Goal: Task Accomplishment & Management: Manage account settings

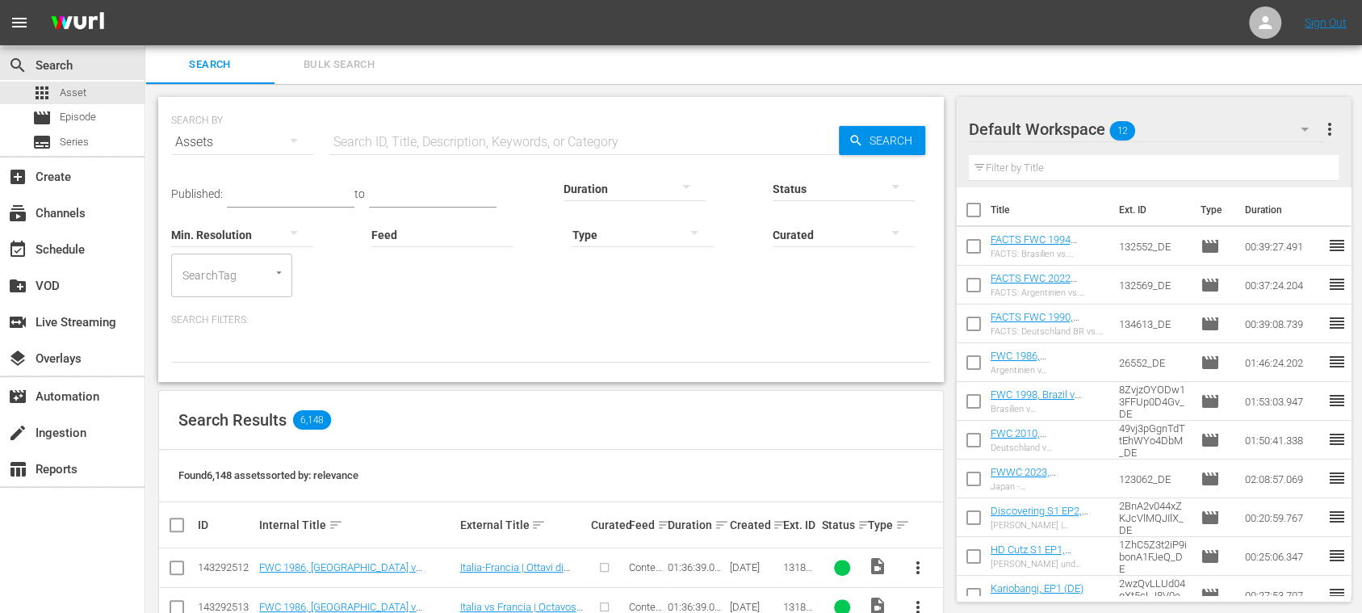
click at [409, 145] on input "text" at bounding box center [583, 142] width 509 height 39
paste input "Equatorial Guinea vs [GEOGRAPHIC_DATA]"
click at [878, 145] on span "Search" at bounding box center [894, 140] width 62 height 29
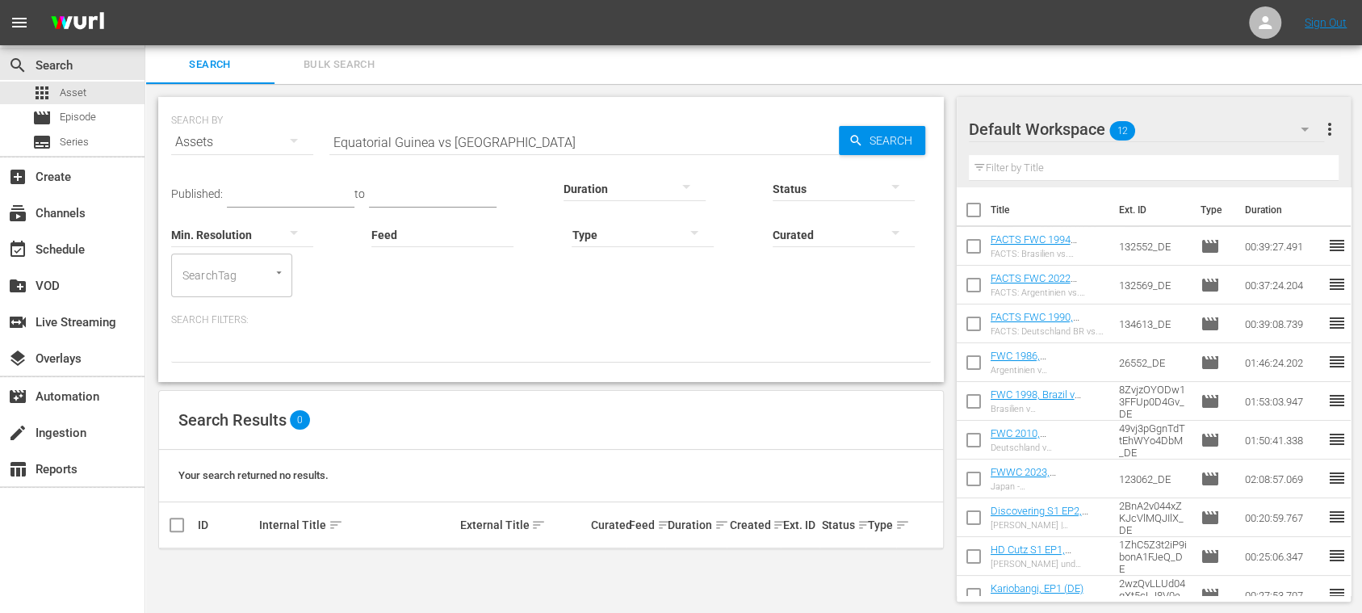
click at [448, 149] on input "Equatorial Guinea vs [GEOGRAPHIC_DATA]" at bounding box center [583, 142] width 509 height 39
drag, startPoint x: 486, startPoint y: 147, endPoint x: 615, endPoint y: 153, distance: 129.3
click at [615, 153] on div "SEARCH BY Search By Assets Search ID, Title, Description, Keywords, or Category…" at bounding box center [550, 239] width 785 height 285
type input "[GEOGRAPHIC_DATA]"
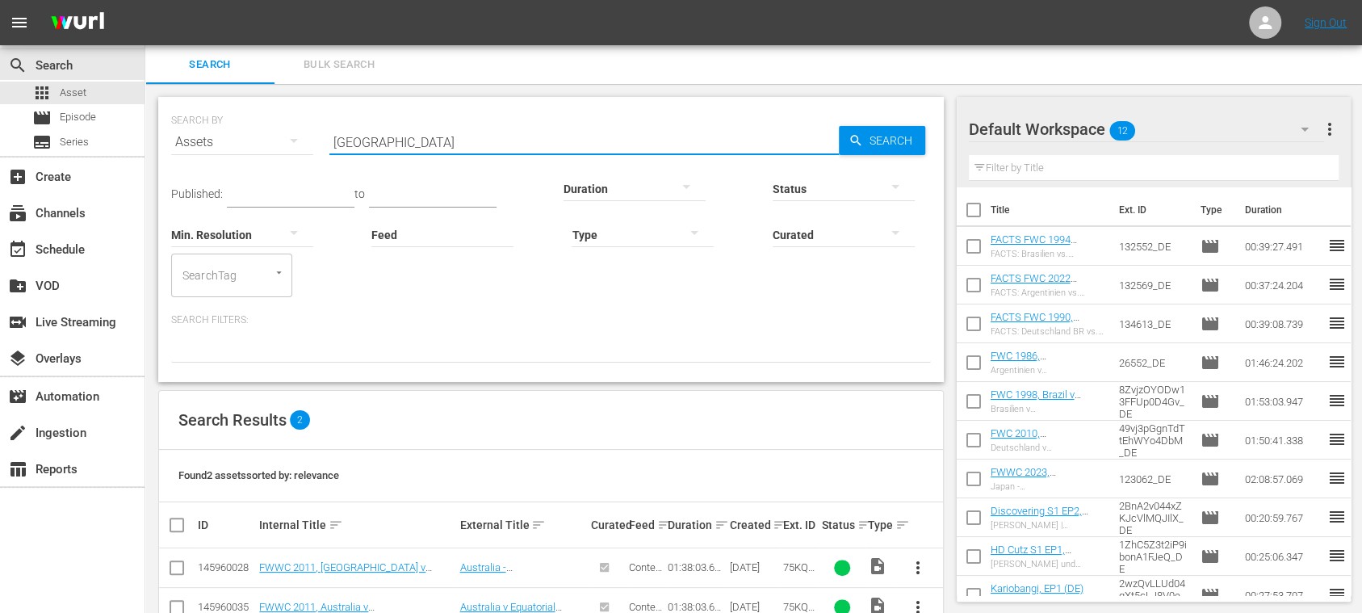
scroll to position [43, 0]
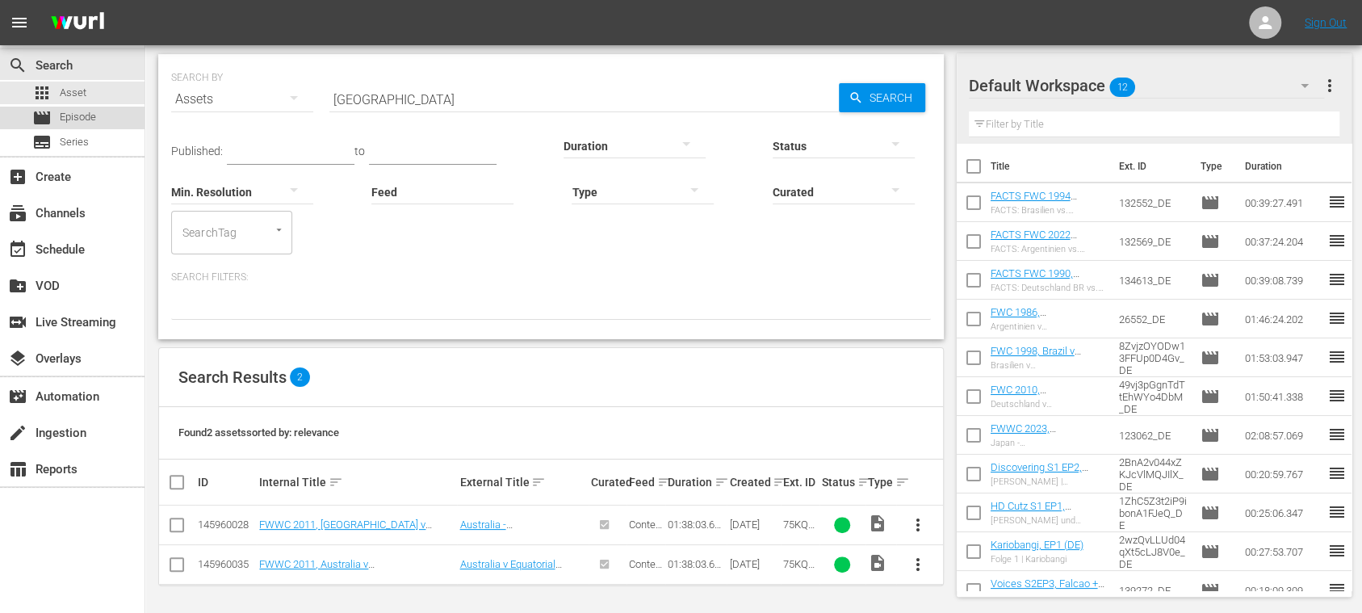
click at [87, 110] on span "Episode" at bounding box center [78, 117] width 36 height 16
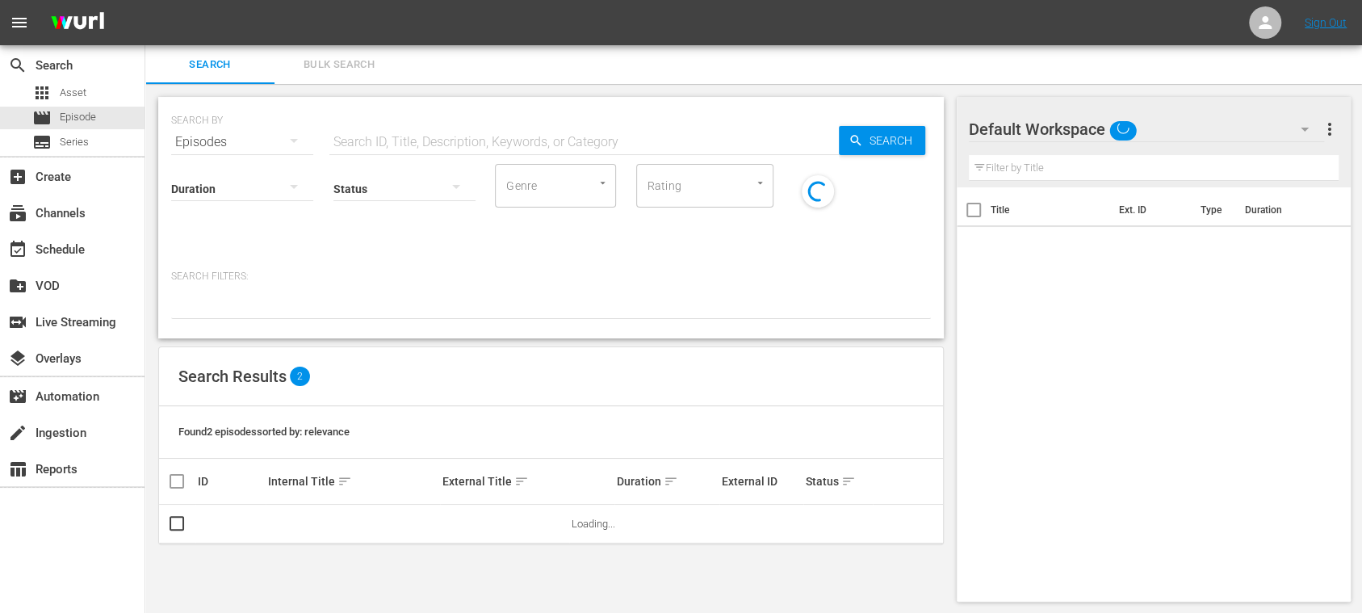
click at [397, 133] on input "text" at bounding box center [583, 142] width 509 height 39
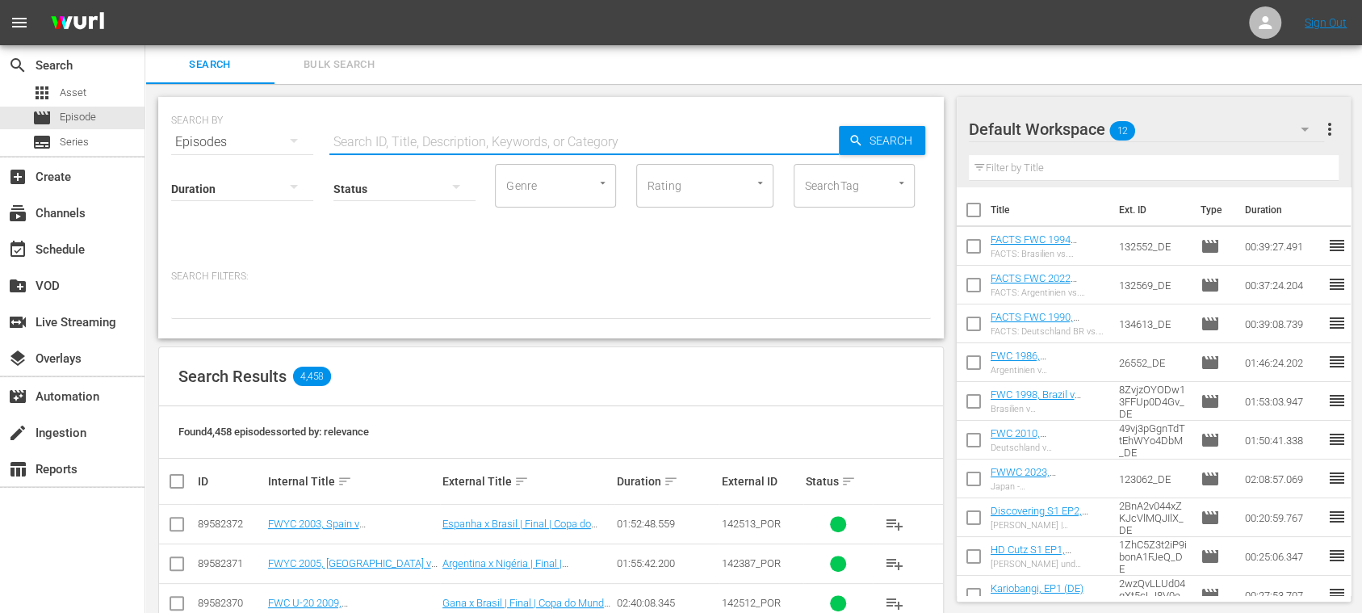
paste input "Equatorial Guinea vs [GEOGRAPHIC_DATA]"
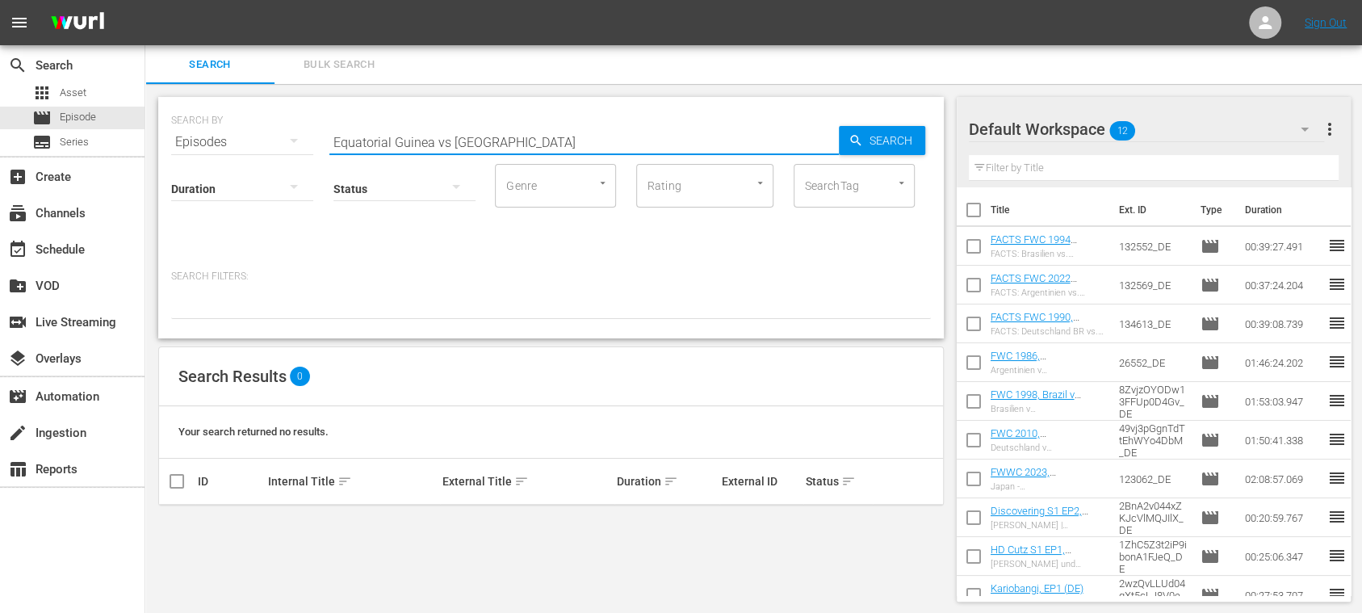
click at [446, 145] on input "Equatorial Guinea vs [GEOGRAPHIC_DATA]" at bounding box center [583, 142] width 509 height 39
type input "[GEOGRAPHIC_DATA] v [GEOGRAPHIC_DATA]"
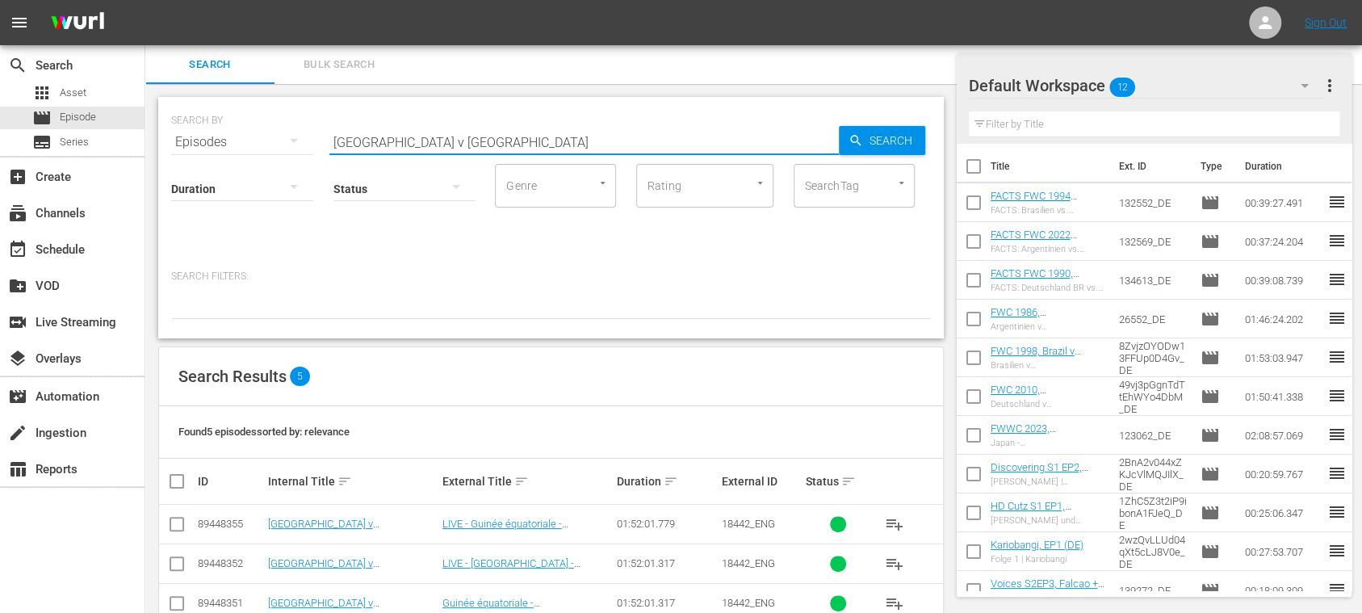
scroll to position [117, 0]
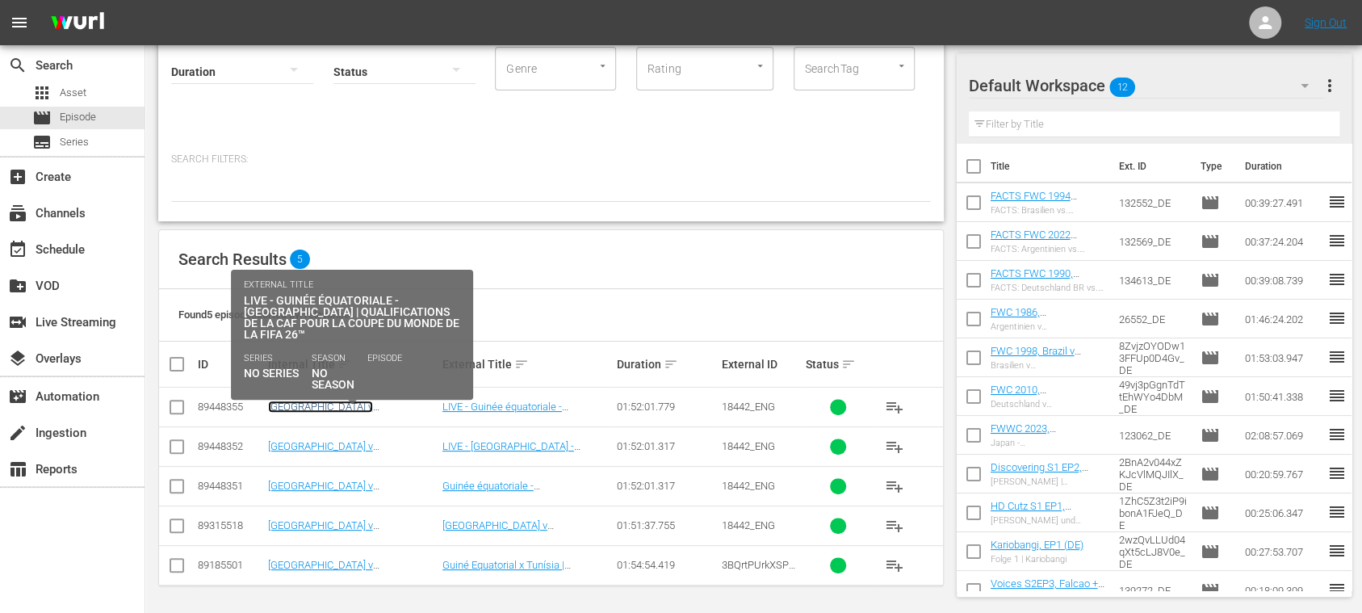
click at [376, 403] on link "[GEOGRAPHIC_DATA] v [GEOGRAPHIC_DATA] | FIFA World Cup 26™ CAF Qualifiers (FR)" at bounding box center [344, 418] width 153 height 36
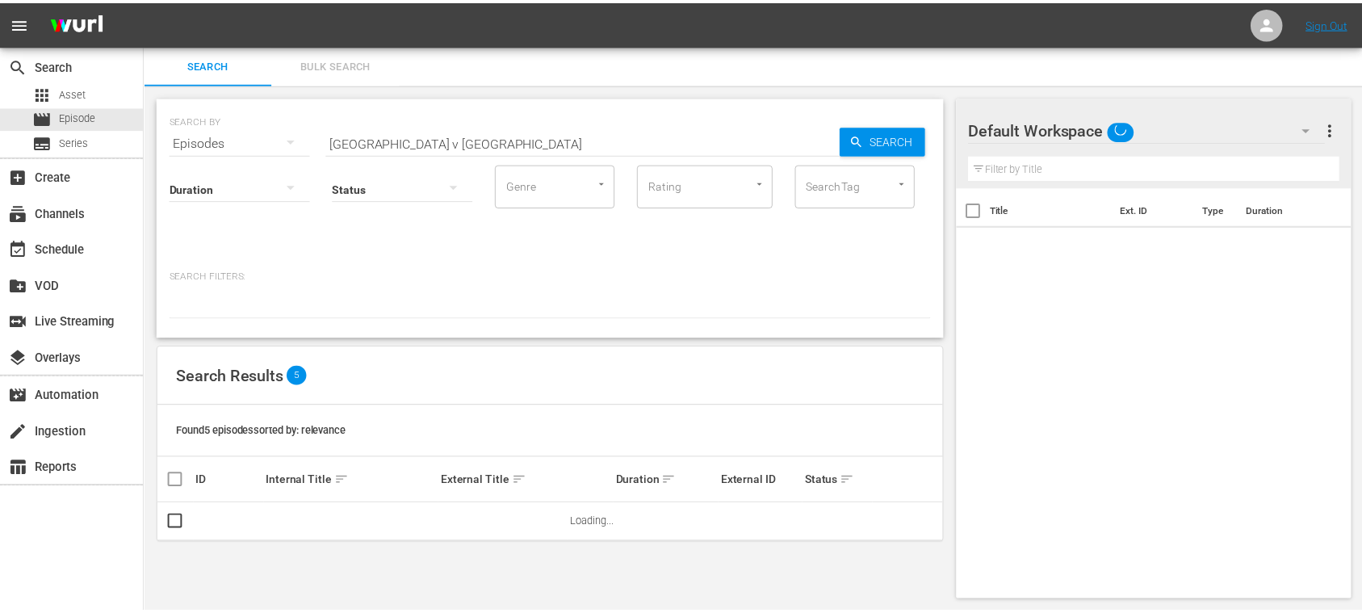
scroll to position [2, 0]
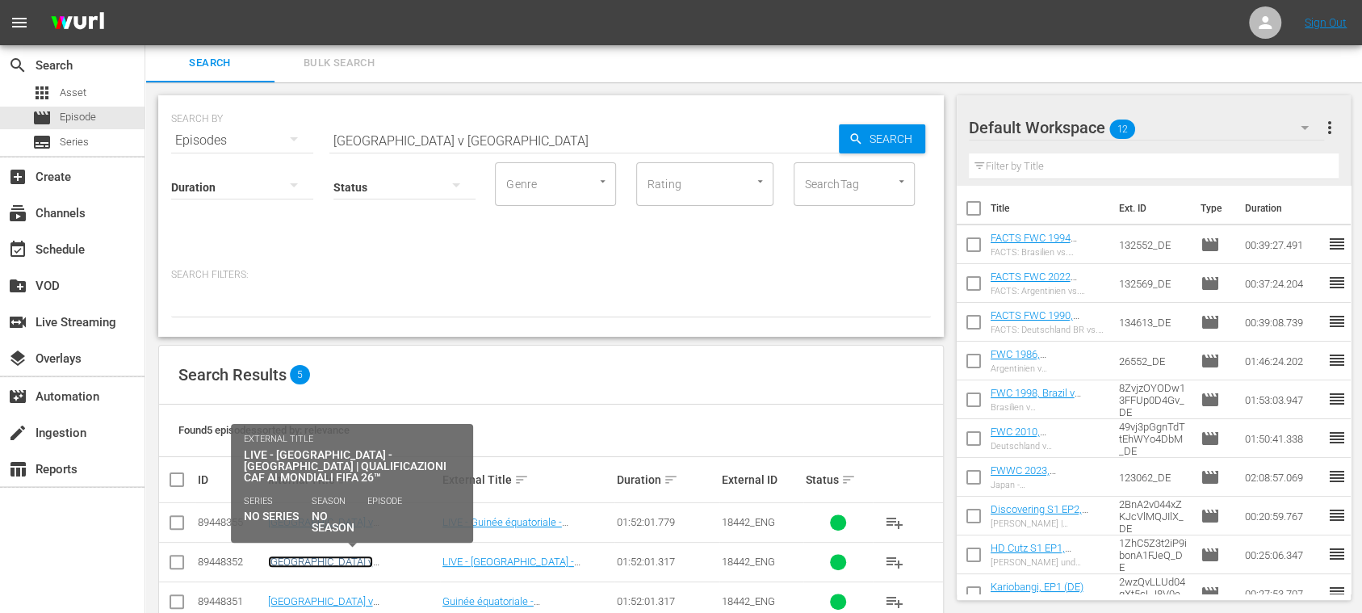
click at [377, 556] on link "[GEOGRAPHIC_DATA] v [GEOGRAPHIC_DATA] | FIFA World Cup 26™ CAF Qualifiers (IT)" at bounding box center [344, 573] width 153 height 36
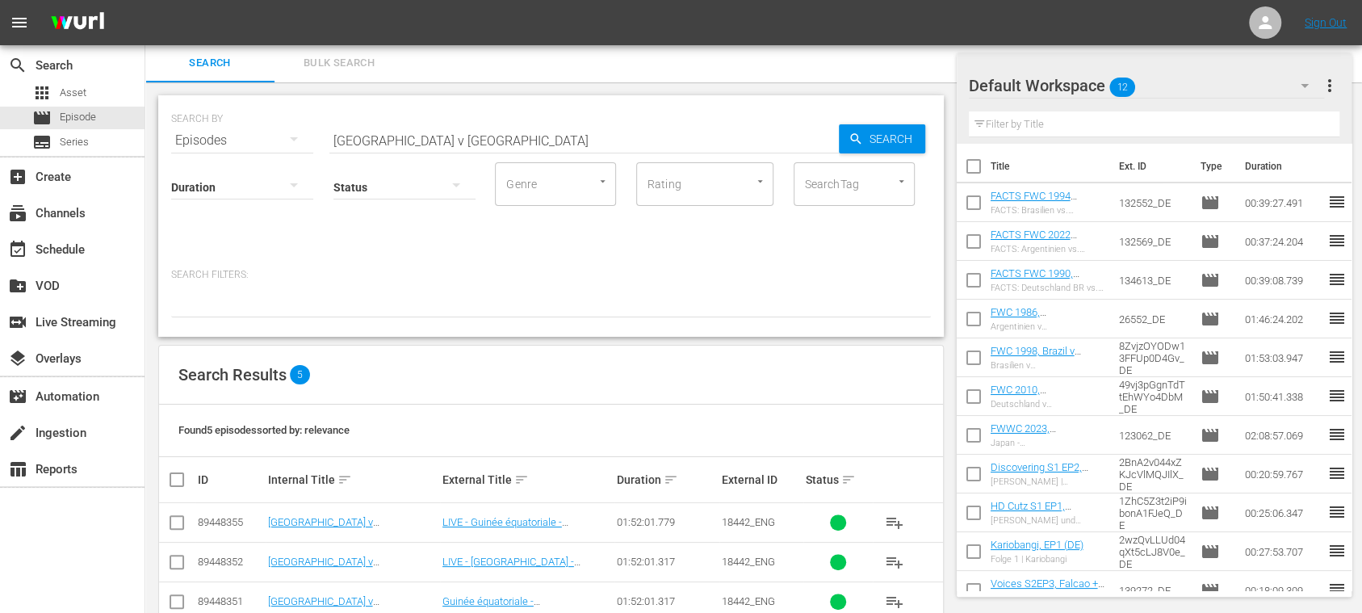
scroll to position [117, 0]
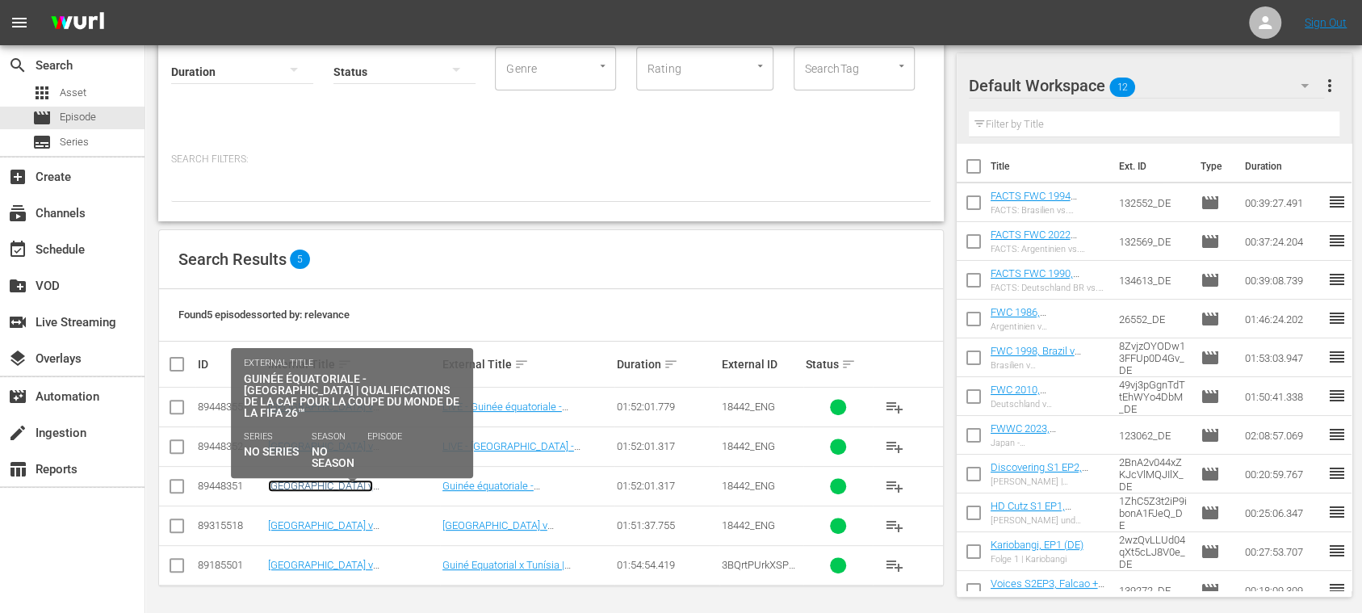
click at [358, 481] on link "[GEOGRAPHIC_DATA] v [GEOGRAPHIC_DATA] | FIFA World Cup 26™ CAF Qualifiers (FR)" at bounding box center [344, 498] width 153 height 36
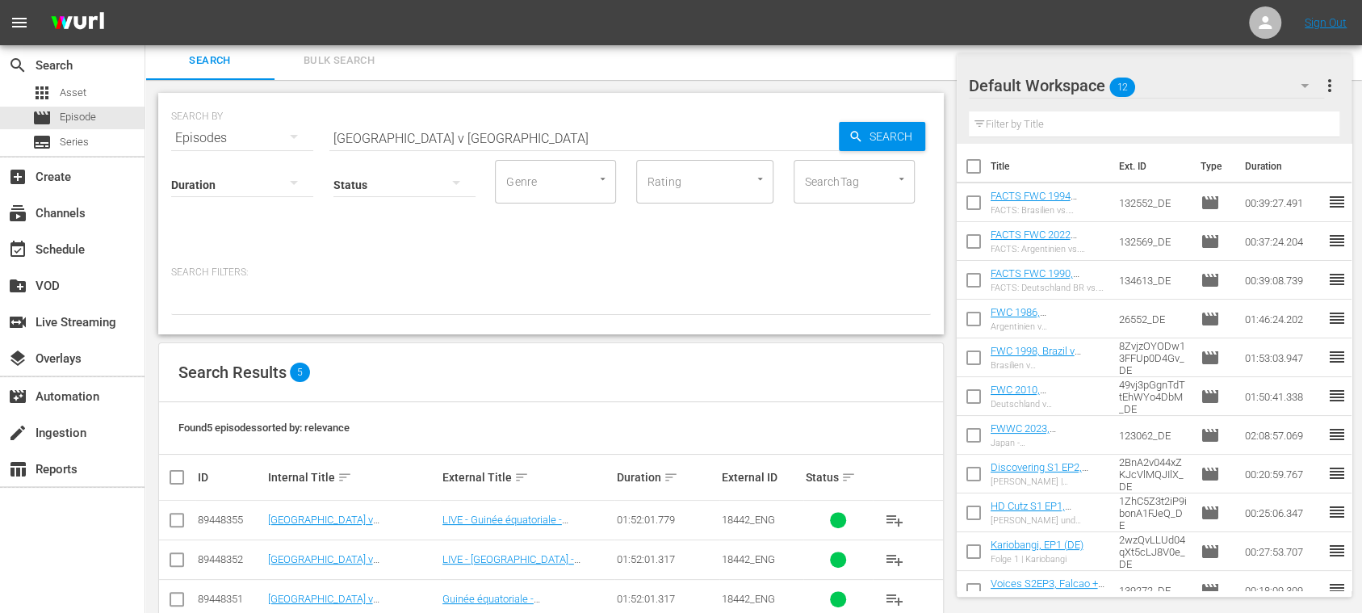
scroll to position [117, 0]
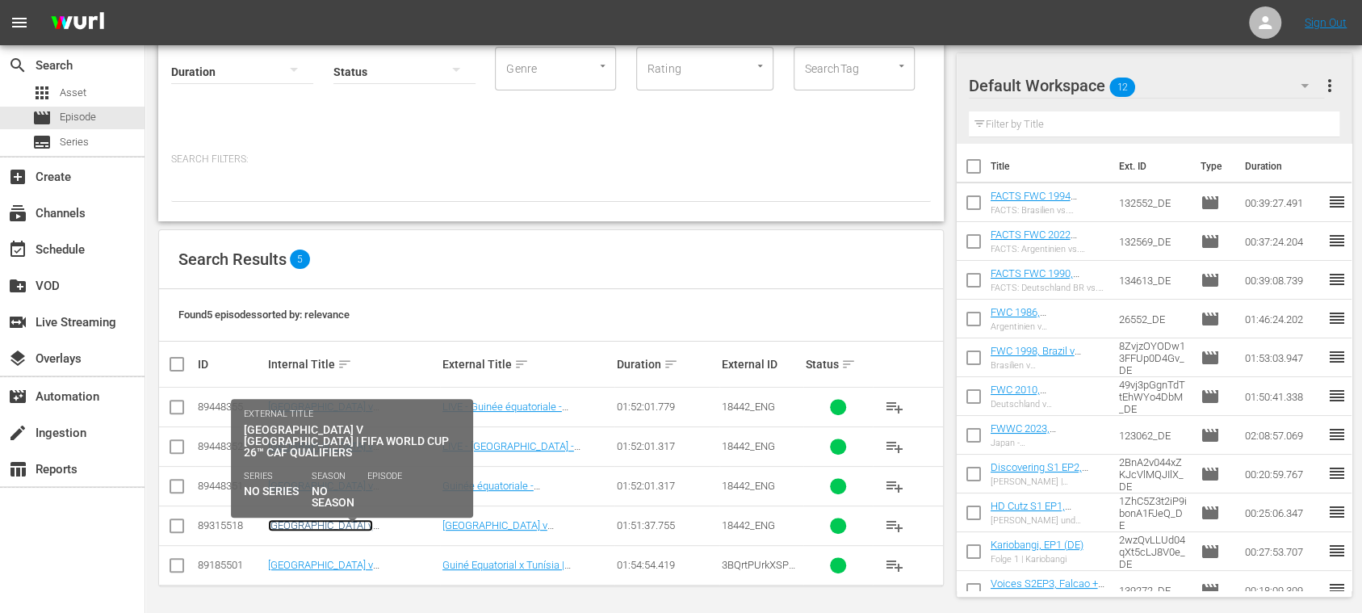
click at [393, 523] on link "Equatorial Guinea v Tunisia | FIFA World Cup 26™ CAF Qualifiers(EN)" at bounding box center [344, 537] width 153 height 36
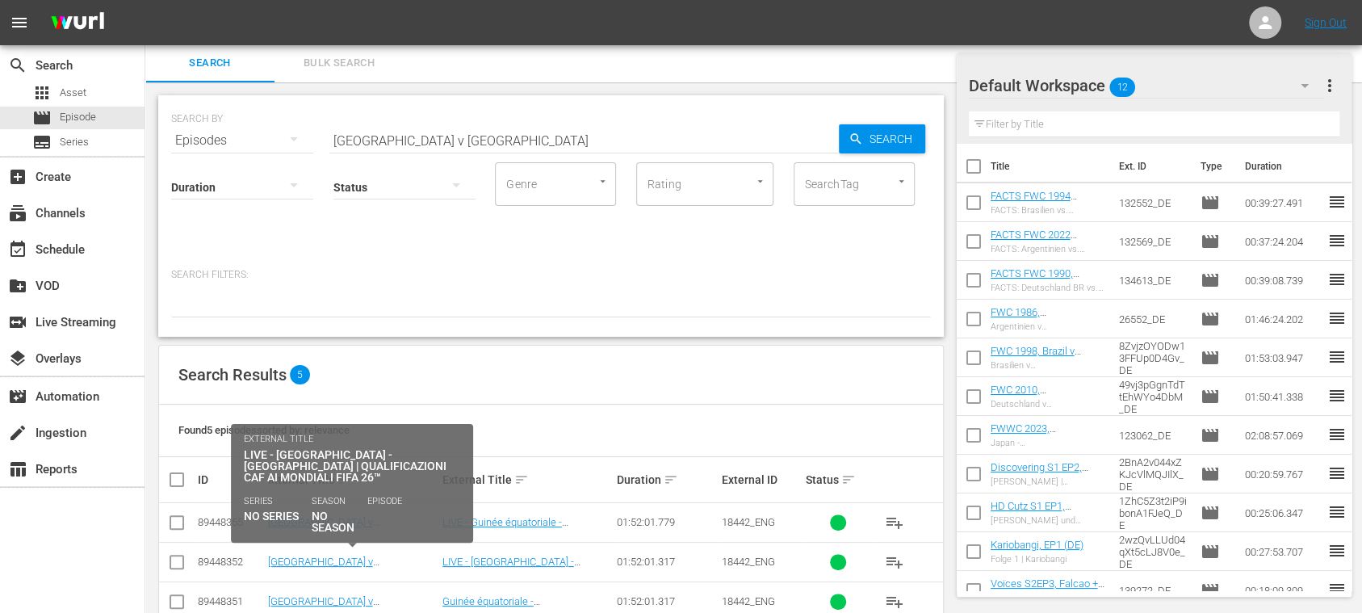
scroll to position [117, 0]
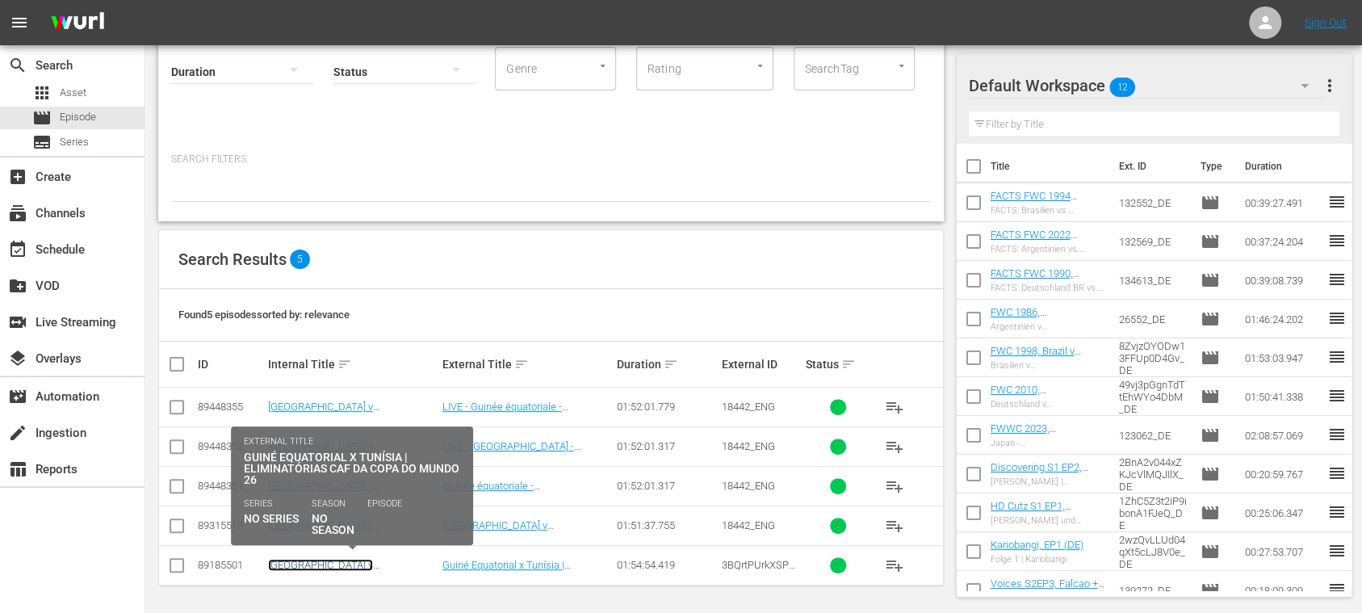
click at [365, 568] on link "Equatorial Guinea v Tunisia | FIFA World Cup 26™ CAF Qualifiers (PT)" at bounding box center [344, 577] width 153 height 36
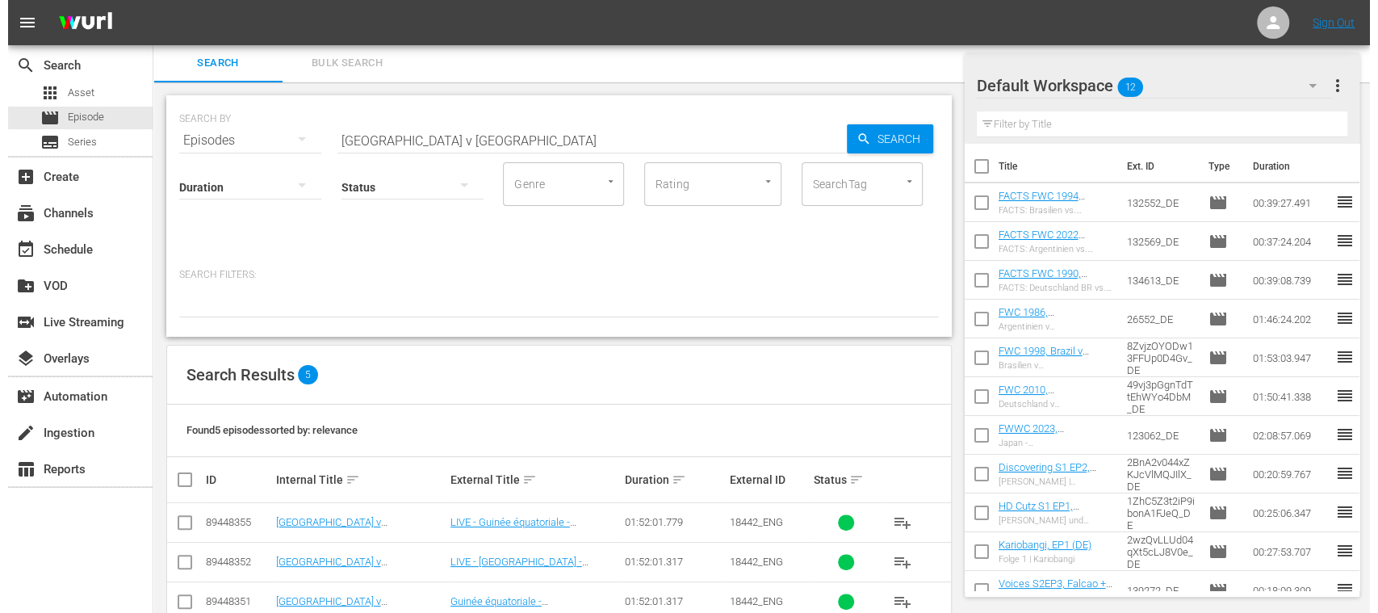
scroll to position [117, 0]
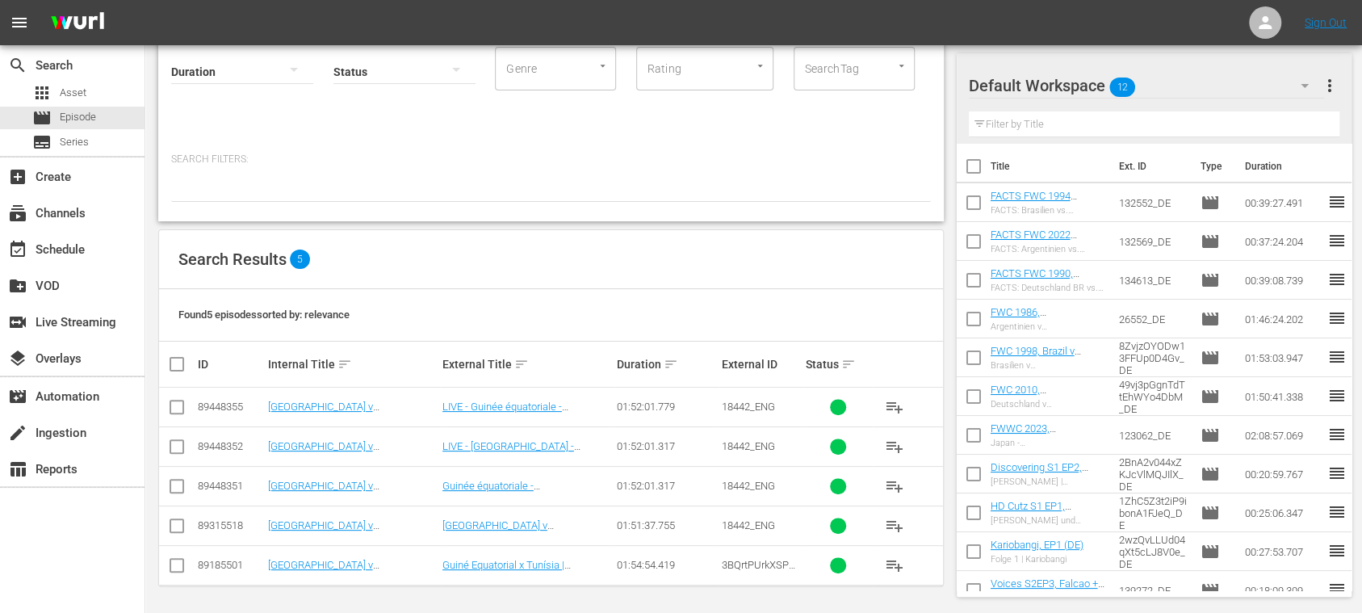
click at [178, 520] on input "checkbox" at bounding box center [176, 528] width 19 height 19
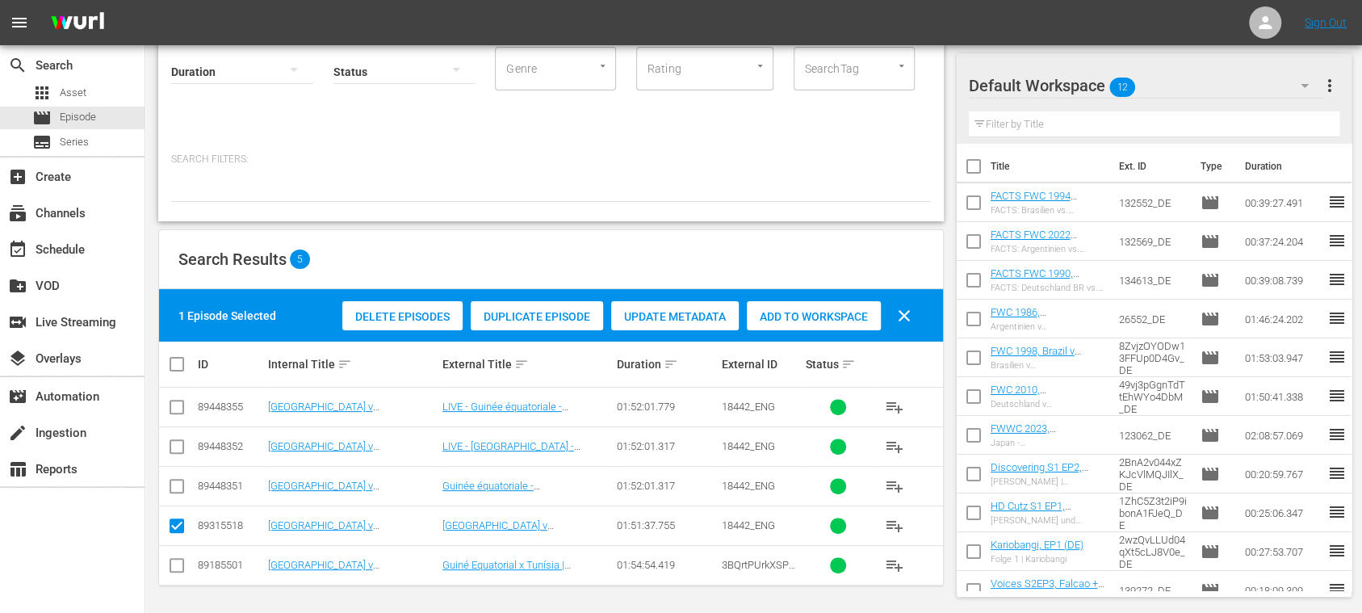
click at [526, 316] on span "Duplicate Episode" at bounding box center [537, 316] width 132 height 13
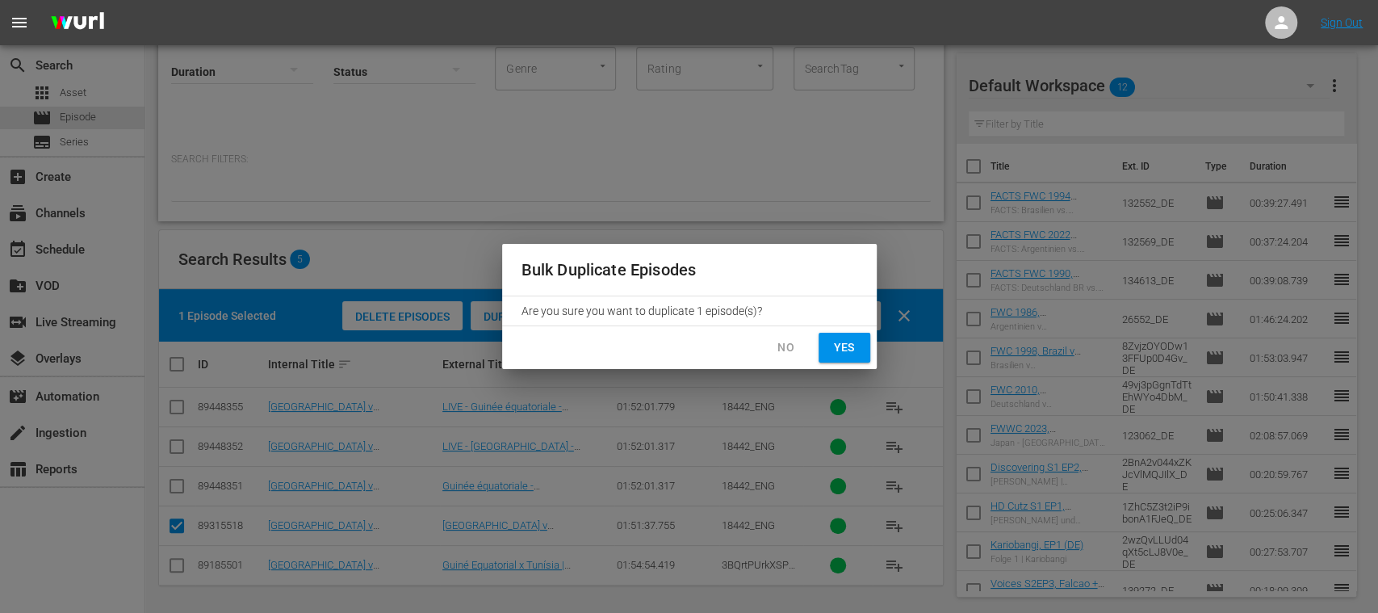
click at [852, 346] on span "Yes" at bounding box center [844, 347] width 26 height 20
checkbox input "false"
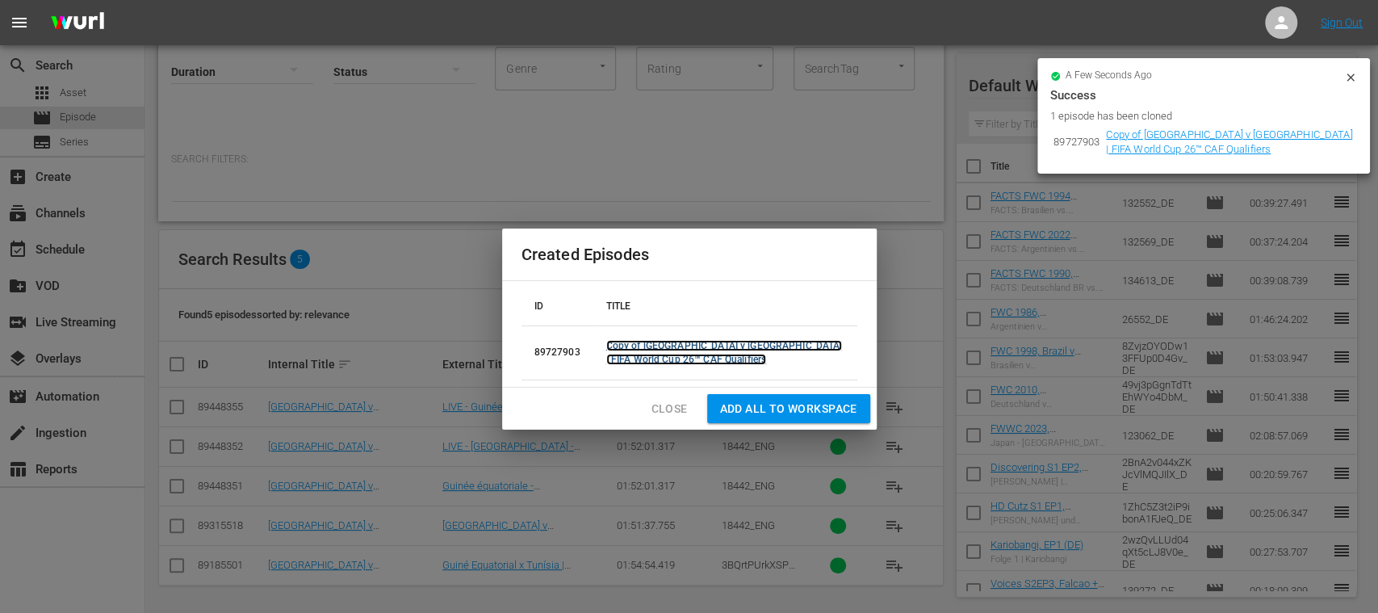
click at [683, 348] on link "Copy of Equatorial Guinea v Tunisia | FIFA World Cup 26™ CAF Qualifiers" at bounding box center [724, 352] width 237 height 25
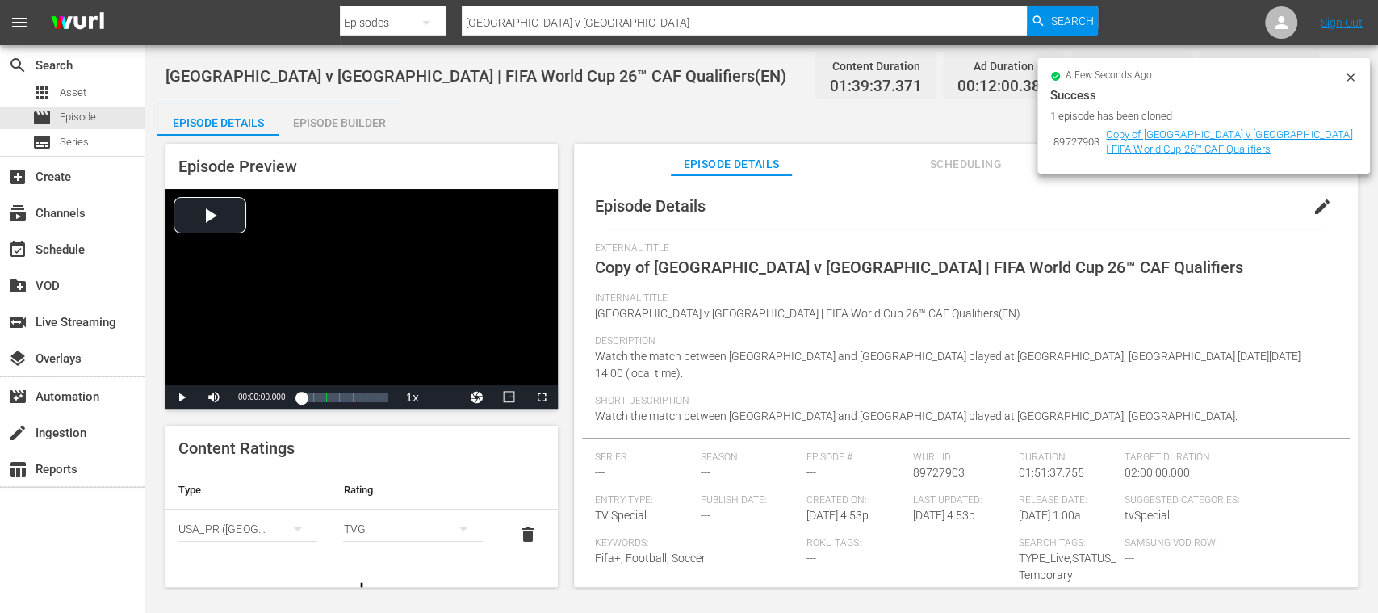
click at [1313, 211] on span "edit" at bounding box center [1322, 206] width 19 height 19
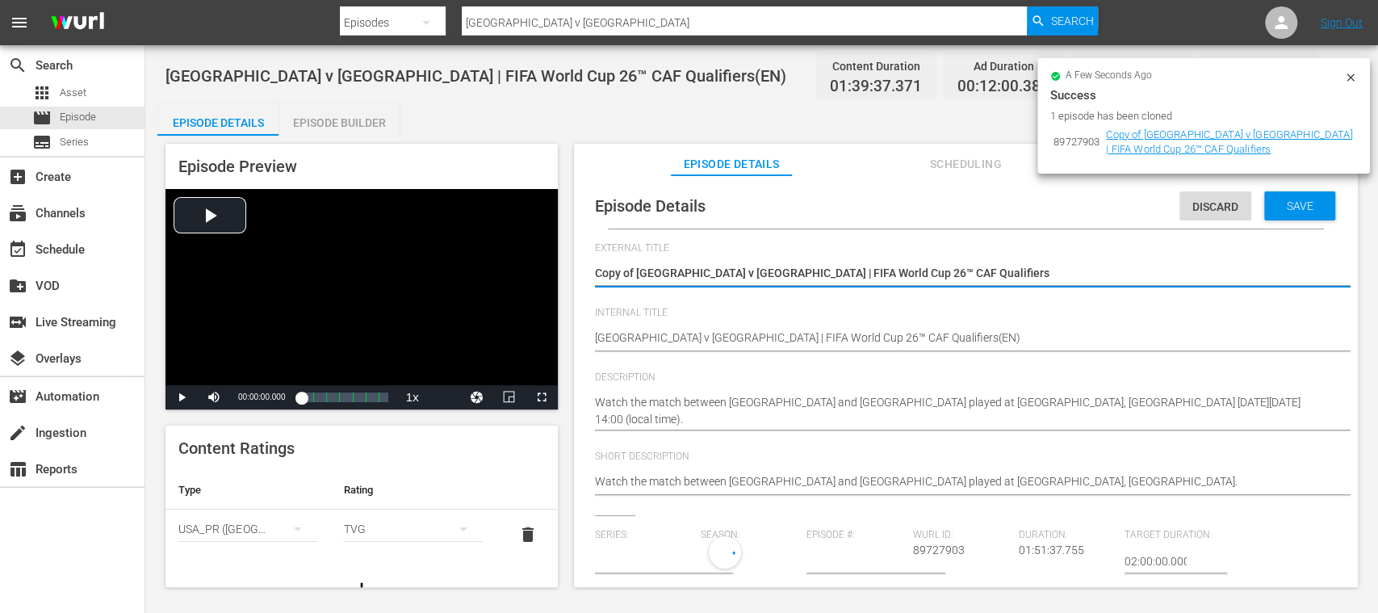
type input "No Series"
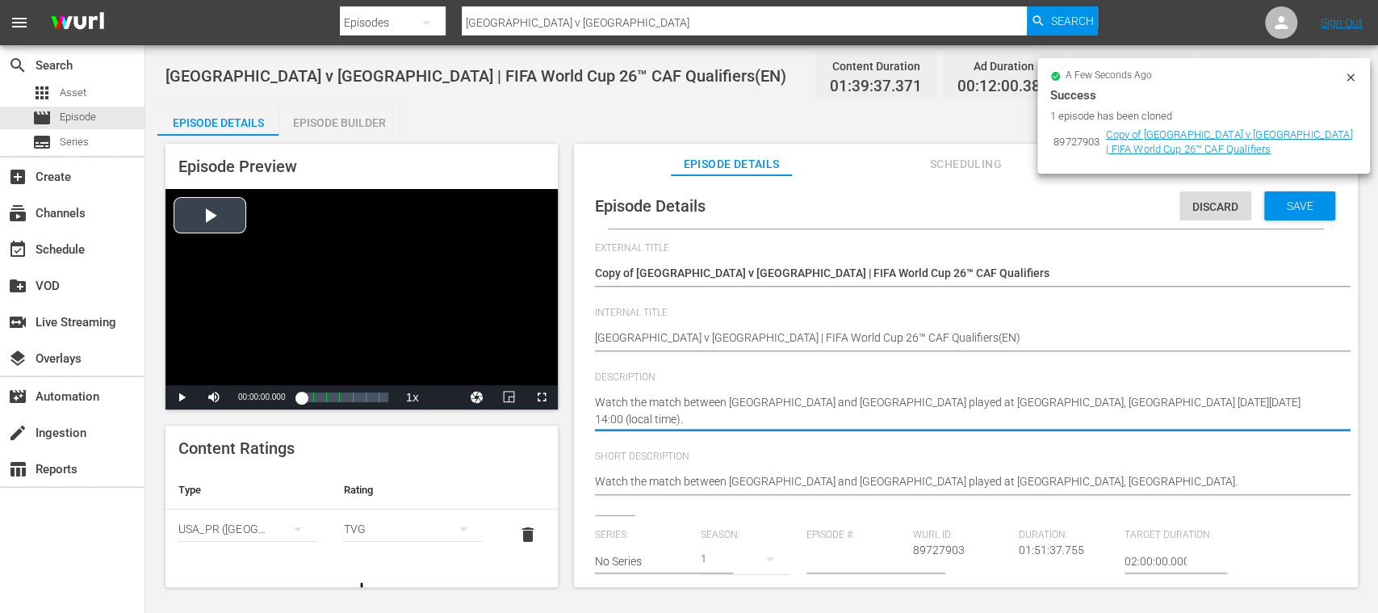
drag, startPoint x: 575, startPoint y: 397, endPoint x: 534, endPoint y: 373, distance: 47.8
paste textarea "Vea el partido entre Guinea Ecuatorial y Túnez jugado en el Nuevo Estadio de Ma…"
type textarea "Vea el partido entre Guinea Ecuatorial y Túnez jugado en el Nuevo Estadio de Ma…"
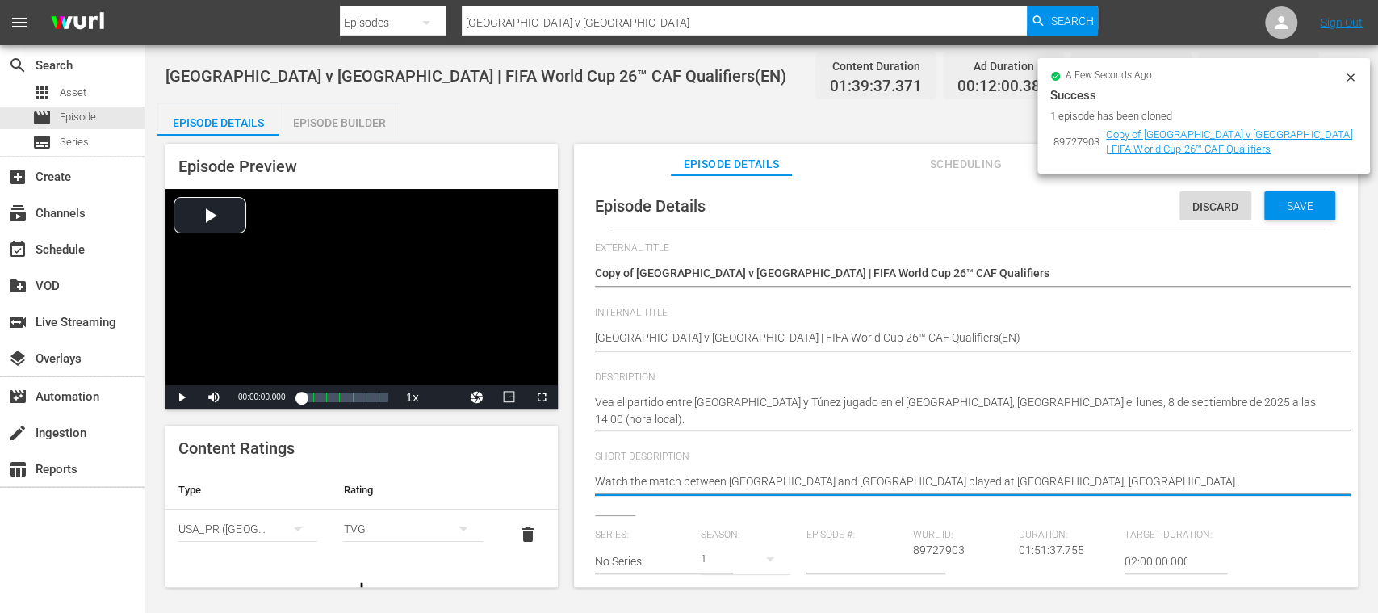
drag, startPoint x: 1116, startPoint y: 486, endPoint x: 494, endPoint y: 468, distance: 621.8
paste textarea "Vea el partido entre Guinea Ecuatorial y Túnez jugado en el Nuevo Estadio de Ma…"
type textarea "Vea el partido entre Guinea Ecuatorial y Túnez jugado en el Nuevo Estadio de Ma…"
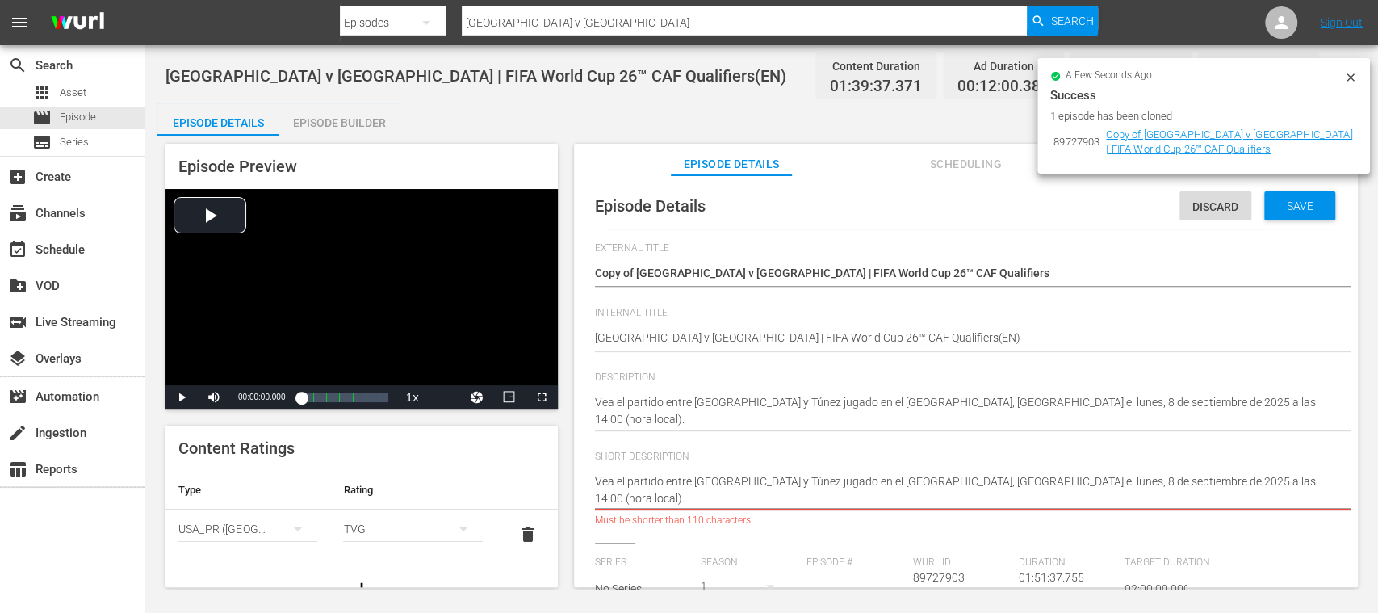
drag, startPoint x: 1055, startPoint y: 483, endPoint x: 1061, endPoint y: 498, distance: 16.3
click at [1061, 498] on textarea "Watch the match between Equatorial Guinea and Tunisia played at Nuevo Estadio d…" at bounding box center [962, 490] width 734 height 34
type textarea "Vea el partido entre Guinea Ecuatorial y Túnez jugado en el Nuevo Estadio de Ma…"
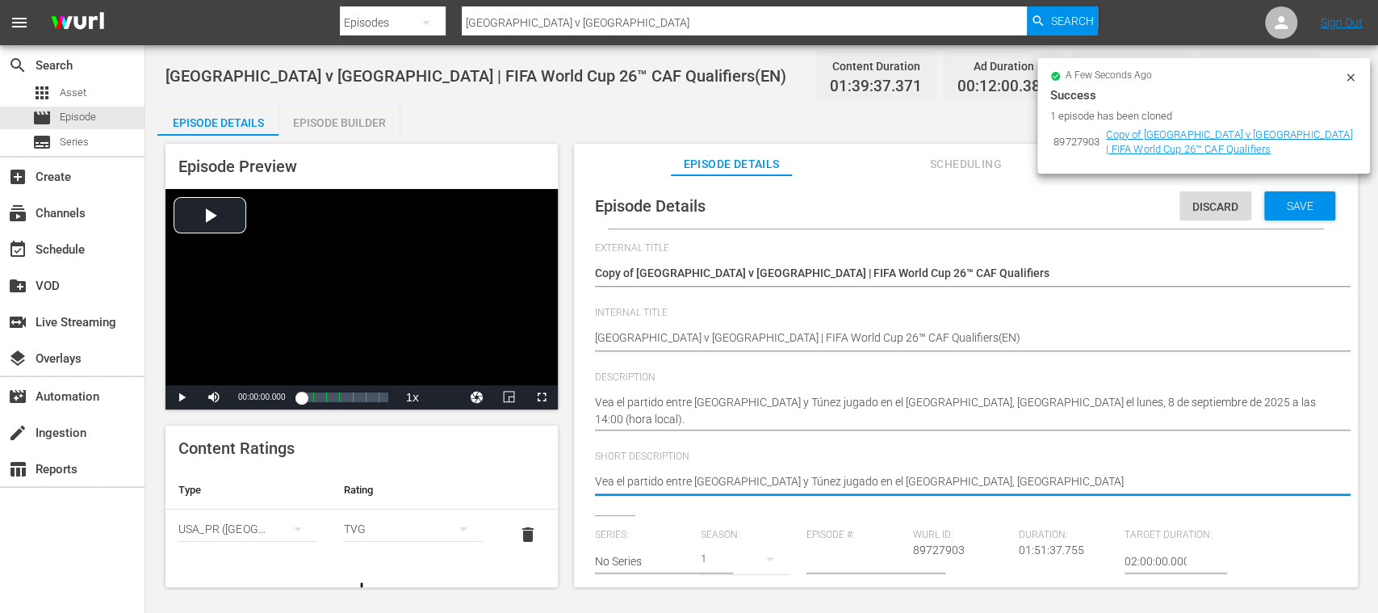
type textarea "Vea el partido entre Guinea Ecuatorial y Túnez jugado en el Nuevo Estadio de Ma…"
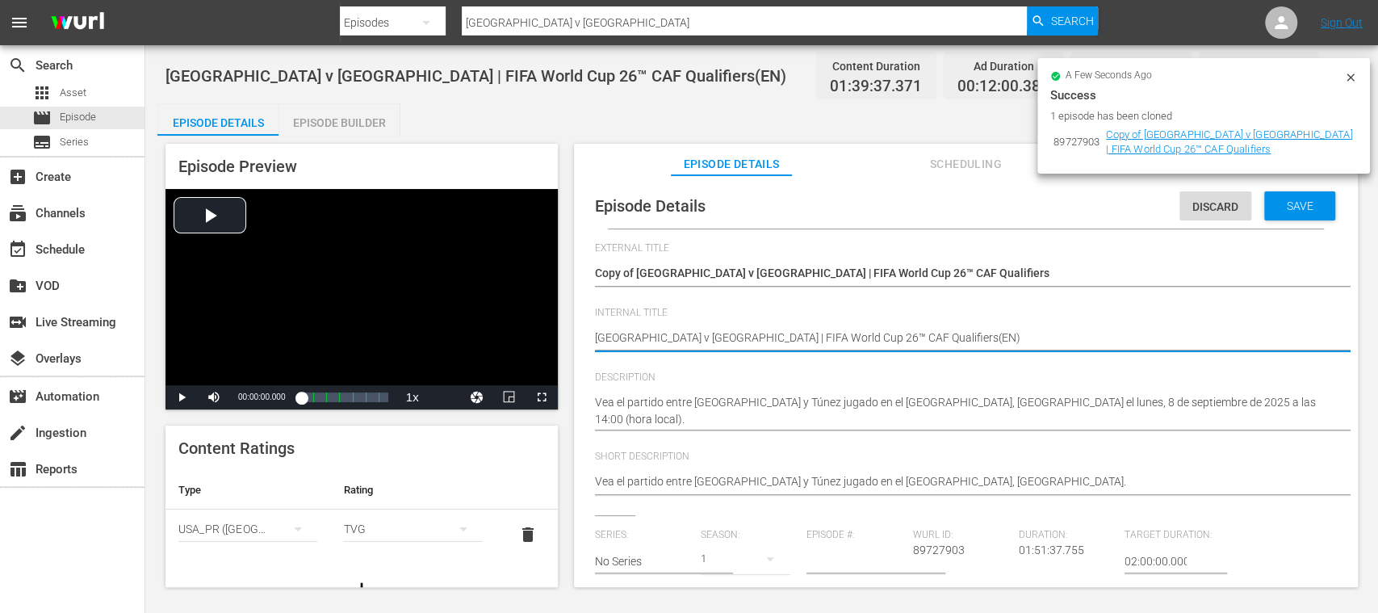
type textarea "Equatorial Guinea v Tunisia | FIFA World Cup 26™ CAF Qualifiers (EN)"
click at [928, 337] on textarea "Equatorial Guinea v Tunisia | FIFA World Cup 26™ CAF Qualifiers(EN)" at bounding box center [962, 338] width 734 height 19
type textarea "Equatorial Guinea v Tunisia | FIFA World Cup 26™ CAF Qualifiers (E)"
type textarea "[GEOGRAPHIC_DATA] v [GEOGRAPHIC_DATA] | FIFA World Cup 26™ CAF Qualifiers (ES)"
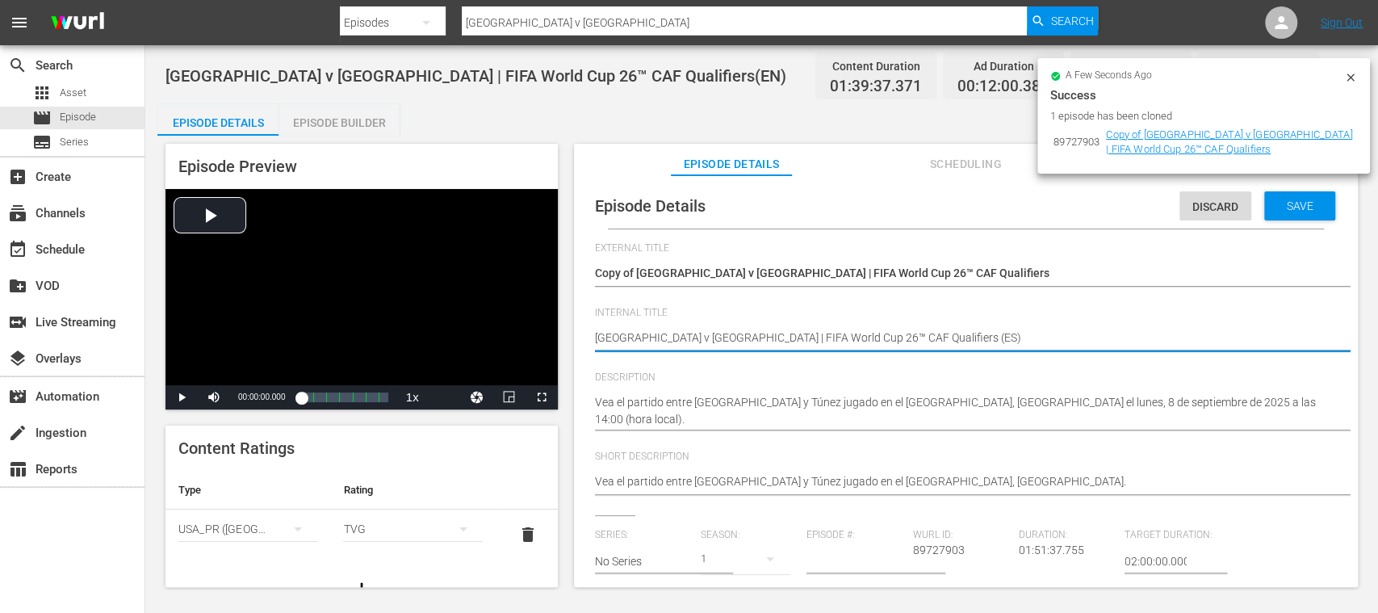
type textarea "[GEOGRAPHIC_DATA] v [GEOGRAPHIC_DATA] | FIFA World Cup 26™ CAF Qualifiers (ES)"
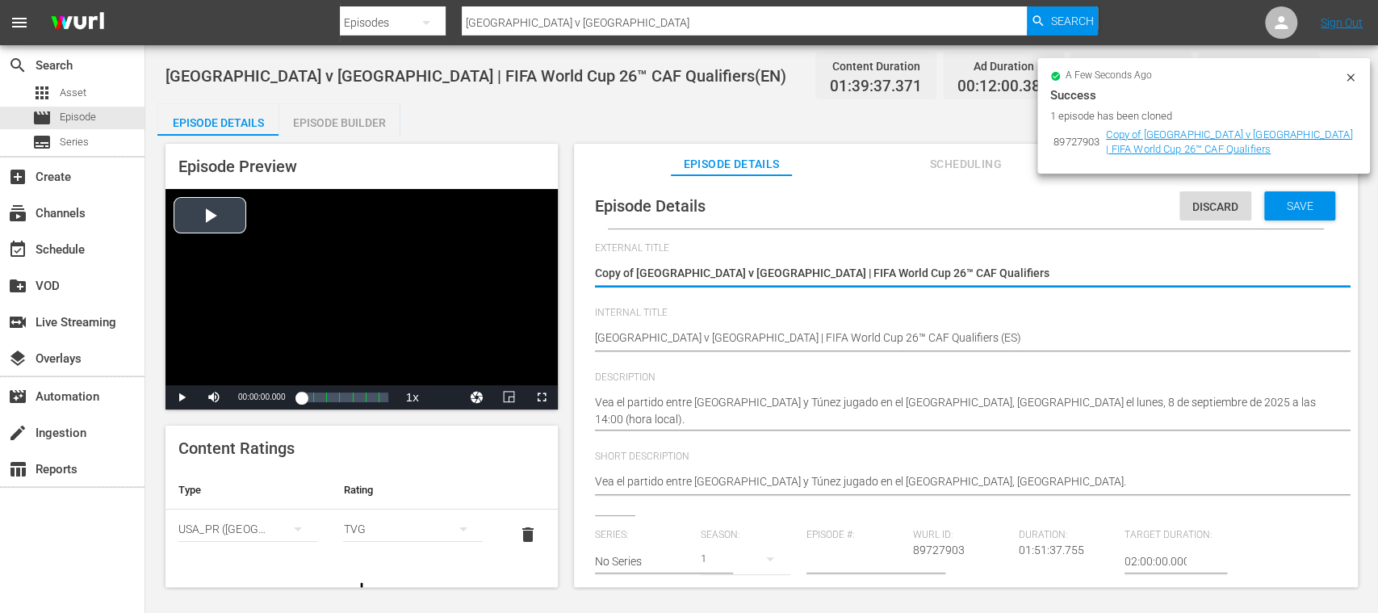
drag, startPoint x: 969, startPoint y: 270, endPoint x: 461, endPoint y: 245, distance: 508.4
paste textarea "Guinea Ecuatorial vs Túnez | Eliminatorias CAF Mundial de la FIFA 26™"
type textarea "Guinea Ecuatorial vs Túnez | Eliminatorias CAF Mundial de la FIFA 26™"
click at [1299, 207] on span "Save" at bounding box center [1300, 205] width 52 height 13
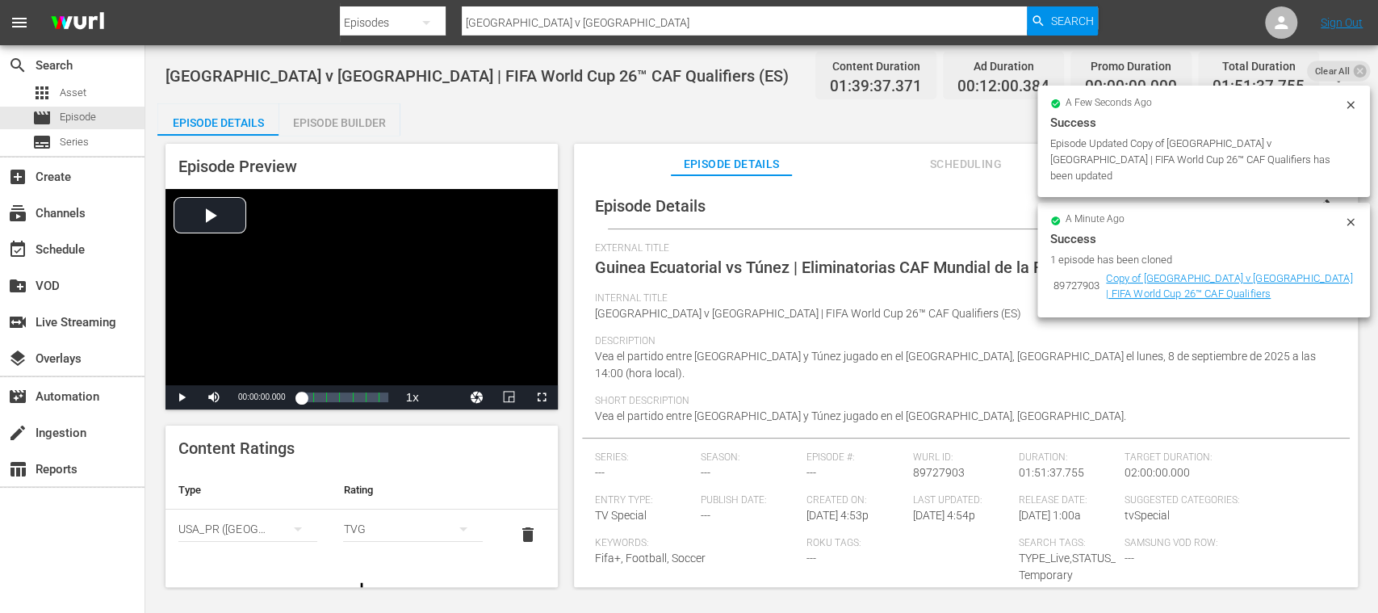
click at [518, 531] on span "delete" at bounding box center [527, 534] width 19 height 19
click at [288, 526] on icon "simple table" at bounding box center [297, 528] width 19 height 19
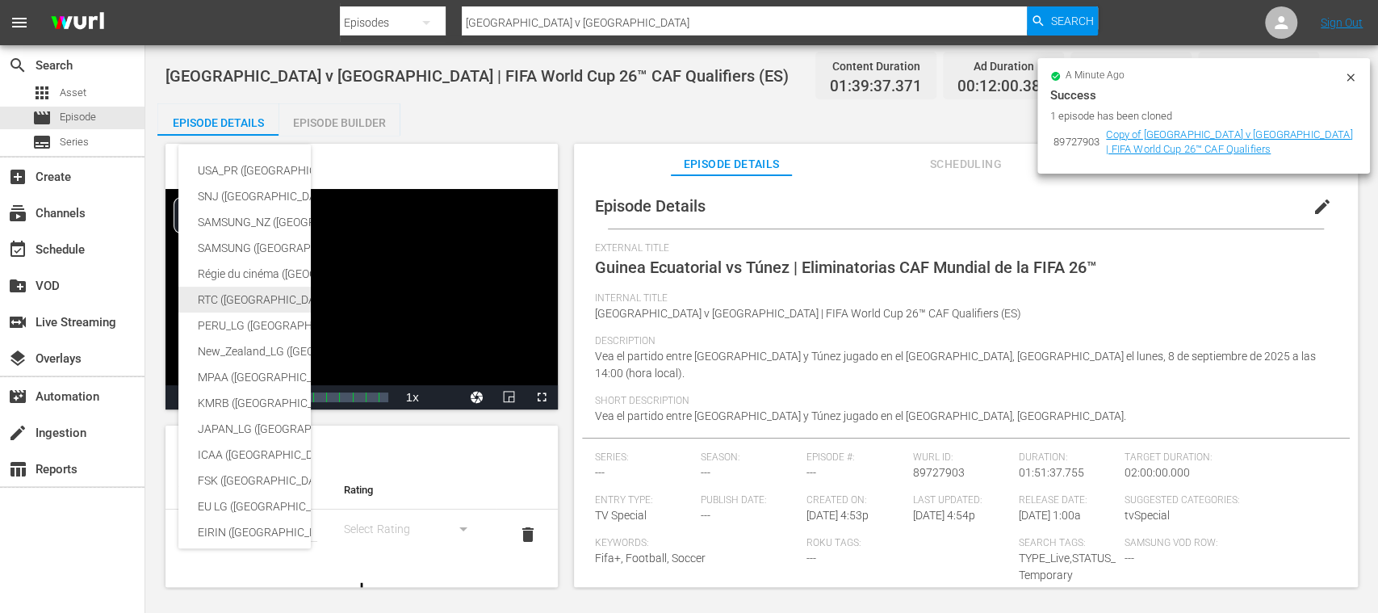
click at [240, 291] on div "RTC (Mexico)" at bounding box center [383, 300] width 371 height 26
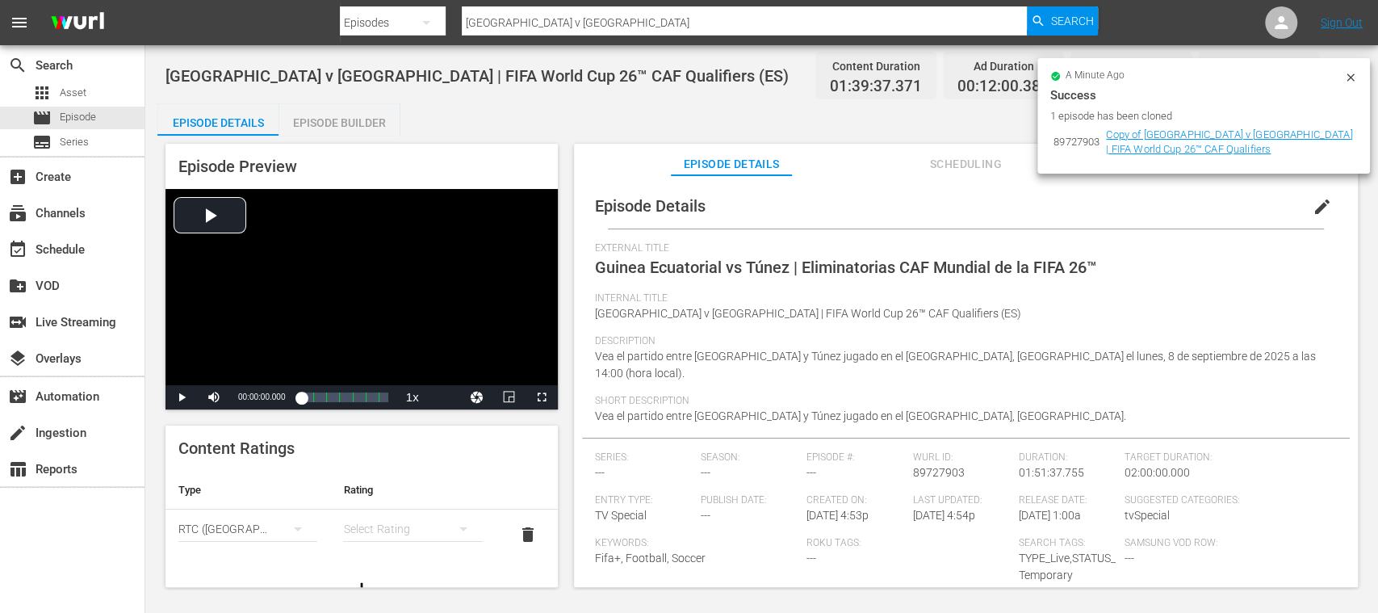
click at [369, 523] on div "simple table" at bounding box center [412, 528] width 139 height 45
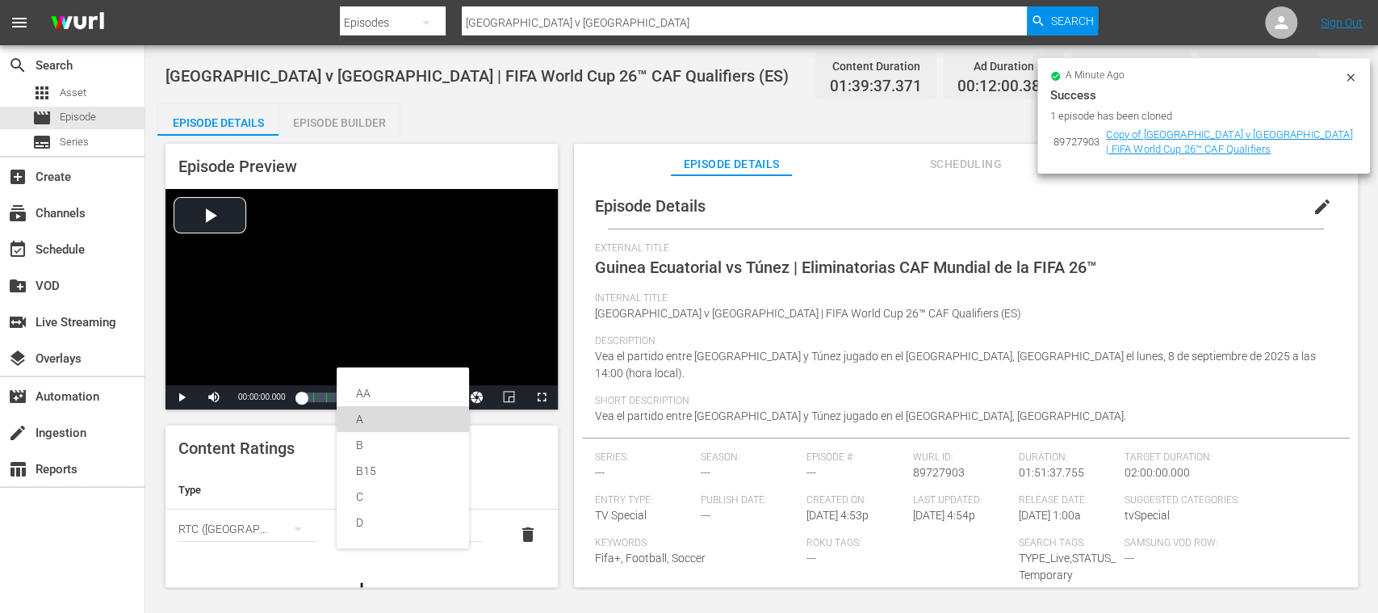
click at [366, 416] on div "A" at bounding box center [403, 419] width 94 height 26
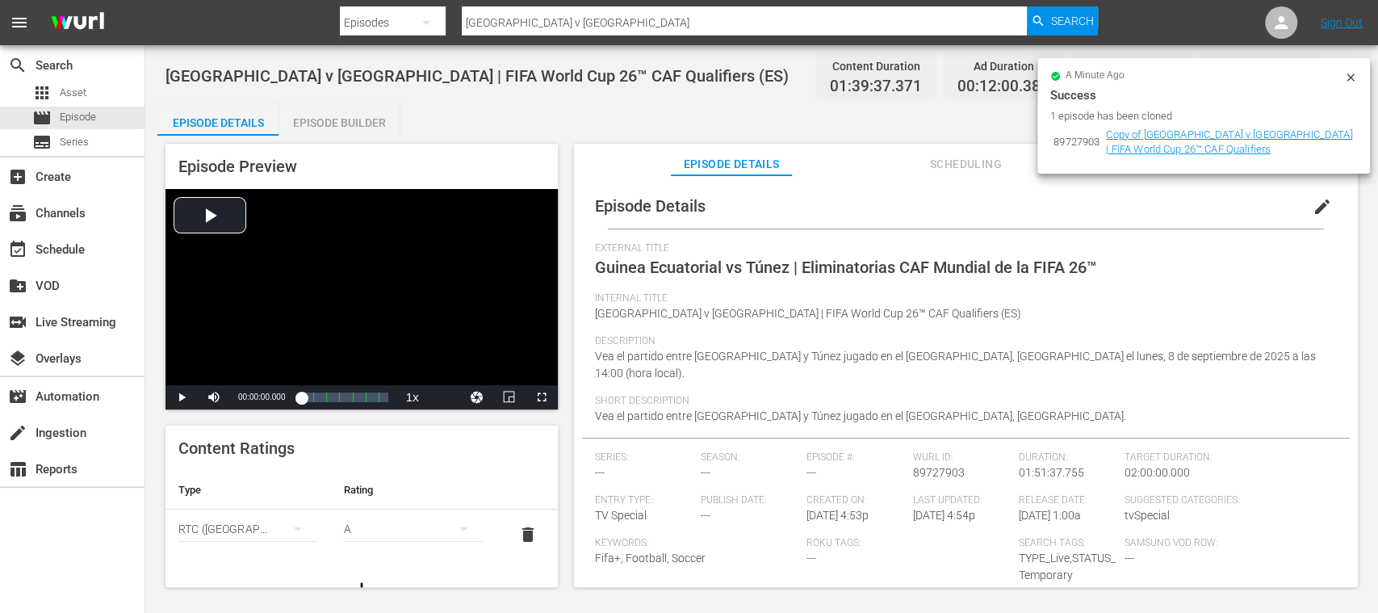
click at [365, 126] on div "Episode Builder" at bounding box center [339, 122] width 121 height 39
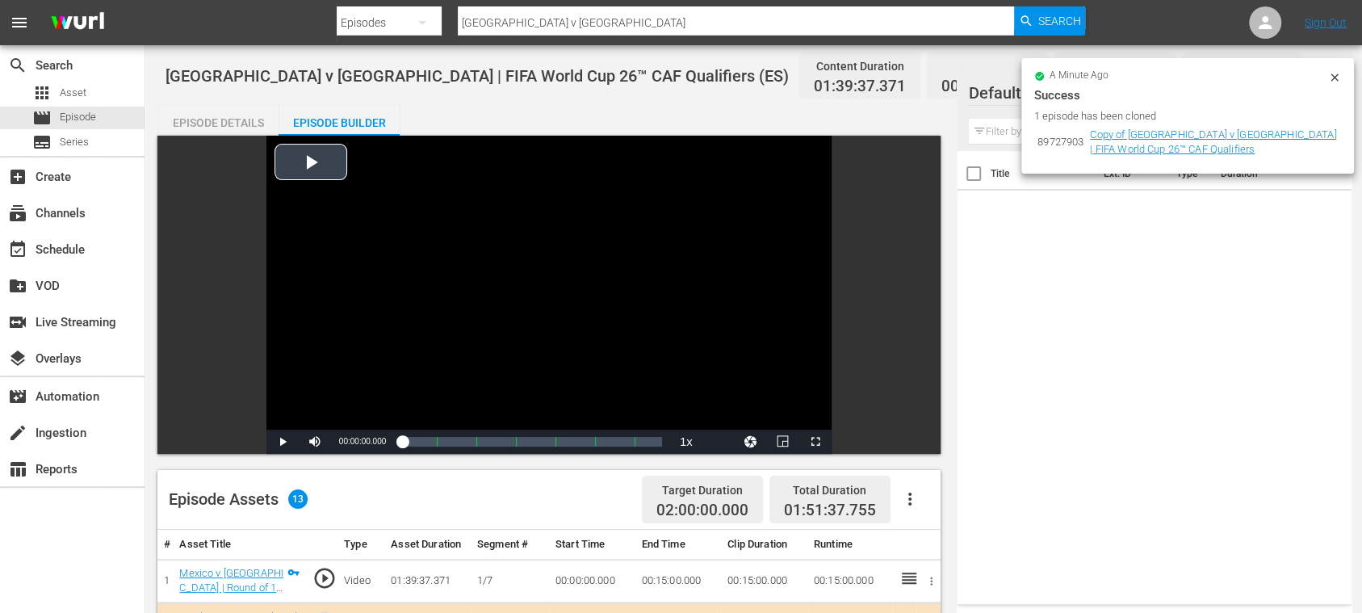
scroll to position [287, 0]
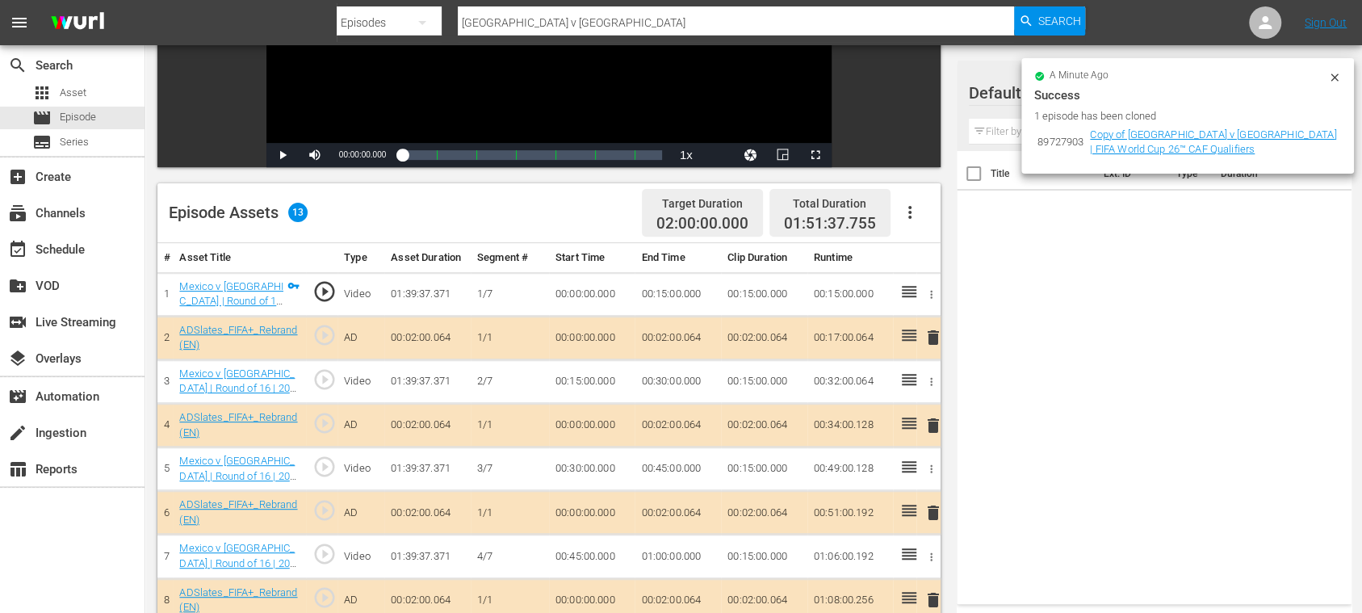
click at [911, 211] on icon "button" at bounding box center [909, 212] width 19 height 19
click at [942, 257] on div "Clear Ads" at bounding box center [958, 257] width 110 height 39
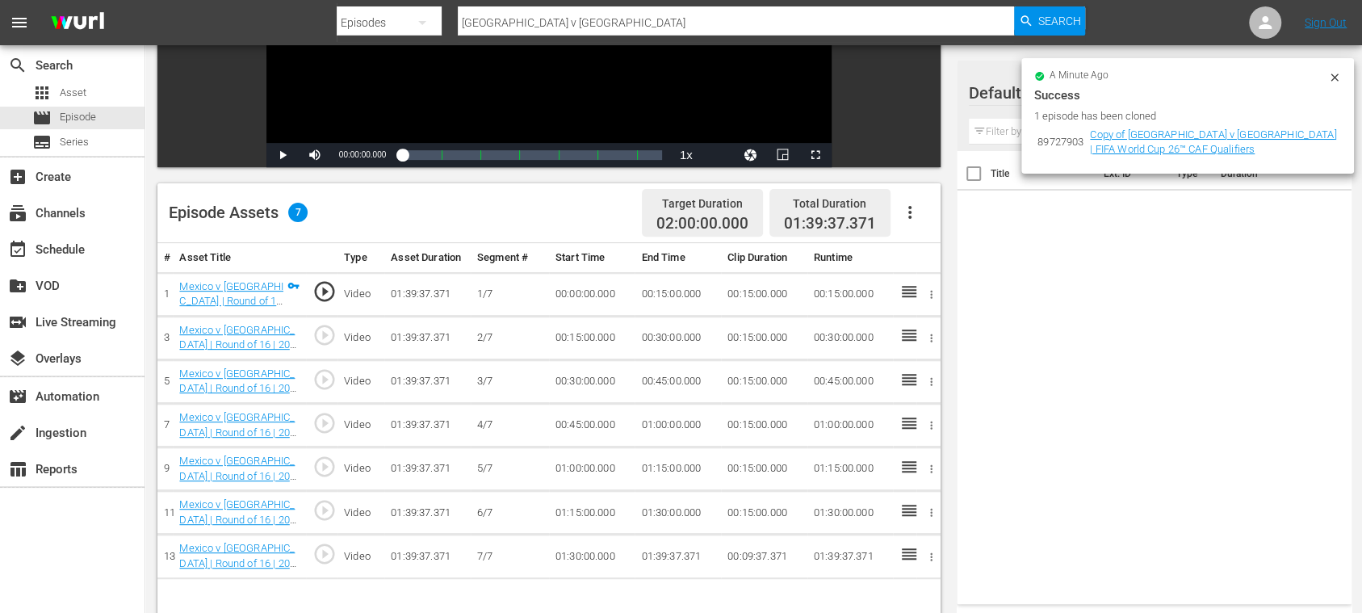
click at [912, 211] on icon "button" at bounding box center [909, 212] width 19 height 19
click at [923, 217] on div "Fill with Ads" at bounding box center [958, 218] width 110 height 39
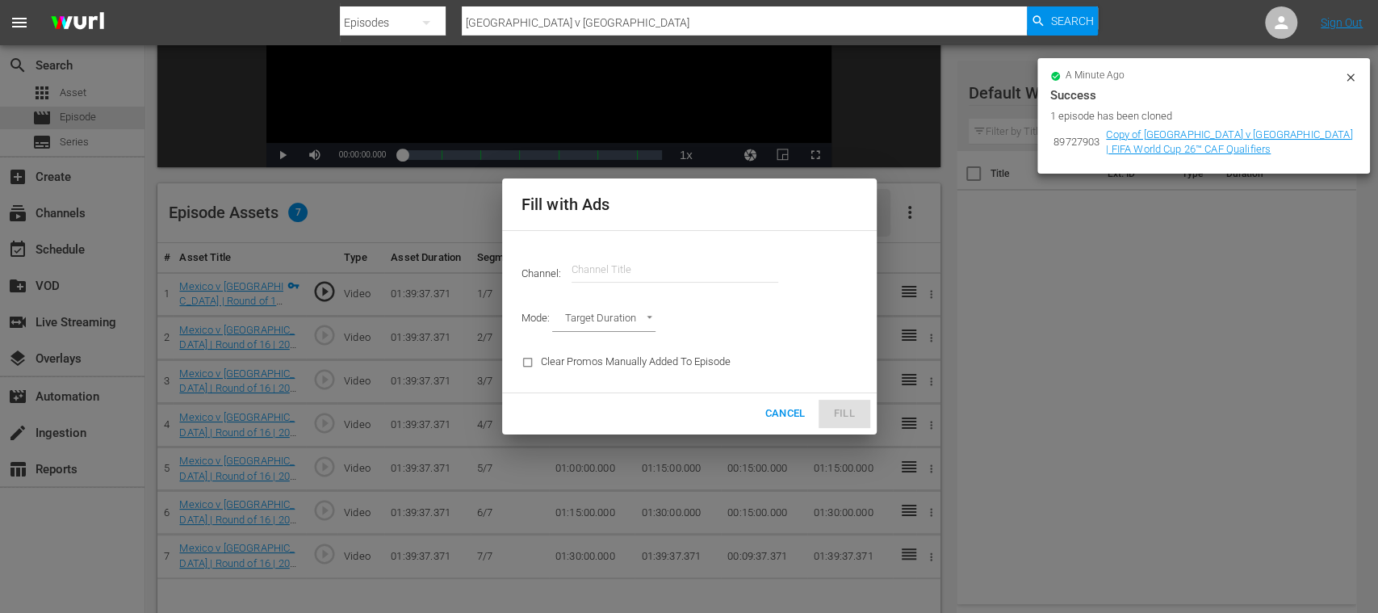
click at [671, 269] on input "text" at bounding box center [675, 269] width 207 height 39
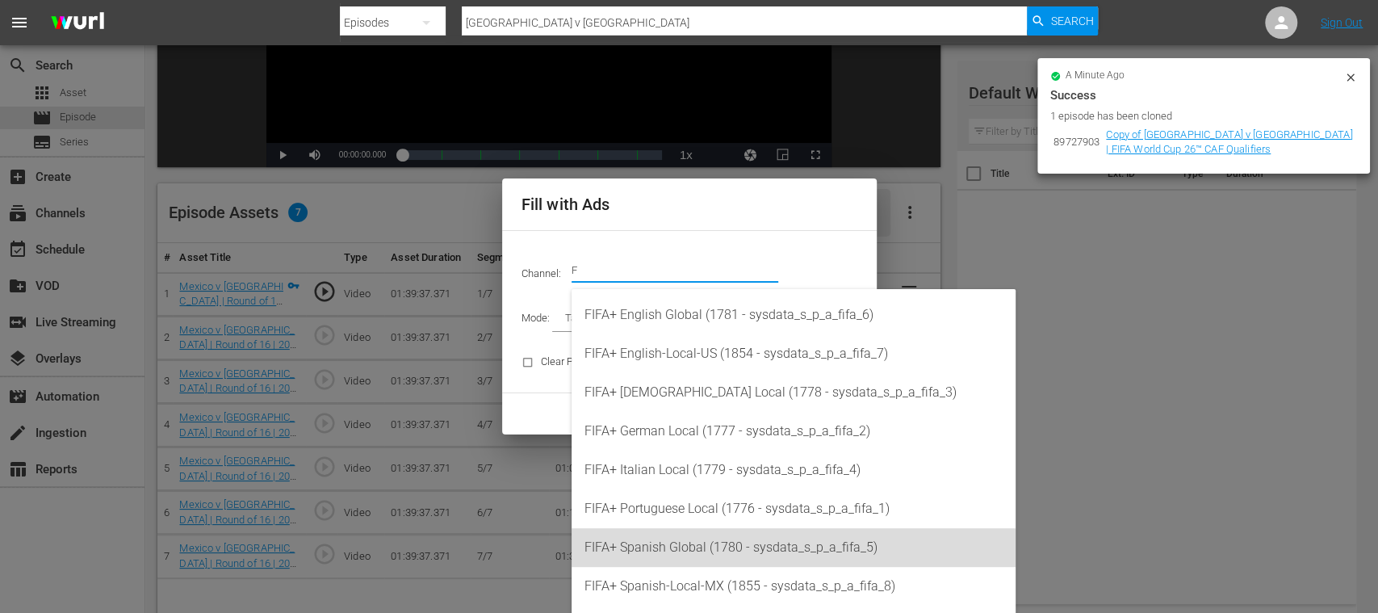
click at [725, 547] on div "FIFA+ Spanish Global (1780 - sysdata_s_p_a_fifa_5)" at bounding box center [793, 547] width 418 height 39
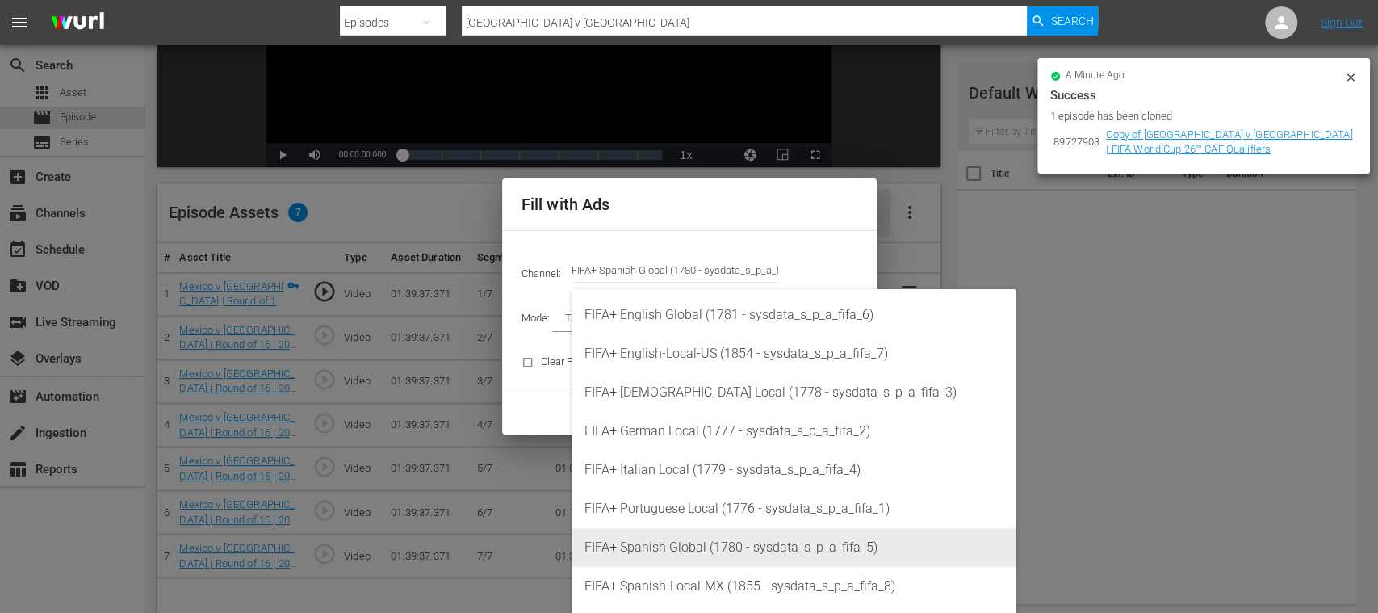
type input "FIFA+ Spanish Global (1780)"
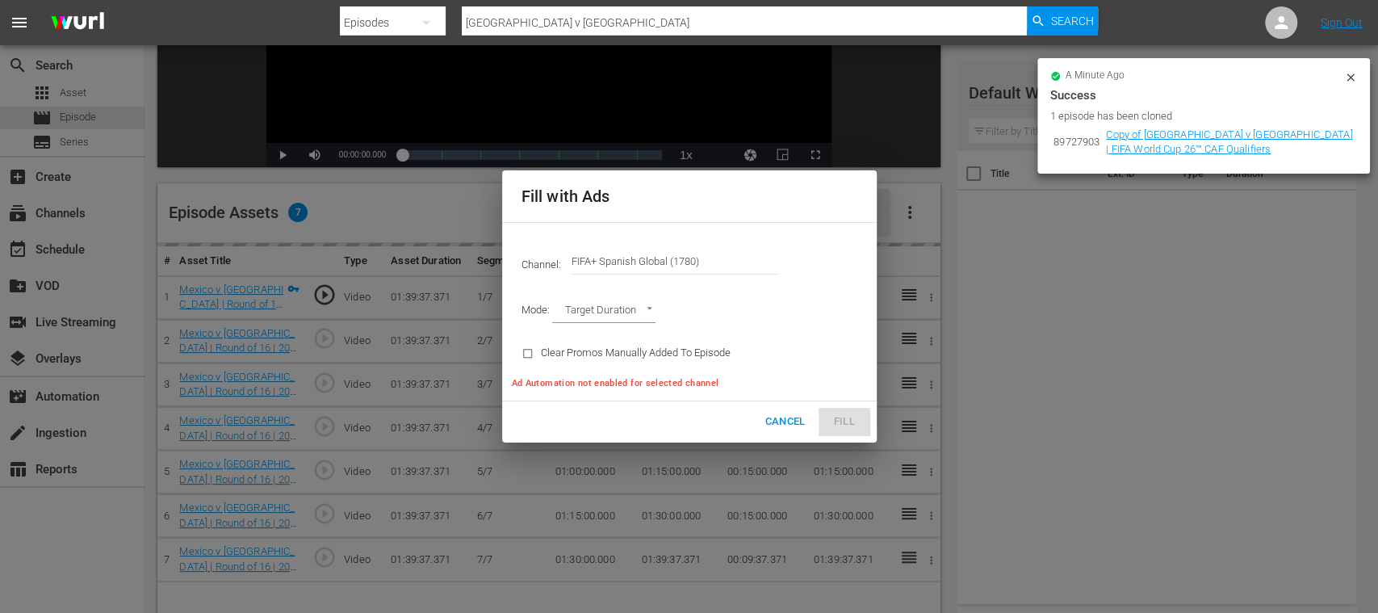
type input "AD_BREAK_DURATION"
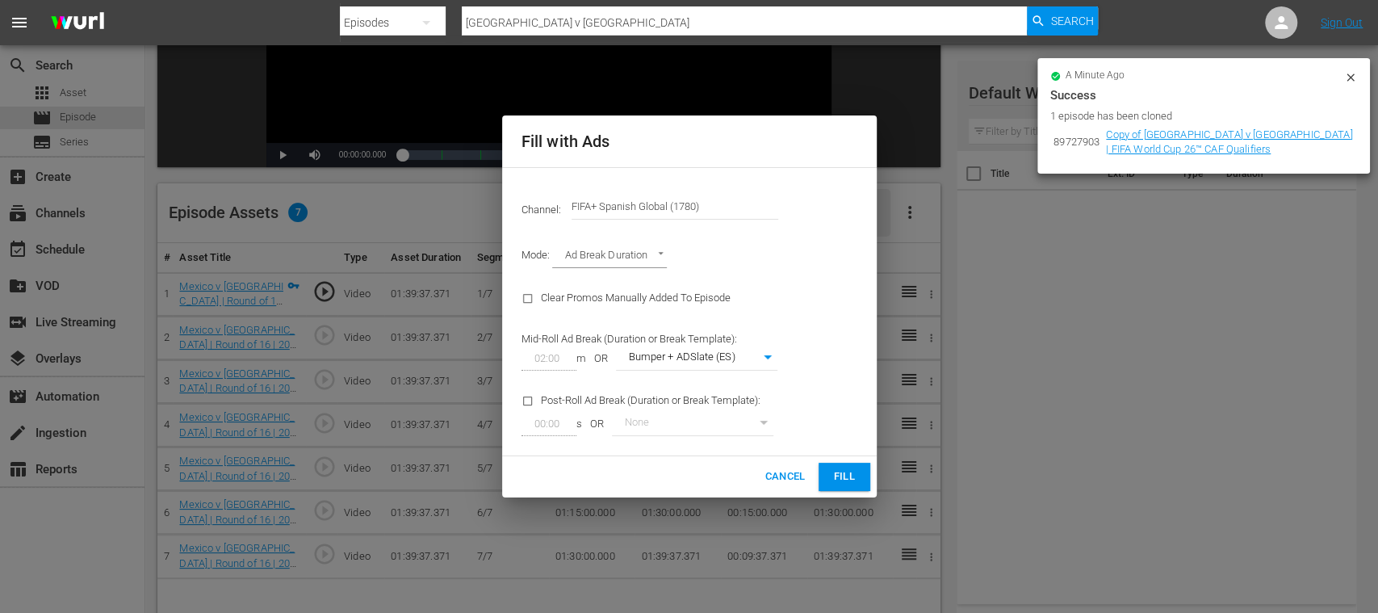
click at [831, 483] on span "Fill" at bounding box center [844, 476] width 26 height 19
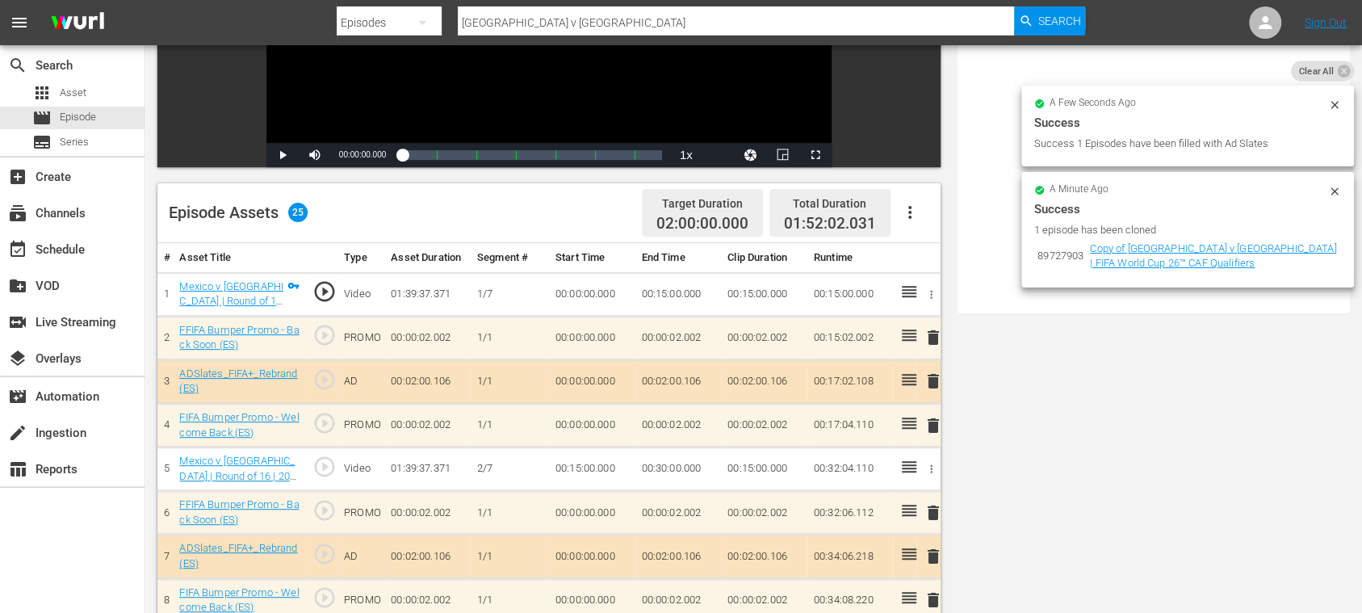
scroll to position [0, 0]
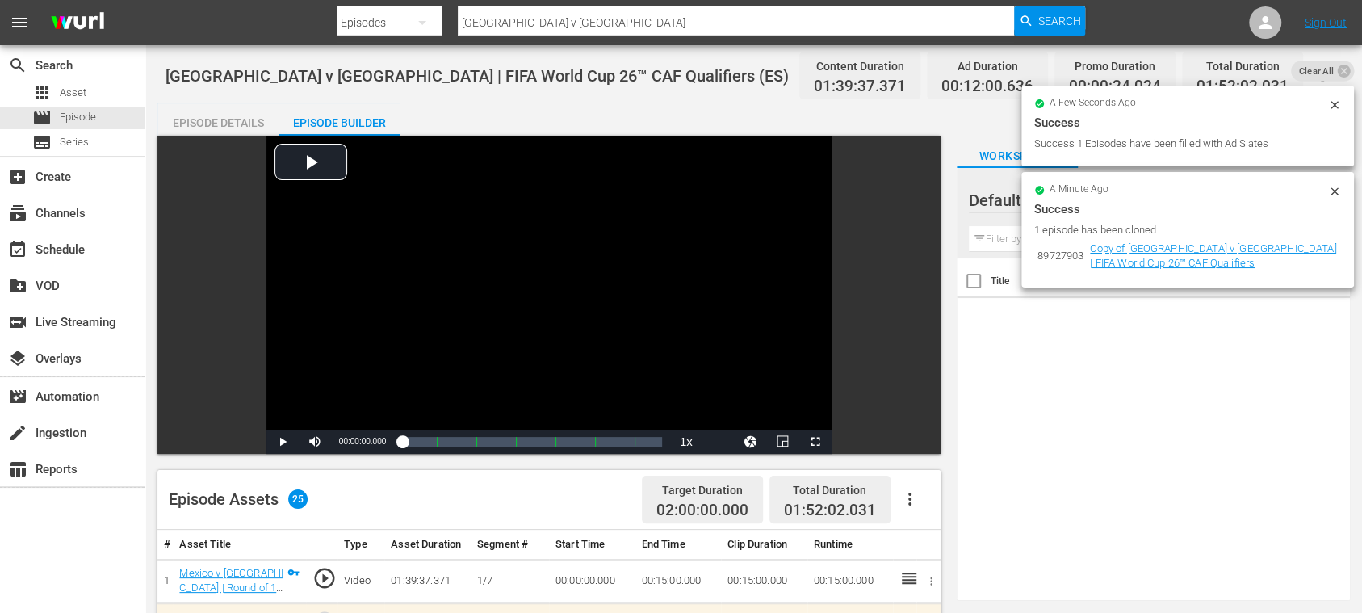
click at [232, 122] on div "Episode Details" at bounding box center [217, 122] width 121 height 39
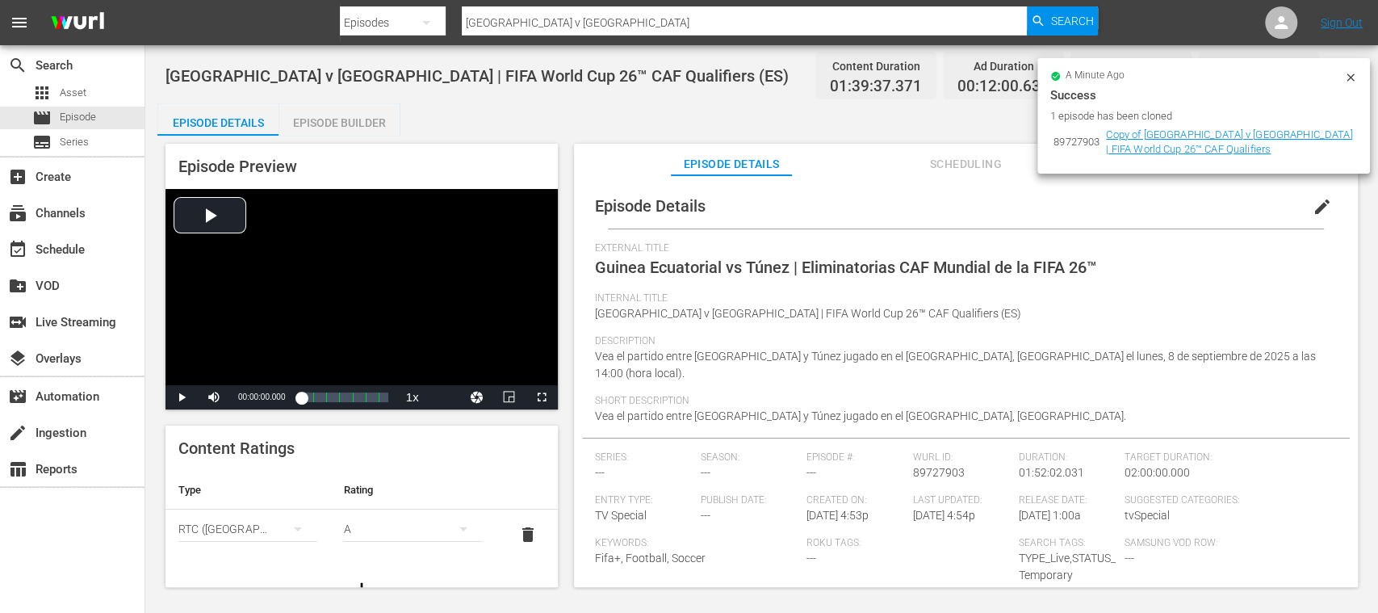
click at [1346, 76] on icon at bounding box center [1350, 77] width 13 height 13
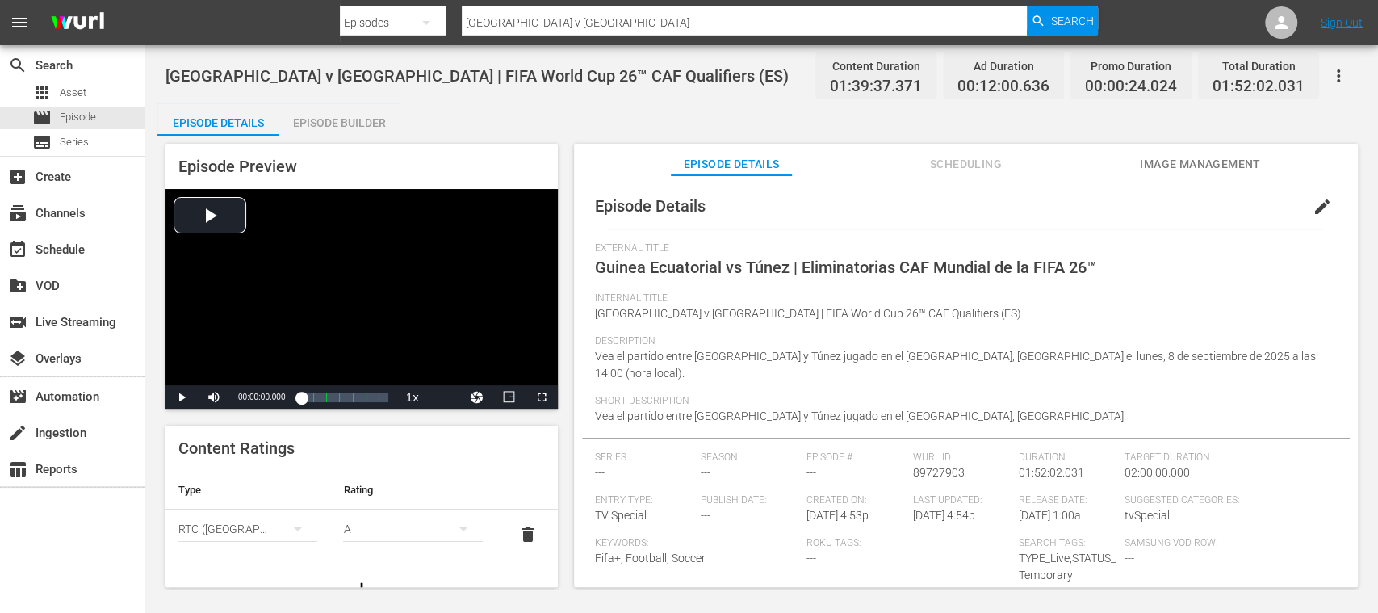
click at [1203, 163] on span "Image Management" at bounding box center [1200, 164] width 121 height 20
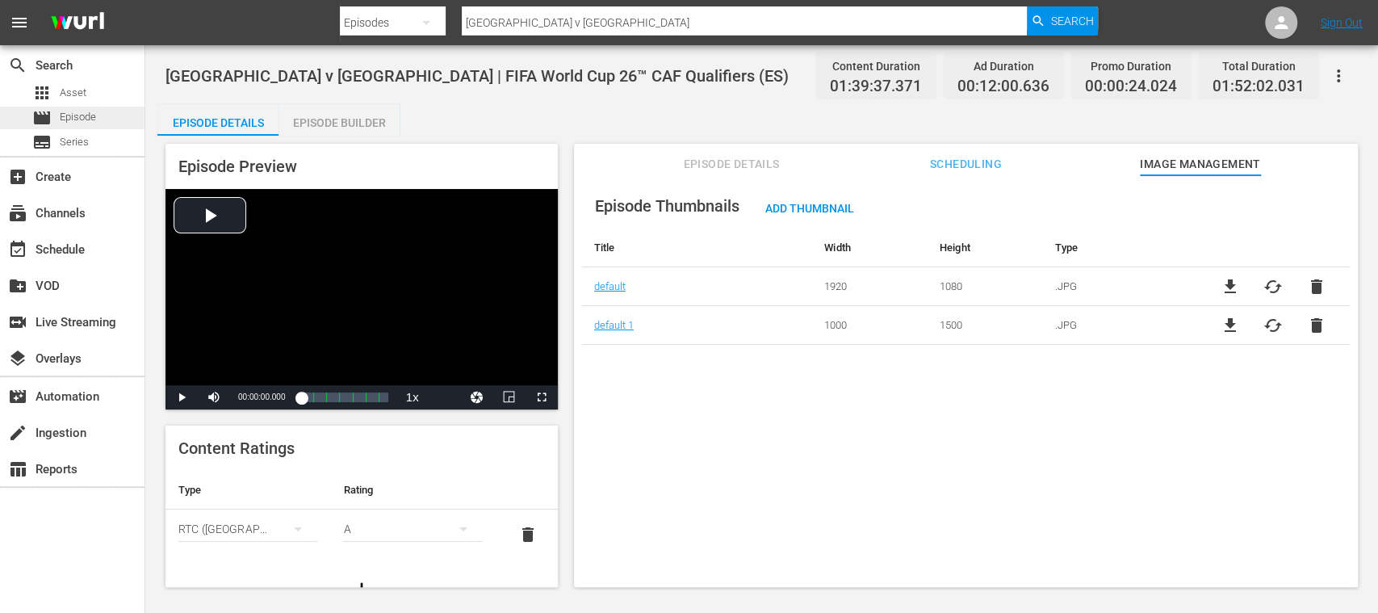
click at [80, 115] on span "Episode" at bounding box center [78, 117] width 36 height 16
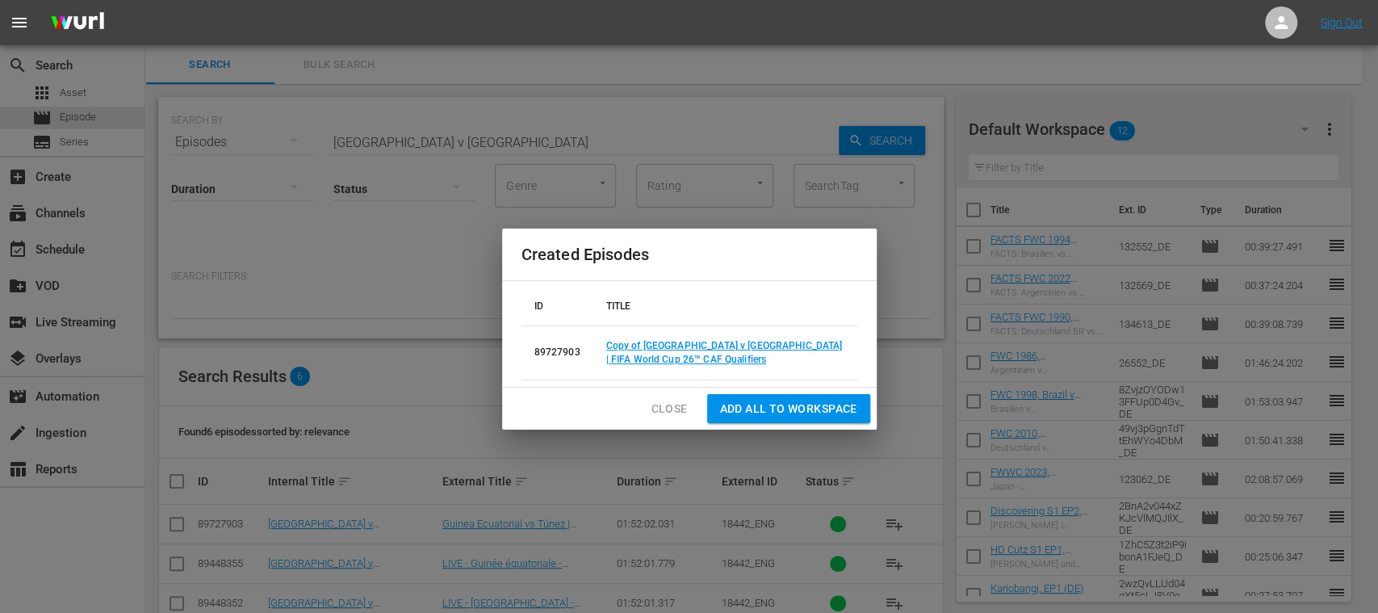
click at [666, 401] on span "Close" at bounding box center [669, 409] width 36 height 20
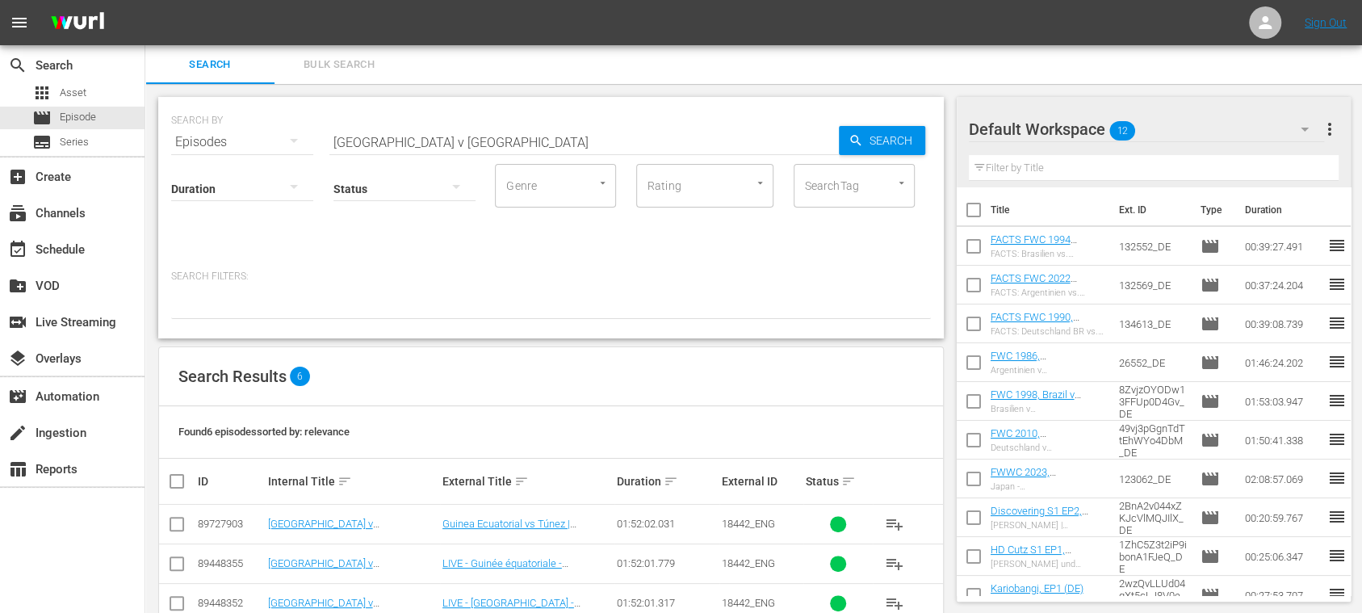
click at [1330, 134] on span "more_vert" at bounding box center [1328, 128] width 19 height 19
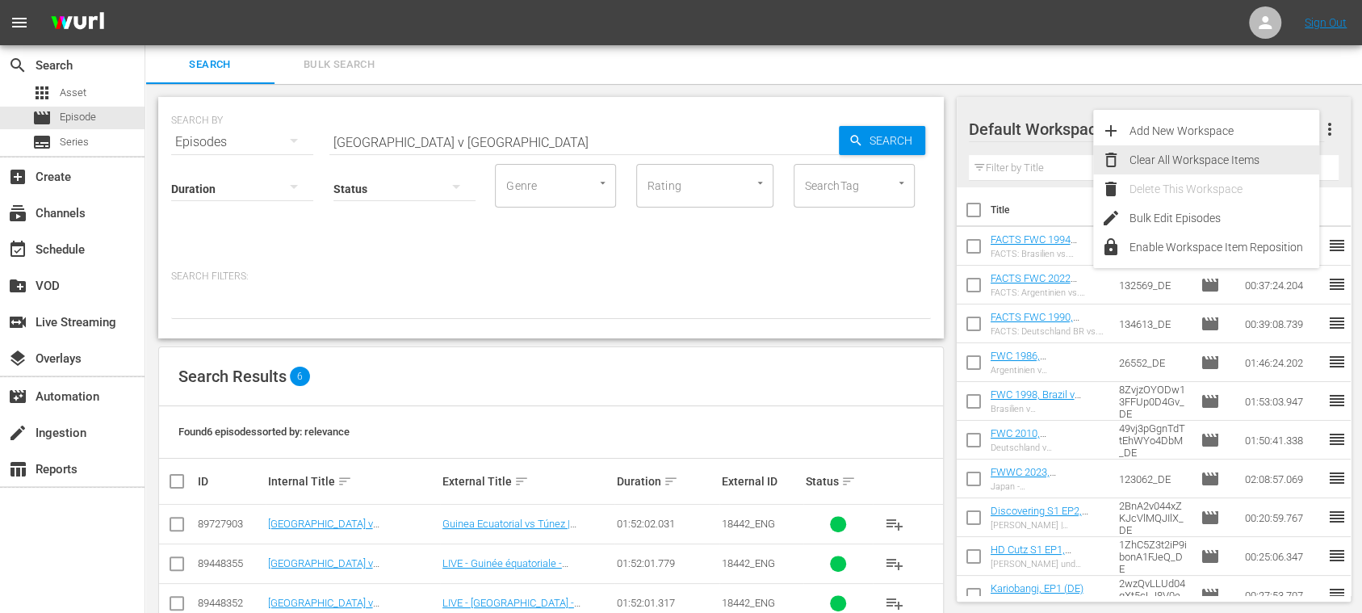
click at [1243, 163] on div "Clear All Workspace Items" at bounding box center [1224, 159] width 190 height 29
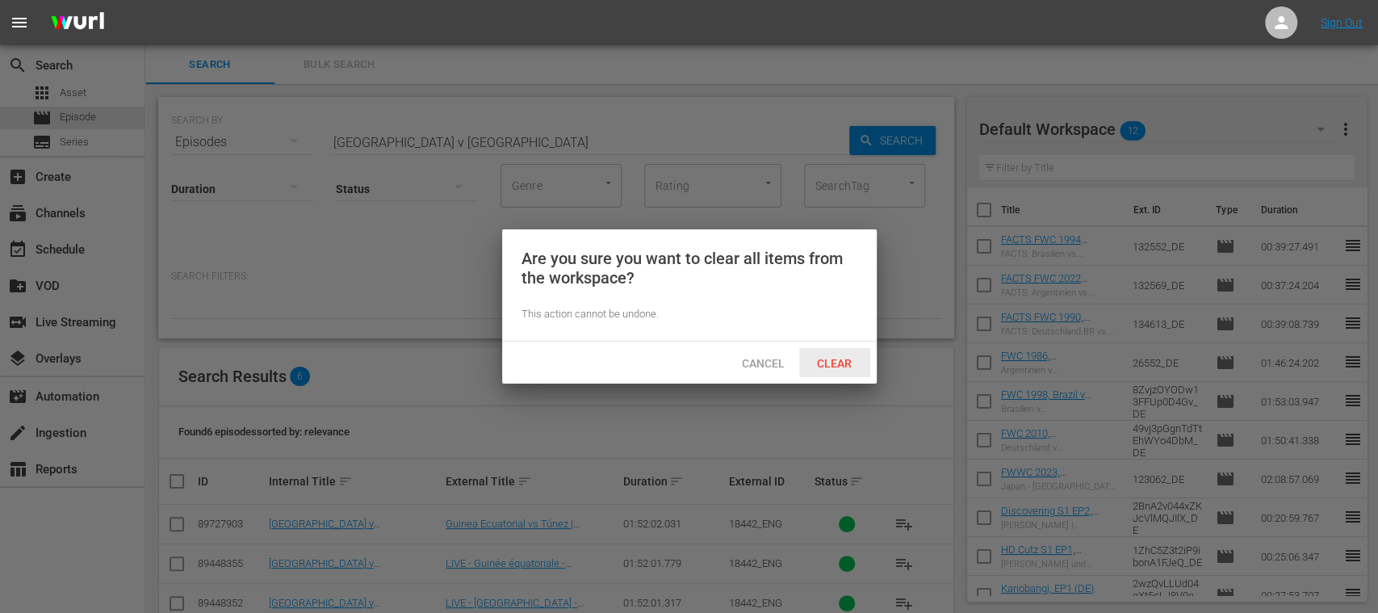
click at [816, 362] on span "Clear" at bounding box center [834, 363] width 61 height 13
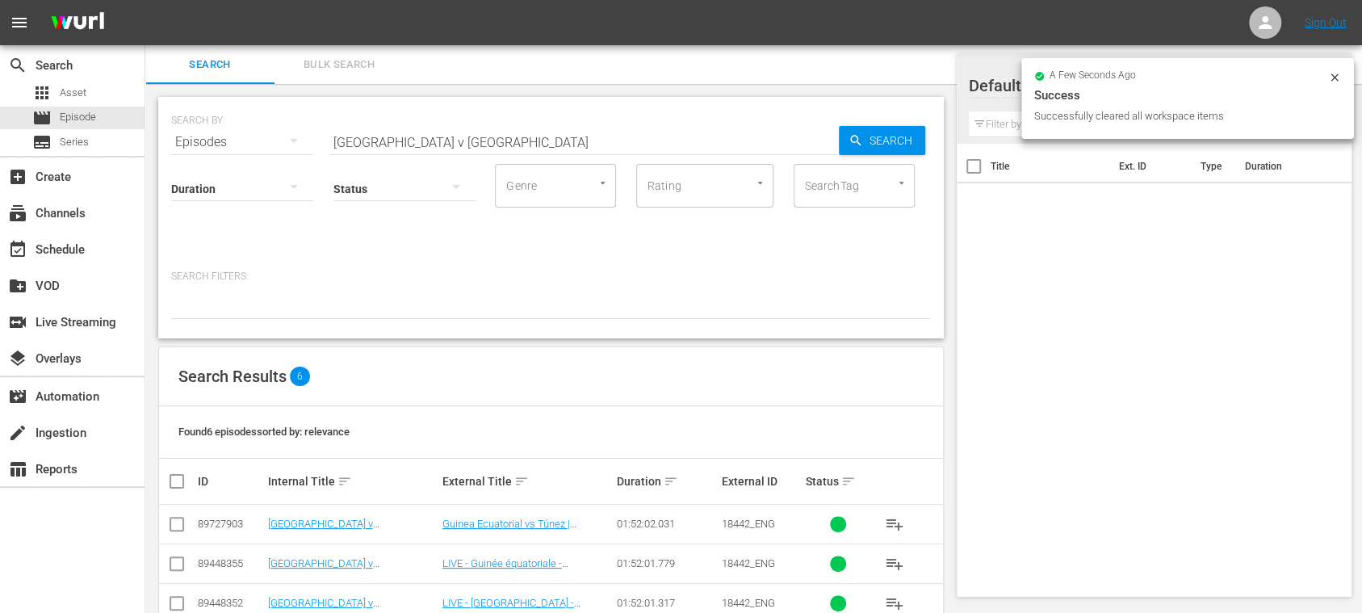
scroll to position [157, 0]
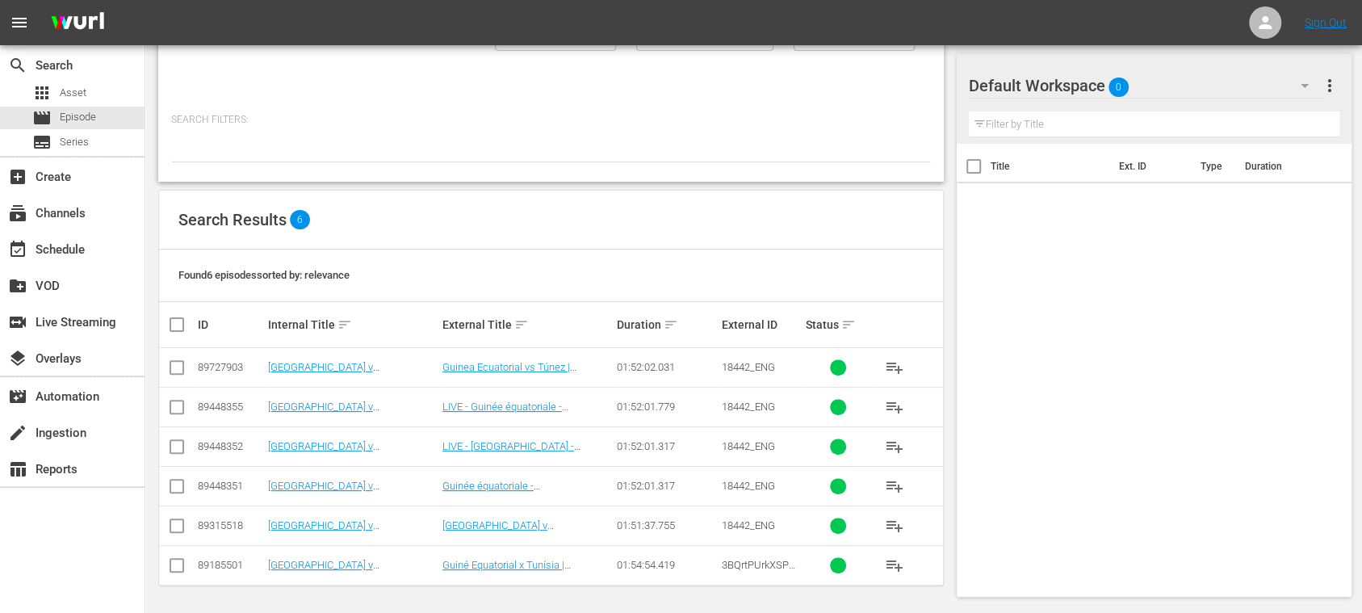
click at [893, 362] on span "playlist_add" at bounding box center [894, 367] width 19 height 19
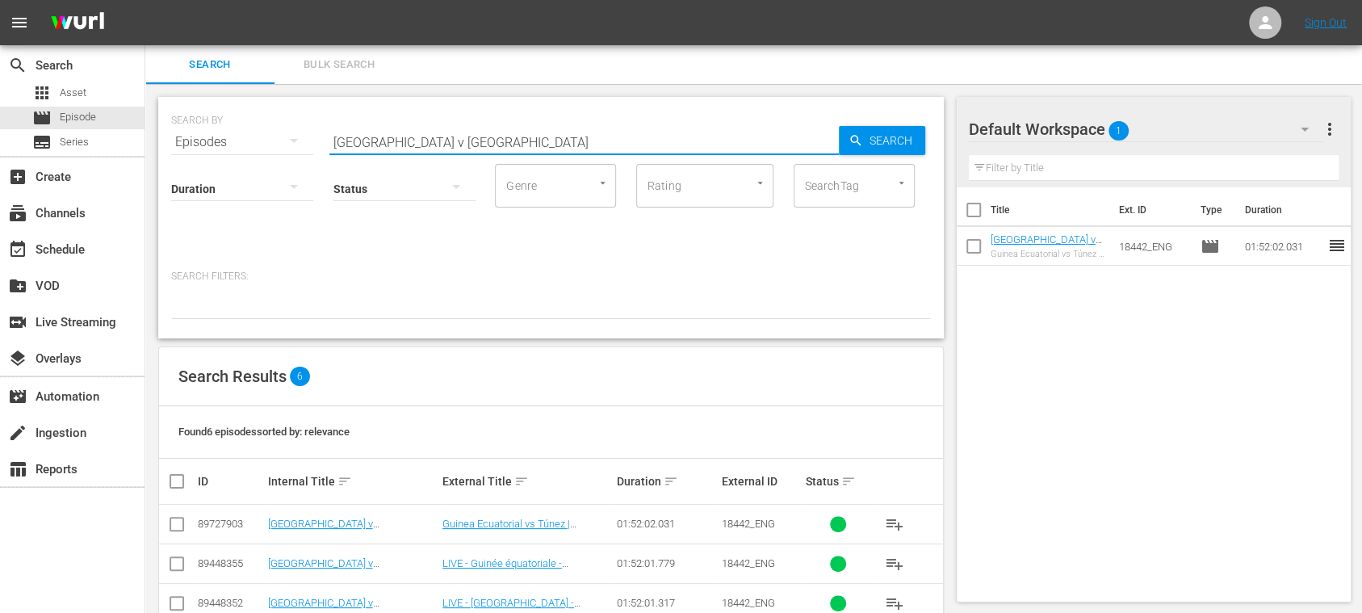
drag, startPoint x: 511, startPoint y: 144, endPoint x: 439, endPoint y: 153, distance: 72.4
click at [195, 124] on div "SEARCH BY Search By Episodes Search ID, Title, Description, Keywords, or Catego…" at bounding box center [551, 132] width 760 height 58
paste input "Madagascar vs Chad"
click at [869, 149] on span "Search" at bounding box center [894, 140] width 62 height 29
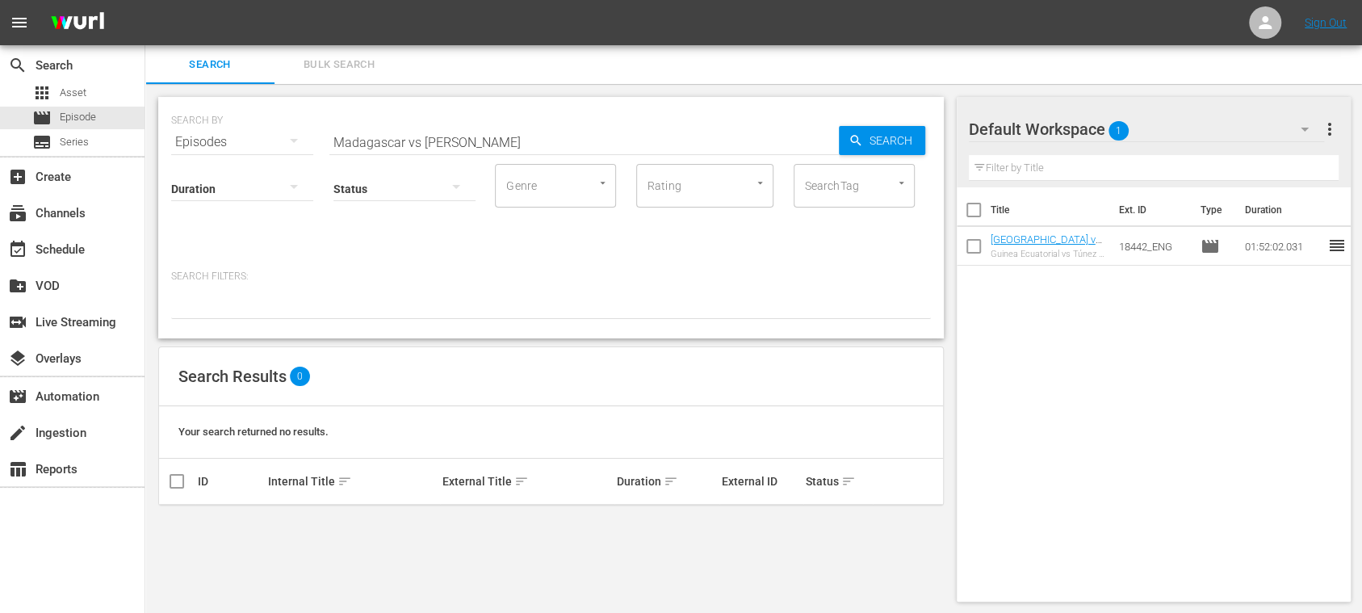
click at [419, 140] on input "Madagascar vs Chad" at bounding box center [583, 142] width 509 height 39
type input "Madagascar v Chad"
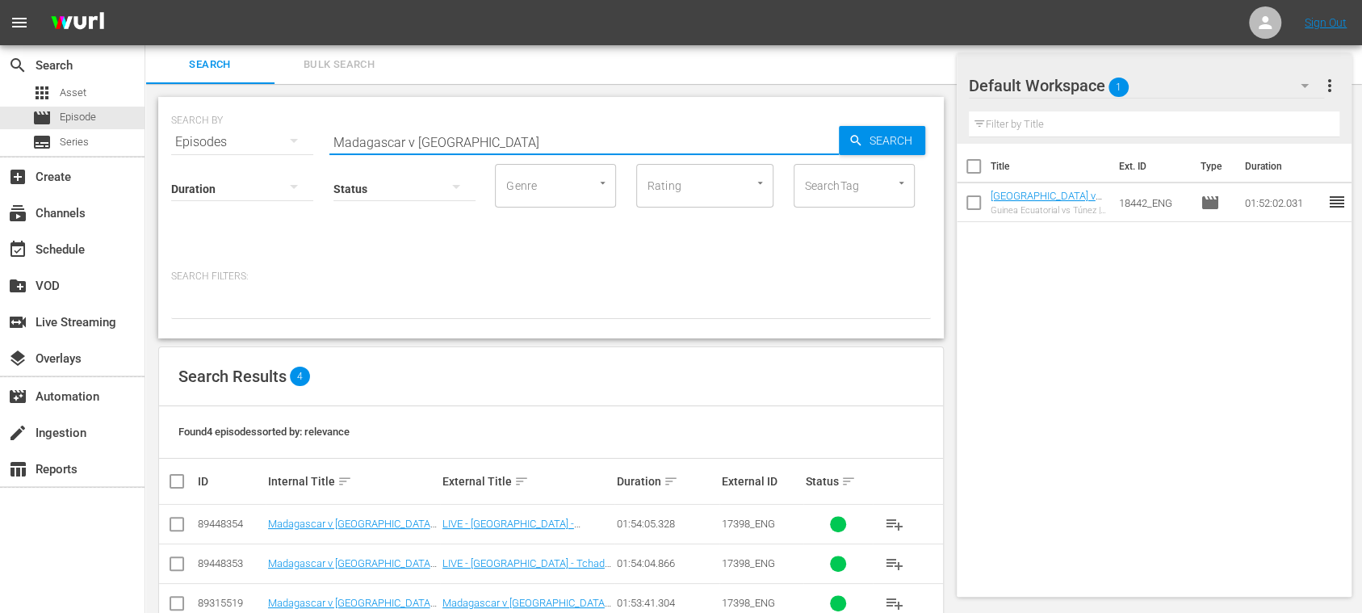
scroll to position [77, 0]
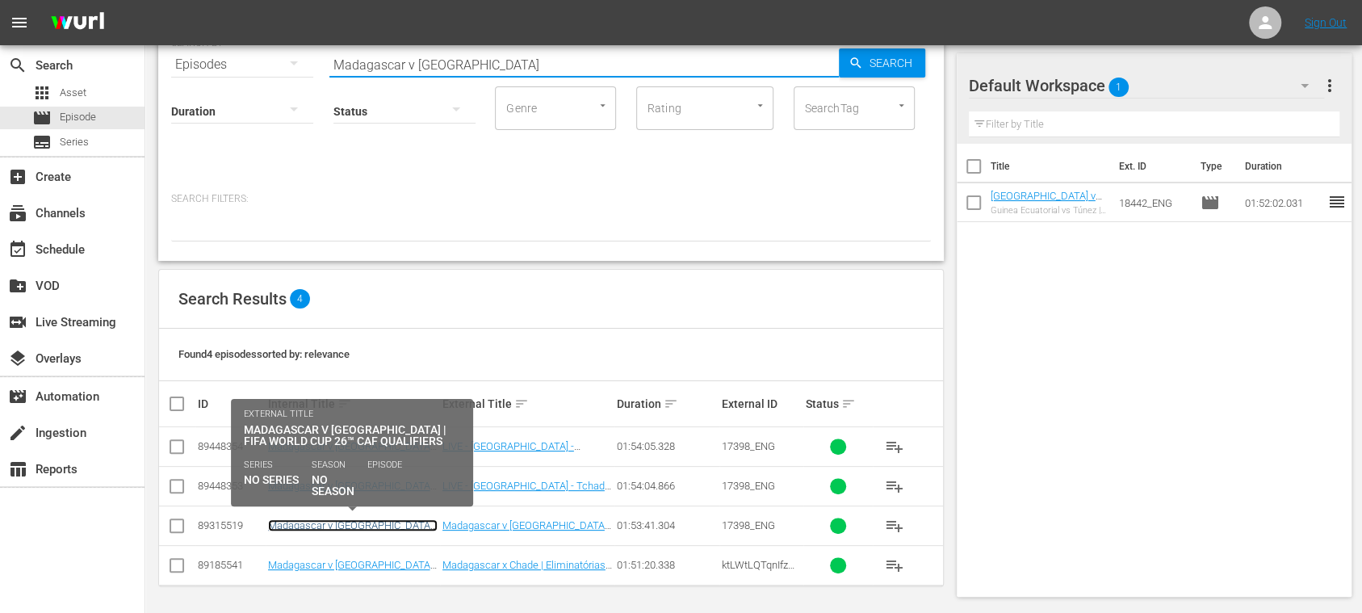
click at [364, 521] on link "Madagascar v Chad | FIFA World Cup 26™ CAF Qualifiers (EN)" at bounding box center [353, 537] width 170 height 36
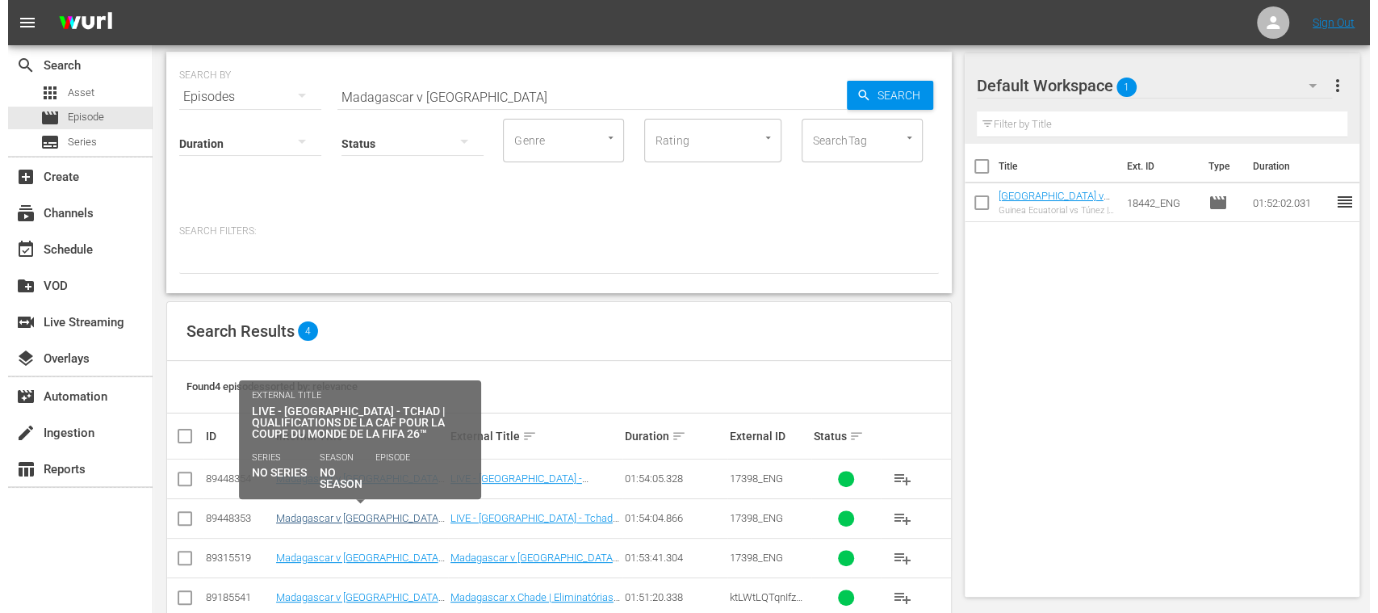
scroll to position [77, 0]
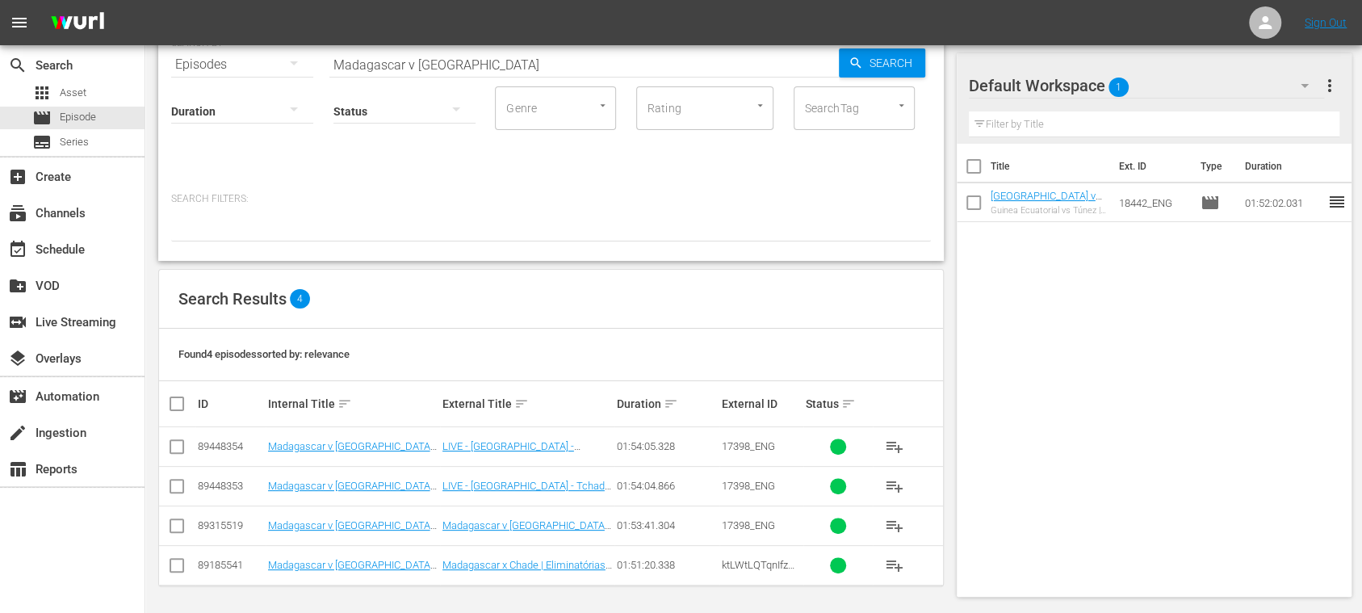
click at [174, 521] on input "checkbox" at bounding box center [176, 528] width 19 height 19
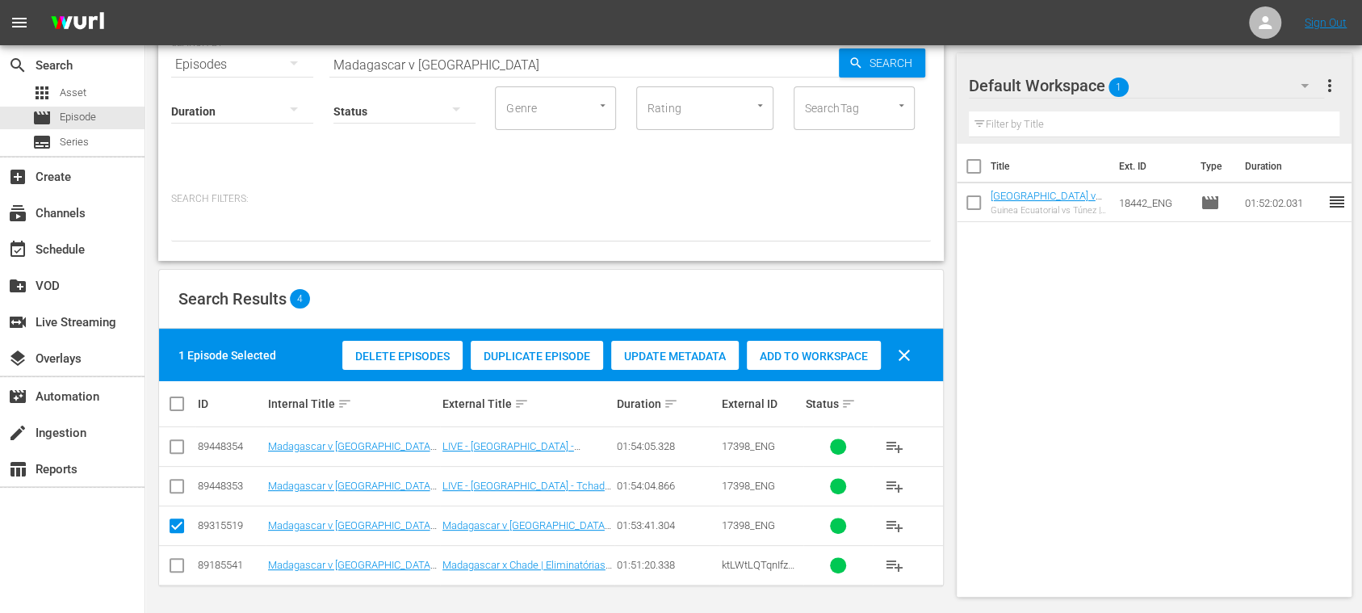
click at [551, 355] on span "Duplicate Episode" at bounding box center [537, 356] width 132 height 13
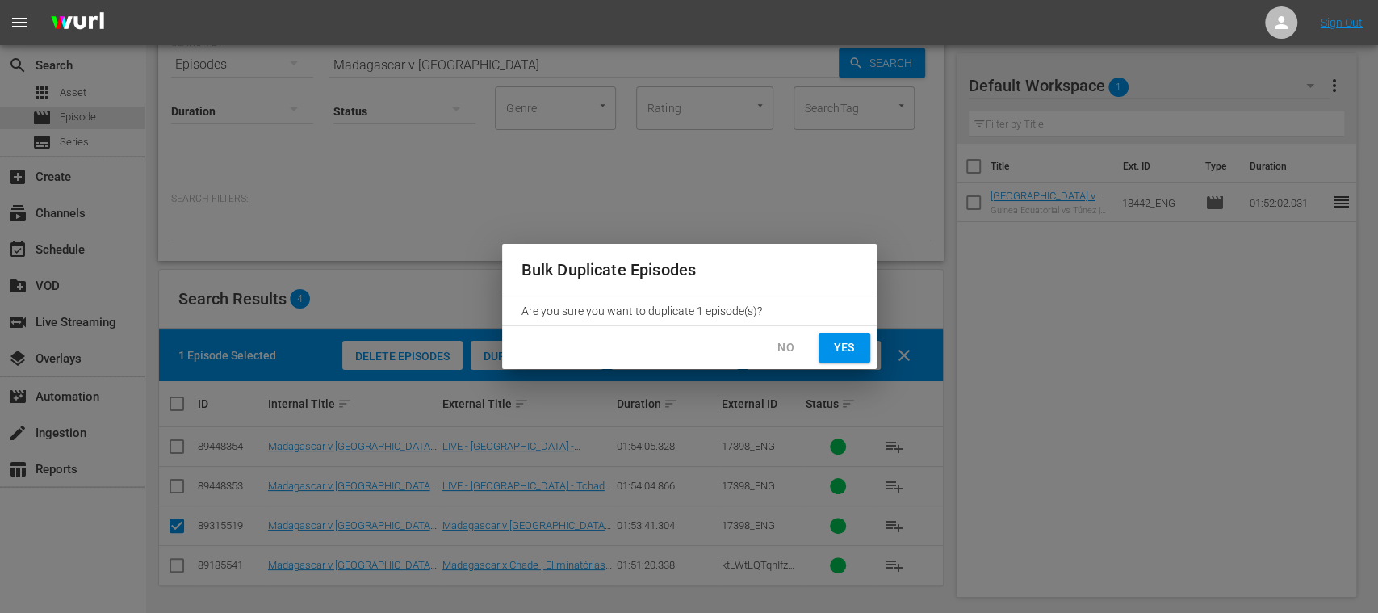
click at [846, 352] on span "Yes" at bounding box center [844, 347] width 26 height 20
checkbox input "false"
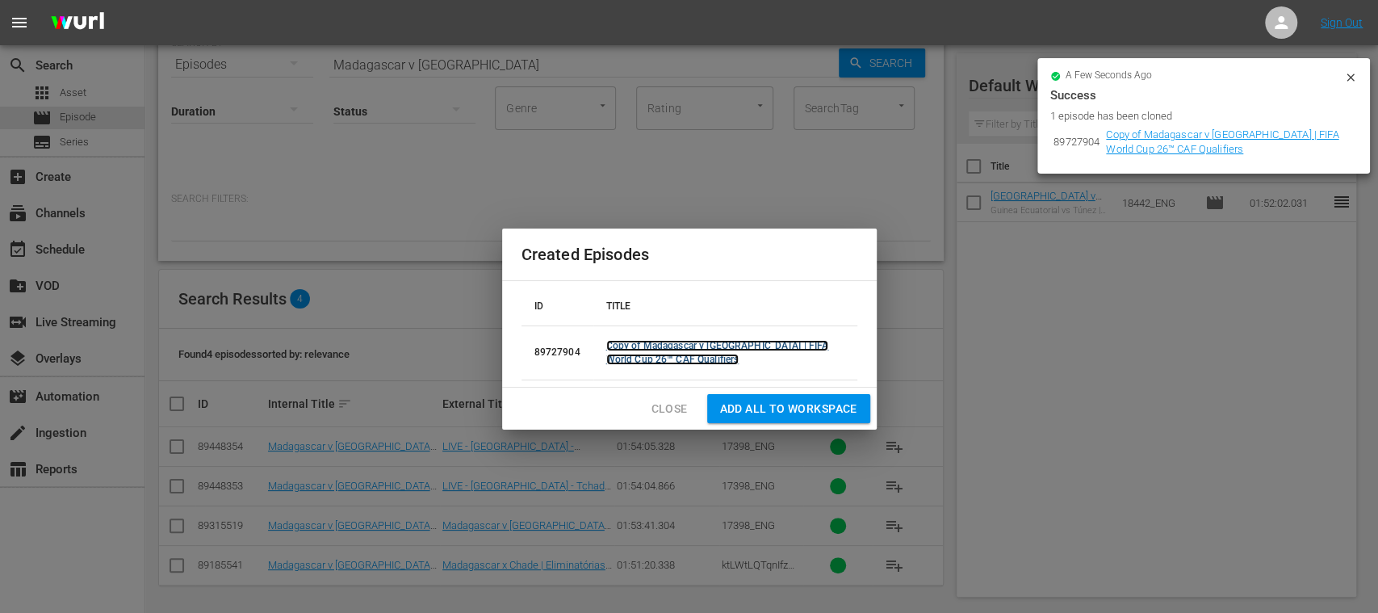
click at [738, 346] on link "Copy of Madagascar v Chad | FIFA World Cup 26™ CAF Qualifiers" at bounding box center [717, 352] width 223 height 25
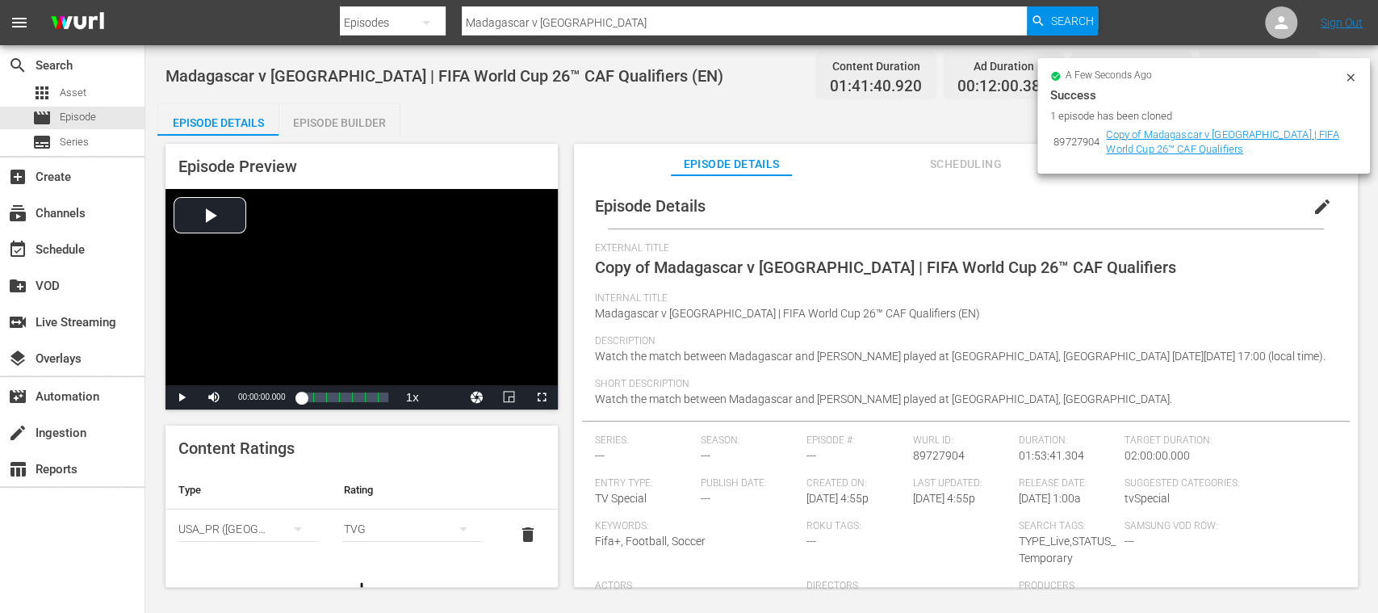
click at [1313, 206] on span "edit" at bounding box center [1322, 206] width 19 height 19
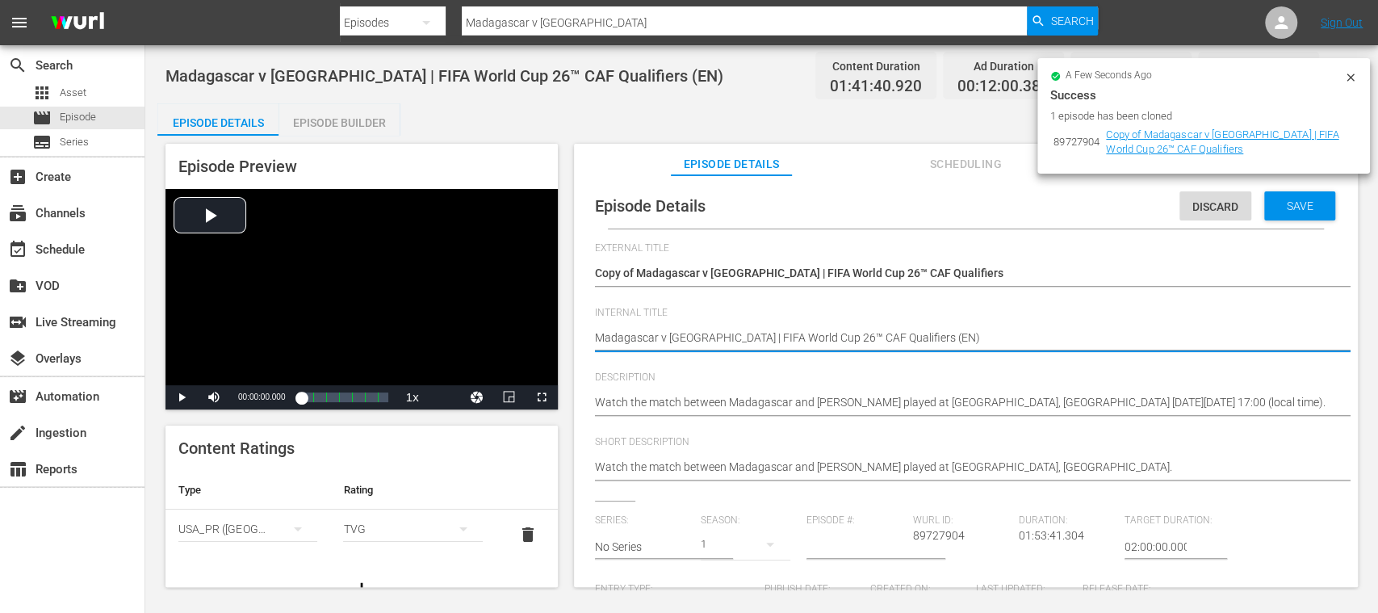
type textarea "Madagascar v Chad | FIFA World Cup 26™ CAF Qualifiers (E)"
type textarea "Madagascar v Chad | FIFA World Cup 26™ CAF Qualifiers (Es)"
type textarea "Madagascar v Chad | FIFA World Cup 26™ CAF Qualifiers (E)"
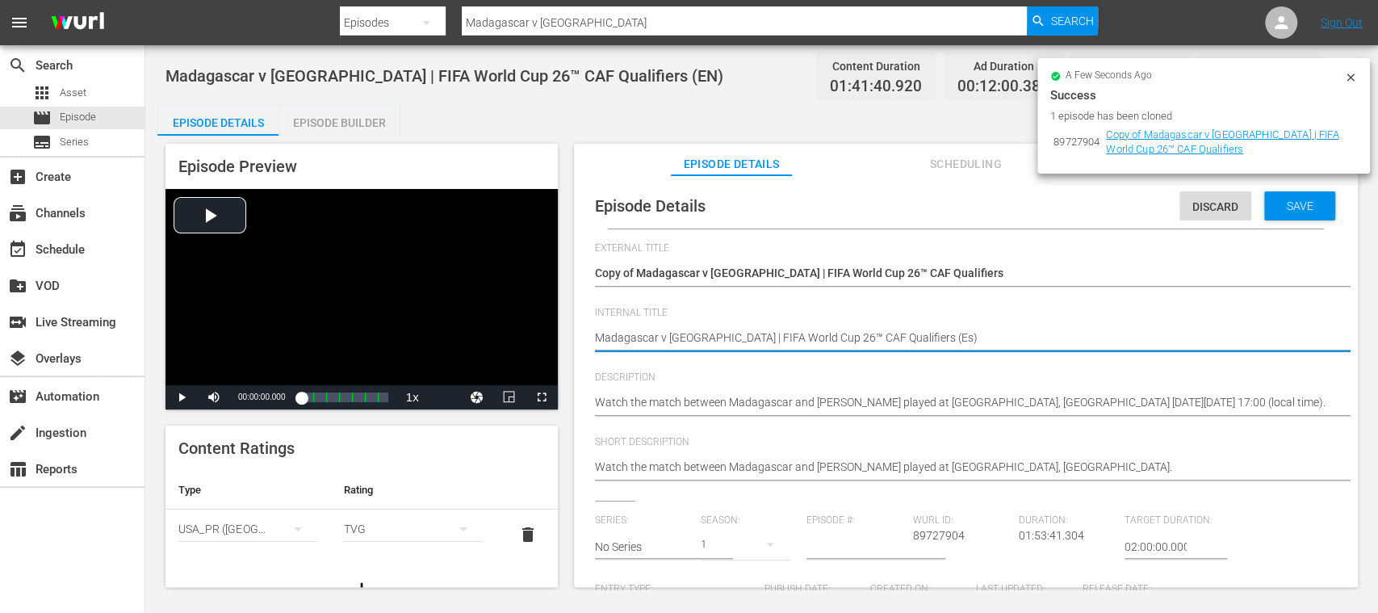
type textarea "Madagascar v Chad | FIFA World Cup 26™ CAF Qualifiers (E)"
type textarea "Madagascar v Chad | FIFA World Cup 26™ CAF Qualifiers (ES)"
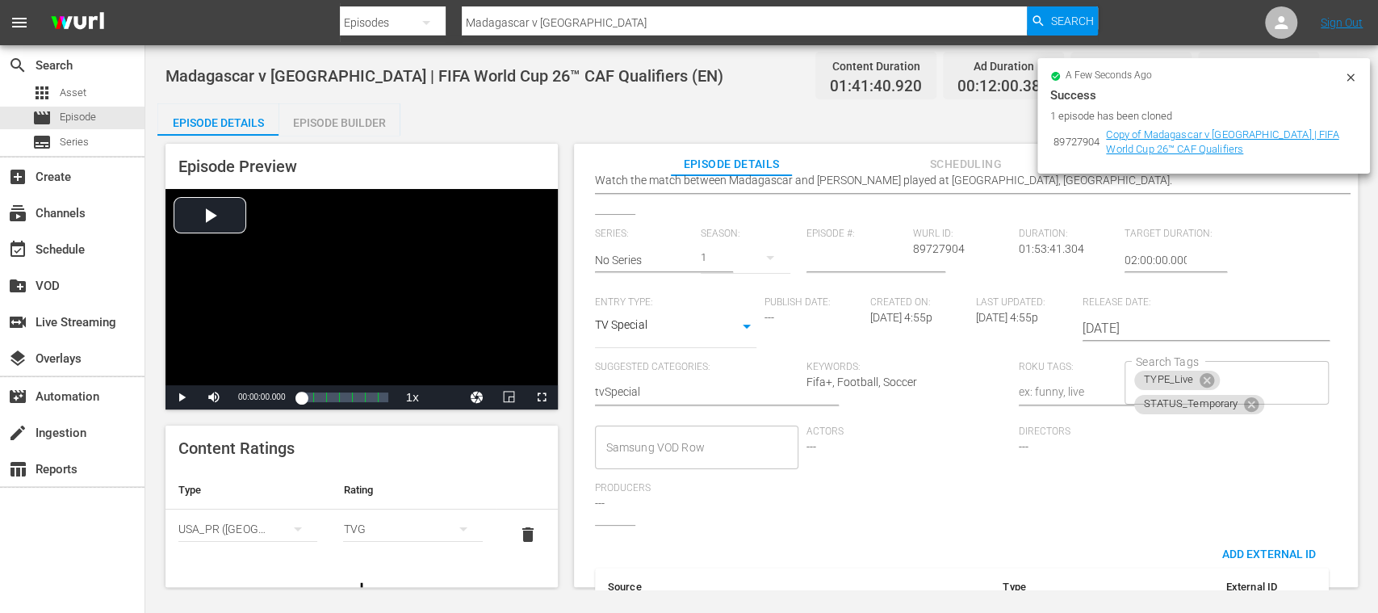
type textarea "Madagascar v Chad | FIFA World Cup 26™ CAF Qualifiers (ES)"
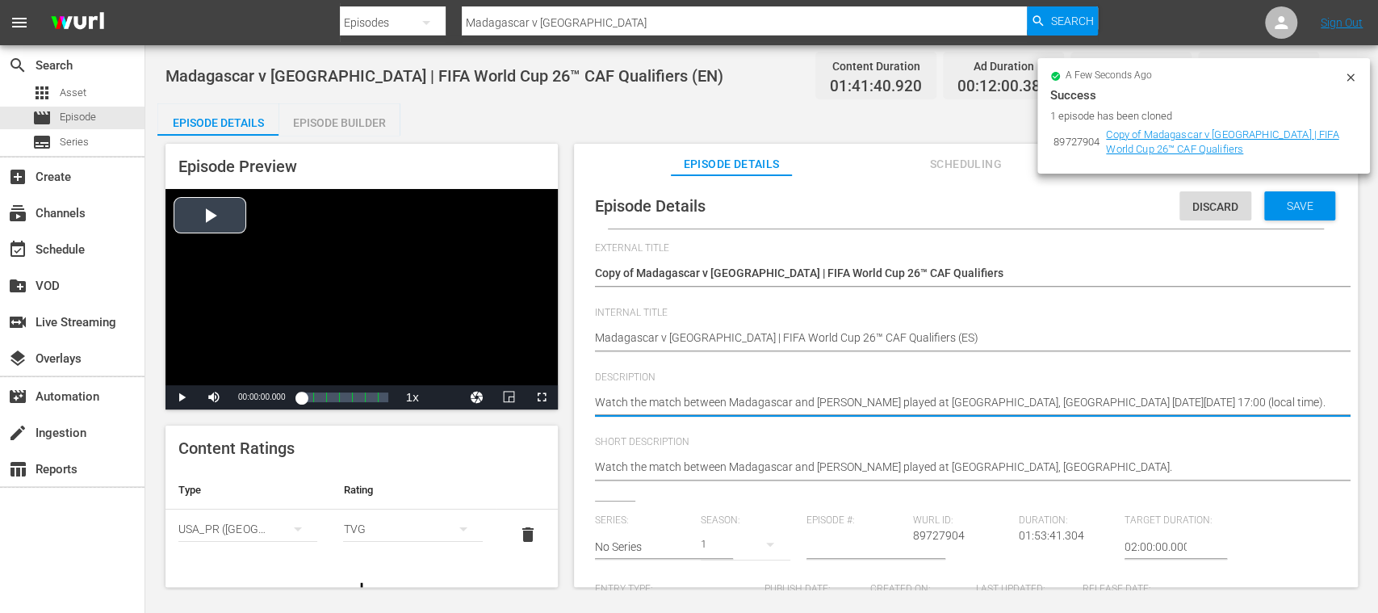
drag, startPoint x: 1314, startPoint y: 406, endPoint x: 508, endPoint y: 379, distance: 806.9
paste textarea "Vea el partido entre Madagascar y Chad jugado en el Estadio Larbi Zaouli, Casab…"
type textarea "Vea el partido entre Madagascar y Chad jugado en el Estadio Larbi Zaouli, Casab…"
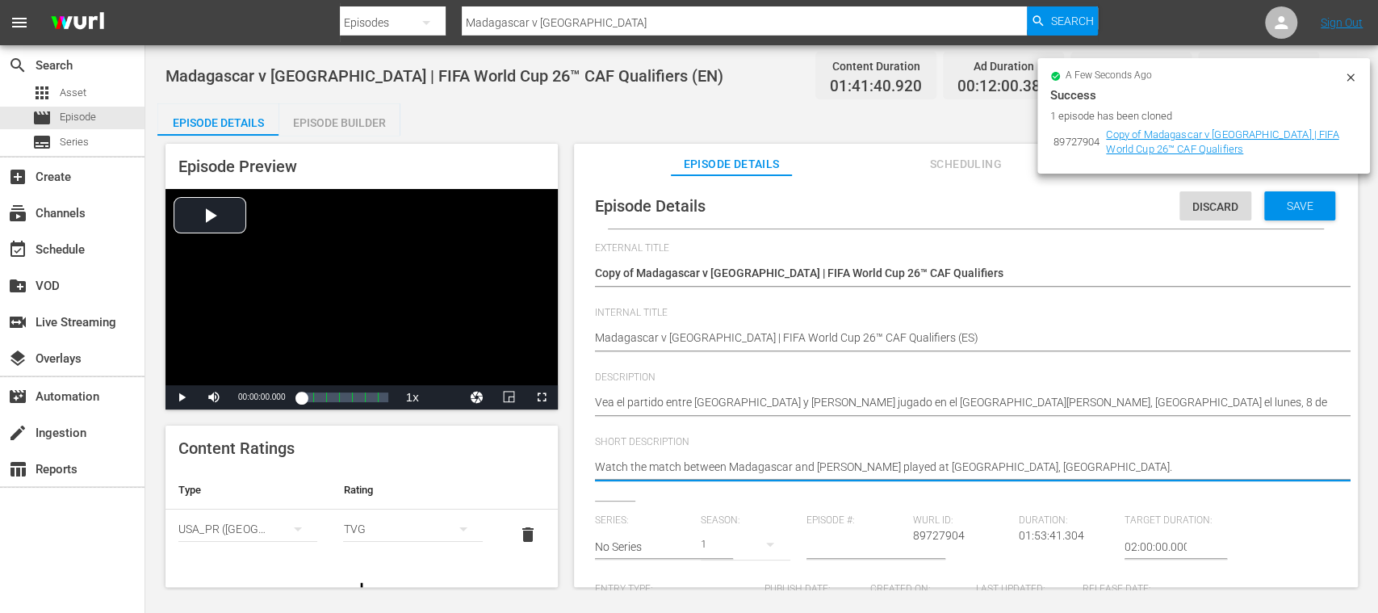
drag, startPoint x: 954, startPoint y: 462, endPoint x: 490, endPoint y: 429, distance: 465.3
paste textarea "Vea el partido entre Madagascar y Chad jugado en el Estadio Larbi Zaouli, Casab…"
type textarea "Vea el partido entre Madagascar y Chad jugado en el Estadio Larbi Zaouli, Casab…"
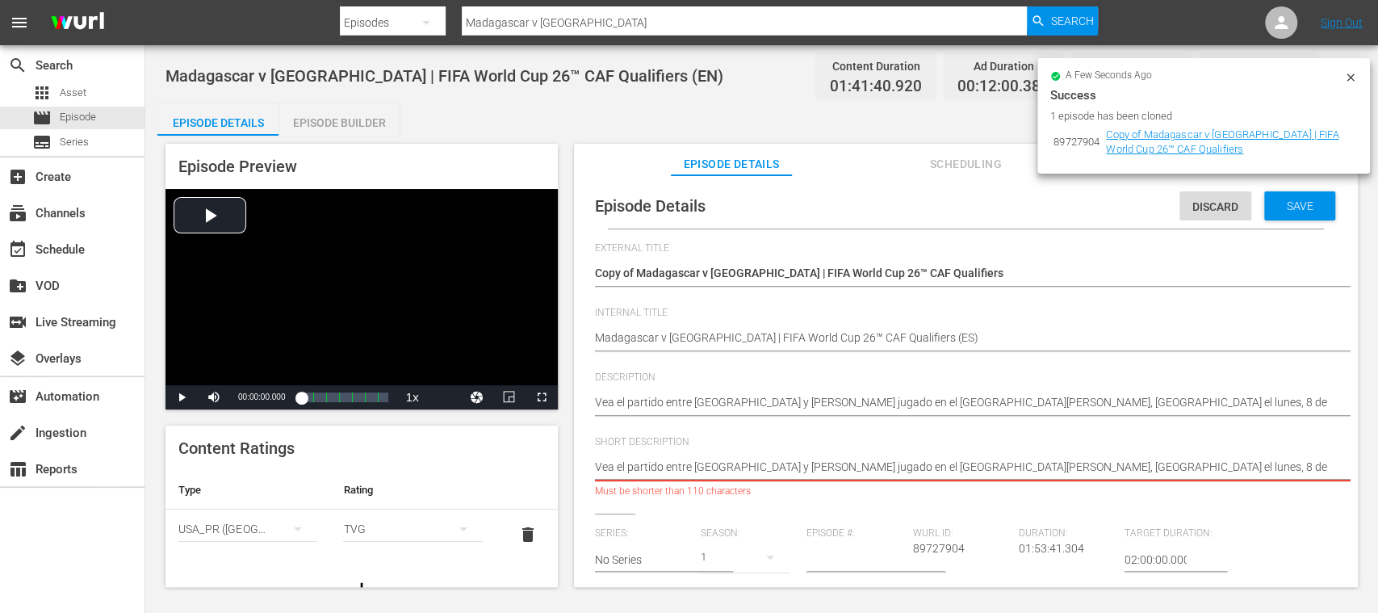
scroll to position [0, 19]
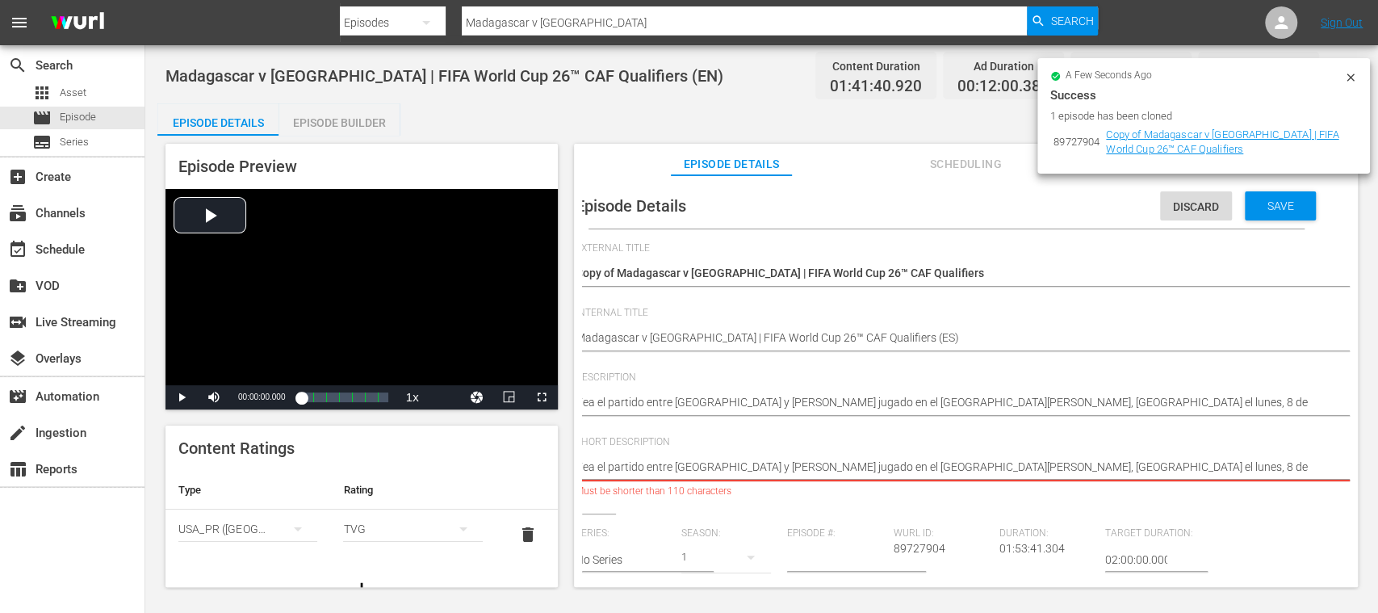
drag, startPoint x: 1015, startPoint y: 467, endPoint x: 1342, endPoint y: 470, distance: 326.9
click at [1342, 470] on div "Episode Details Discard Save External Title Copy of Madagascar v Chad | FIFA Wo…" at bounding box center [966, 571] width 768 height 777
type textarea "Vea el partido entre Madagascar y Chad jugado en el Estadio Larbi Zaouli, Casab…"
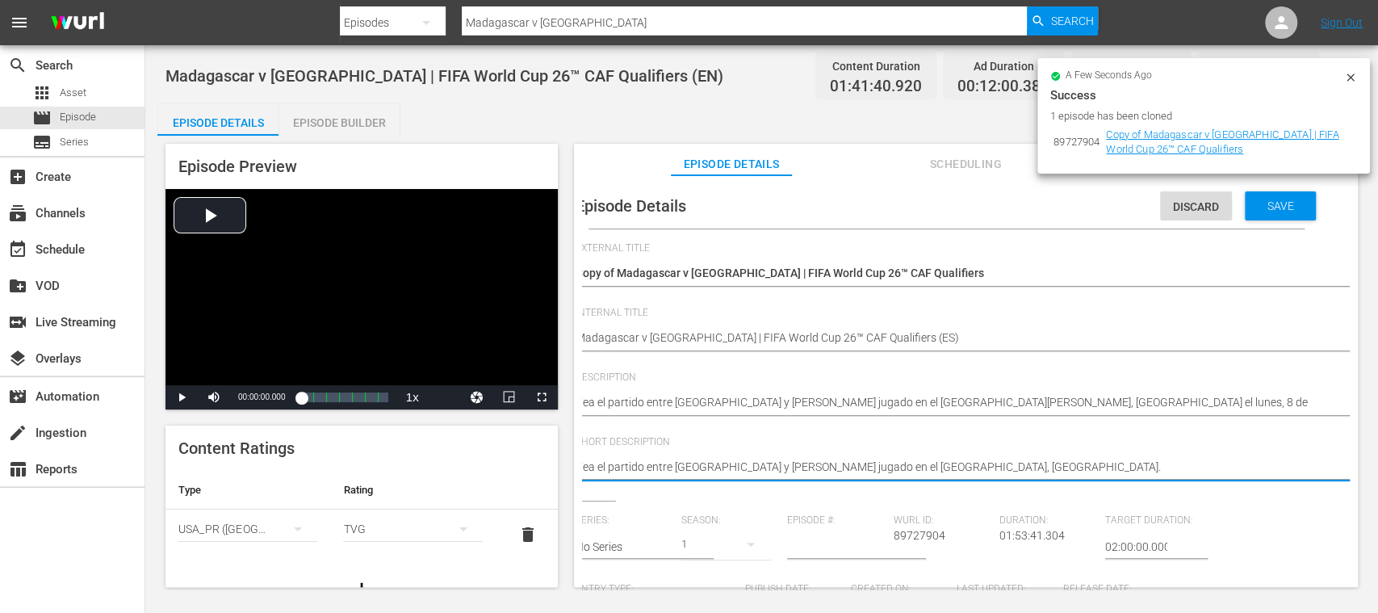
type textarea "Vea el partido entre Madagascar y Chad jugado en el Estadio Larbi Zaouli, Casab…"
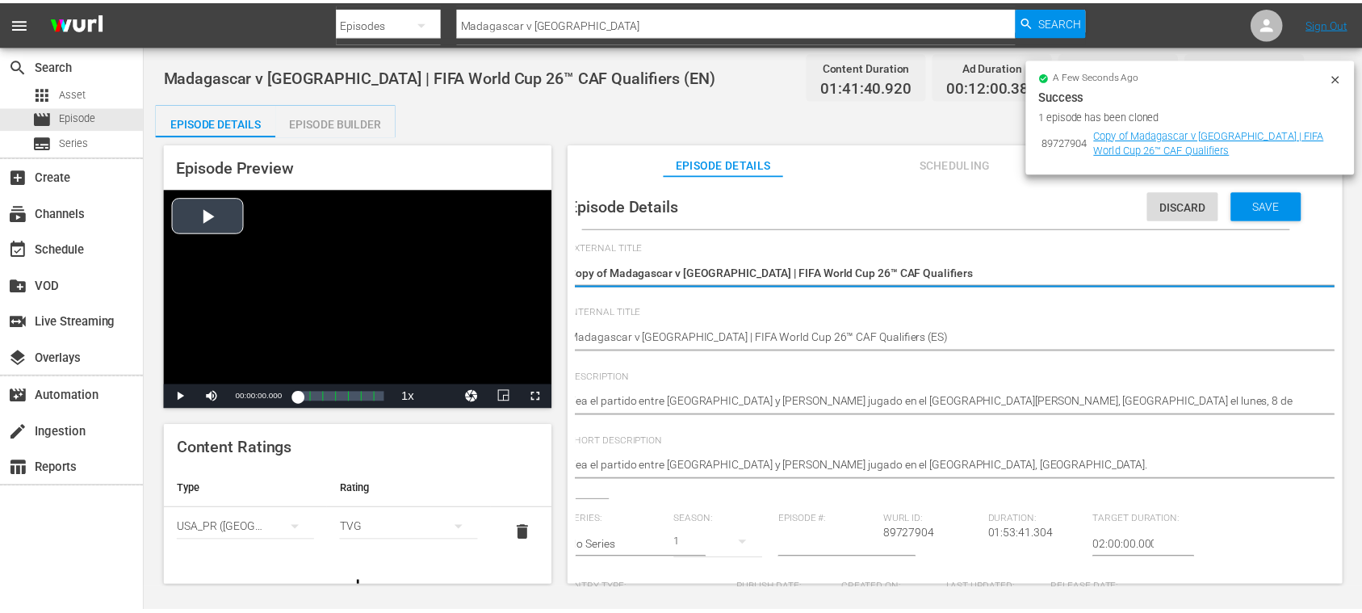
scroll to position [0, 0]
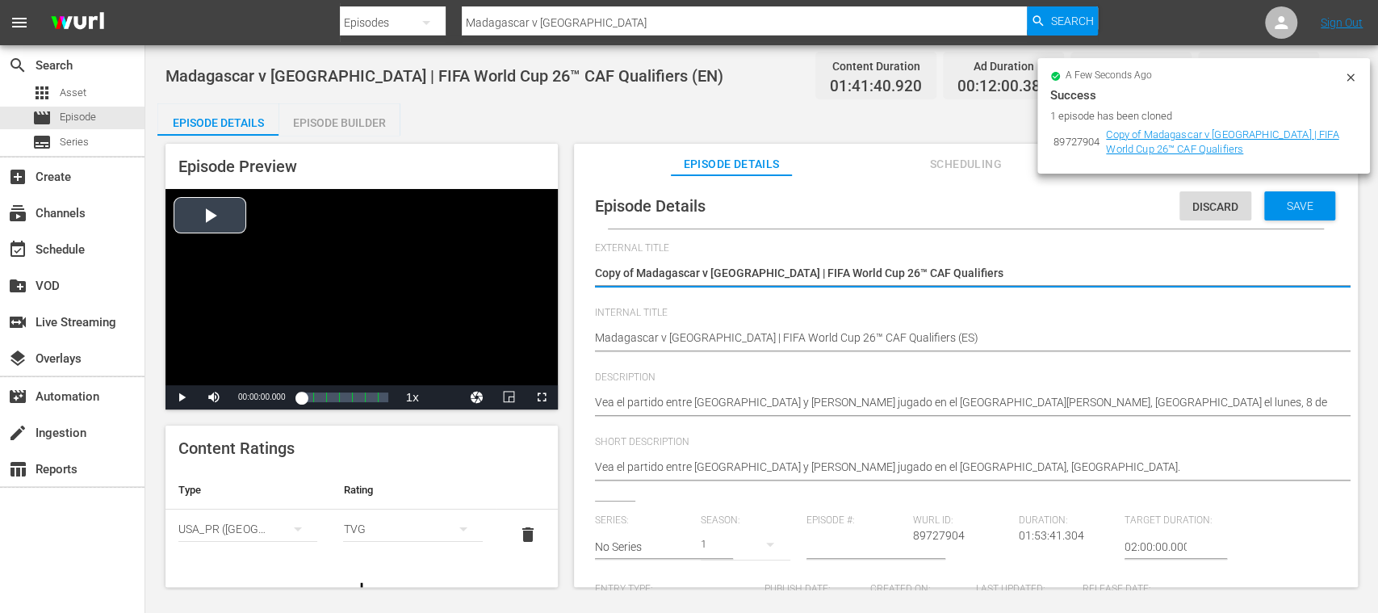
drag, startPoint x: 948, startPoint y: 273, endPoint x: 353, endPoint y: 263, distance: 595.0
paste textarea "Madagascar vs Chad | Eliminatorias CAF Mundial de la FIFA 26™"
type textarea "Madagascar vs Chad | Eliminatorias CAF Mundial de la FIFA 26™"
click at [1285, 205] on span "Save" at bounding box center [1300, 205] width 52 height 13
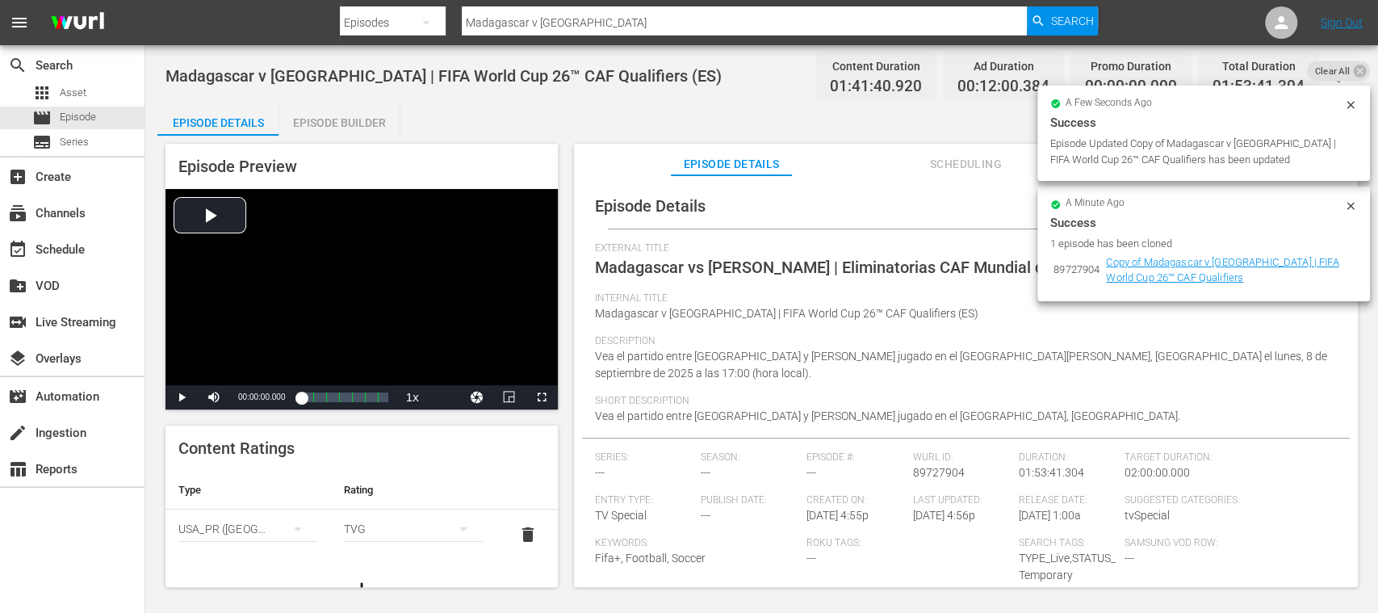
click at [288, 531] on icon "simple table" at bounding box center [297, 528] width 19 height 19
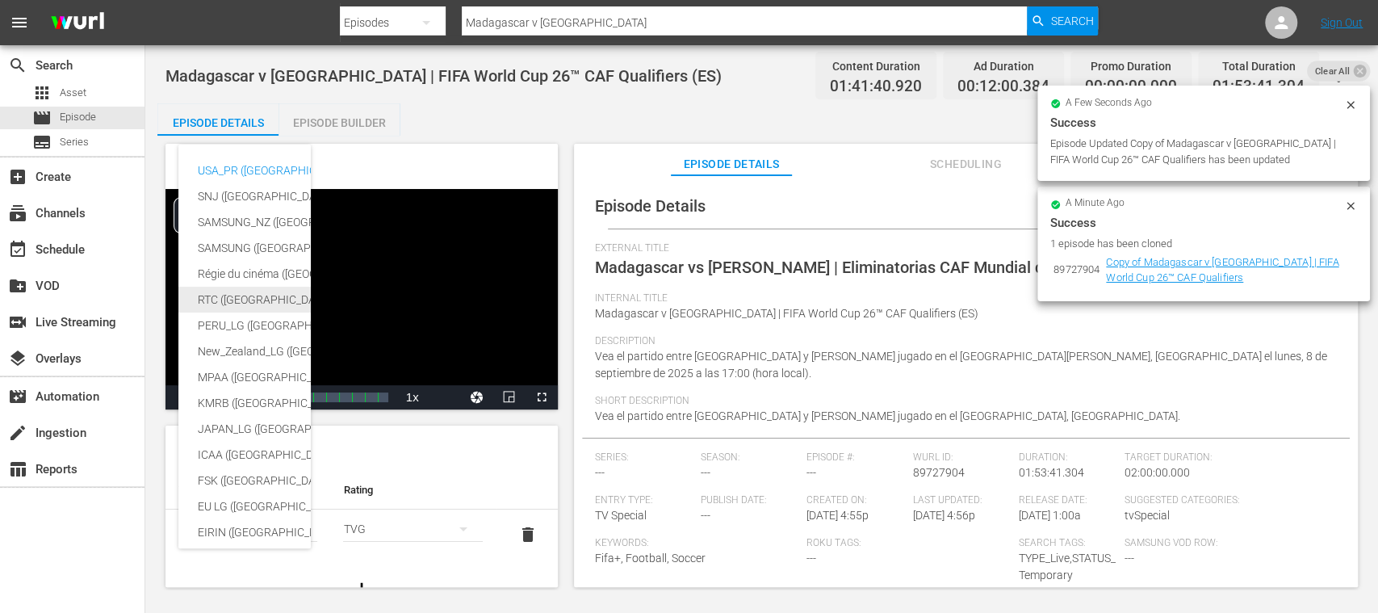
click at [229, 304] on div "RTC (Mexico)" at bounding box center [383, 300] width 371 height 26
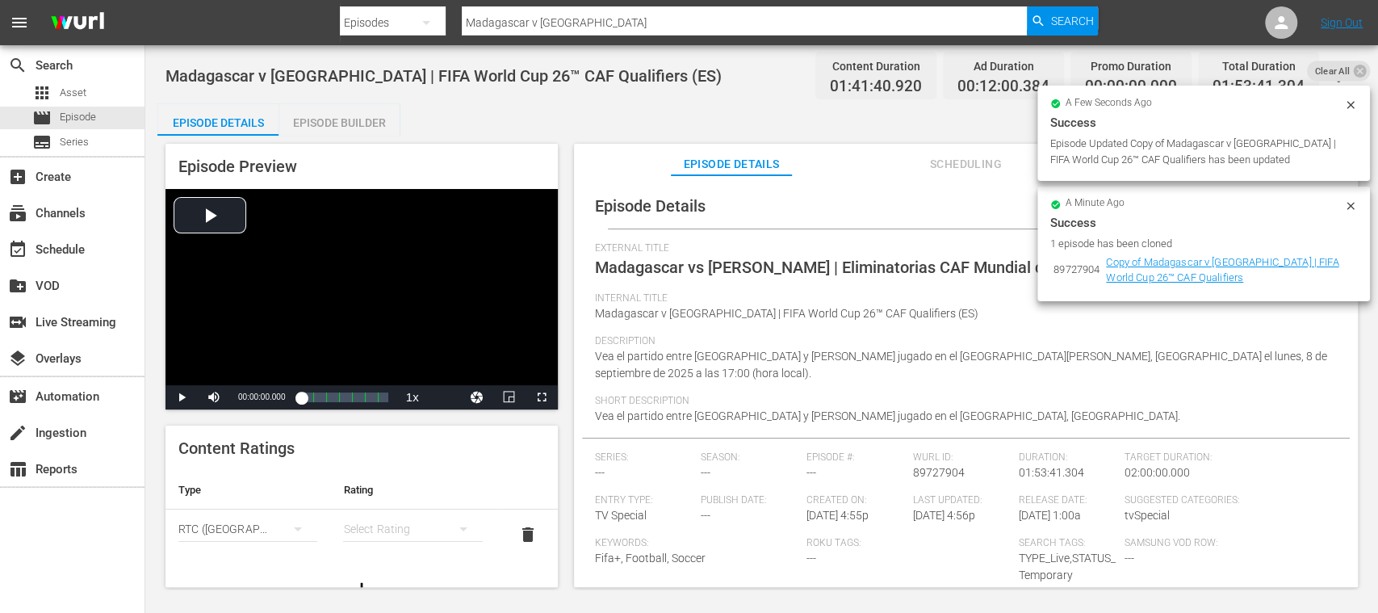
click at [409, 529] on div "simple table" at bounding box center [412, 528] width 139 height 45
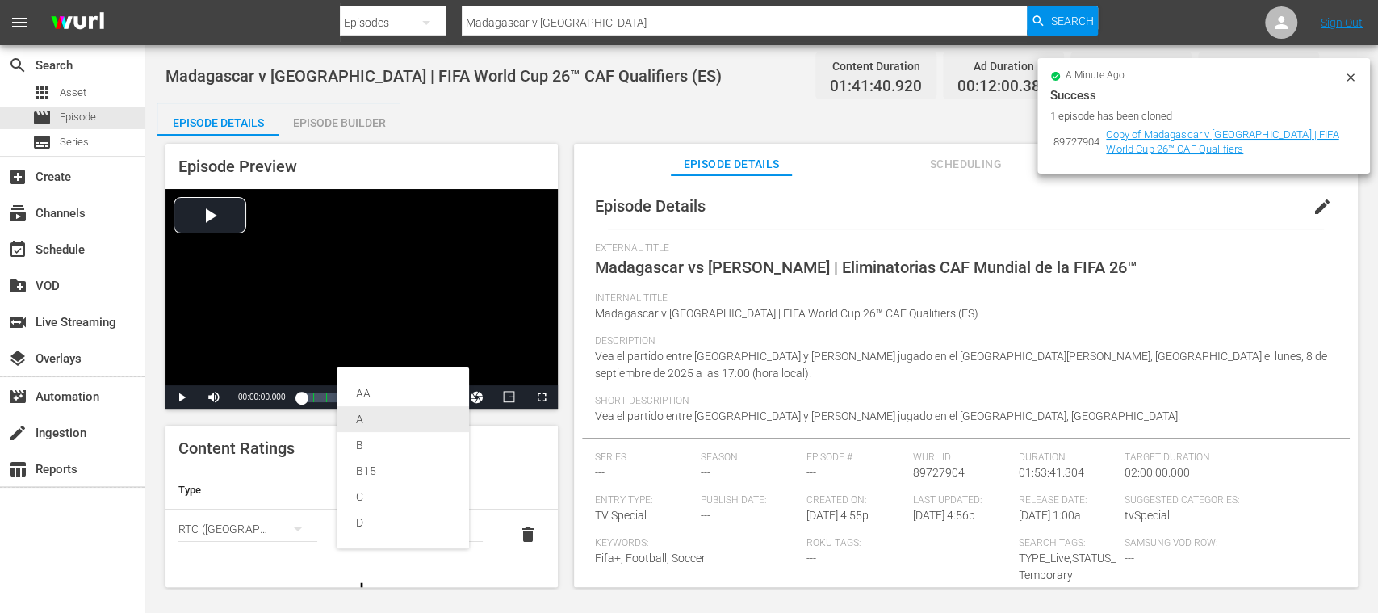
click at [386, 421] on div "A" at bounding box center [403, 419] width 94 height 26
click at [373, 125] on div "Episode Builder" at bounding box center [339, 122] width 121 height 39
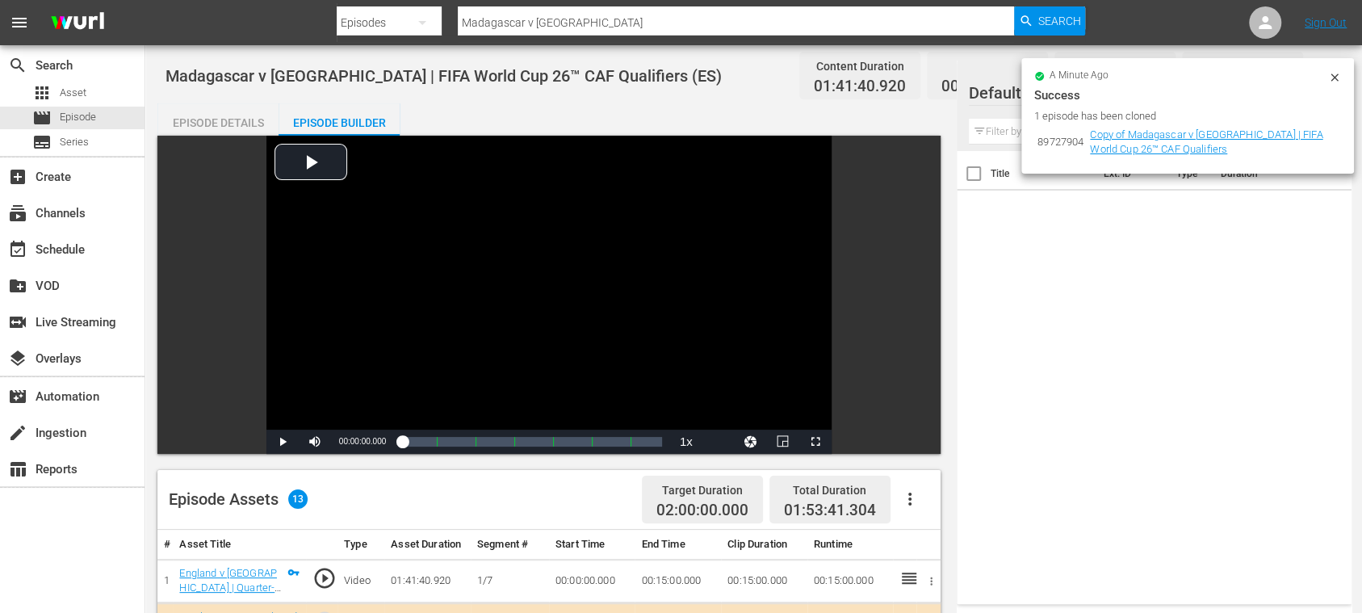
scroll to position [287, 0]
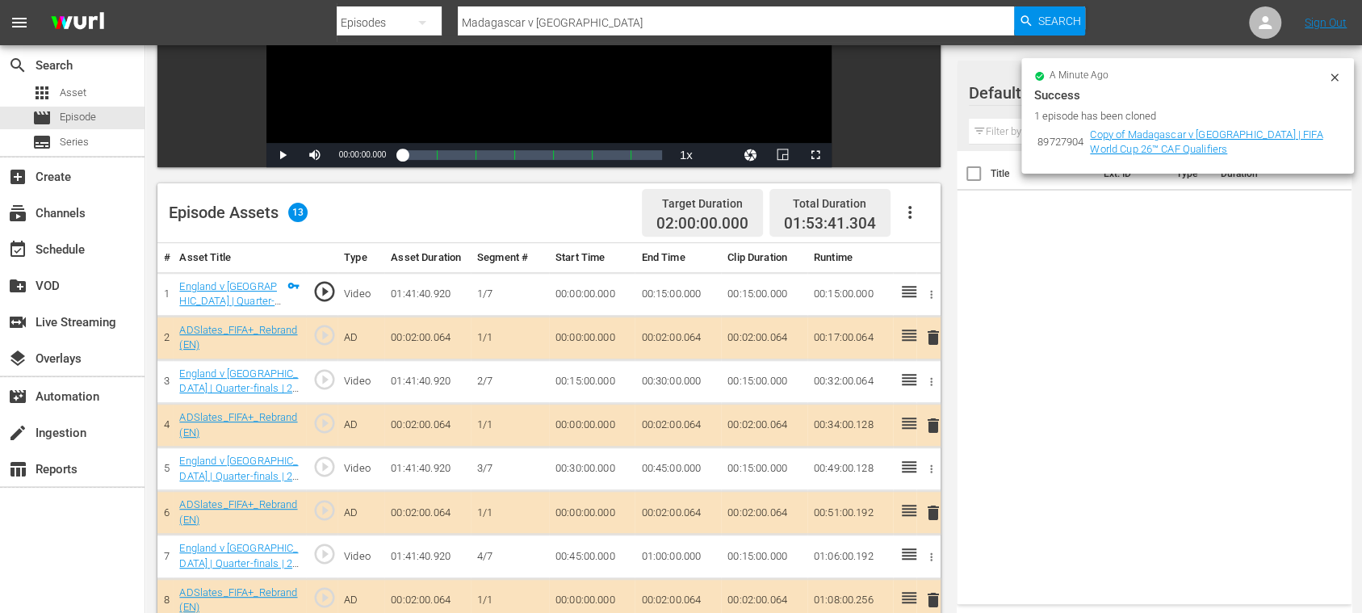
click at [914, 205] on icon "button" at bounding box center [909, 212] width 19 height 19
click at [936, 257] on div "Clear Ads" at bounding box center [958, 257] width 110 height 39
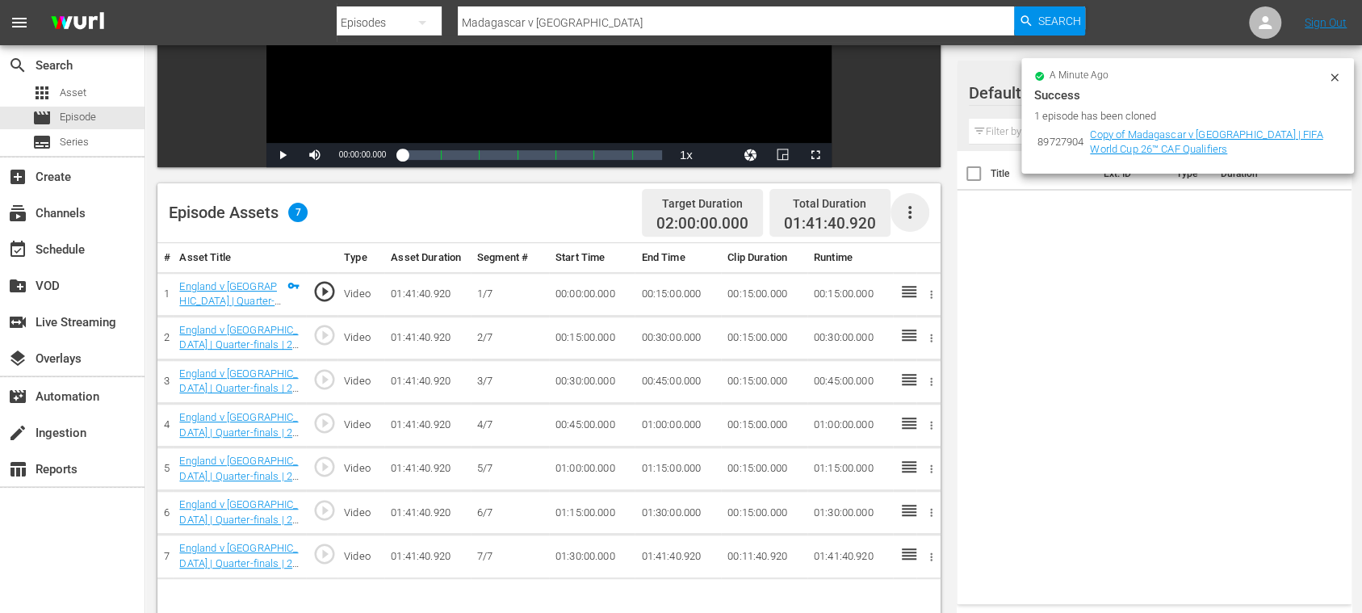
click at [911, 215] on icon "button" at bounding box center [909, 212] width 19 height 19
click at [923, 216] on div "Fill with Ads" at bounding box center [958, 218] width 110 height 39
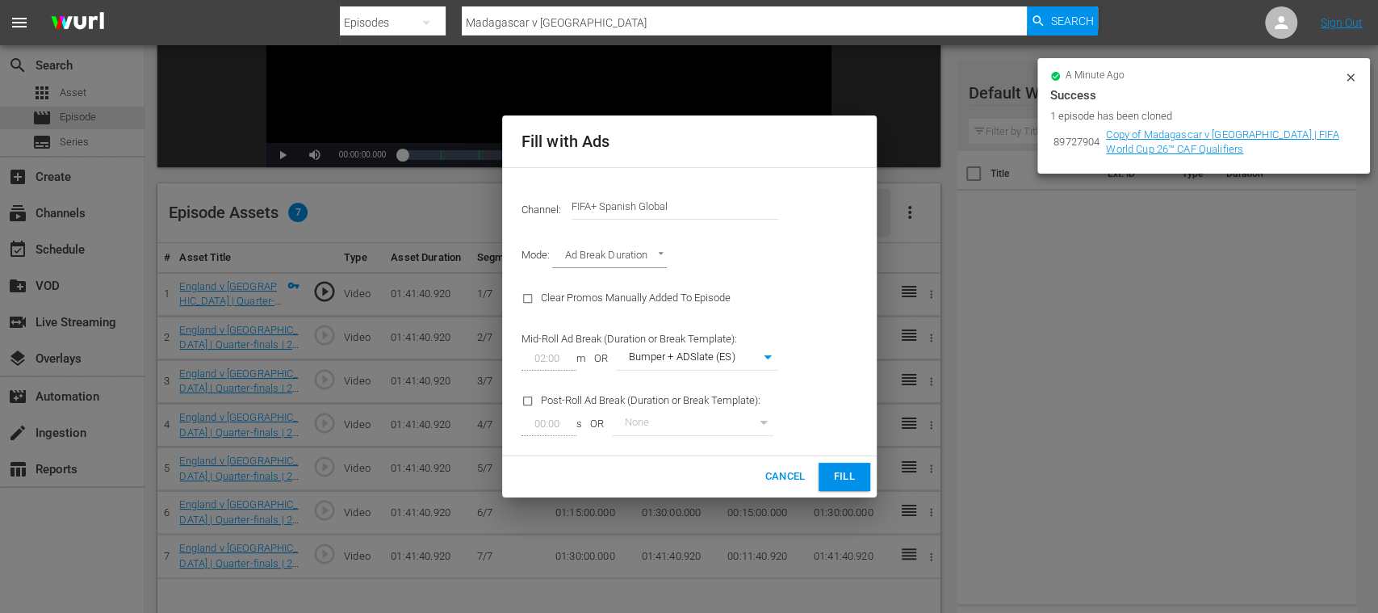
click at [849, 478] on span "Fill" at bounding box center [844, 476] width 26 height 19
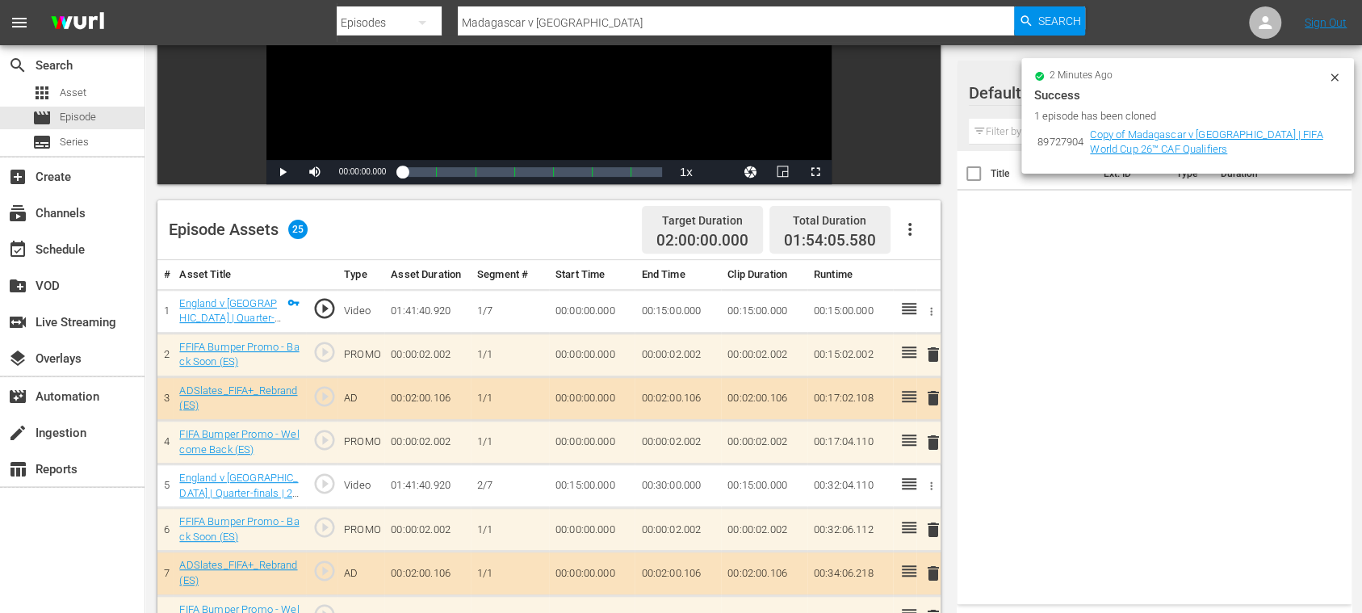
scroll to position [0, 0]
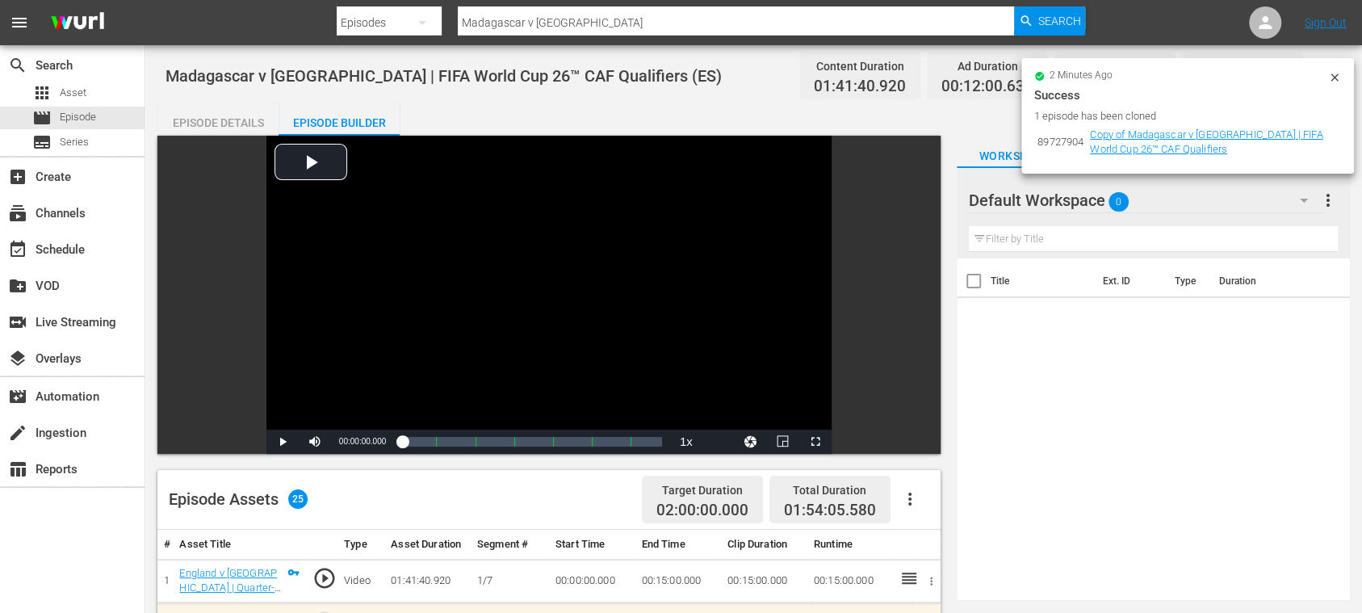
click at [251, 123] on div "Episode Details" at bounding box center [217, 122] width 121 height 39
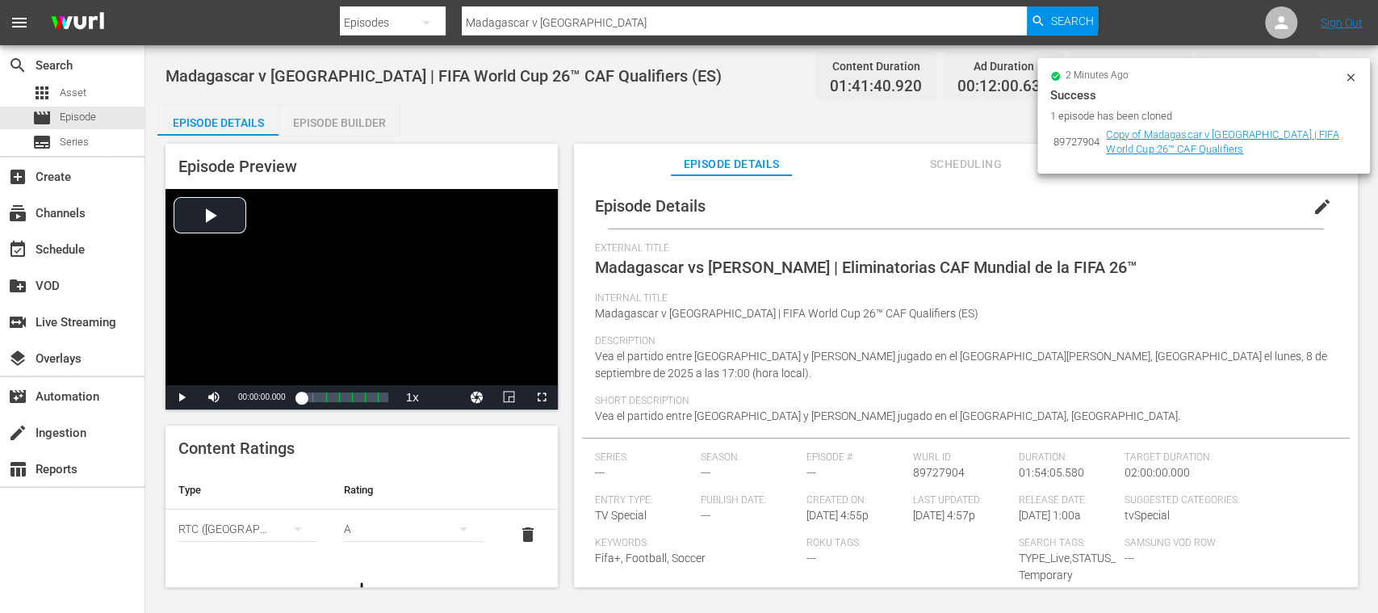
click at [360, 126] on div "Episode Builder" at bounding box center [339, 122] width 121 height 39
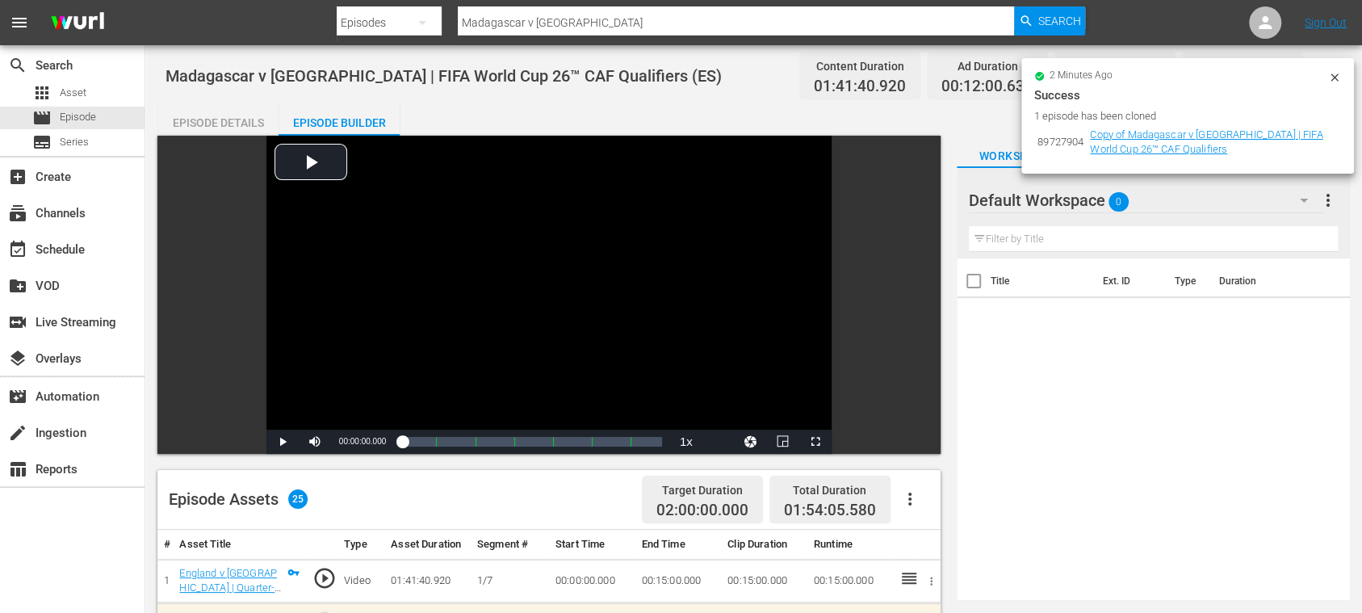
click at [246, 120] on div "Episode Details" at bounding box center [217, 122] width 121 height 39
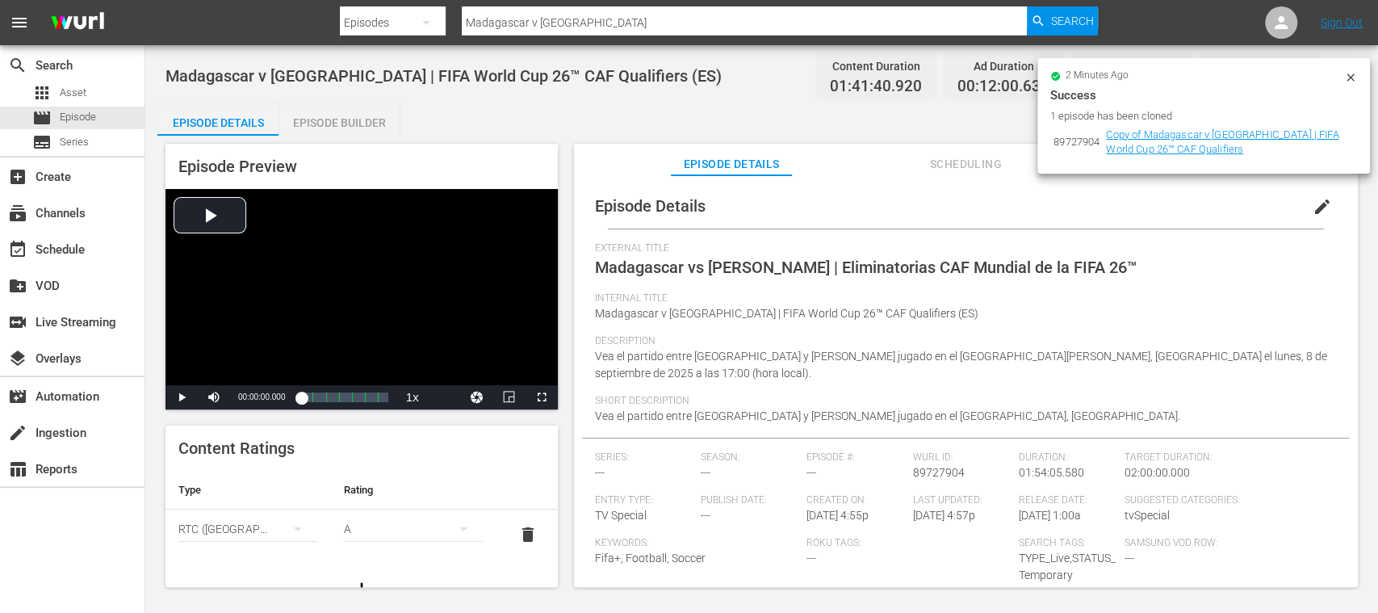
click at [1348, 75] on icon at bounding box center [1349, 76] width 7 height 7
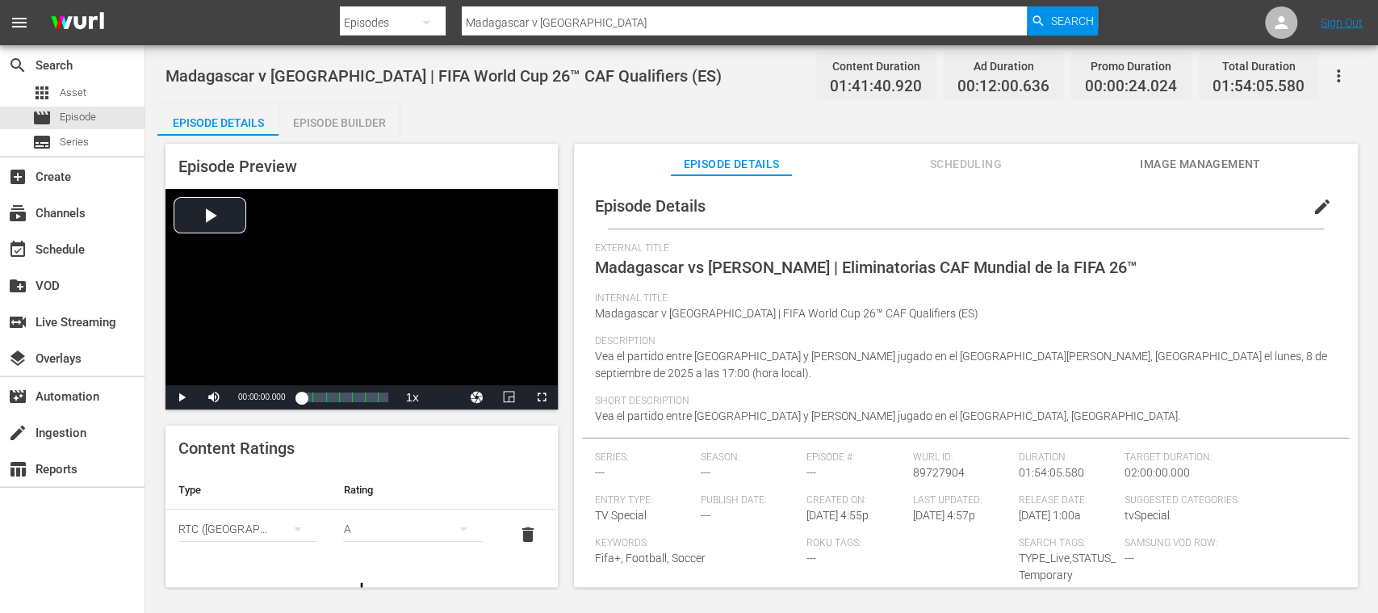
click at [1203, 158] on span "Image Management" at bounding box center [1200, 164] width 121 height 20
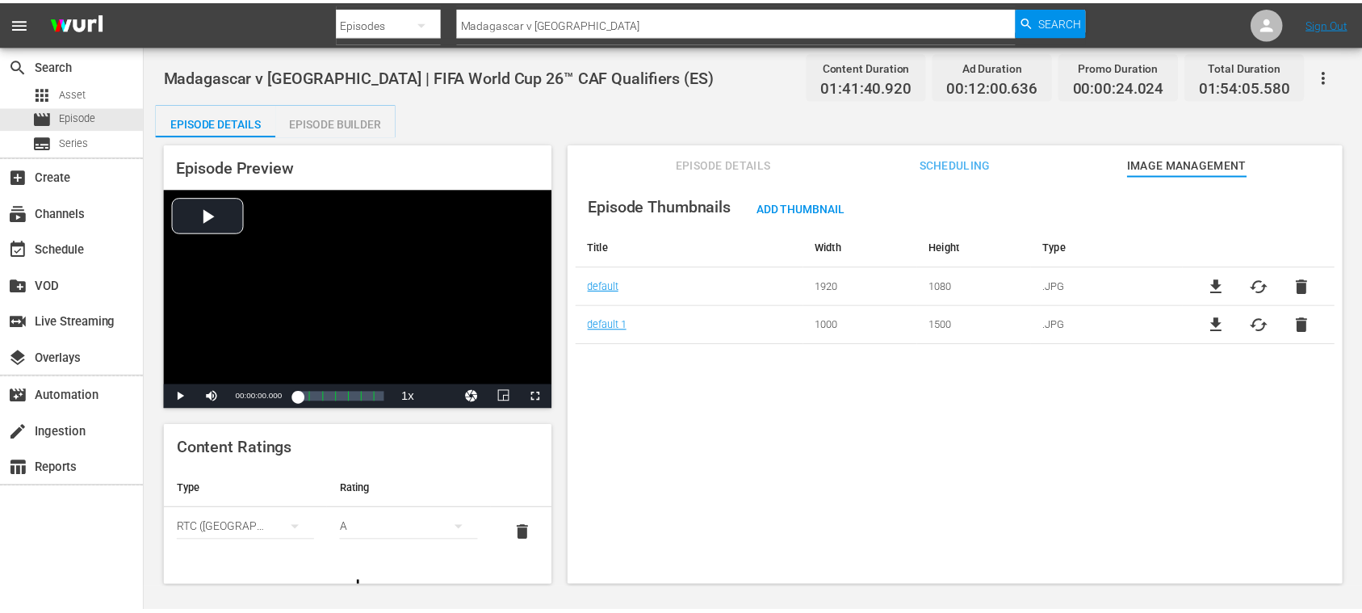
scroll to position [2, 0]
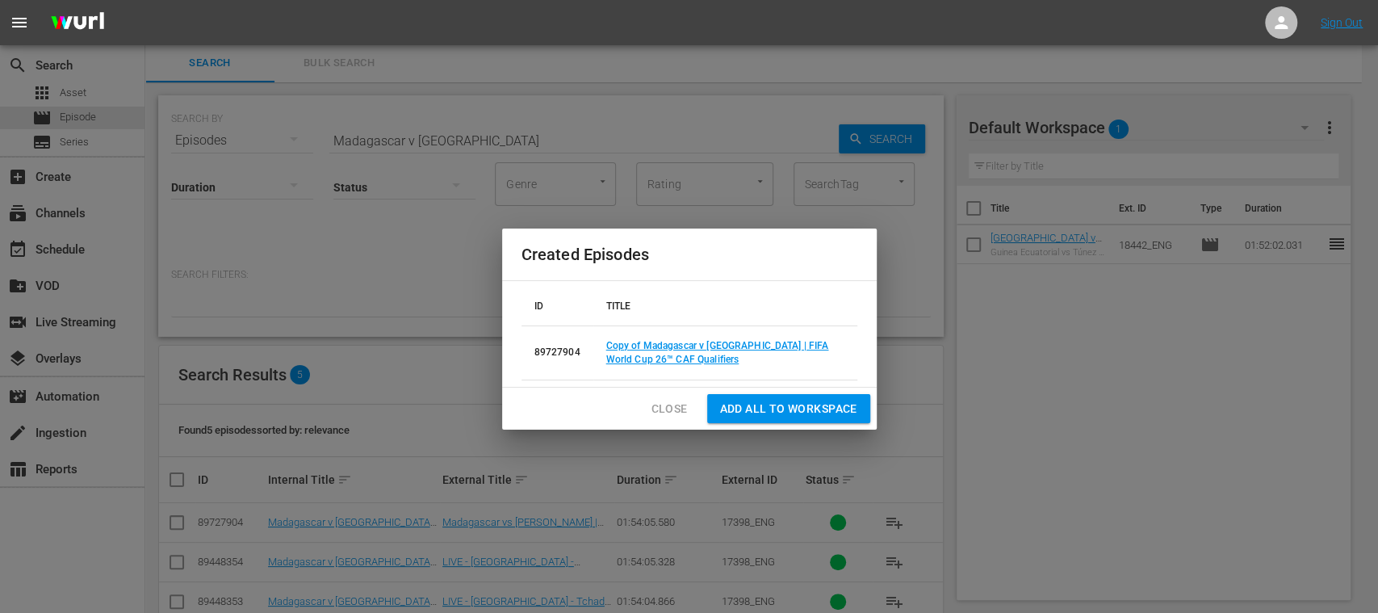
click at [673, 408] on span "Close" at bounding box center [669, 409] width 36 height 20
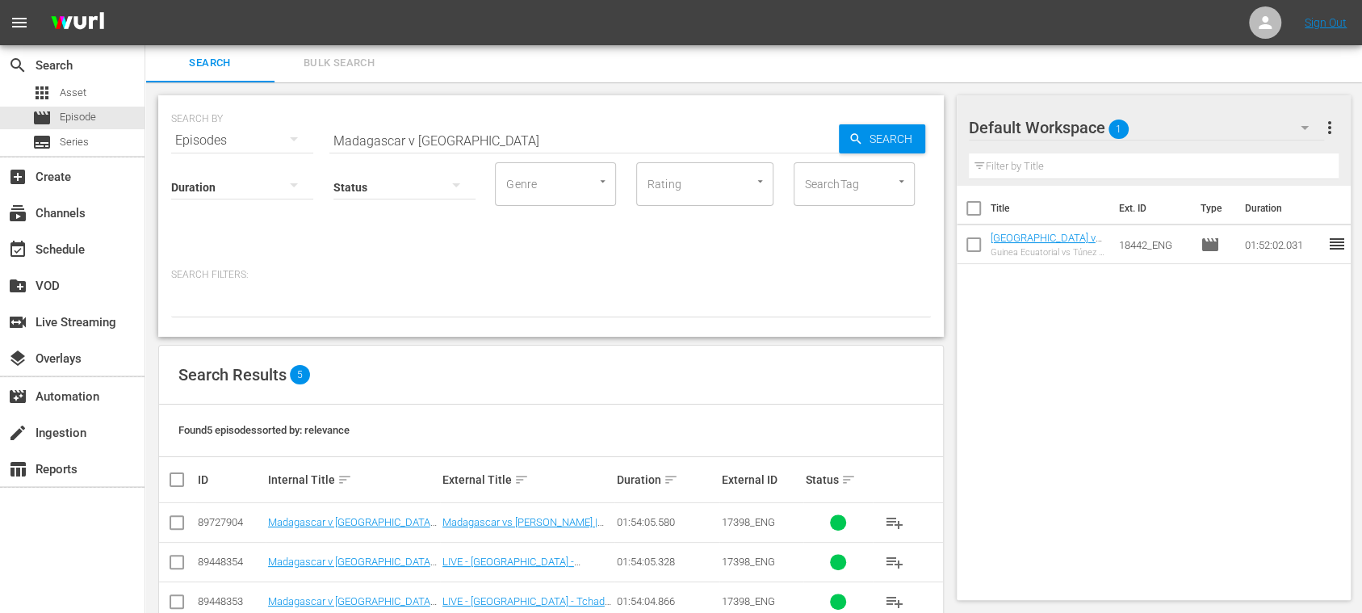
scroll to position [117, 0]
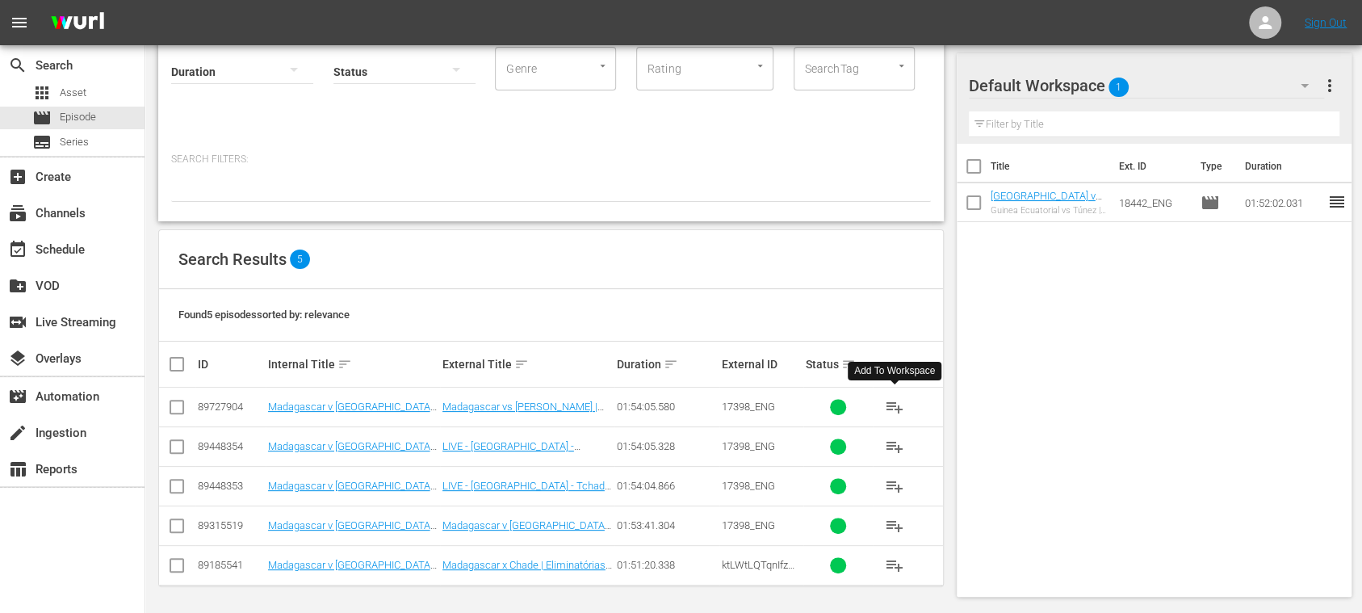
click at [899, 408] on span "playlist_add" at bounding box center [894, 406] width 19 height 19
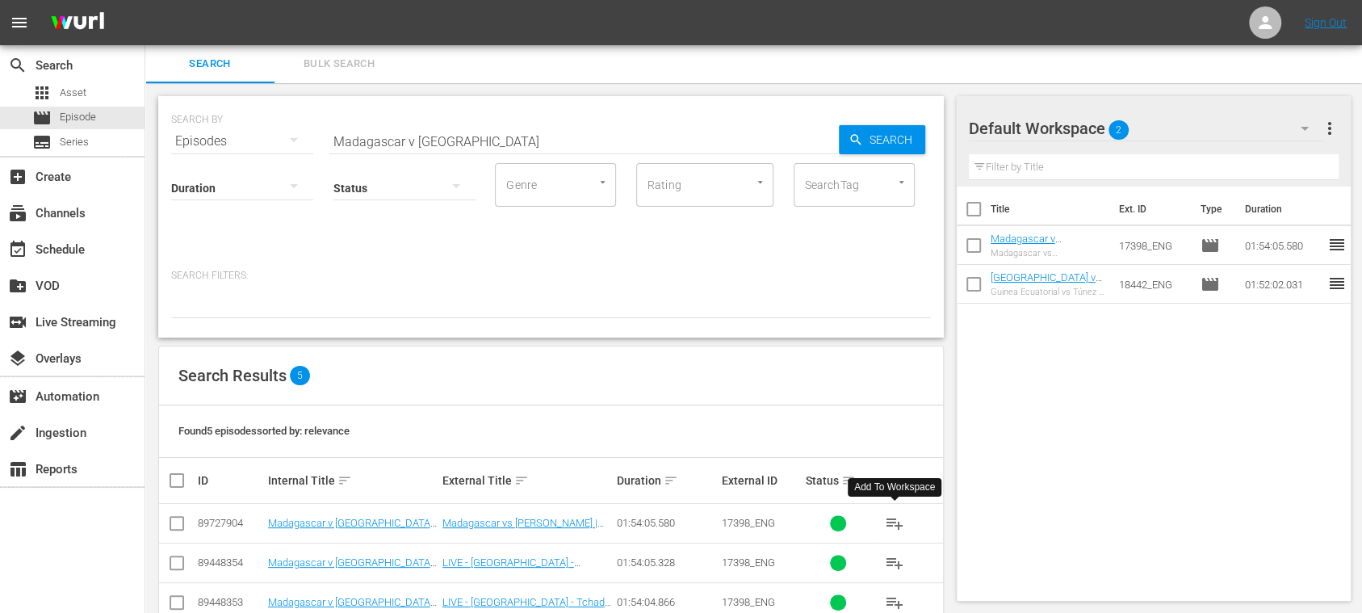
scroll to position [0, 0]
click at [355, 65] on span "Bulk Search" at bounding box center [339, 65] width 110 height 19
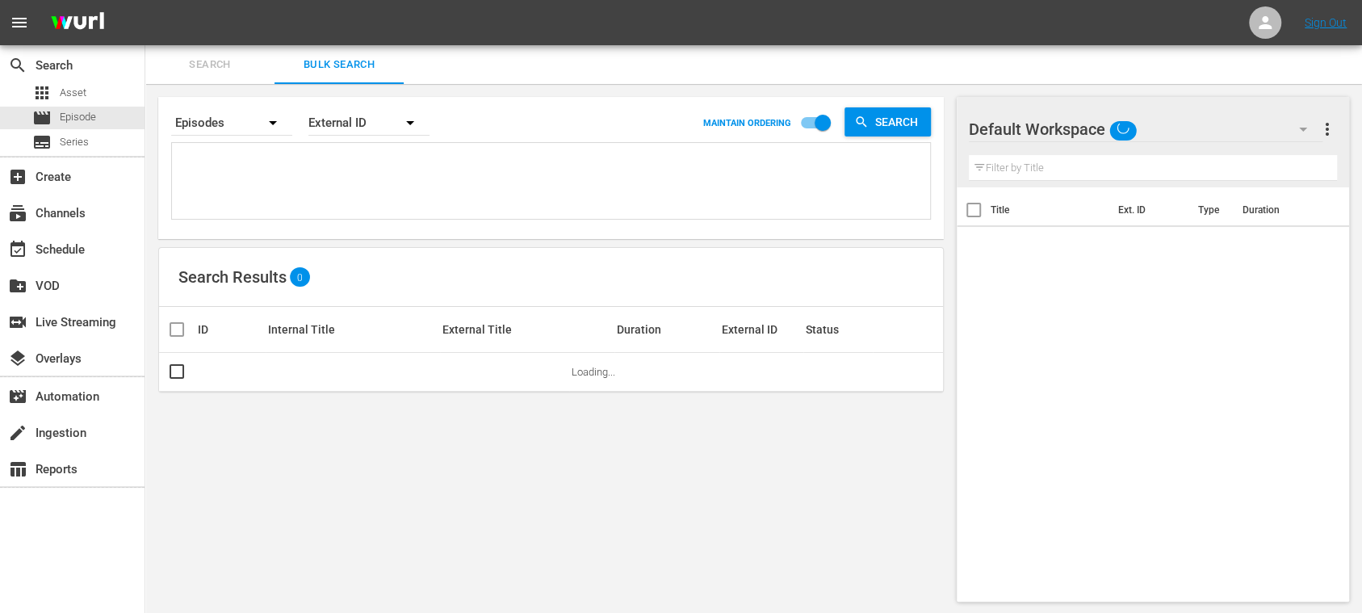
click at [313, 172] on textarea at bounding box center [553, 183] width 754 height 73
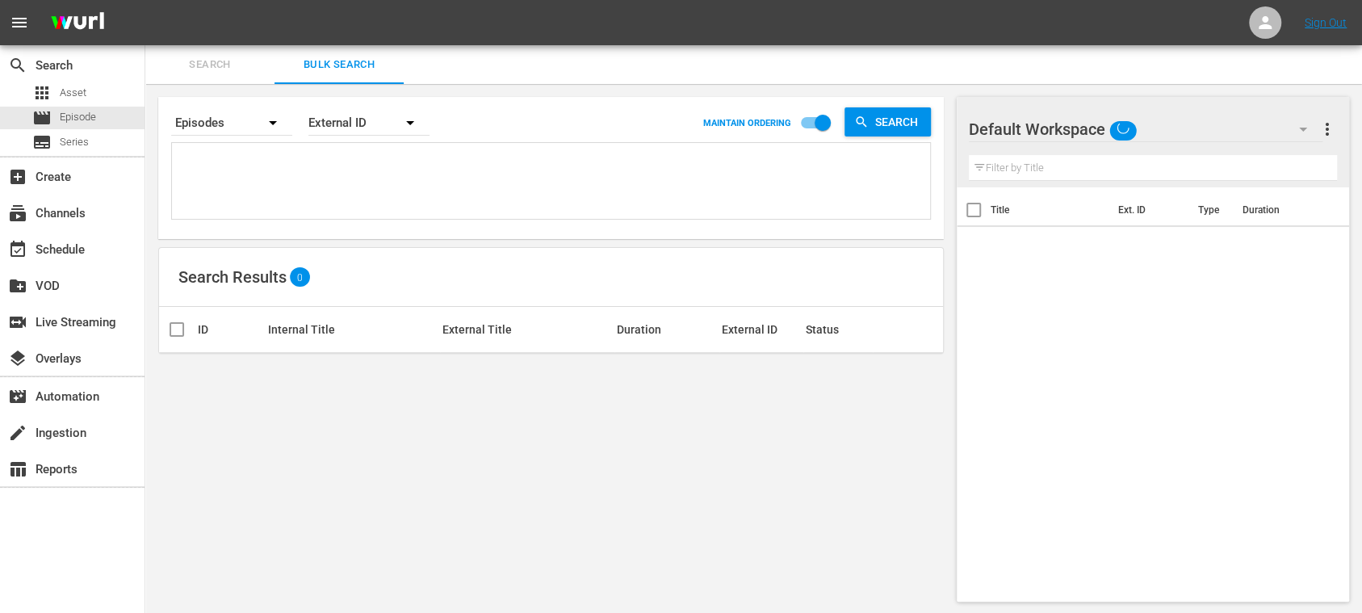
paste textarea "27yf4dQrmmVwjDdmLx3JUI_ES 132569_ES 26552_ES 132552_ES 134760_ES 1ZhC5Z3t2iP9ib…"
type textarea "27yf4dQrmmVwjDdmLx3JUI_ES 132569_ES 26552_ES 132552_ES 134760_ES 1ZhC5Z3t2iP9ib…"
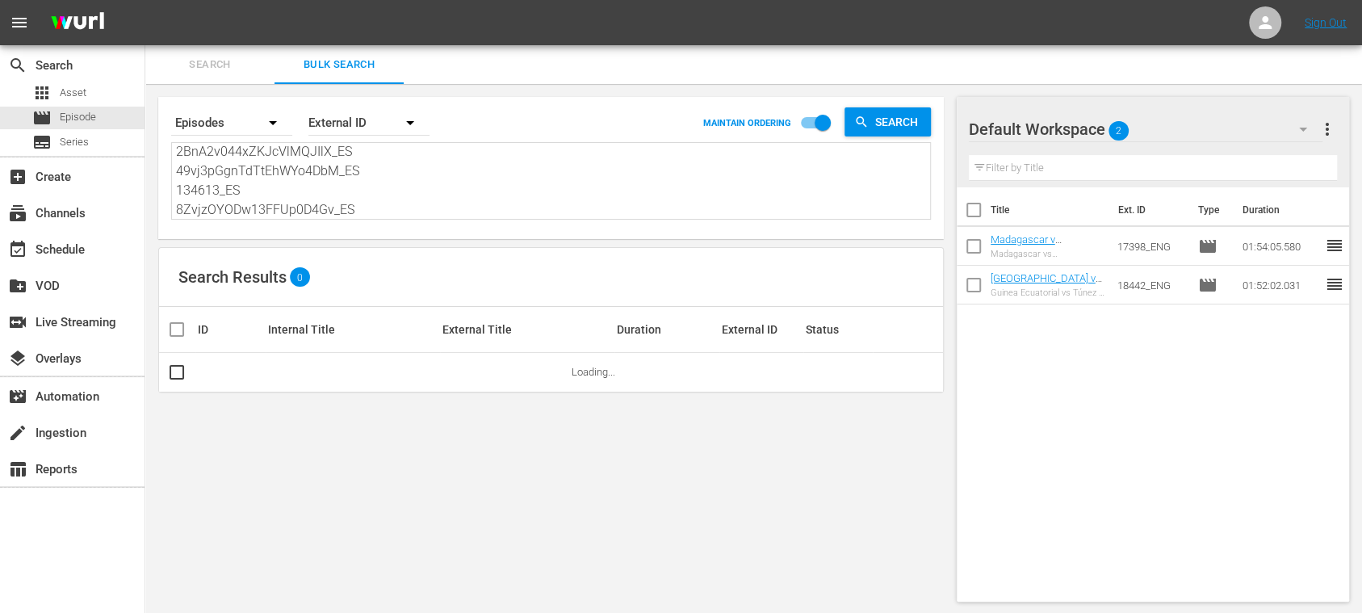
type textarea "27yf4dQrmmVwjDdmLx3JUI_ES 132569_ES 26552_ES 132552_ES 134760_ES 1ZhC5Z3t2iP9ib…"
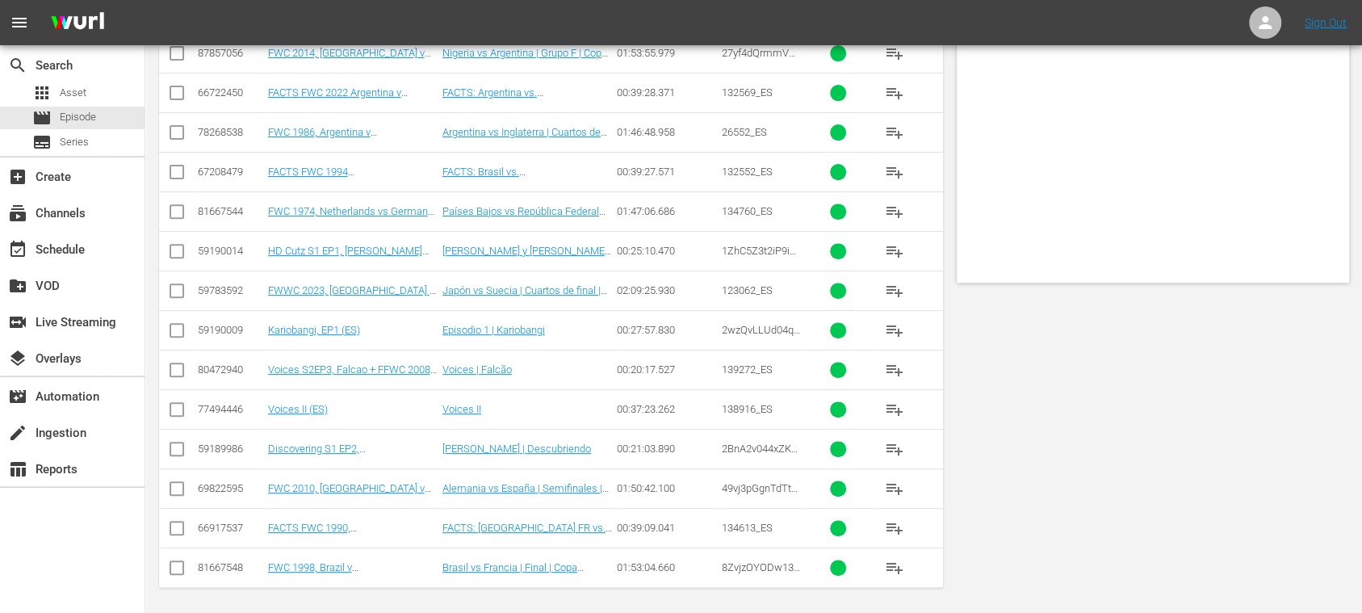
scroll to position [0, 0]
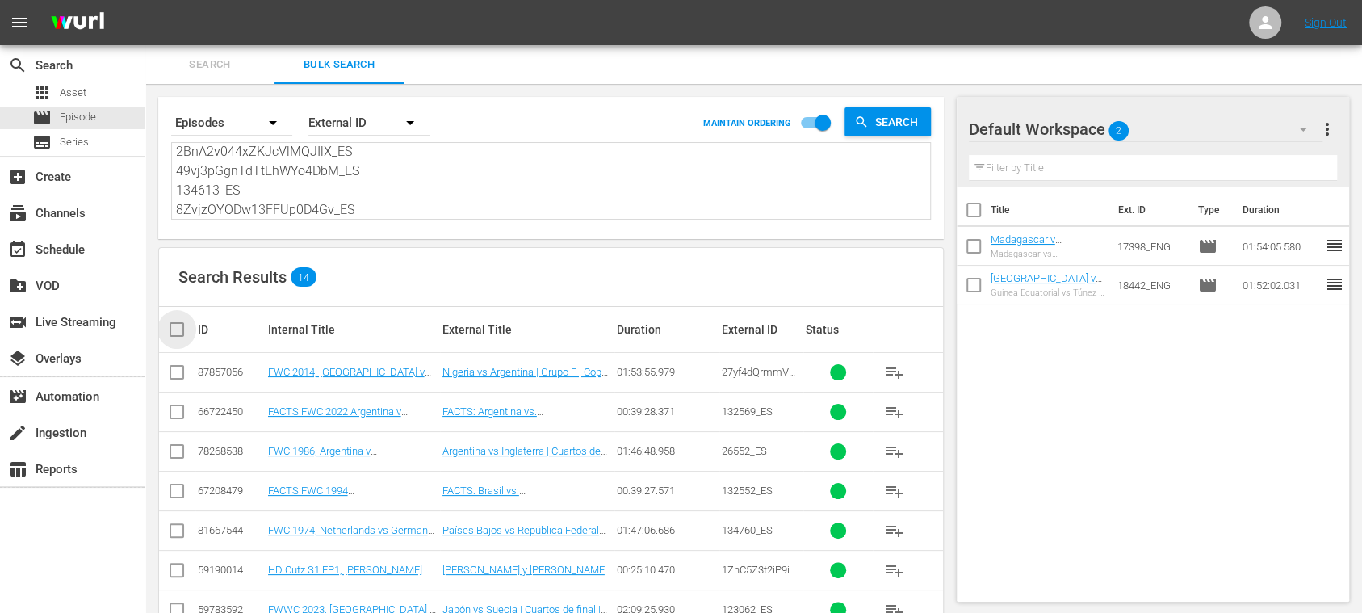
click at [181, 329] on input "checkbox" at bounding box center [183, 329] width 32 height 19
checkbox input "true"
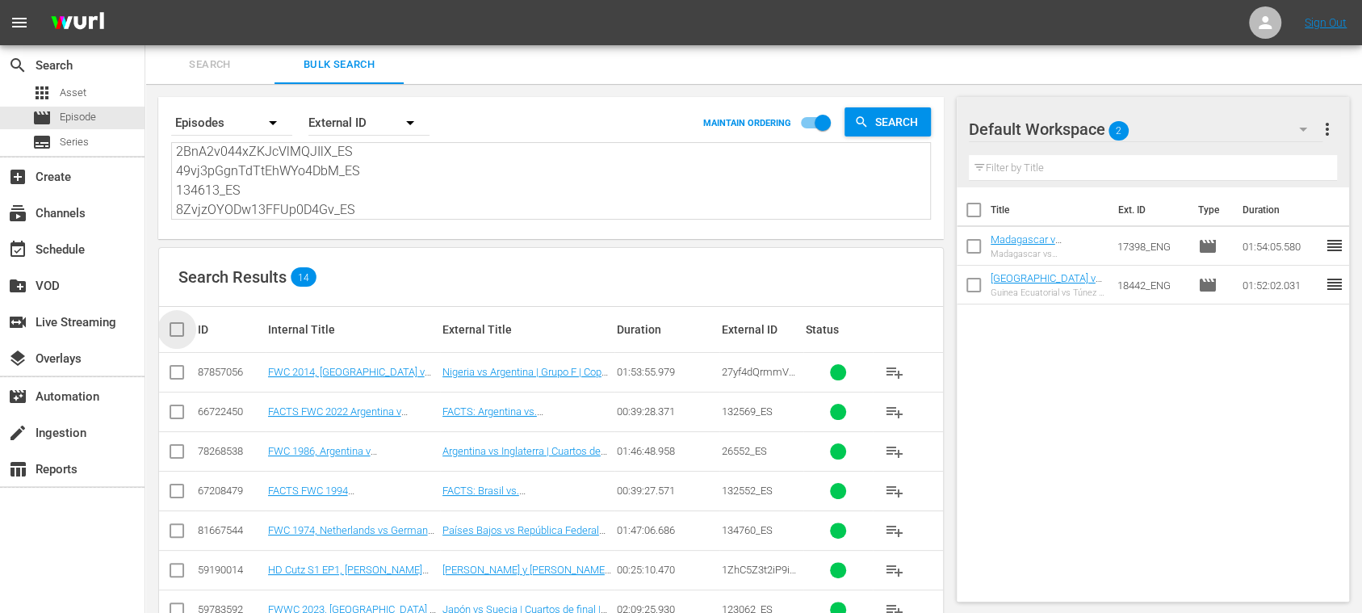
checkbox input "true"
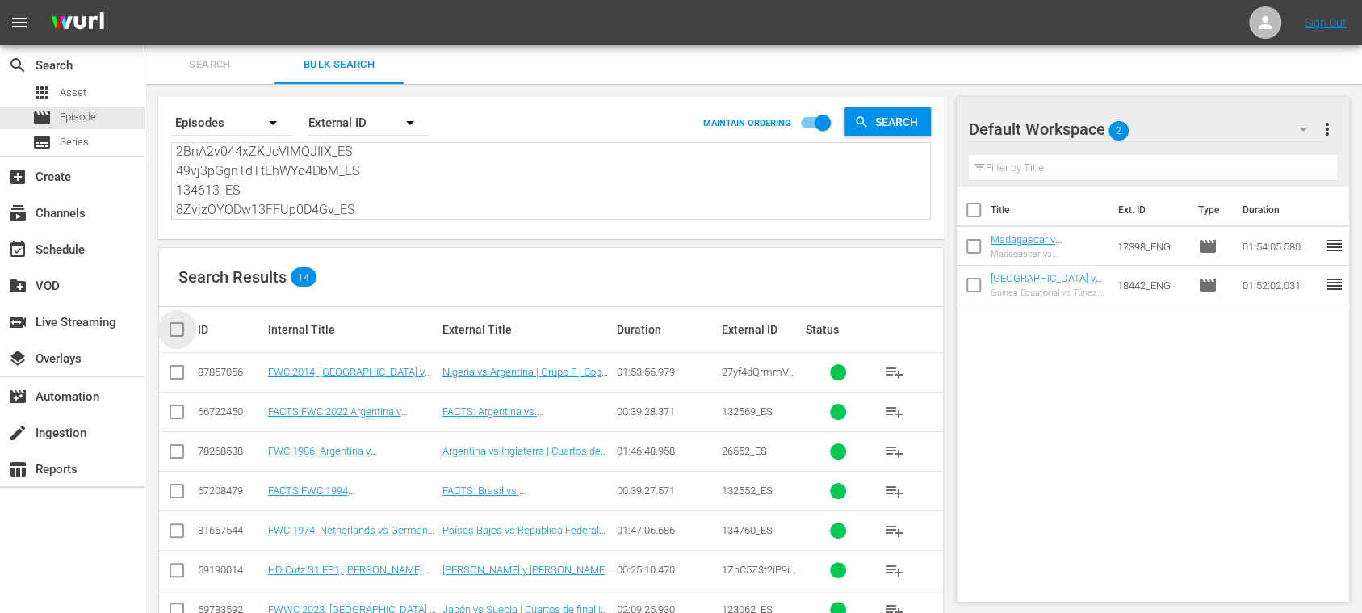
checkbox input "true"
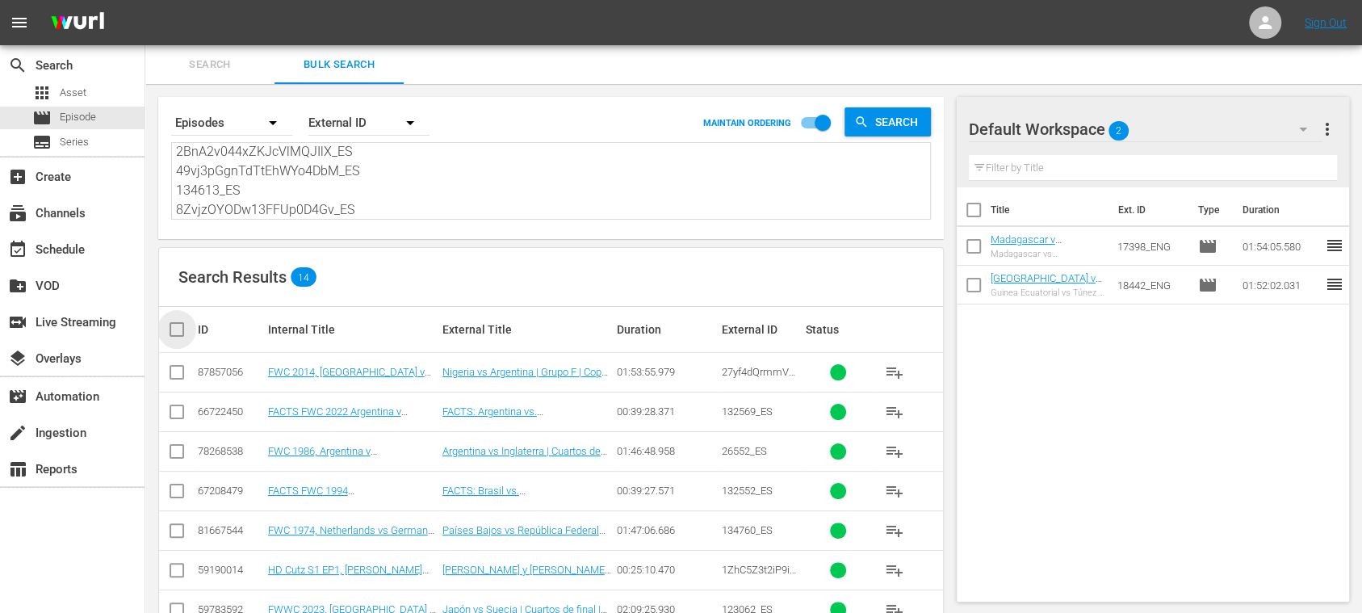
checkbox input "true"
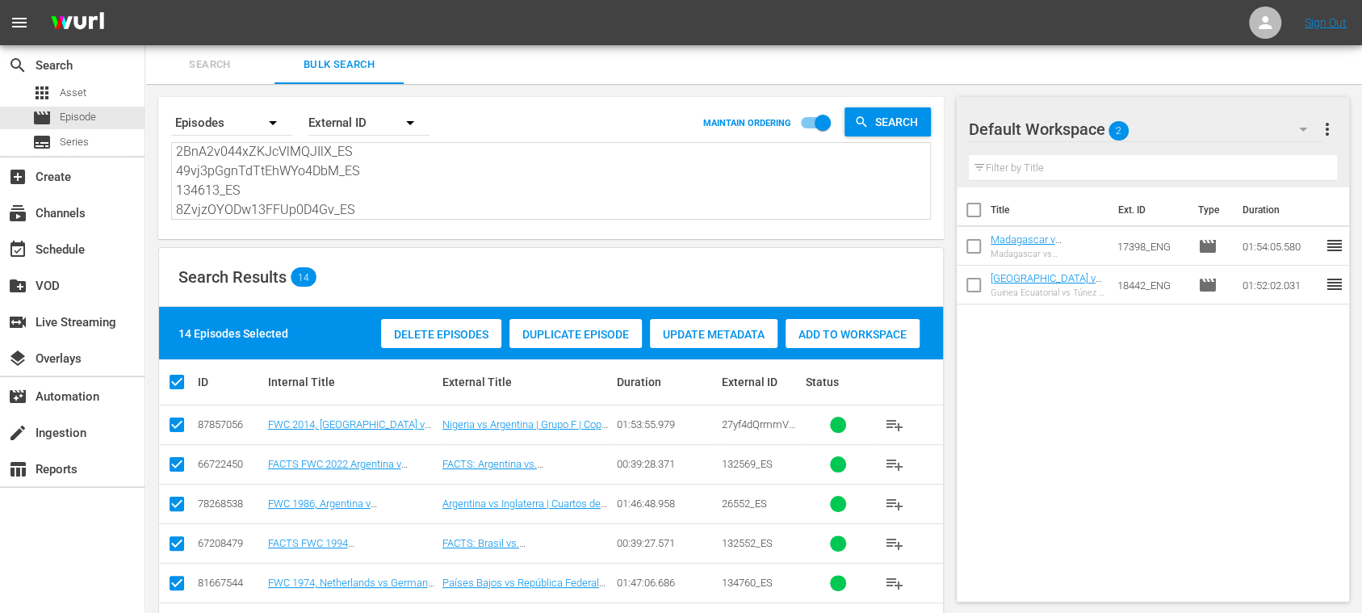
scroll to position [371, 0]
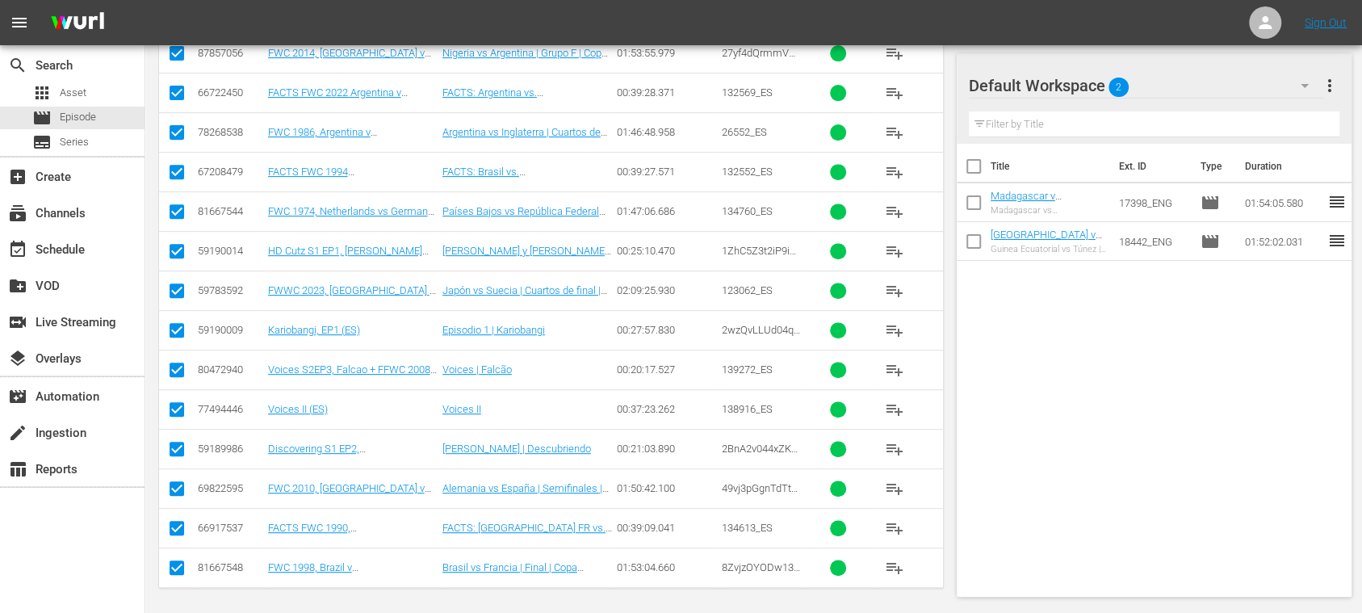
click at [177, 408] on input "checkbox" at bounding box center [176, 412] width 19 height 19
checkbox input "false"
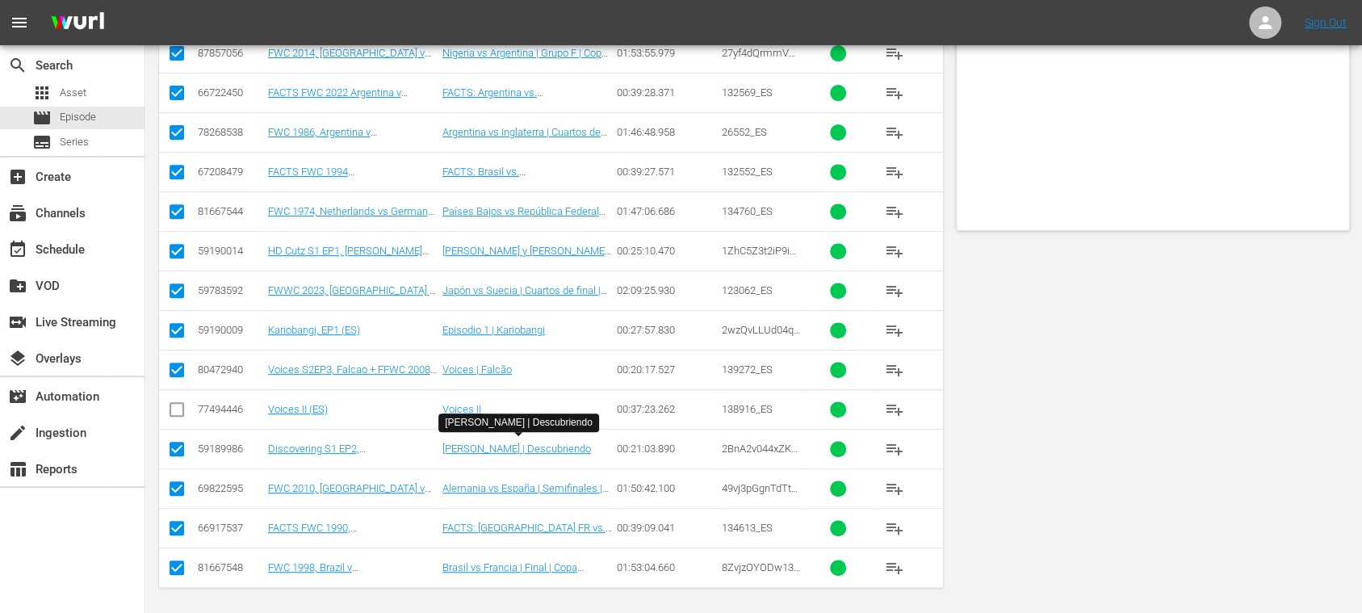
scroll to position [0, 0]
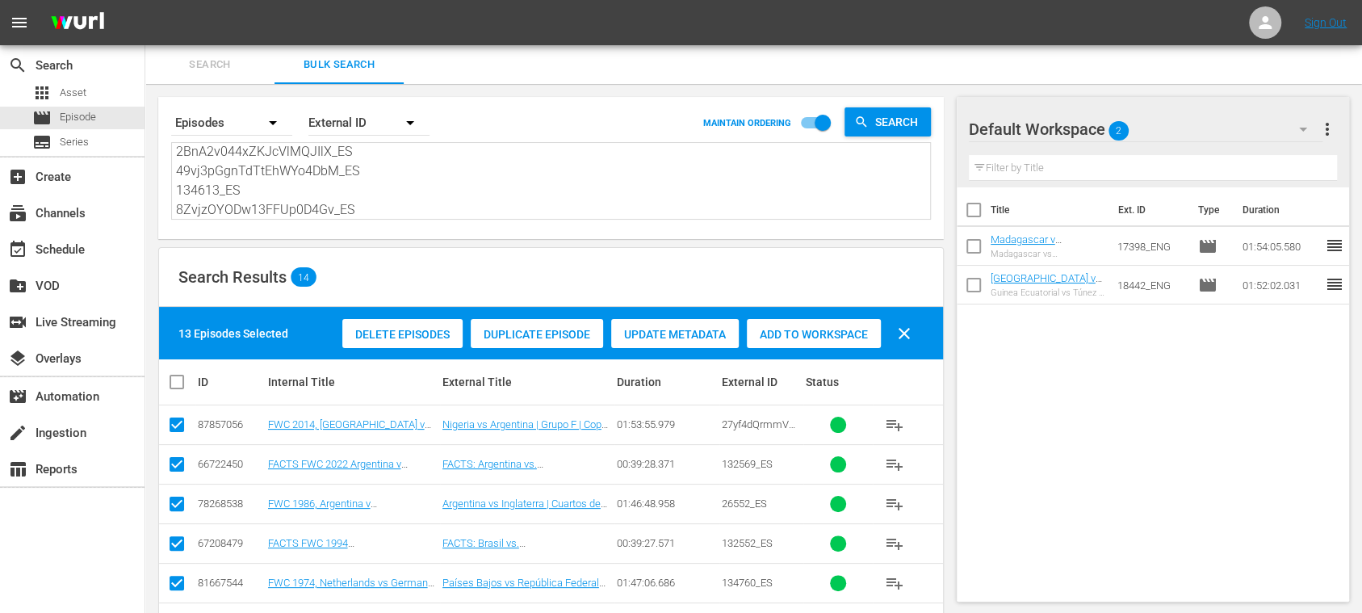
click at [787, 330] on span "Add to Workspace" at bounding box center [814, 334] width 134 height 13
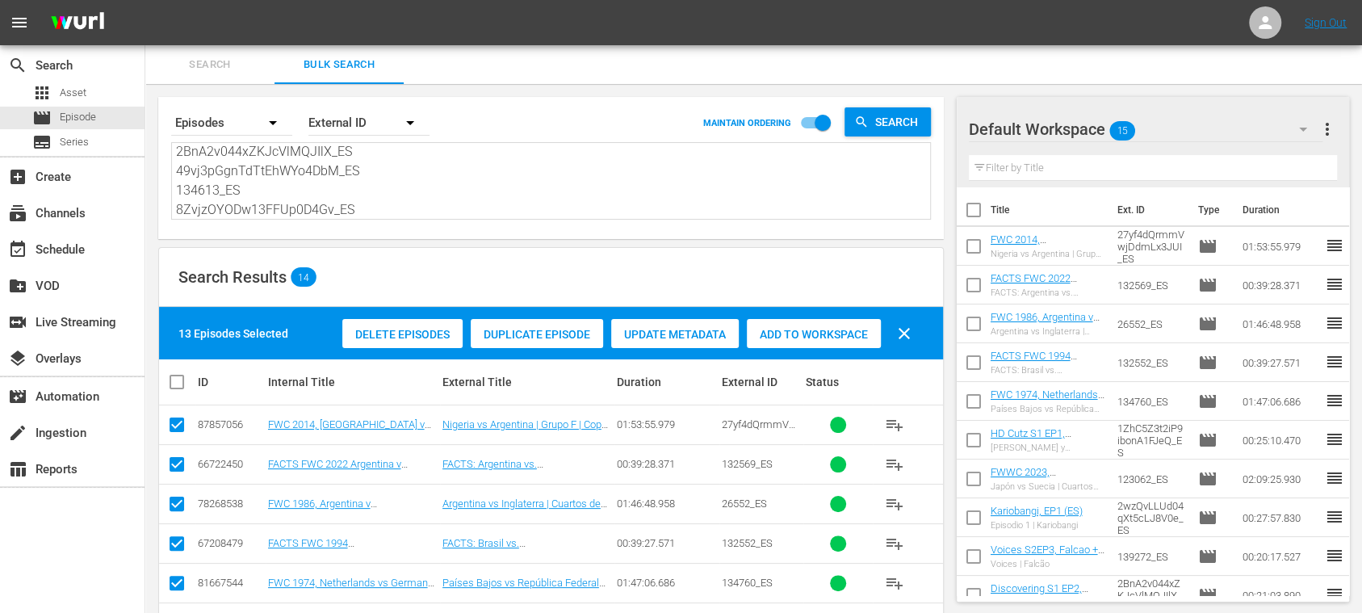
click at [195, 69] on span "Search" at bounding box center [210, 65] width 110 height 19
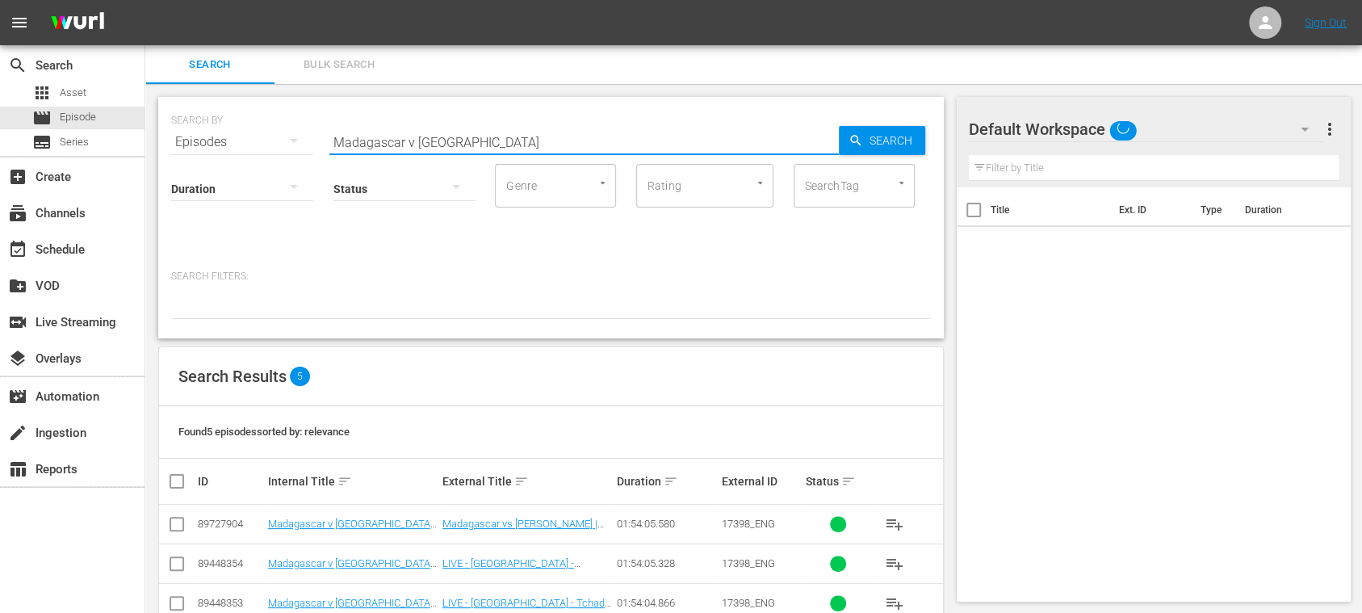
drag, startPoint x: 446, startPoint y: 143, endPoint x: 195, endPoint y: 140, distance: 250.3
click at [199, 140] on div "SEARCH BY Search By Episodes Search ID, Title, Description, Keywords, or Catego…" at bounding box center [551, 132] width 760 height 58
paste input "Sierra Leone vs Ethiopia"
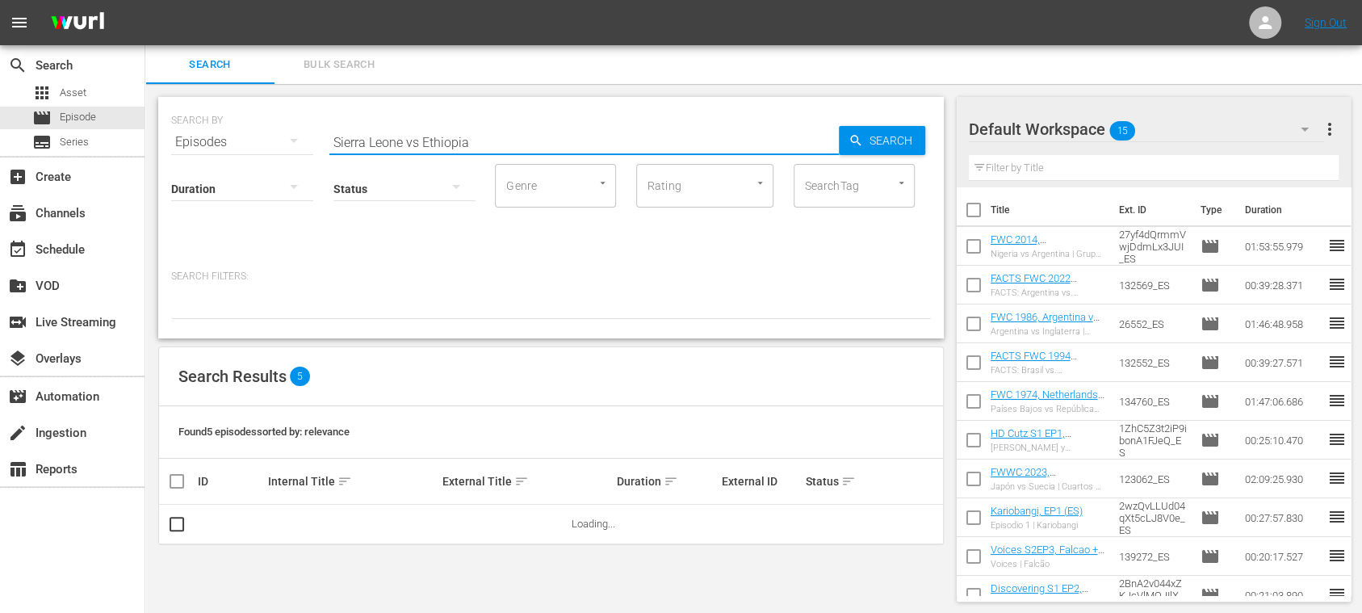
click at [422, 145] on input "Sierra Leone vs Ethiopia" at bounding box center [583, 142] width 509 height 39
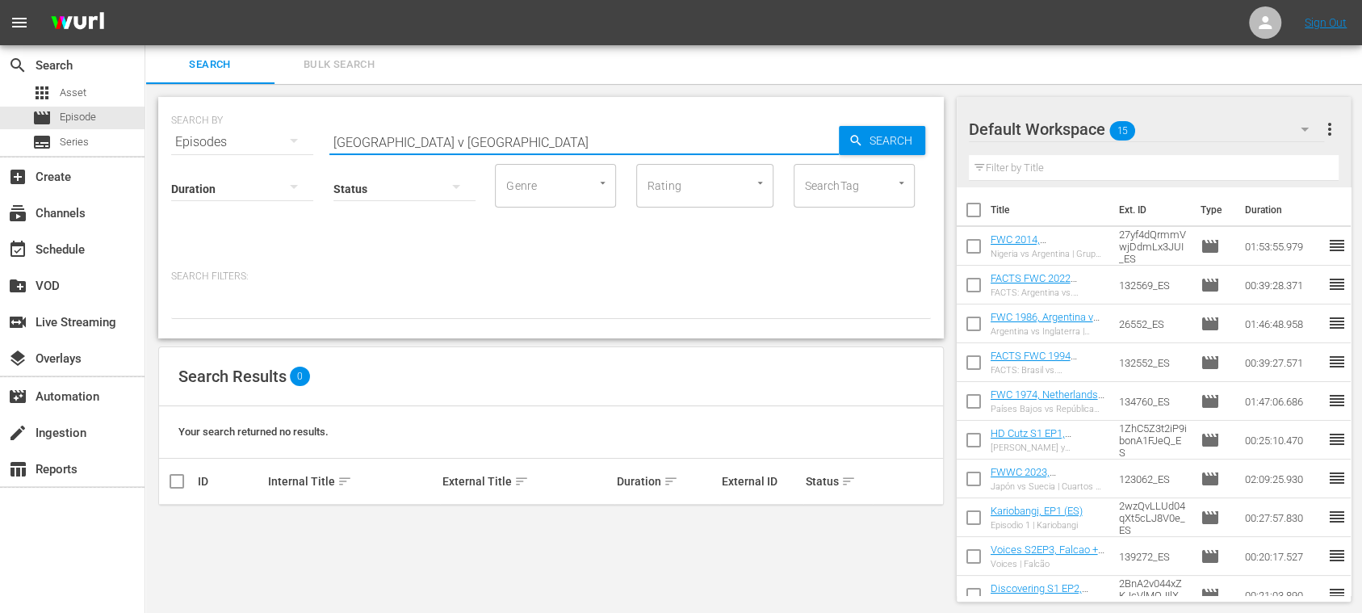
type input "Sierra Leone v Ethiopia"
click at [911, 149] on span "Search" at bounding box center [894, 140] width 62 height 29
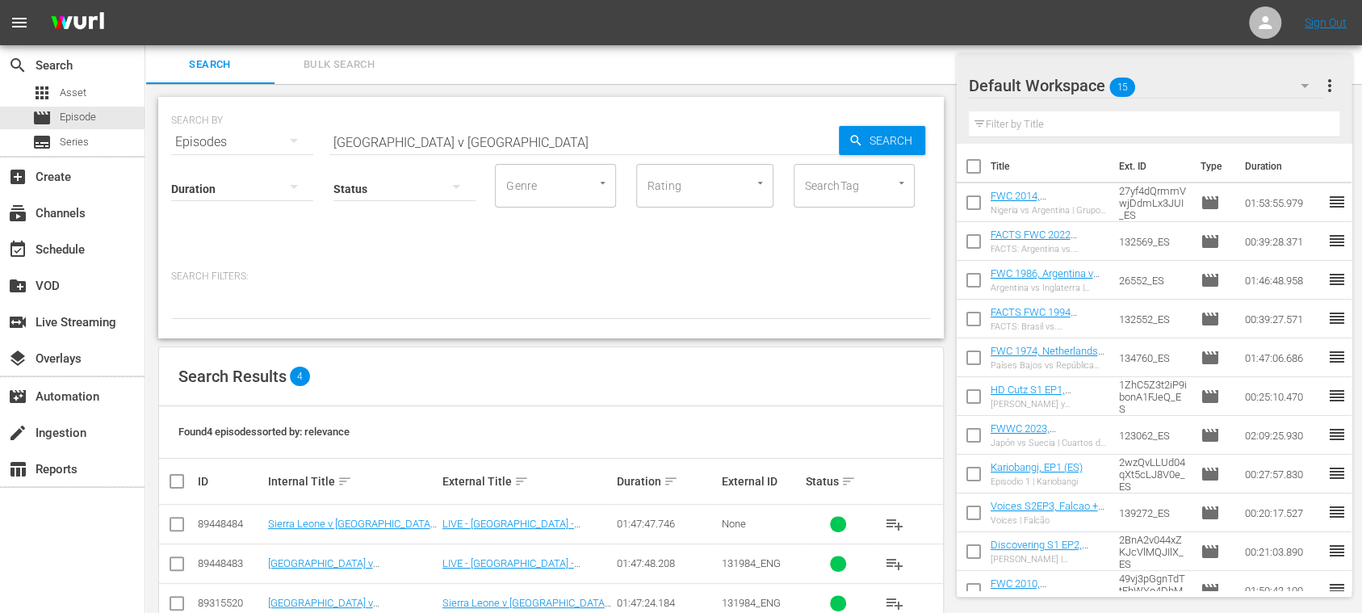
scroll to position [77, 0]
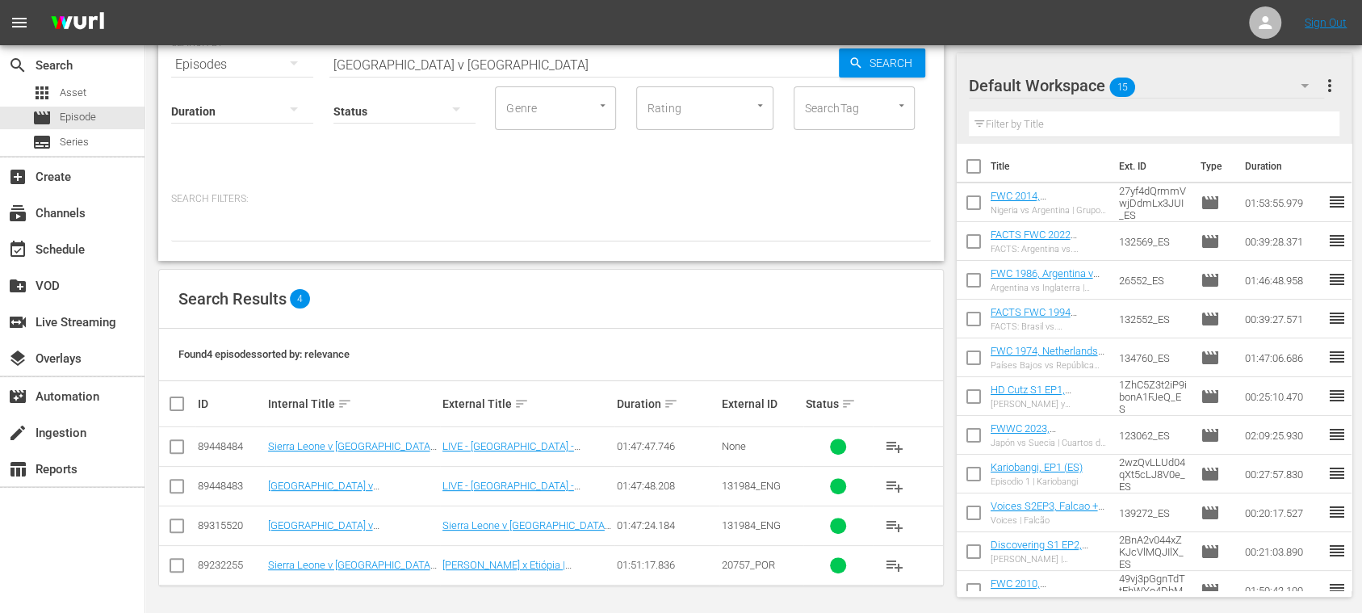
click at [1329, 85] on span "more_vert" at bounding box center [1329, 85] width 19 height 19
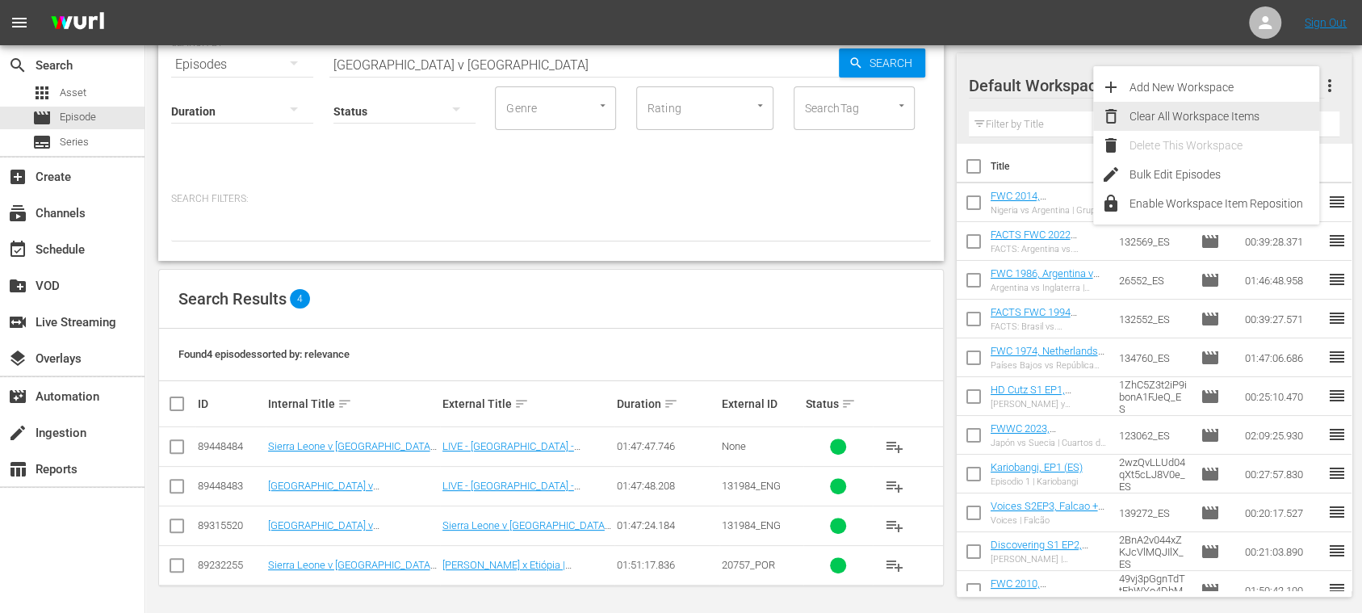
click at [1192, 116] on div "Clear All Workspace Items" at bounding box center [1224, 116] width 190 height 29
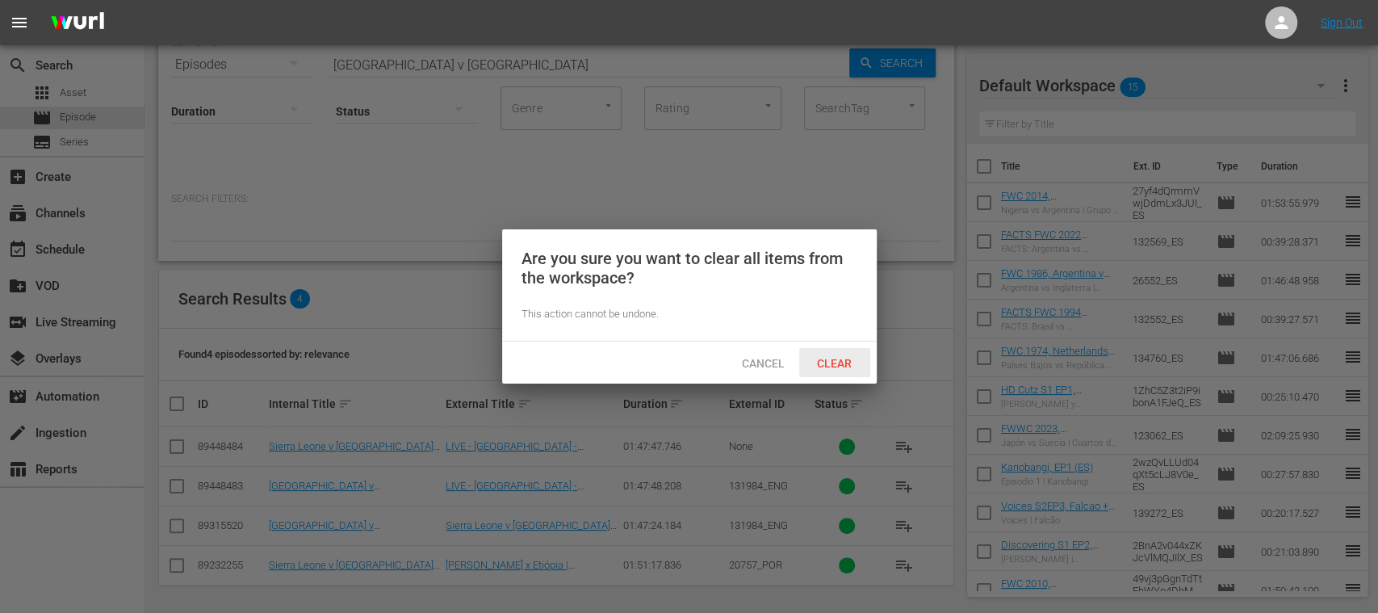
click at [847, 366] on span "Clear" at bounding box center [834, 363] width 61 height 13
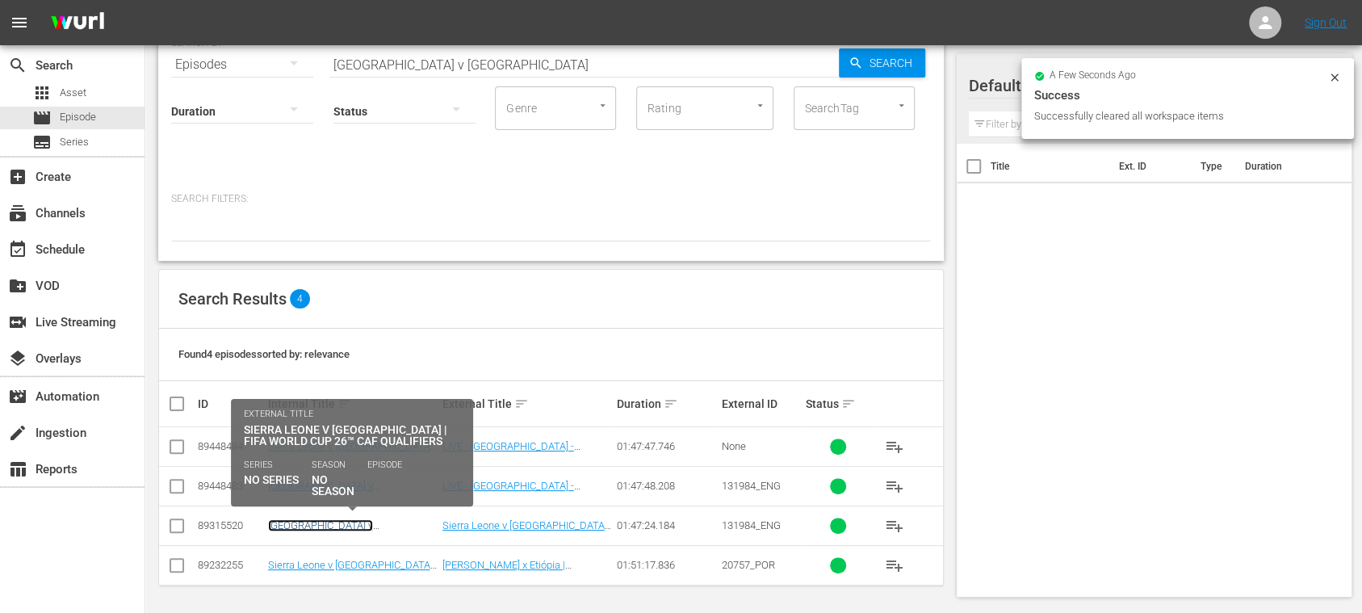
click at [341, 524] on link "Sierra Leone v Ethiopia | FIFA World Cup 26™ CAF Qualifiers (EN)" at bounding box center [344, 537] width 153 height 36
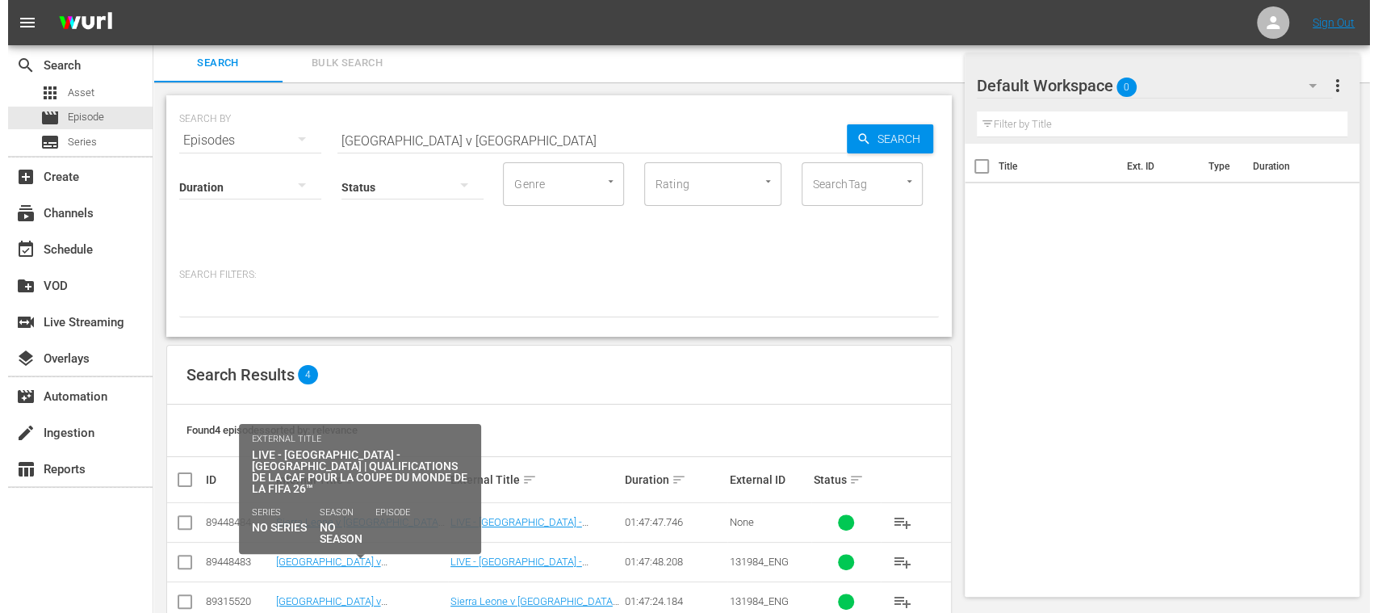
scroll to position [77, 0]
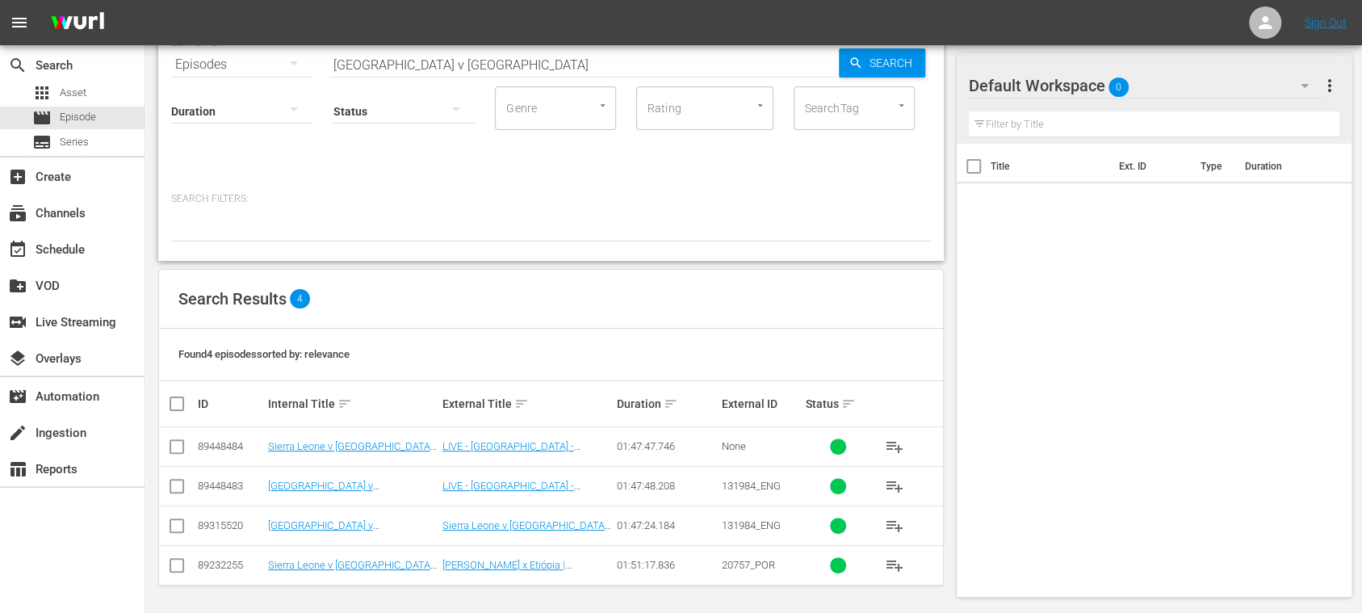
click at [178, 525] on input "checkbox" at bounding box center [176, 528] width 19 height 19
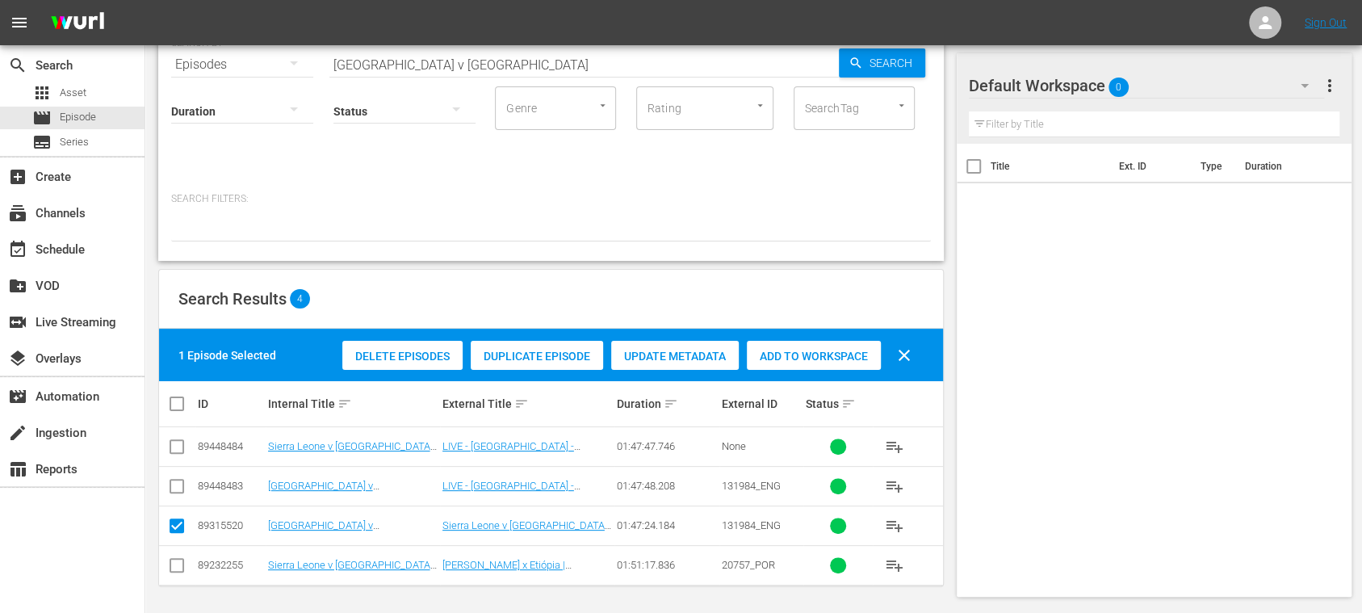
click at [548, 362] on div "Duplicate Episode" at bounding box center [537, 356] width 132 height 31
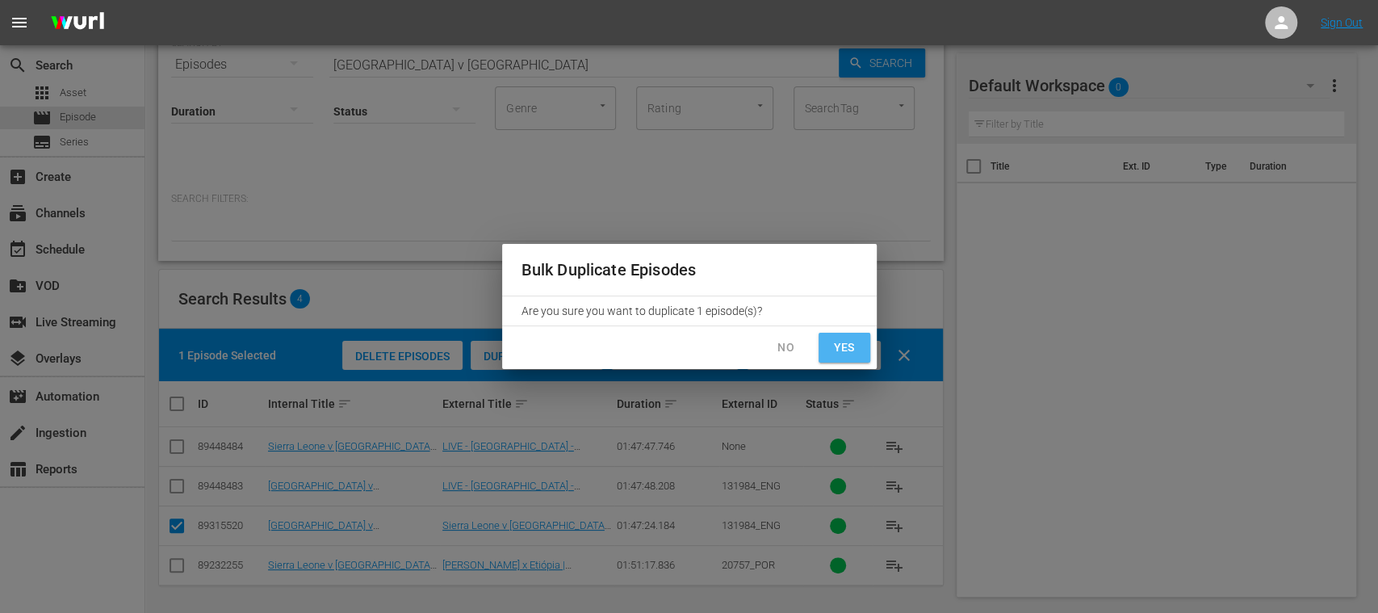
click at [851, 354] on span "Yes" at bounding box center [844, 347] width 26 height 20
checkbox input "false"
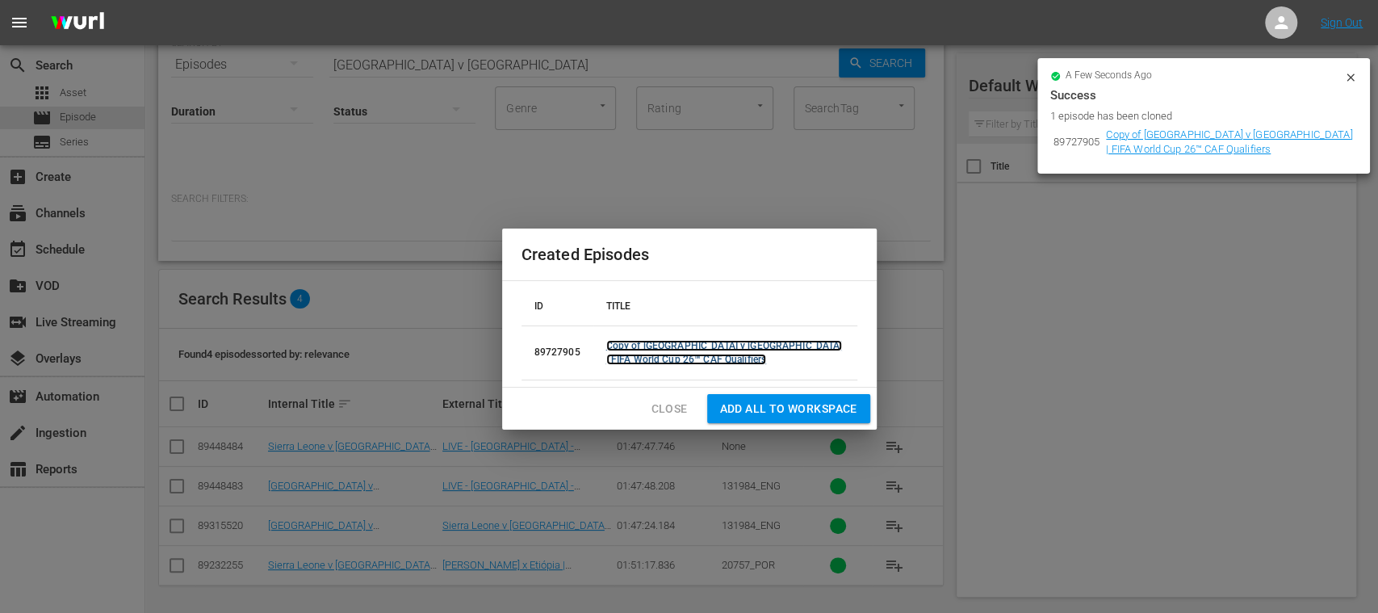
click at [714, 346] on link "Copy of Sierra Leone v Ethiopia | FIFA World Cup 26™ CAF Qualifiers" at bounding box center [724, 352] width 237 height 25
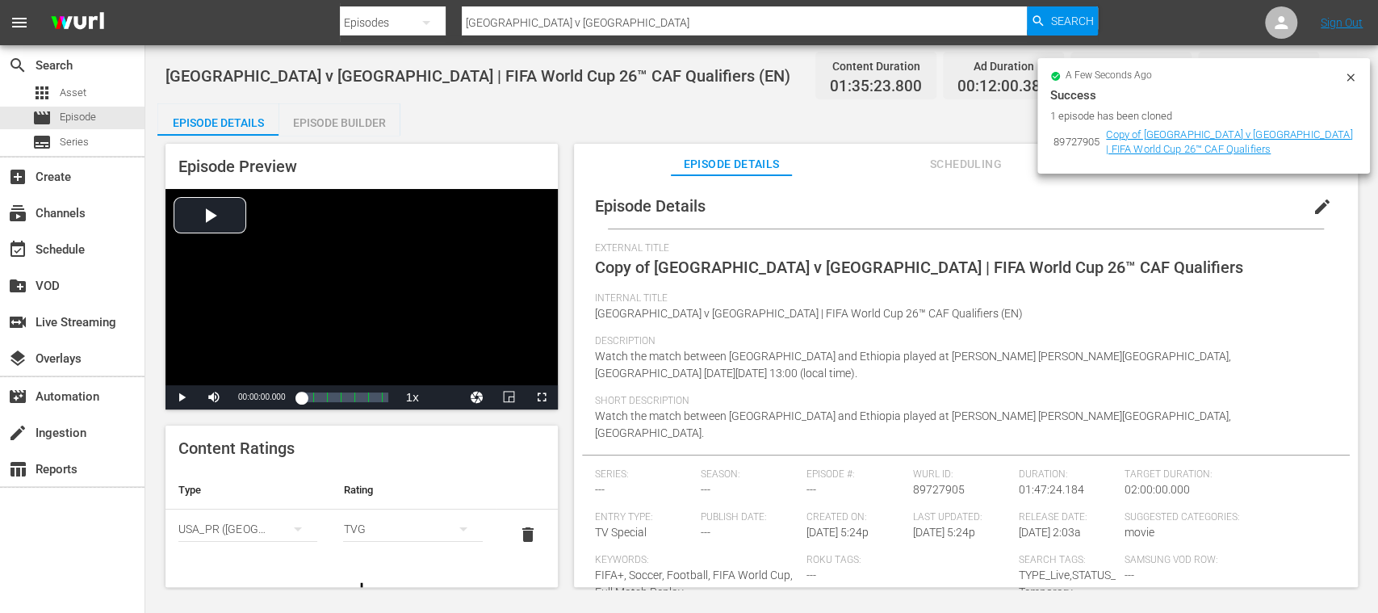
click at [291, 530] on icon "simple table" at bounding box center [297, 528] width 19 height 19
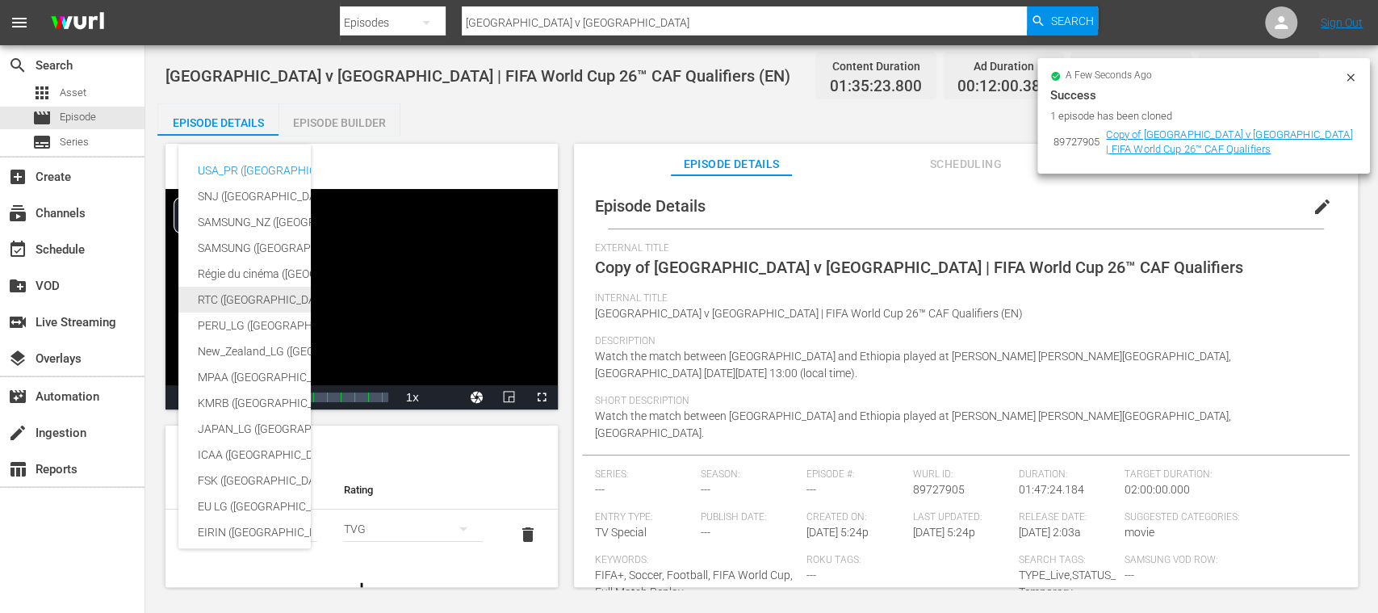
click at [237, 300] on div "RTC (Mexico)" at bounding box center [383, 300] width 371 height 26
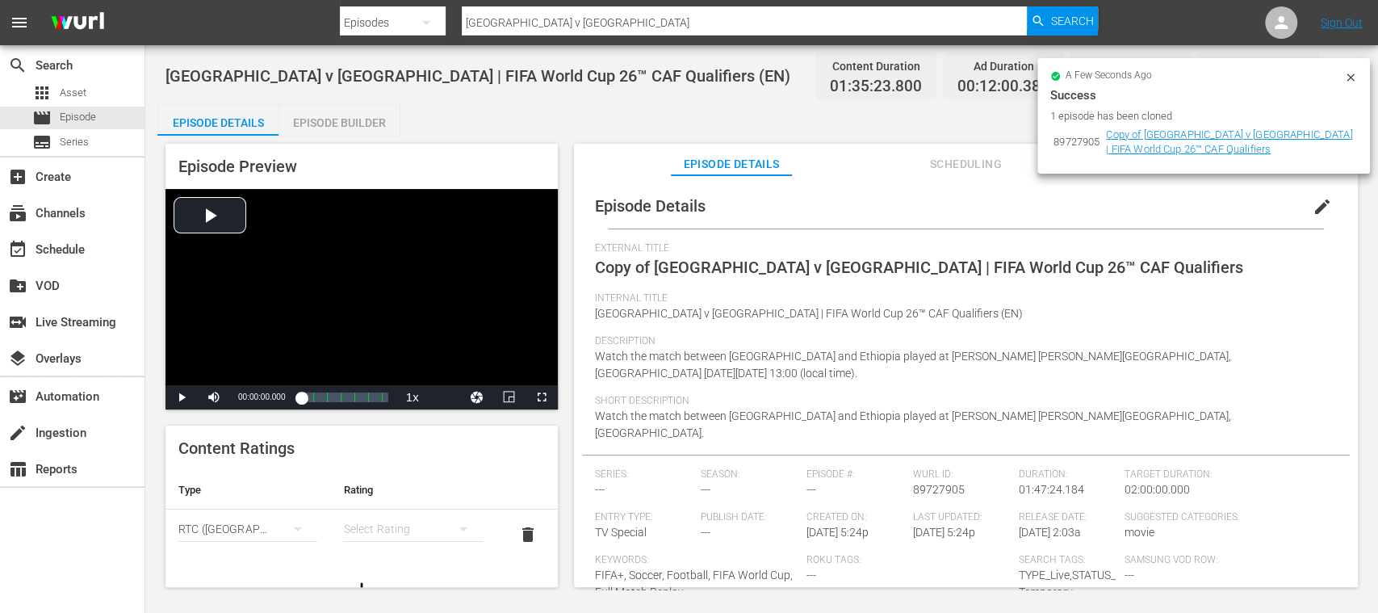
click at [454, 526] on icon "simple table" at bounding box center [463, 528] width 19 height 19
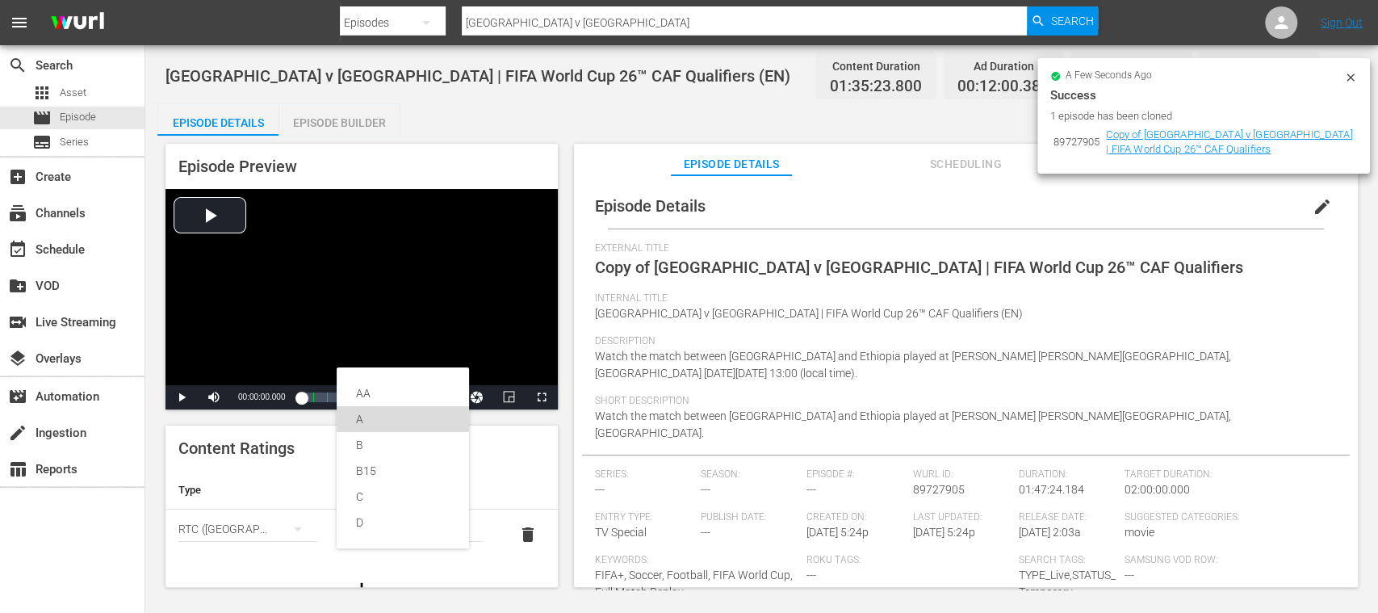
click at [383, 421] on div "A" at bounding box center [403, 419] width 94 height 26
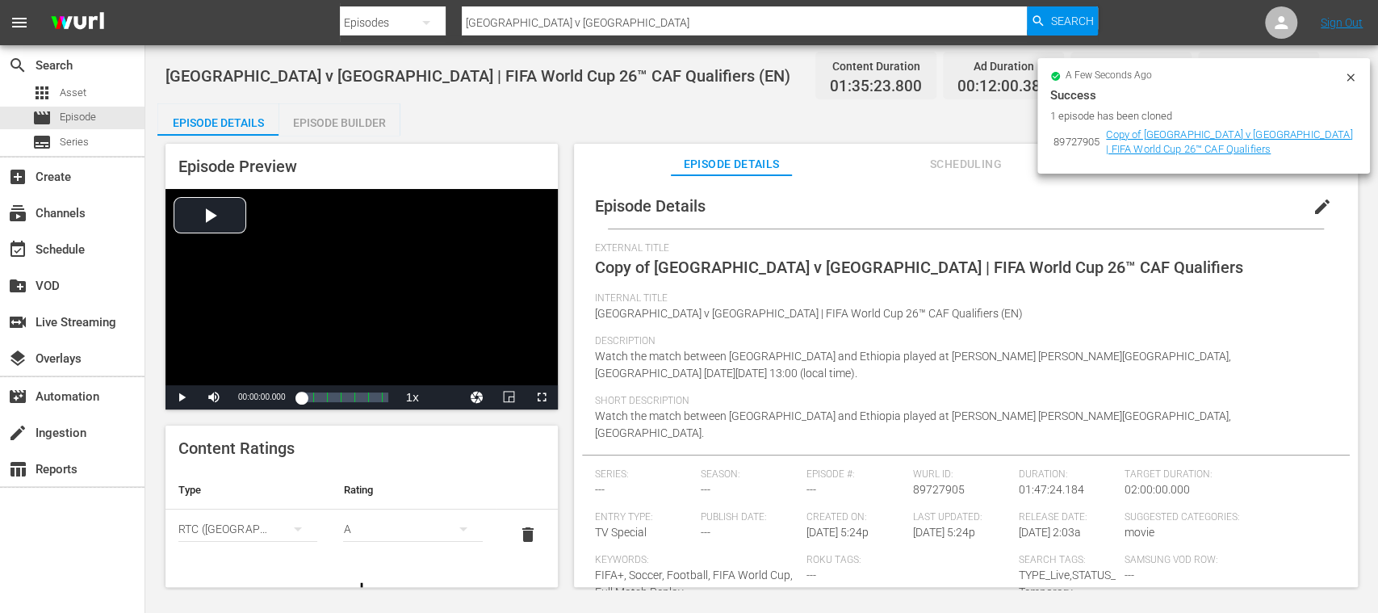
click at [1314, 210] on span "edit" at bounding box center [1322, 206] width 19 height 19
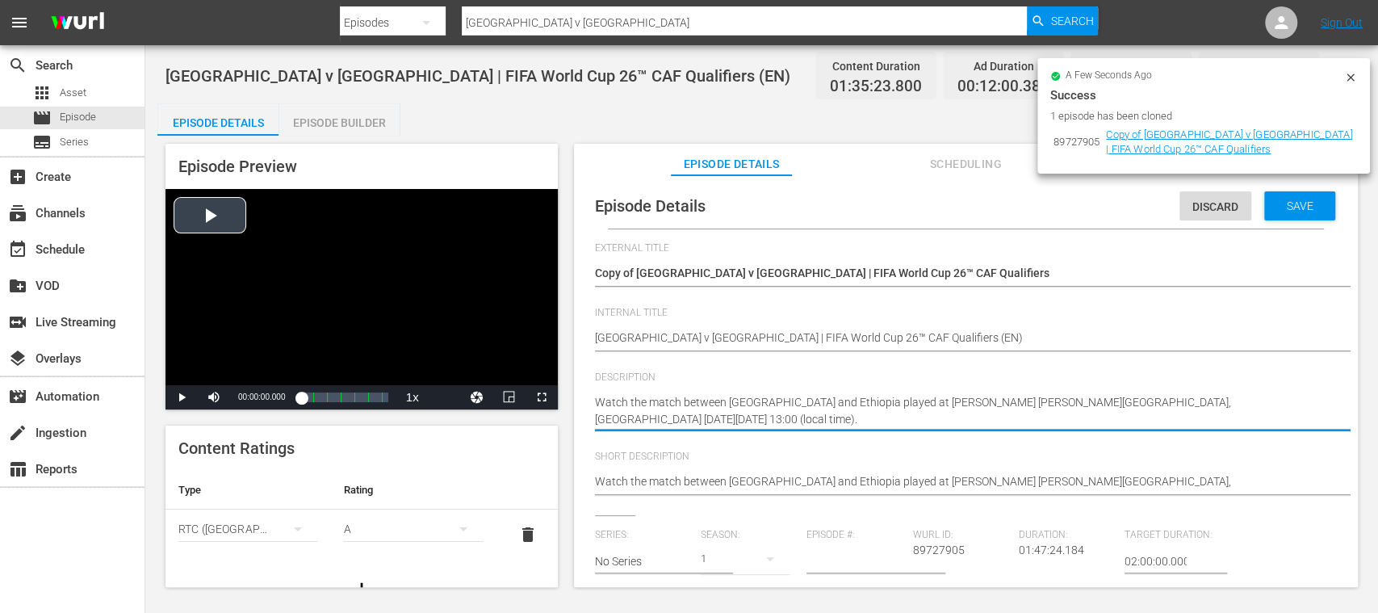
drag, startPoint x: 693, startPoint y: 420, endPoint x: 502, endPoint y: 364, distance: 198.5
paste textarea "Vea el partido entre Sierra Leona y Etiopía jugado en el Samuel Kanyon Doe Spor…"
type textarea "Vea el partido entre Sierra Leona y Etiopía jugado en el Samuel Kanyon Doe Spor…"
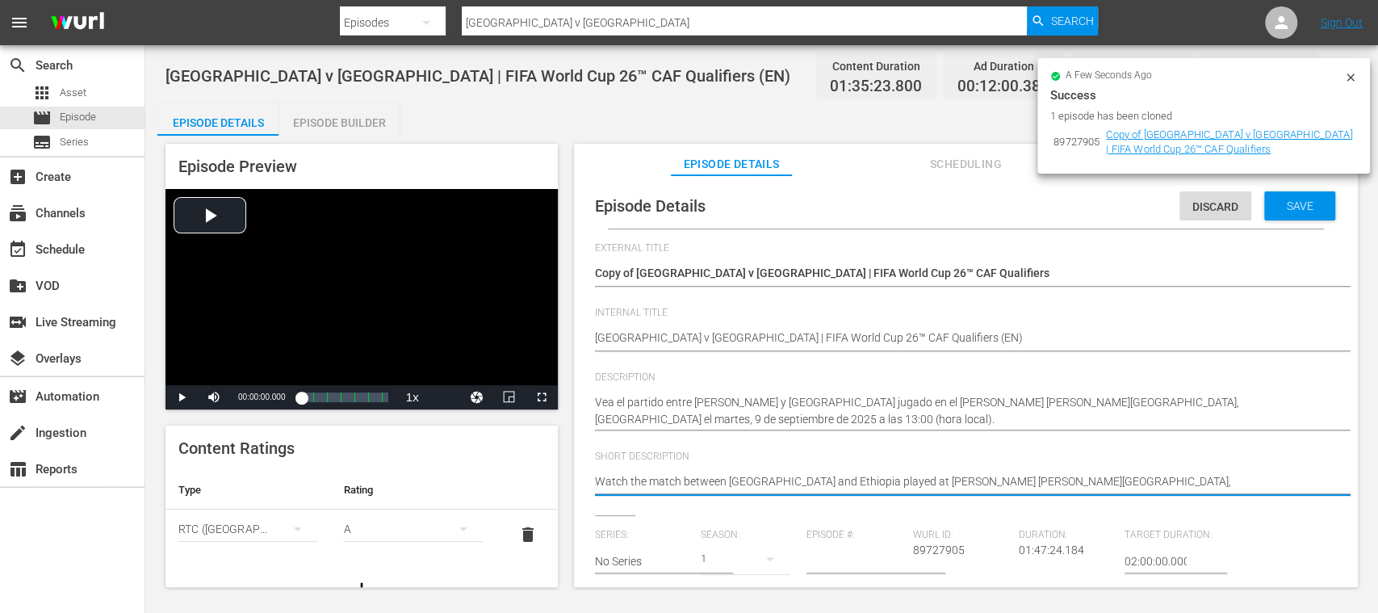
drag, startPoint x: 1016, startPoint y: 478, endPoint x: 525, endPoint y: 474, distance: 490.8
paste textarea "Vea el partido entre Sierra Leona y Etiopía jugado en el Samuel Kanyon Doe Spor…"
type textarea "Vea el partido entre Sierra Leona y Etiopía jugado en el Samuel Kanyon Doe Spor…"
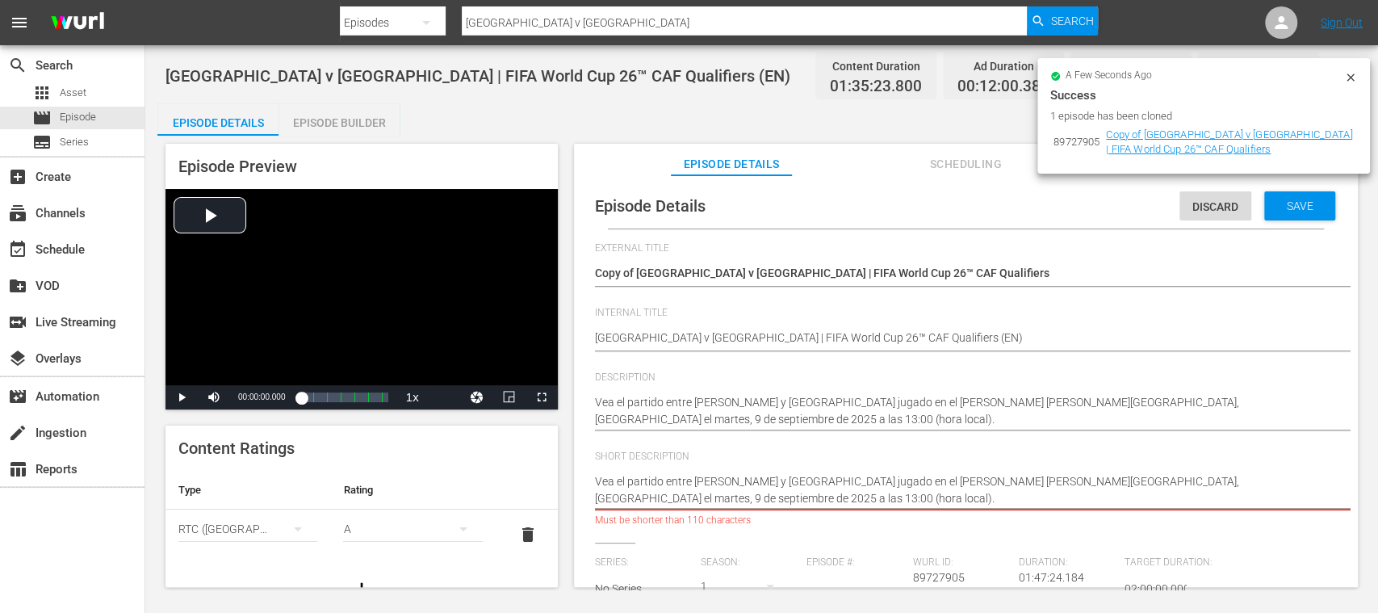
drag, startPoint x: 1108, startPoint y: 486, endPoint x: 1111, endPoint y: 500, distance: 14.1
click at [1111, 500] on textarea "Watch the match between Sierra Leone and Ethiopia played at Samuel Kanyon Doe S…" at bounding box center [962, 490] width 734 height 34
type textarea "Vea el partido entre Sierra Leona y Etiopía jugado en el Samuel Kanyon Doe Spor…"
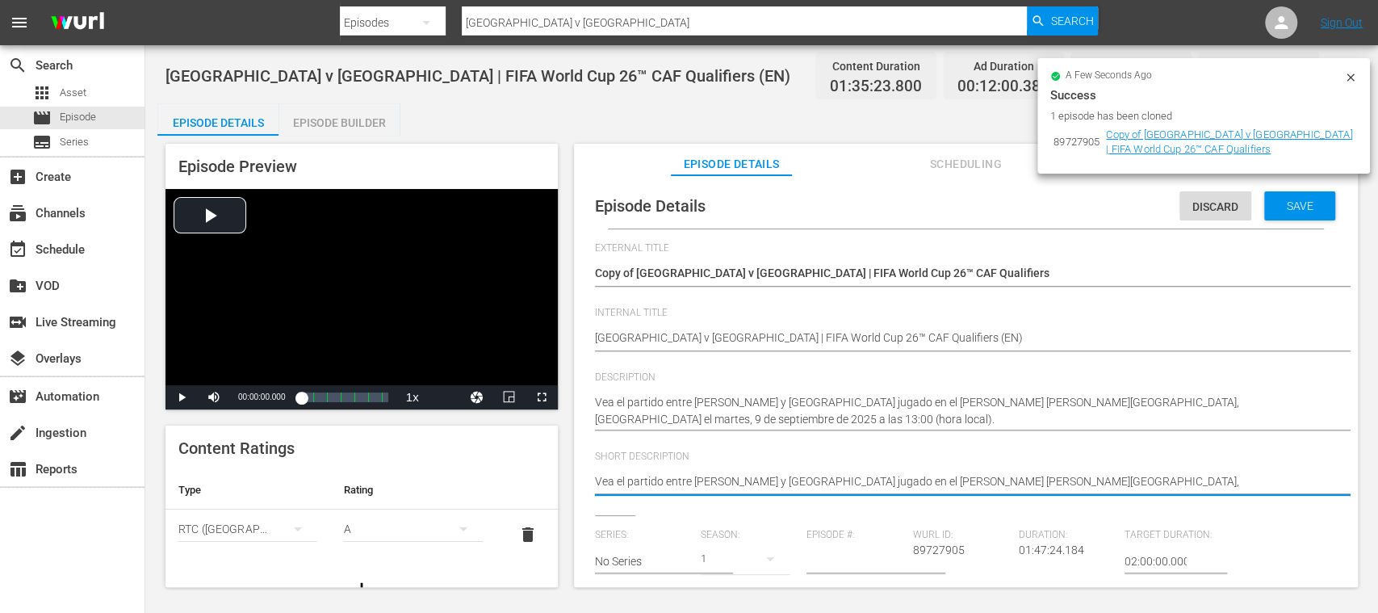
type textarea "Vea el partido entre Sierra Leona y Etiopía jugado en el Samuel Kanyon Doe Spor…"
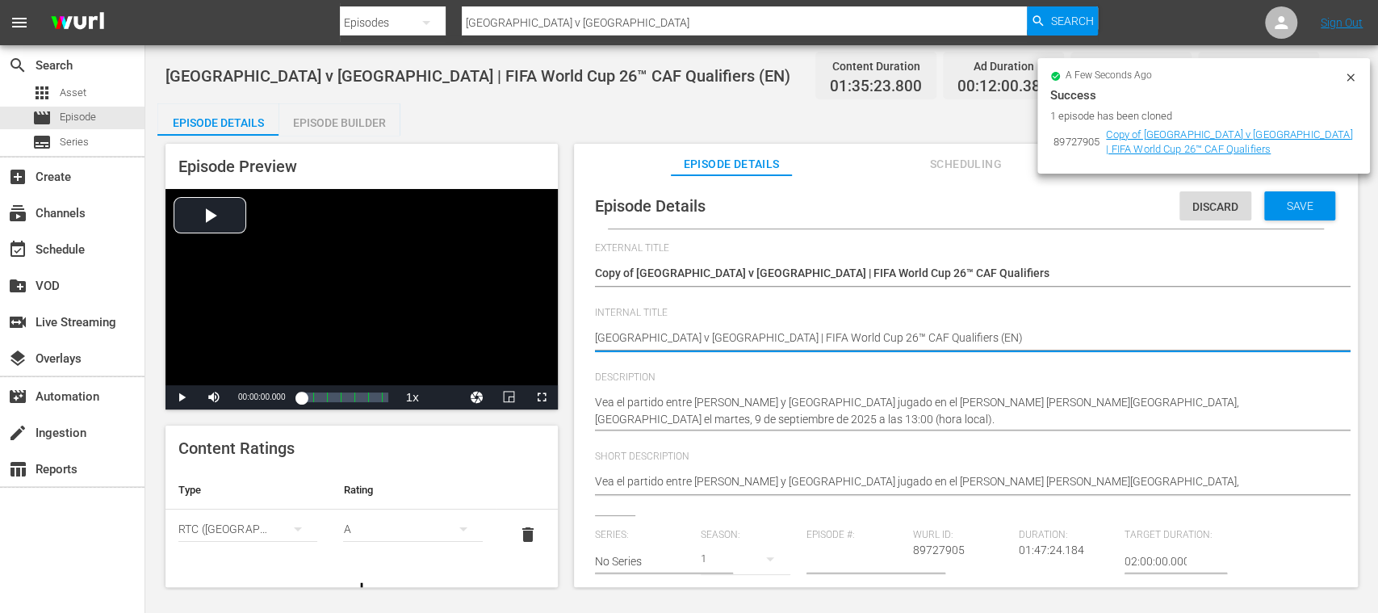
type textarea "Sierra Leone v Ethiopia | FIFA World Cup 26™ CAF Qualifiers (E)"
type textarea "Sierra Leone v Ethiopia | FIFA World Cup 26™ CAF Qualifiers (EA)"
type textarea "Sierra Leone v Ethiopia | FIFA World Cup 26™ CAF Qualifiers (E)"
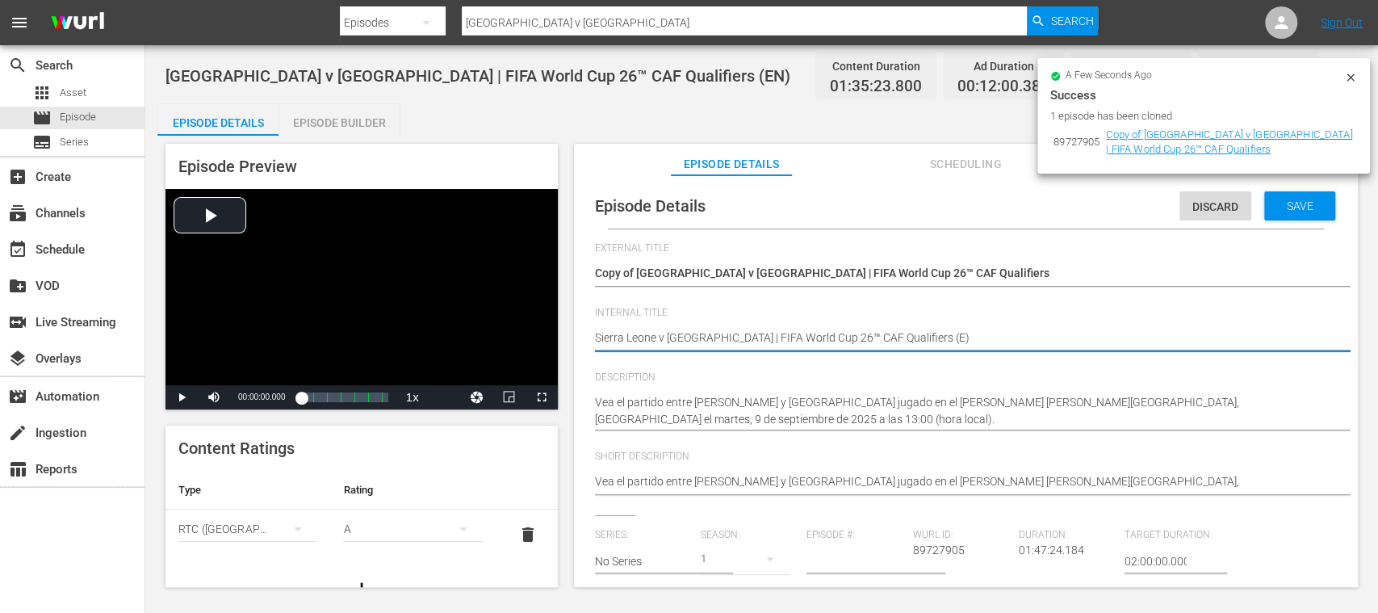
type textarea "[GEOGRAPHIC_DATA] v [GEOGRAPHIC_DATA] | FIFA World Cup 26™ CAF Qualifiers (ES)"
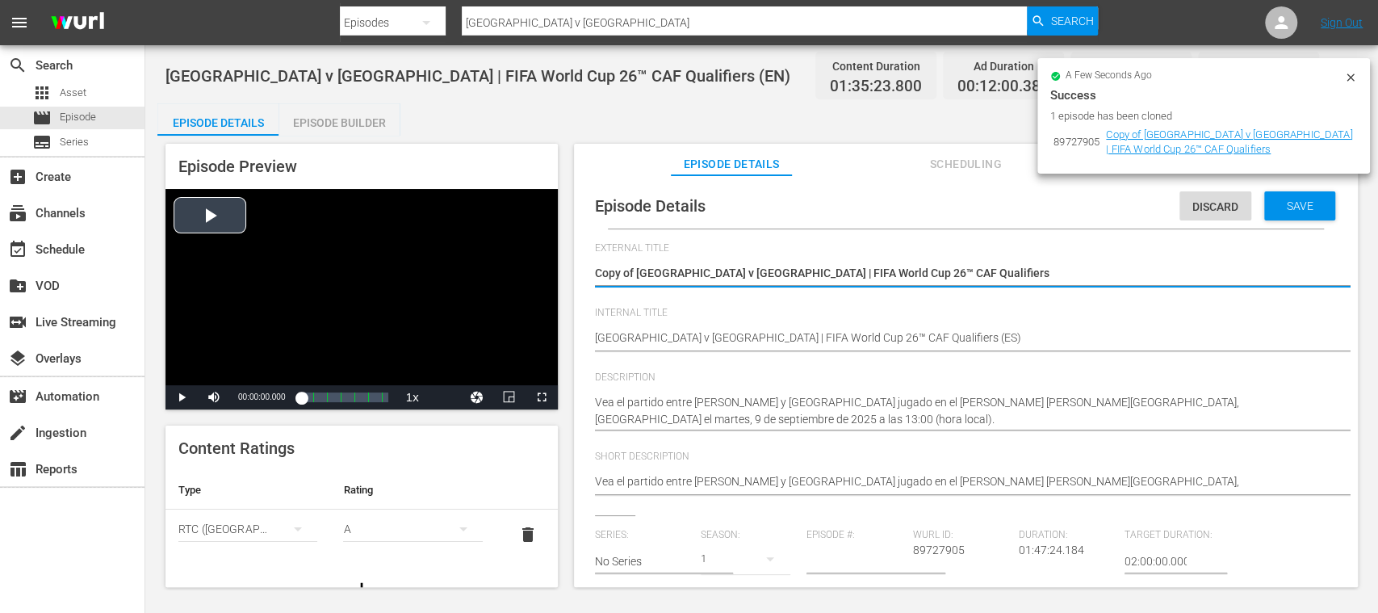
drag, startPoint x: 945, startPoint y: 273, endPoint x: 516, endPoint y: 260, distance: 429.7
paste textarea "Sierra Leona vs Etiopía | Eliminatorias CAF Mundial de la FIFA 26™"
type textarea "Sierra Leona vs Etiopía | Eliminatorias CAF Mundial de la FIFA 26™"
click at [1311, 211] on span "Save" at bounding box center [1300, 205] width 52 height 13
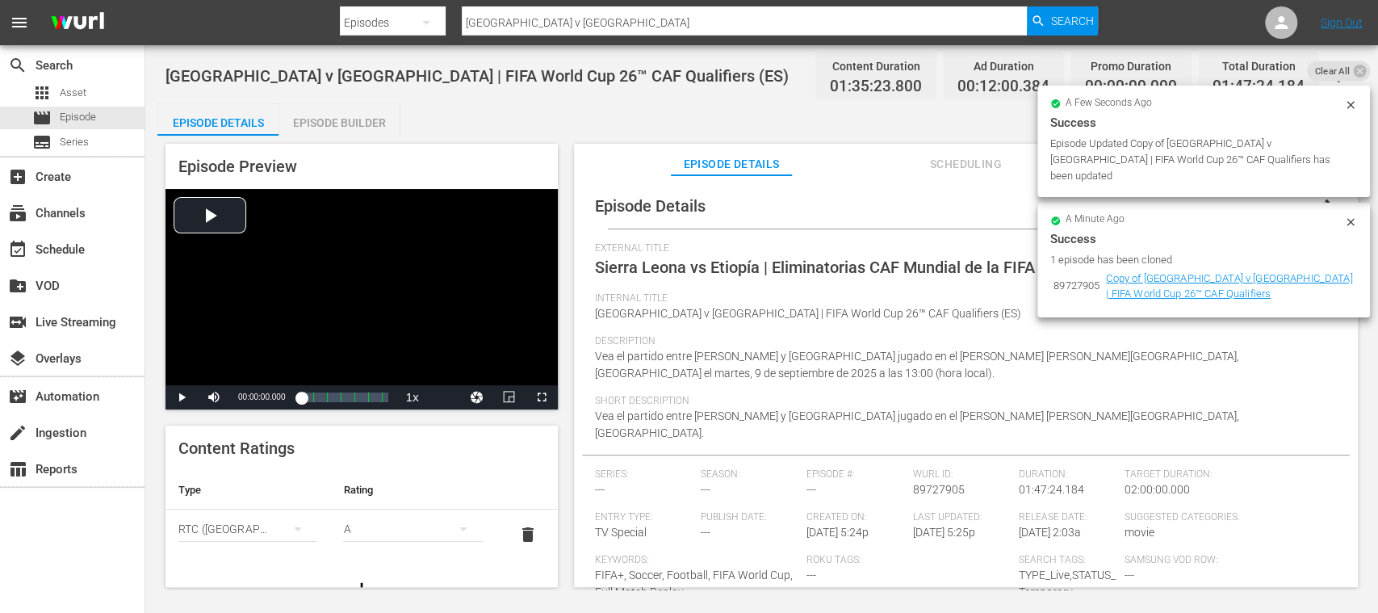
click at [368, 125] on div "Episode Builder" at bounding box center [339, 122] width 121 height 39
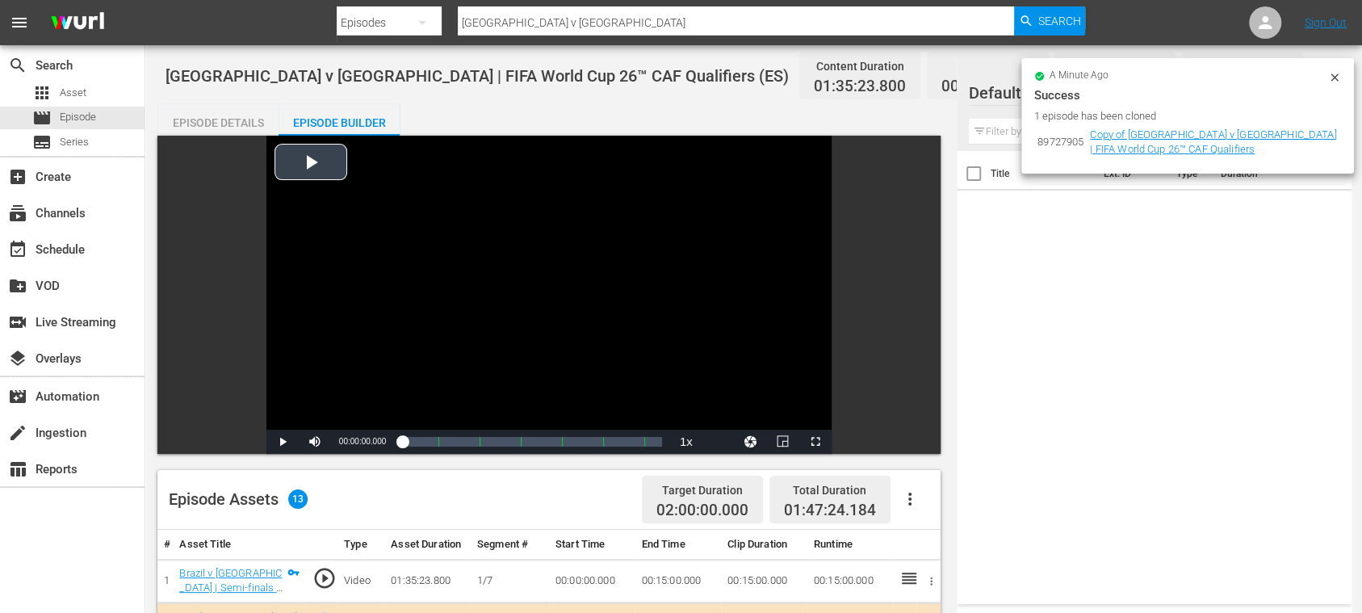
scroll to position [287, 0]
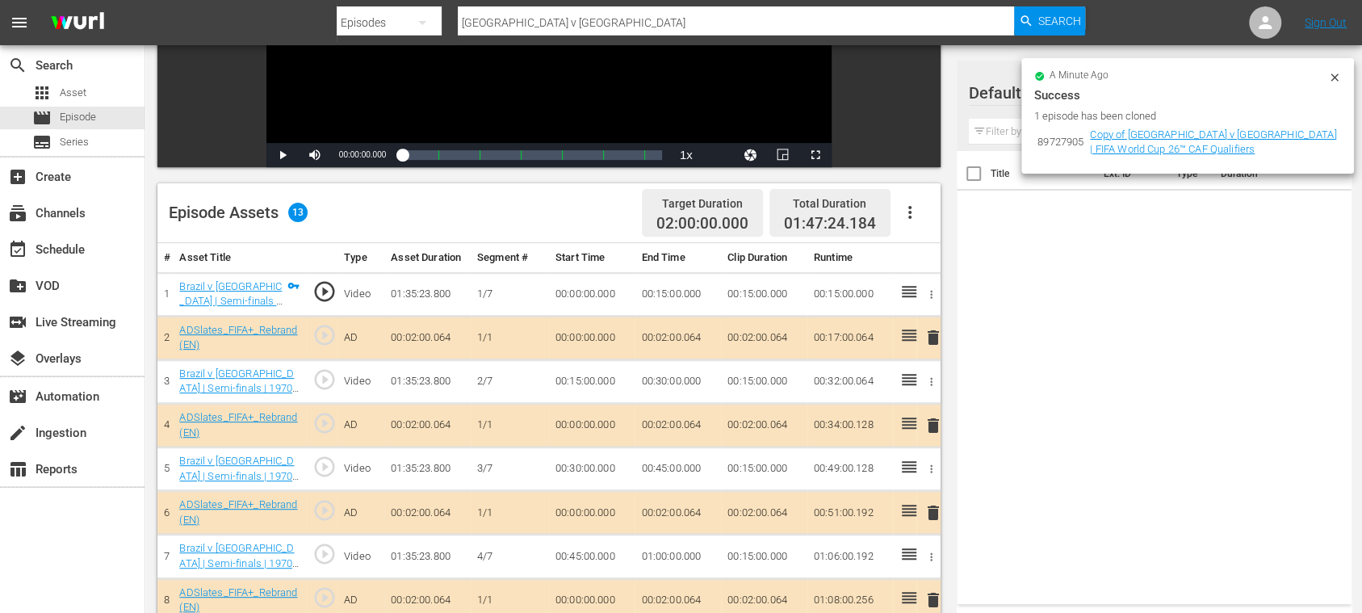
click at [911, 216] on icon "button" at bounding box center [909, 212] width 19 height 19
click at [939, 253] on div "Clear Ads" at bounding box center [958, 257] width 110 height 39
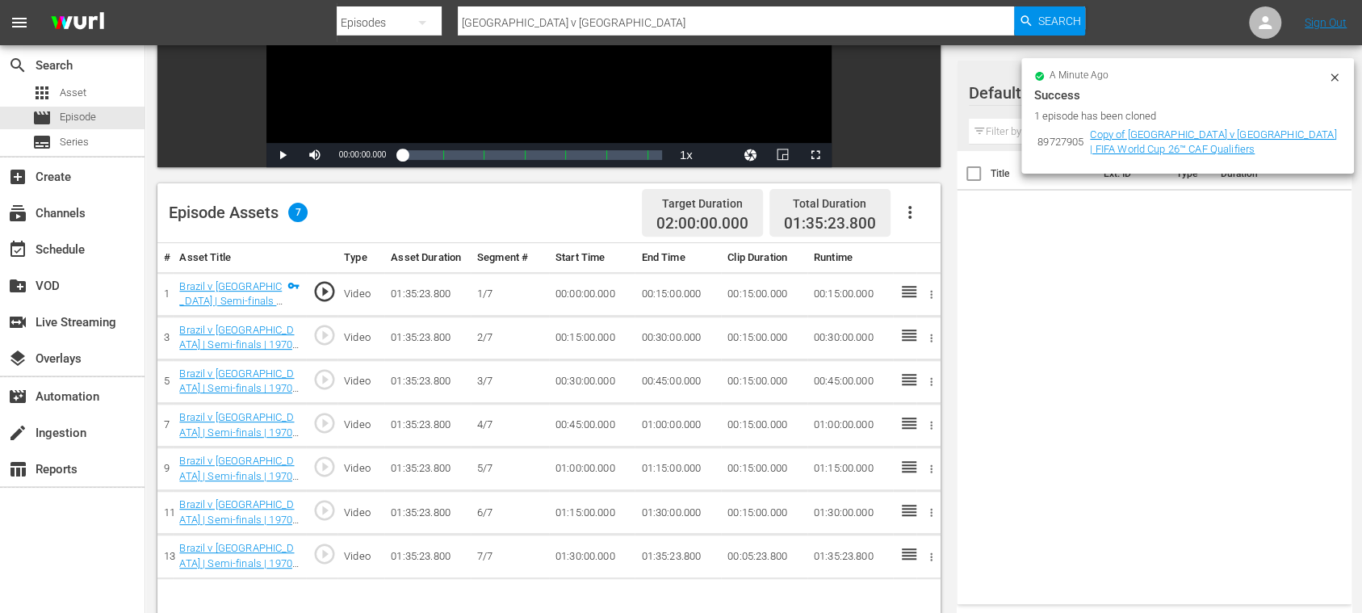
click at [909, 214] on icon "button" at bounding box center [909, 212] width 19 height 19
click at [927, 216] on div "Fill with Ads" at bounding box center [958, 218] width 110 height 39
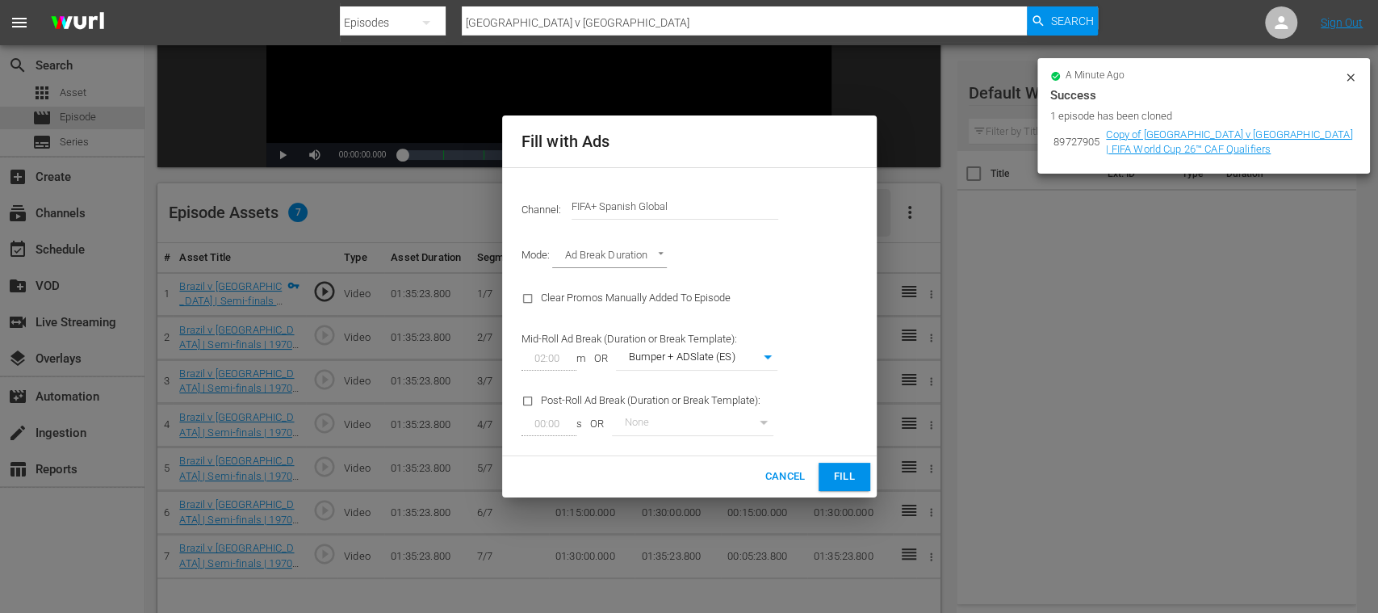
click at [840, 473] on span "Fill" at bounding box center [844, 476] width 26 height 19
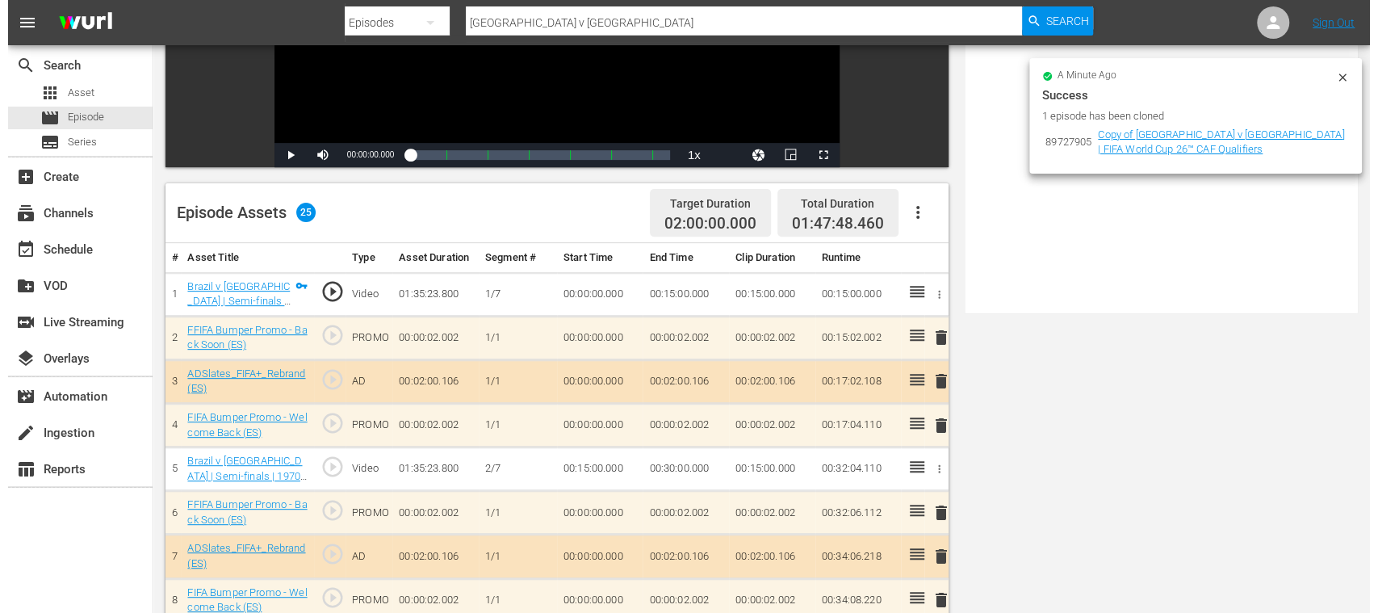
scroll to position [0, 0]
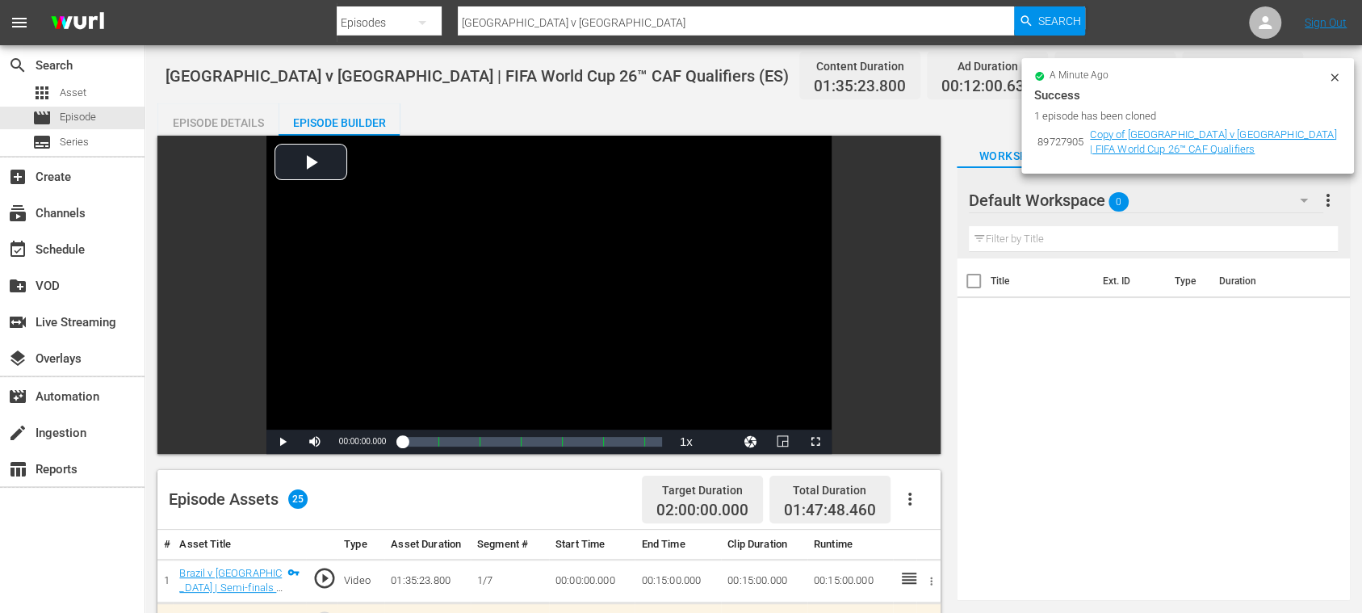
click at [222, 129] on div "Episode Details" at bounding box center [217, 122] width 121 height 39
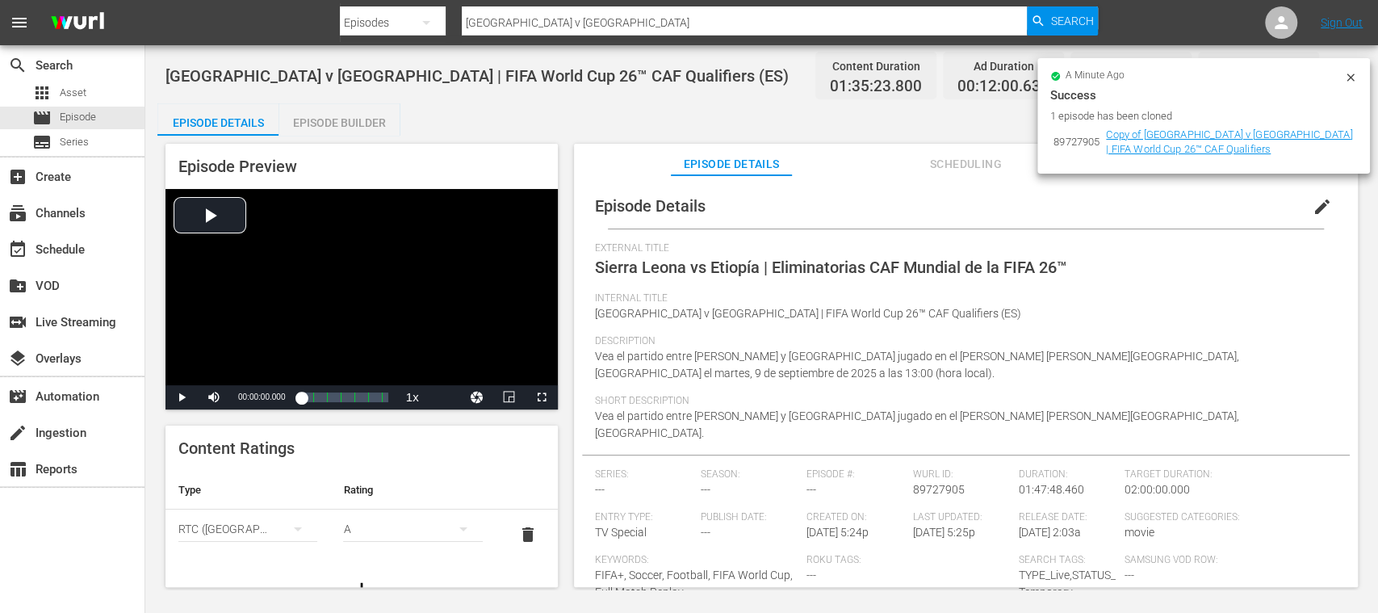
click at [1353, 78] on icon at bounding box center [1350, 77] width 13 height 13
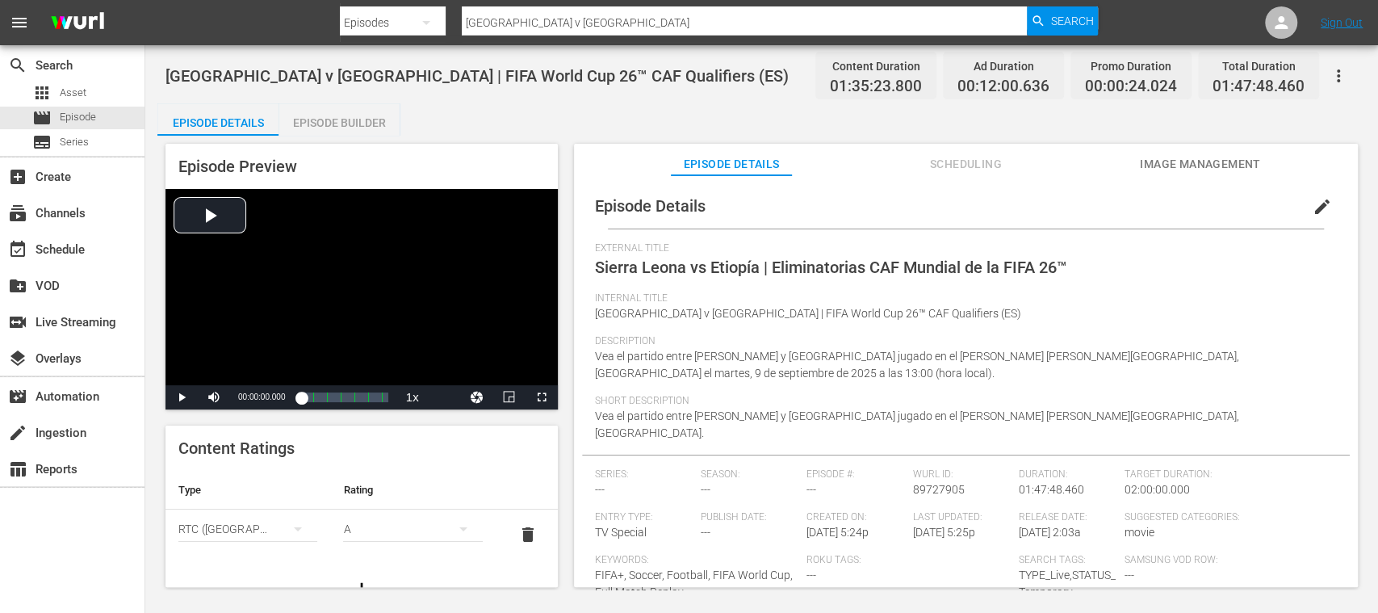
click at [1173, 157] on span "Image Management" at bounding box center [1200, 164] width 121 height 20
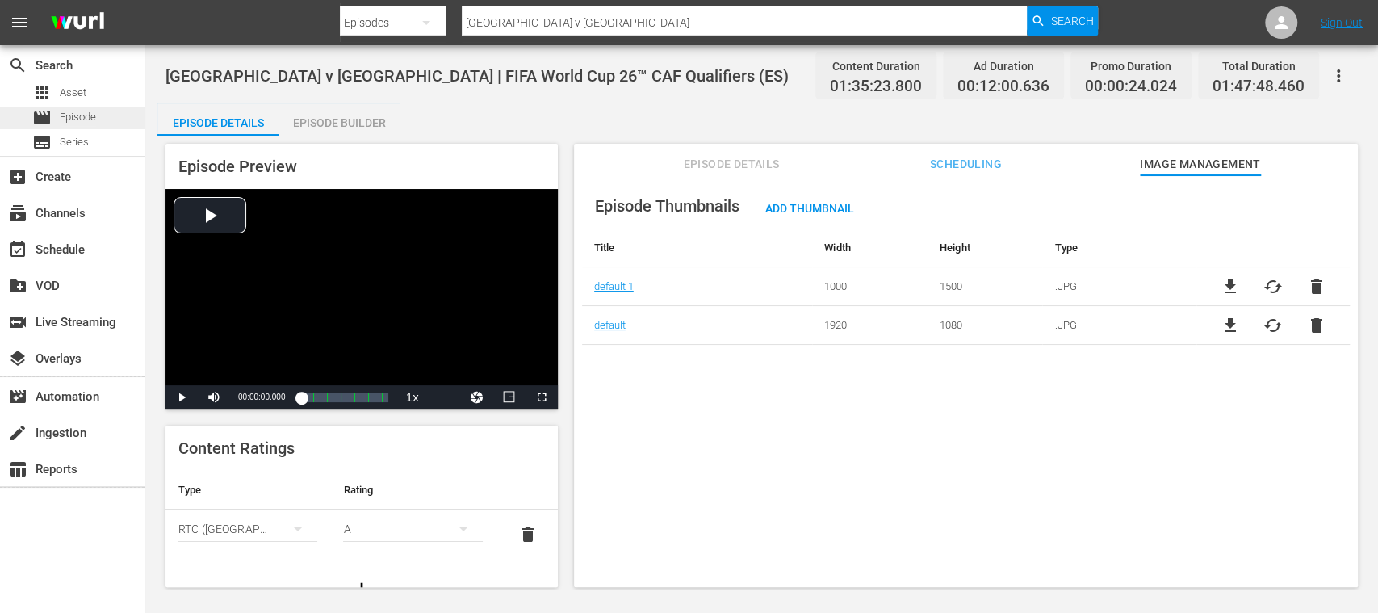
click at [78, 116] on span "Episode" at bounding box center [78, 117] width 36 height 16
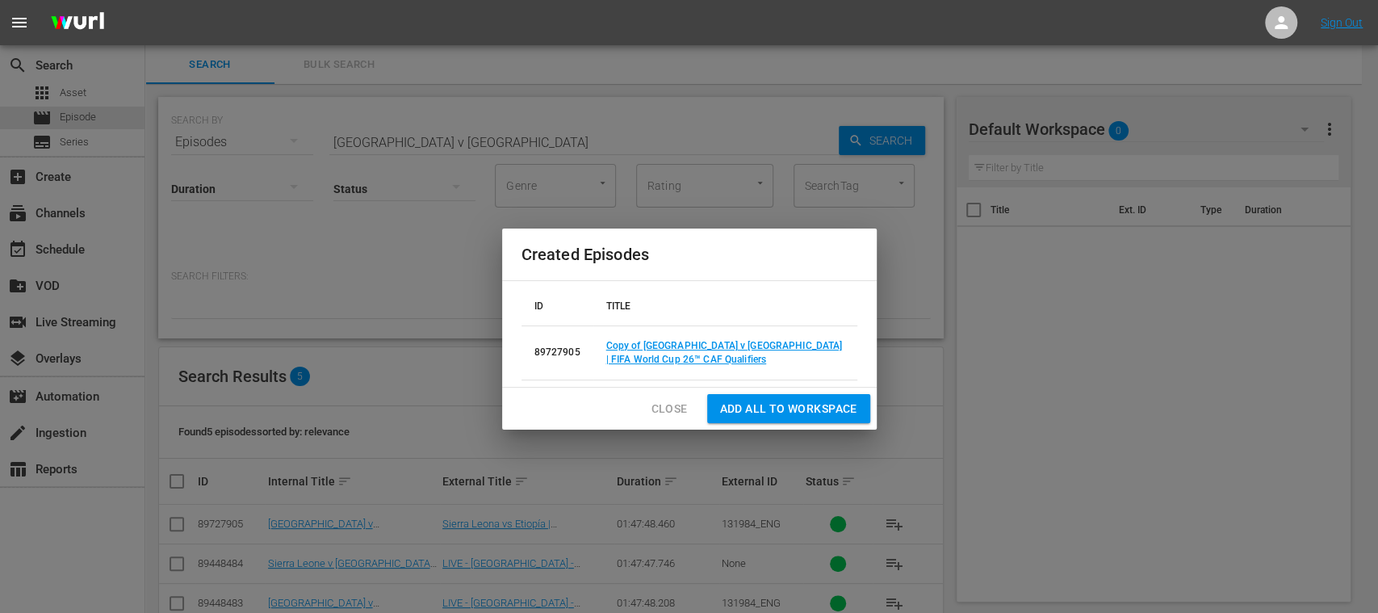
click at [669, 407] on span "Close" at bounding box center [669, 409] width 36 height 20
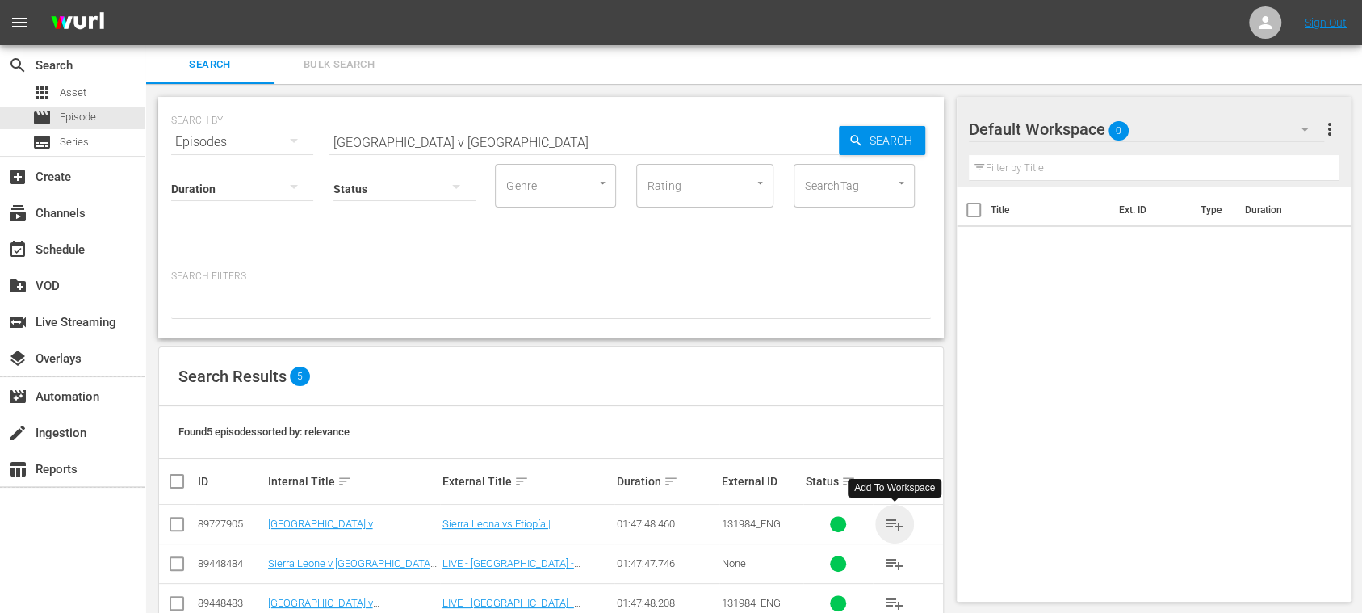
click at [898, 526] on span "playlist_add" at bounding box center [894, 523] width 19 height 19
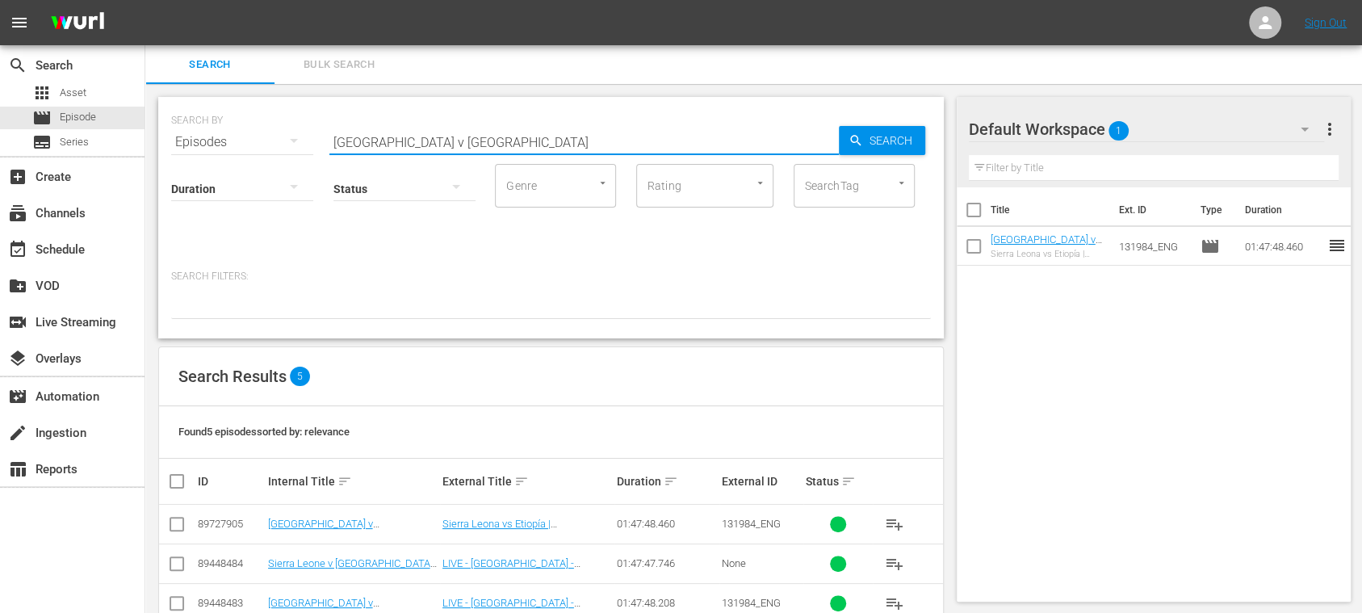
drag, startPoint x: 505, startPoint y: 143, endPoint x: 170, endPoint y: 130, distance: 335.3
click at [170, 130] on div "SEARCH BY Search By Episodes Search ID, Title, Description, Keywords, or Catego…" at bounding box center [550, 217] width 785 height 241
paste input "Togo vs Sudan"
click at [377, 144] on input "Togo vs Sudan" at bounding box center [583, 142] width 509 height 39
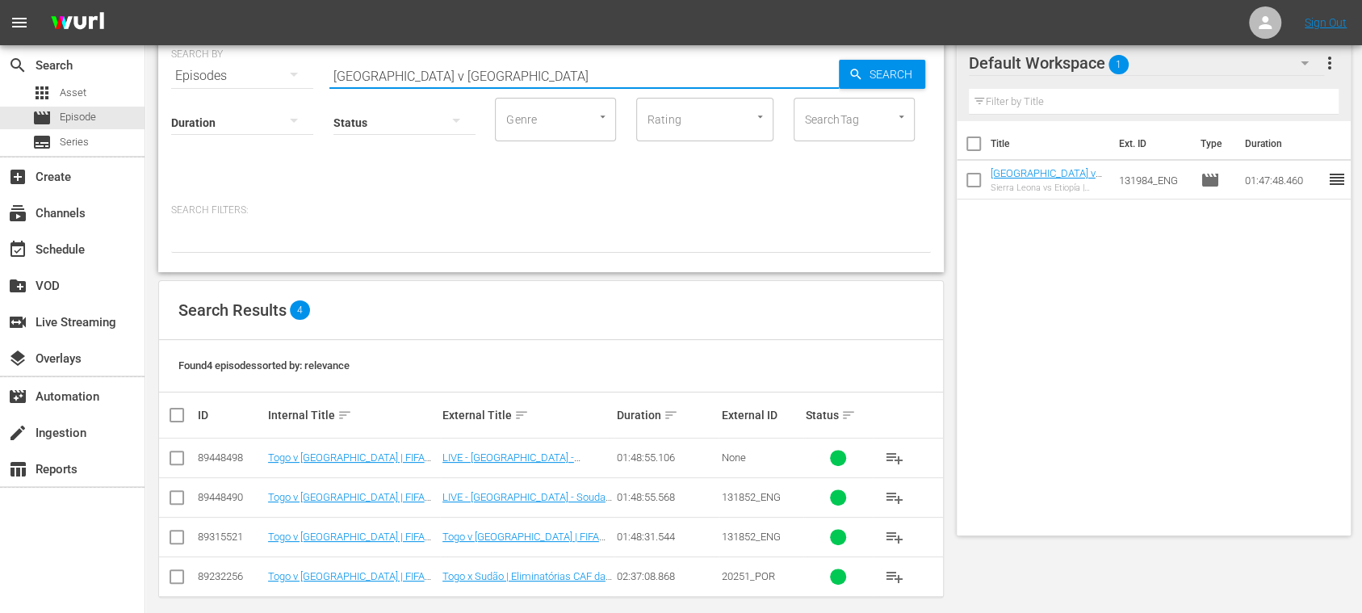
scroll to position [77, 0]
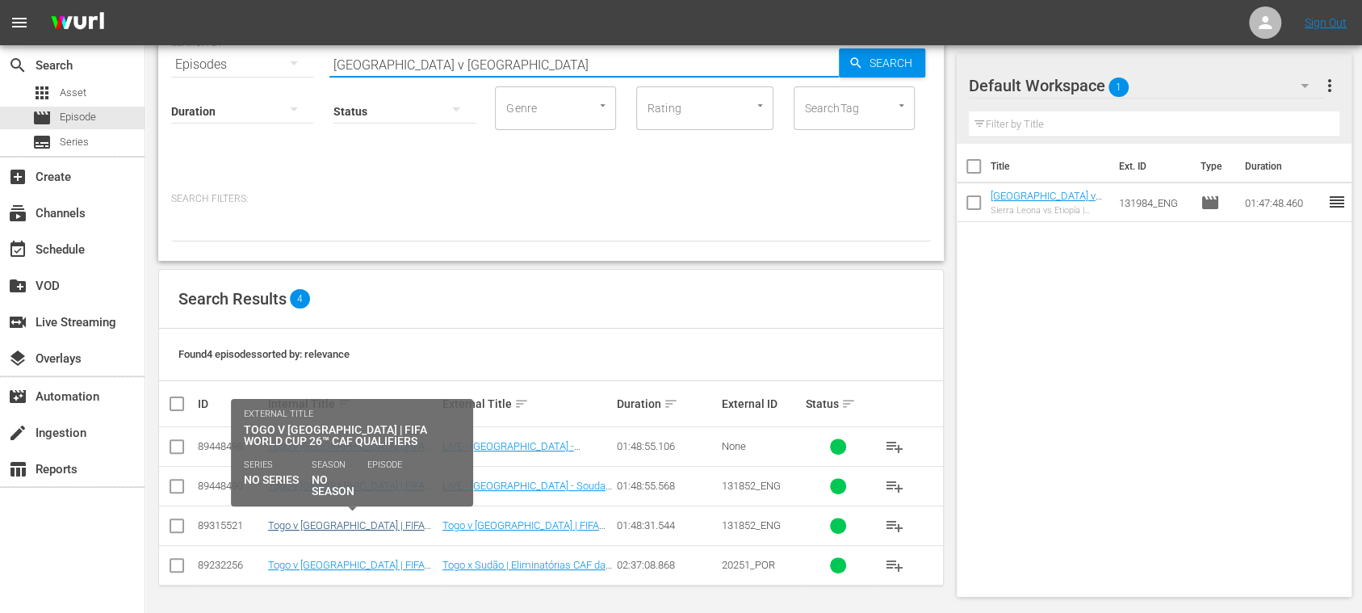
type input "Togo v Sudan"
click at [400, 523] on link "Togo v Sudan | FIFA World Cup 26™ CAF Qualifiers (EN)" at bounding box center [346, 531] width 157 height 24
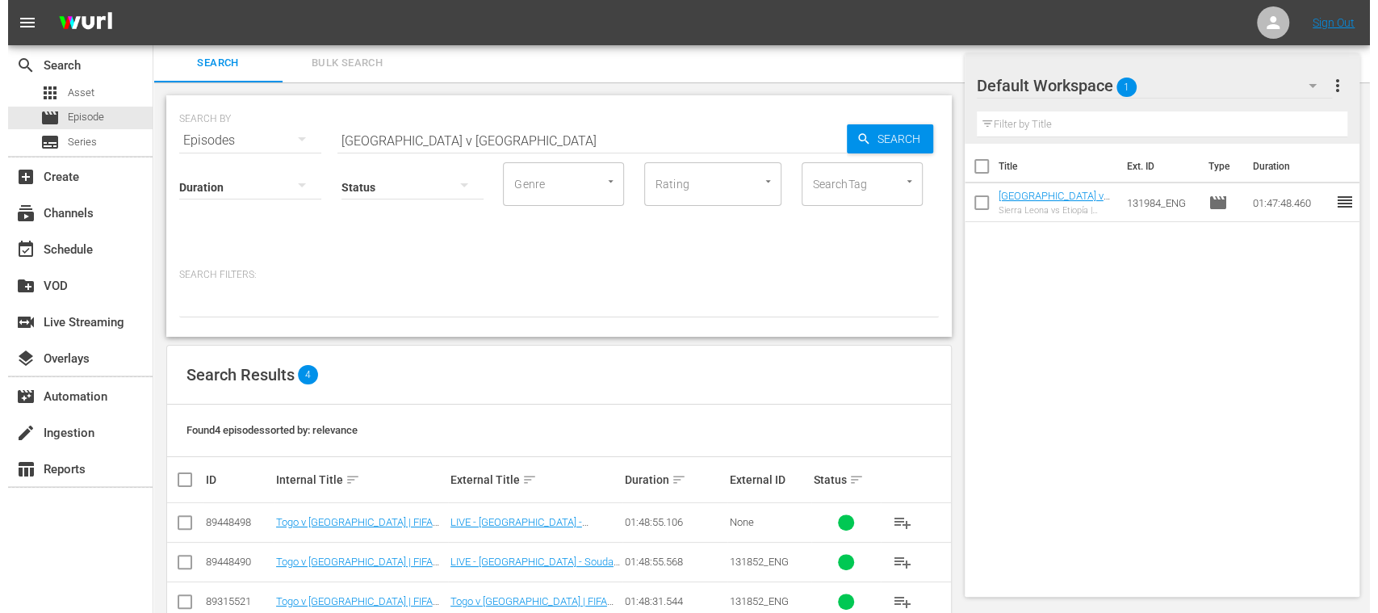
scroll to position [77, 0]
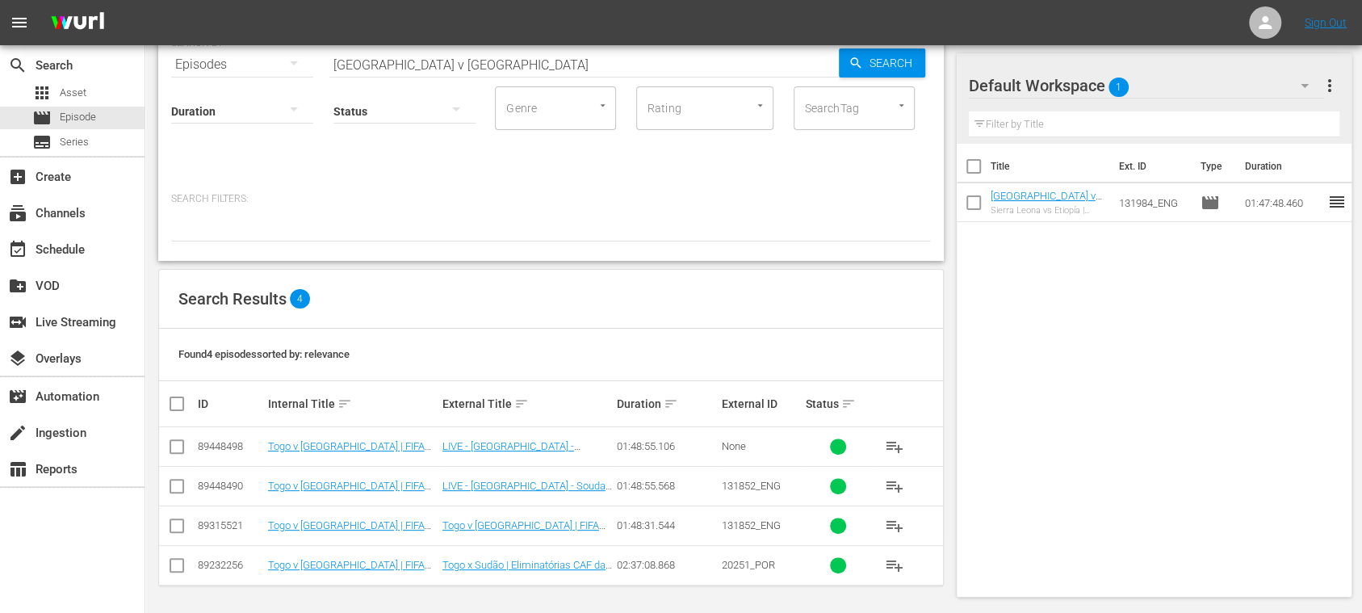
click at [176, 522] on input "checkbox" at bounding box center [176, 528] width 19 height 19
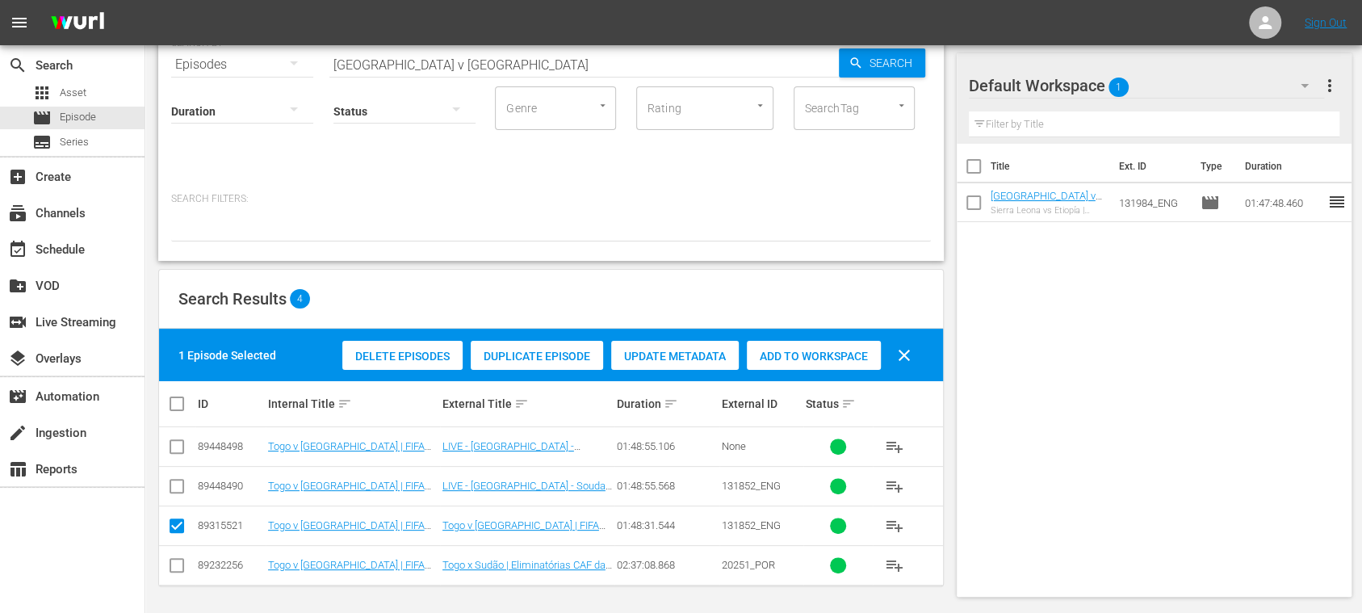
click at [541, 350] on span "Duplicate Episode" at bounding box center [537, 356] width 132 height 13
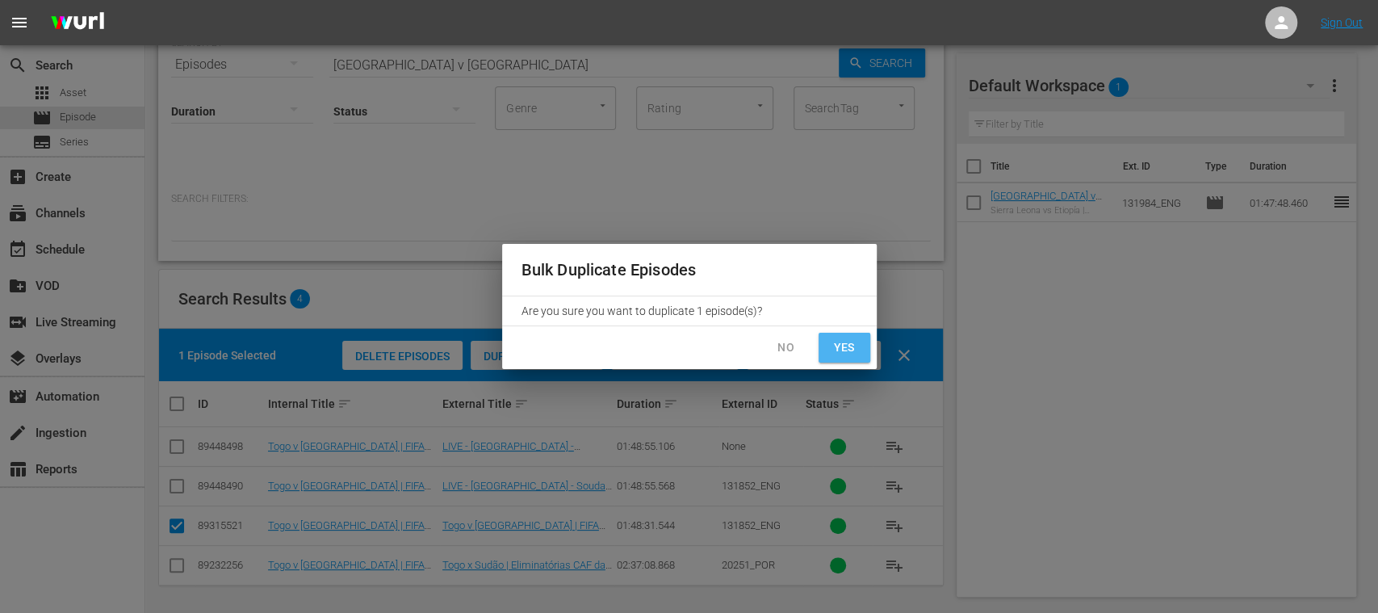
click at [850, 354] on span "Yes" at bounding box center [844, 347] width 26 height 20
checkbox input "false"
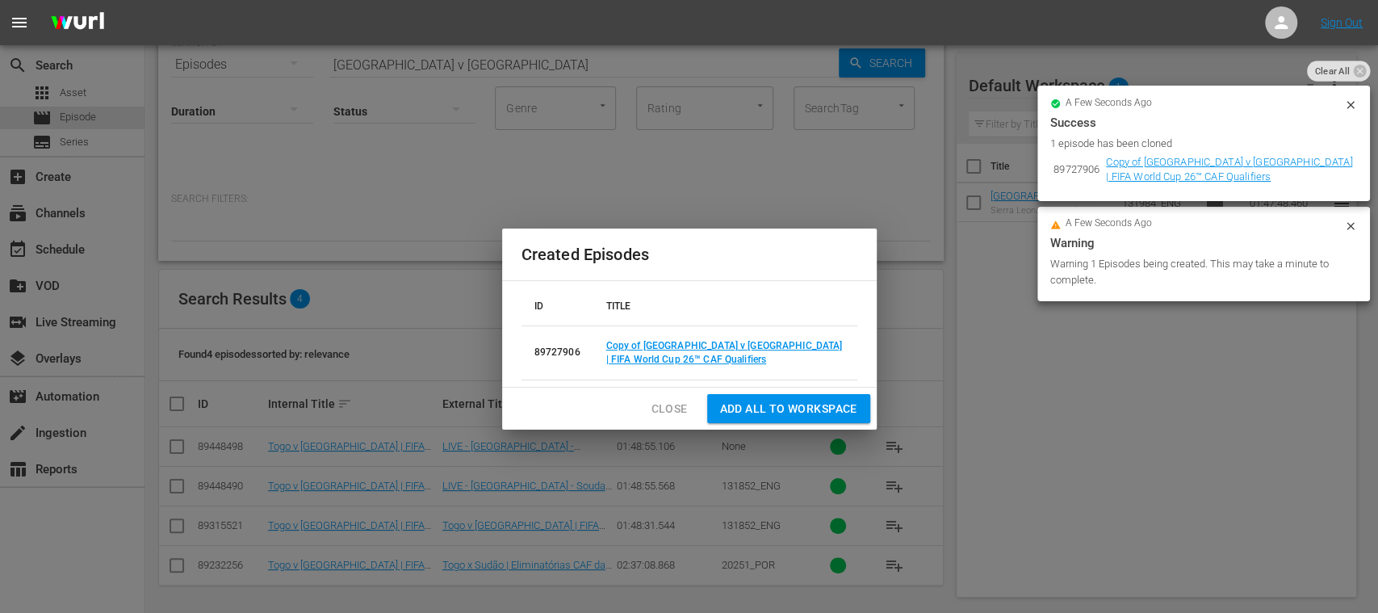
click at [690, 333] on td "Copy of Togo v Sudan | FIFA World Cup 26™ CAF Qualifiers" at bounding box center [725, 352] width 264 height 54
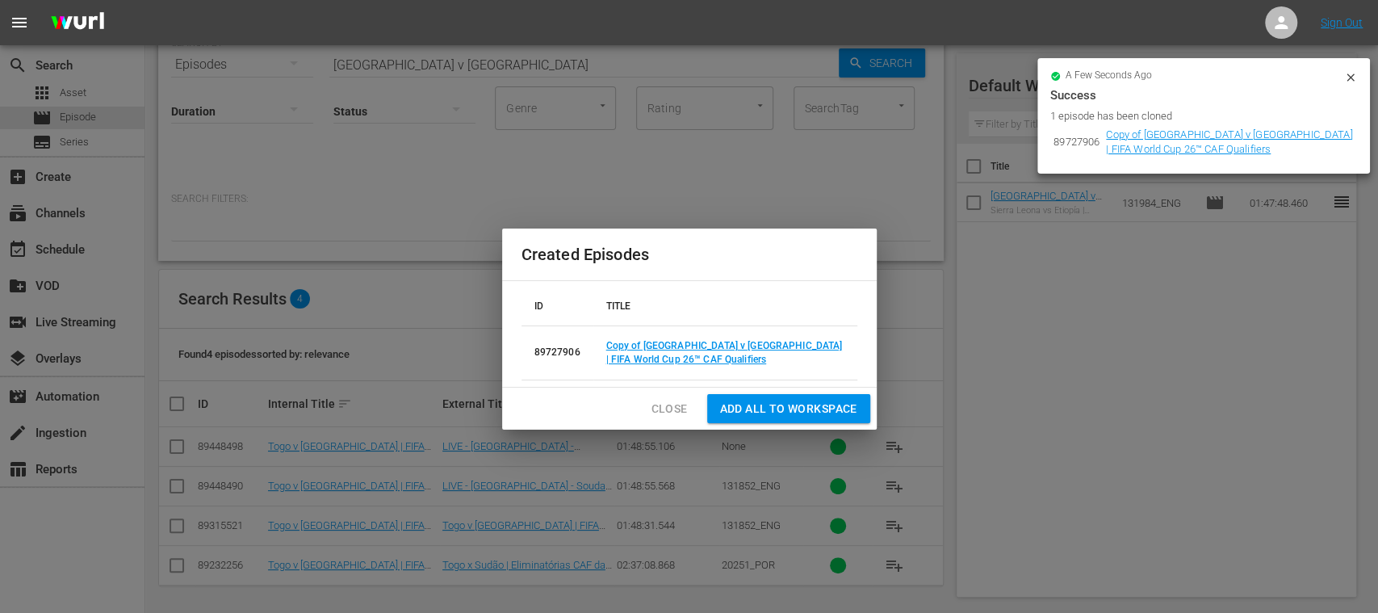
click at [688, 337] on td "Copy of Togo v Sudan | FIFA World Cup 26™ CAF Qualifiers" at bounding box center [725, 352] width 264 height 54
click at [685, 344] on link "Copy of Togo v Sudan | FIFA World Cup 26™ CAF Qualifiers" at bounding box center [724, 352] width 237 height 25
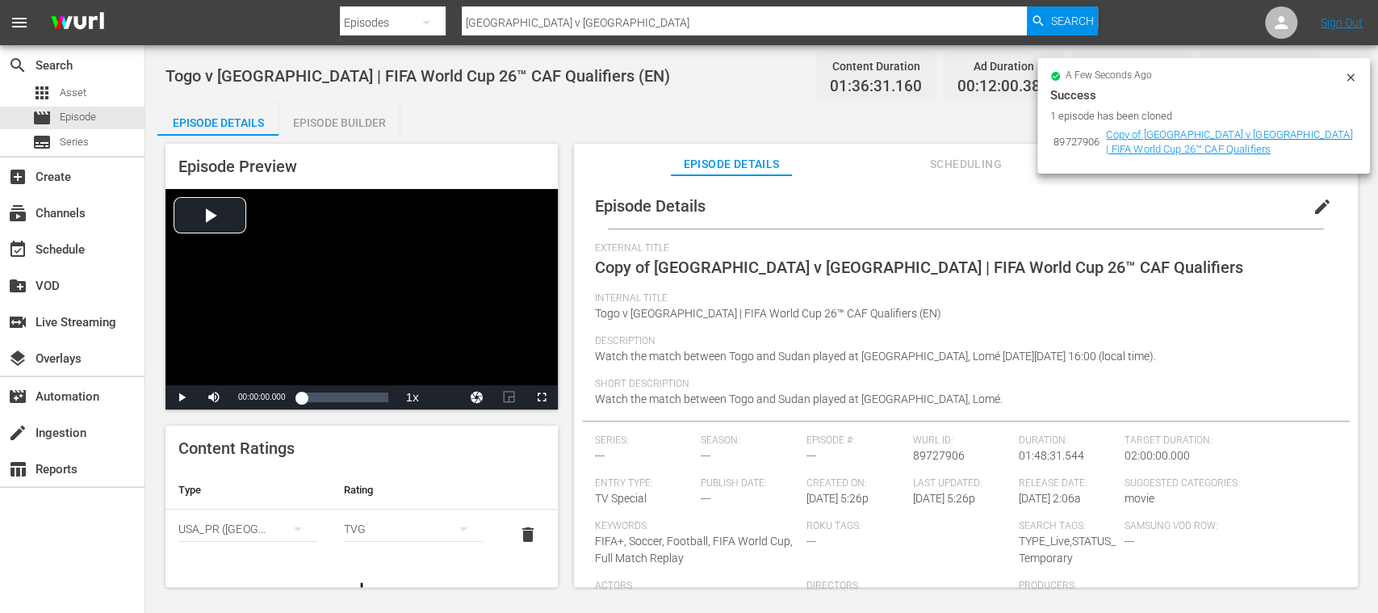
click at [1354, 79] on icon at bounding box center [1350, 77] width 13 height 13
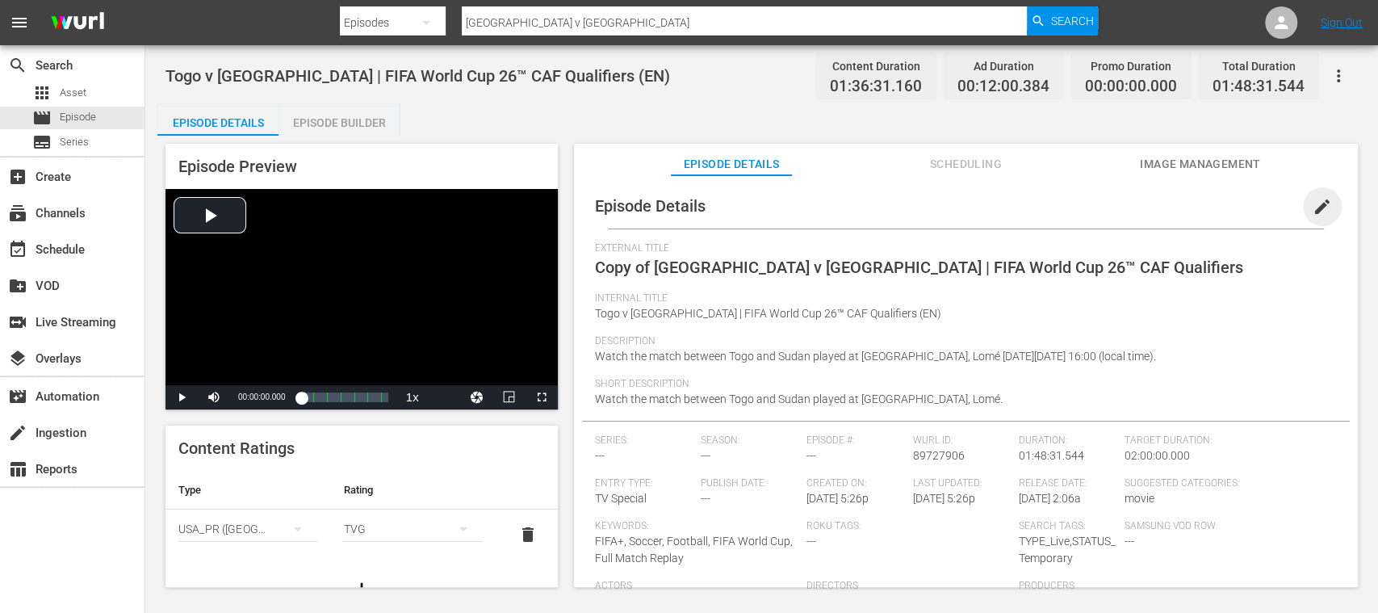
click at [1313, 207] on span "edit" at bounding box center [1322, 206] width 19 height 19
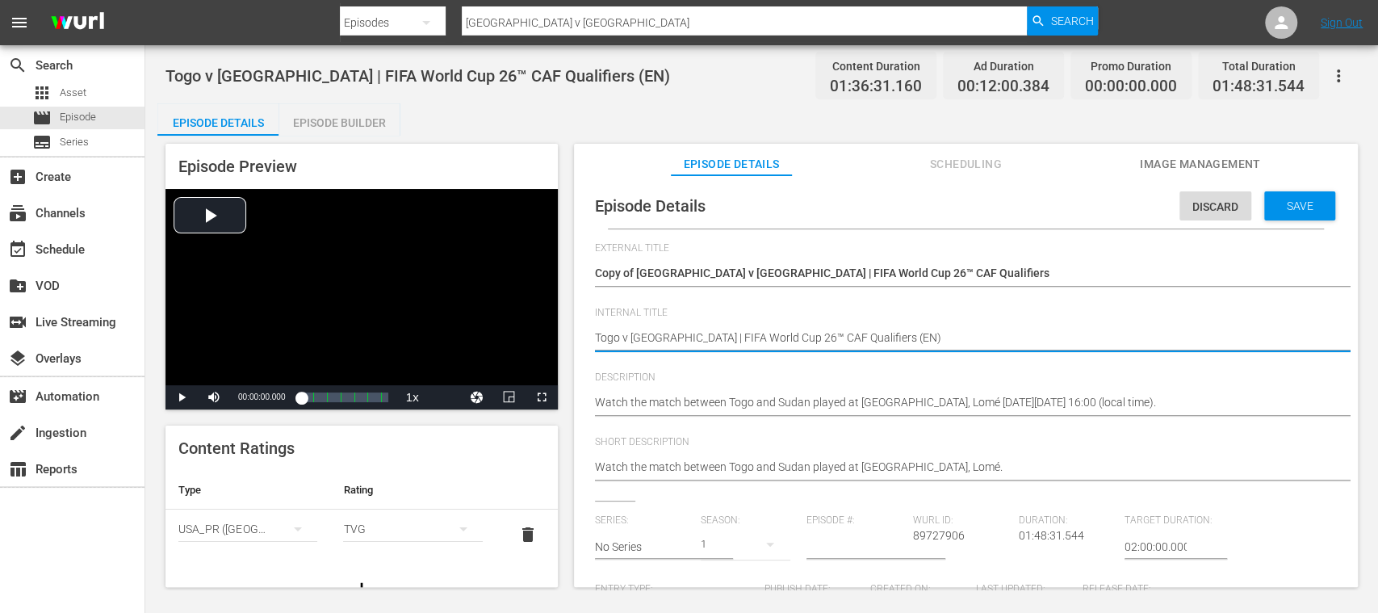
type textarea "Togo v Sudan | FIFA World Cup 26™ CAF Qualifiers (E)"
type textarea "Togo v [GEOGRAPHIC_DATA] | FIFA World Cup 26™ CAF Qualifiers (ES)"
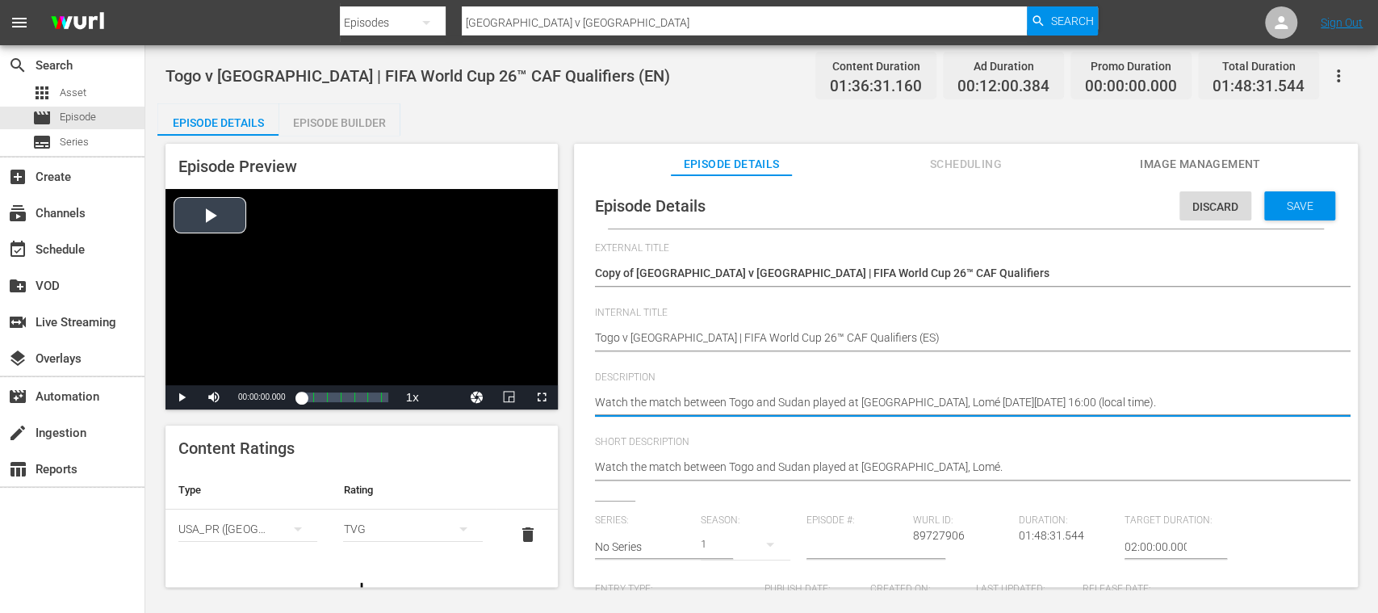
drag, startPoint x: 1269, startPoint y: 400, endPoint x: 417, endPoint y: 380, distance: 852.7
paste textarea "Vea el partido entre Togo y Sudán jugado en el Stade de Kégué, Lomé el martes, …"
type textarea "Vea el partido entre Togo y Sudán jugado en el Stade de Kégué, Lomé el martes, …"
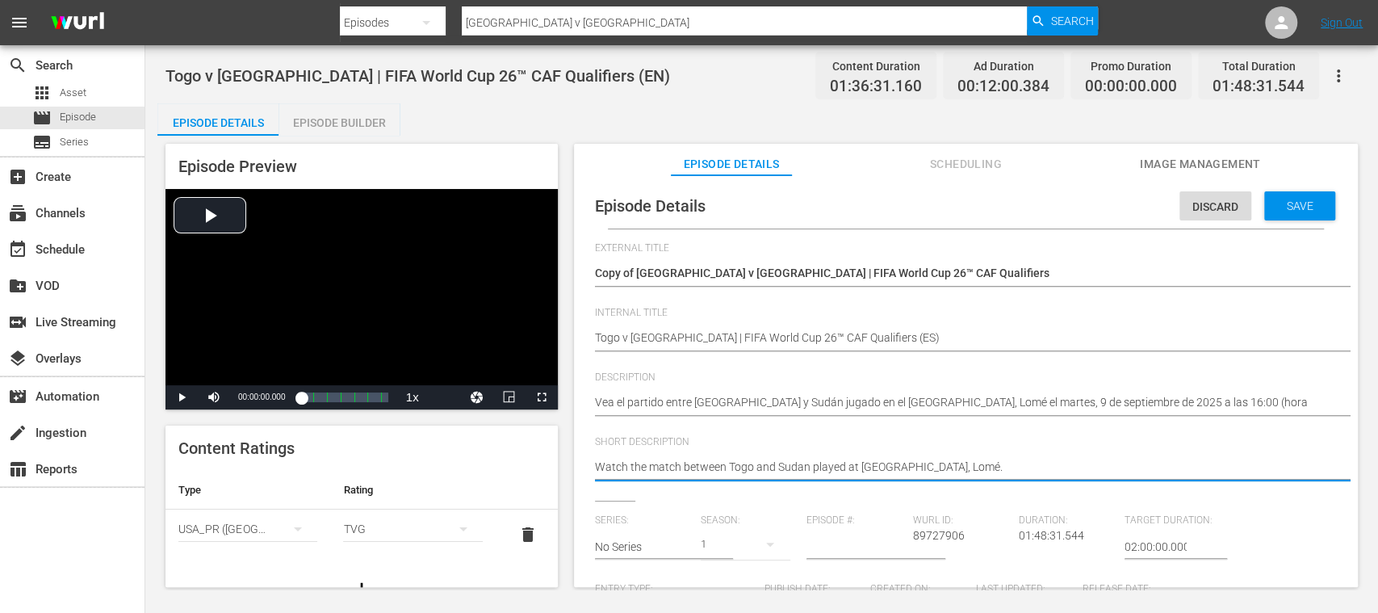
drag, startPoint x: 954, startPoint y: 467, endPoint x: 397, endPoint y: 453, distance: 557.2
paste textarea "Vea el partido entre Togo y Sudán jugado en el Stade de Kégué, Lomé el martes, …"
type textarea "Vea el partido entre Togo y Sudán jugado en el Stade de Kégué, Lomé el martes, …"
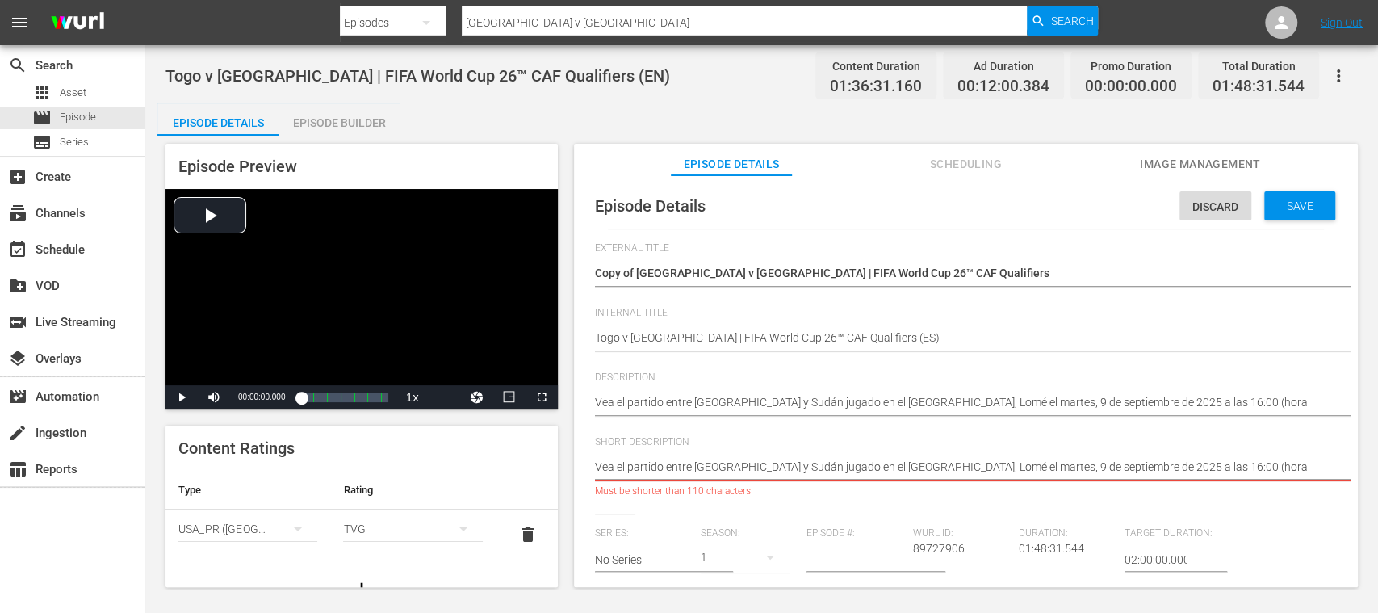
drag, startPoint x: 935, startPoint y: 473, endPoint x: 1315, endPoint y: 480, distance: 380.3
click at [1315, 480] on div "Watch the match between Togo and Sudan played at Stade de Kégué, Lomé. Watch th…" at bounding box center [962, 468] width 734 height 39
type textarea "Vea el partido entre Togo y Sudán jugado en el Stade de Kégué, Lomé."
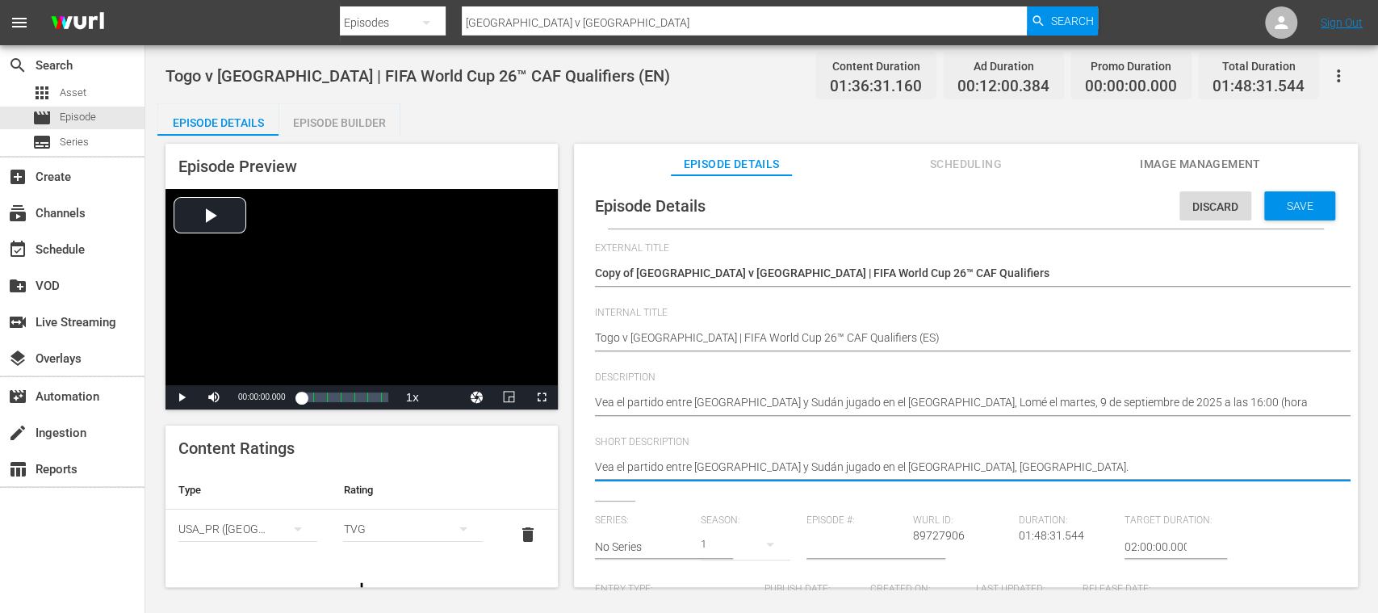
type textarea "Vea el partido entre Togo y Sudán jugado en el Stade de Kégué, Lomé."
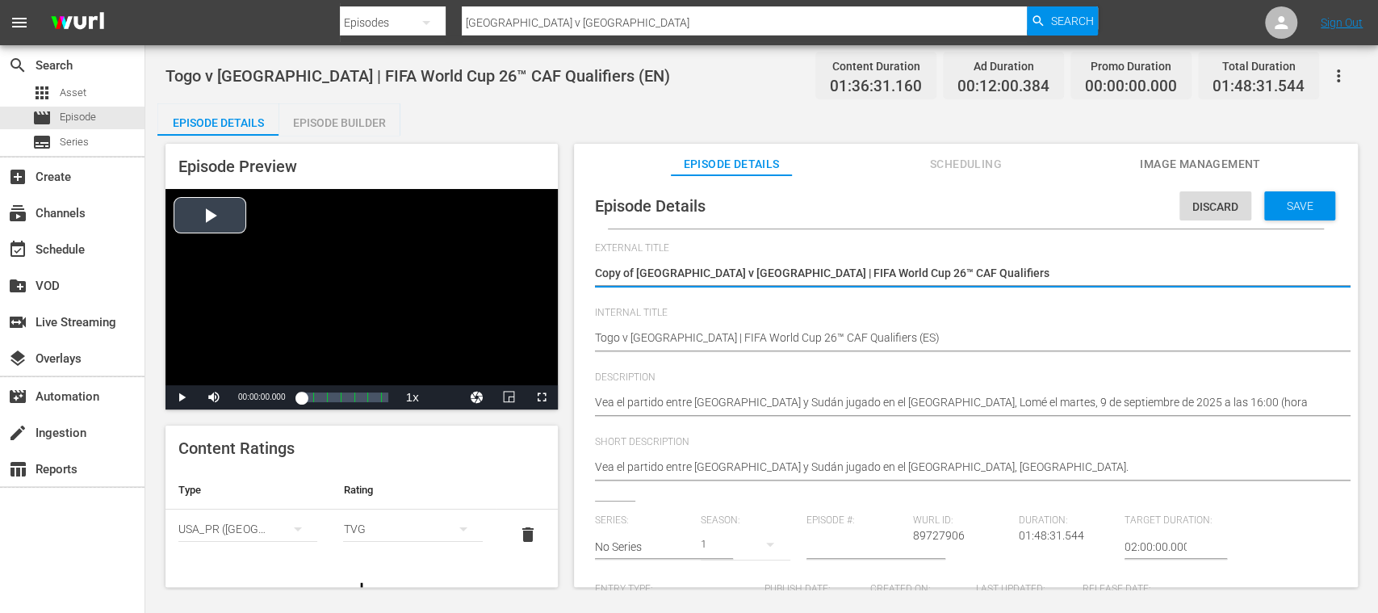
drag, startPoint x: 905, startPoint y: 269, endPoint x: 453, endPoint y: 248, distance: 452.5
paste textarea "Togo vs Sudán | Eliminatorias CAF Mundial de la FIFA 26™"
type textarea "Togo vs Sudán | Eliminatorias CAF Mundial de la FIFA 26™"
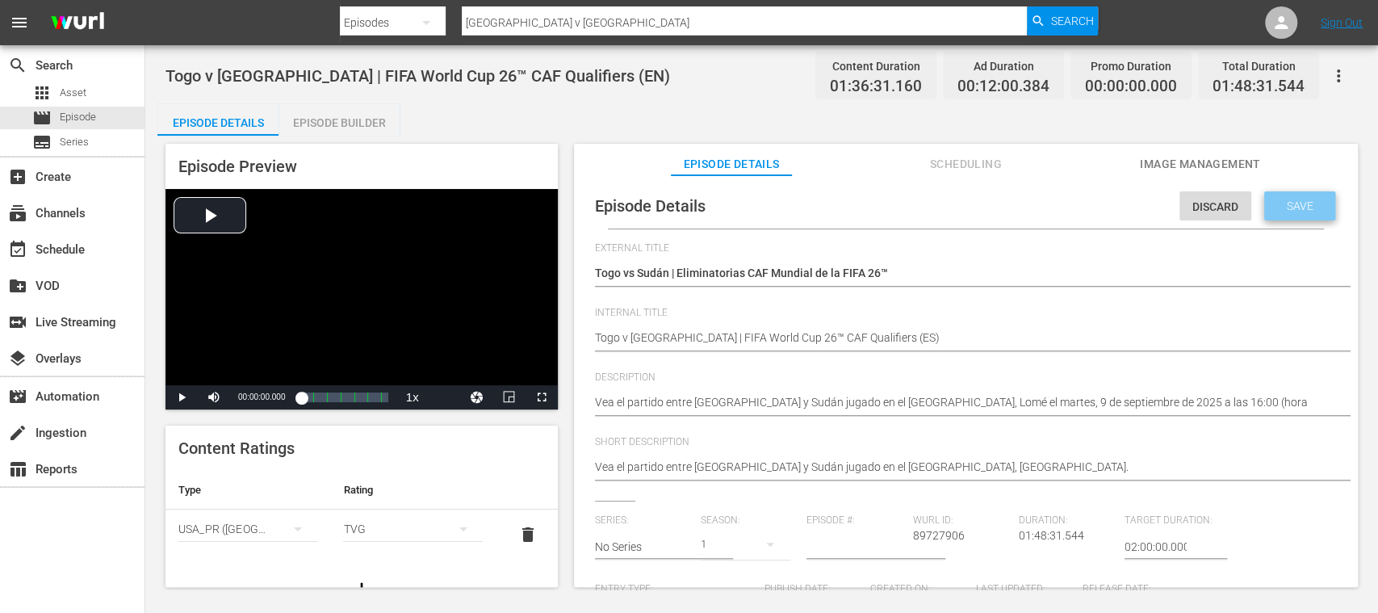
drag, startPoint x: 1288, startPoint y: 207, endPoint x: 1258, endPoint y: 232, distance: 39.6
click at [1288, 207] on span "Save" at bounding box center [1300, 205] width 52 height 13
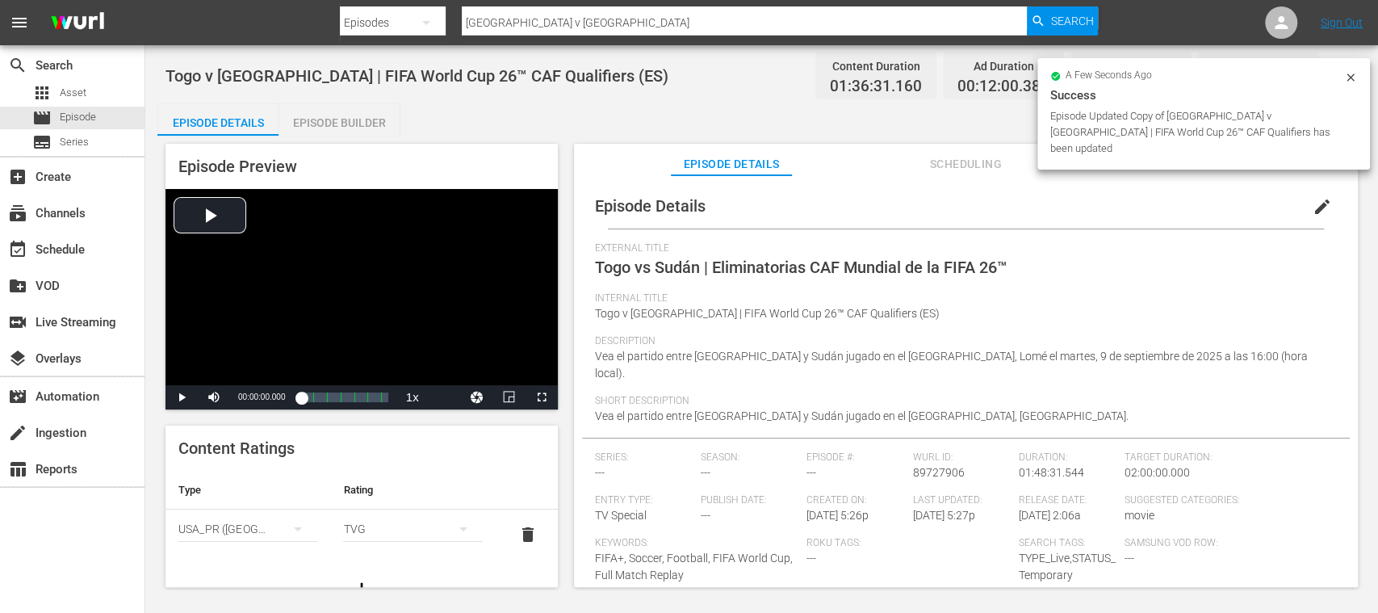
click at [237, 528] on div "USA_PR (United States of America)" at bounding box center [247, 528] width 139 height 45
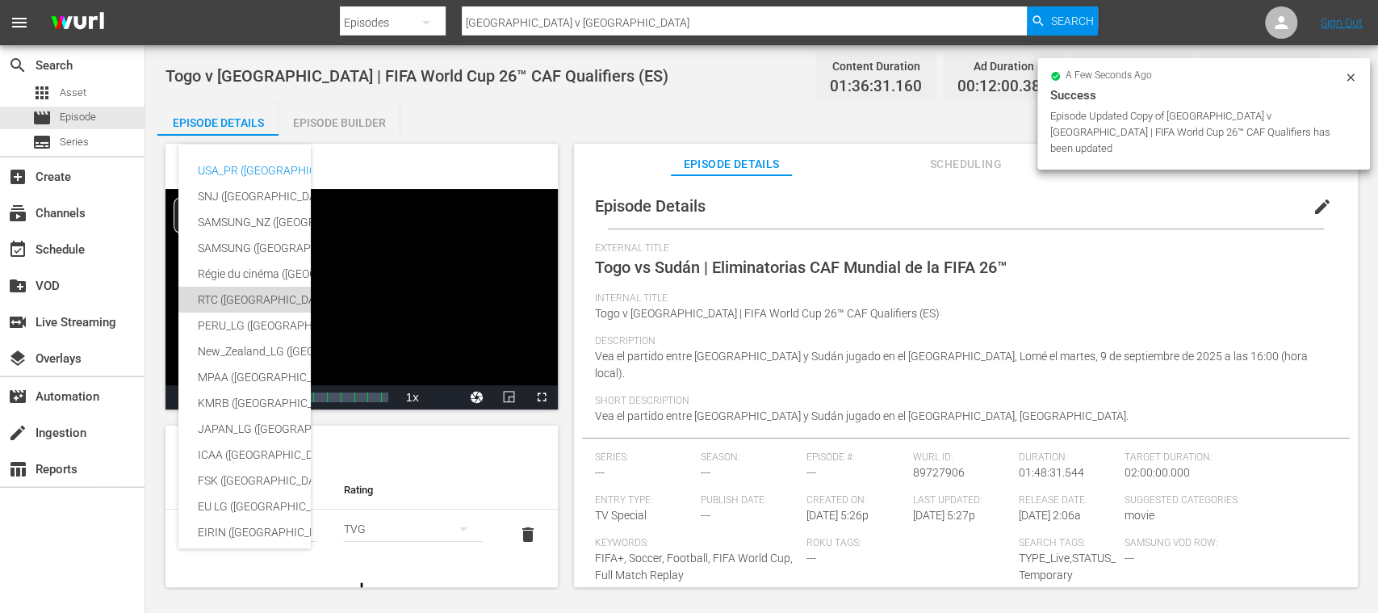
click at [237, 300] on div "RTC (Mexico)" at bounding box center [383, 300] width 371 height 26
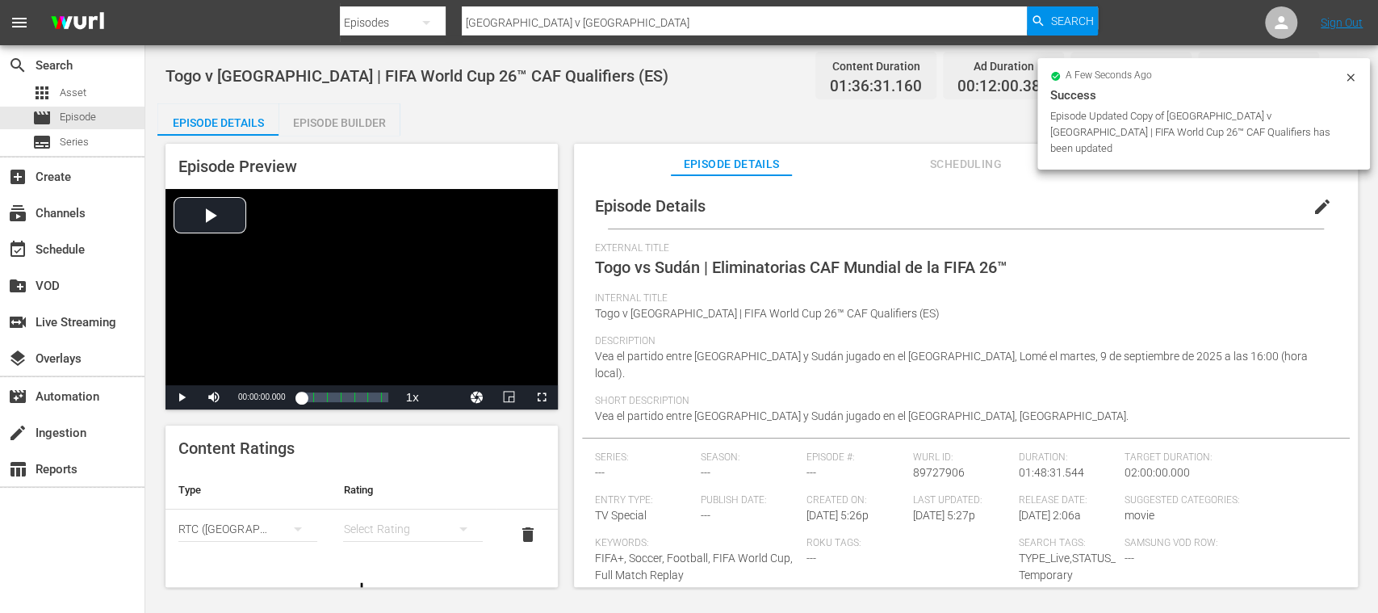
click at [350, 529] on div "simple table" at bounding box center [412, 528] width 139 height 45
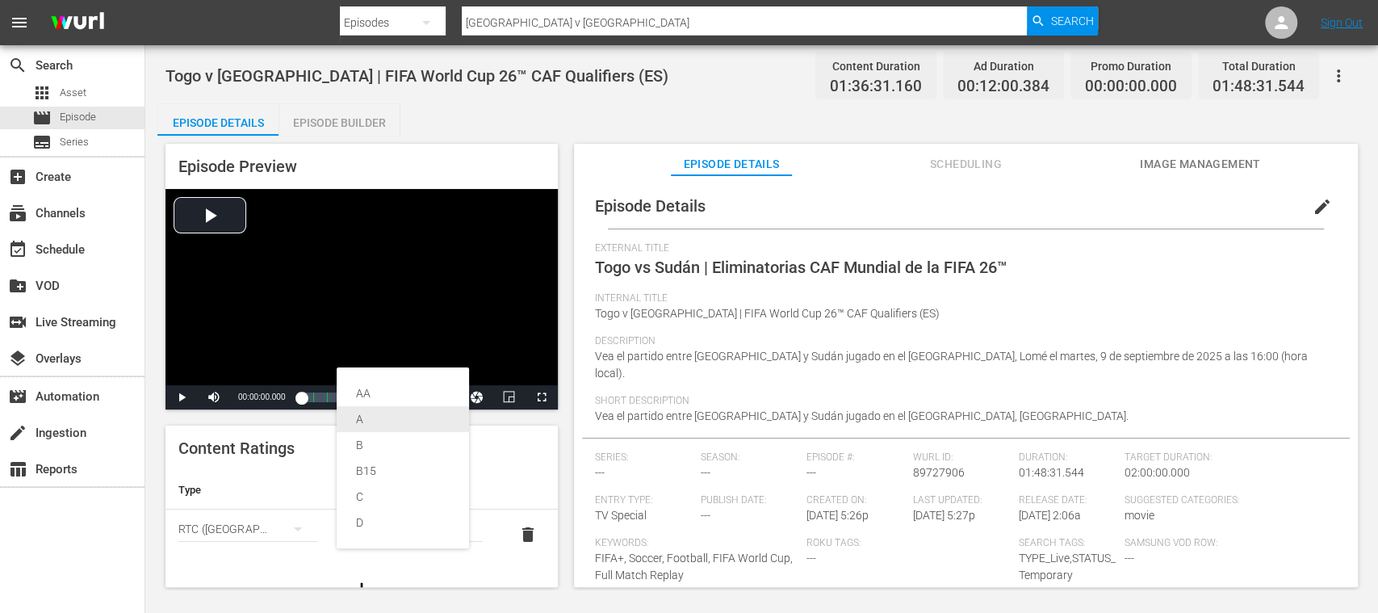
click at [367, 418] on div "A" at bounding box center [403, 419] width 94 height 26
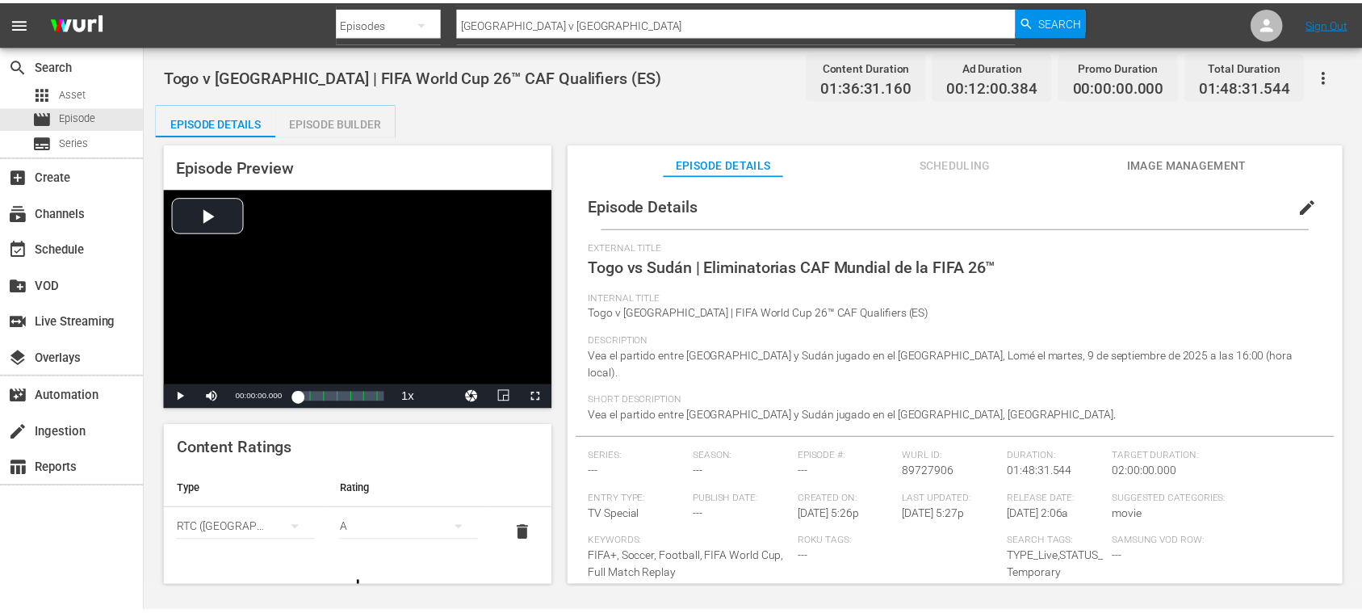
scroll to position [58, 0]
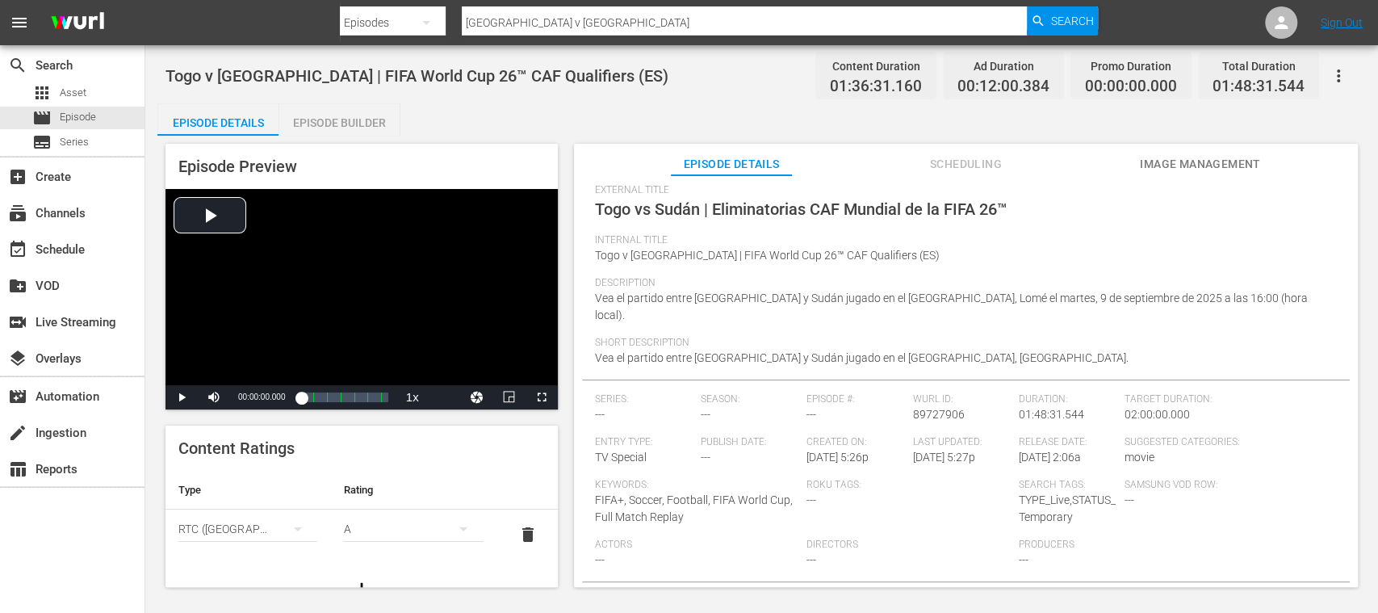
click at [368, 123] on div "Episode Builder" at bounding box center [339, 122] width 121 height 39
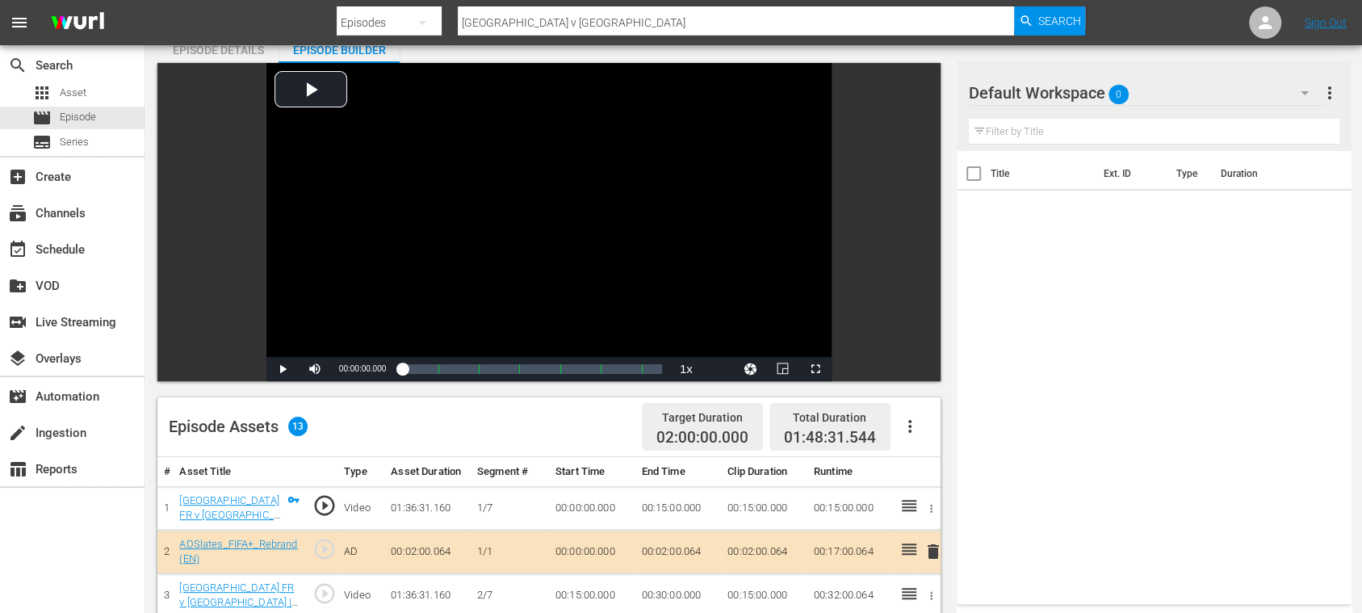
scroll to position [287, 0]
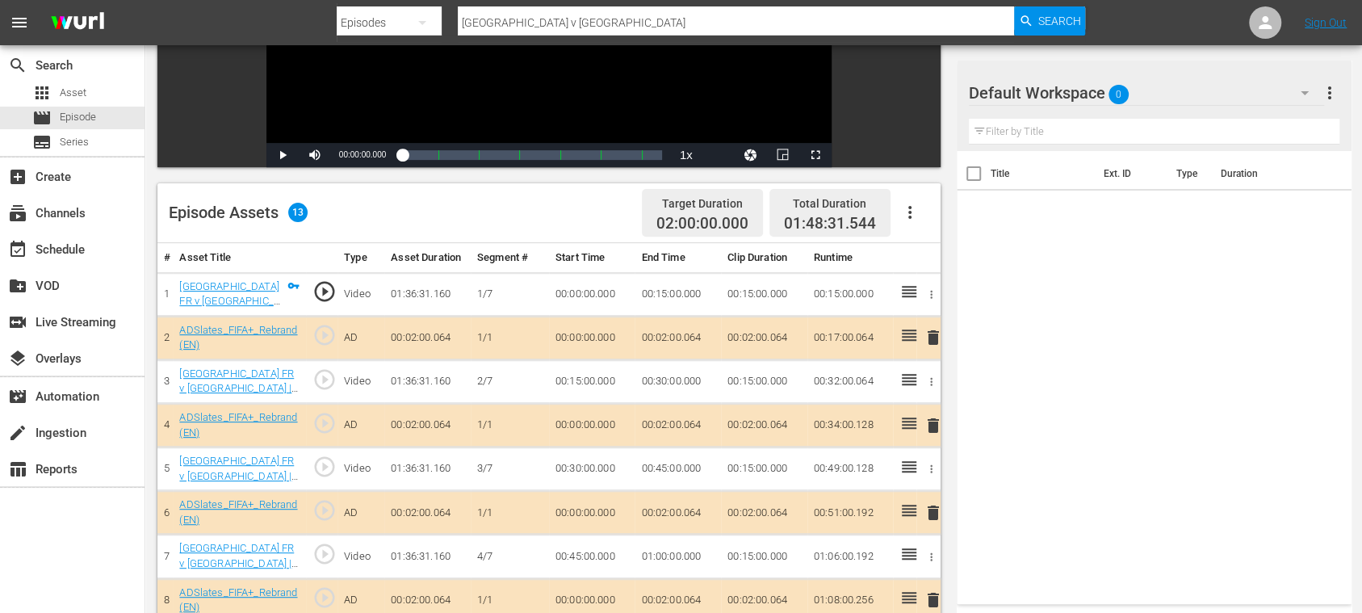
click at [915, 213] on icon "button" at bounding box center [909, 212] width 19 height 19
click at [928, 262] on div "Clear Ads" at bounding box center [958, 257] width 110 height 39
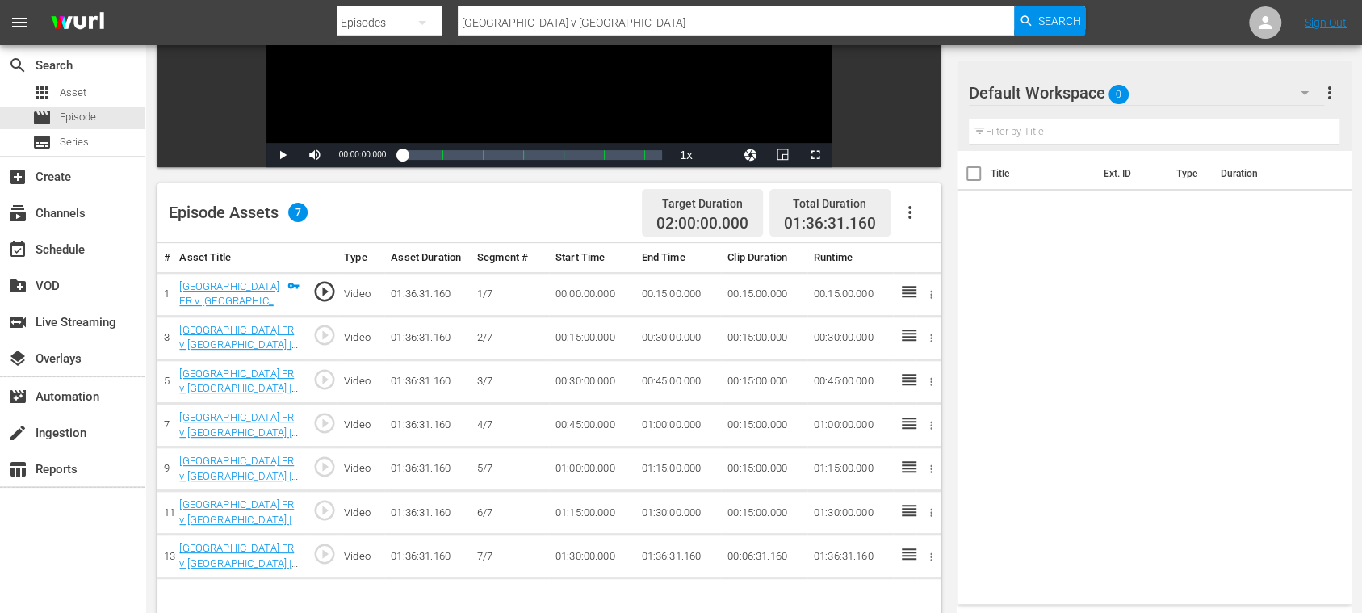
click at [907, 215] on icon "button" at bounding box center [909, 212] width 19 height 19
click at [940, 216] on div "Fill with Ads" at bounding box center [958, 218] width 110 height 39
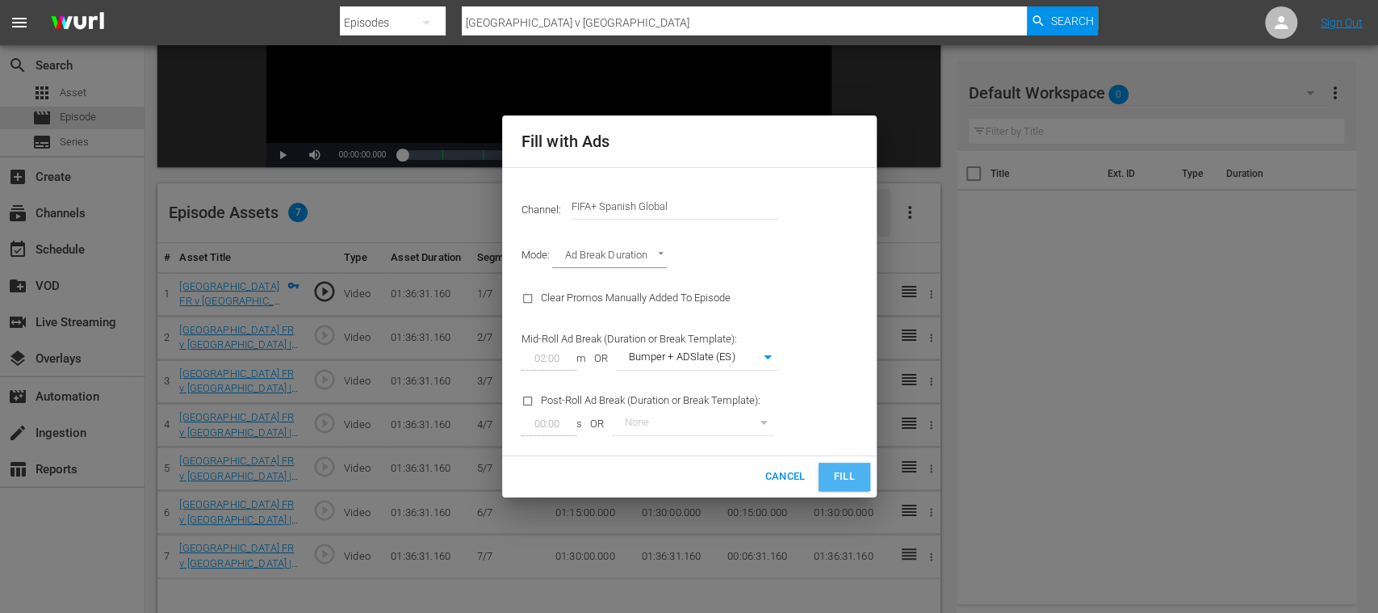
click at [847, 476] on span "Fill" at bounding box center [844, 476] width 26 height 19
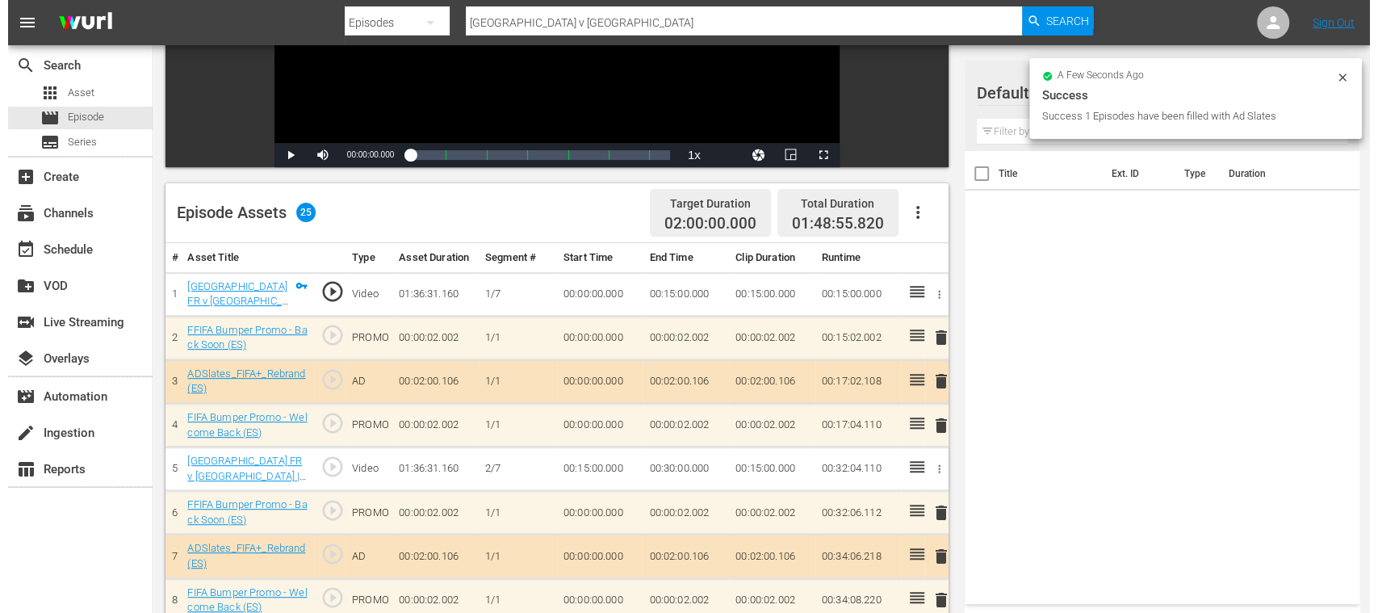
scroll to position [0, 0]
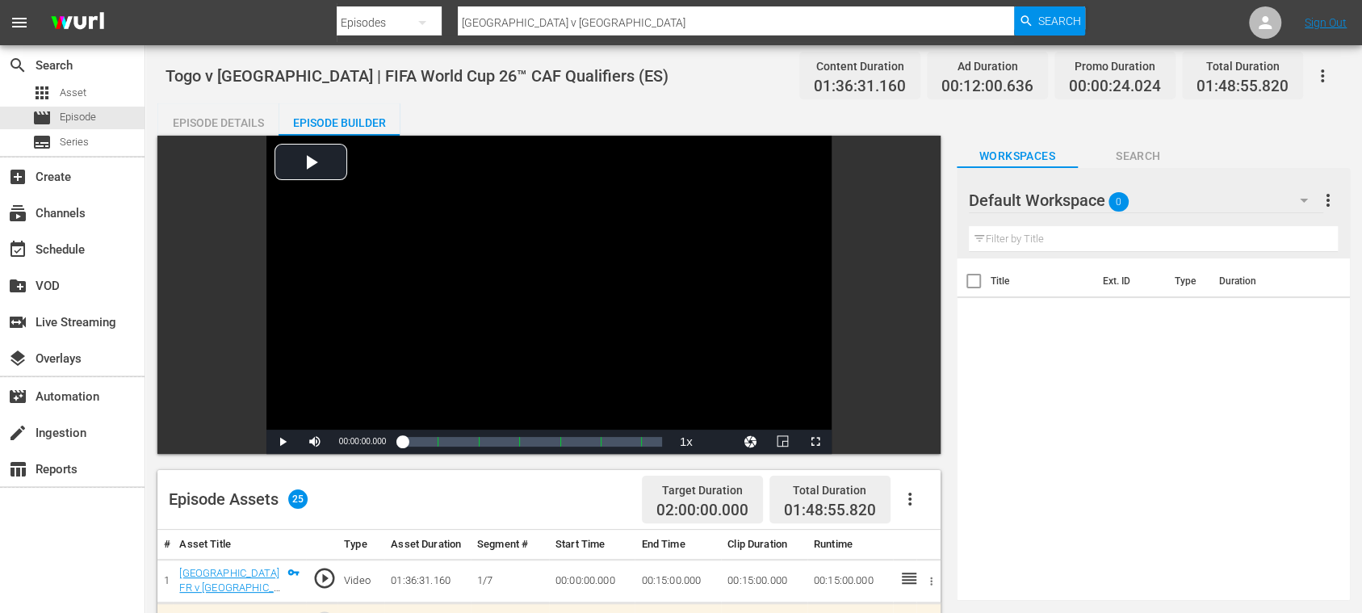
click at [241, 119] on div "Episode Details" at bounding box center [217, 122] width 121 height 39
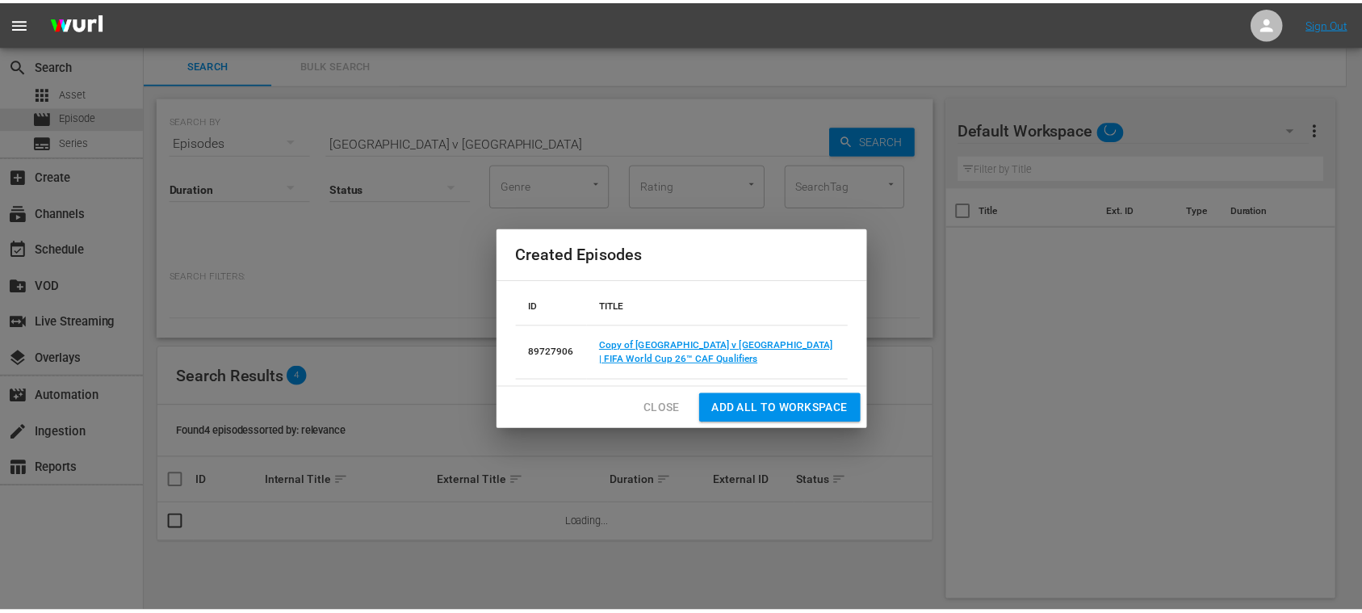
scroll to position [2, 0]
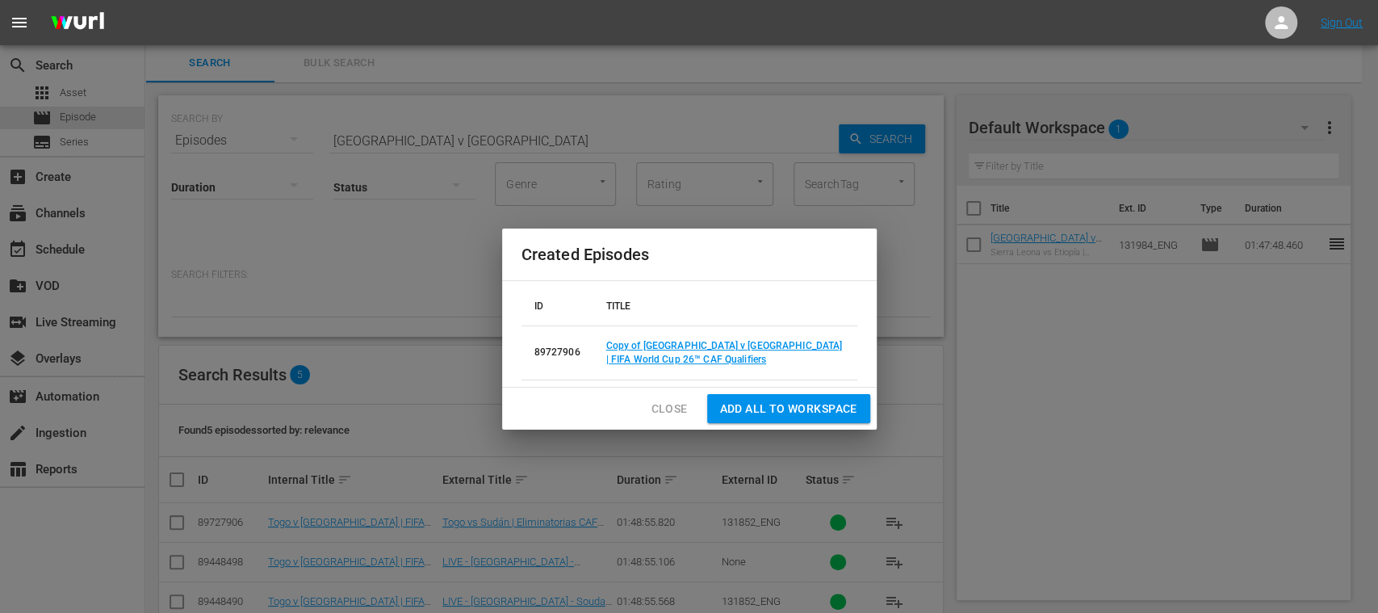
click at [662, 404] on span "Close" at bounding box center [669, 409] width 36 height 20
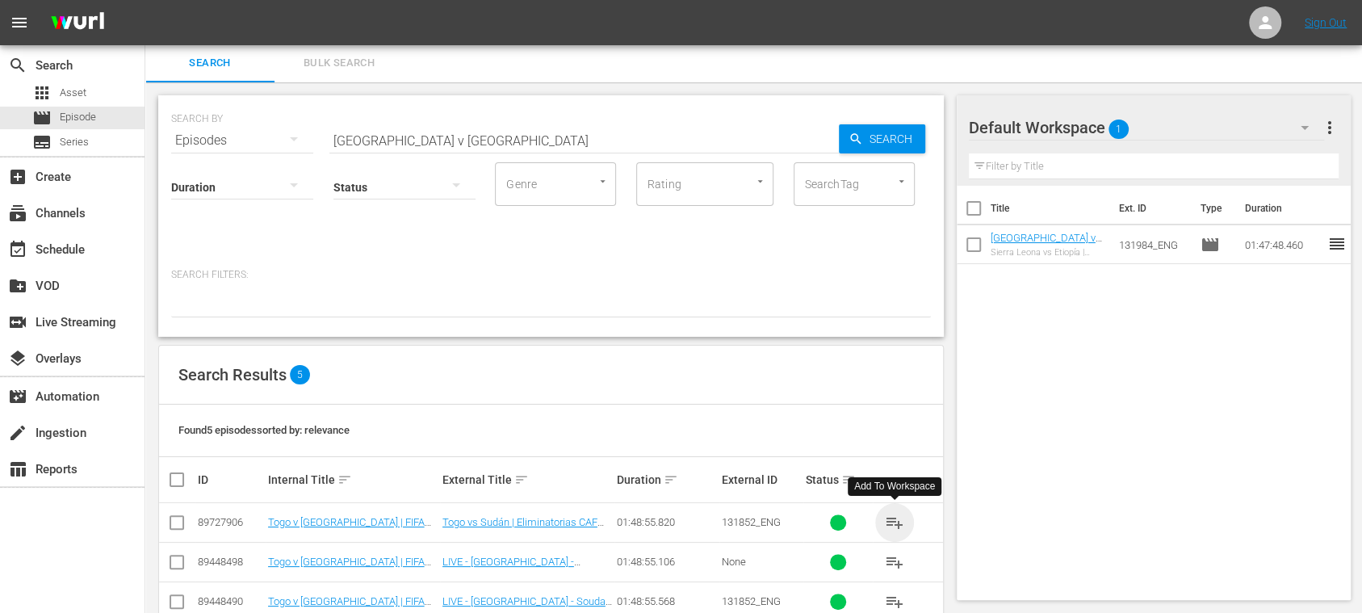
click at [899, 520] on span "playlist_add" at bounding box center [894, 522] width 19 height 19
click at [342, 65] on span "Bulk Search" at bounding box center [339, 63] width 110 height 19
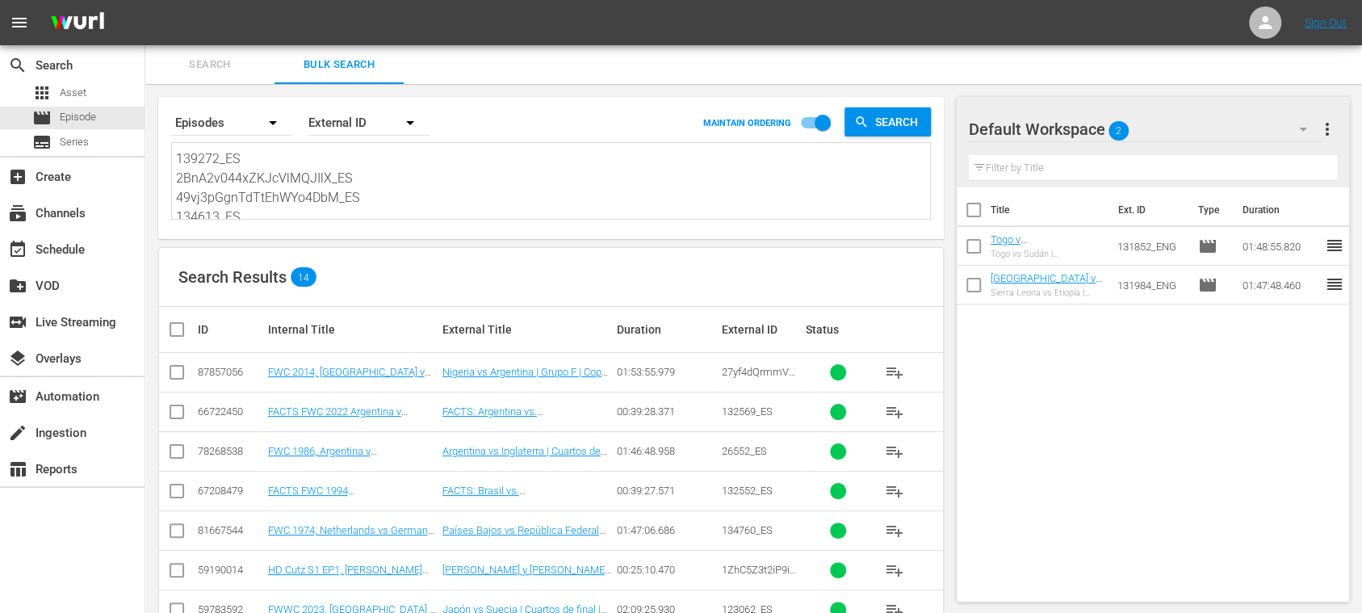
scroll to position [197, 0]
drag, startPoint x: 180, startPoint y: 157, endPoint x: 655, endPoint y: 306, distance: 498.4
click at [655, 306] on div "Search By Episodes Order By External ID MAINTAIN ORDERING Search 27yf4dQrmmVwjD…" at bounding box center [550, 510] width 811 height 852
type textarea "2"
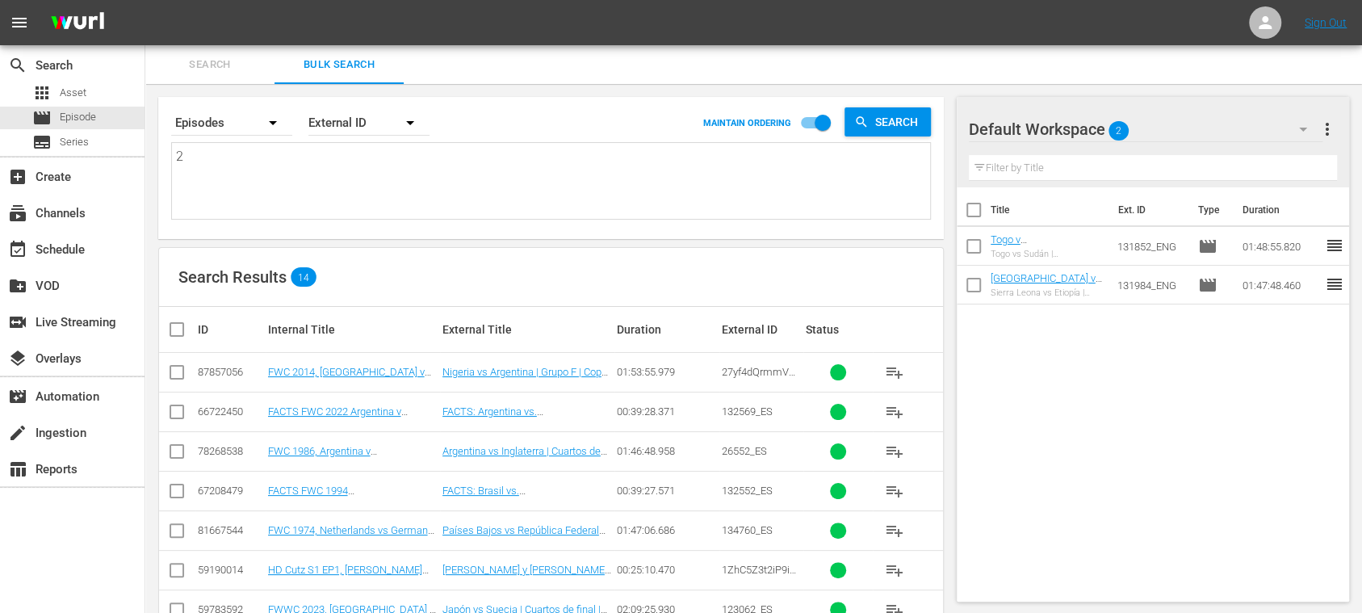
scroll to position [0, 0]
paste textarea "1PWVyYB9n0irNo8j8ndgTL_ES 4iHpy3vcGaXaKrBp20LxRD_ES 24641_ES 2P3mjNZEcHm3HacZaP…"
type textarea "1PWVyYB9n0irNo8j8ndgTL_ES 4iHpy3vcGaXaKrBp20LxRD_ES 24641_ES 2P3mjNZEcHm3HacZaP…"
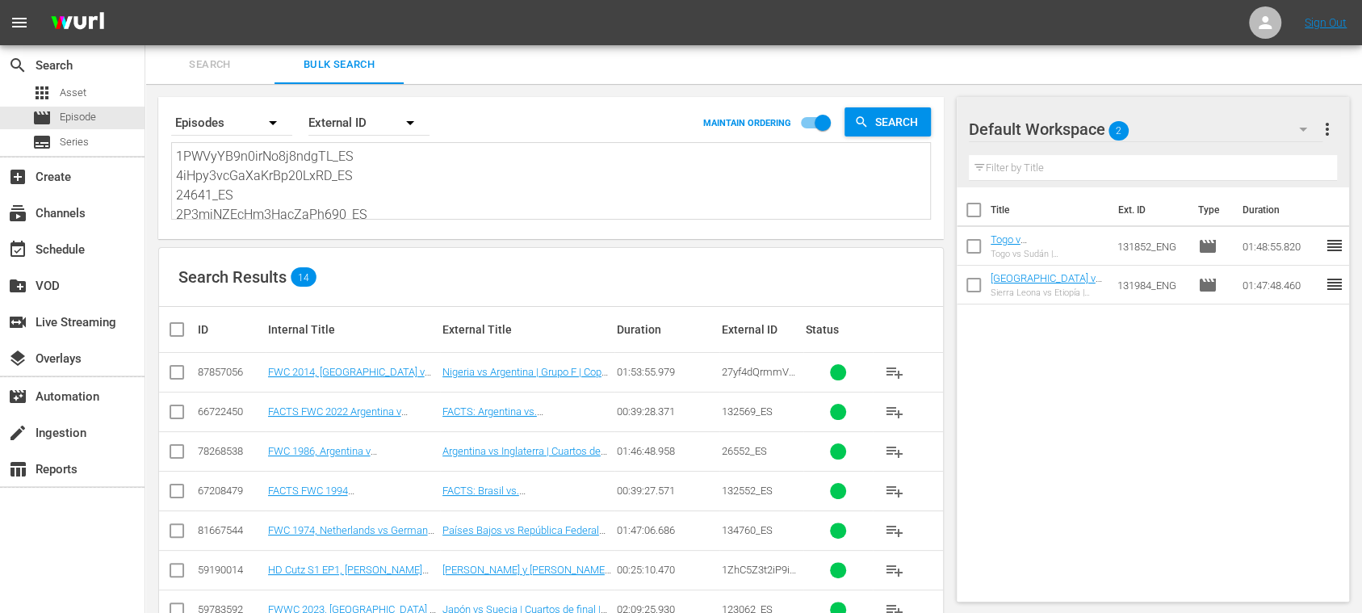
type textarea "1PWVyYB9n0irNo8j8ndgTL_ES 4iHpy3vcGaXaKrBp20LxRD_ES 24641_ES 2P3mjNZEcHm3HacZaP…"
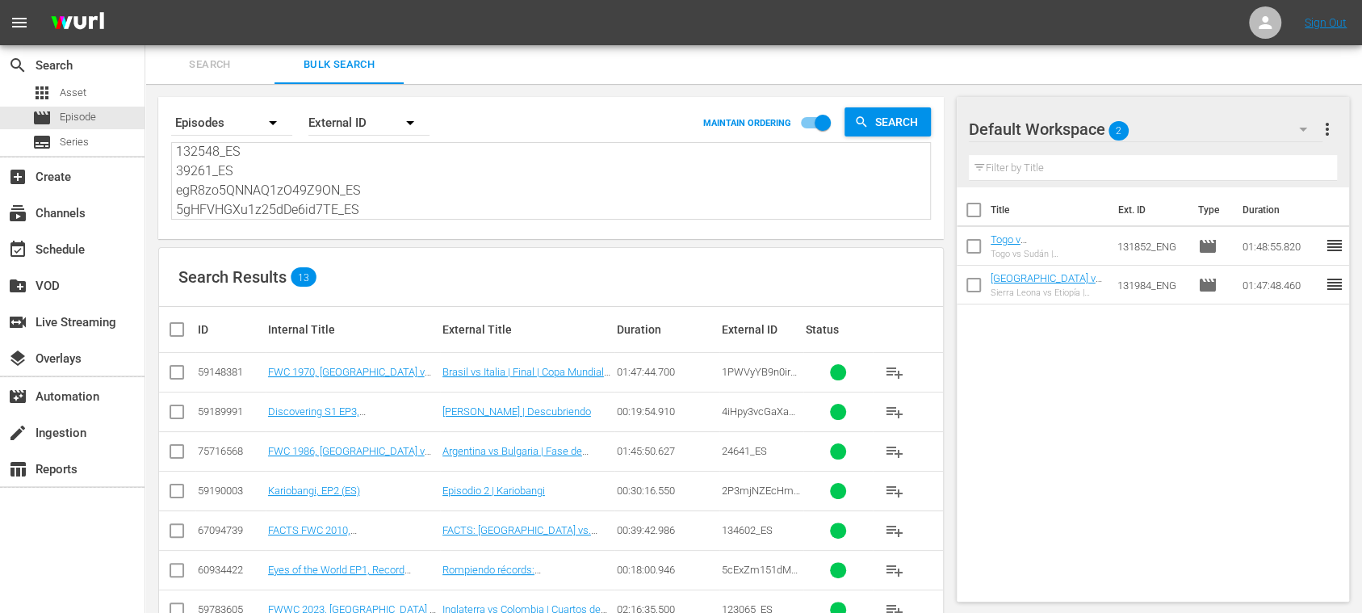
type textarea "1PWVyYB9n0irNo8j8ndgTL_ES 4iHpy3vcGaXaKrBp20LxRD_ES 24641_ES 2P3mjNZEcHm3HacZaP…"
click at [174, 329] on input "checkbox" at bounding box center [183, 329] width 32 height 19
checkbox input "true"
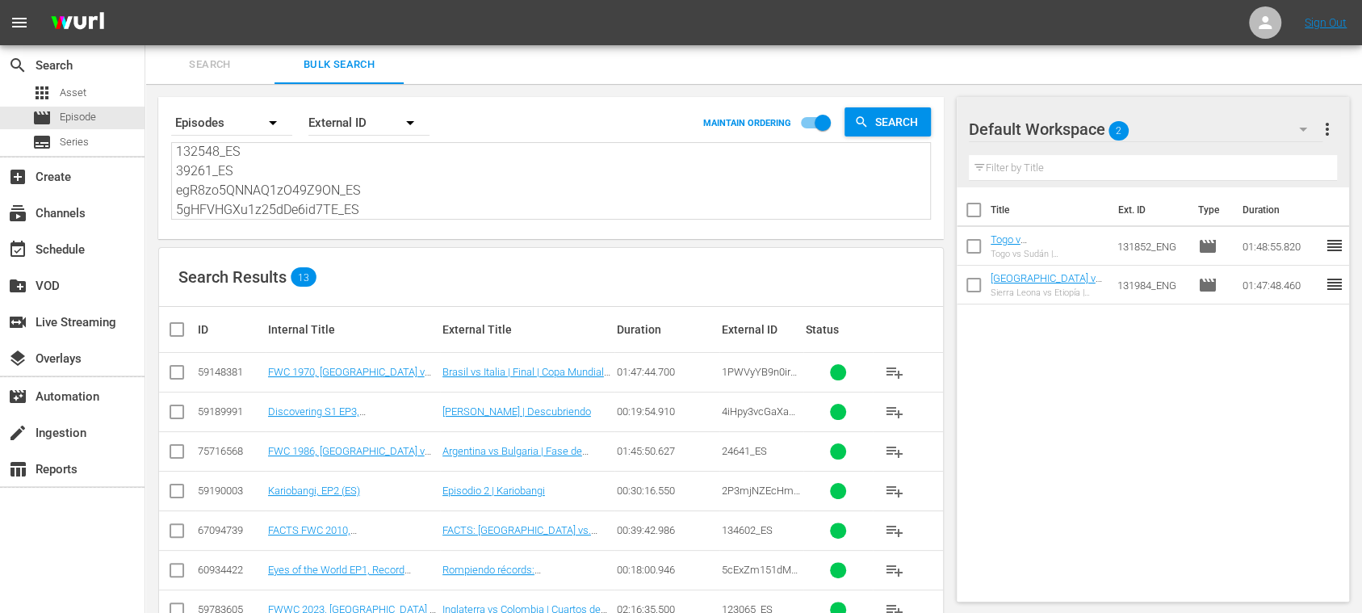
checkbox input "true"
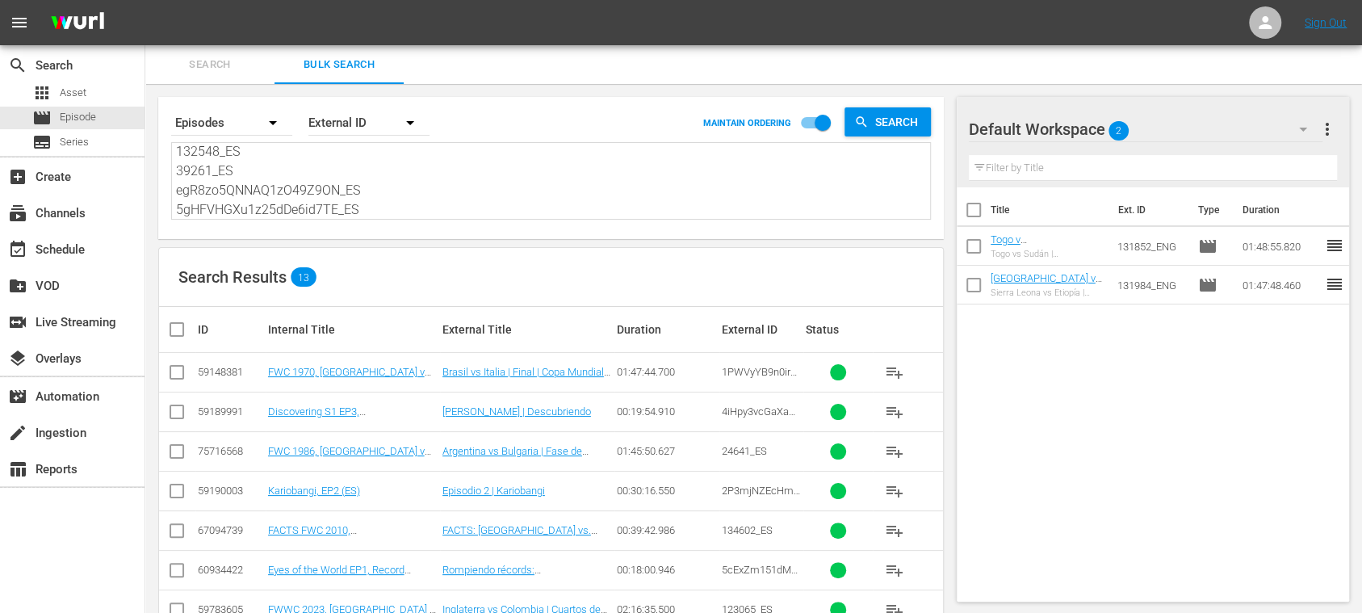
checkbox input "true"
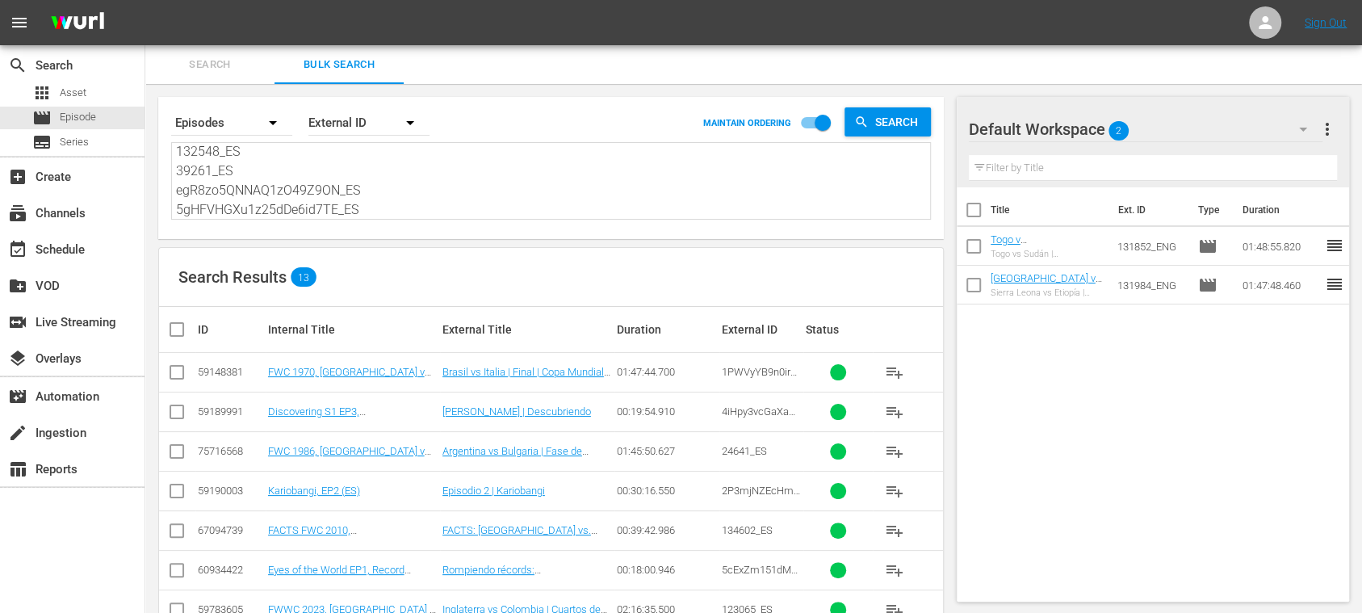
checkbox input "true"
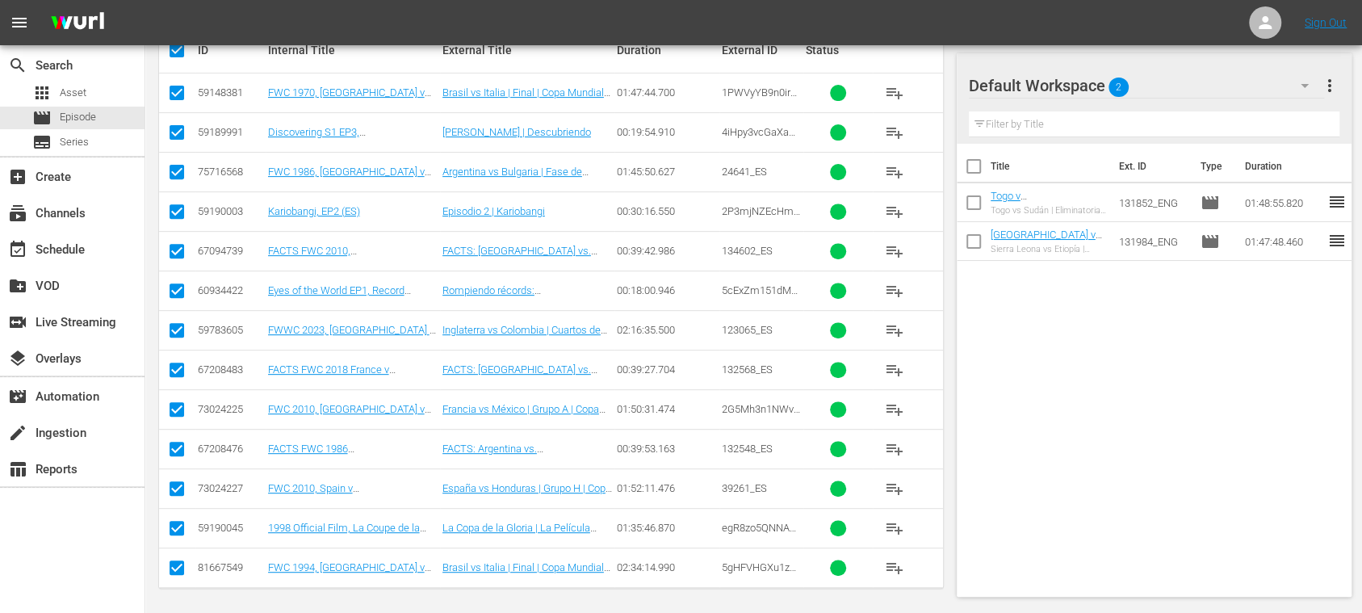
scroll to position [45, 0]
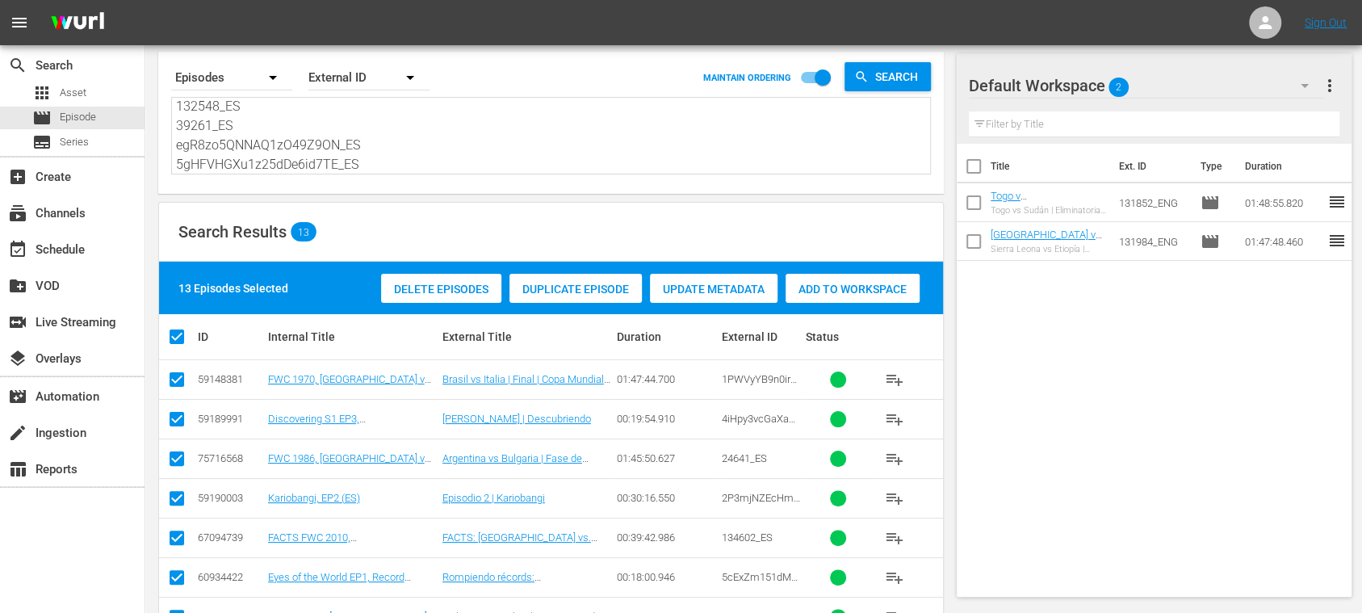
drag, startPoint x: 827, startPoint y: 291, endPoint x: 725, endPoint y: 235, distance: 116.0
click at [828, 291] on span "Add to Workspace" at bounding box center [852, 289] width 134 height 13
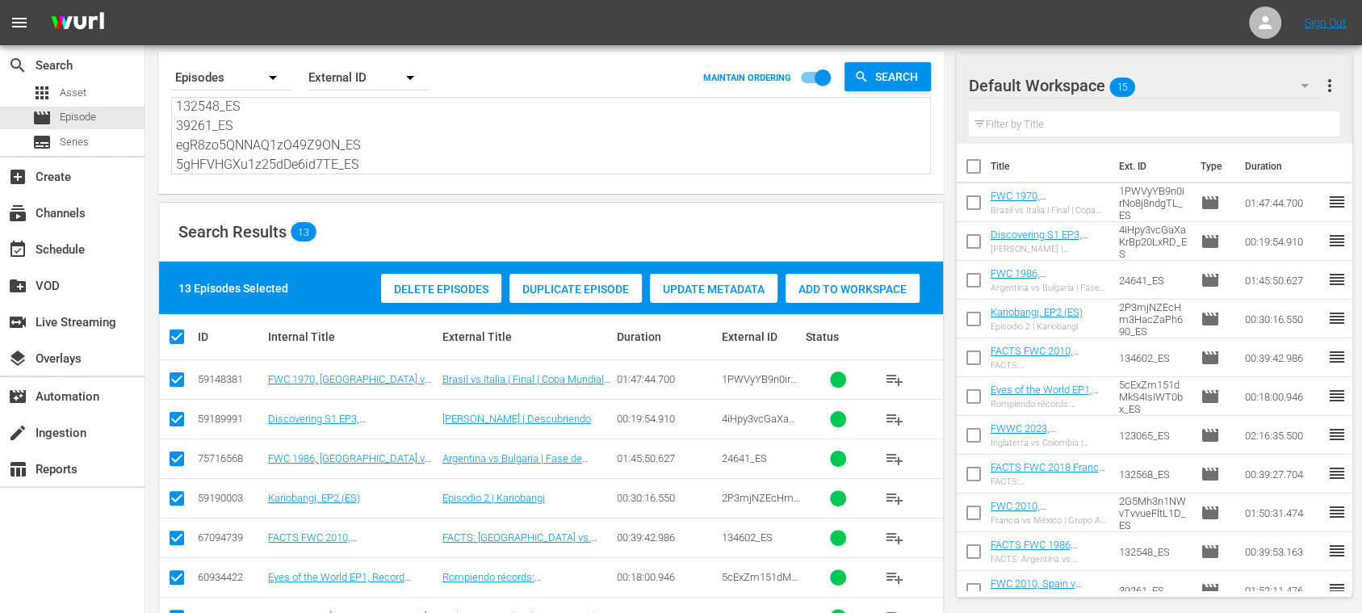
scroll to position [0, 0]
drag, startPoint x: 300, startPoint y: 128, endPoint x: 29, endPoint y: -16, distance: 306.9
click at [29, 0] on html "menu Sign Out search Search apps Asset movie Episode subtitles Series add_box C…" at bounding box center [681, 261] width 1362 height 613
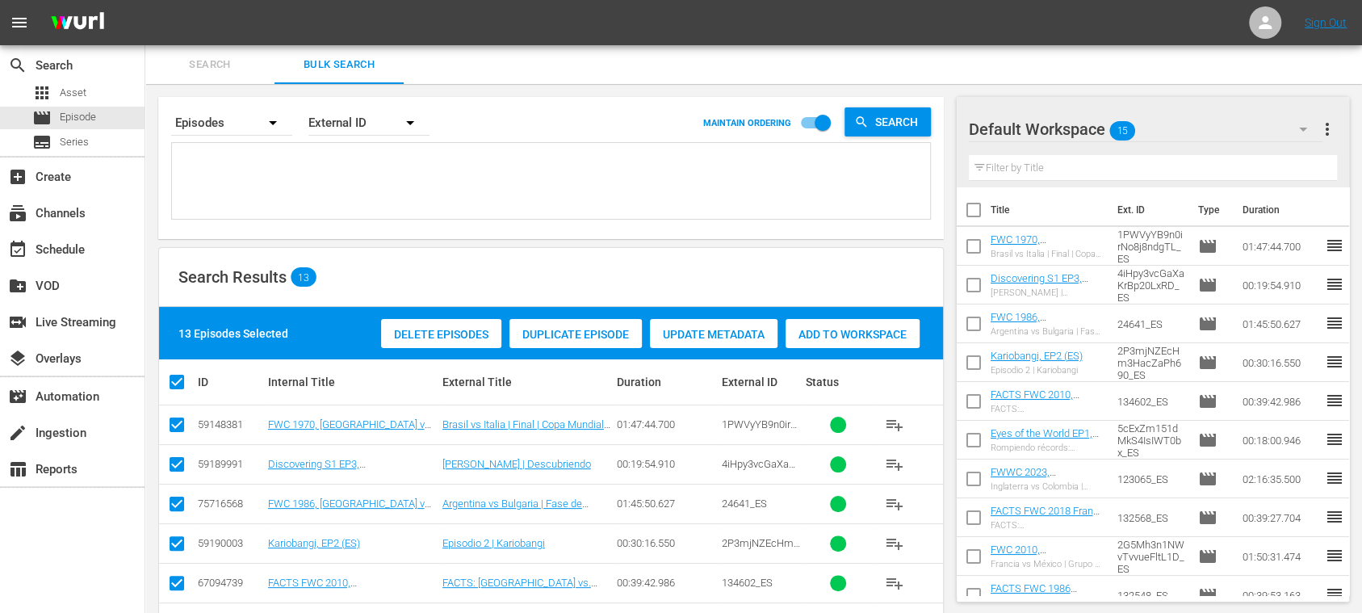
paste textarea "8ZvjzOYODw13FFUp0D4Gv_ES 48CCGEppQBDWCza1BPJp41_ES 49vj3pGgnTdTtEhWYo4DbM_ES 13…"
type textarea "8ZvjzOYODw13FFUp0D4Gv_ES 48CCGEppQBDWCza1BPJp41_ES 49vj3pGgnTdTtEhWYo4DbM_ES 13…"
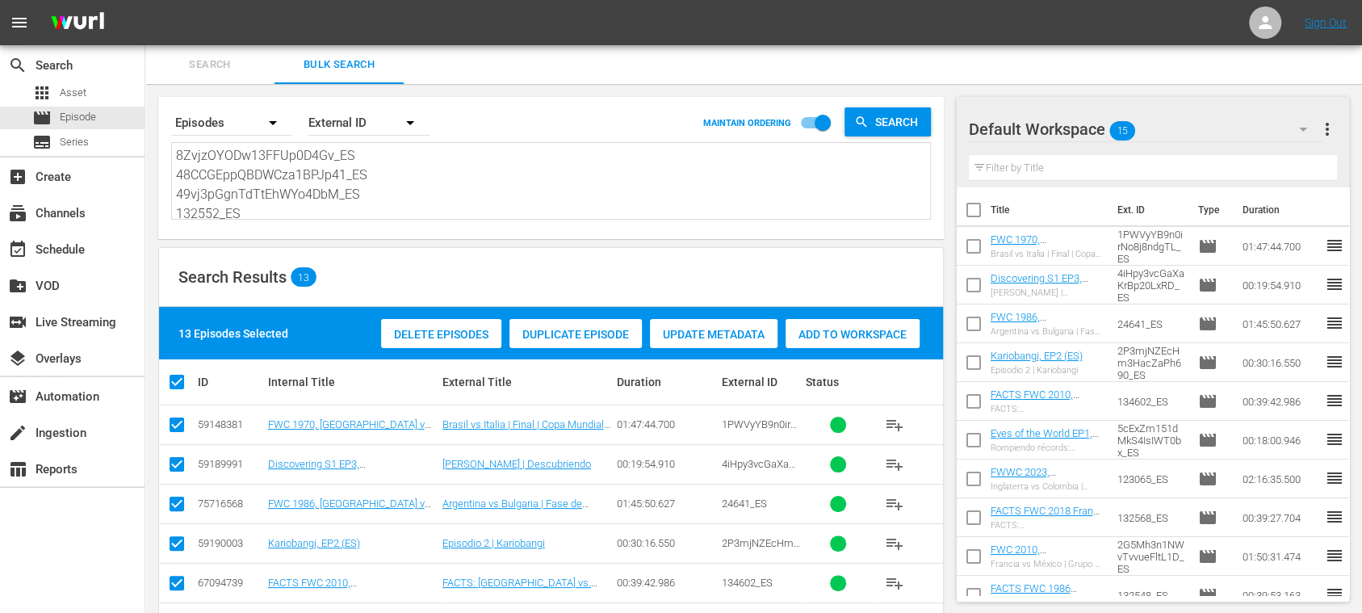
type textarea "8ZvjzOYODw13FFUp0D4Gv_ES 48CCGEppQBDWCza1BPJp41_ES 49vj3pGgnTdTtEhWYo4DbM_ES 13…"
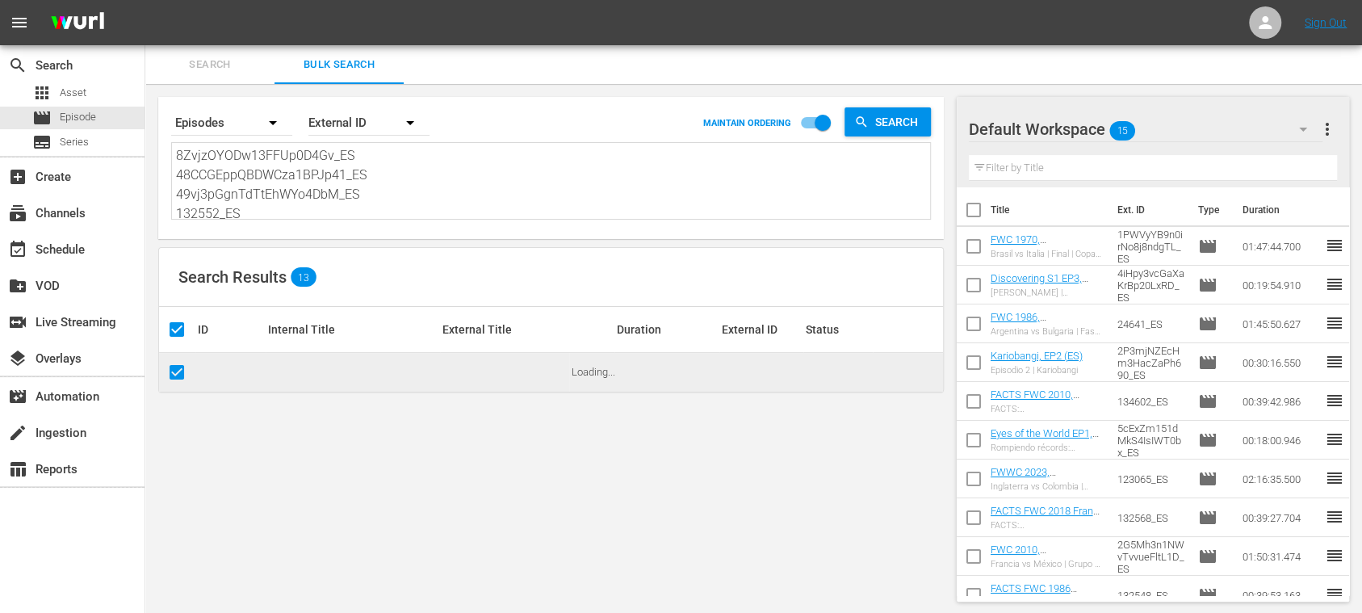
scroll to position [176, 0]
type textarea "8ZvjzOYODw13FFUp0D4Gv_ES 48CCGEppQBDWCza1BPJp41_ES 49vj3pGgnTdTtEhWYo4DbM_ES 13…"
click at [1326, 131] on span "more_vert" at bounding box center [1326, 128] width 19 height 19
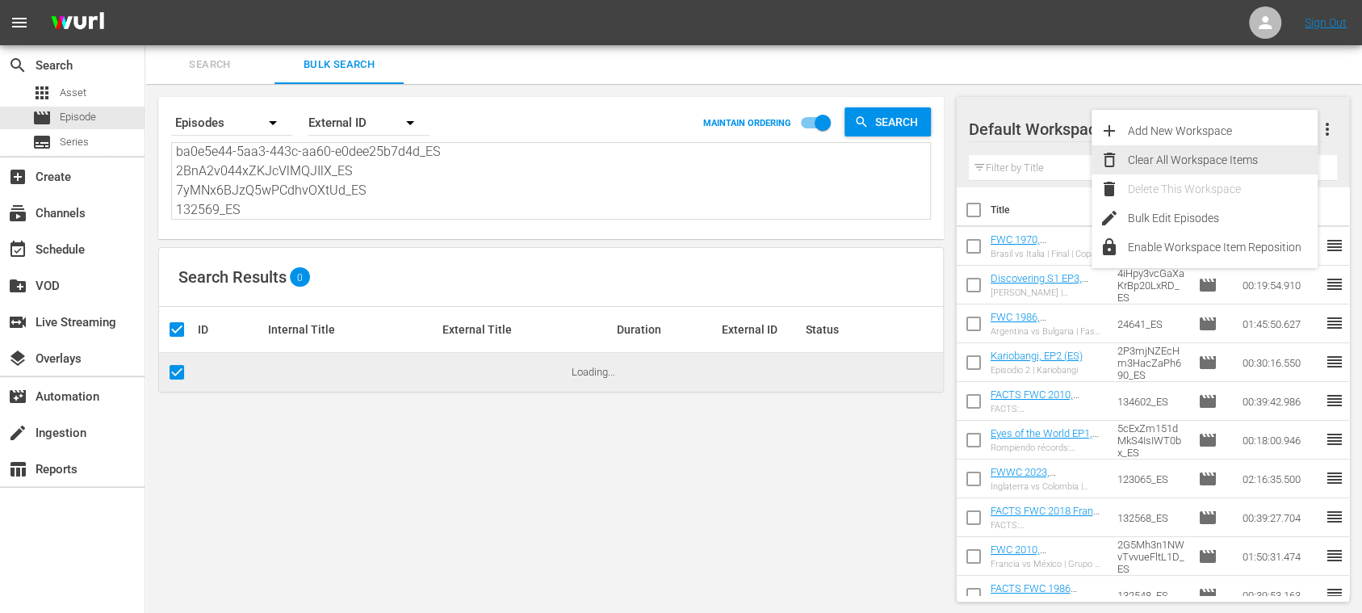
click at [1204, 159] on div "Clear All Workspace Items" at bounding box center [1223, 159] width 190 height 29
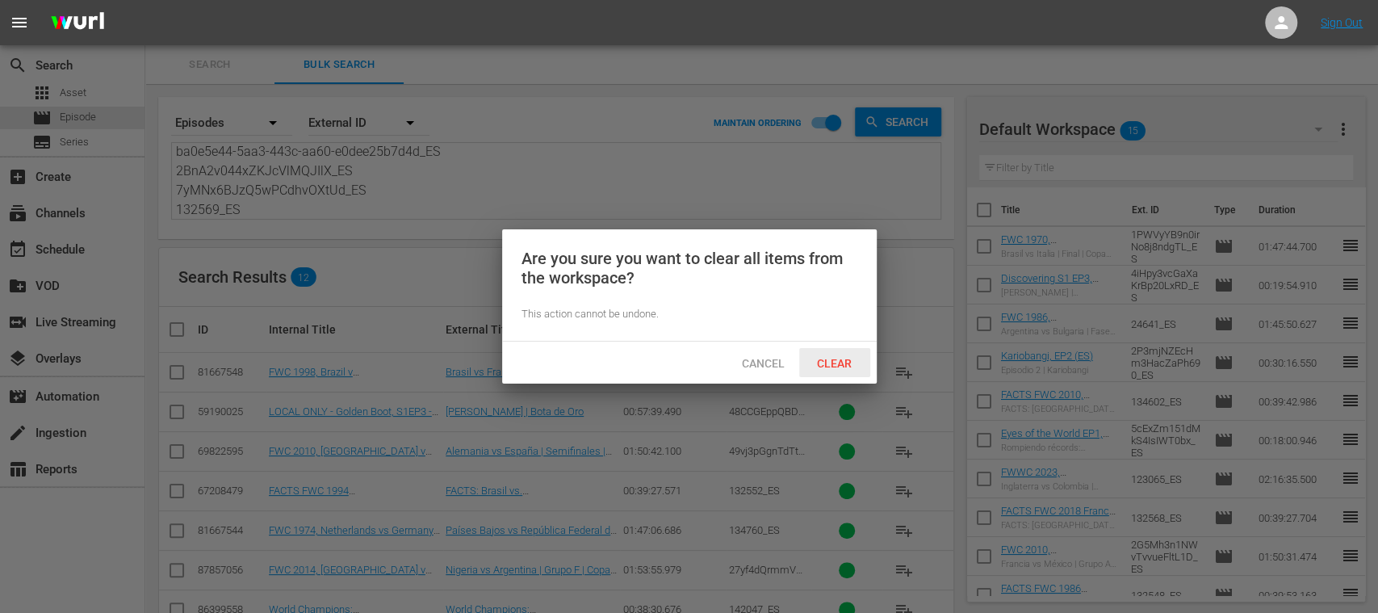
click at [832, 358] on span "Clear" at bounding box center [834, 363] width 61 height 13
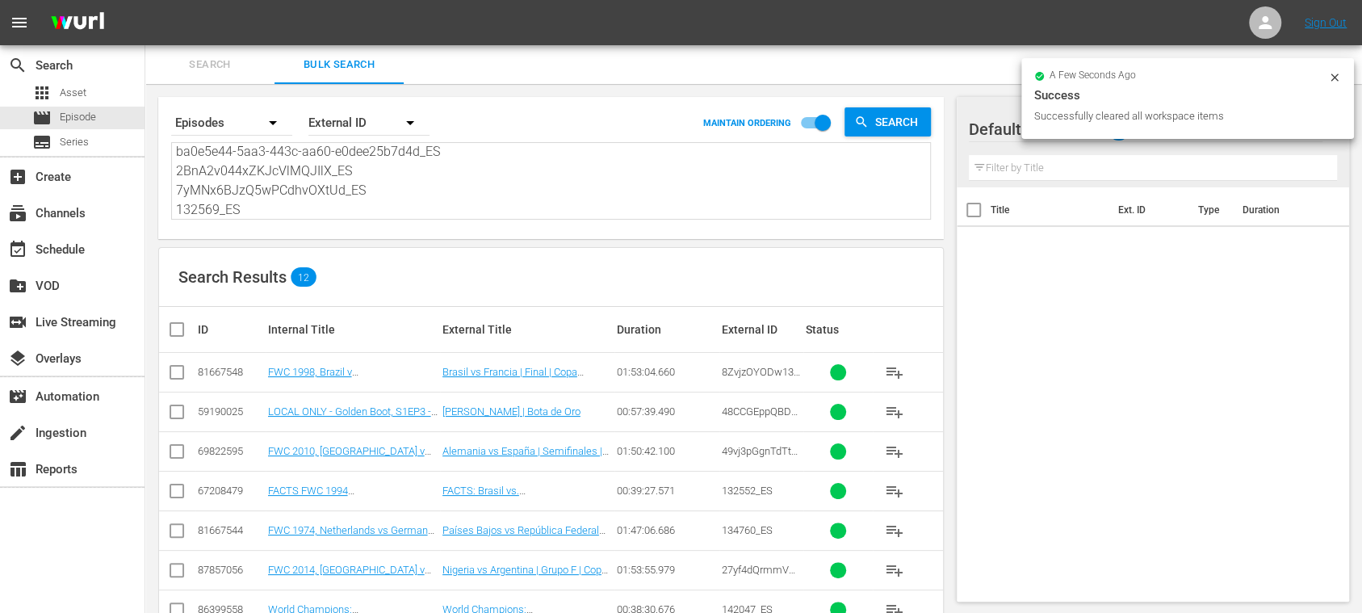
click at [178, 328] on input "checkbox" at bounding box center [183, 329] width 32 height 19
checkbox input "true"
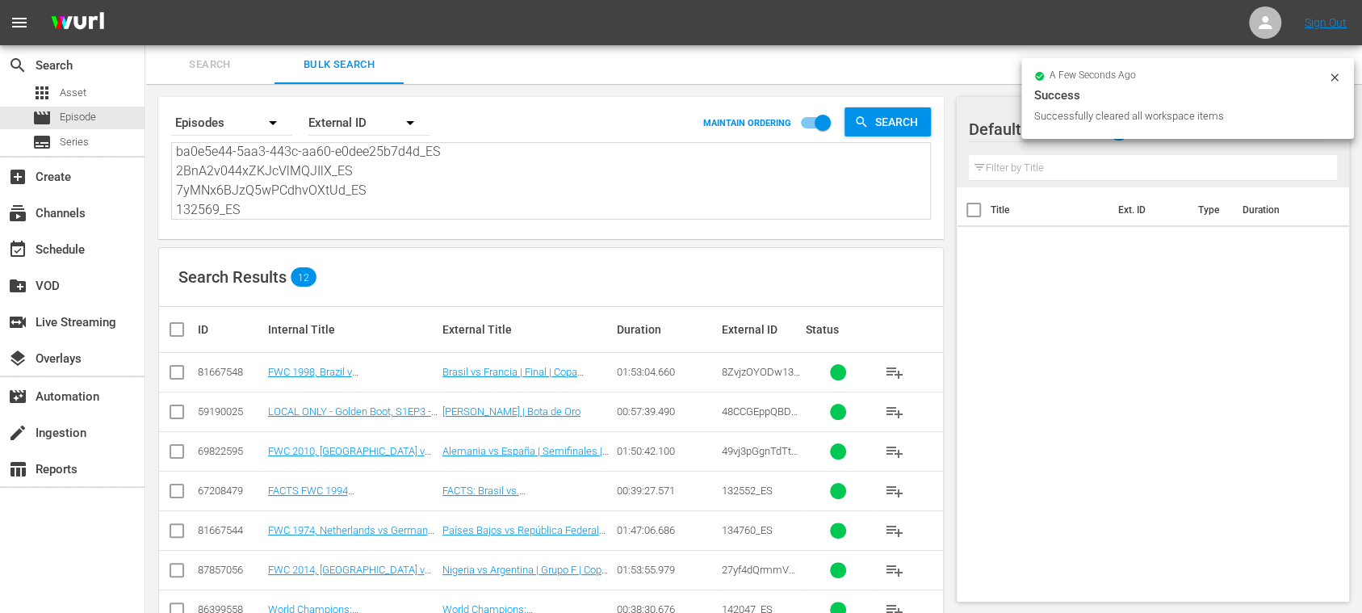
checkbox input "true"
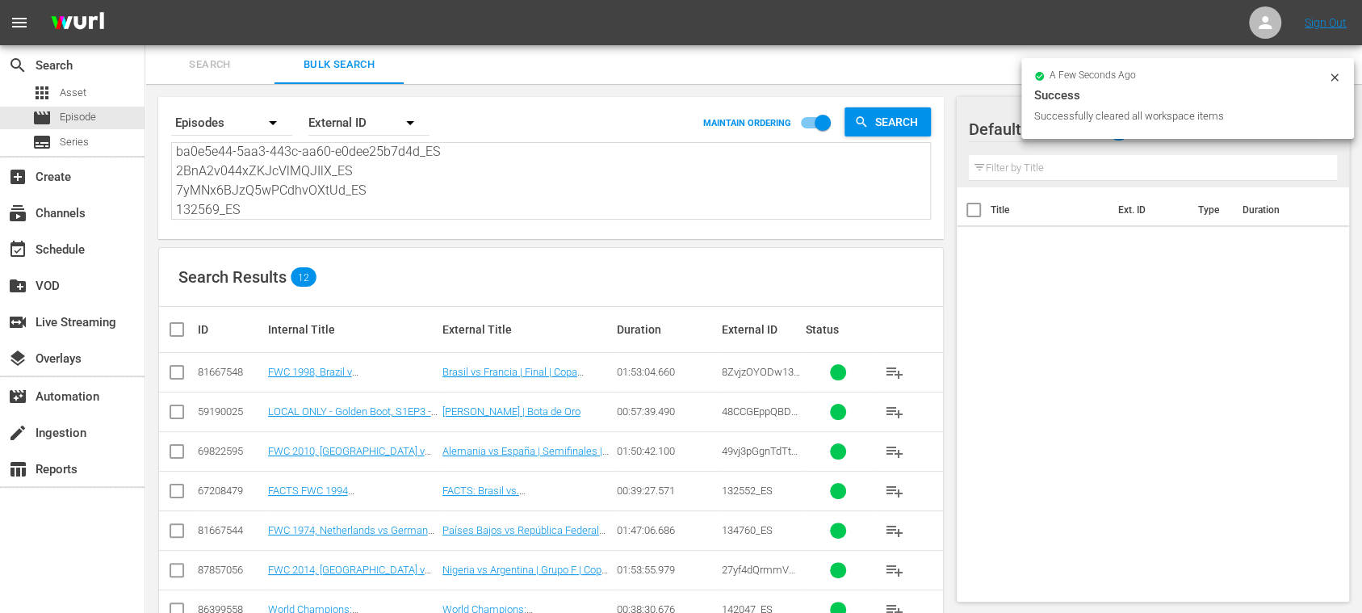
checkbox input "true"
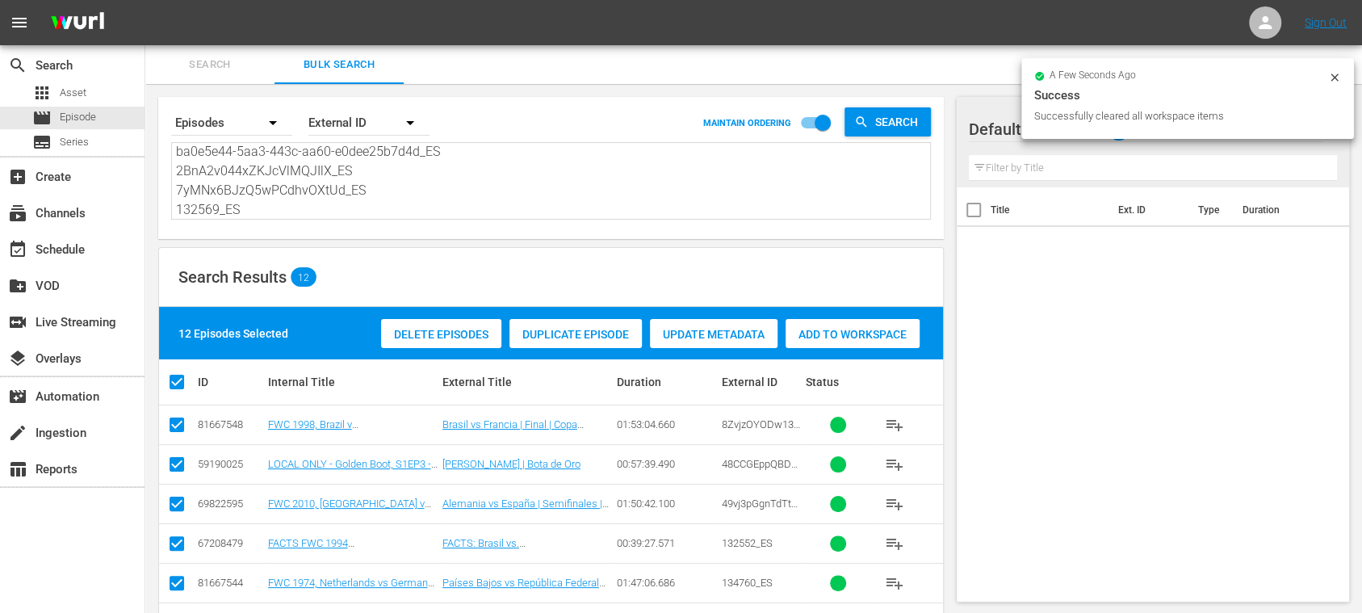
click at [836, 333] on span "Add to Workspace" at bounding box center [852, 334] width 134 height 13
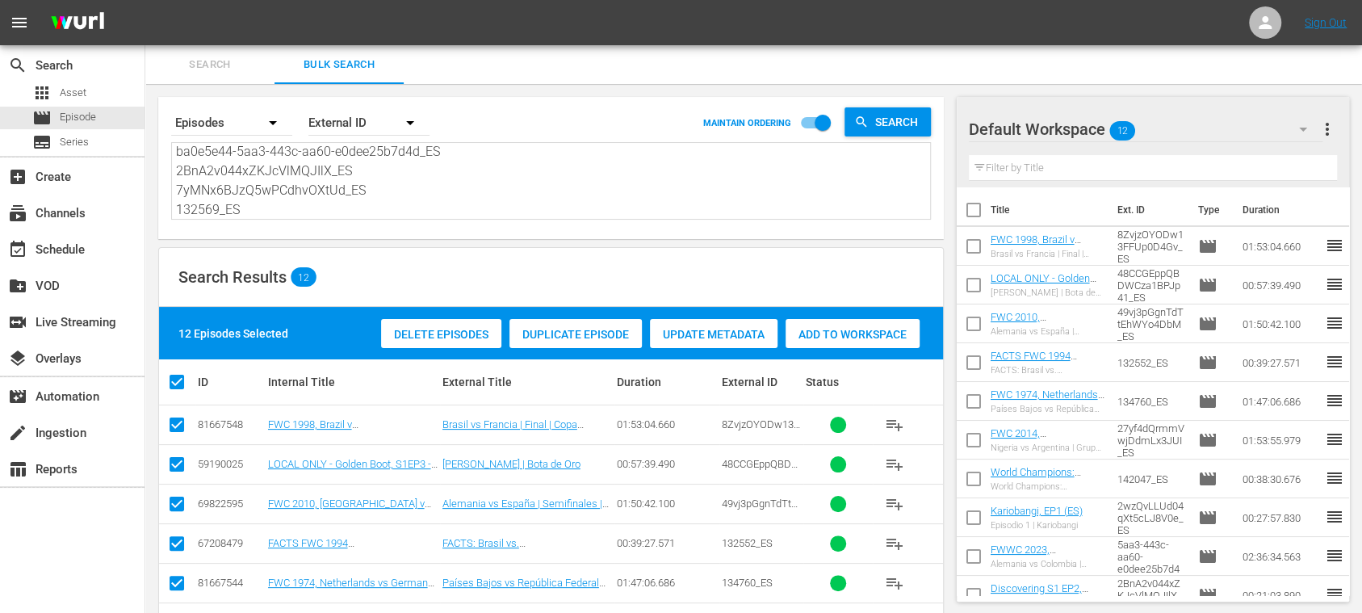
click at [225, 58] on span "Search" at bounding box center [210, 65] width 110 height 19
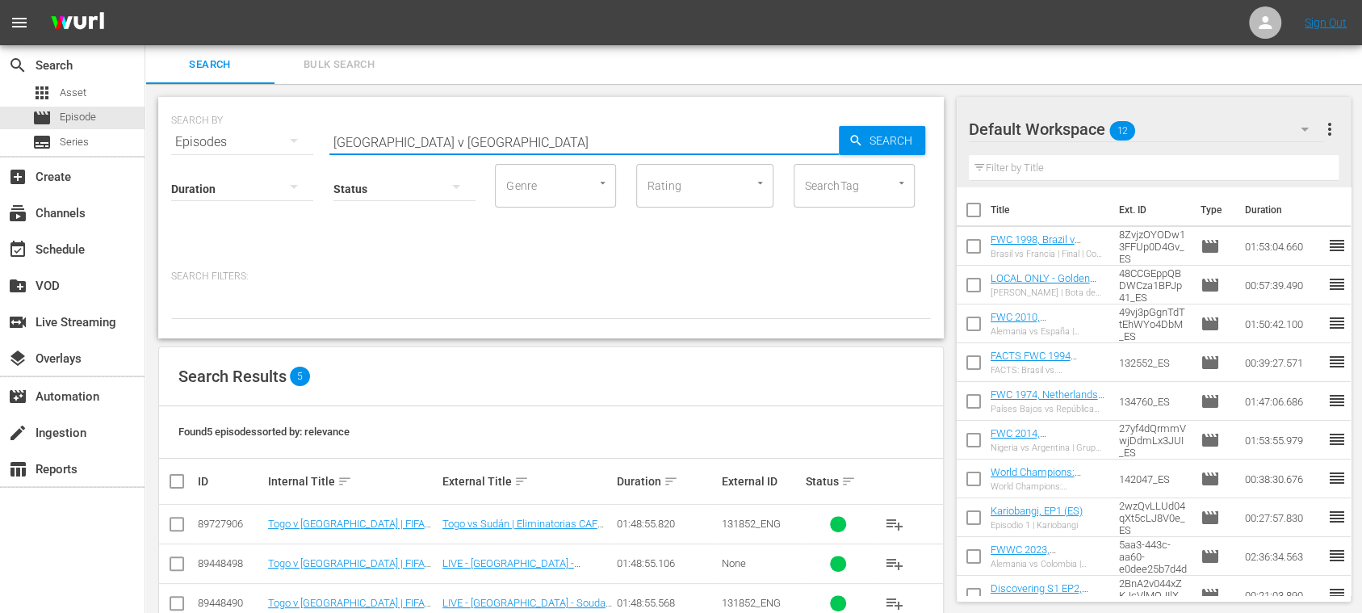
drag, startPoint x: 423, startPoint y: 136, endPoint x: 227, endPoint y: 132, distance: 196.2
click at [227, 132] on div "SEARCH BY Search By Episodes Search ID, Title, Description, Keywords, or Catego…" at bounding box center [551, 132] width 760 height 58
paste input "Equatorial Guinea vs Tunisia"
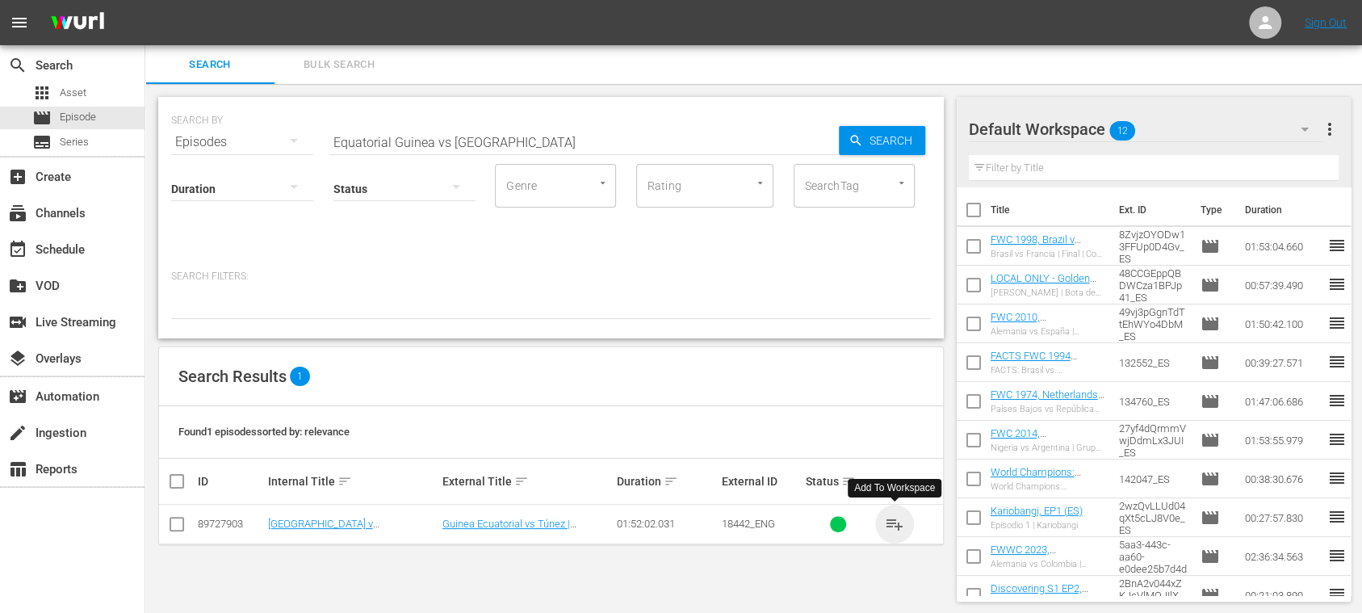
click at [896, 521] on span "playlist_add" at bounding box center [894, 523] width 19 height 19
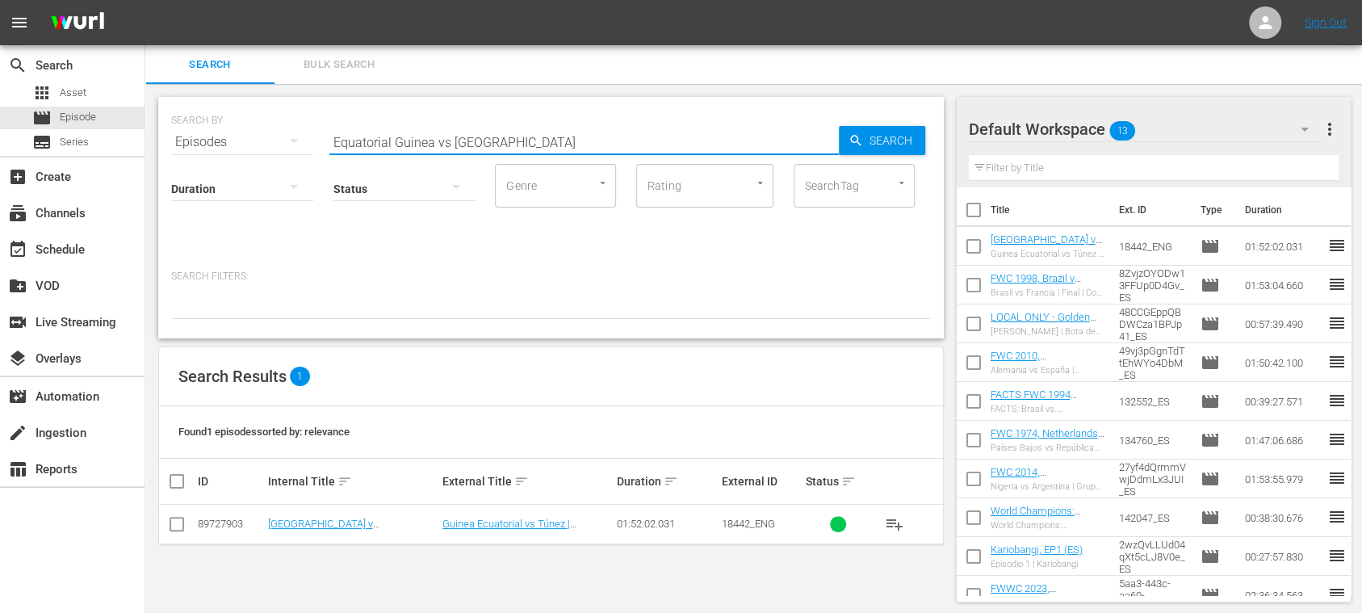
drag, startPoint x: 514, startPoint y: 140, endPoint x: 184, endPoint y: 136, distance: 330.2
click at [145, 0] on div "search Search apps Asset movie Episode subtitles Series add_box Create subscrip…" at bounding box center [753, 0] width 1217 height 0
paste input "Madagascar vs Chad"
click at [902, 137] on span "Search" at bounding box center [894, 140] width 62 height 29
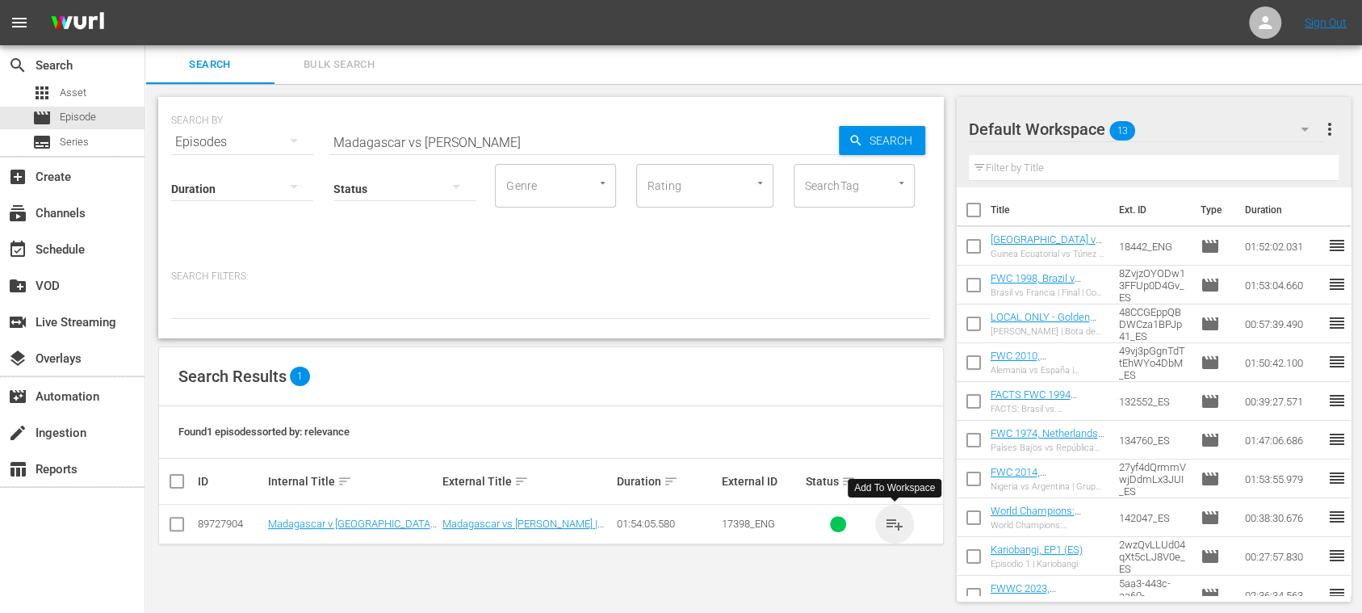
click at [896, 526] on span "playlist_add" at bounding box center [894, 523] width 19 height 19
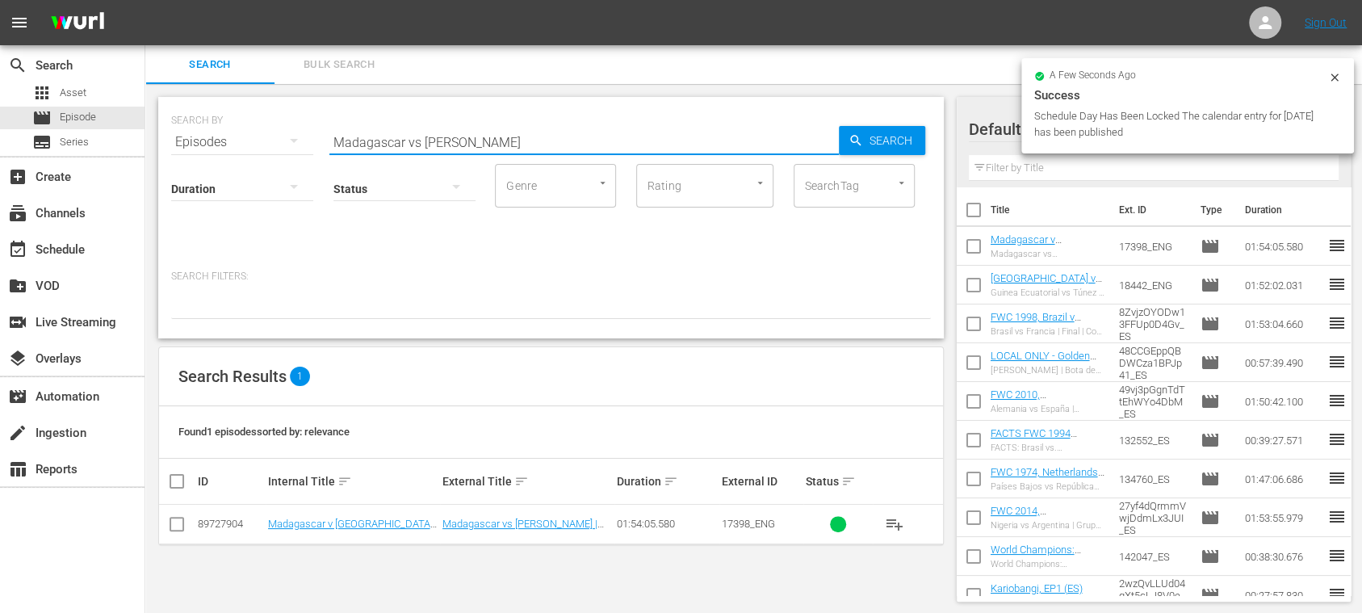
drag, startPoint x: 471, startPoint y: 140, endPoint x: 211, endPoint y: 137, distance: 259.1
click at [208, 138] on div "SEARCH BY Search By Episodes Search ID, Title, Description, Keywords, or Catego…" at bounding box center [551, 132] width 760 height 58
paste input "Sierra Leone vs Ethiopia"
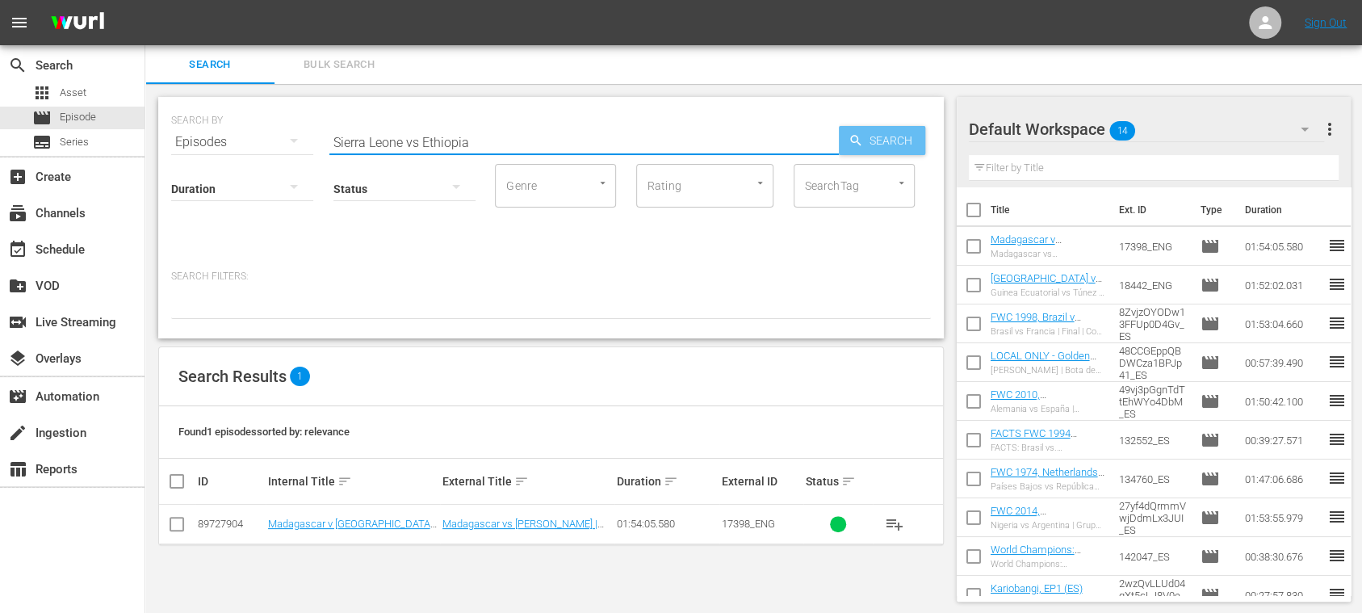
click at [882, 133] on span "Search" at bounding box center [894, 140] width 62 height 29
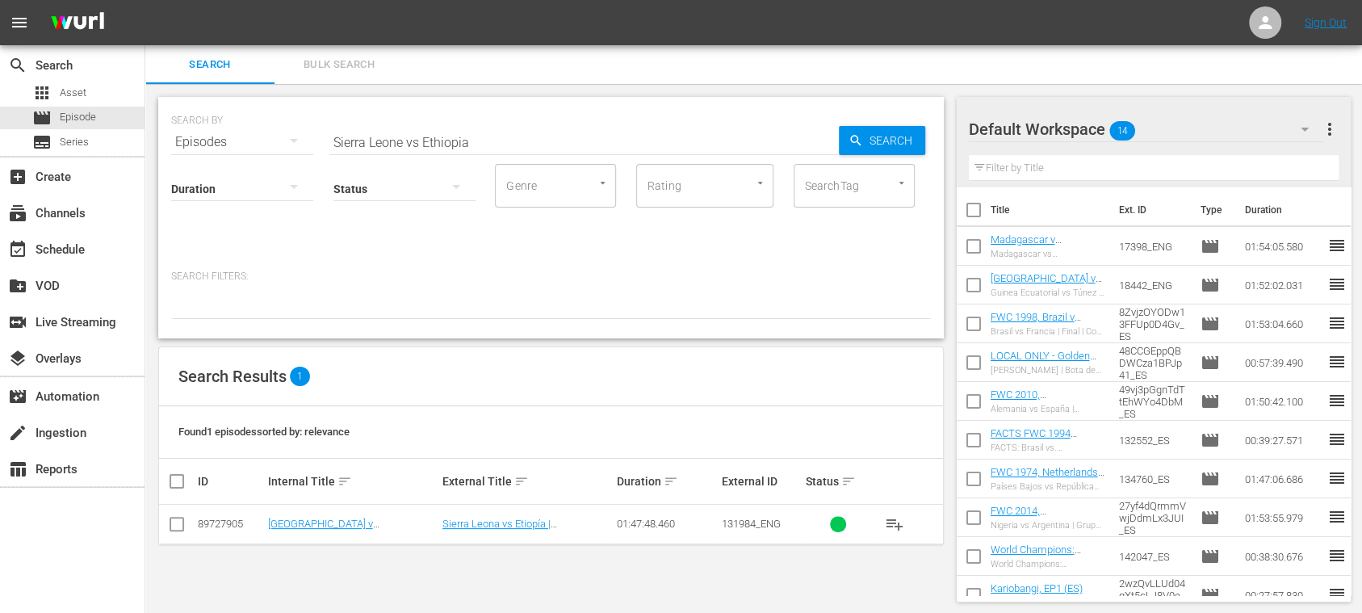
click at [1334, 123] on span "more_vert" at bounding box center [1328, 128] width 19 height 19
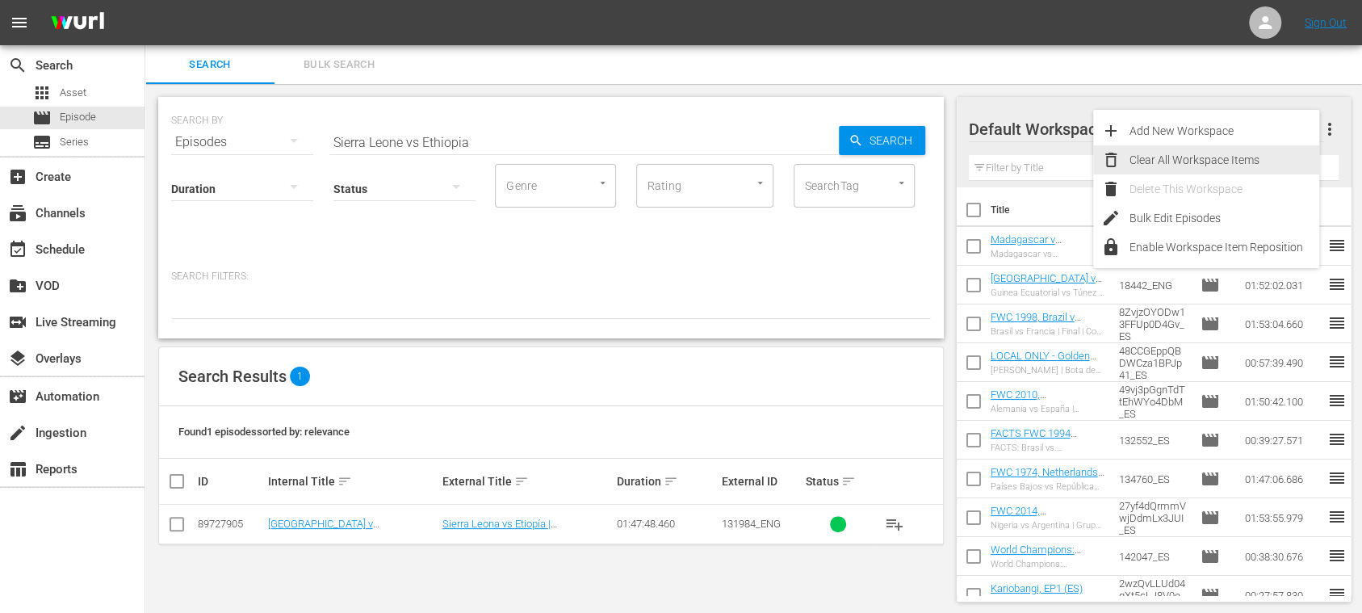
click at [1247, 158] on div "Clear All Workspace Items" at bounding box center [1224, 159] width 190 height 29
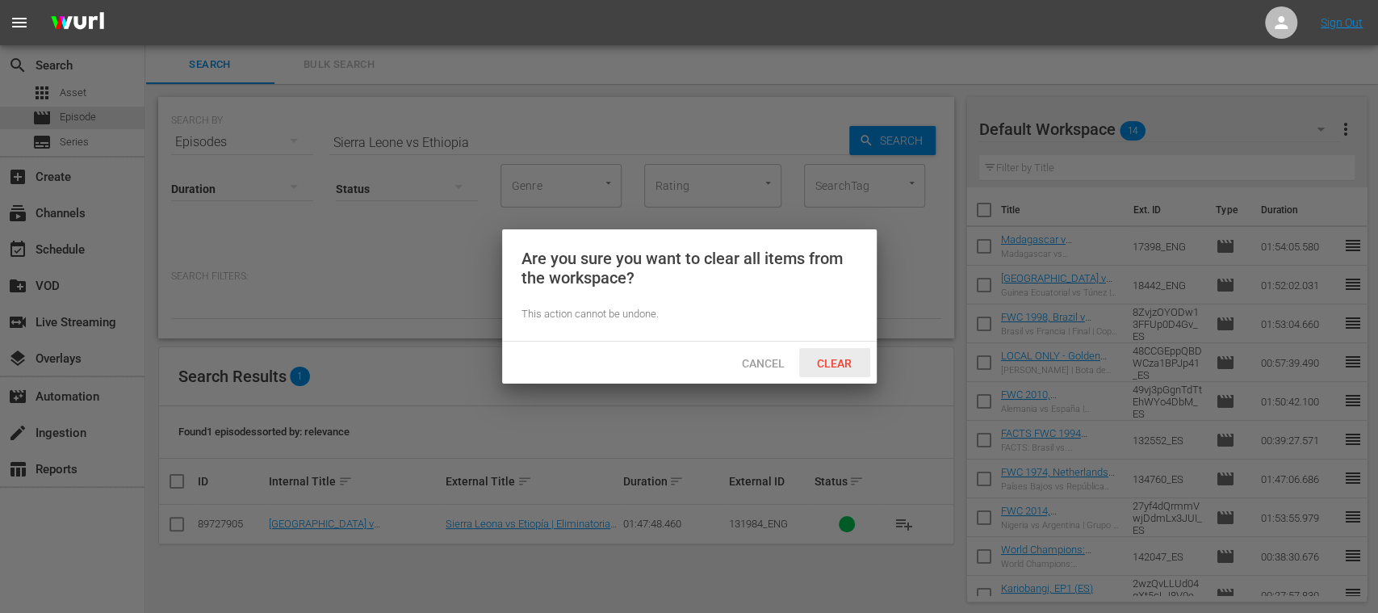
click at [836, 357] on span "Clear" at bounding box center [834, 363] width 61 height 13
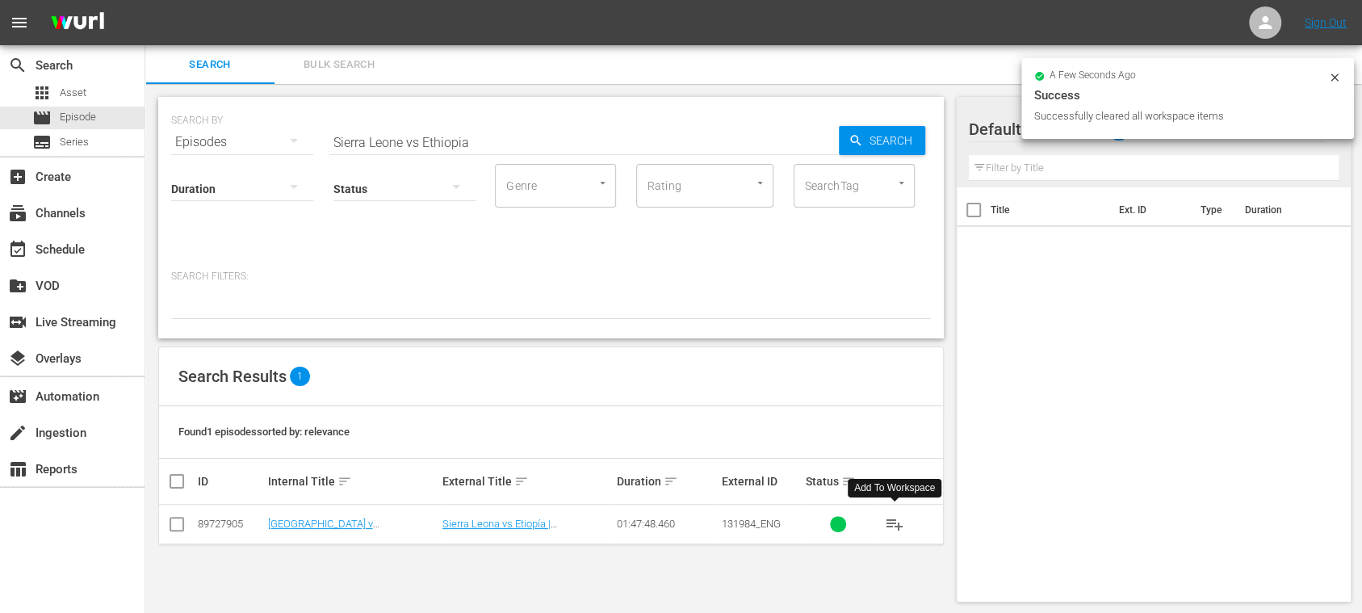
click at [890, 523] on span "playlist_add" at bounding box center [894, 523] width 19 height 19
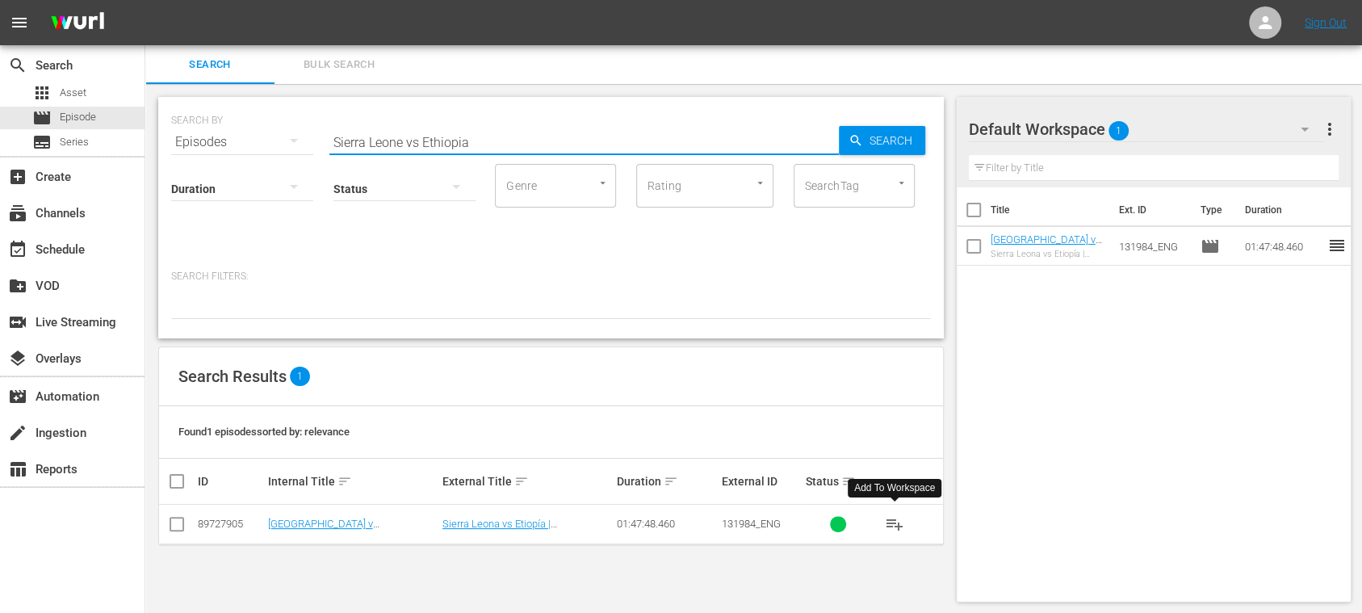
drag, startPoint x: 413, startPoint y: 139, endPoint x: 160, endPoint y: 125, distance: 253.8
click at [160, 125] on div "SEARCH BY Search By Episodes Search ID, Title, Description, Keywords, or Catego…" at bounding box center [550, 217] width 785 height 241
paste input "Togo vs Sudan"
type input "Togo vs Sudan"
click at [887, 139] on span "Search" at bounding box center [894, 140] width 62 height 29
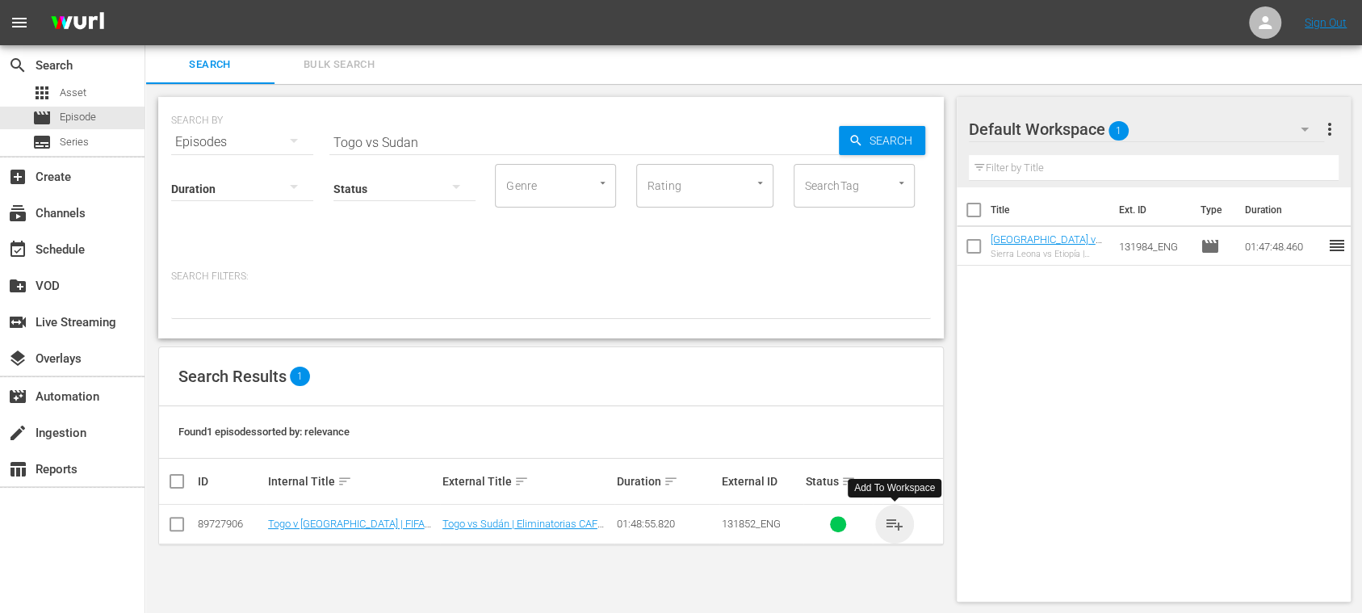
click at [891, 523] on span "playlist_add" at bounding box center [894, 523] width 19 height 19
click at [333, 59] on span "Bulk Search" at bounding box center [339, 65] width 110 height 19
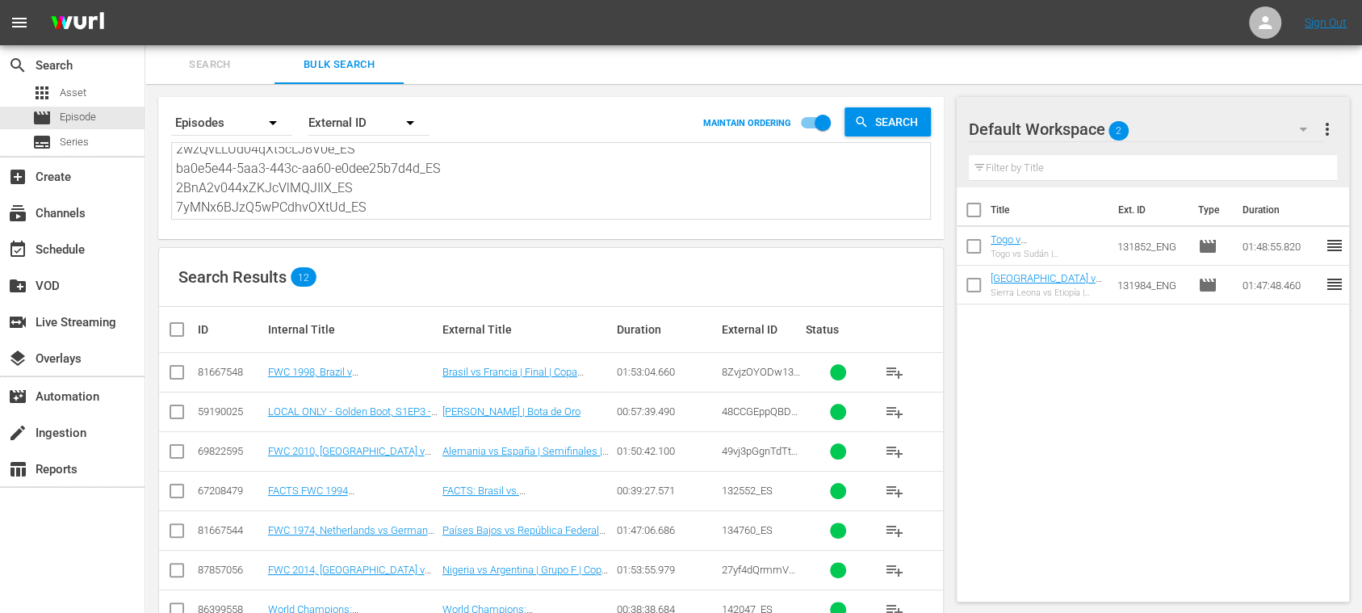
scroll to position [197, 0]
drag, startPoint x: 180, startPoint y: 154, endPoint x: 539, endPoint y: 220, distance: 365.3
click at [538, 220] on div "Search By Episodes Order By External ID MAINTAIN ORDERING Search 8ZvjzOYODw13FF…" at bounding box center [550, 168] width 785 height 142
type textarea "8"
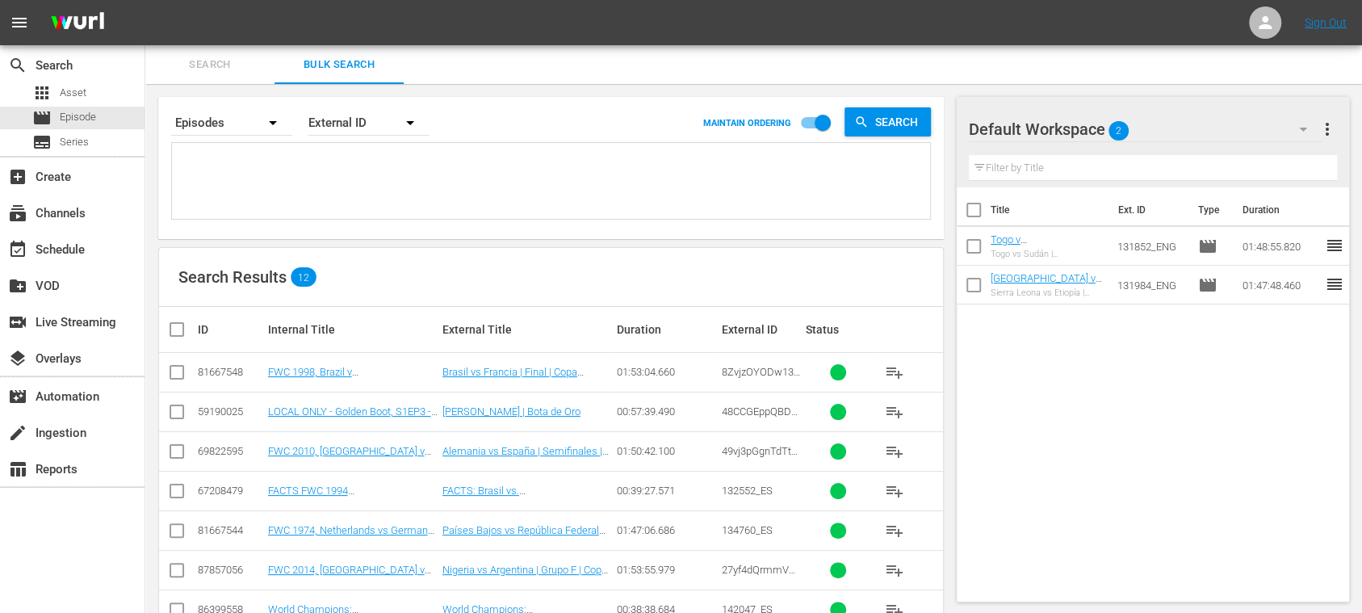
scroll to position [0, 0]
paste textarea "ktLWtLQTqnIfzU2unVBsx_ES 3DJ3LdeEImSLbYjGJDGAXG_ES 2G5Mh3n1NWvTvvueFltL1D_ES 13…"
type textarea "ktLWtLQTqnIfzU2unVBsx_ES 3DJ3LdeEImSLbYjGJDGAXG_ES 2G5Mh3n1NWvTvvueFltL1D_ES 13…"
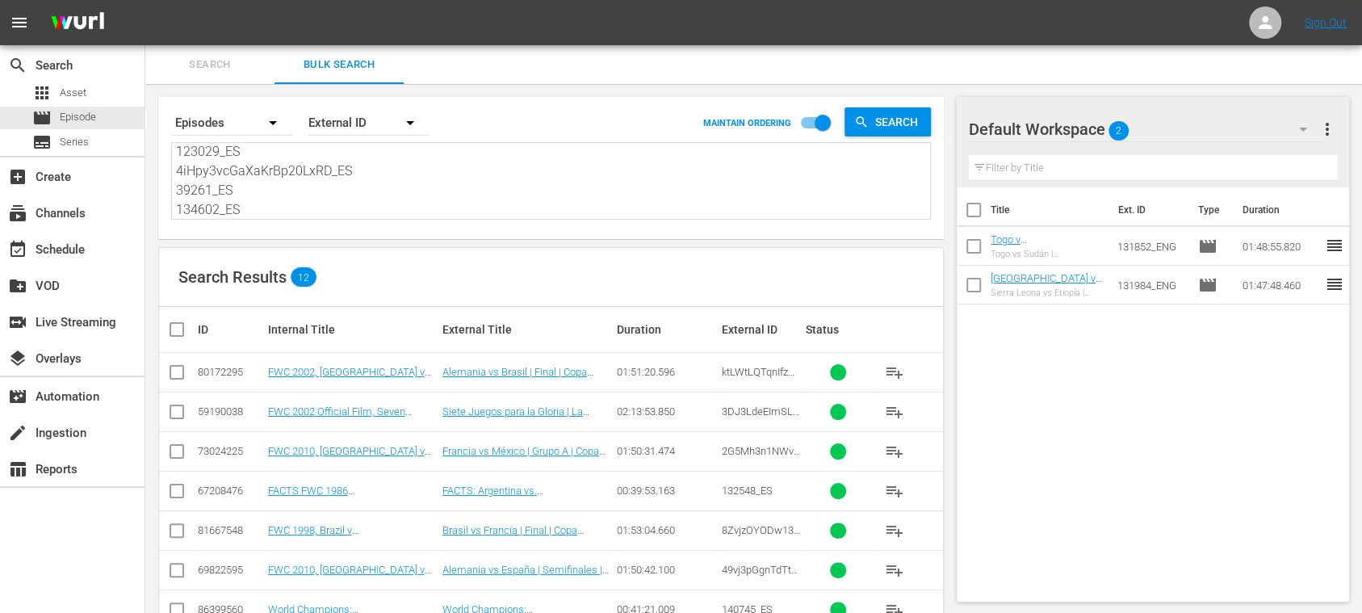
type textarea "ktLWtLQTqnIfzU2unVBsx_ES 3DJ3LdeEImSLbYjGJDGAXG_ES 2G5Mh3n1NWvTvvueFltL1D_ES 13…"
click at [171, 327] on input "checkbox" at bounding box center [183, 329] width 32 height 19
checkbox input "true"
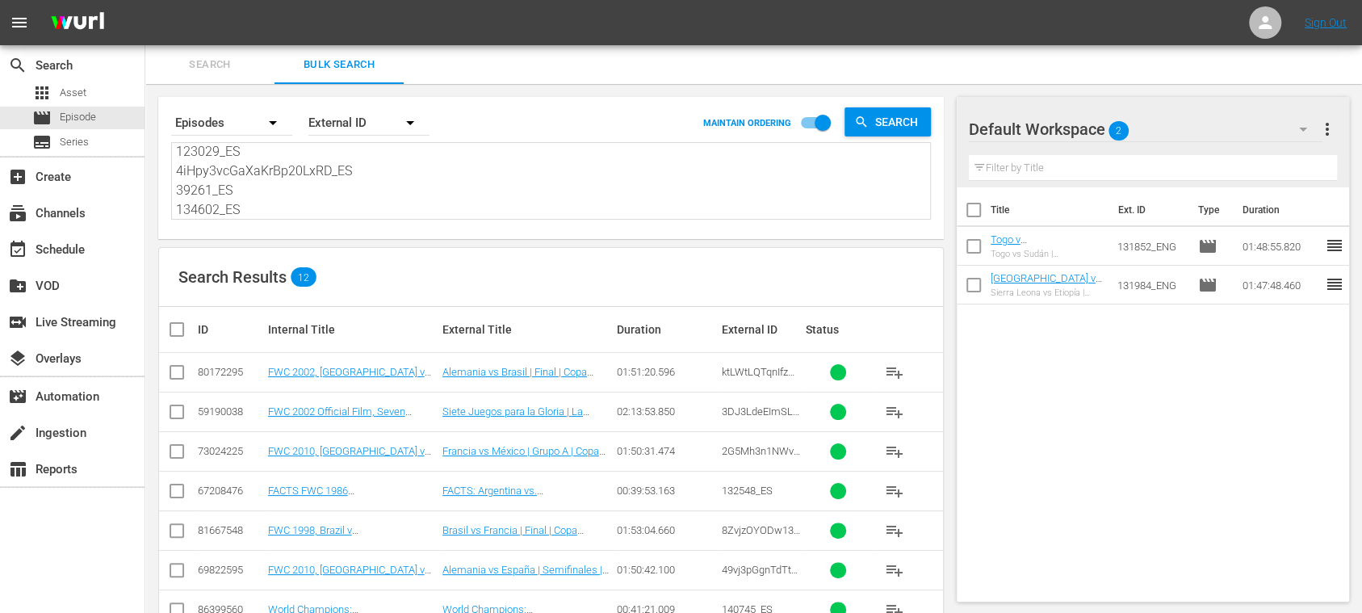
checkbox input "true"
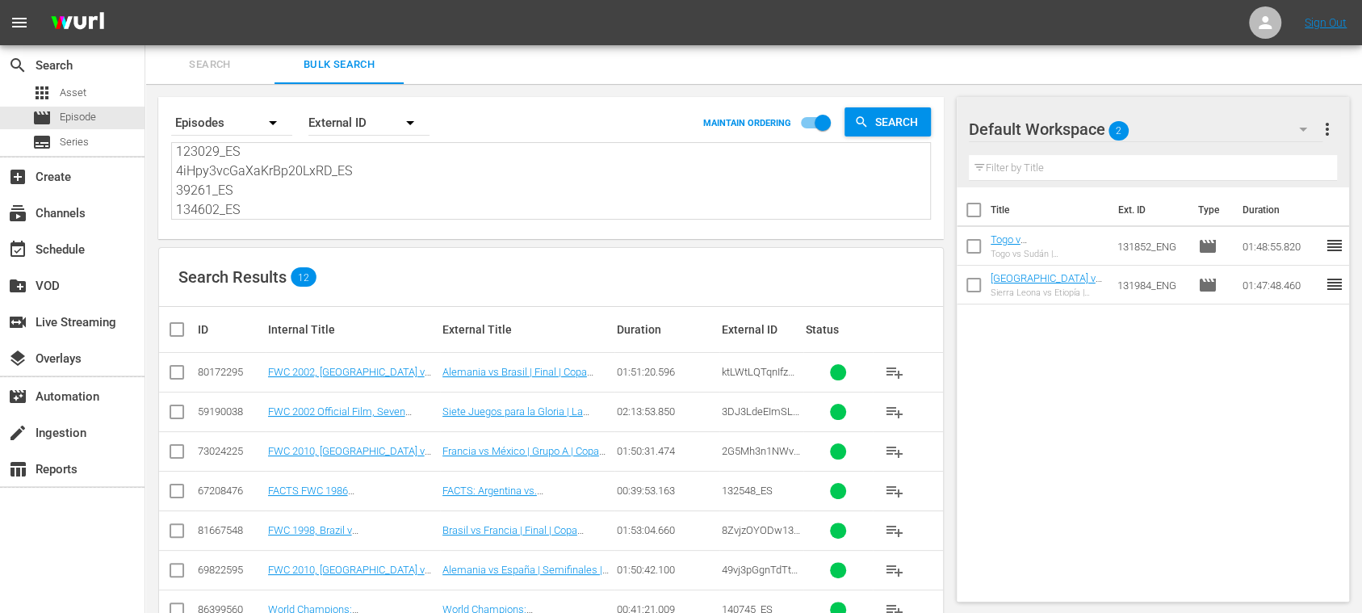
checkbox input "true"
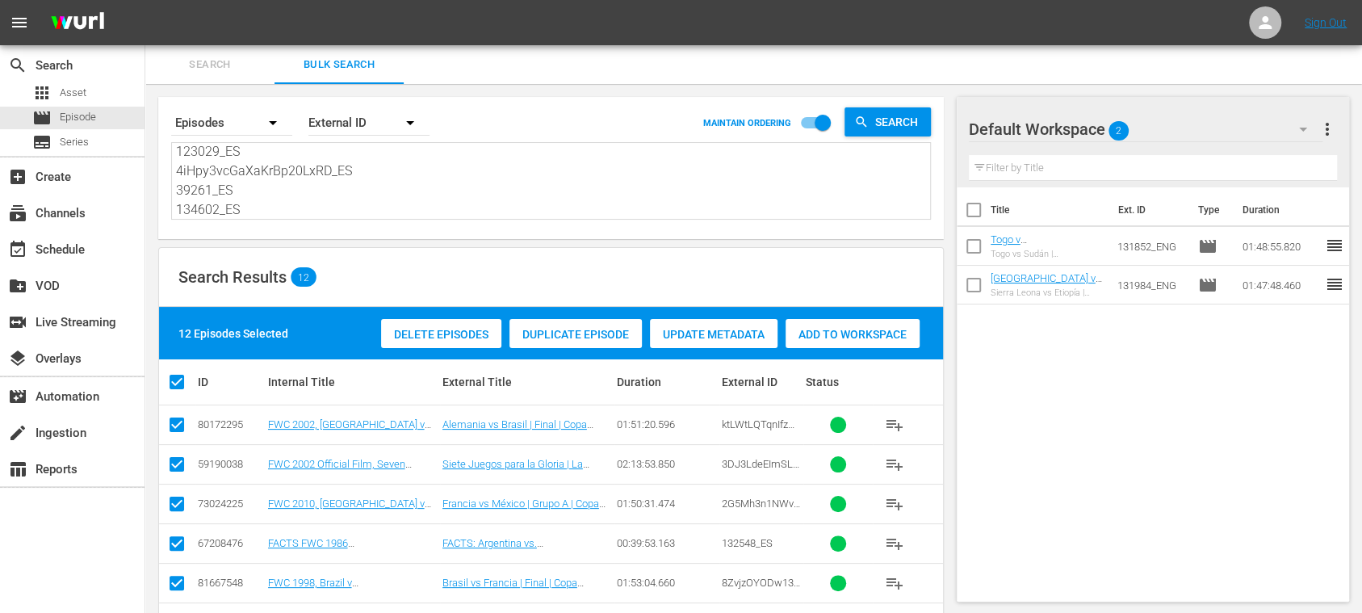
click at [859, 338] on span "Add to Workspace" at bounding box center [852, 334] width 134 height 13
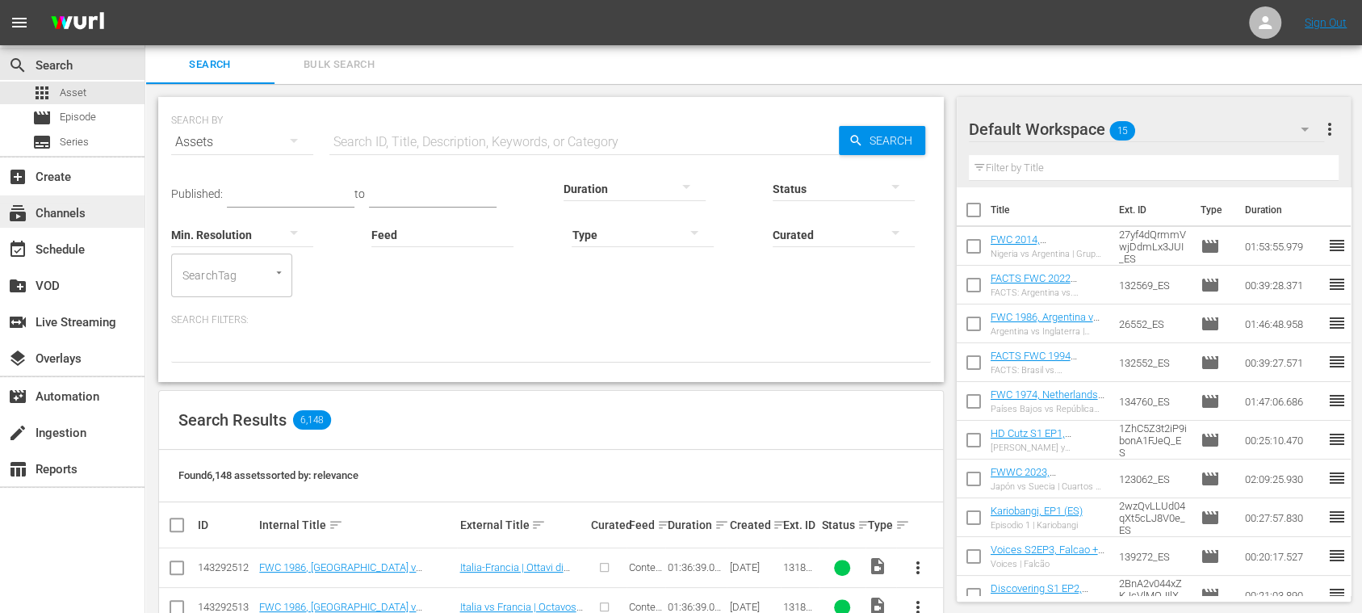
click at [74, 210] on div "subscriptions Channels" at bounding box center [45, 210] width 90 height 15
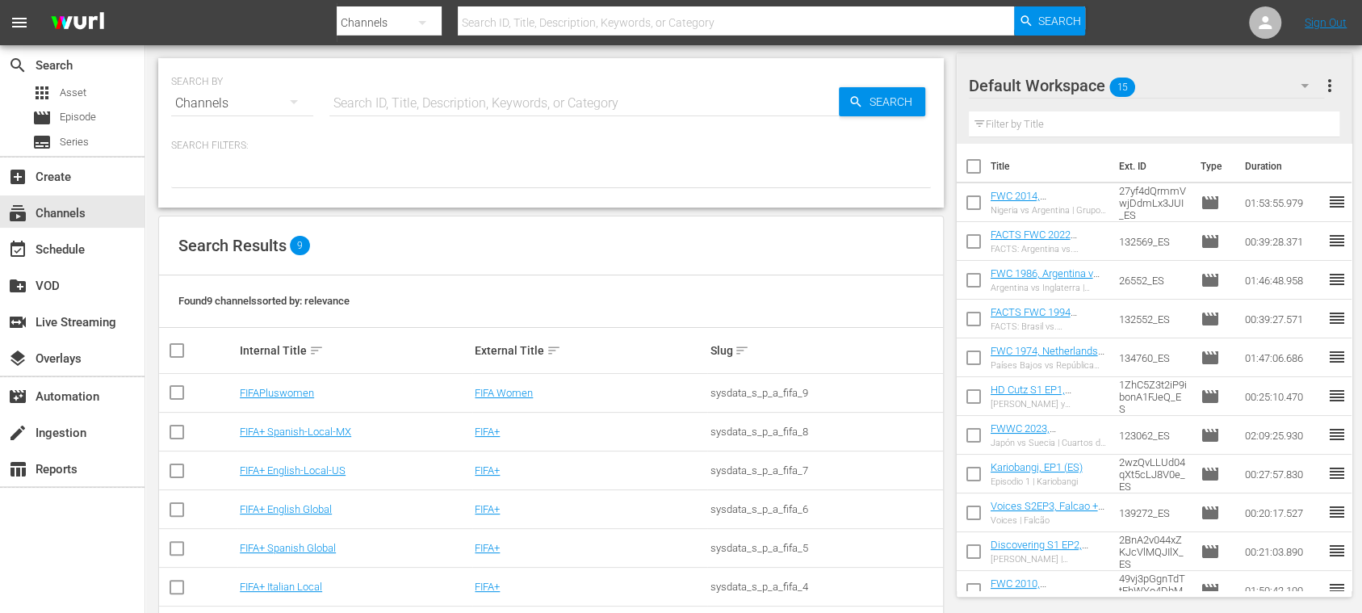
scroll to position [139, 0]
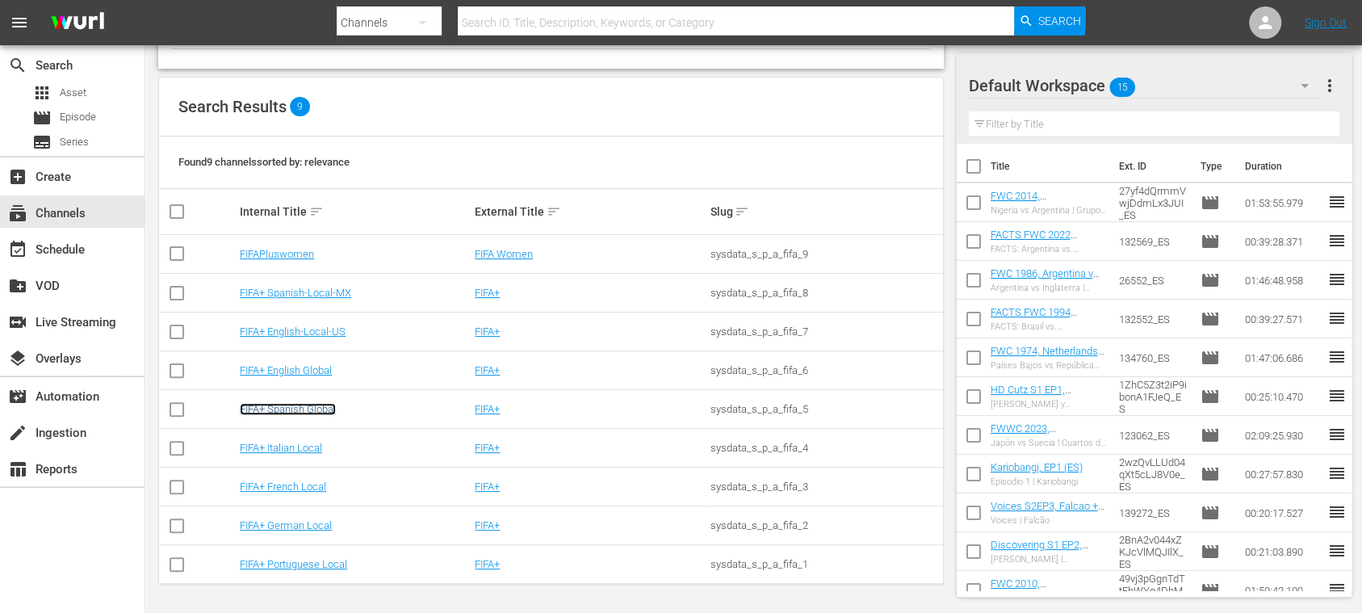
click at [321, 412] on link "FIFA+ Spanish Global" at bounding box center [288, 409] width 96 height 12
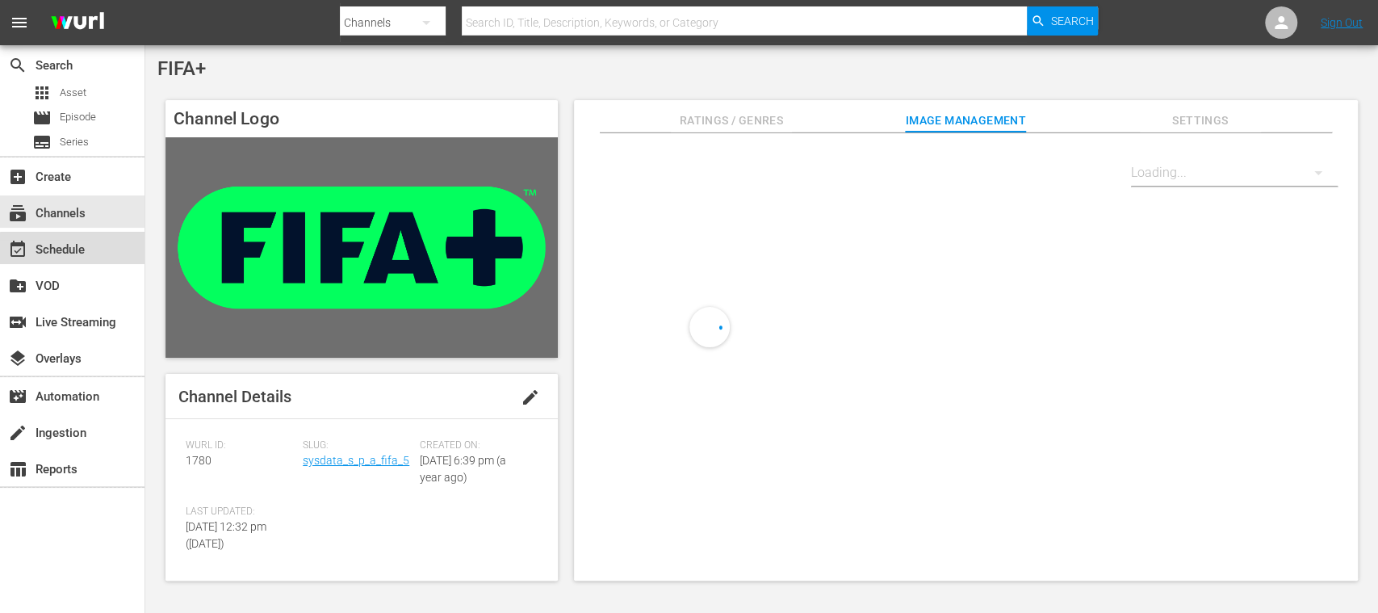
click at [89, 250] on div "event_available Schedule" at bounding box center [45, 247] width 90 height 15
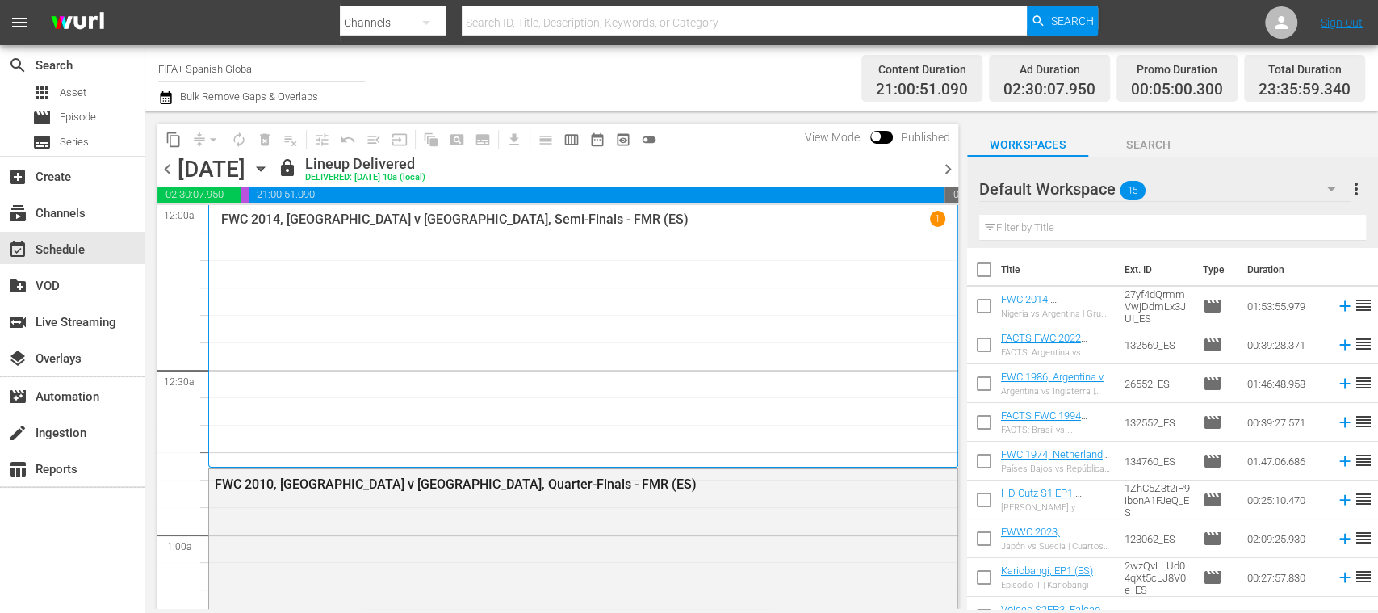
click at [949, 171] on span "chevron_right" at bounding box center [948, 169] width 20 height 20
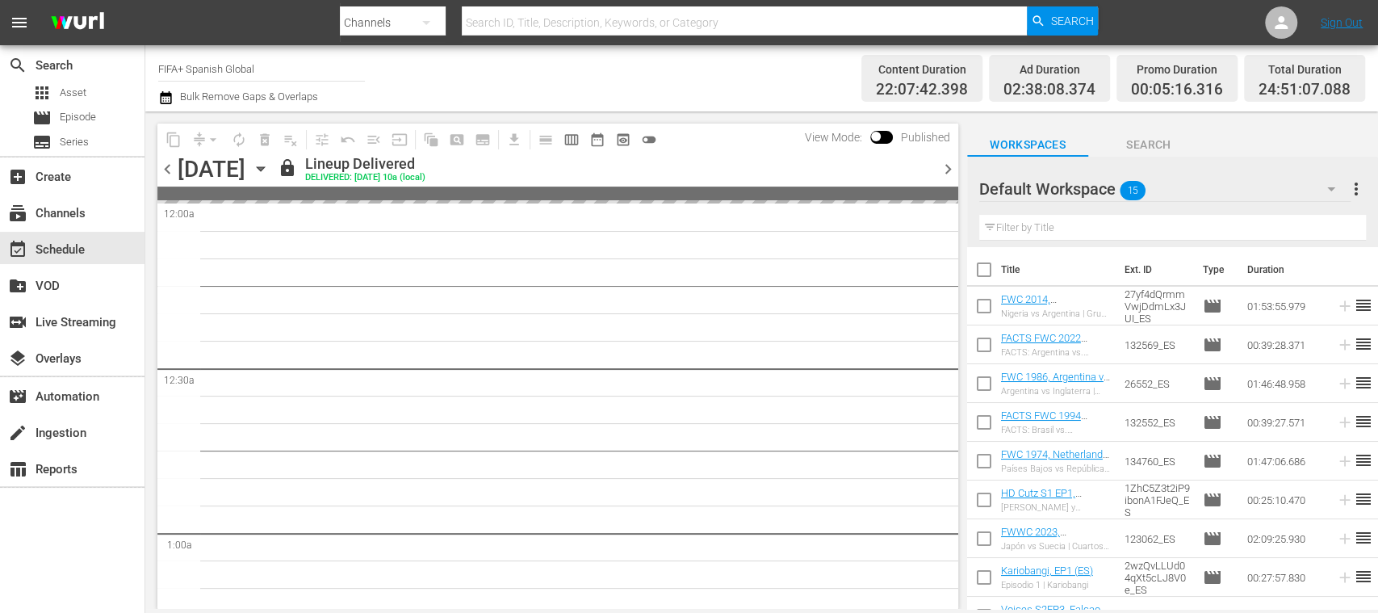
click at [951, 168] on span "chevron_right" at bounding box center [948, 169] width 20 height 20
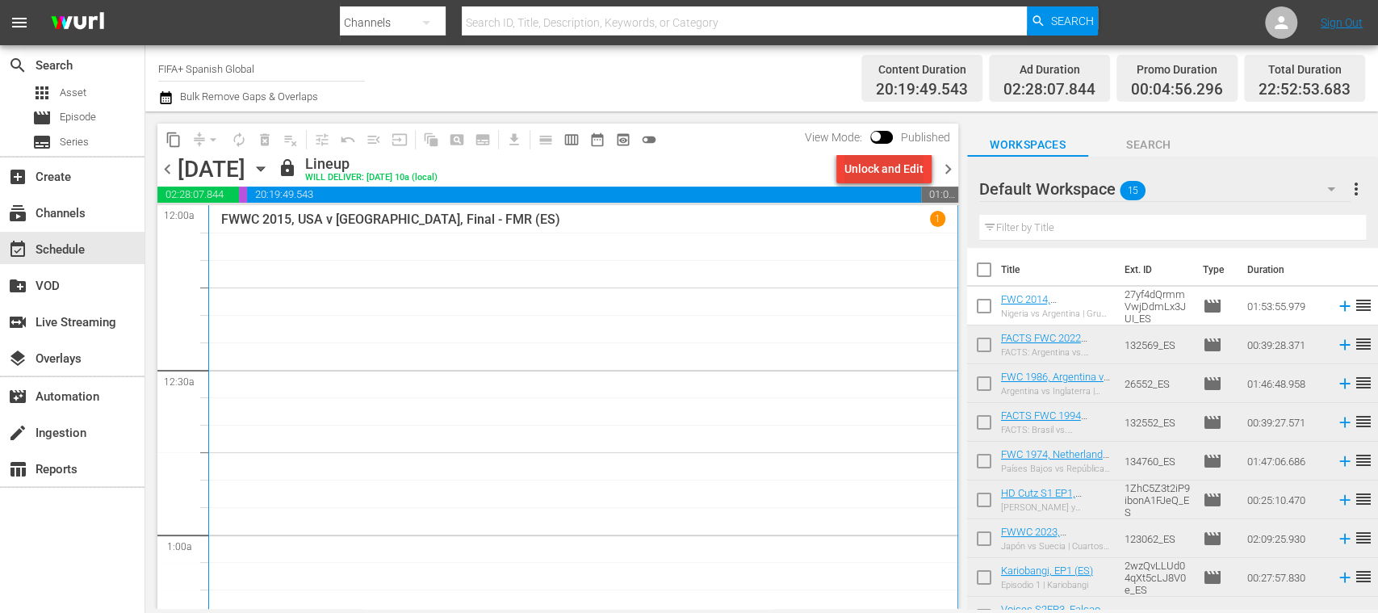
click at [899, 174] on div "Unlock and Edit" at bounding box center [883, 168] width 79 height 29
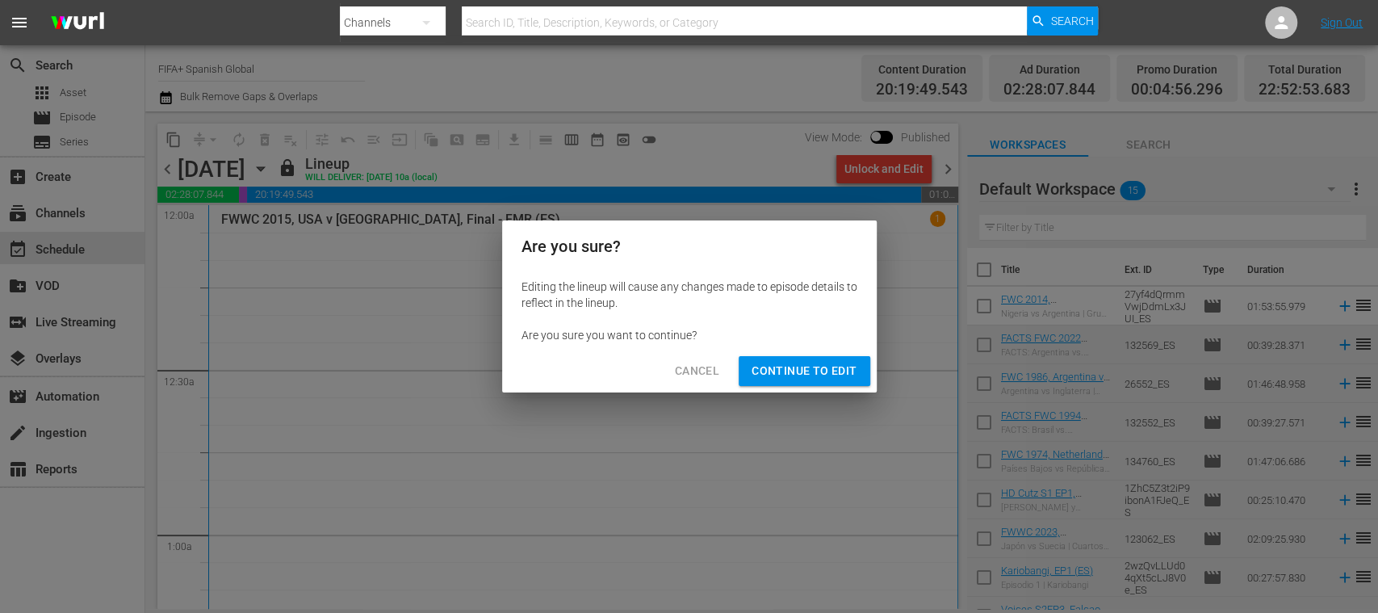
click at [829, 364] on span "Continue to Edit" at bounding box center [804, 371] width 105 height 20
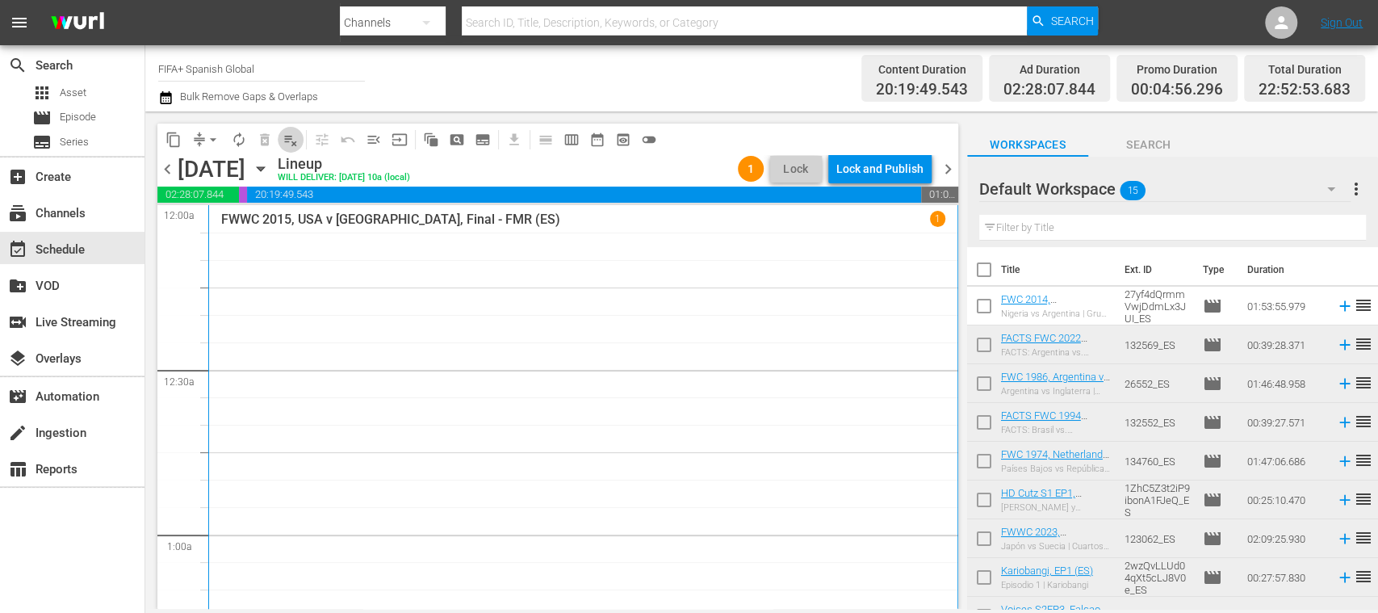
click at [291, 140] on span "playlist_remove_outlined" at bounding box center [291, 140] width 16 height 16
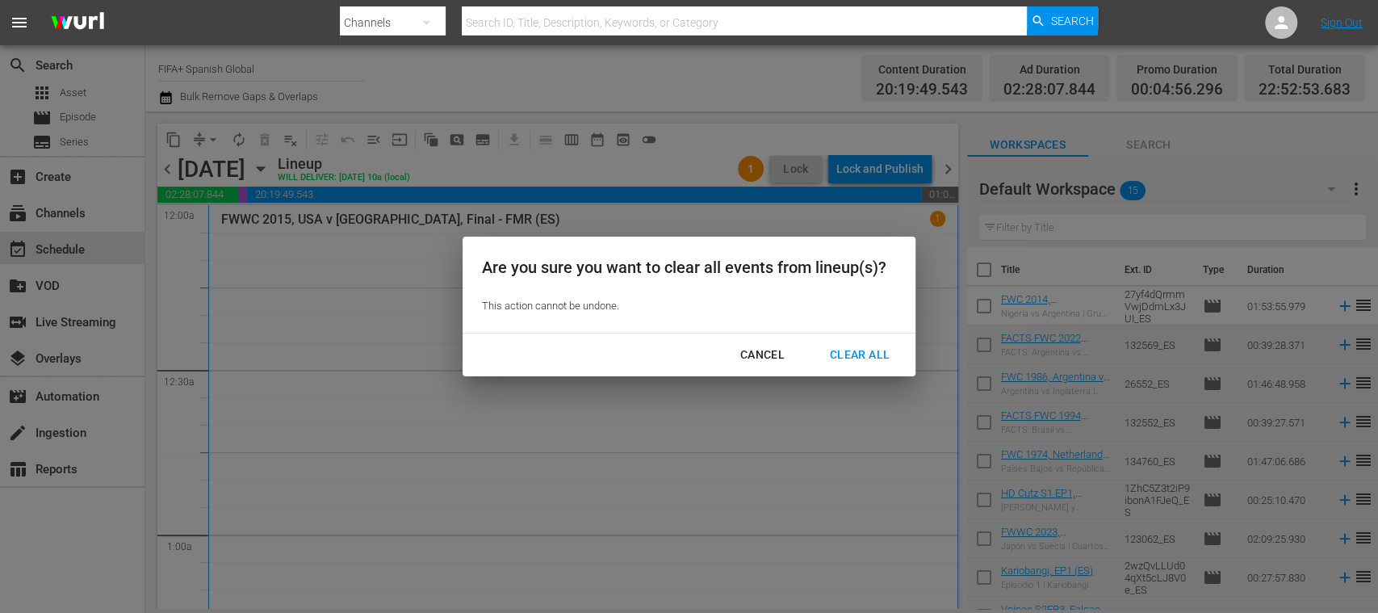
click at [865, 349] on div "Clear All" at bounding box center [860, 355] width 86 height 20
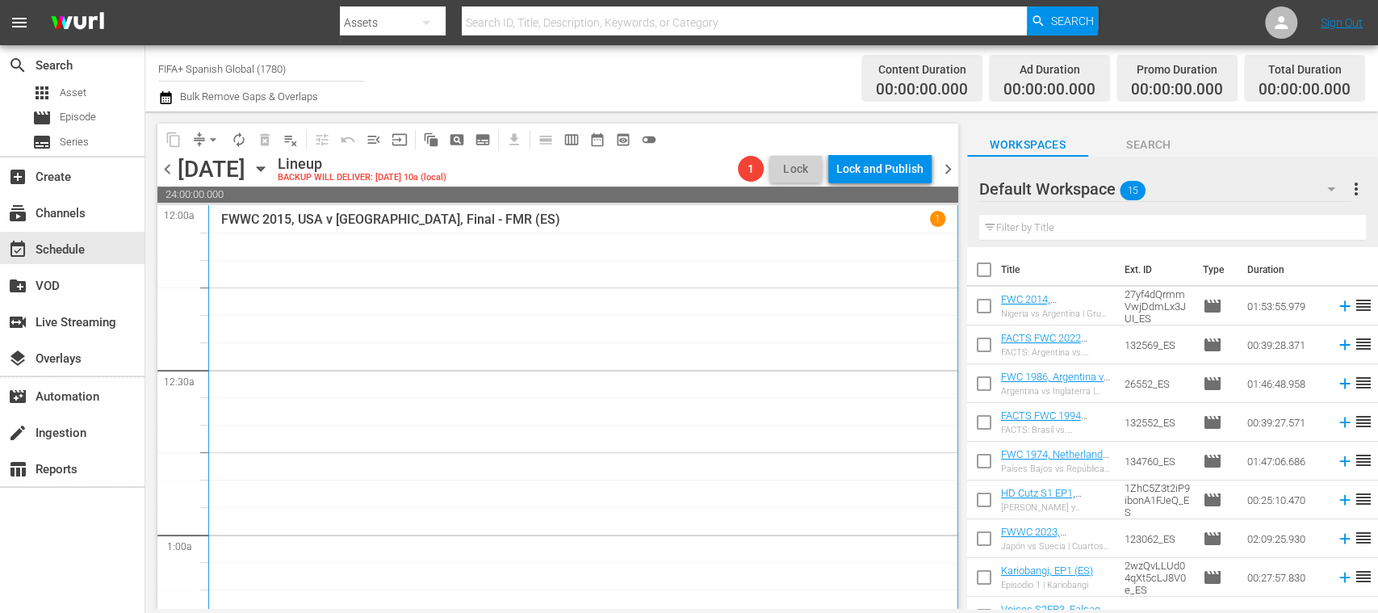
scroll to position [287, 0]
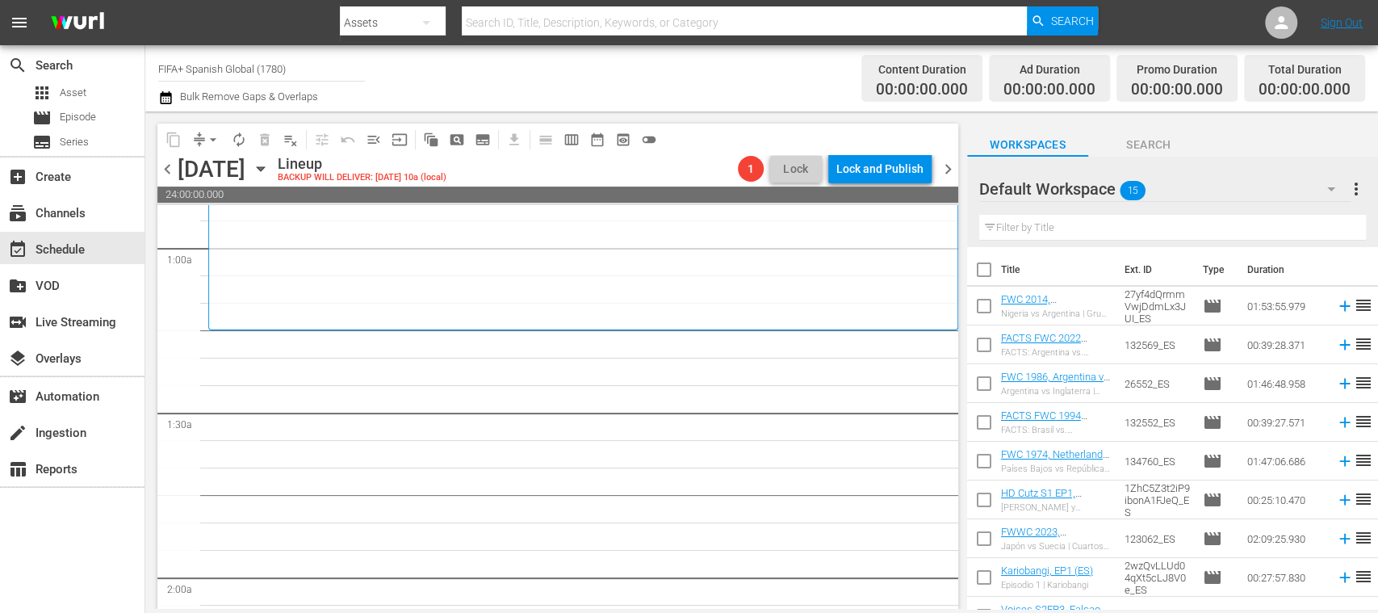
click at [986, 268] on input "checkbox" at bounding box center [984, 273] width 34 height 34
checkbox input "true"
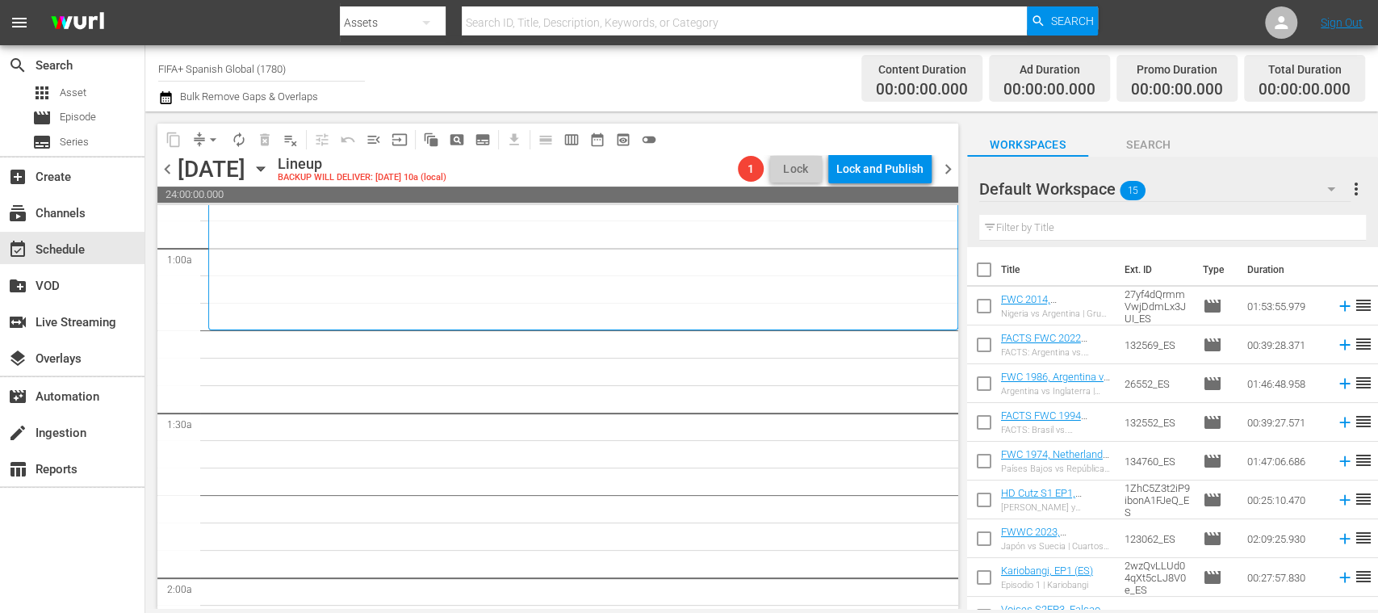
checkbox input "true"
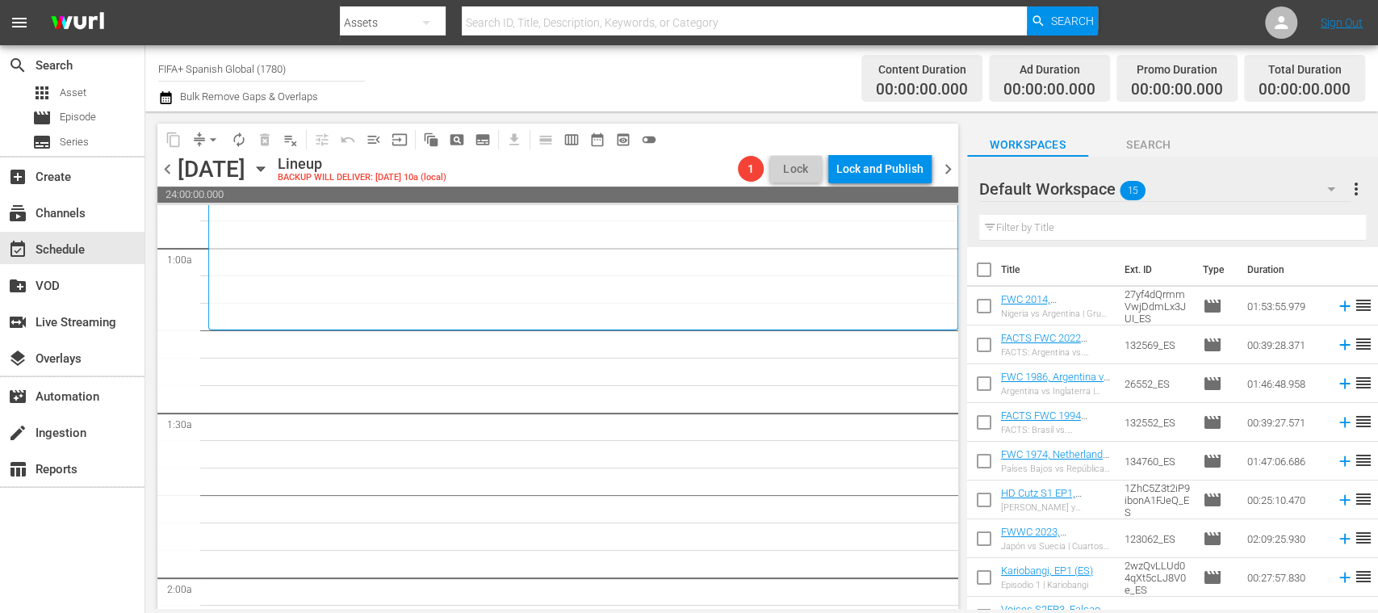
checkbox input "true"
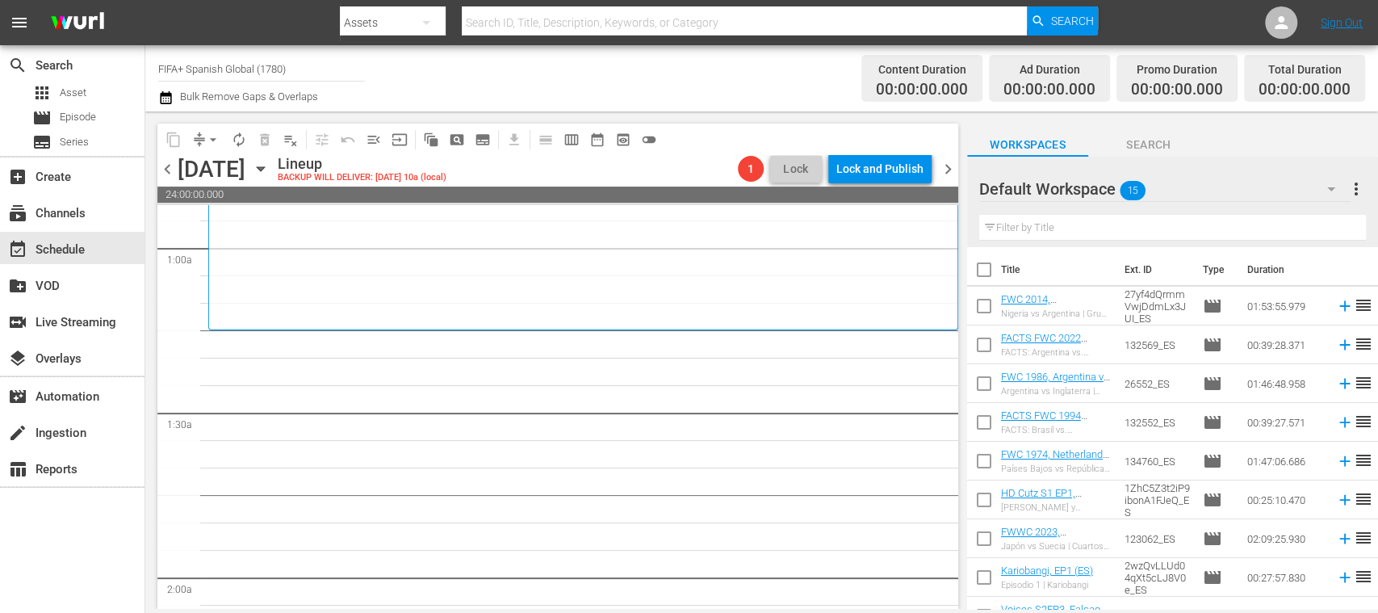
checkbox input "true"
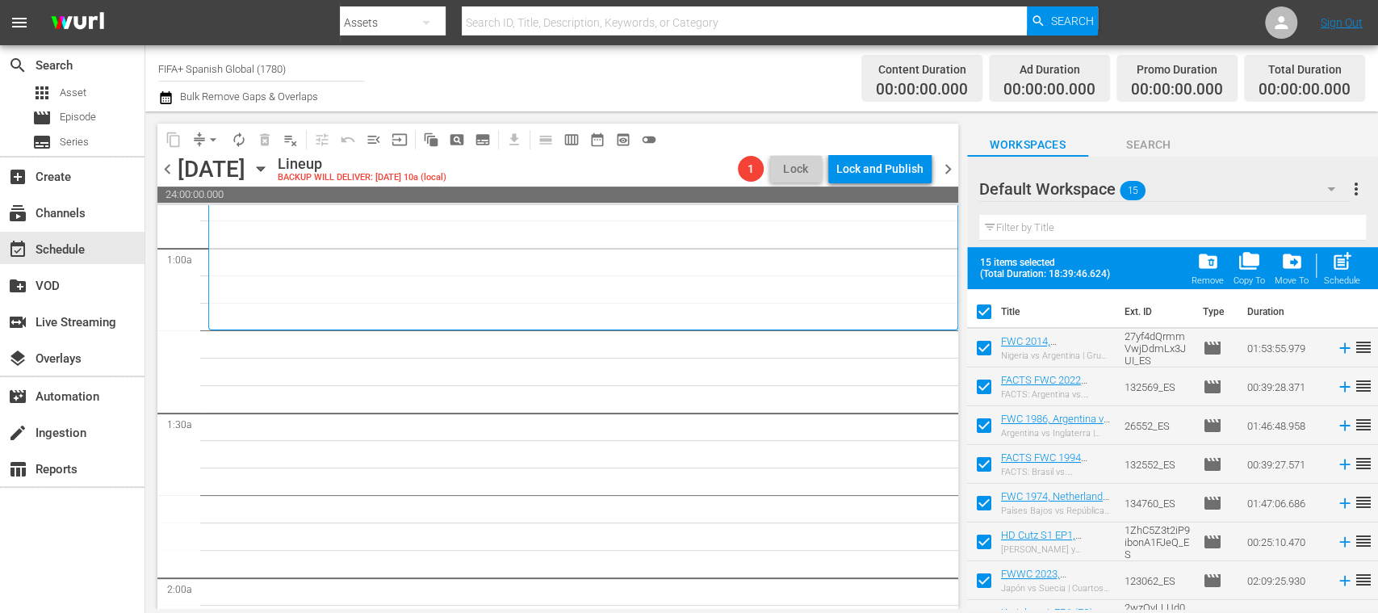
scroll to position [299, 0]
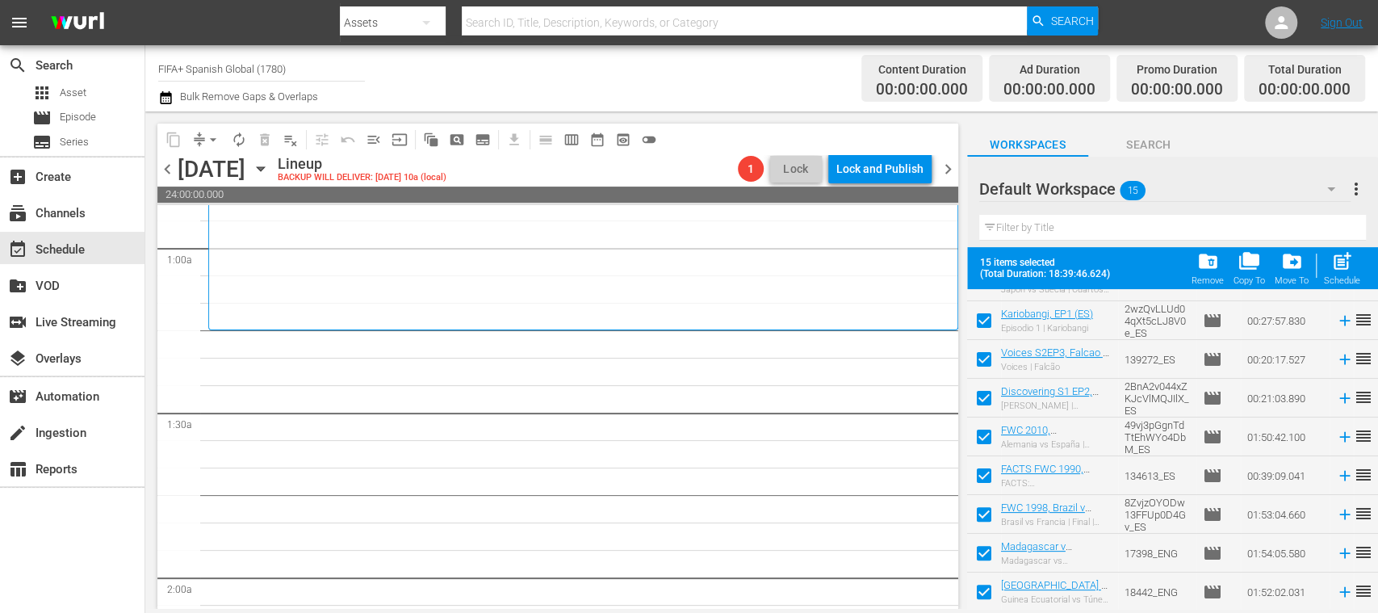
click at [990, 593] on input "checkbox" at bounding box center [984, 595] width 34 height 34
checkbox input "false"
click at [986, 553] on input "checkbox" at bounding box center [984, 556] width 34 height 34
checkbox input "false"
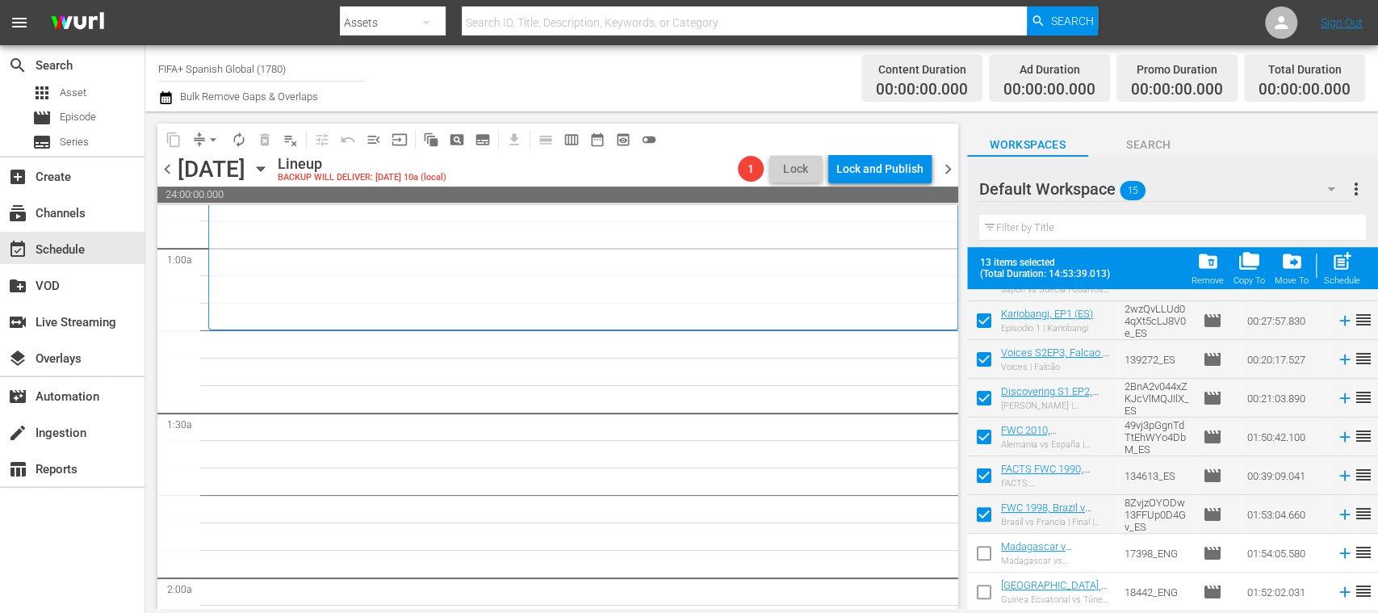
click at [985, 509] on input "checkbox" at bounding box center [984, 517] width 34 height 34
checkbox input "false"
click at [986, 473] on input "checkbox" at bounding box center [984, 479] width 34 height 34
checkbox input "false"
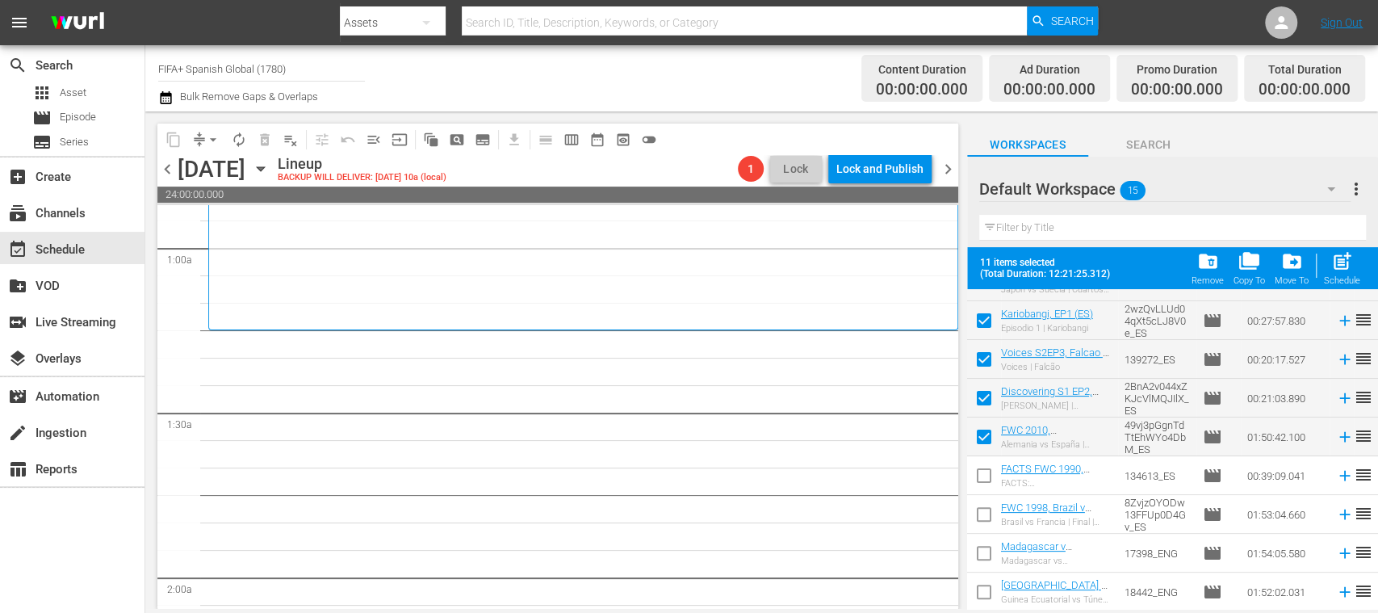
click at [986, 434] on input "checkbox" at bounding box center [984, 440] width 34 height 34
checkbox input "false"
click at [983, 397] on input "checkbox" at bounding box center [984, 401] width 34 height 34
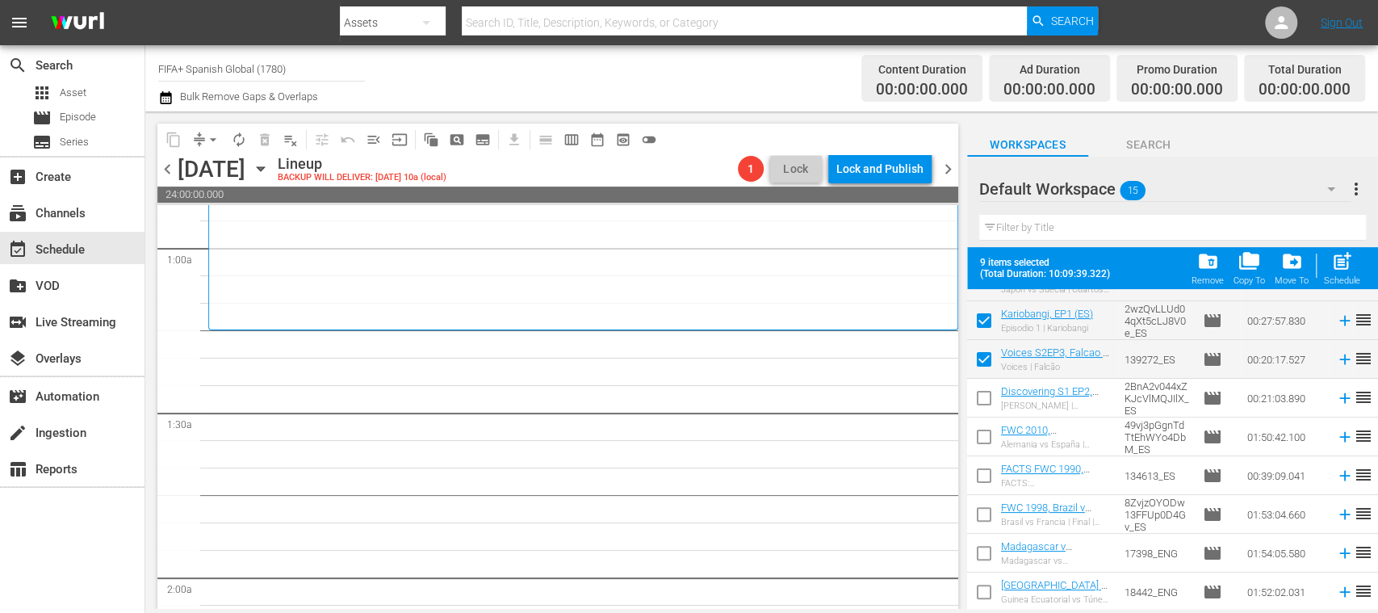
click at [983, 397] on input "checkbox" at bounding box center [984, 401] width 34 height 34
checkbox input "true"
click at [986, 433] on input "checkbox" at bounding box center [984, 440] width 34 height 34
checkbox input "true"
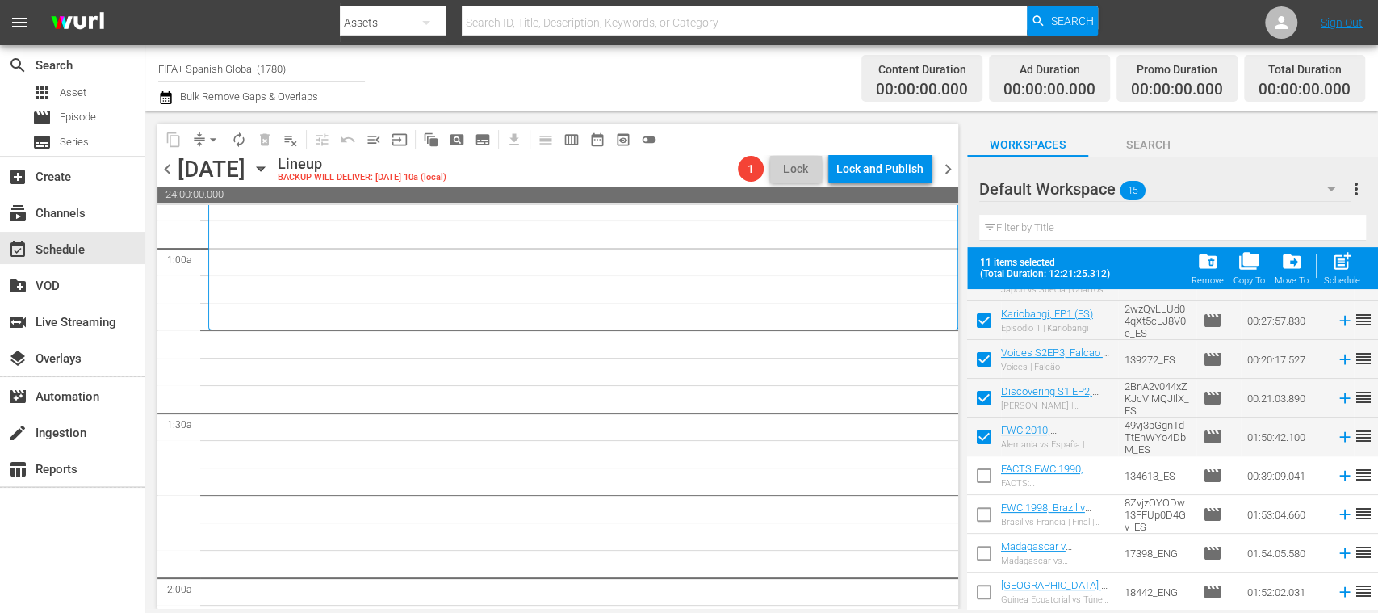
click at [983, 399] on input "checkbox" at bounding box center [984, 401] width 34 height 34
checkbox input "true"
click at [983, 321] on input "checkbox" at bounding box center [984, 324] width 34 height 34
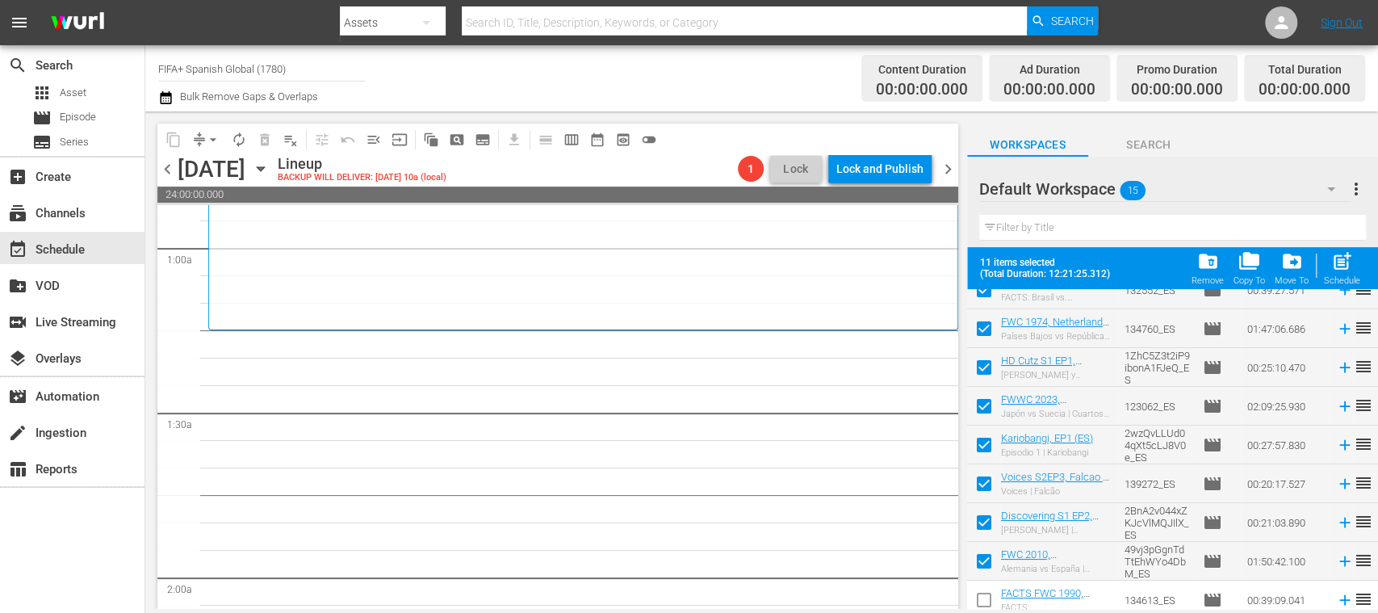
scroll to position [246, 0]
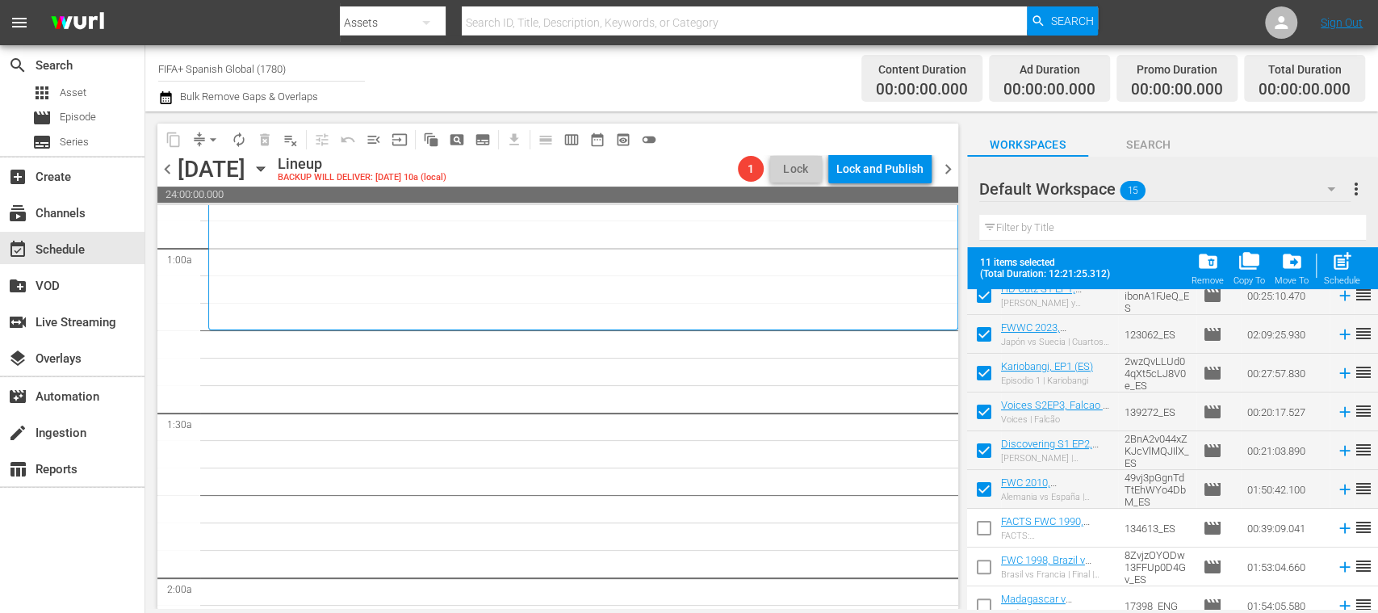
click at [986, 373] on input "checkbox" at bounding box center [984, 376] width 34 height 34
checkbox input "false"
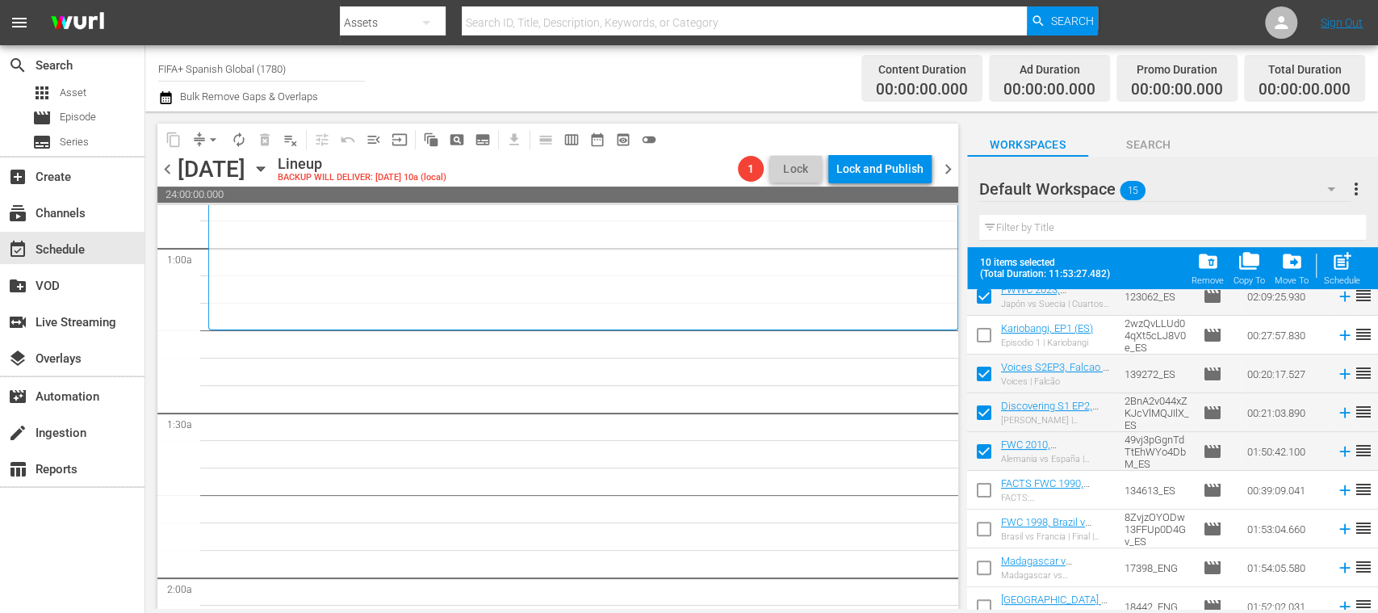
scroll to position [299, 0]
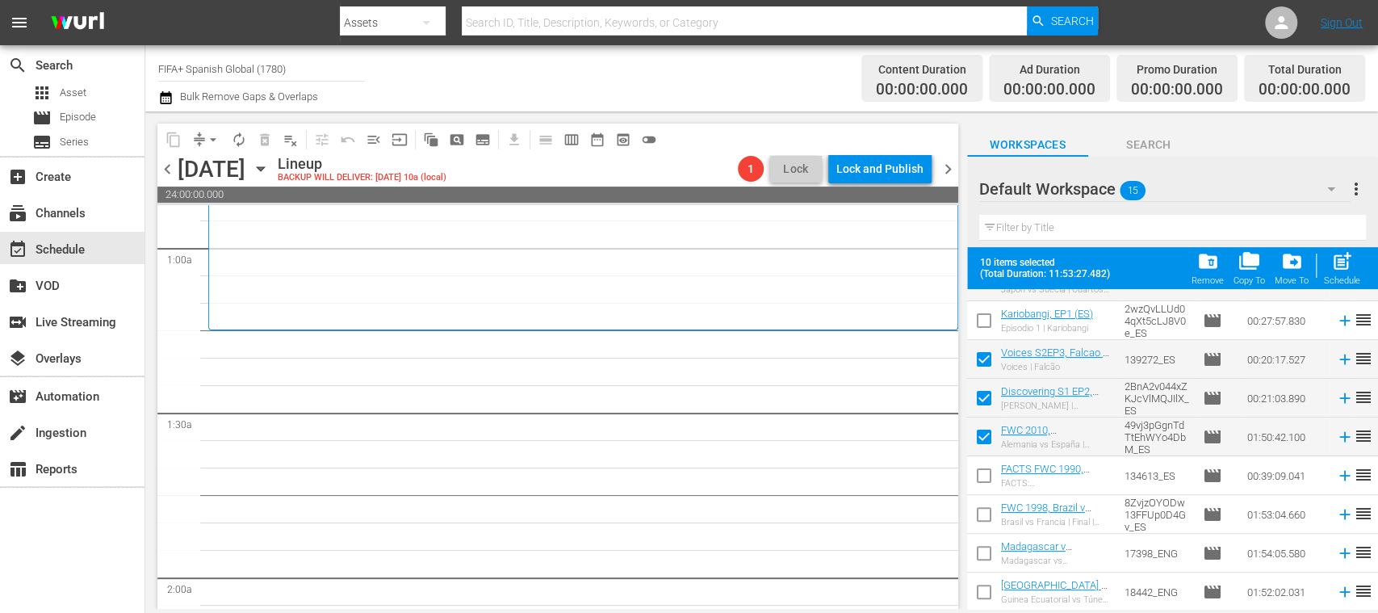
click at [984, 593] on input "checkbox" at bounding box center [984, 595] width 34 height 34
checkbox input "true"
drag, startPoint x: 1347, startPoint y: 269, endPoint x: 965, endPoint y: 340, distance: 388.4
click at [1348, 269] on span "post_add" at bounding box center [1342, 261] width 22 height 22
checkbox input "false"
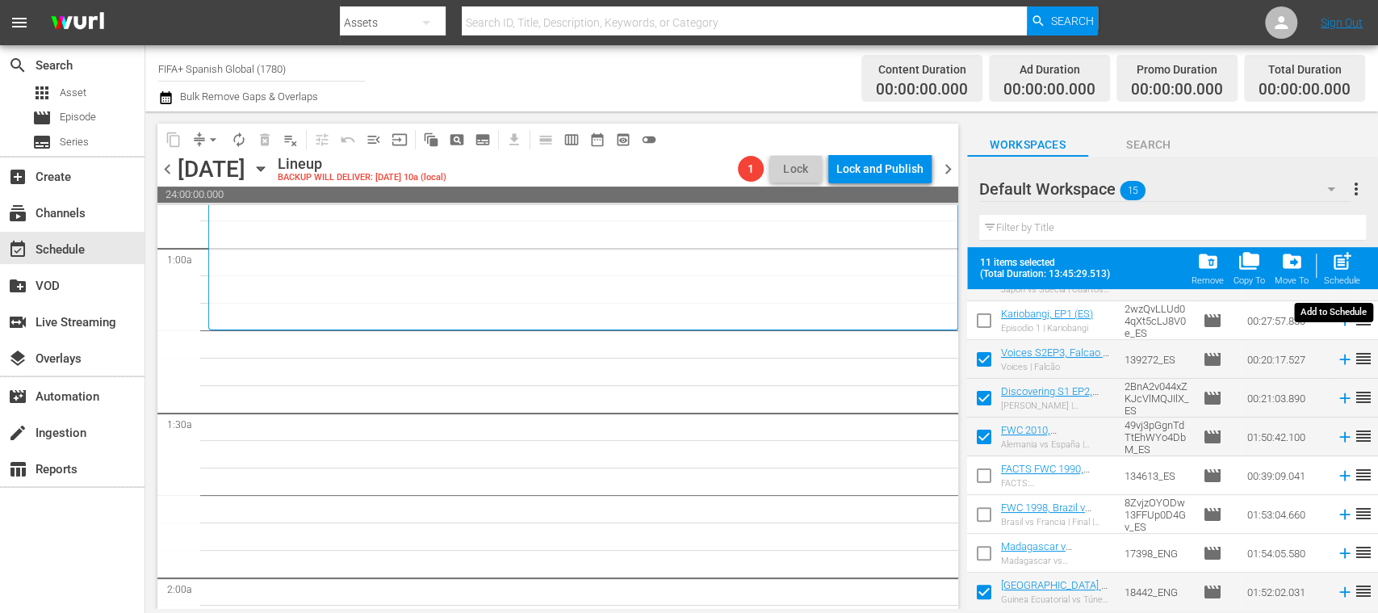
checkbox input "false"
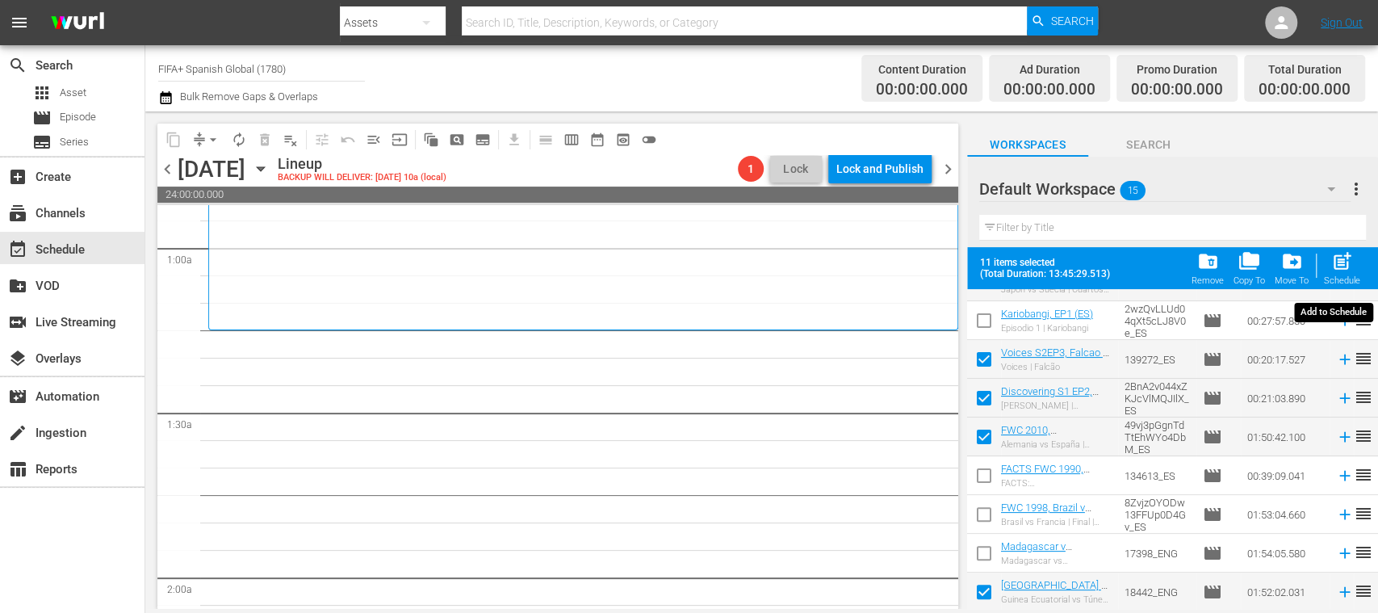
checkbox input "false"
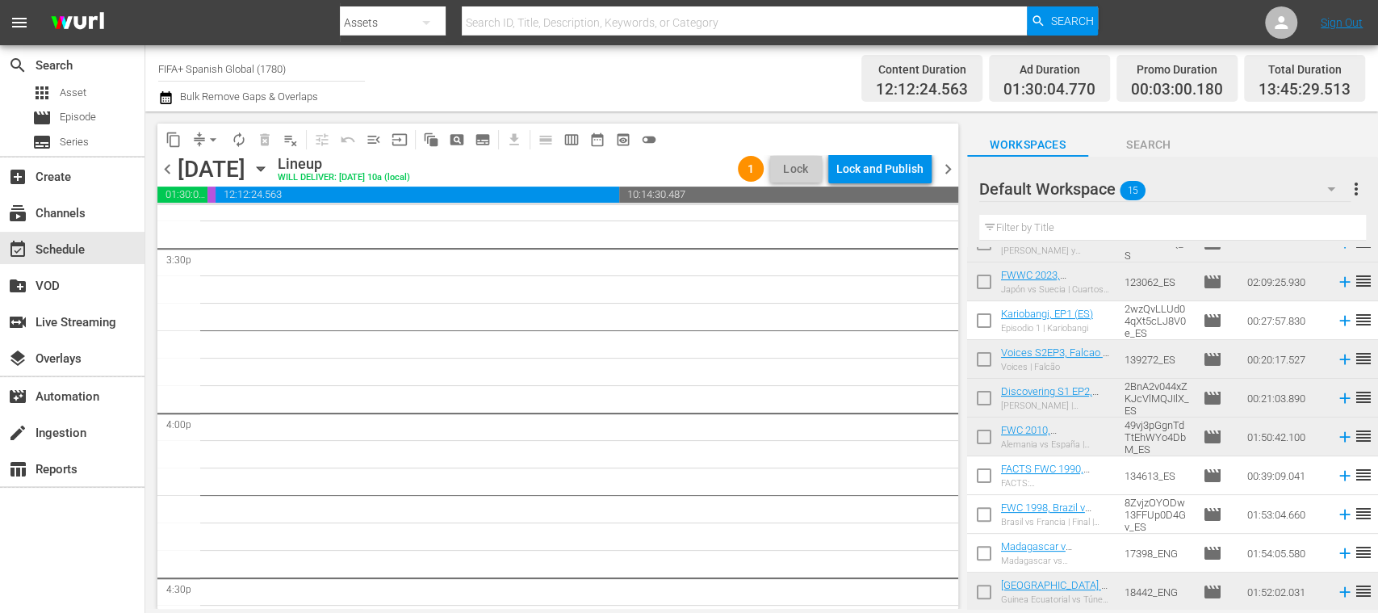
scroll to position [4775, 0]
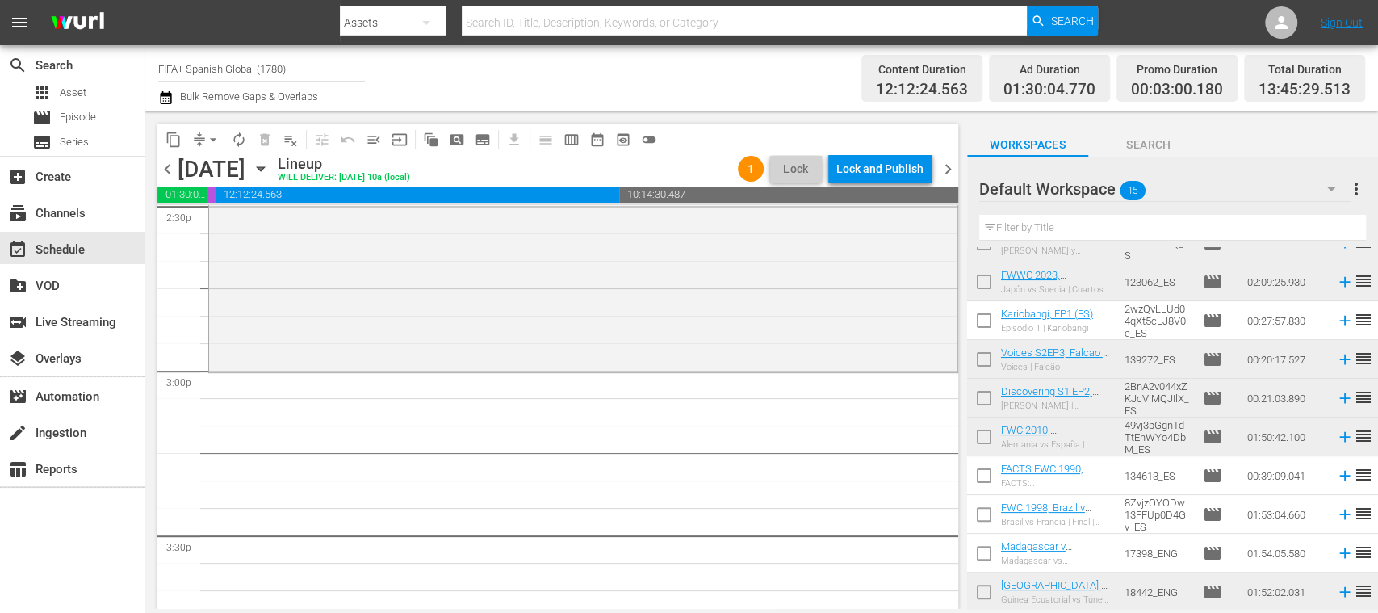
click at [987, 478] on input "checkbox" at bounding box center [984, 479] width 34 height 34
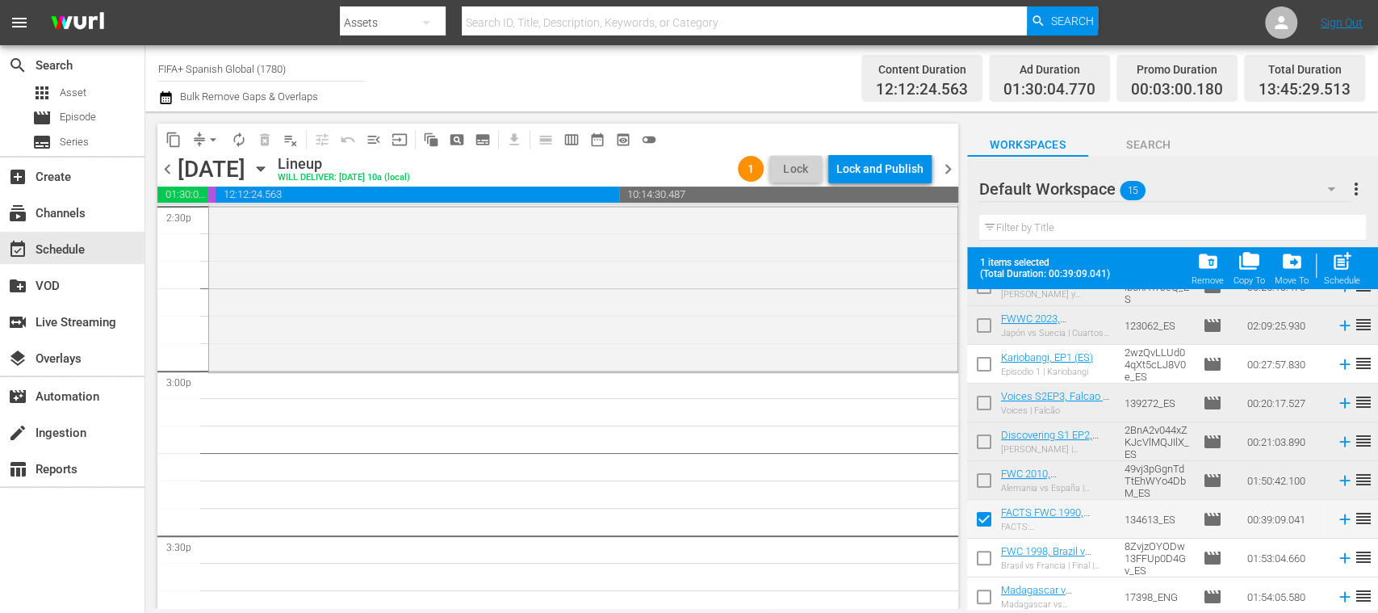
scroll to position [299, 0]
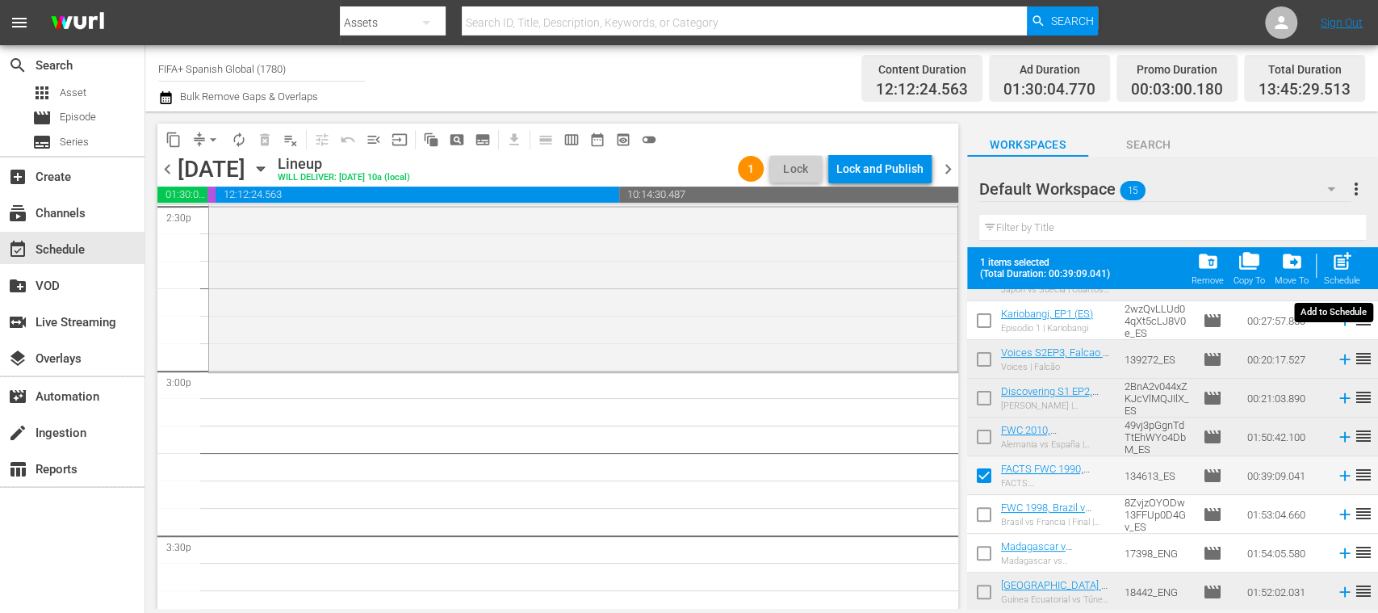
click at [1348, 272] on span "post_add" at bounding box center [1342, 261] width 22 height 22
checkbox input "false"
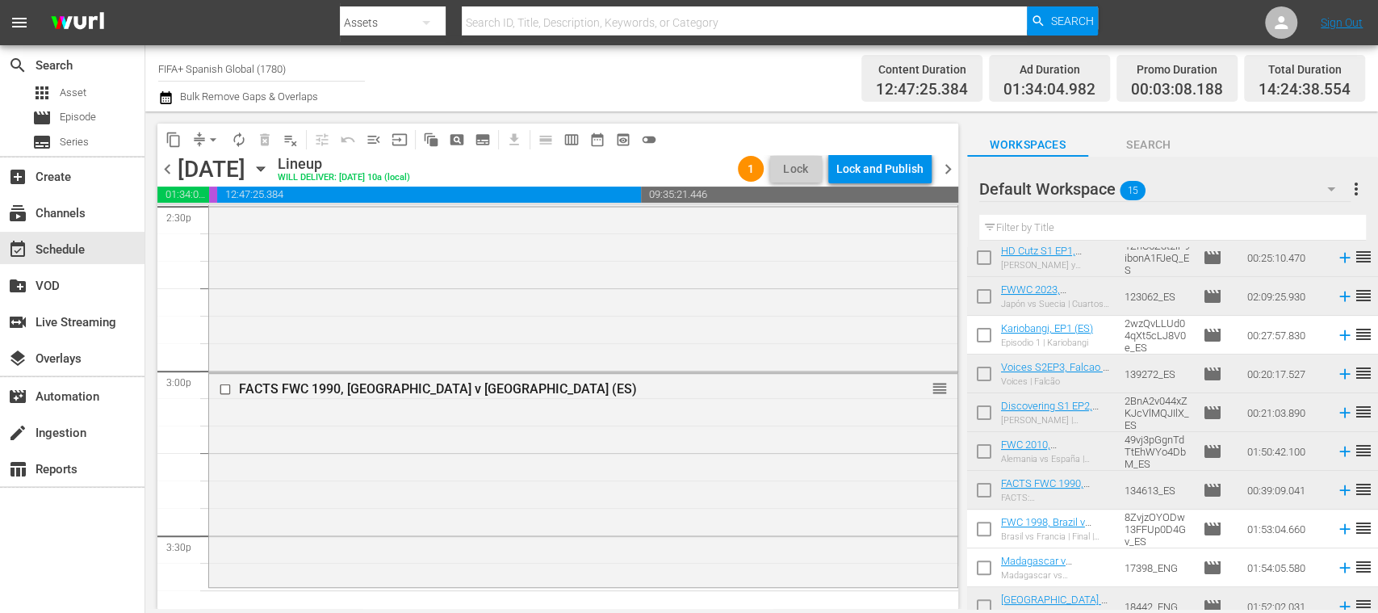
scroll to position [257, 0]
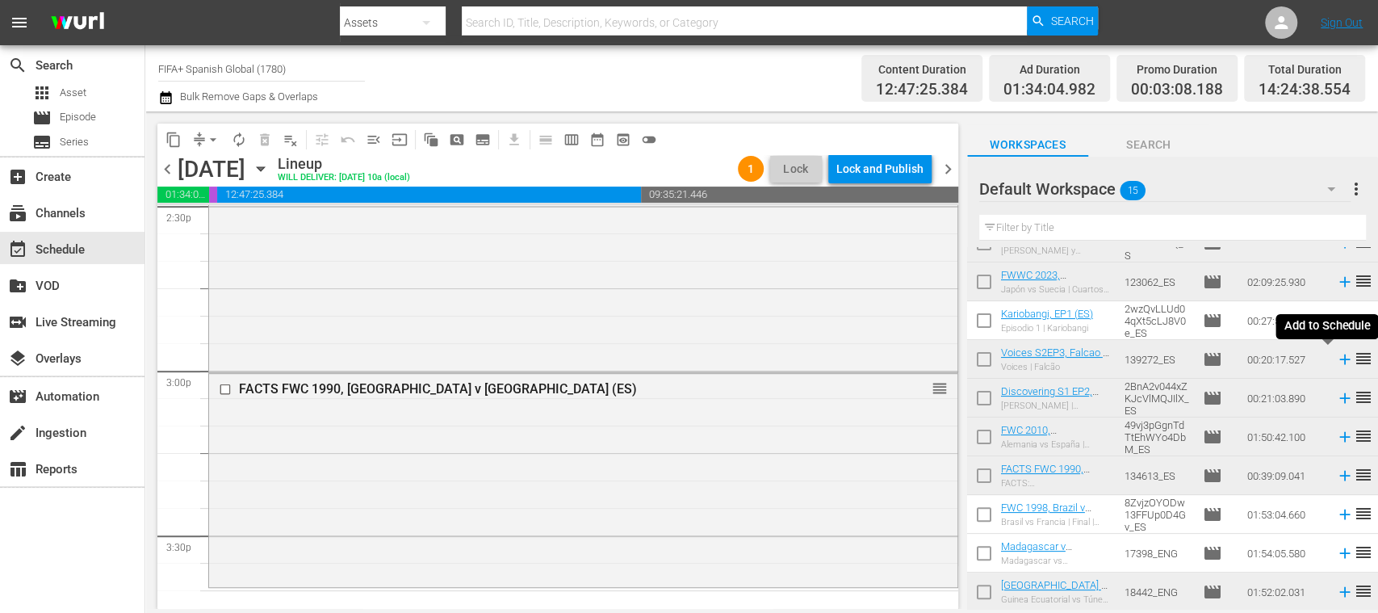
click at [1339, 358] on icon at bounding box center [1344, 359] width 10 height 10
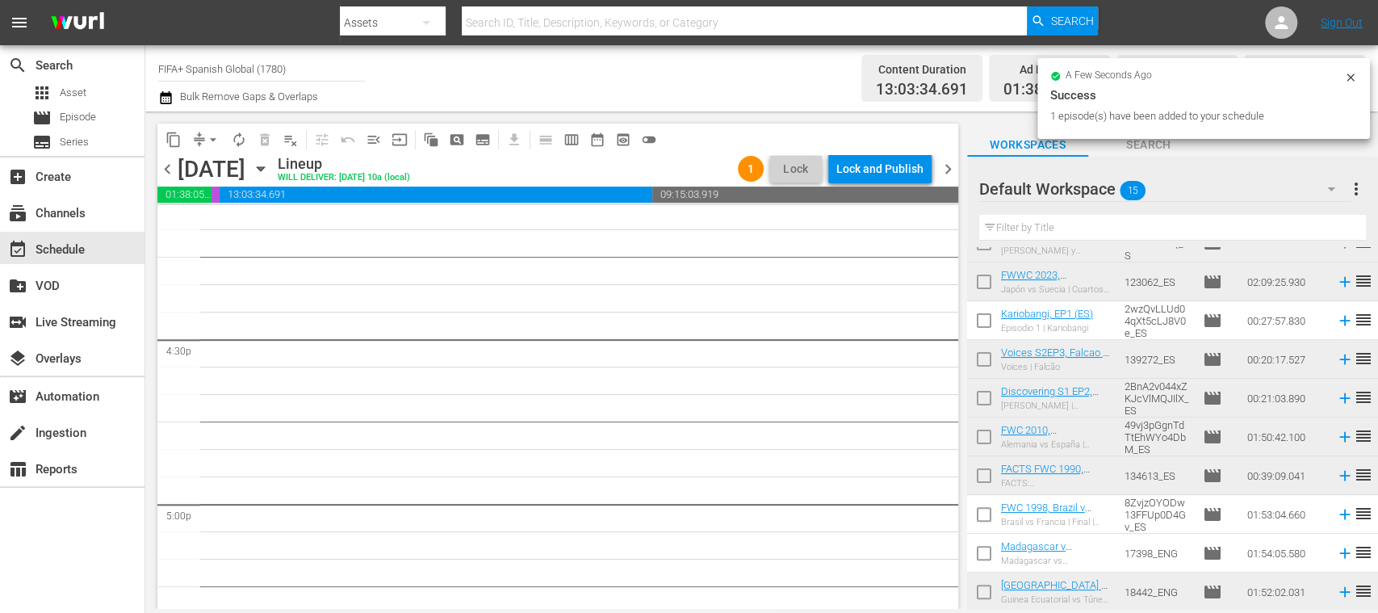
scroll to position [5231, 0]
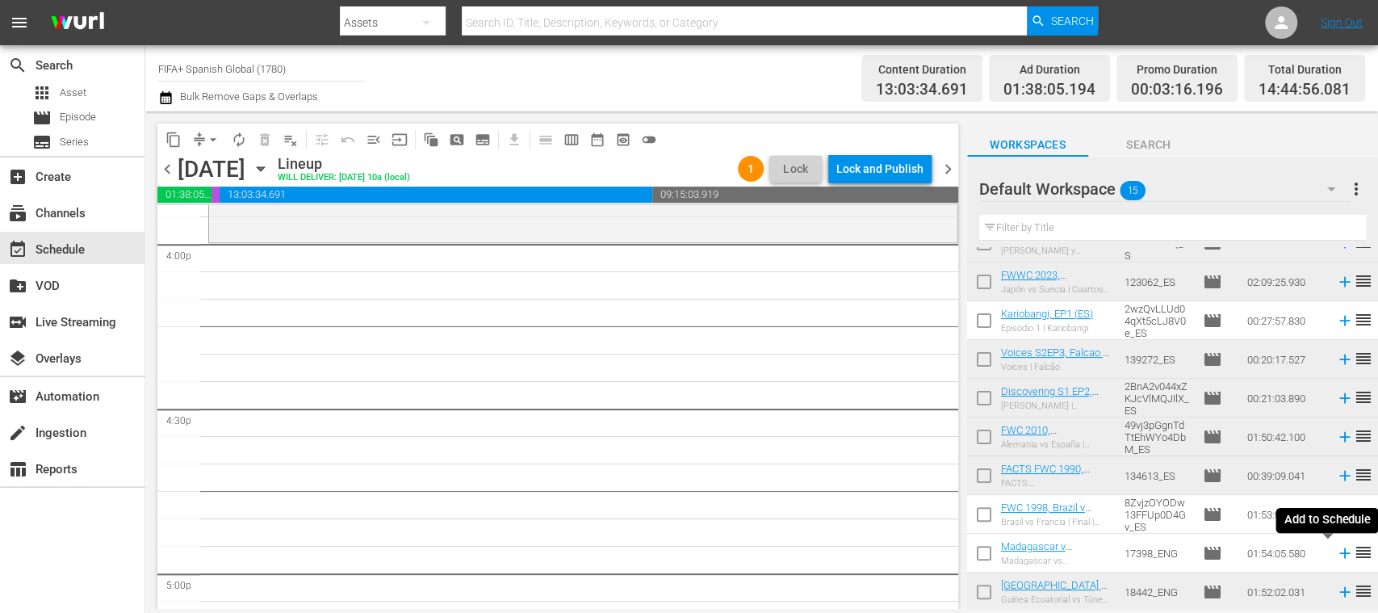
click at [1339, 552] on icon at bounding box center [1344, 553] width 10 height 10
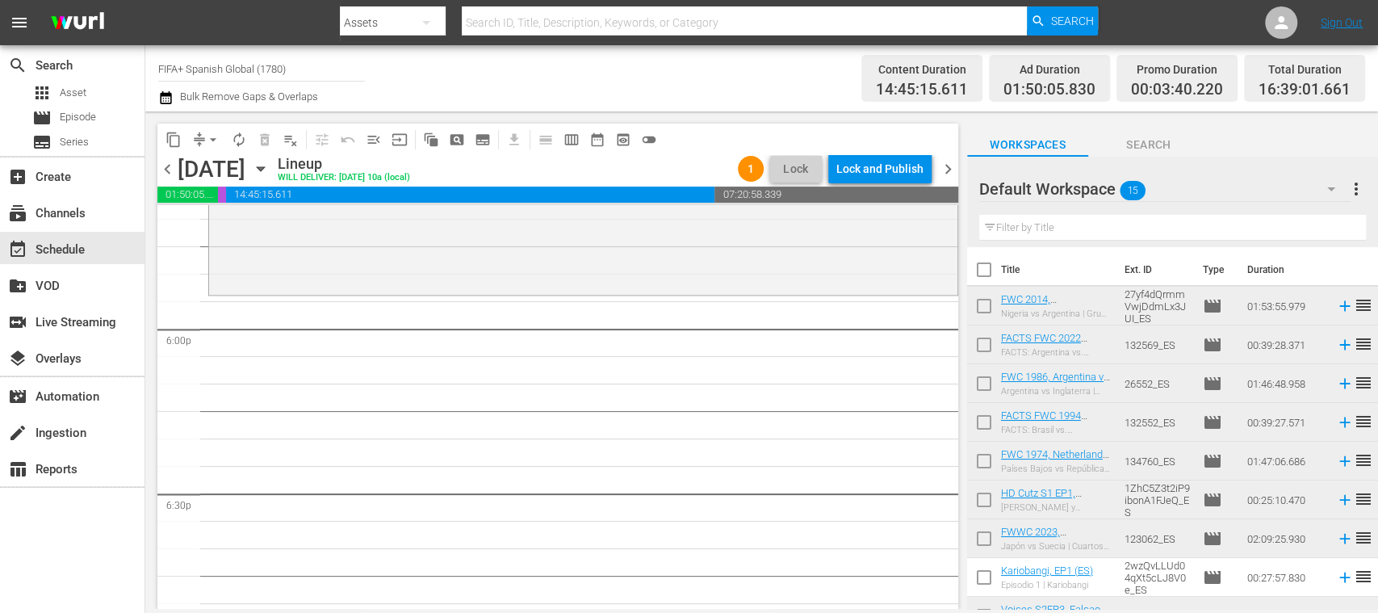
scroll to position [257, 0]
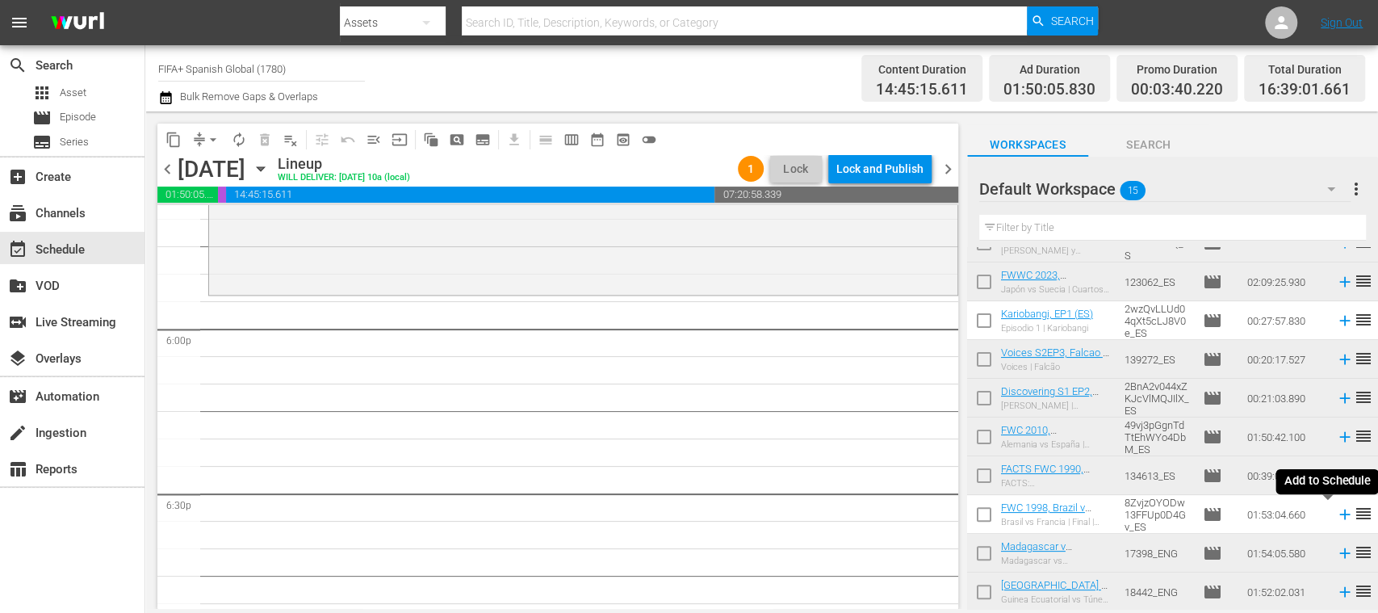
click at [1339, 515] on icon at bounding box center [1344, 514] width 10 height 10
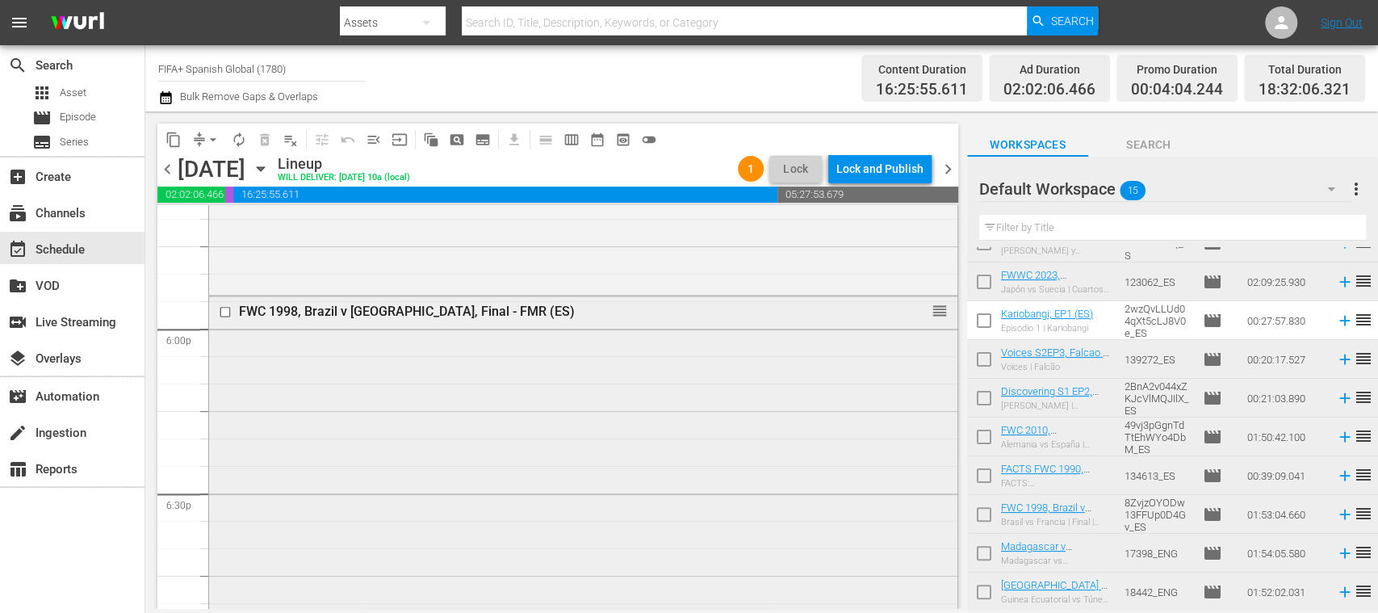
click at [226, 310] on input "checkbox" at bounding box center [227, 312] width 17 height 14
click at [265, 144] on span "delete_forever_outlined" at bounding box center [265, 140] width 16 height 16
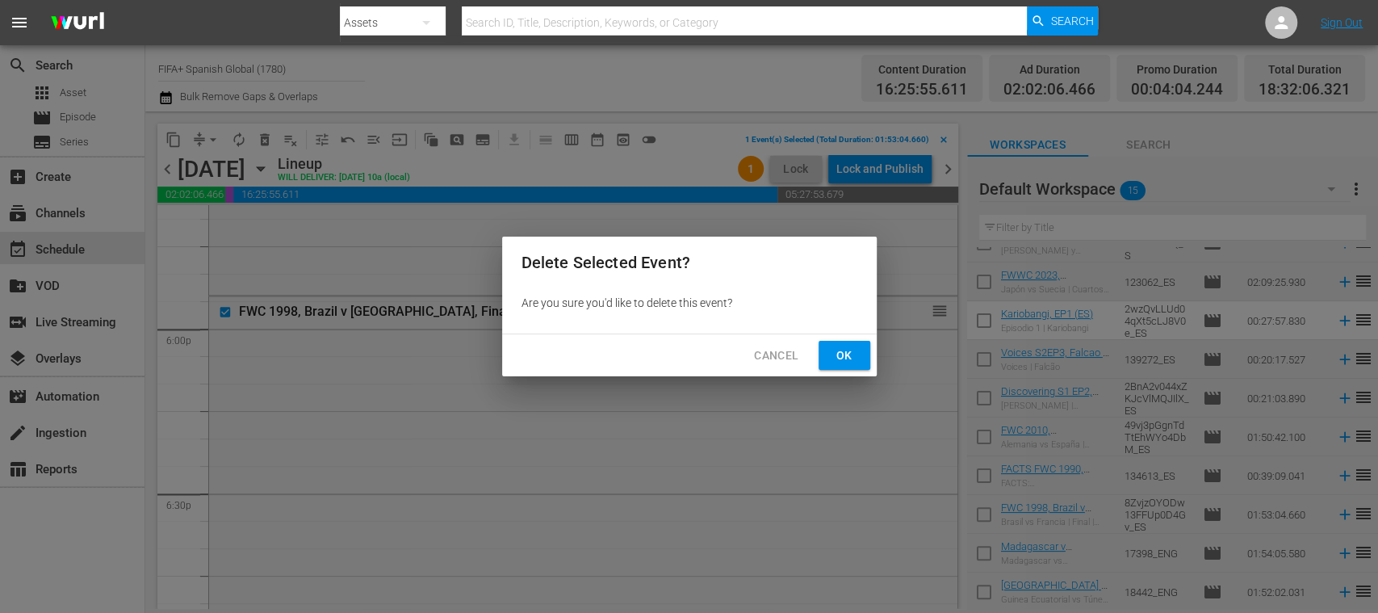
click at [841, 354] on span "Ok" at bounding box center [844, 356] width 26 height 20
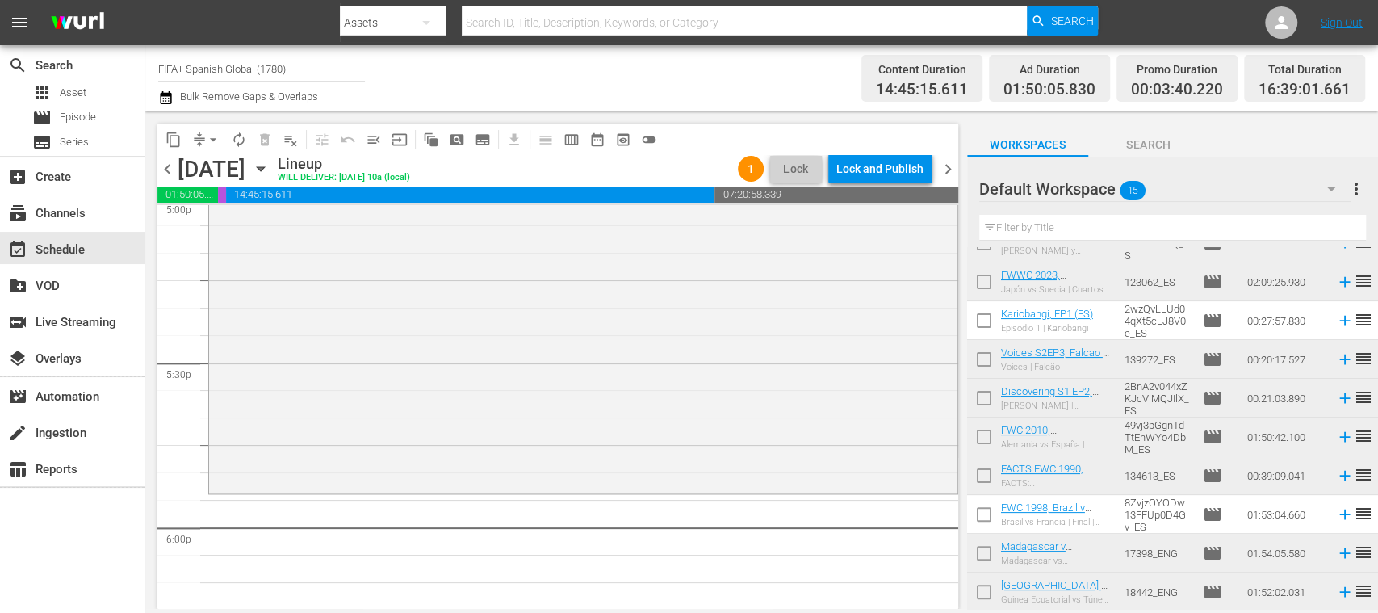
click at [983, 437] on input "checkbox" at bounding box center [984, 440] width 34 height 34
checkbox input "true"
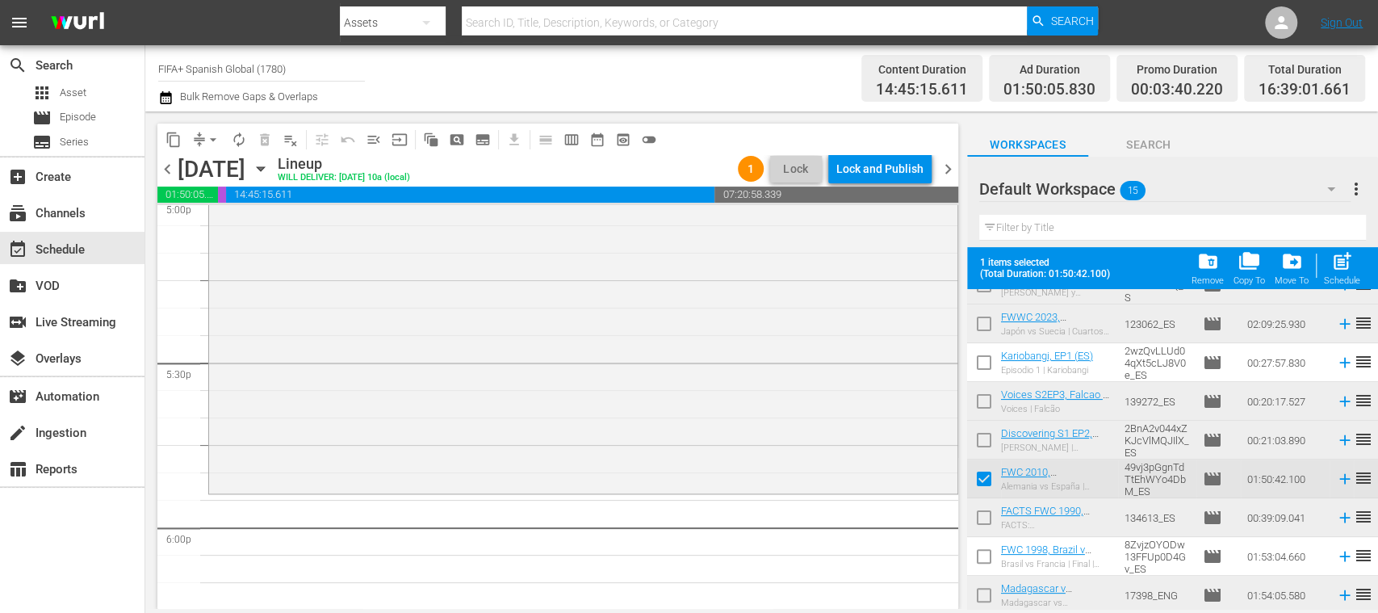
click at [983, 555] on input "checkbox" at bounding box center [984, 559] width 34 height 34
checkbox input "true"
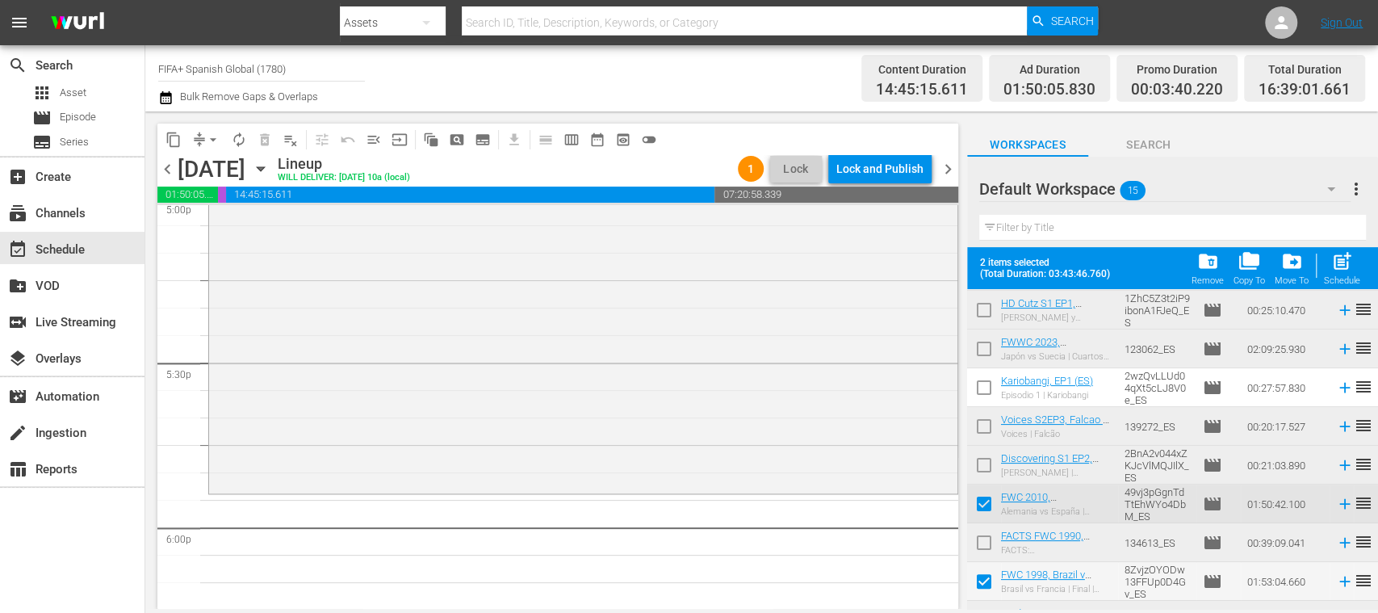
scroll to position [299, 0]
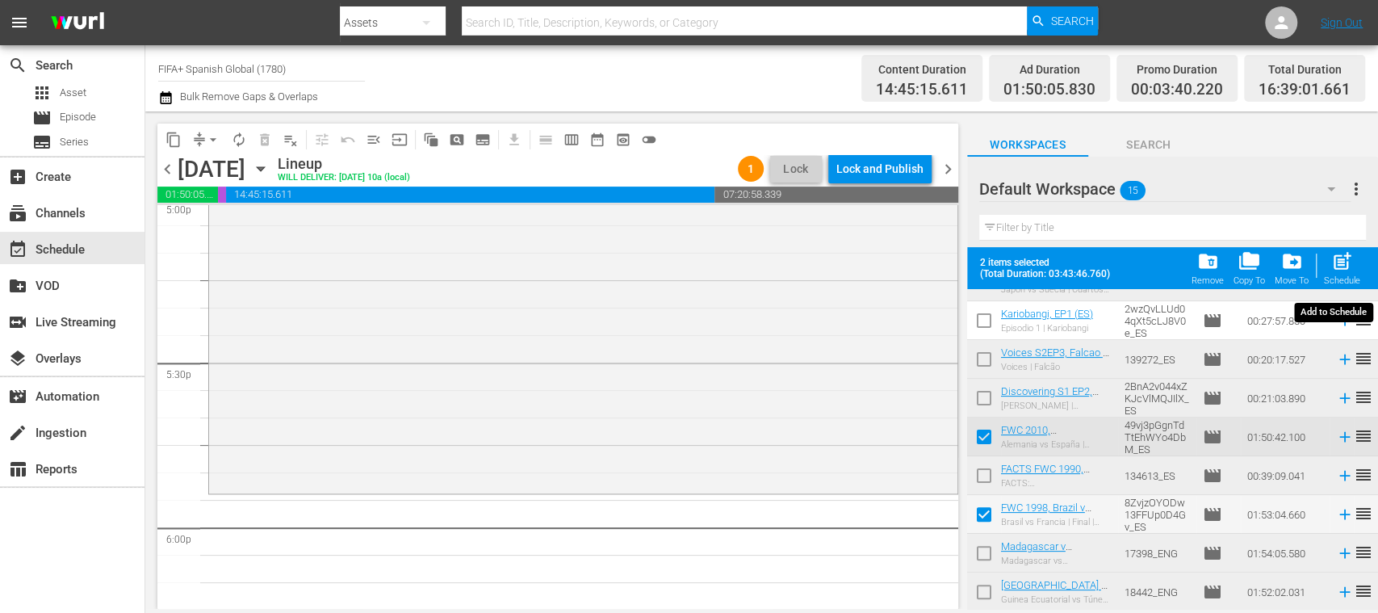
click at [1350, 271] on span "post_add" at bounding box center [1342, 261] width 22 height 22
checkbox input "false"
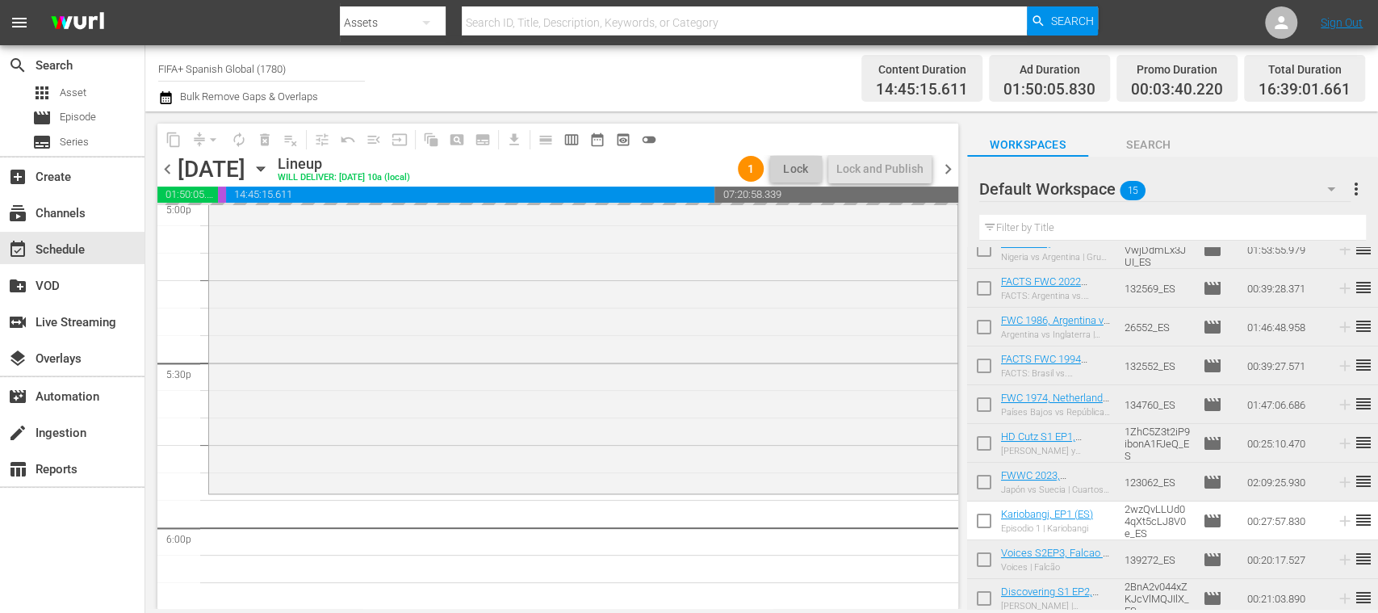
scroll to position [0, 0]
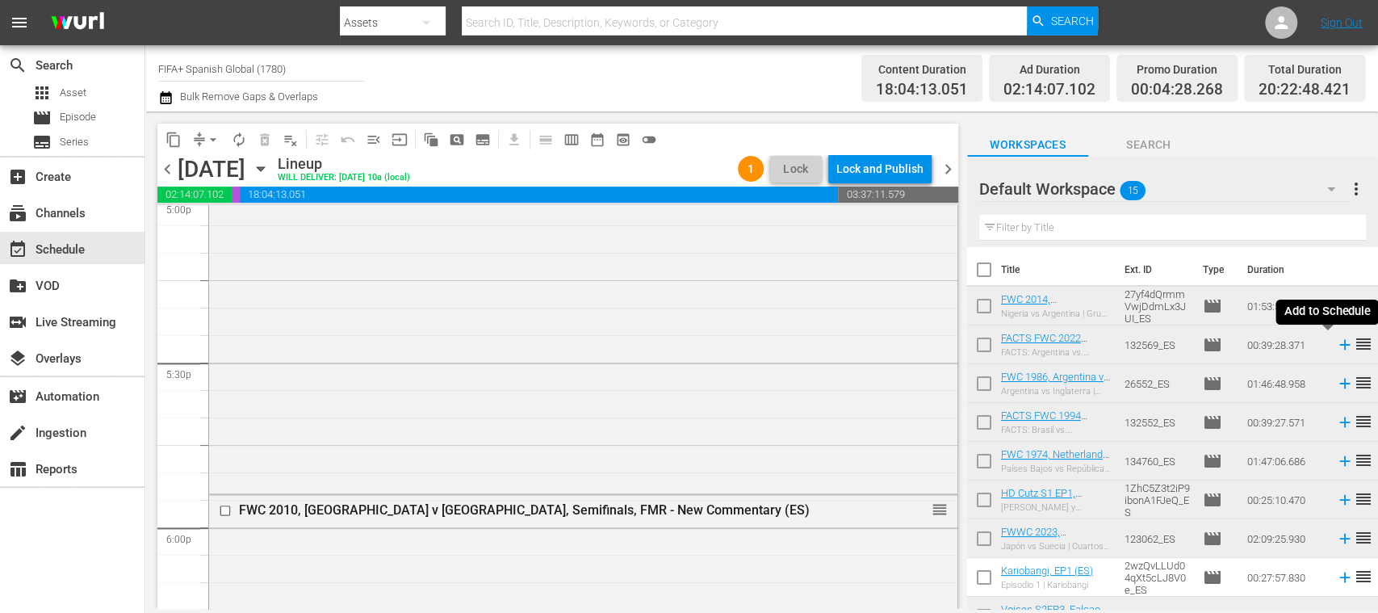
click at [1339, 346] on icon at bounding box center [1344, 345] width 10 height 10
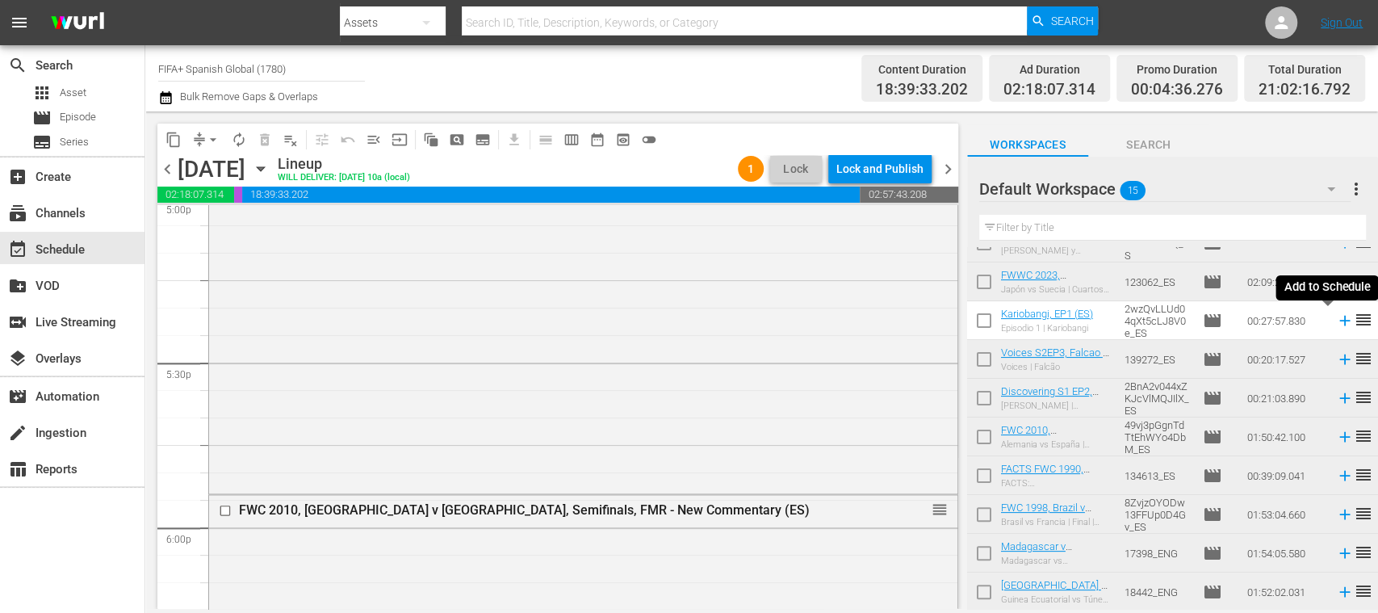
click at [1339, 321] on icon at bounding box center [1344, 321] width 10 height 10
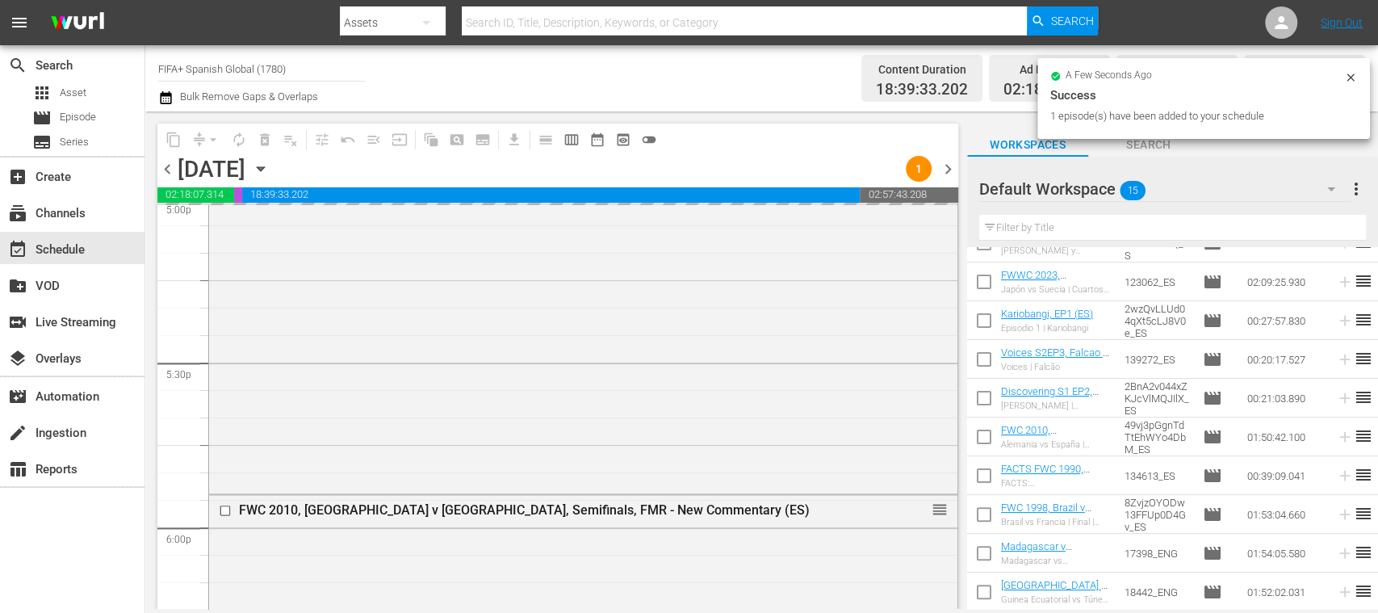
scroll to position [0, 0]
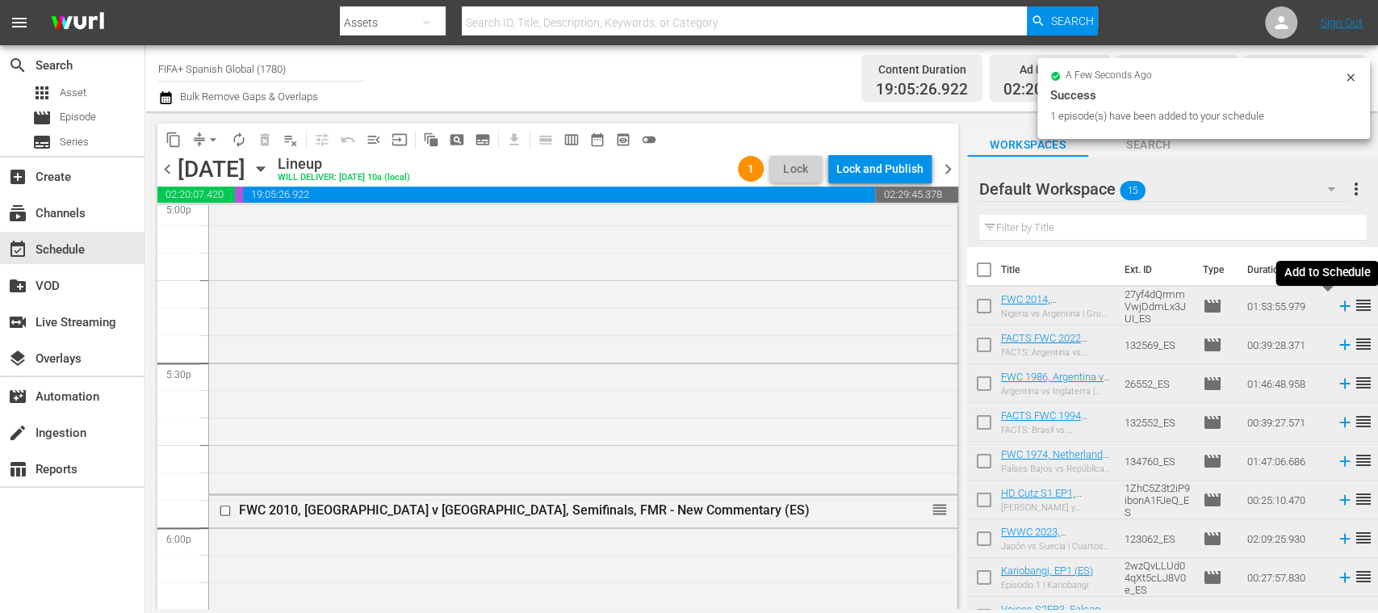
click at [1336, 309] on icon at bounding box center [1345, 306] width 18 height 18
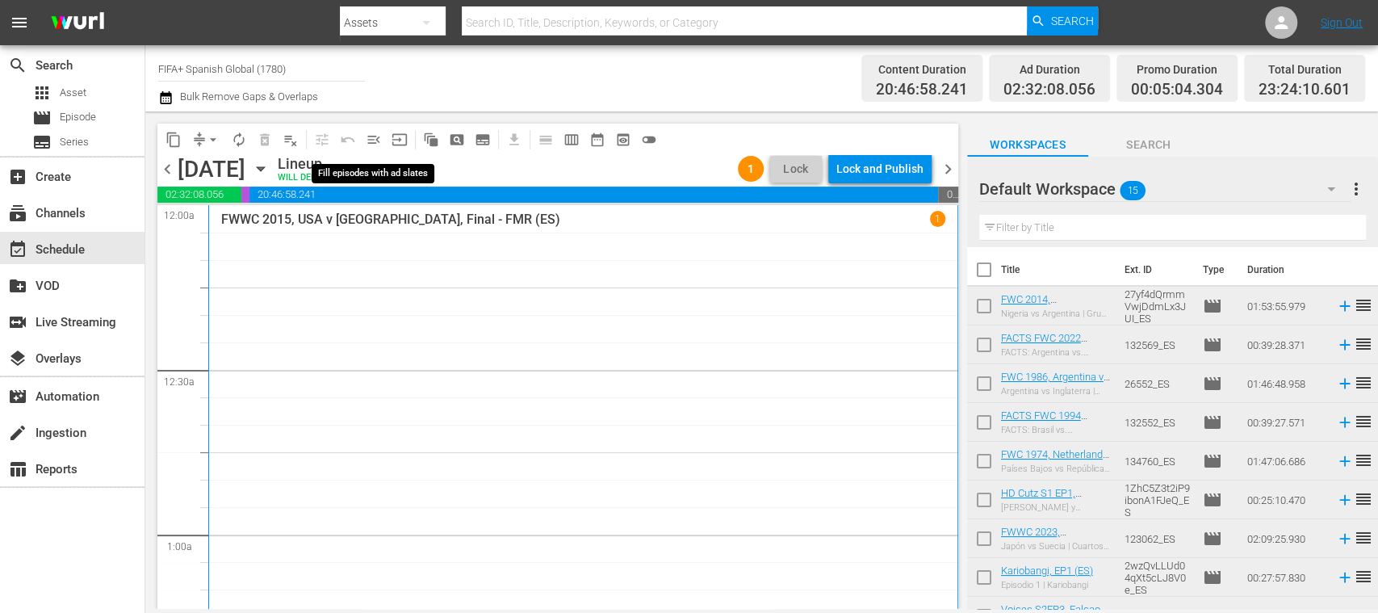
click at [376, 142] on span "menu_open" at bounding box center [374, 140] width 16 height 16
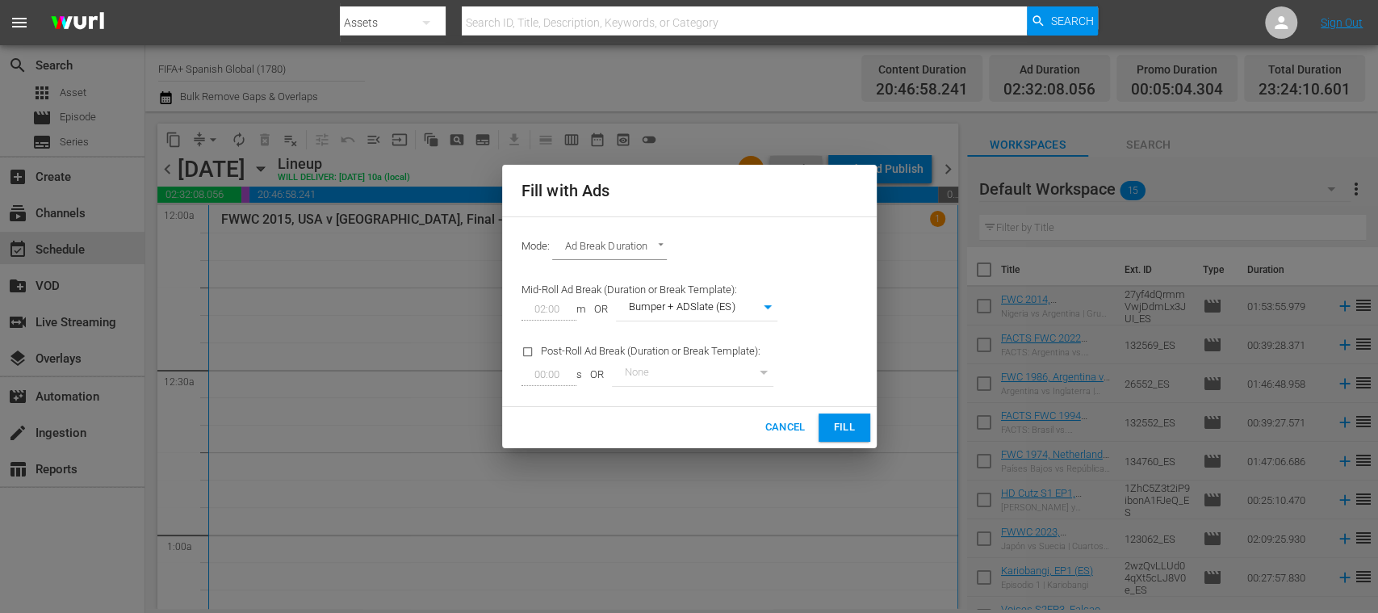
click at [777, 421] on span "Cancel" at bounding box center [784, 427] width 40 height 19
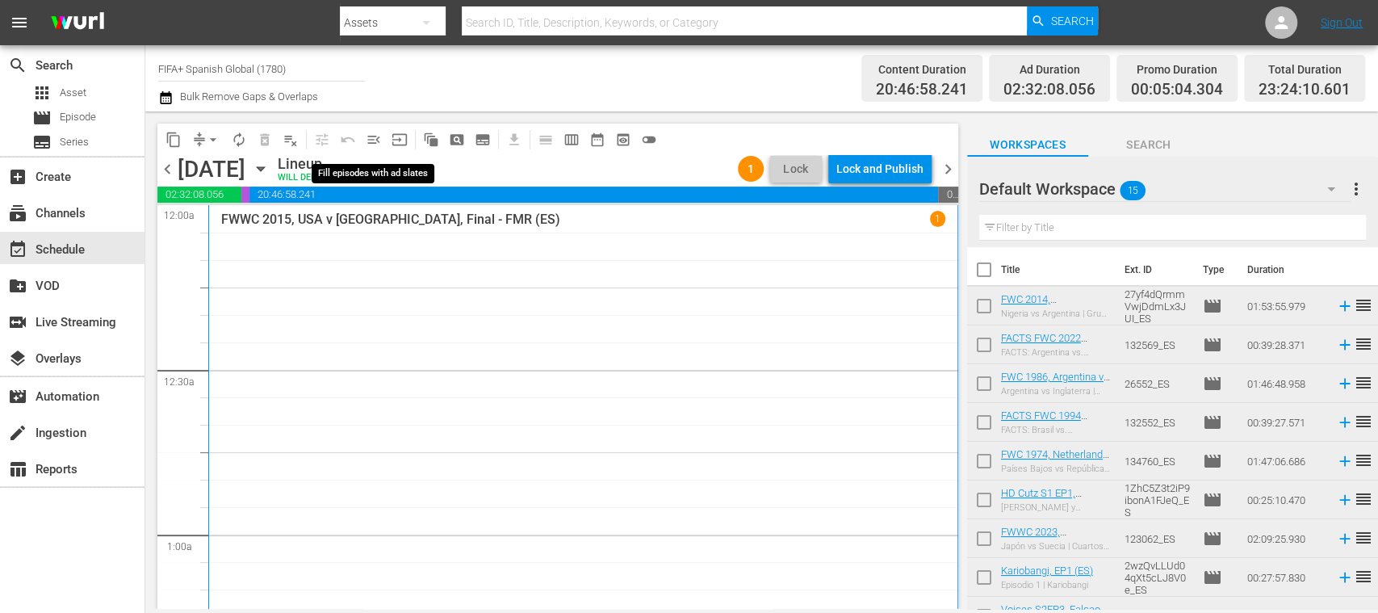
click at [370, 139] on span "menu_open" at bounding box center [374, 140] width 16 height 16
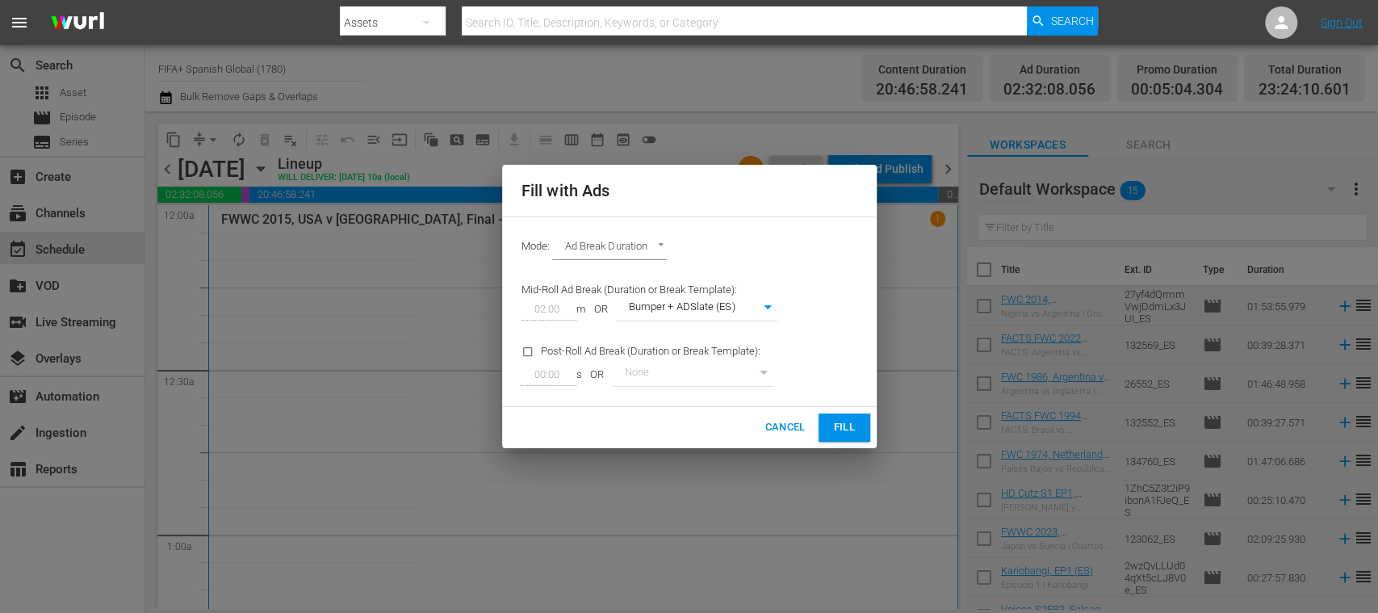
click at [843, 423] on span "Fill" at bounding box center [844, 427] width 26 height 19
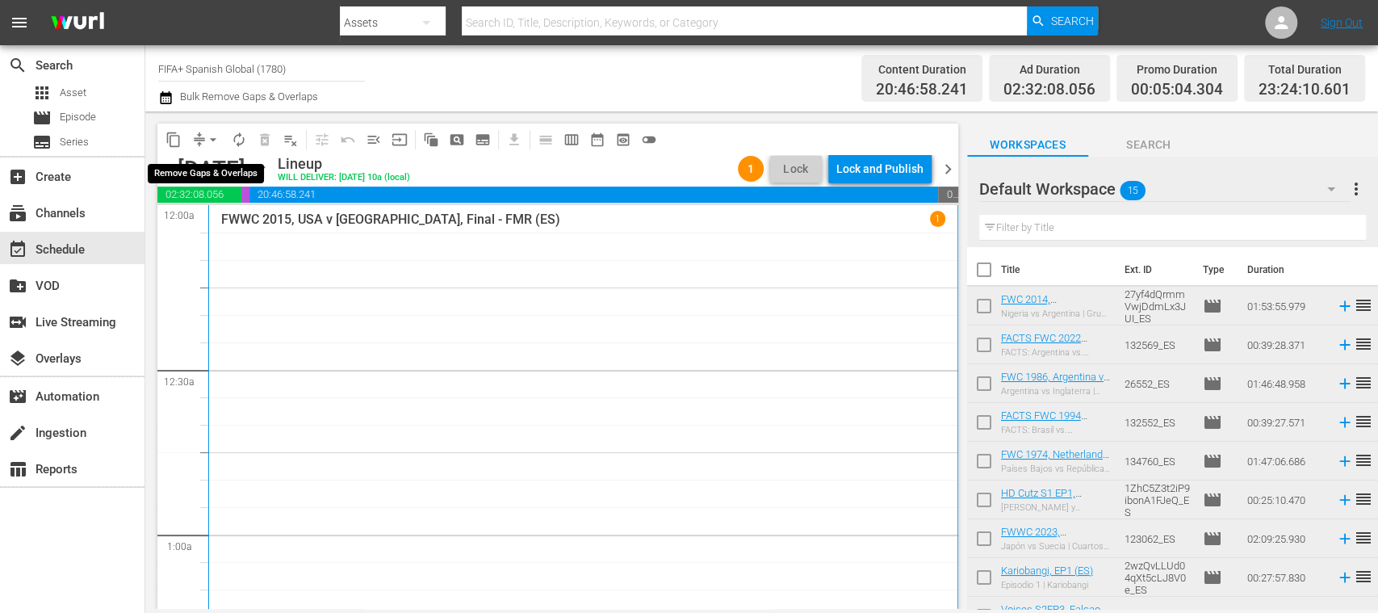
click at [216, 142] on span "arrow_drop_down" at bounding box center [213, 140] width 16 height 16
click at [247, 224] on li "Align to End of Previous Day" at bounding box center [214, 225] width 170 height 27
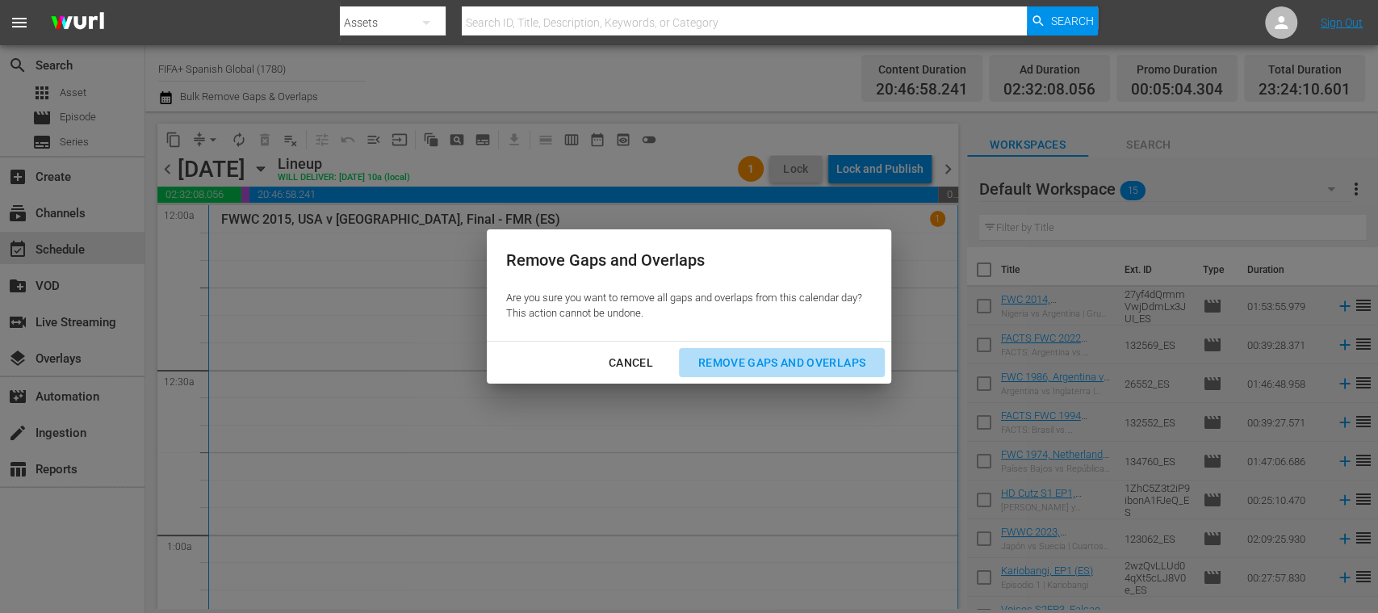
click at [753, 362] on div "Remove Gaps and Overlaps" at bounding box center [781, 363] width 193 height 20
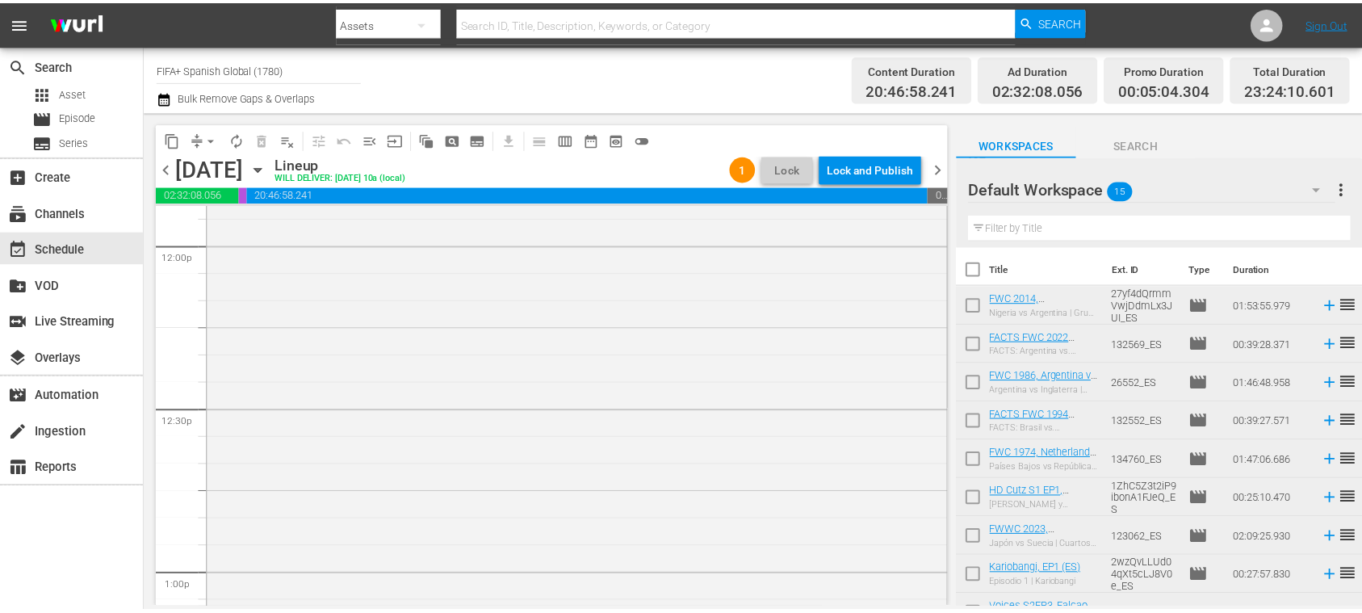
scroll to position [3624, 0]
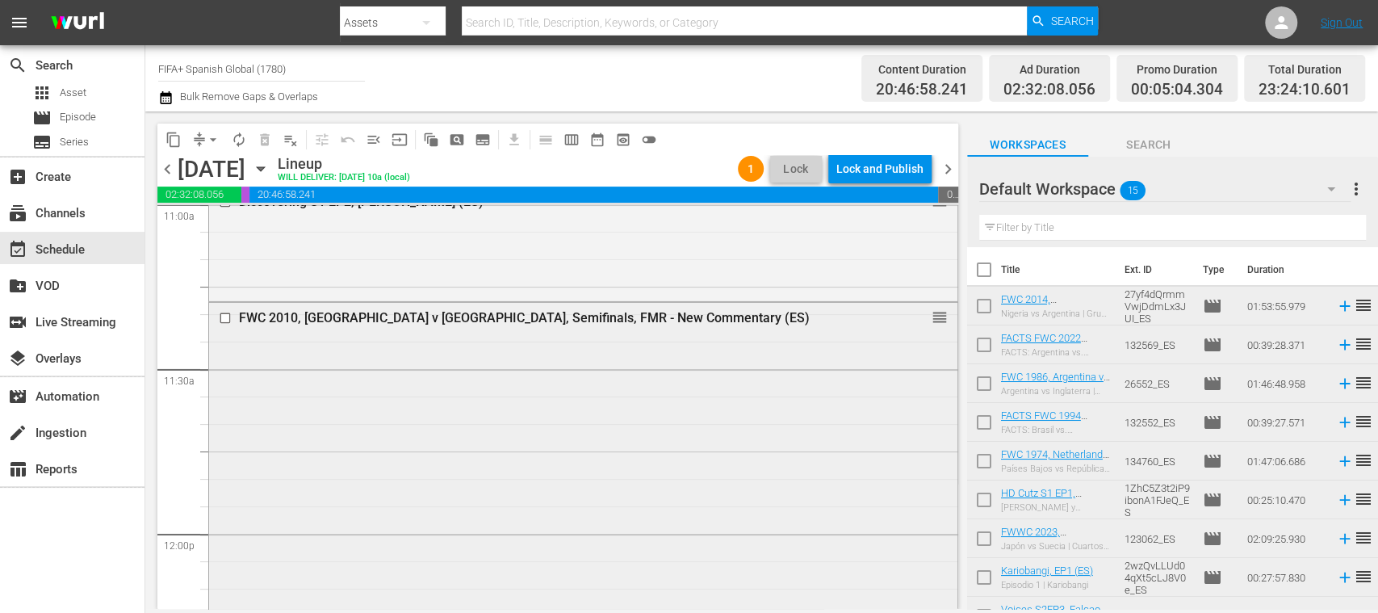
click at [553, 317] on div "FWC 2010, [GEOGRAPHIC_DATA] v [GEOGRAPHIC_DATA], Semifinals, FMR - New Commenta…" at bounding box center [554, 317] width 630 height 15
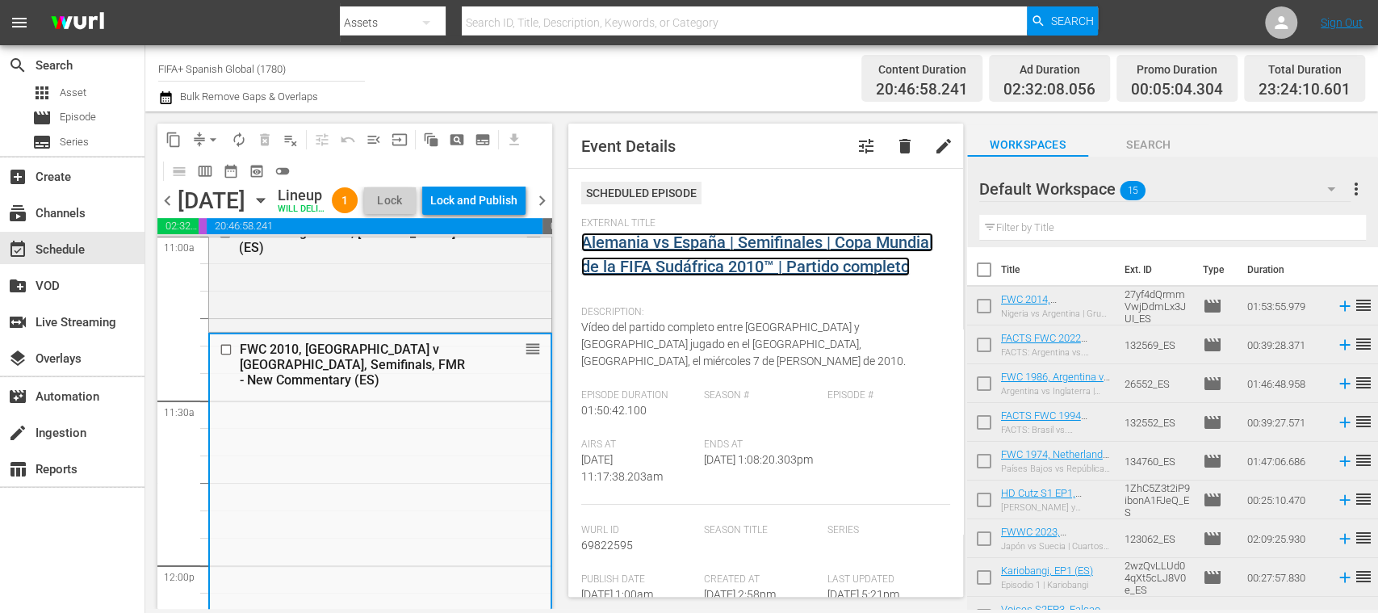
click at [668, 266] on link "Alemania vs España | Semifinales | Copa Mundial de la FIFA Sudáfrica 2010™ | Pa…" at bounding box center [757, 254] width 352 height 44
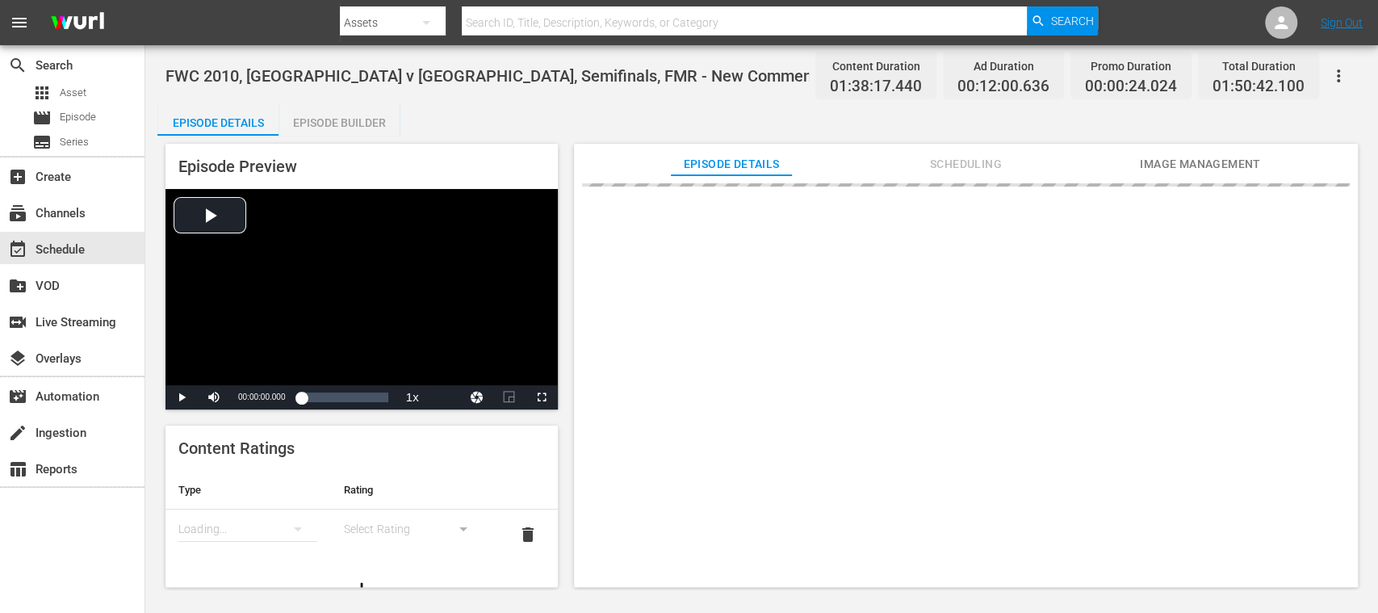
click at [341, 115] on div "Episode Builder" at bounding box center [339, 122] width 121 height 39
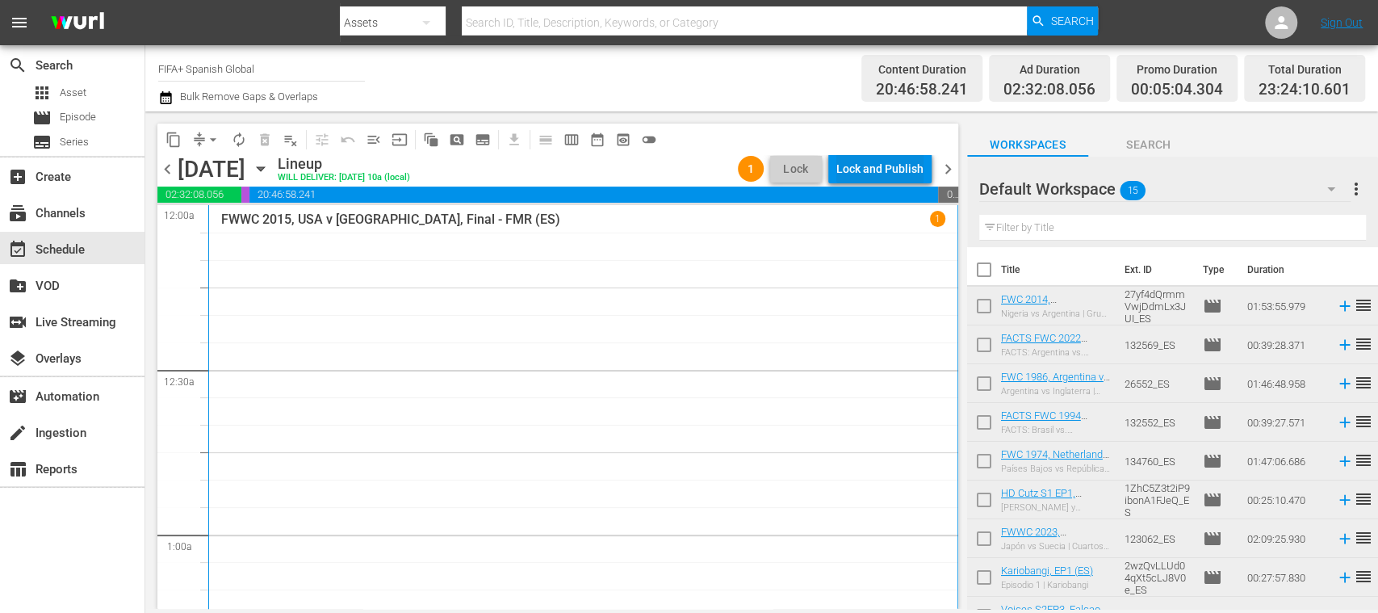
click at [907, 171] on div "Lock and Publish" at bounding box center [879, 168] width 87 height 29
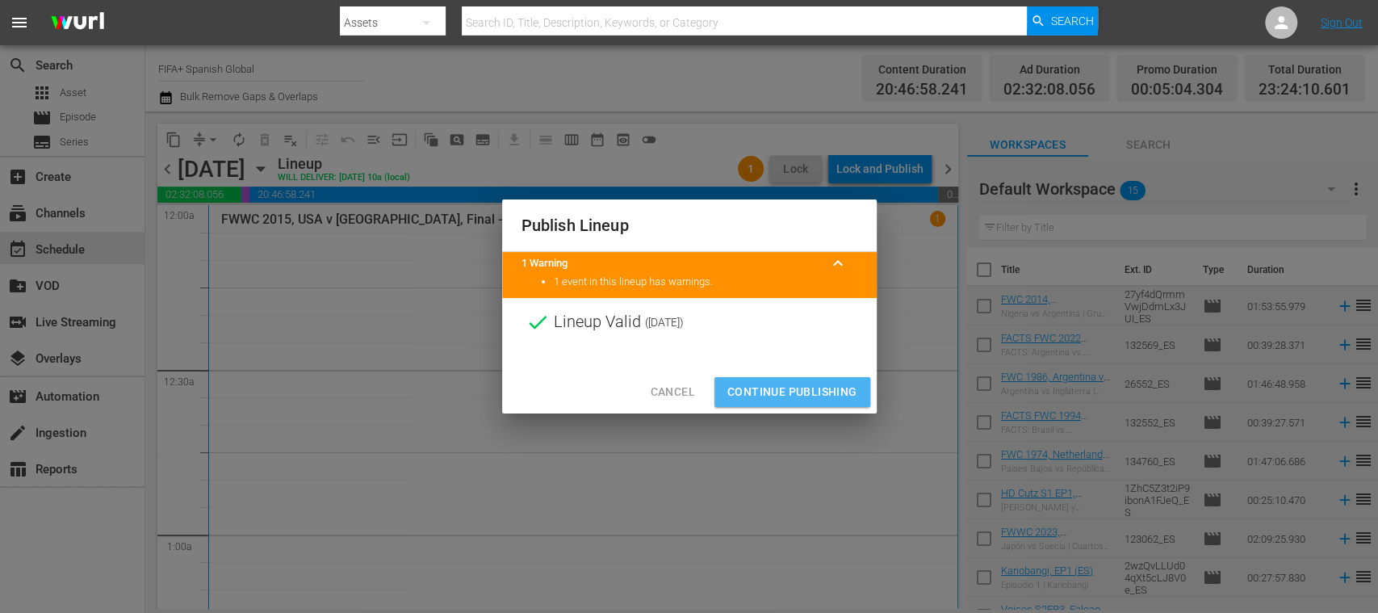
click at [843, 392] on span "Continue Publishing" at bounding box center [792, 392] width 130 height 20
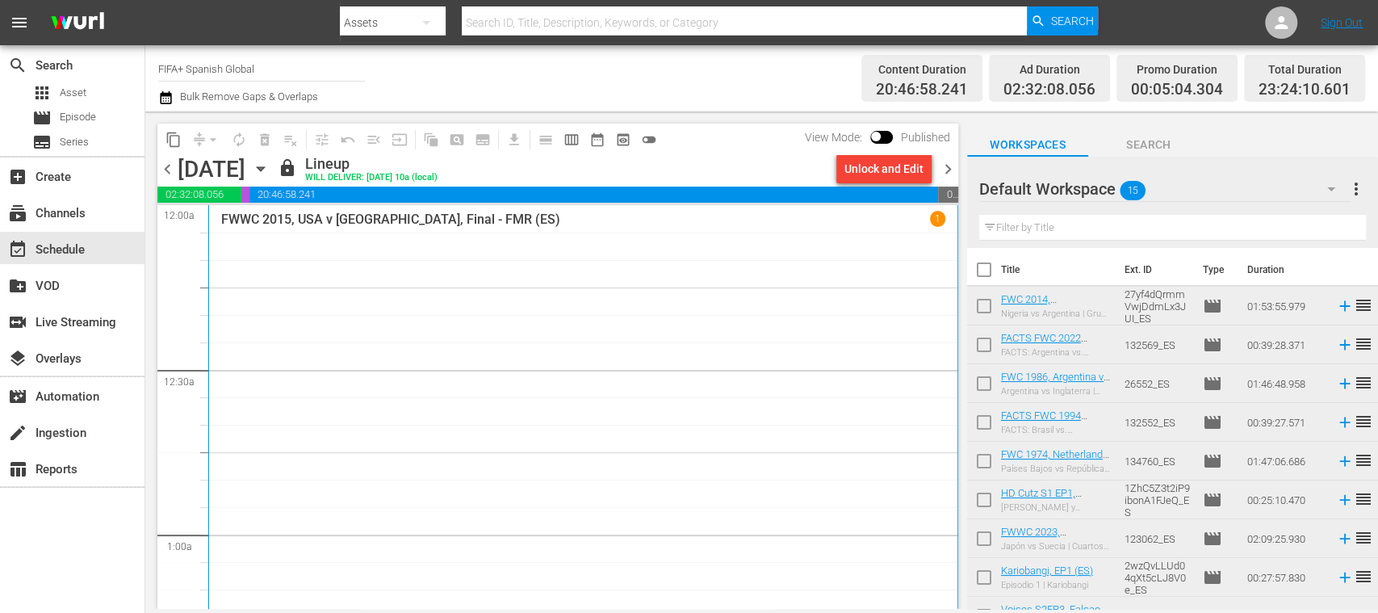
click at [946, 165] on span "chevron_right" at bounding box center [948, 169] width 20 height 20
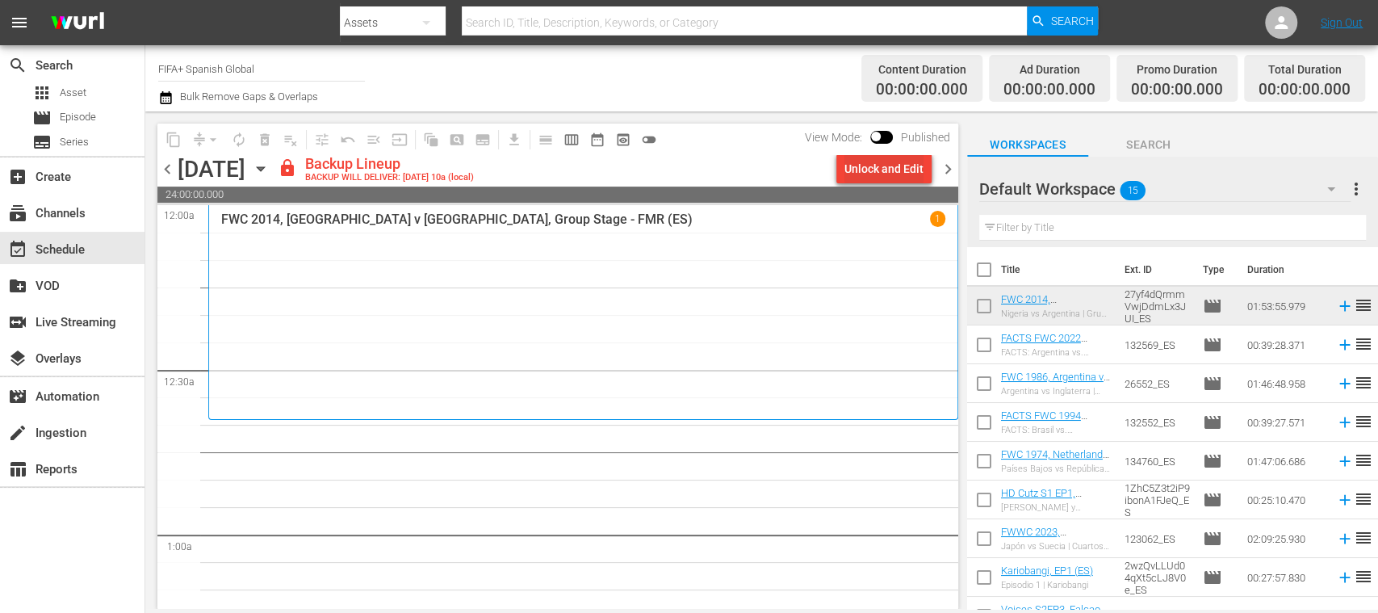
click at [913, 171] on div "Unlock and Edit" at bounding box center [883, 168] width 79 height 29
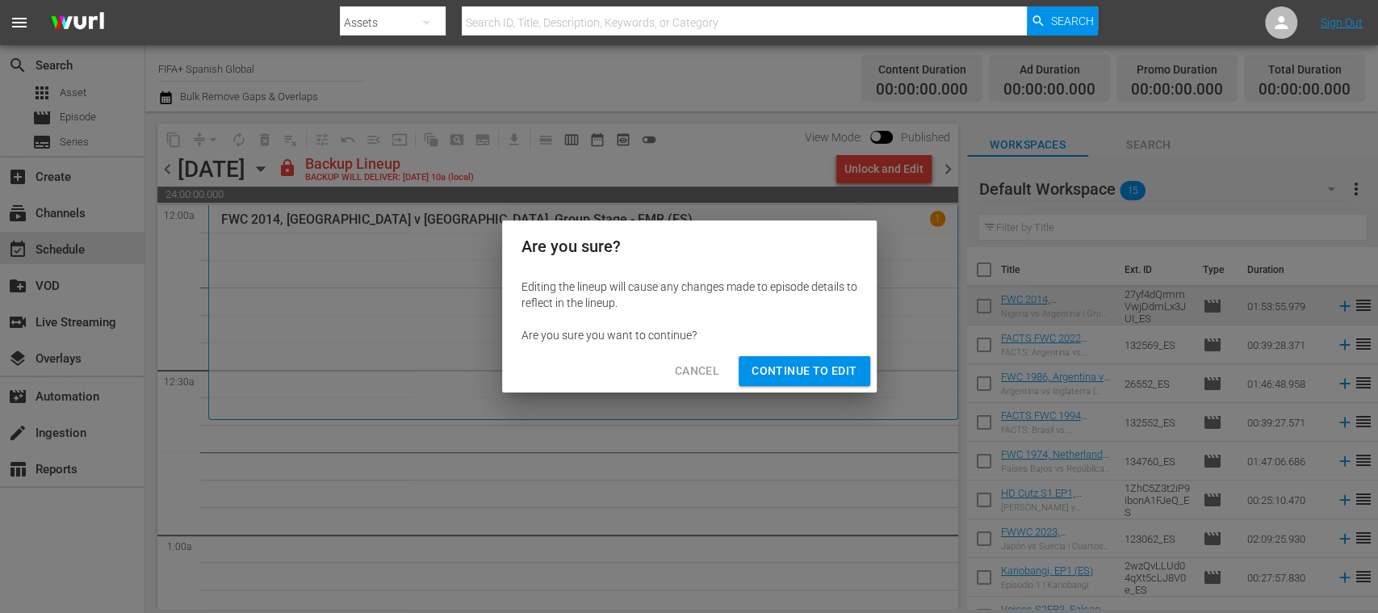
click at [812, 371] on span "Continue to Edit" at bounding box center [804, 371] width 105 height 20
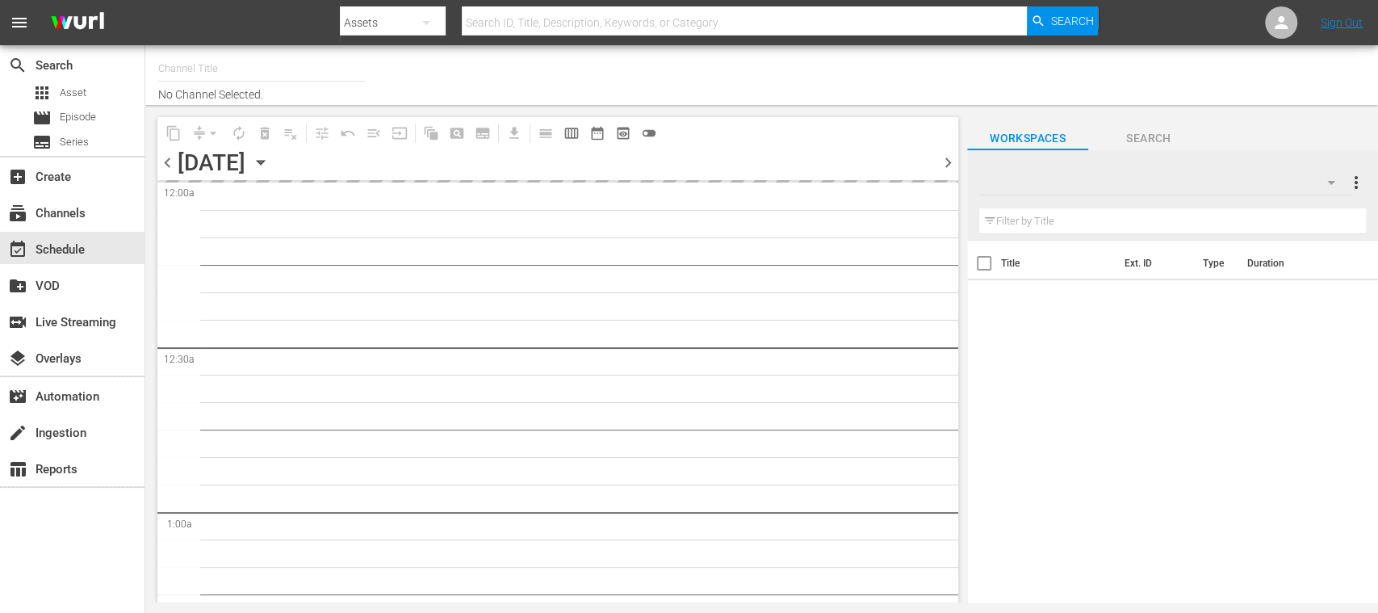
type input "FIFA+ Spanish Global (1780)"
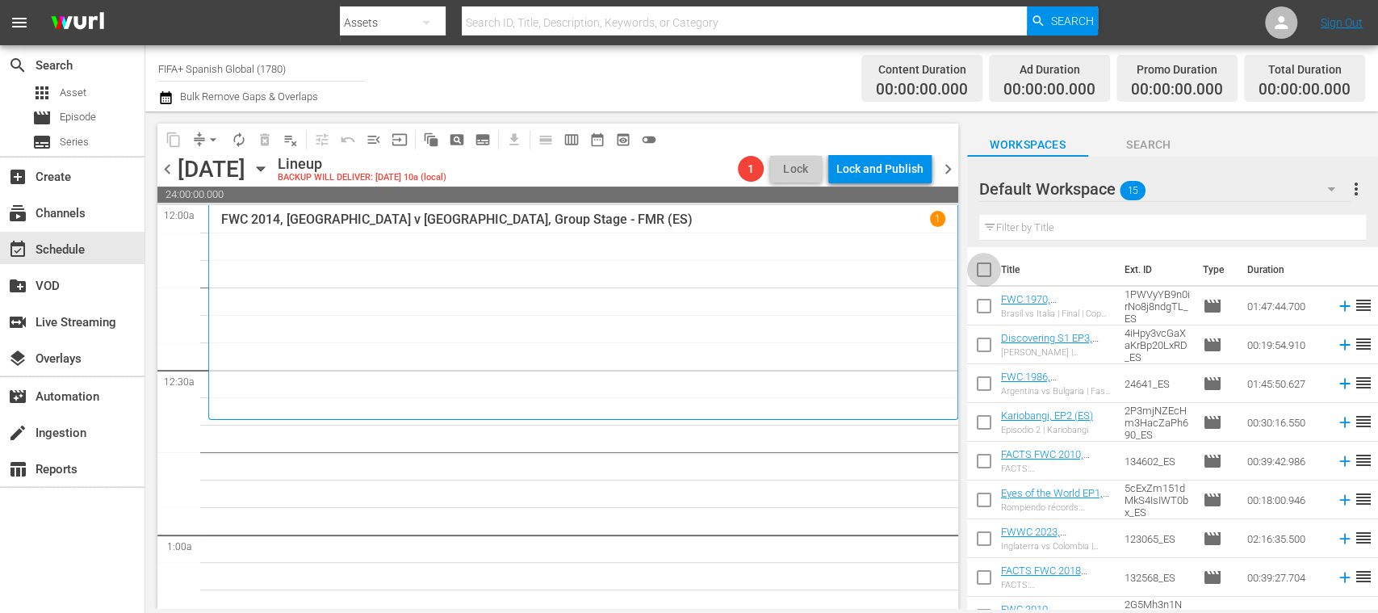
click at [981, 271] on input "checkbox" at bounding box center [984, 273] width 34 height 34
checkbox input "true"
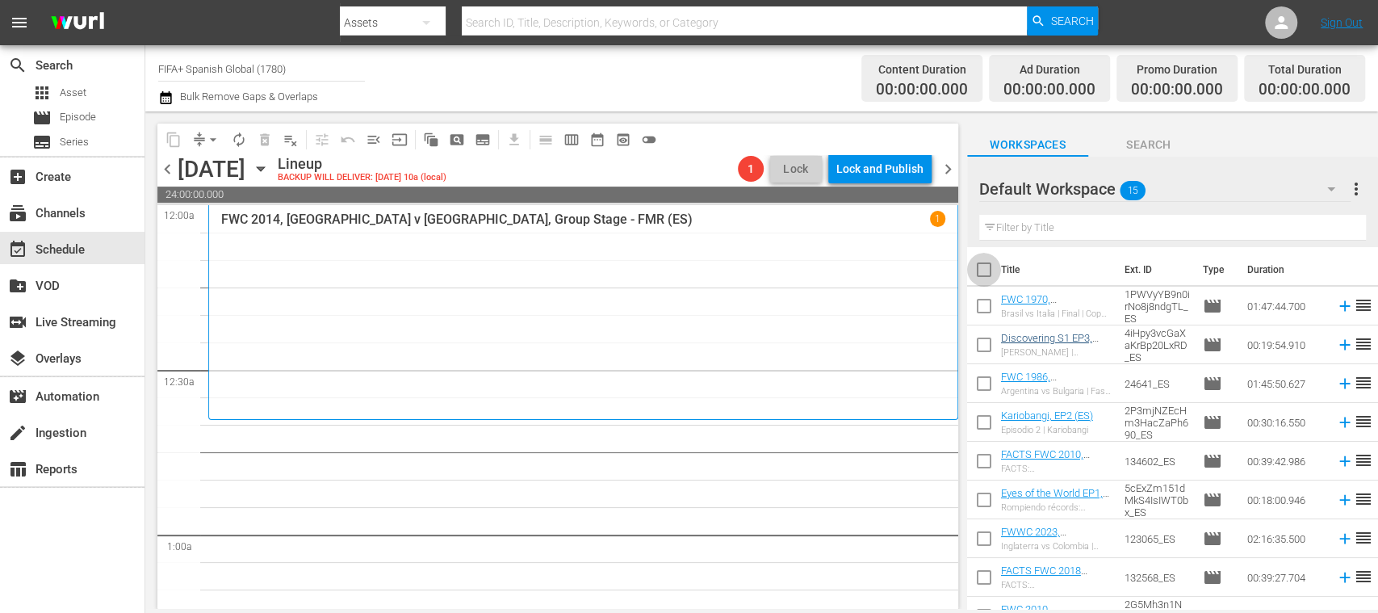
checkbox input "true"
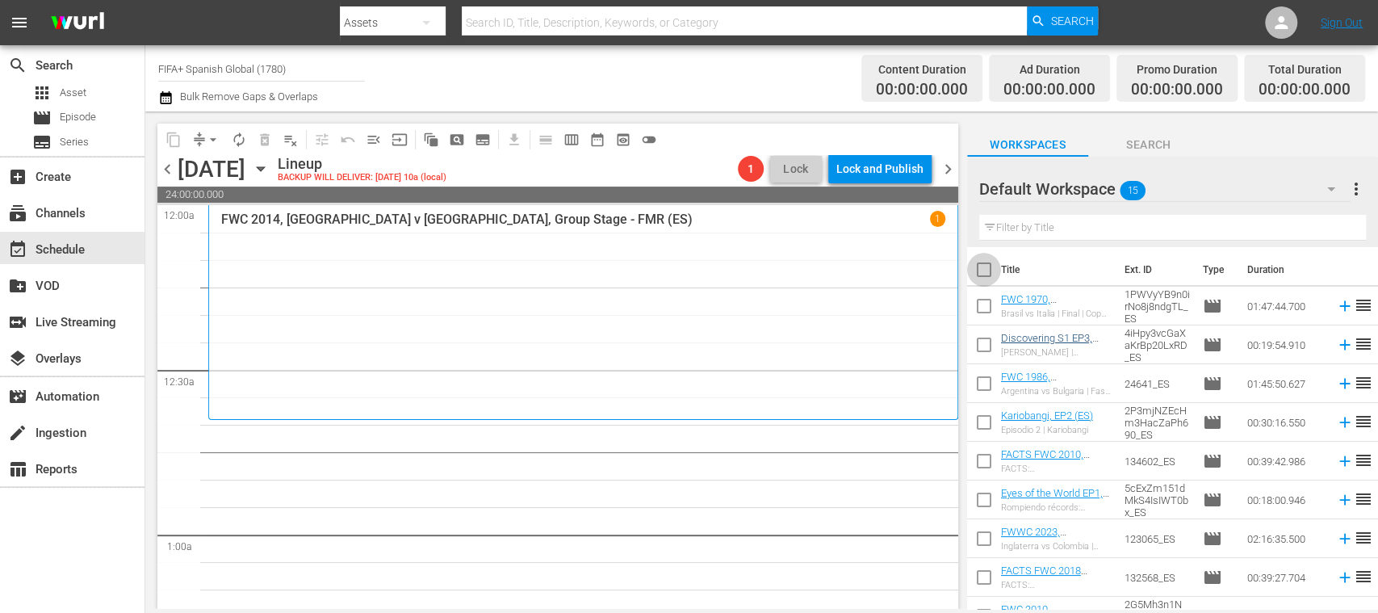
checkbox input "true"
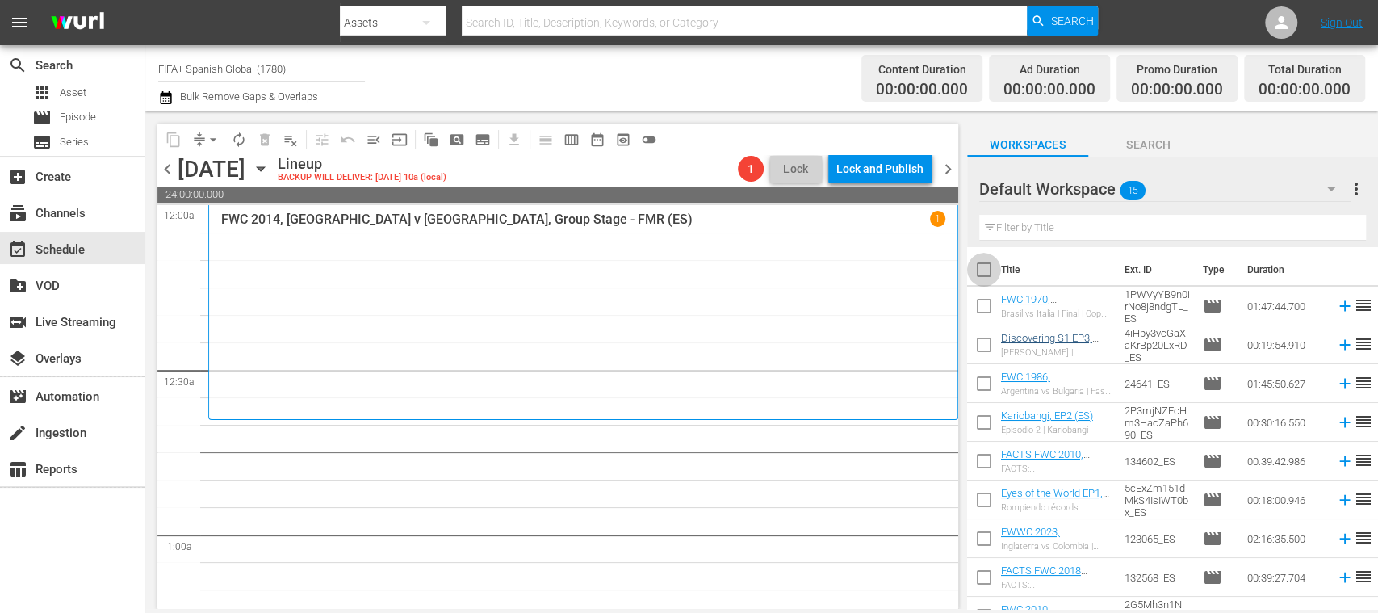
checkbox input "true"
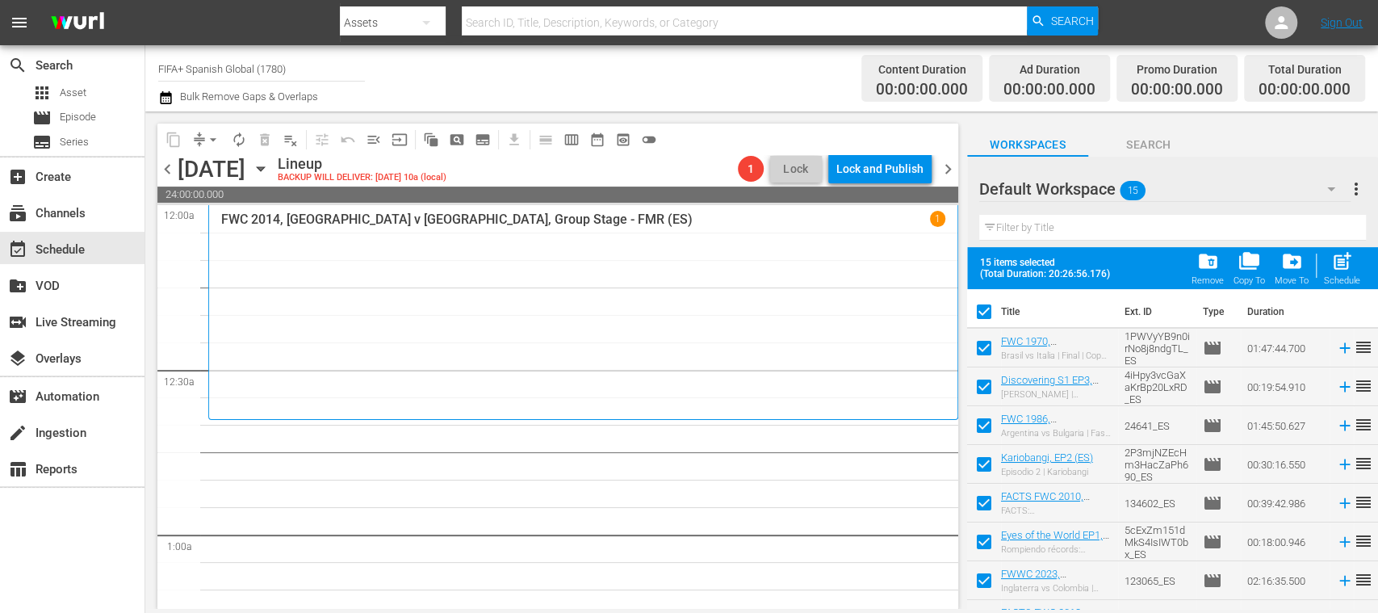
scroll to position [299, 0]
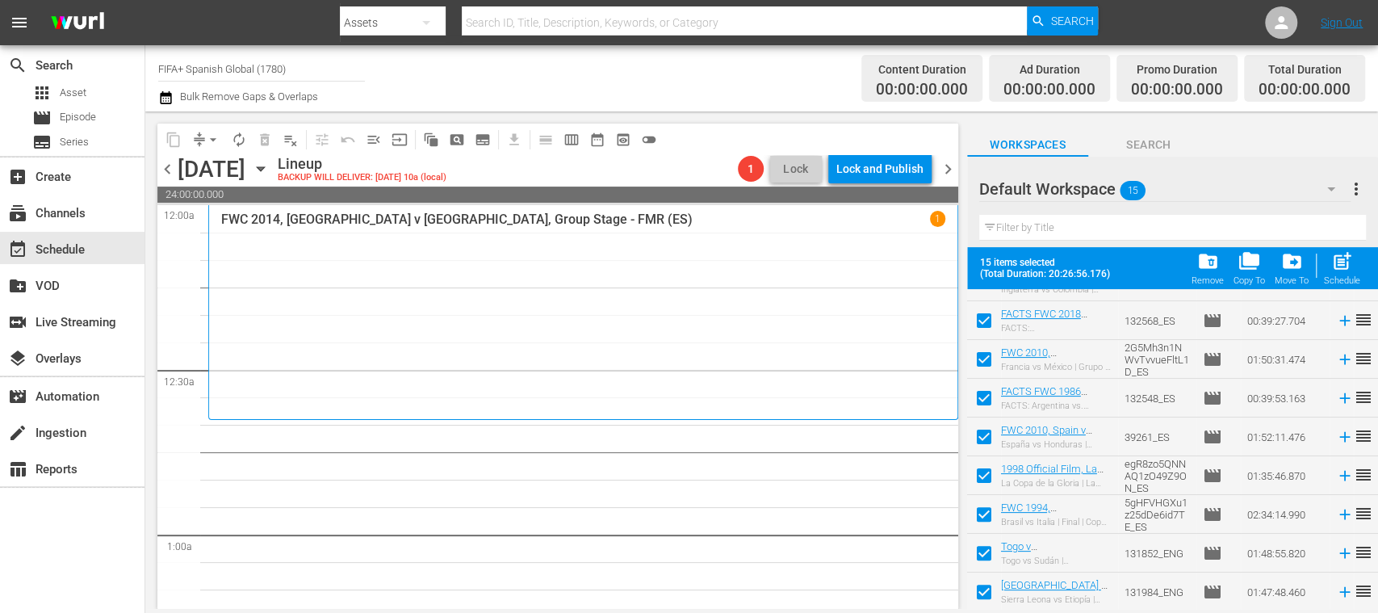
click at [980, 591] on input "checkbox" at bounding box center [984, 595] width 34 height 34
checkbox input "false"
click at [986, 551] on input "checkbox" at bounding box center [984, 556] width 34 height 34
checkbox input "false"
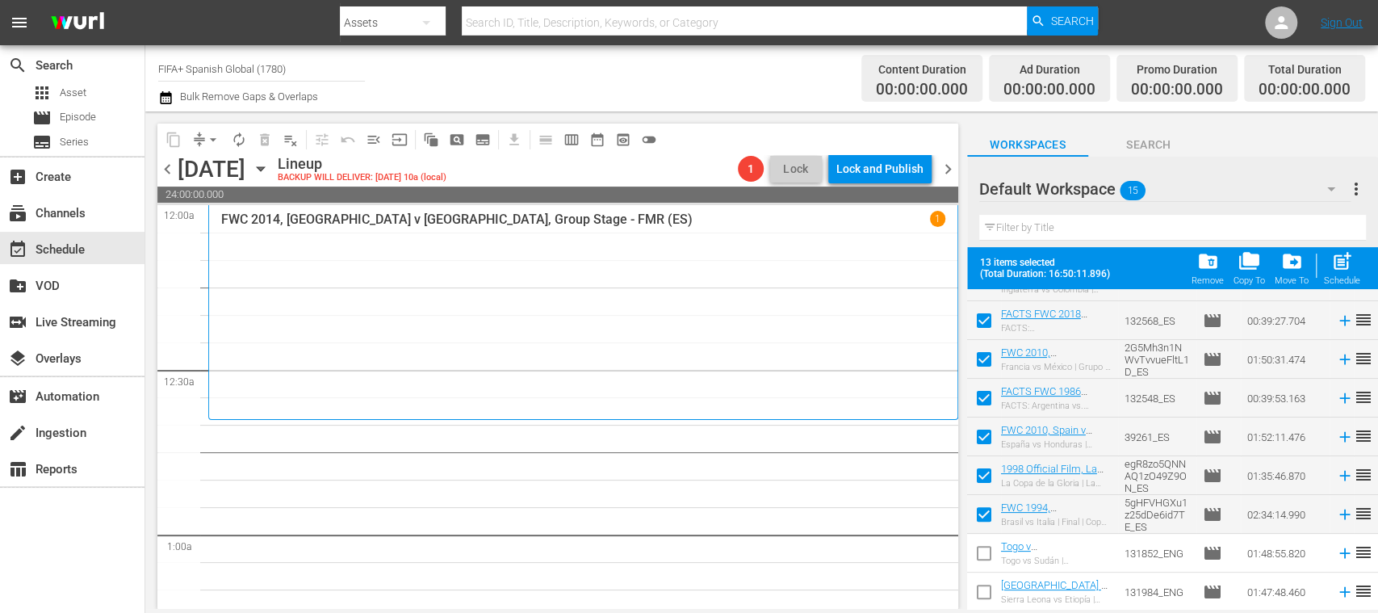
click at [986, 512] on input "checkbox" at bounding box center [984, 517] width 34 height 34
checkbox input "false"
click at [987, 480] on input "checkbox" at bounding box center [984, 479] width 34 height 34
checkbox input "false"
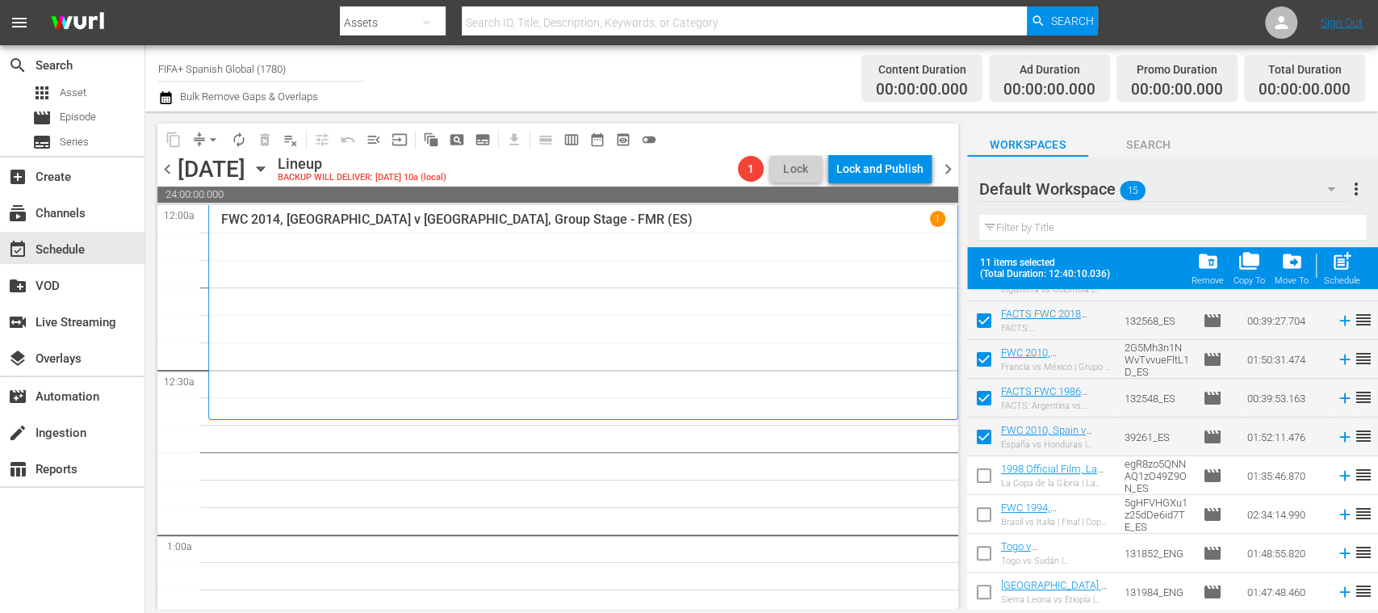
click at [985, 438] on input "checkbox" at bounding box center [984, 440] width 34 height 34
click at [983, 433] on input "checkbox" at bounding box center [984, 440] width 34 height 34
checkbox input "true"
click at [985, 474] on input "checkbox" at bounding box center [984, 479] width 34 height 34
checkbox input "true"
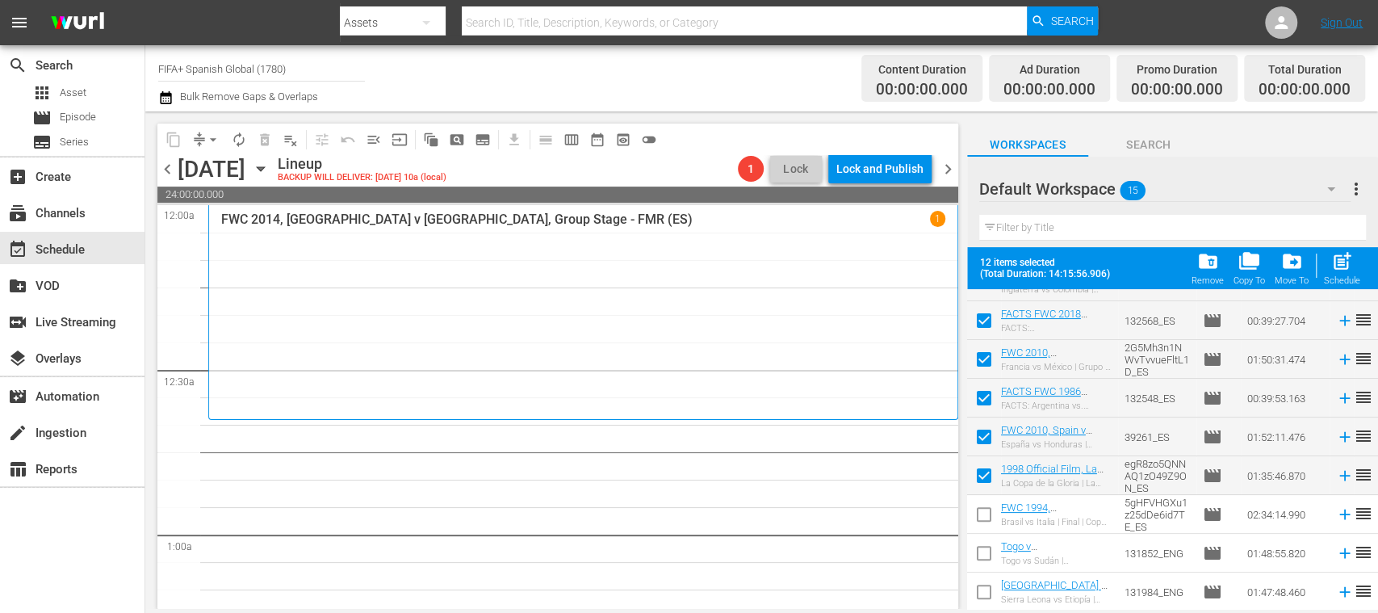
click at [986, 439] on input "checkbox" at bounding box center [984, 440] width 34 height 34
checkbox input "false"
drag, startPoint x: 982, startPoint y: 588, endPoint x: 568, endPoint y: 593, distance: 413.4
click at [982, 588] on input "checkbox" at bounding box center [984, 595] width 34 height 34
checkbox input "true"
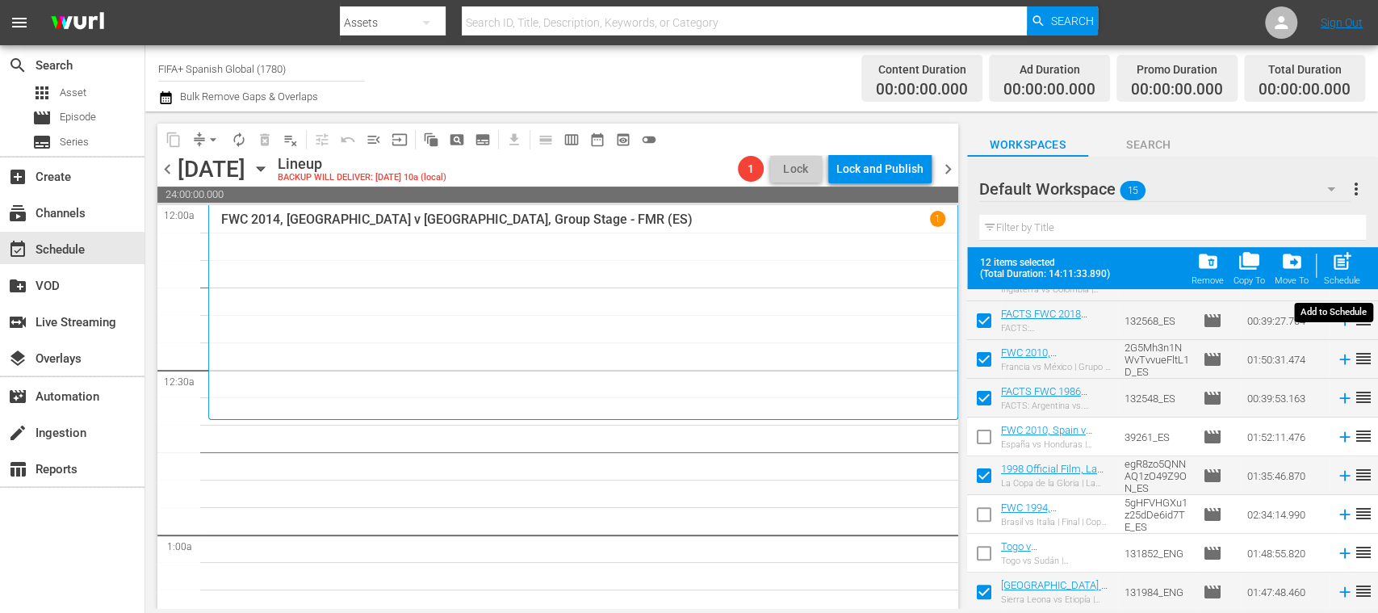
click at [1346, 267] on span "post_add" at bounding box center [1342, 261] width 22 height 22
checkbox input "false"
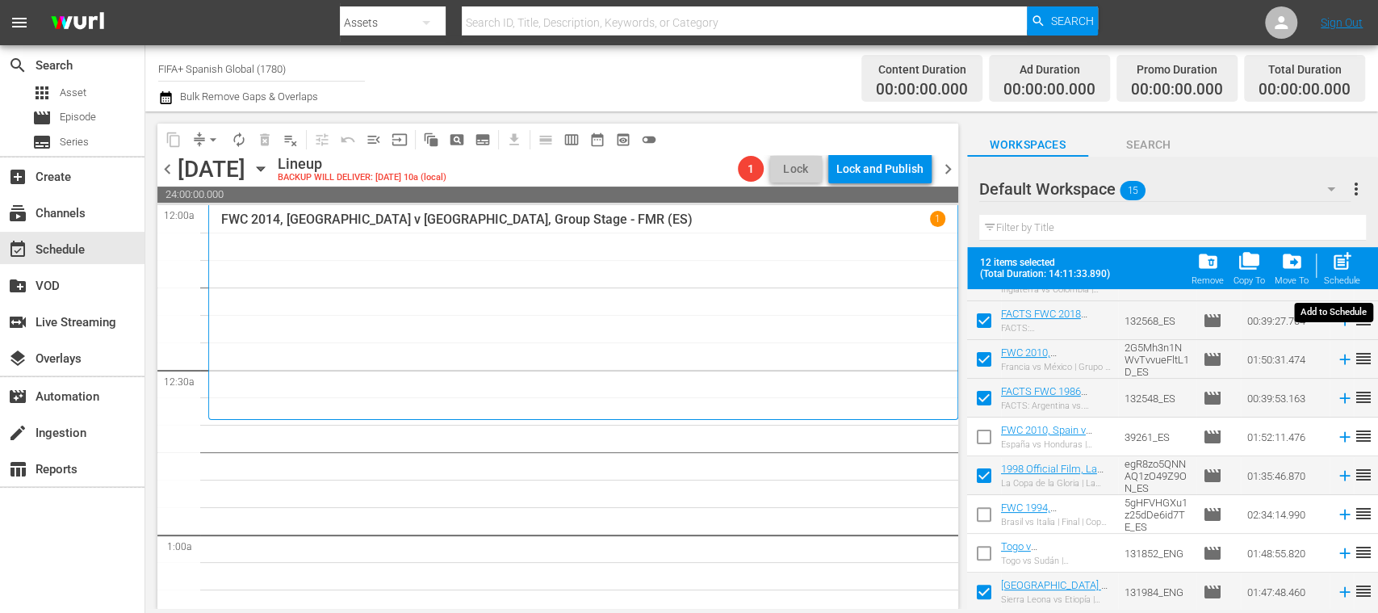
checkbox input "false"
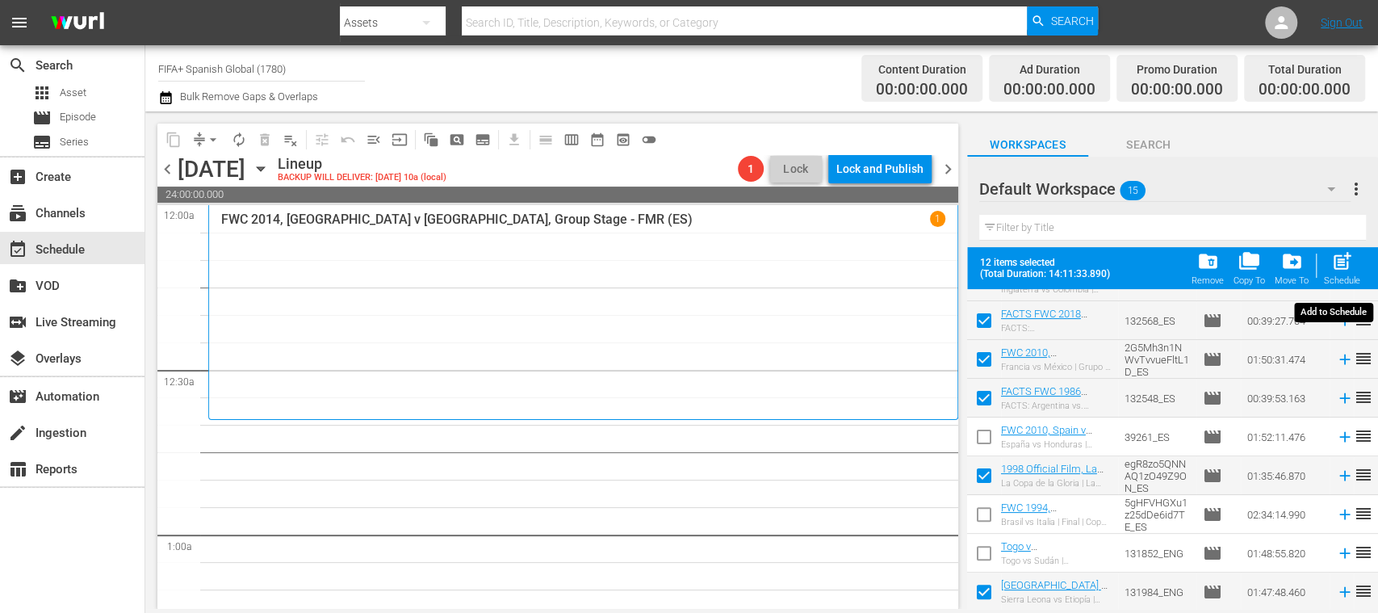
checkbox input "false"
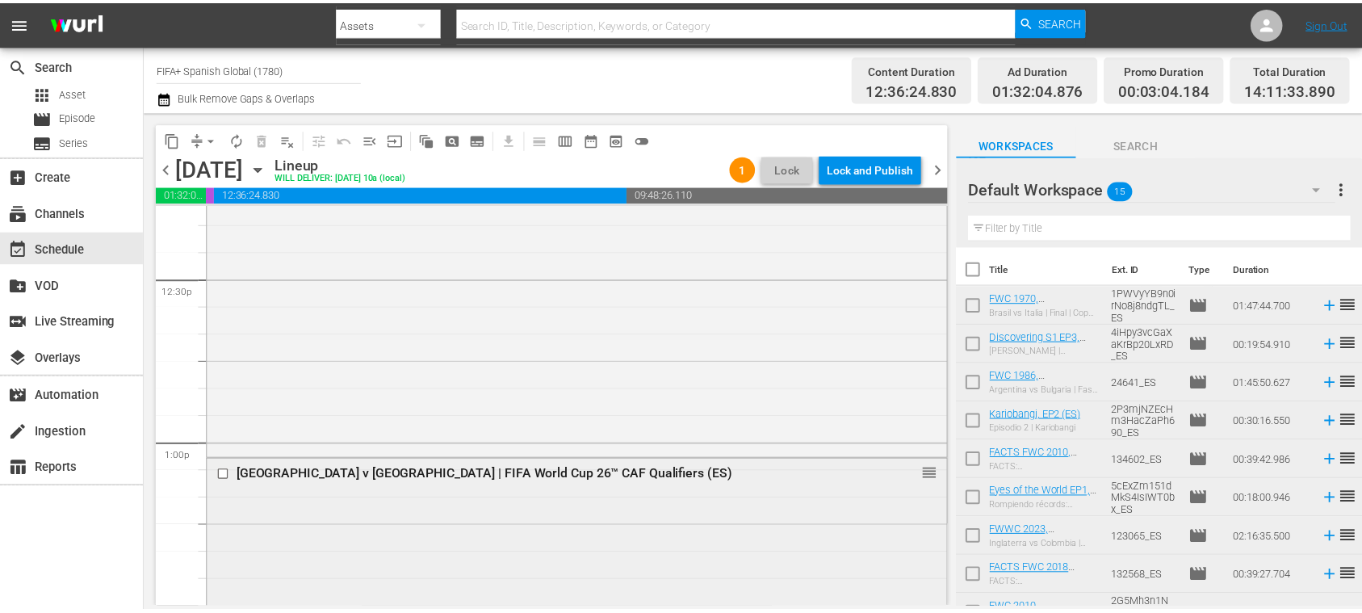
scroll to position [4330, 0]
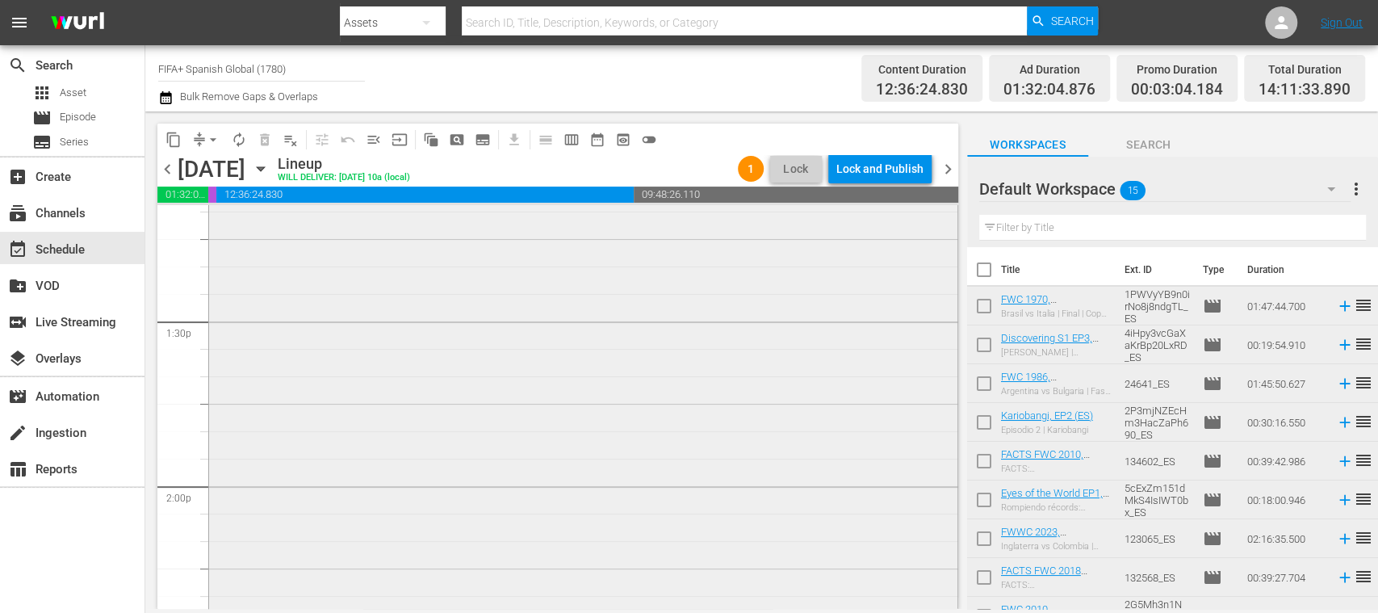
click at [531, 346] on div "Sierra Leone v Ethiopia | FIFA World Cup 26™ CAF Qualifiers (ES) reorder" at bounding box center [583, 466] width 748 height 587
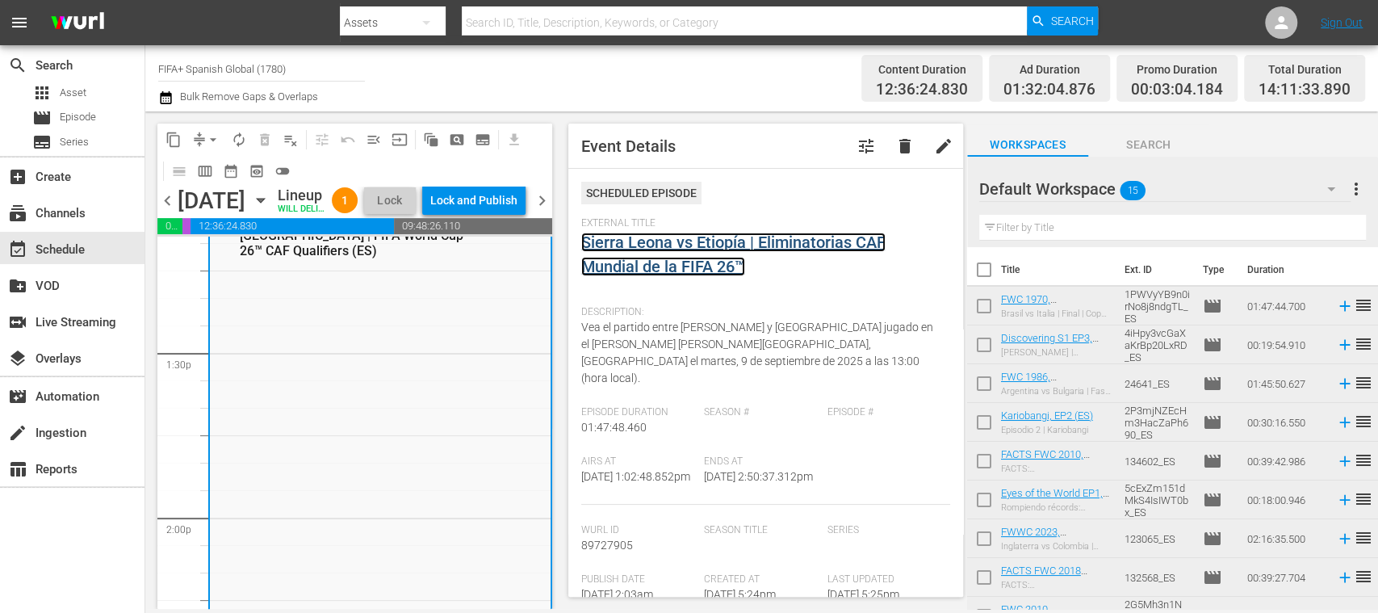
click at [646, 240] on link "Sierra Leona vs Etiopía | Eliminatorias CAF Mundial de la FIFA 26™" at bounding box center [733, 254] width 304 height 44
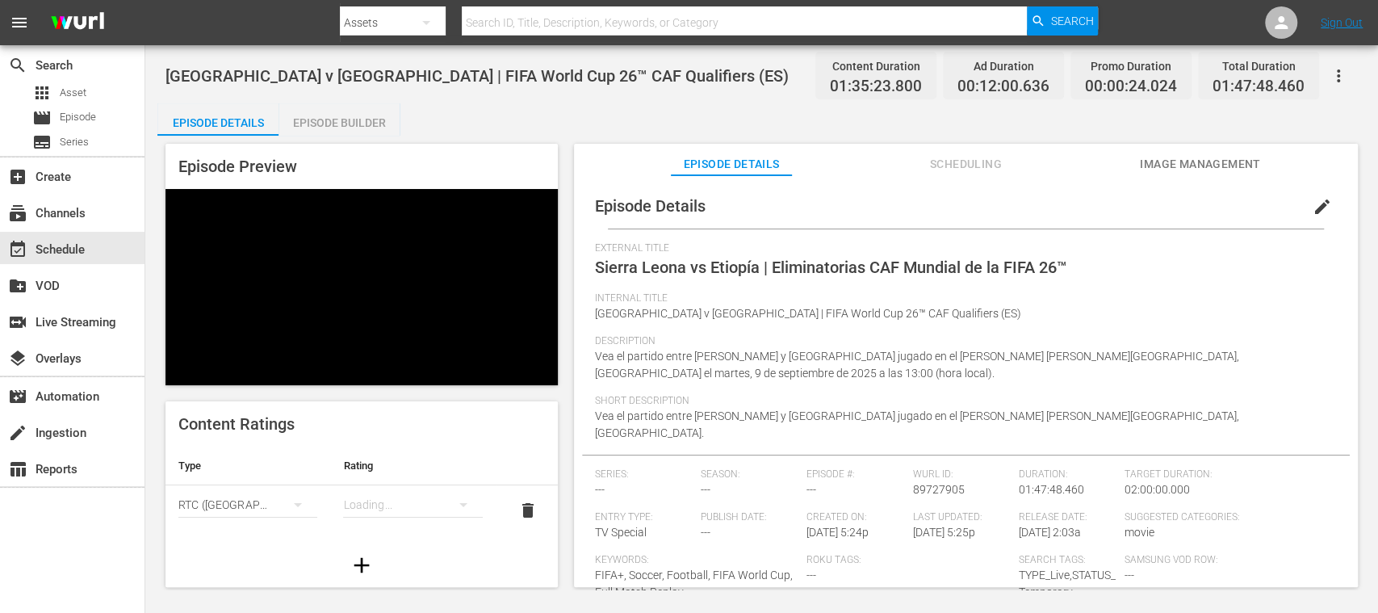
click at [353, 110] on div "Episode Builder" at bounding box center [339, 122] width 121 height 39
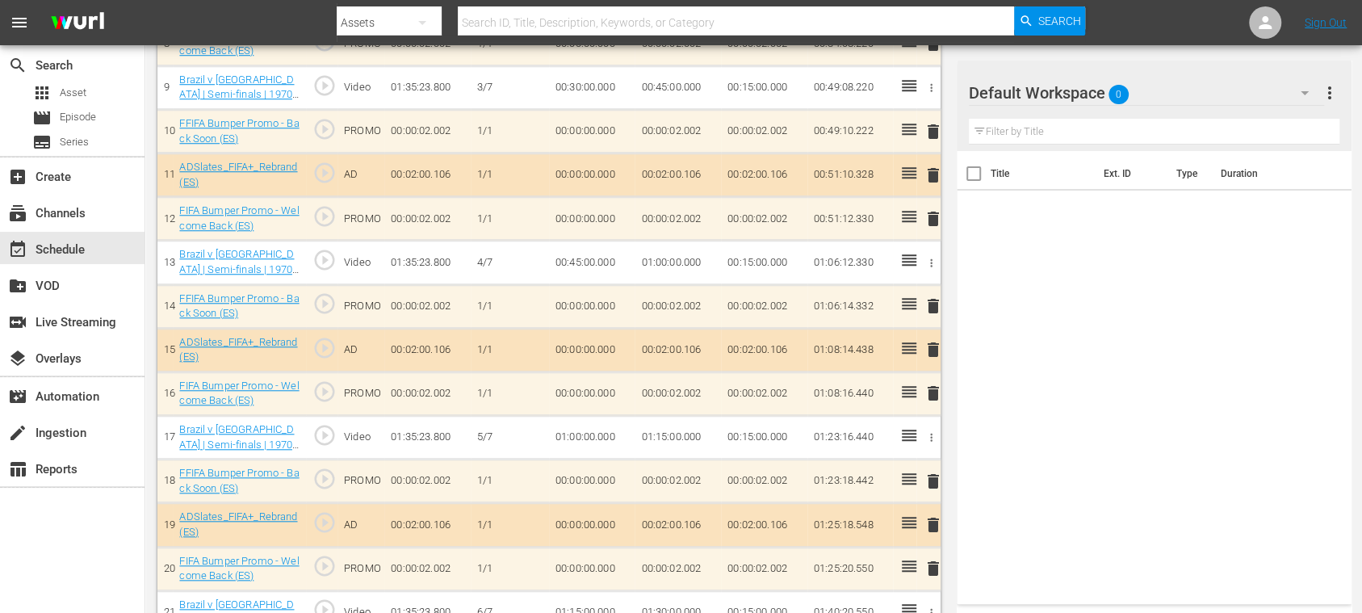
scroll to position [1045, 0]
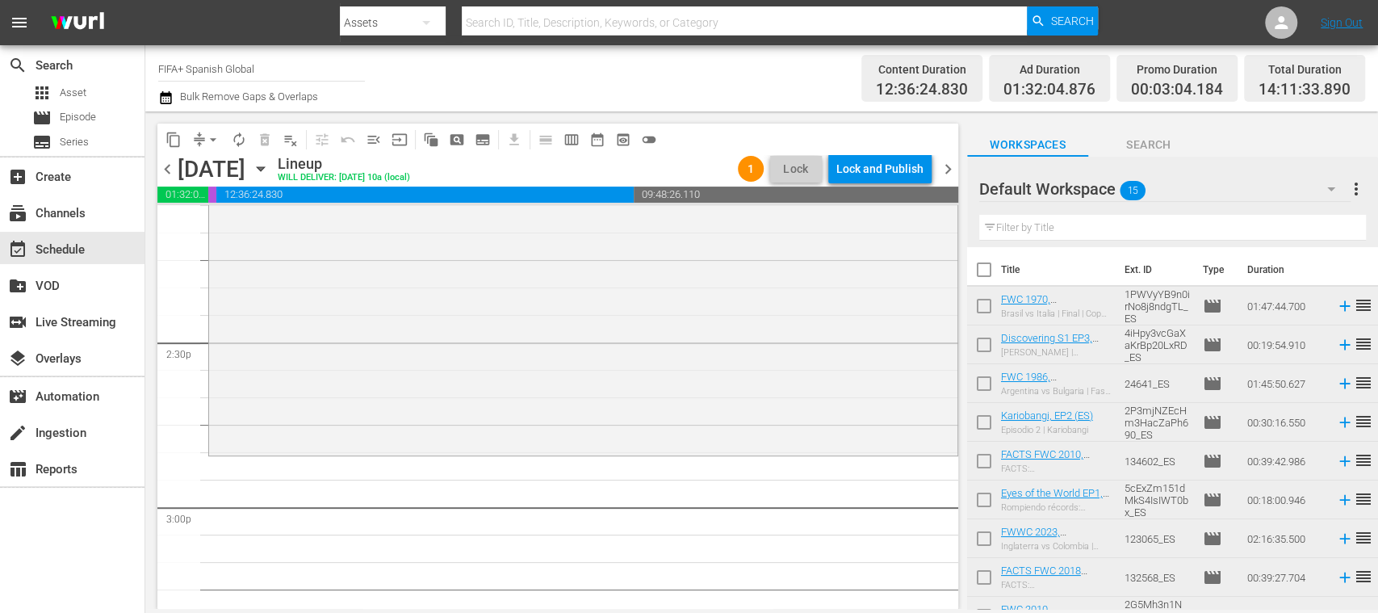
scroll to position [4767, 0]
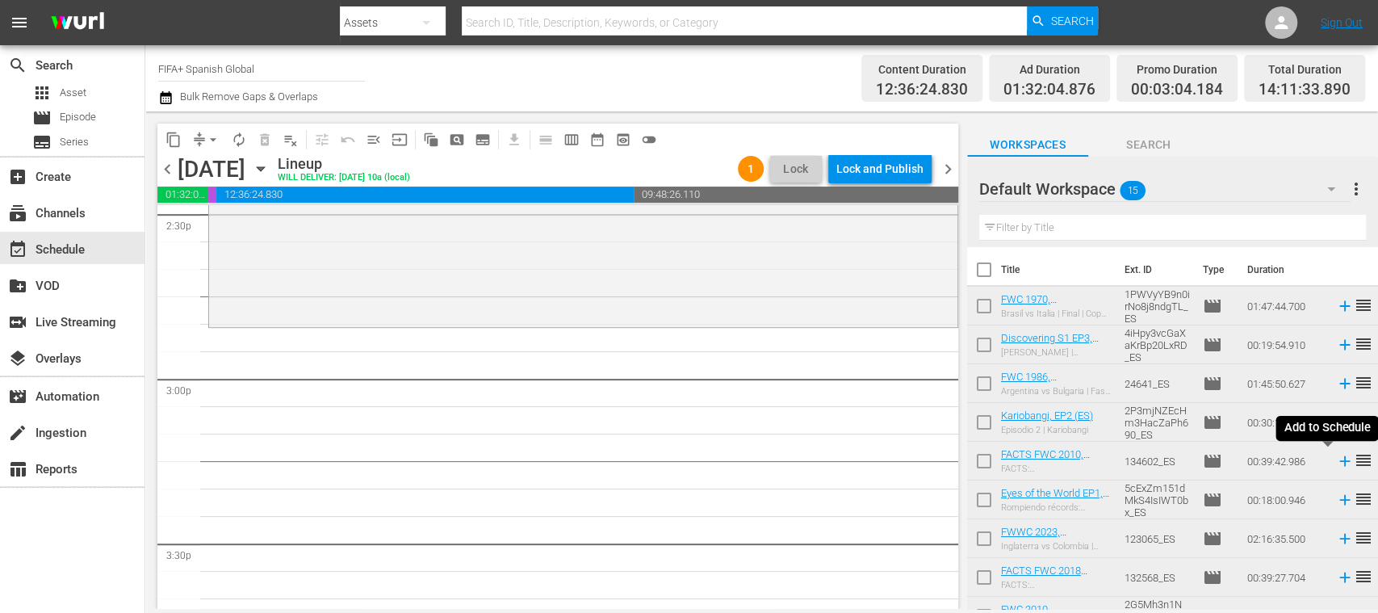
click at [1339, 462] on icon at bounding box center [1344, 461] width 10 height 10
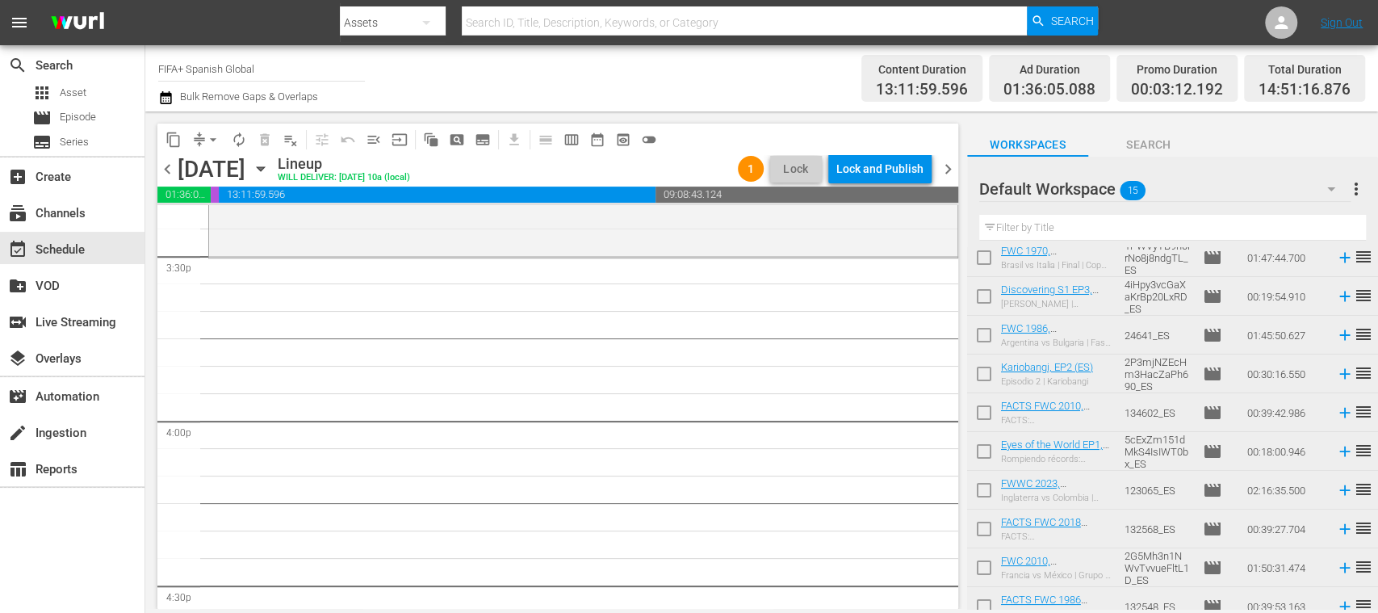
scroll to position [0, 0]
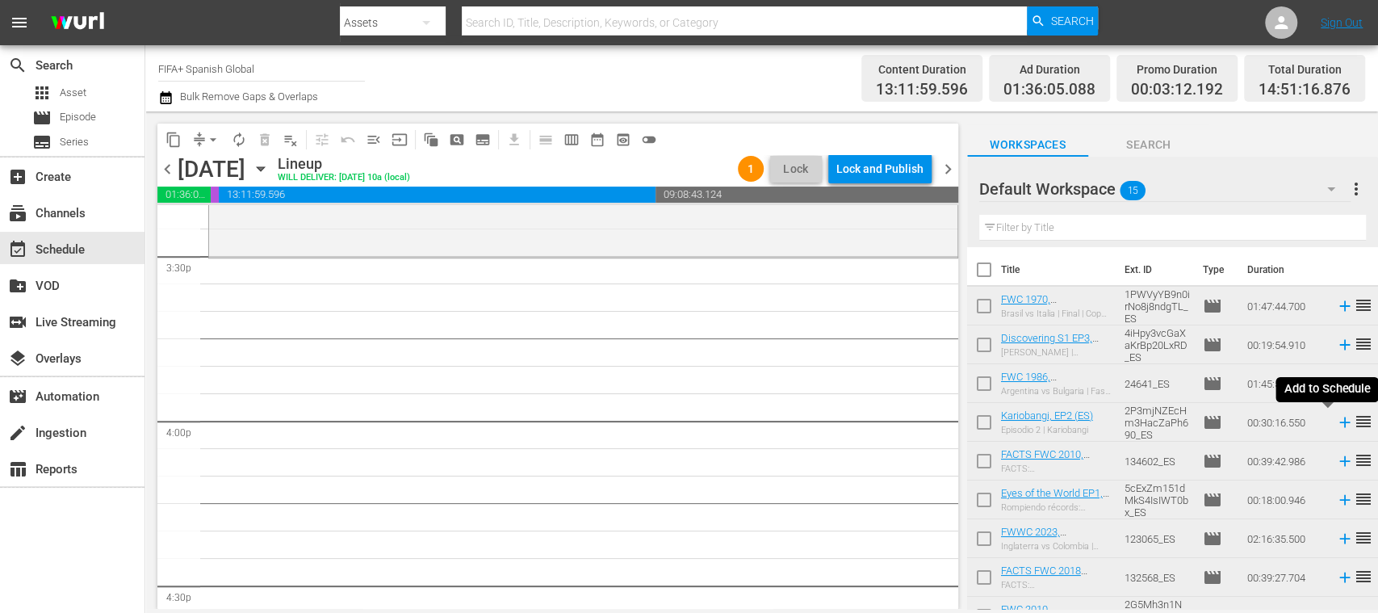
click at [1336, 423] on icon at bounding box center [1345, 422] width 18 height 18
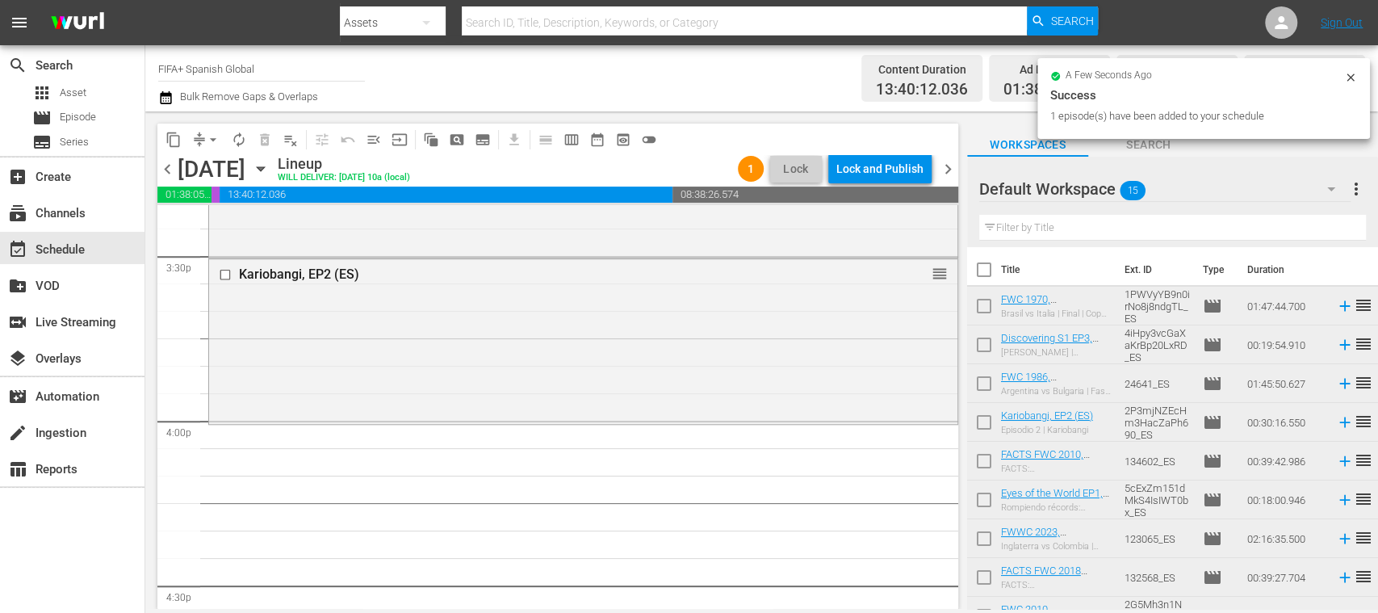
scroll to position [257, 0]
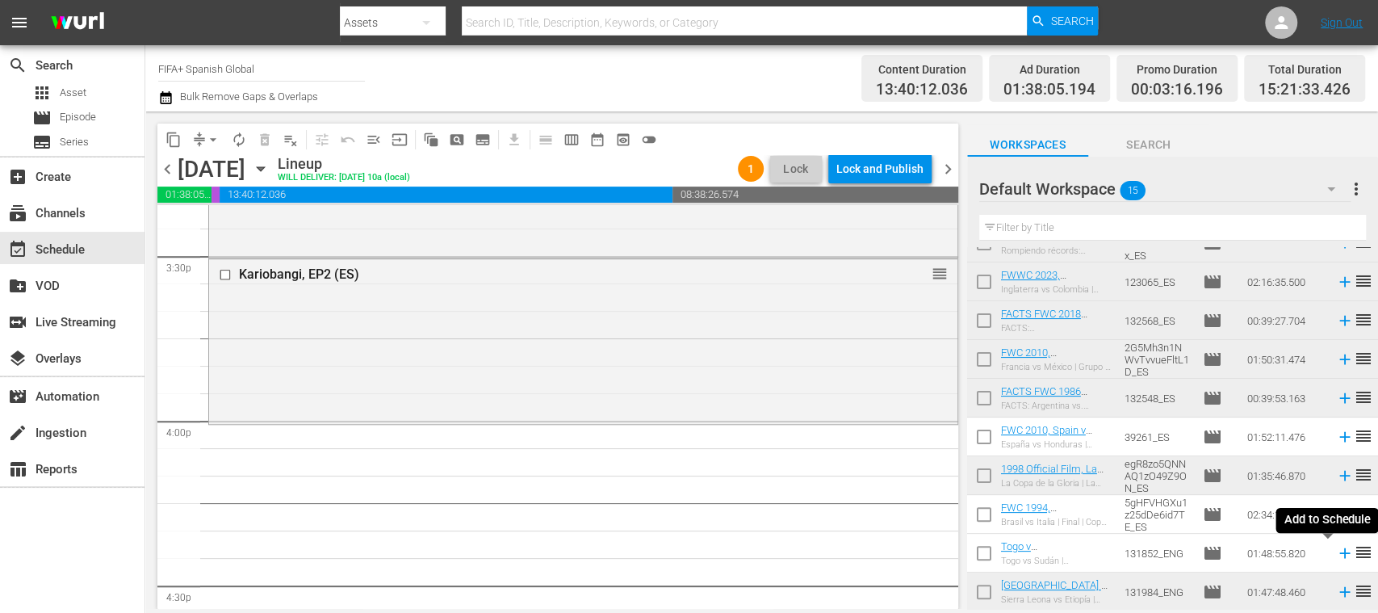
click at [1336, 555] on icon at bounding box center [1345, 553] width 18 height 18
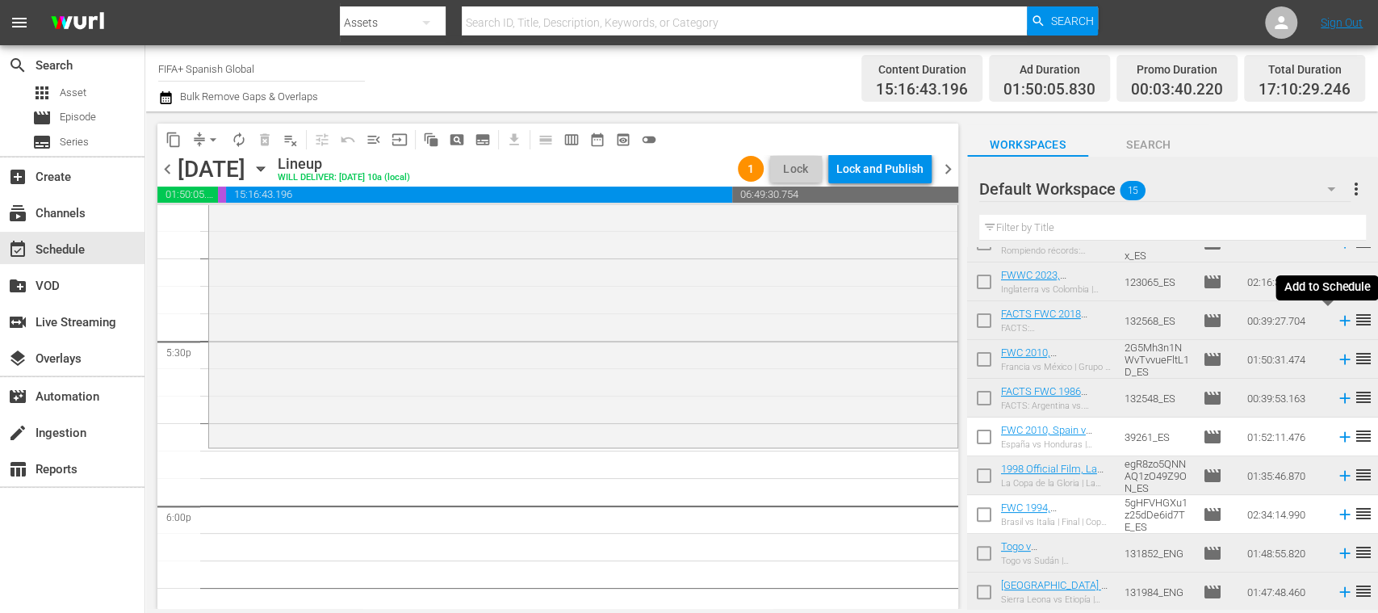
click at [1339, 320] on icon at bounding box center [1344, 321] width 10 height 10
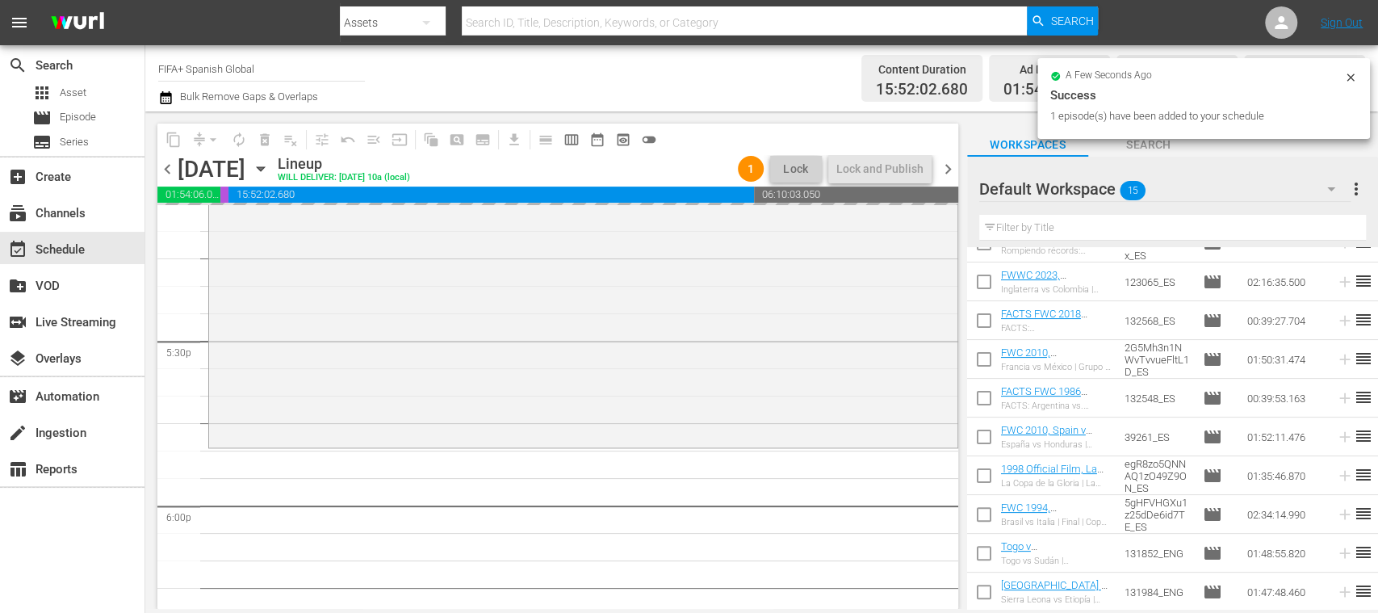
click at [986, 439] on input "checkbox" at bounding box center [984, 440] width 34 height 34
checkbox input "true"
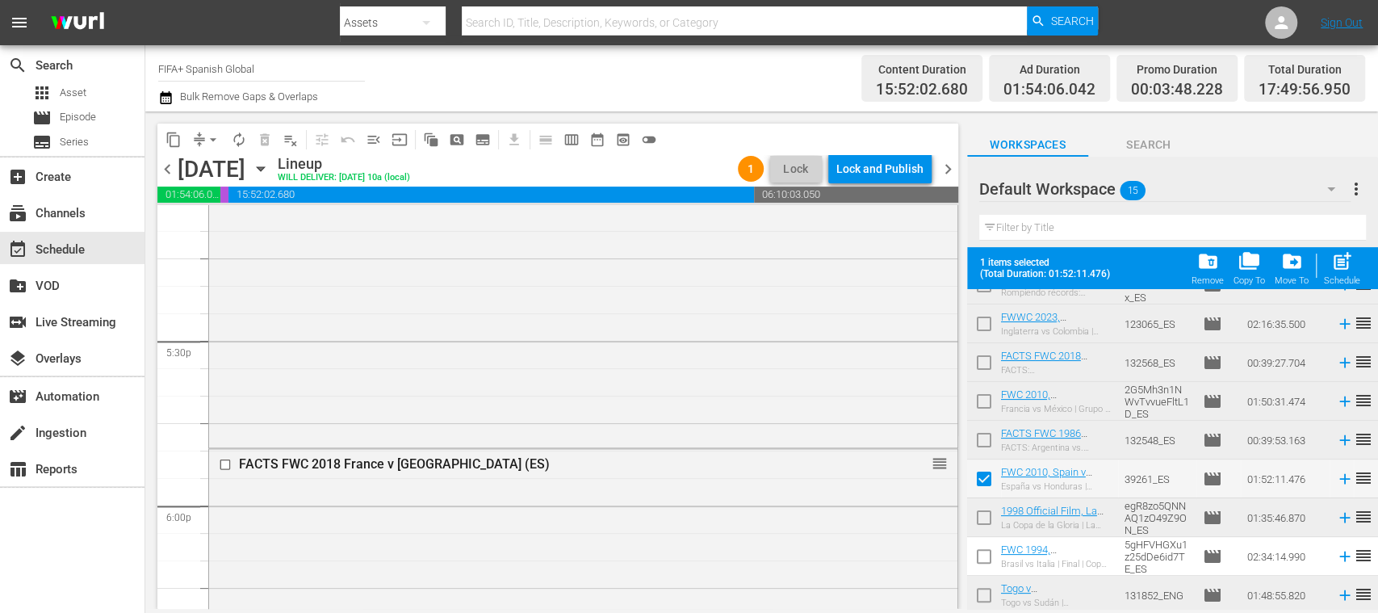
click at [982, 557] on input "checkbox" at bounding box center [984, 559] width 34 height 34
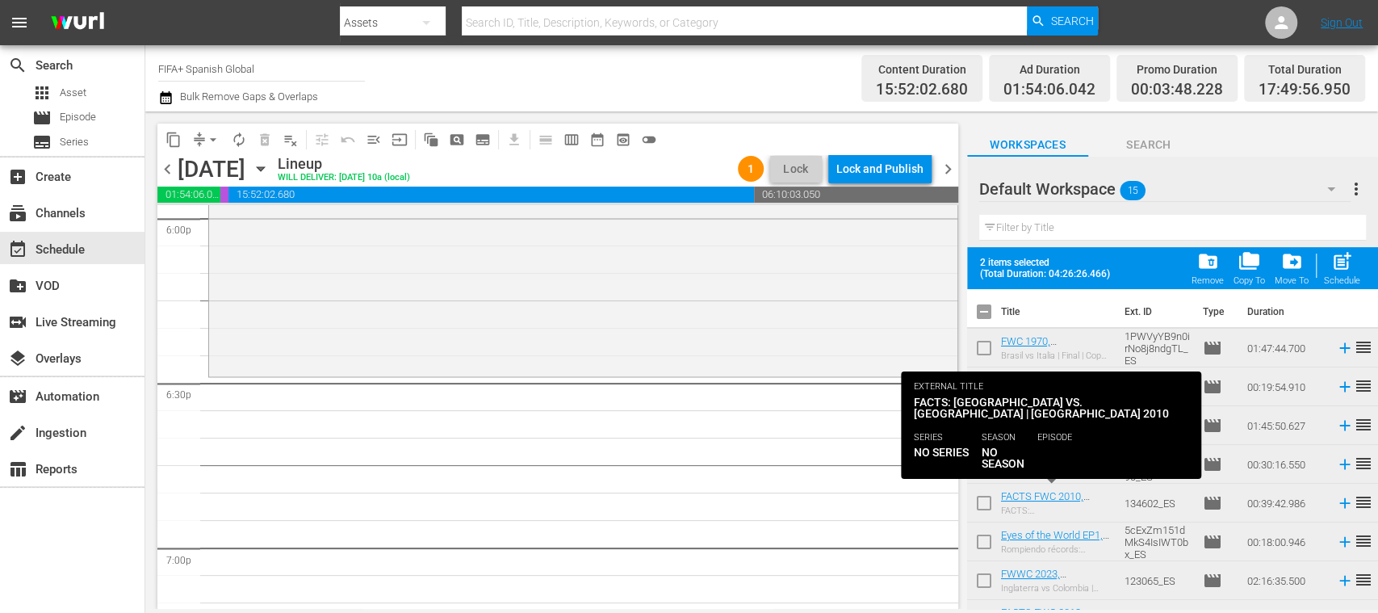
scroll to position [287, 0]
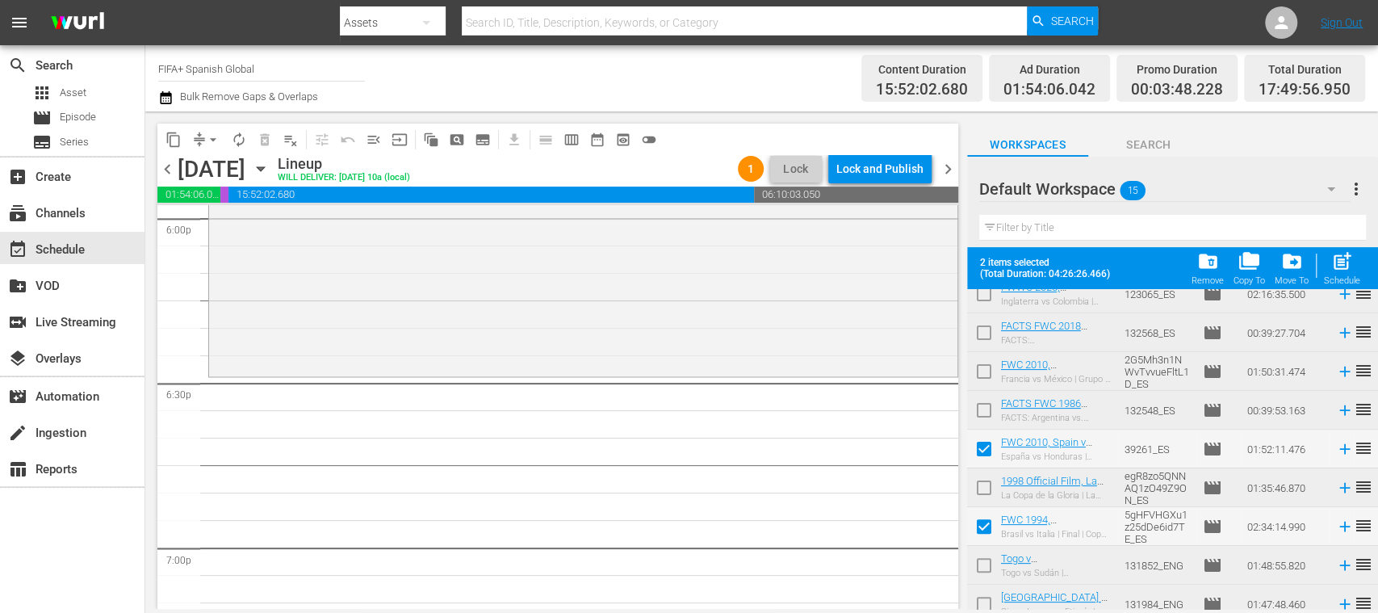
click at [988, 526] on input "checkbox" at bounding box center [984, 530] width 34 height 34
checkbox input "false"
click at [985, 450] on input "checkbox" at bounding box center [984, 452] width 34 height 34
checkbox input "false"
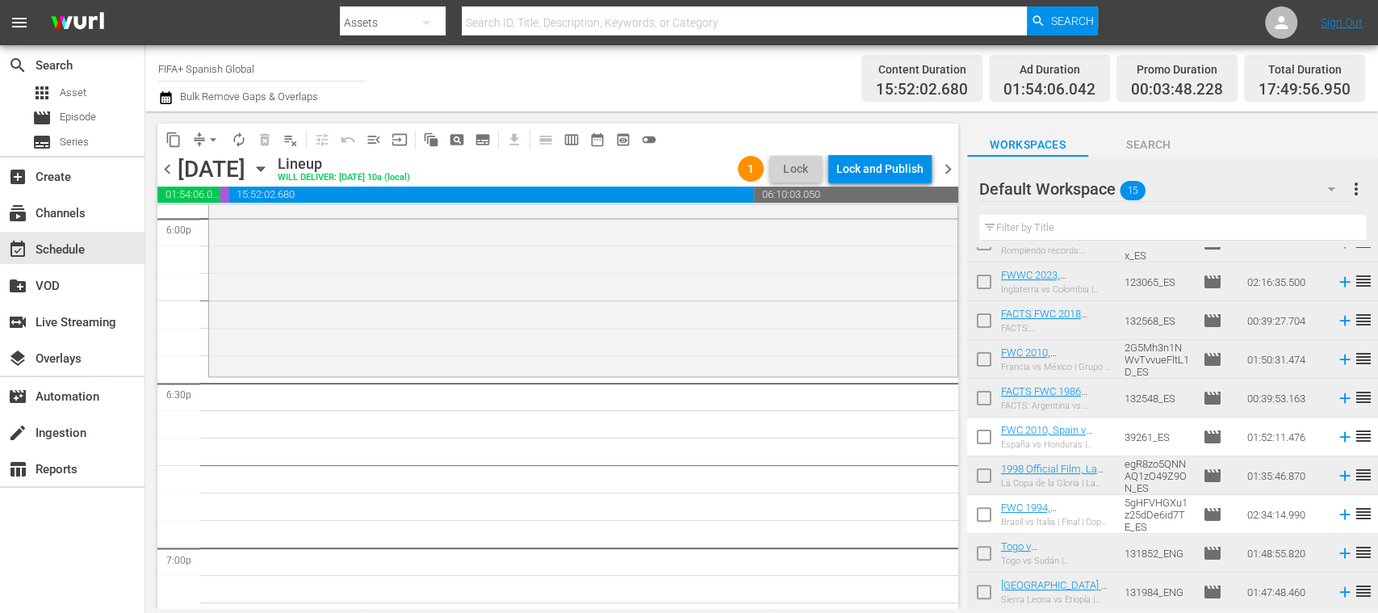
scroll to position [257, 0]
click at [1336, 434] on icon at bounding box center [1345, 437] width 18 height 18
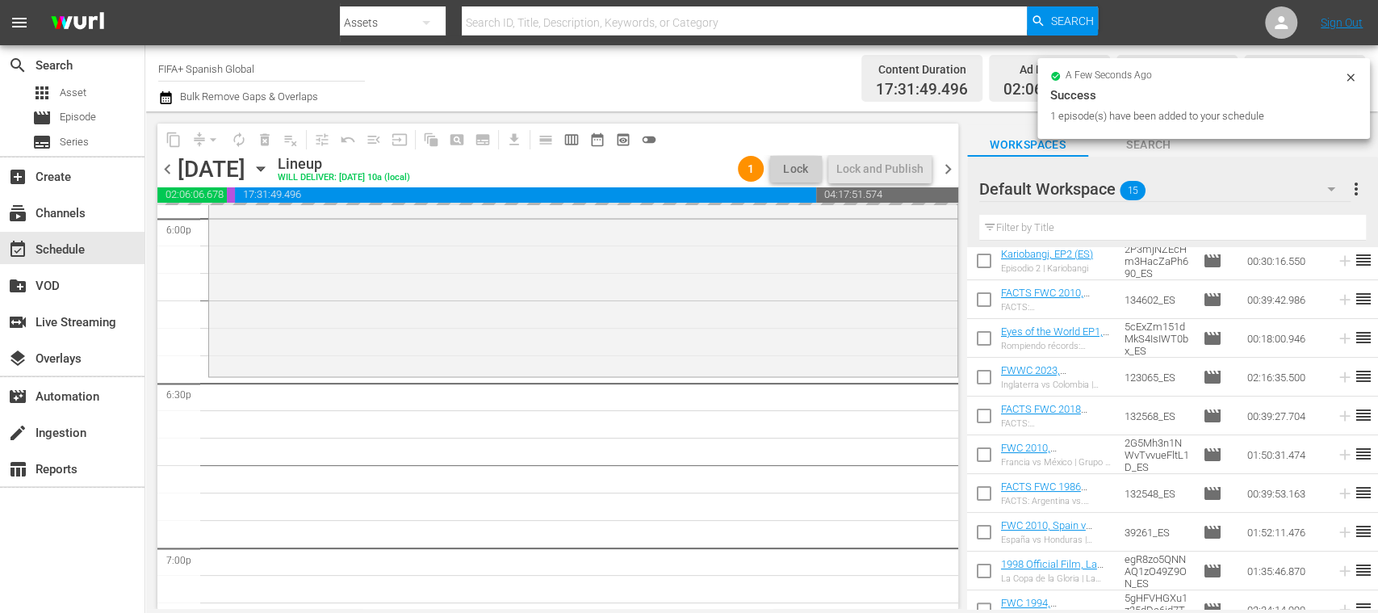
scroll to position [0, 0]
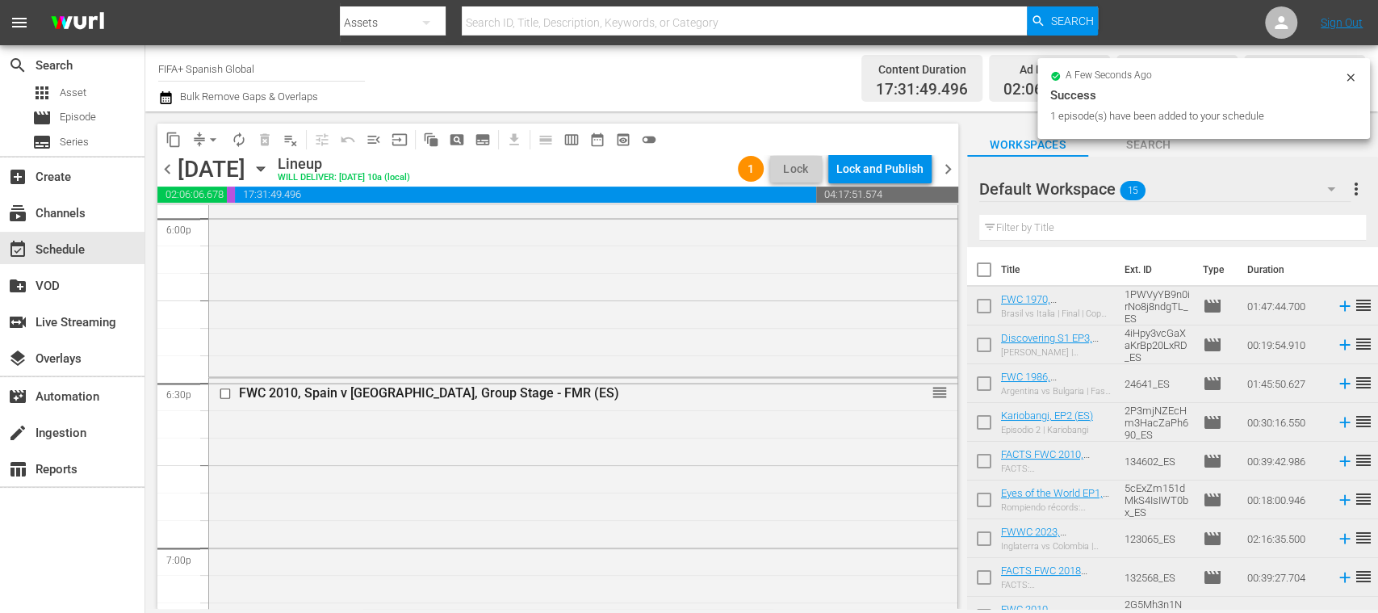
click at [1336, 349] on icon at bounding box center [1345, 345] width 18 height 18
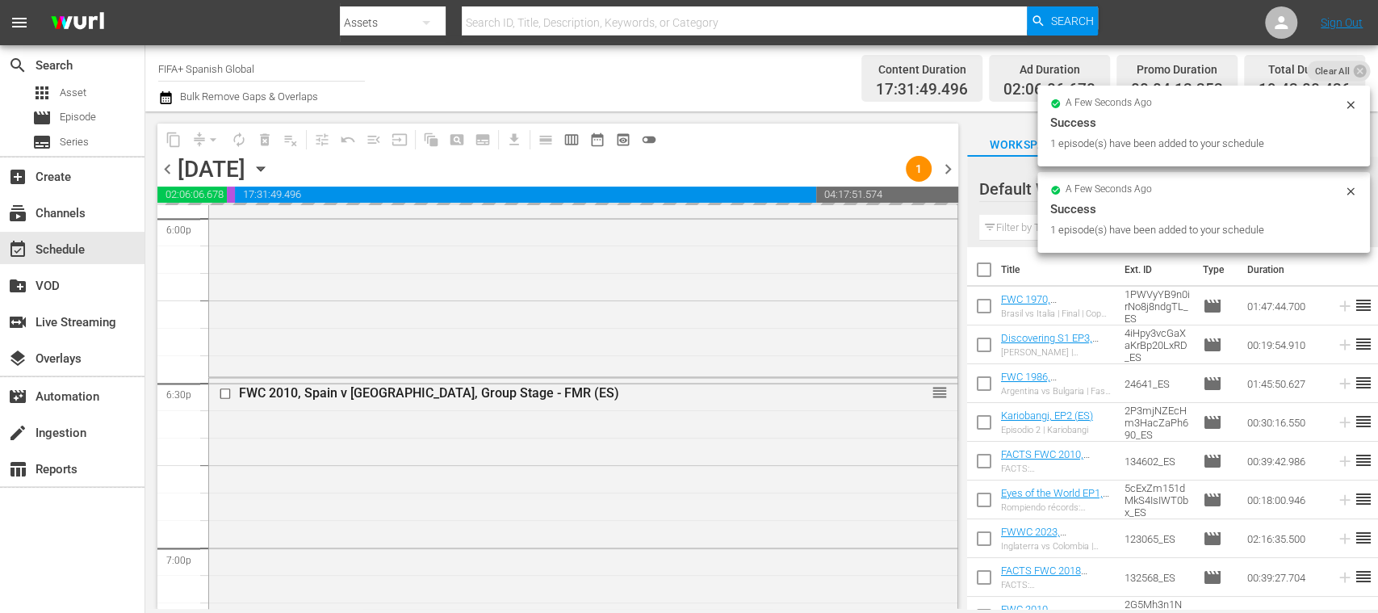
scroll to position [257, 0]
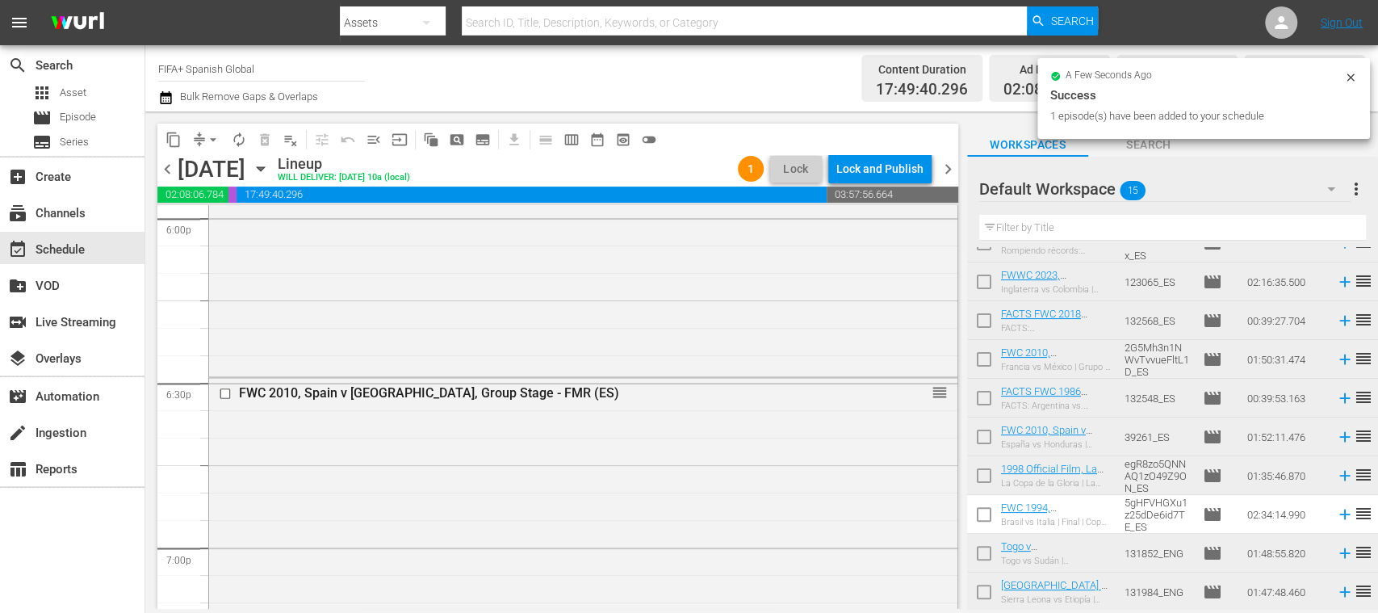
click at [1339, 515] on icon at bounding box center [1344, 514] width 10 height 10
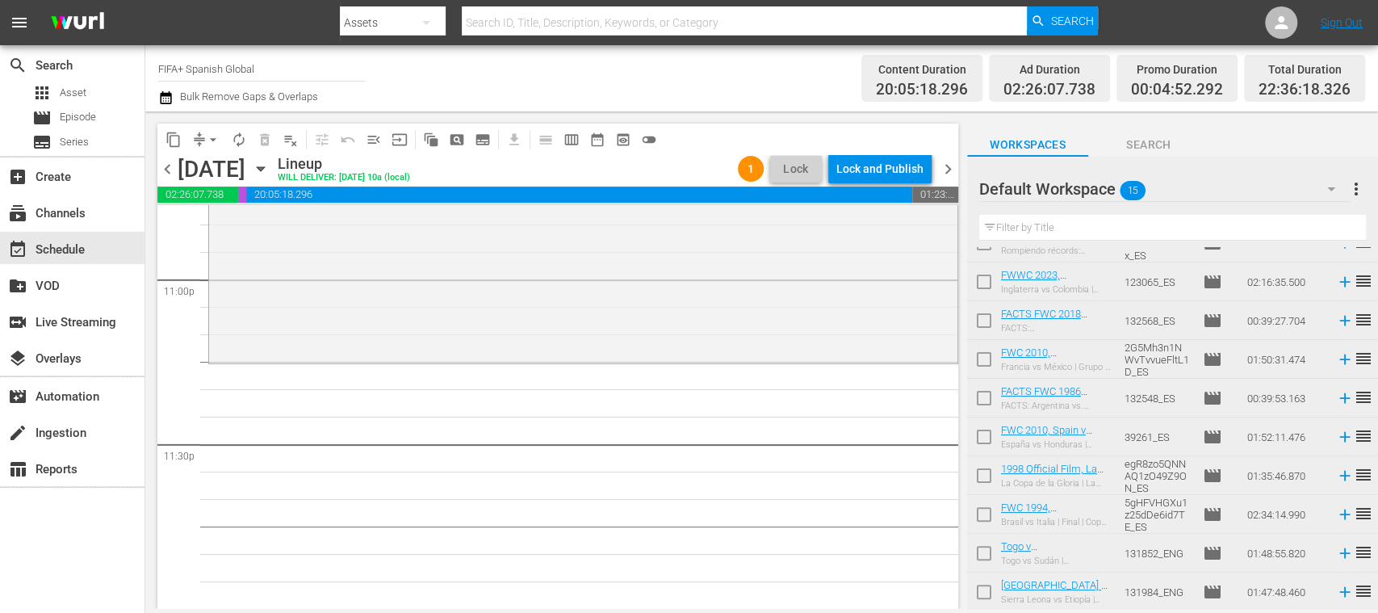
scroll to position [0, 0]
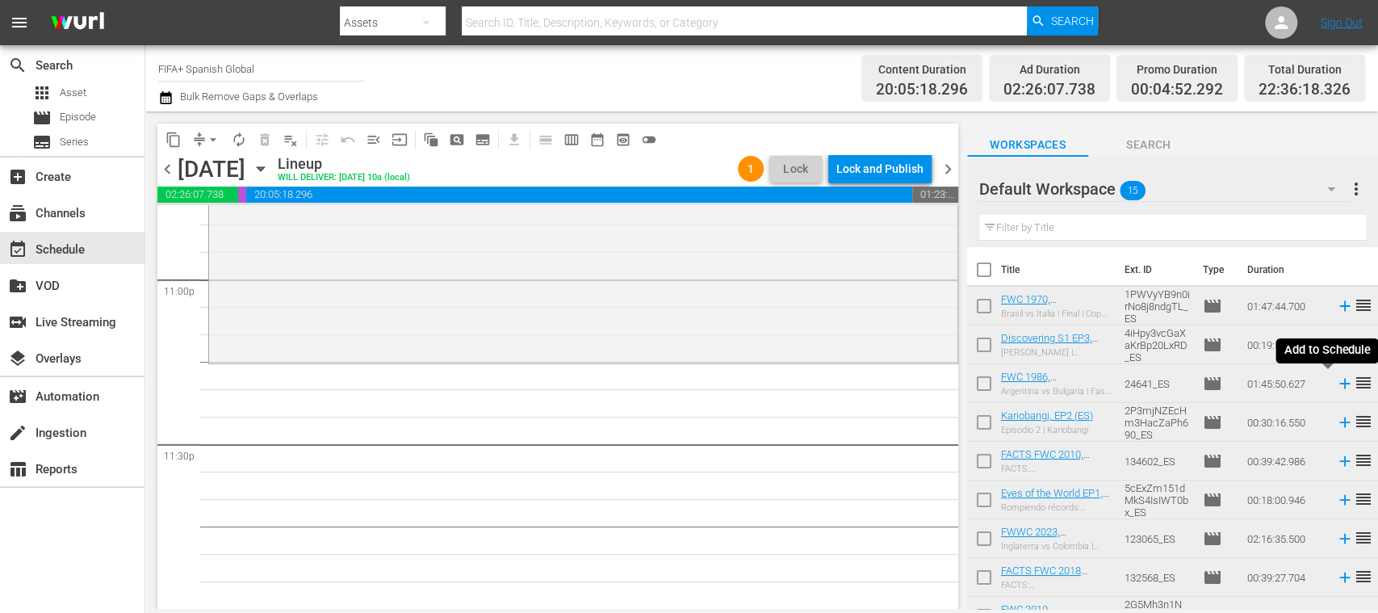
click at [1339, 385] on icon at bounding box center [1344, 384] width 10 height 10
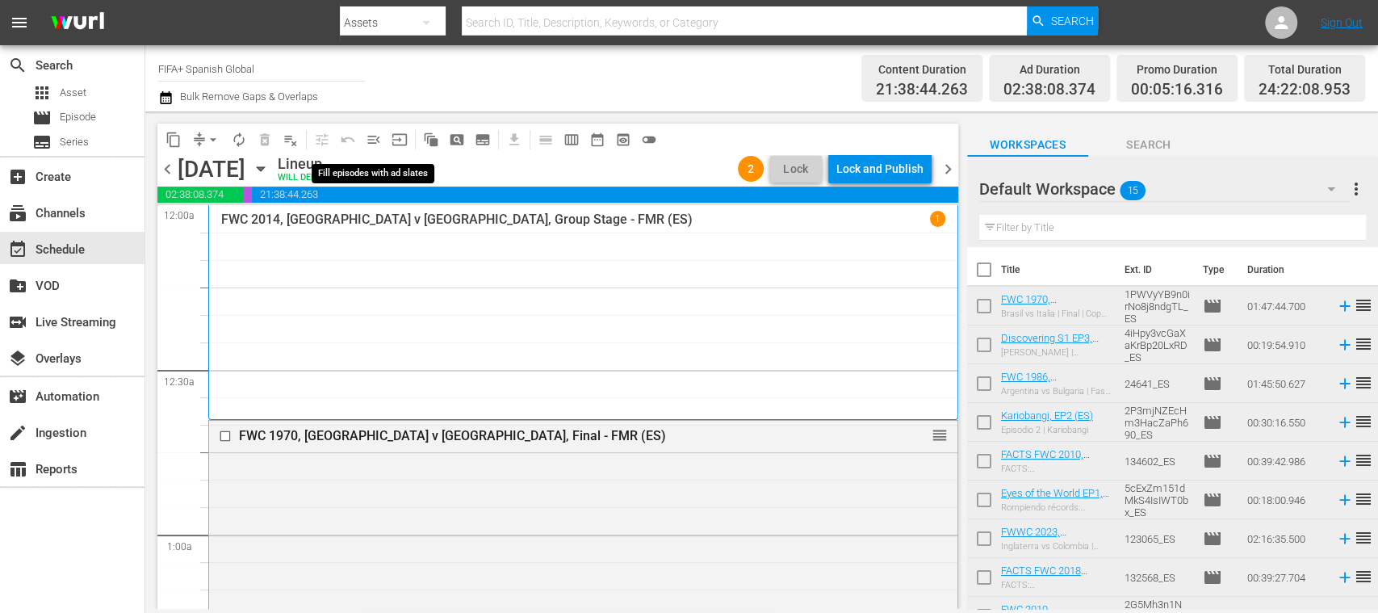
click at [375, 142] on span "menu_open" at bounding box center [374, 140] width 16 height 16
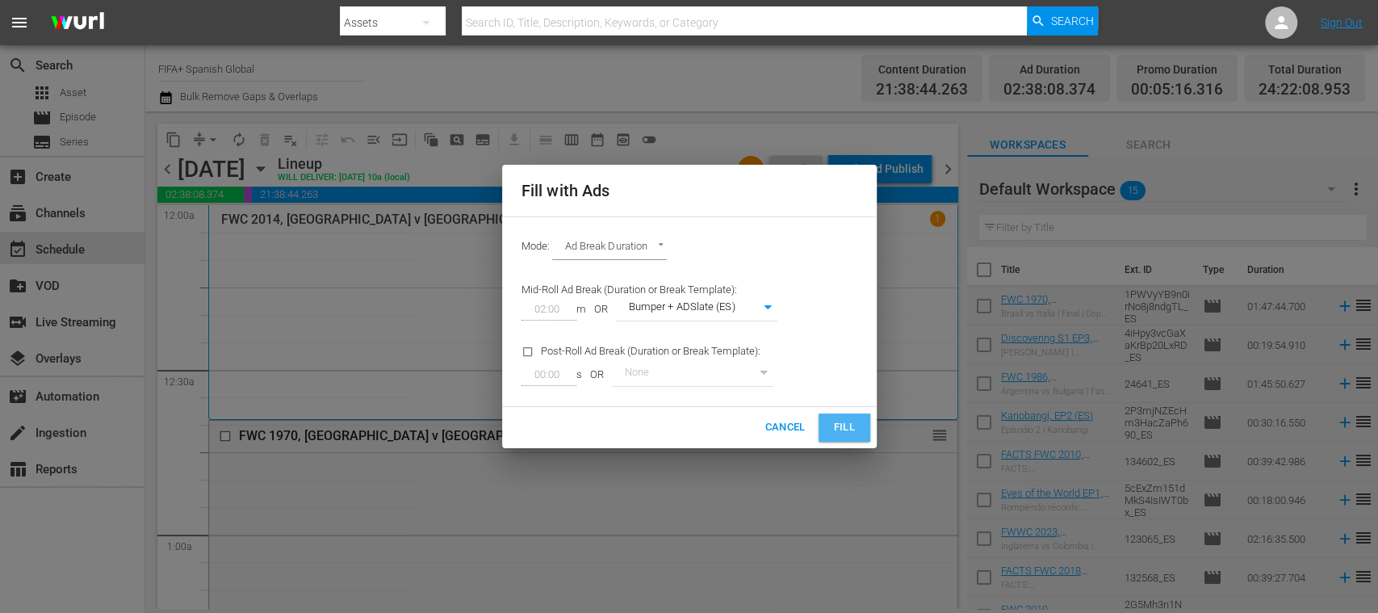
click at [840, 425] on span "Fill" at bounding box center [844, 427] width 26 height 19
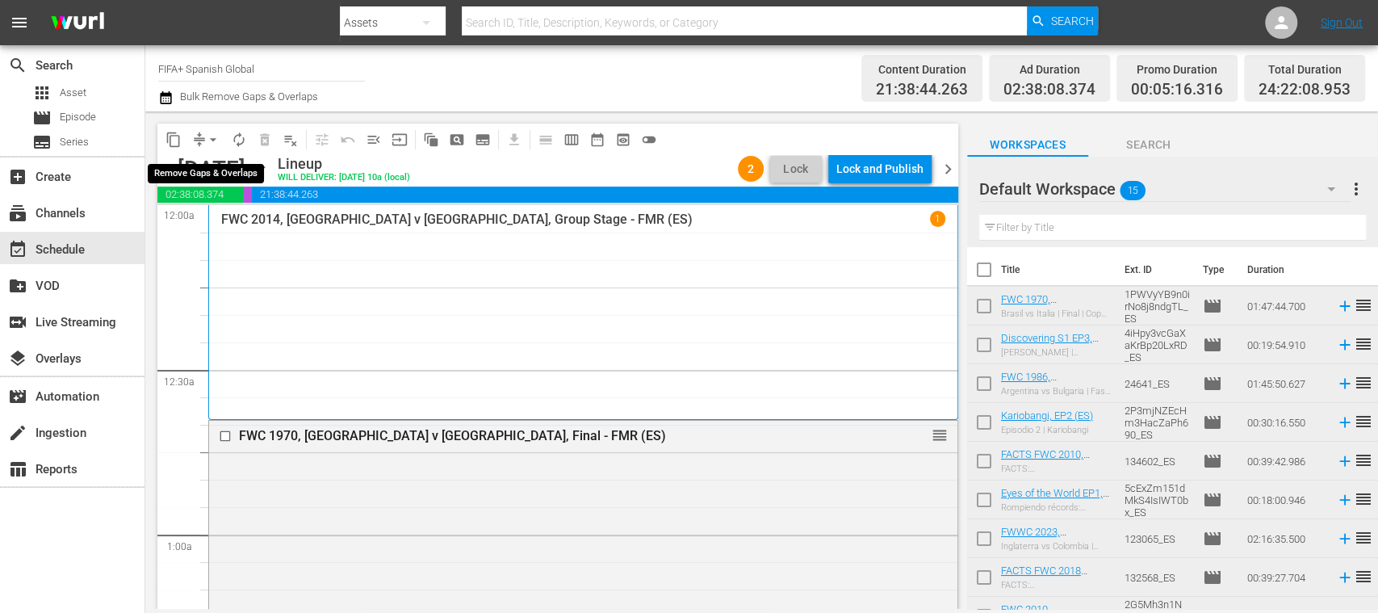
click at [214, 140] on span "arrow_drop_down" at bounding box center [213, 140] width 16 height 16
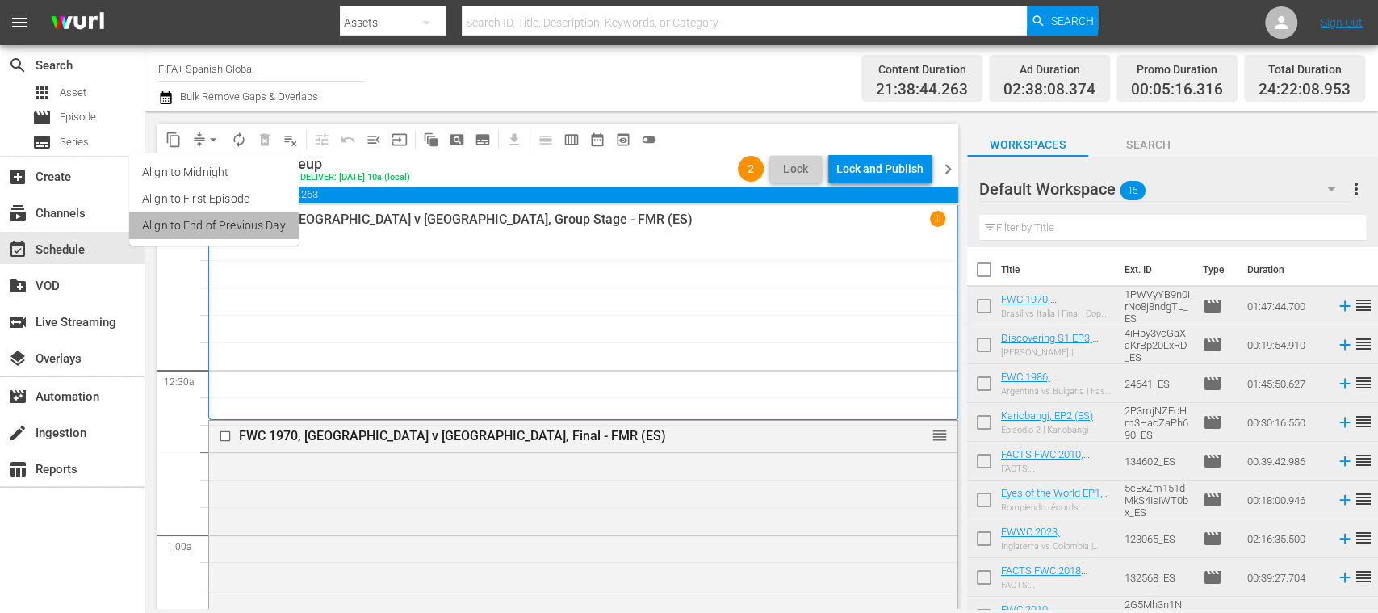
click at [247, 219] on li "Align to End of Previous Day" at bounding box center [214, 225] width 170 height 27
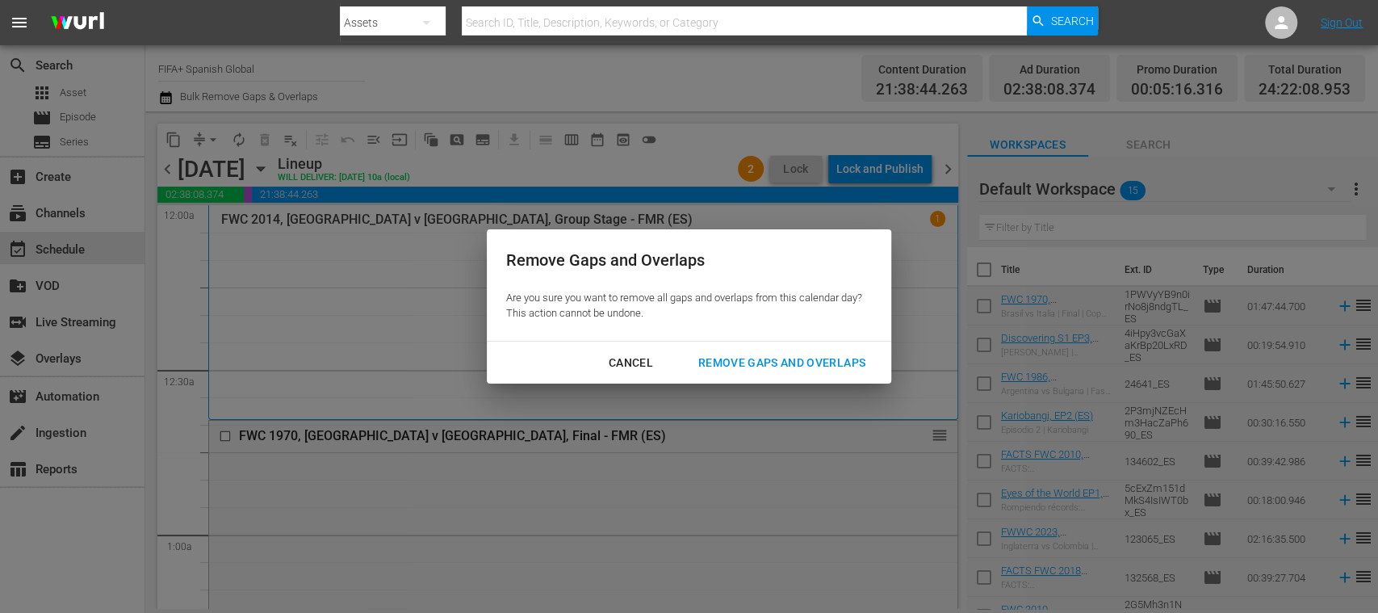
click at [793, 365] on div "Remove Gaps and Overlaps" at bounding box center [781, 363] width 193 height 20
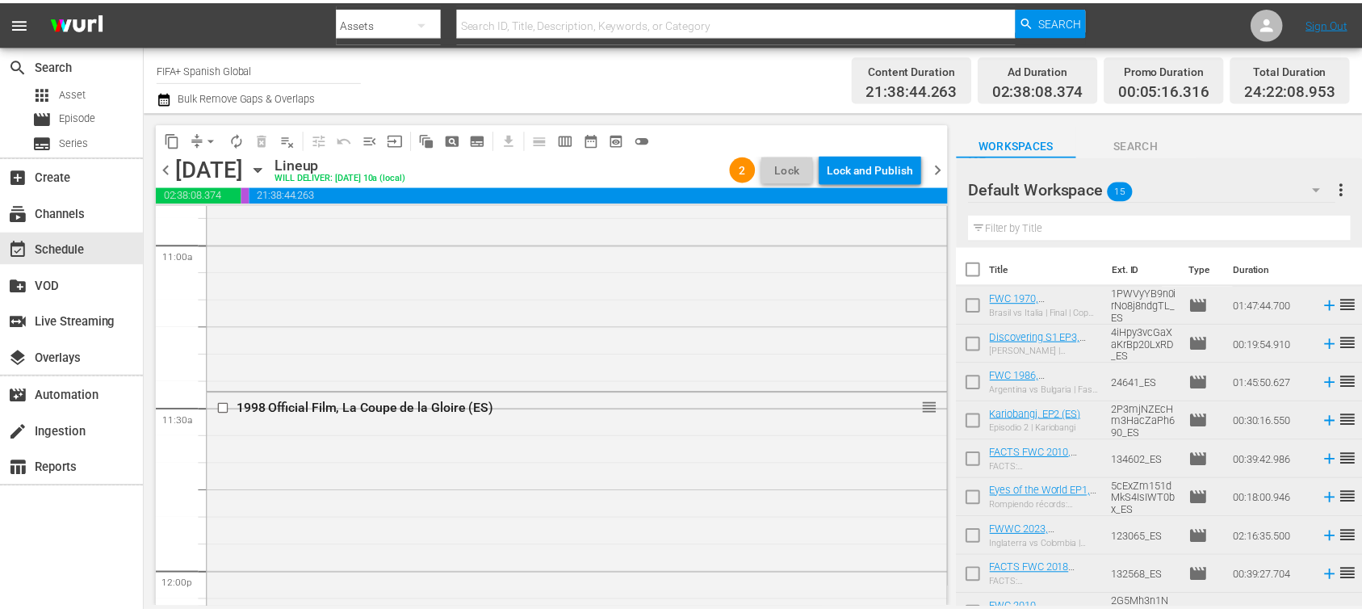
scroll to position [3449, 0]
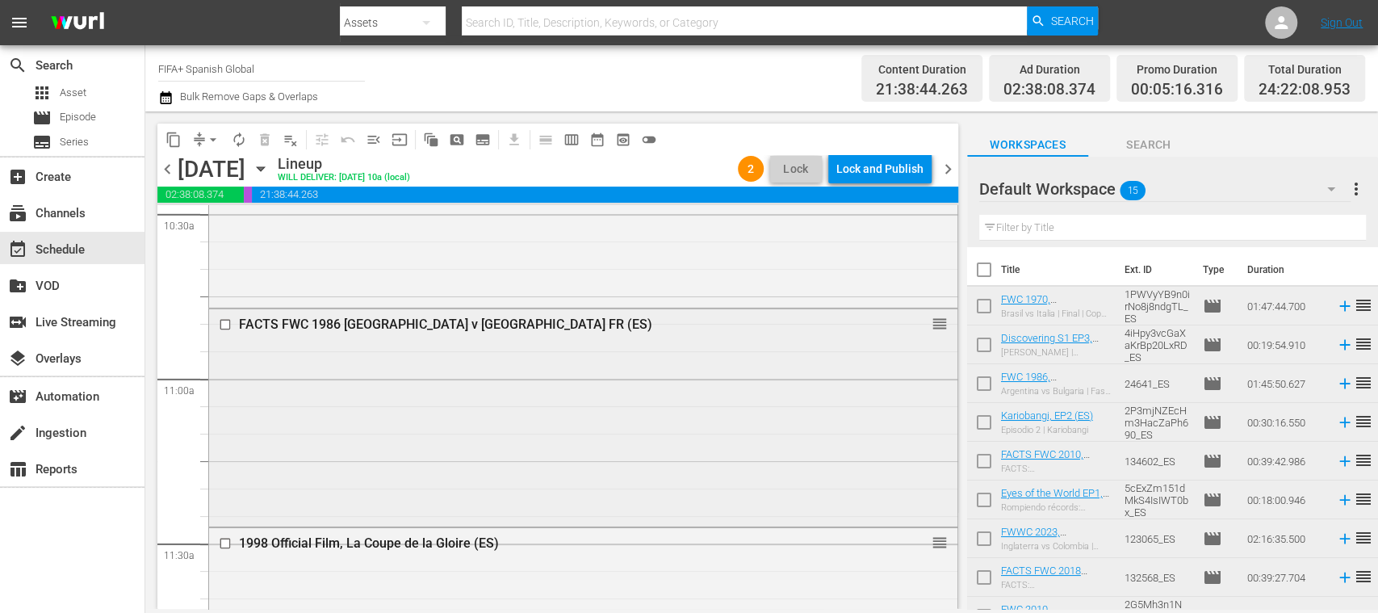
click at [493, 325] on div "FACTS FWC 1986 Argentina v Germany FR (ES)" at bounding box center [554, 323] width 630 height 15
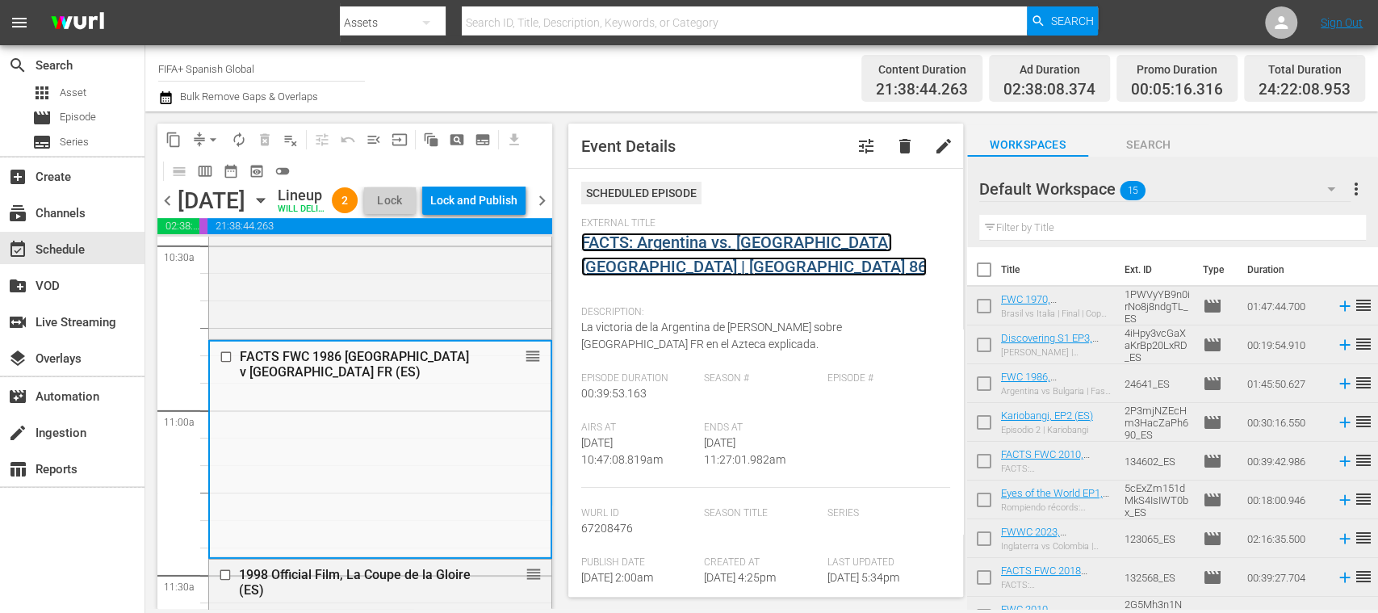
click at [727, 247] on link "FACTS: Argentina vs. Alemania FR | Mexico 86" at bounding box center [754, 254] width 346 height 44
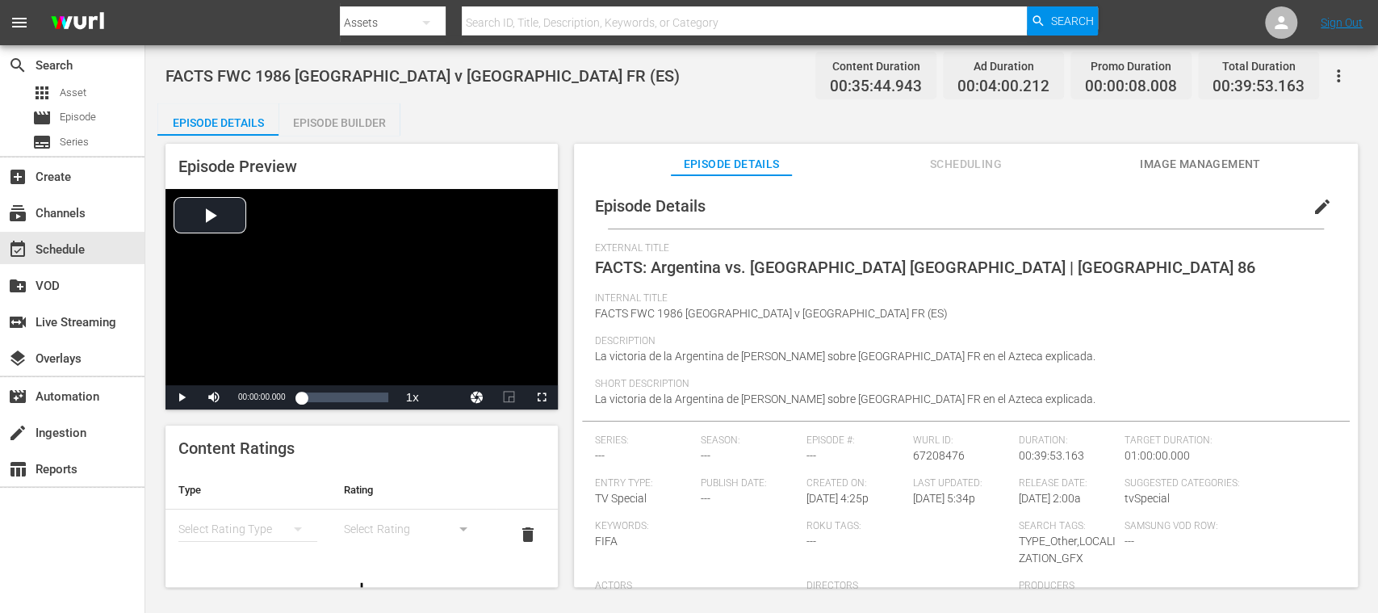
click at [354, 118] on div "Episode Builder" at bounding box center [339, 122] width 121 height 39
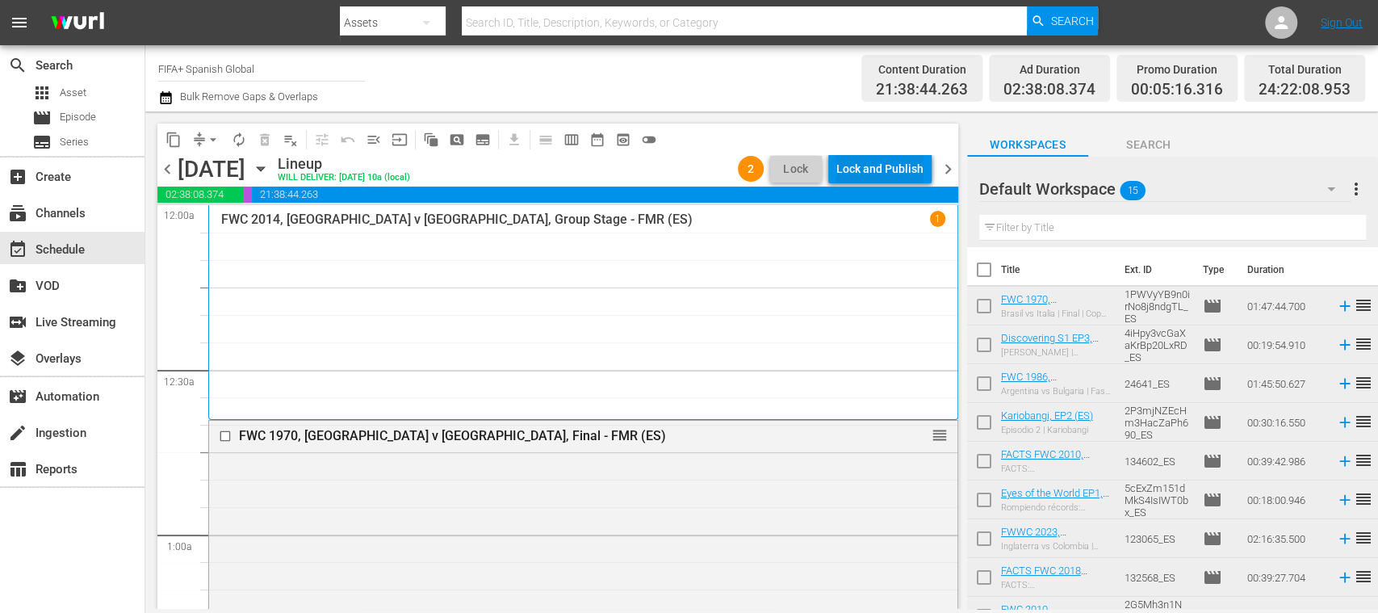
click at [885, 176] on div "Lock and Publish" at bounding box center [879, 168] width 87 height 29
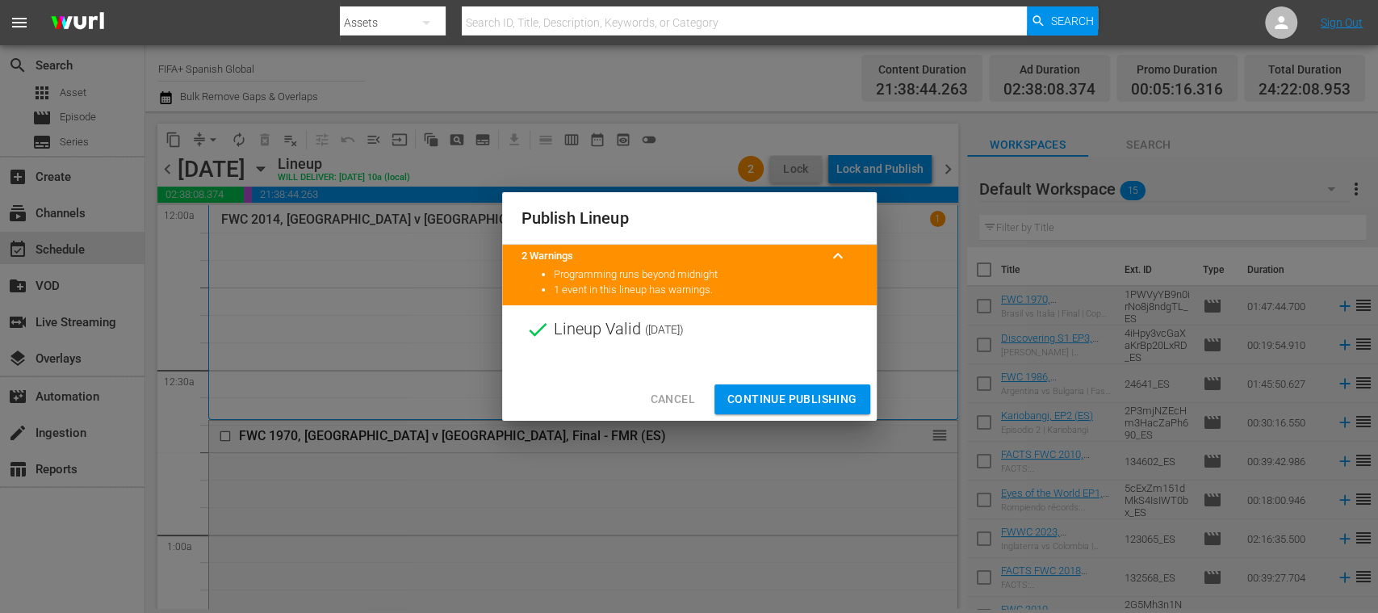
click at [822, 397] on span "Continue Publishing" at bounding box center [792, 399] width 130 height 20
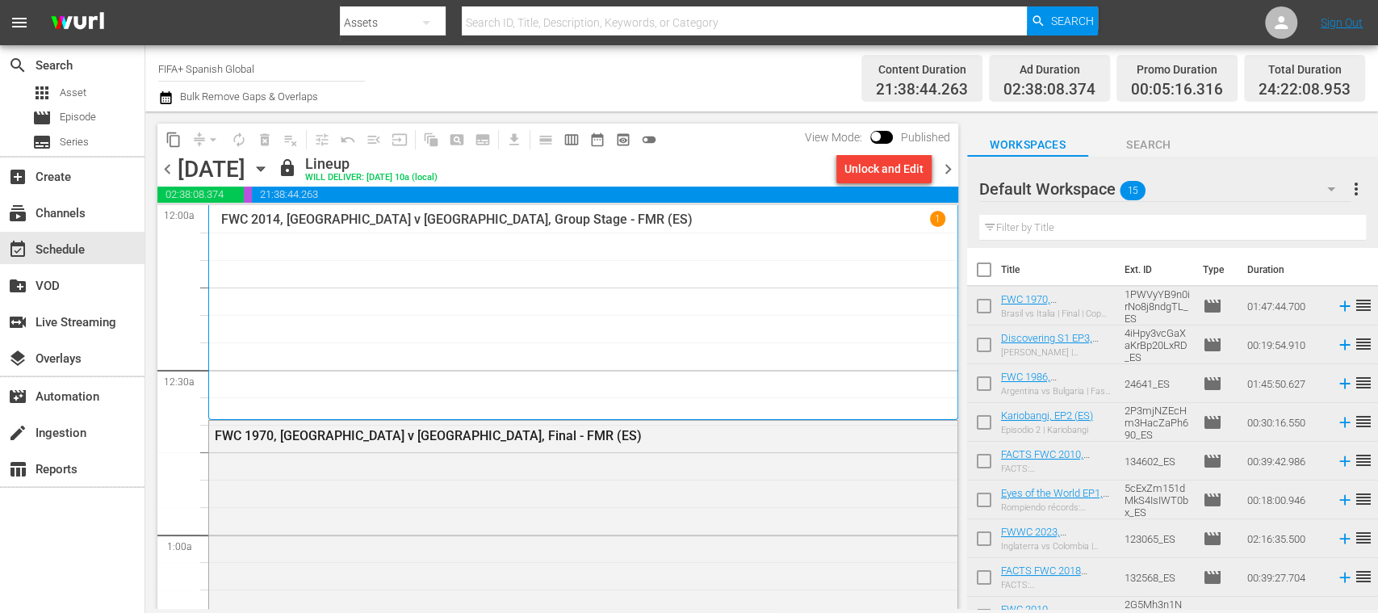
click at [1359, 186] on span "more_vert" at bounding box center [1355, 188] width 19 height 19
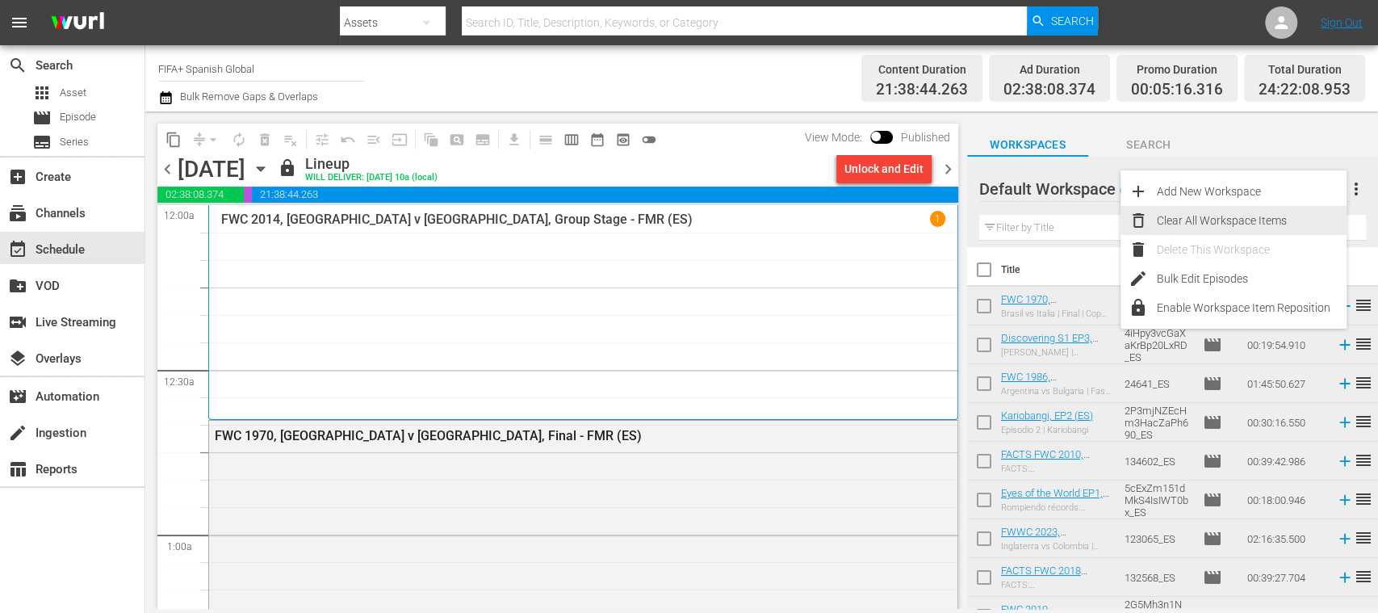
click at [1257, 224] on div "Clear All Workspace Items" at bounding box center [1252, 220] width 190 height 29
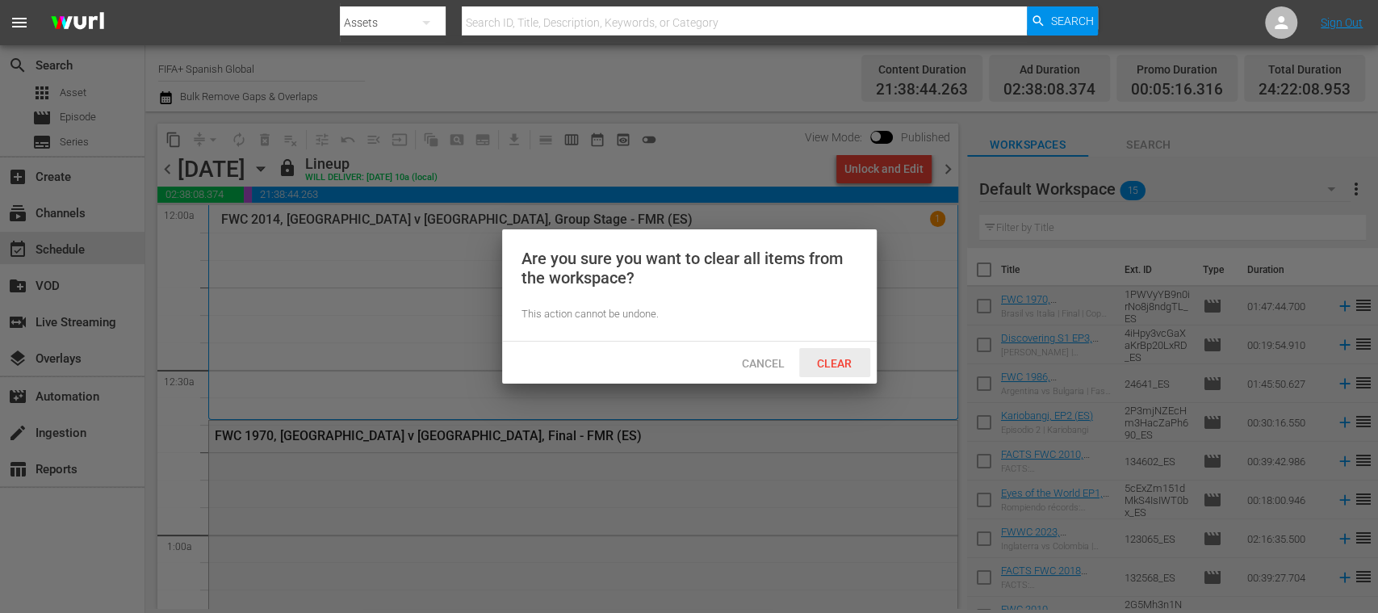
click at [836, 362] on span "Clear" at bounding box center [834, 363] width 61 height 13
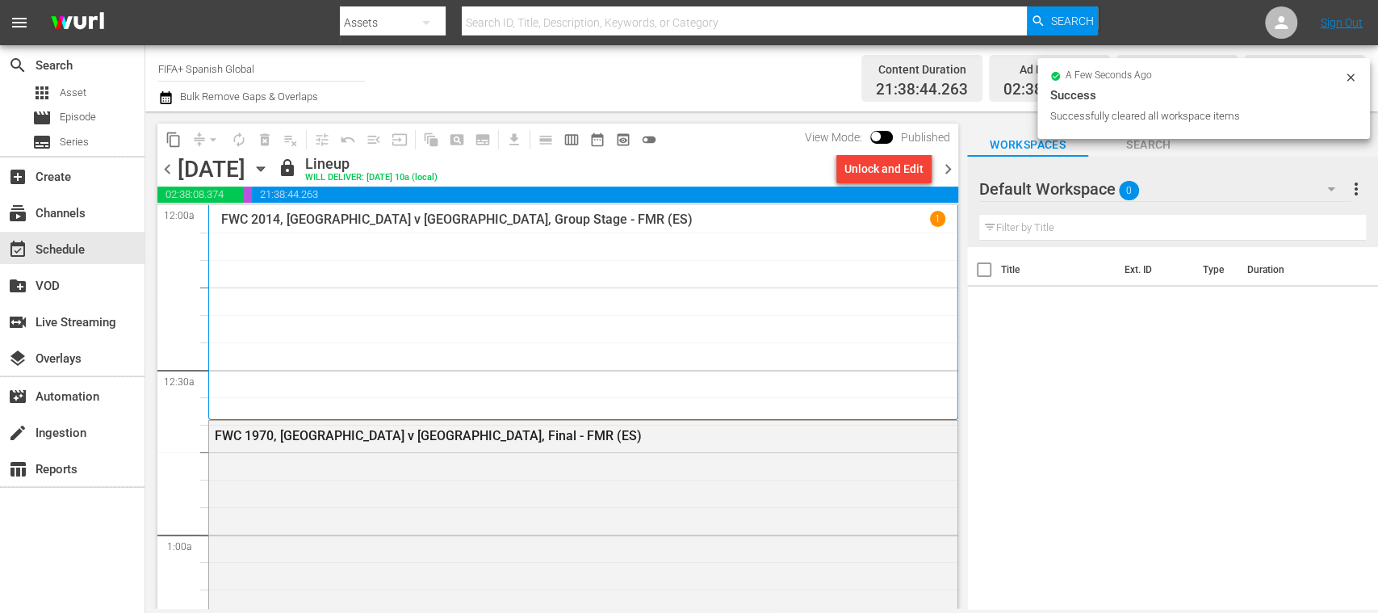
drag, startPoint x: 186, startPoint y: 65, endPoint x: 361, endPoint y: 69, distance: 174.4
click at [360, 69] on input "FIFA+ Spanish Global" at bounding box center [261, 68] width 207 height 39
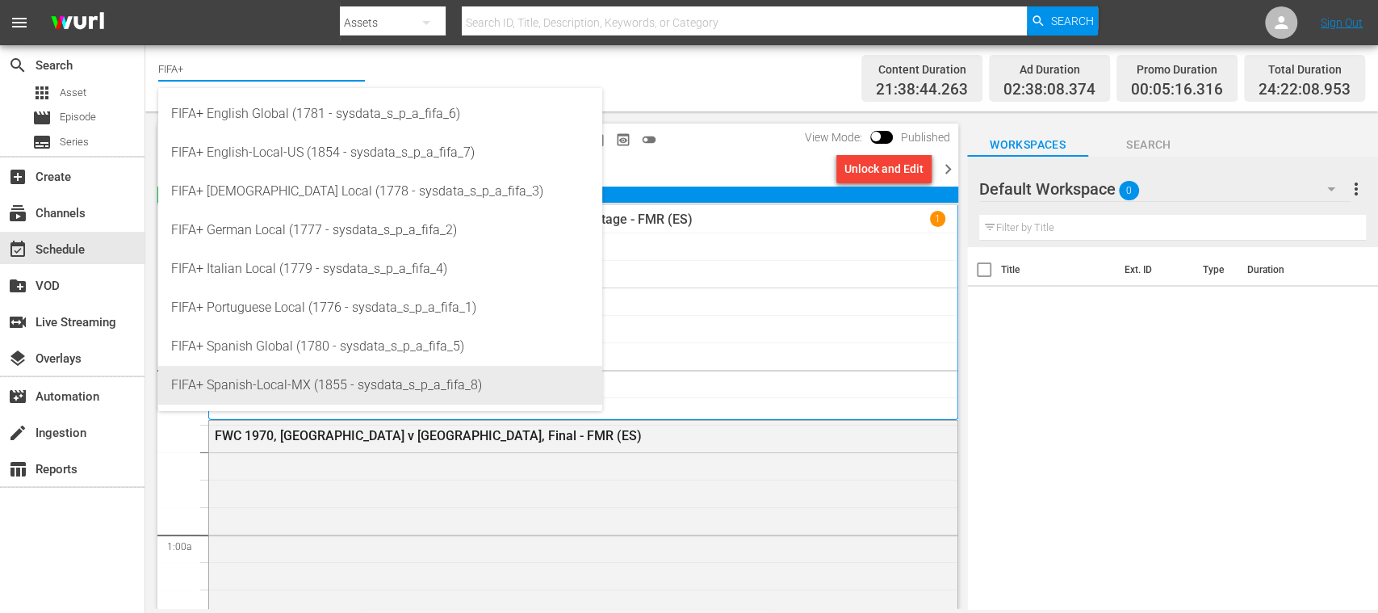
click at [274, 378] on div "FIFA+ Spanish-Local-MX (1855 - sysdata_s_p_a_fifa_8)" at bounding box center [380, 385] width 418 height 39
type input "FIFA+ Spanish-Local-MX (1855 - sysdata_s_p_a_fifa_8)"
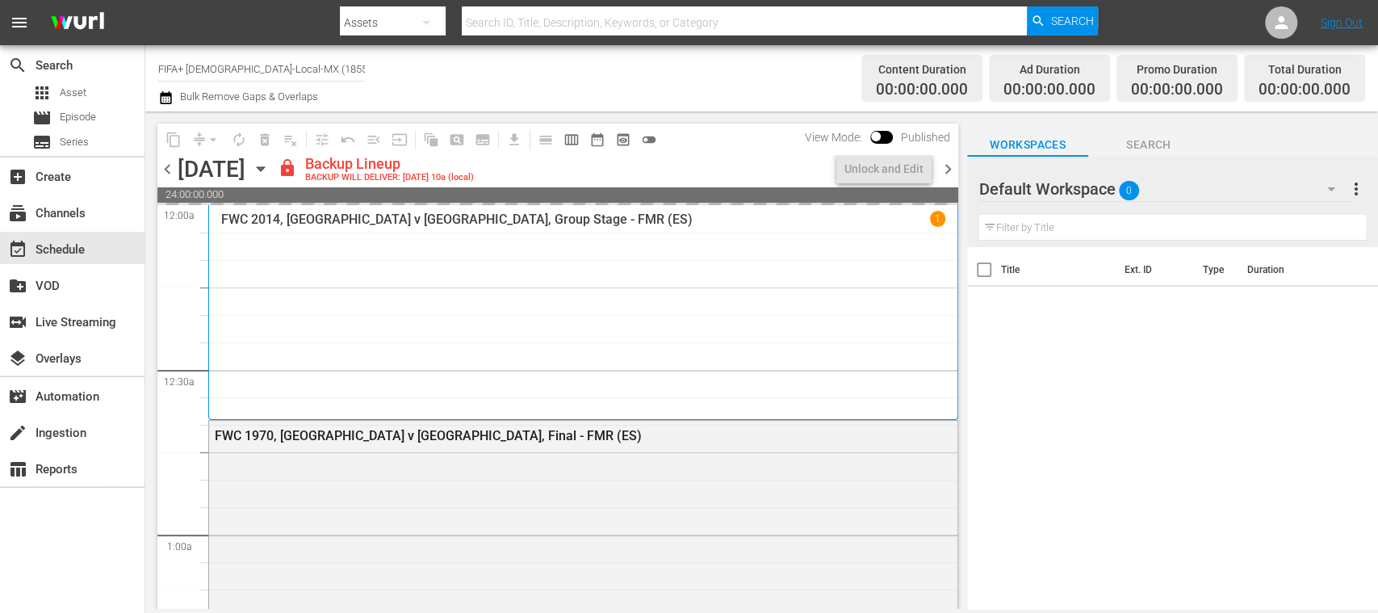
click at [170, 170] on span "chevron_left" at bounding box center [167, 169] width 20 height 20
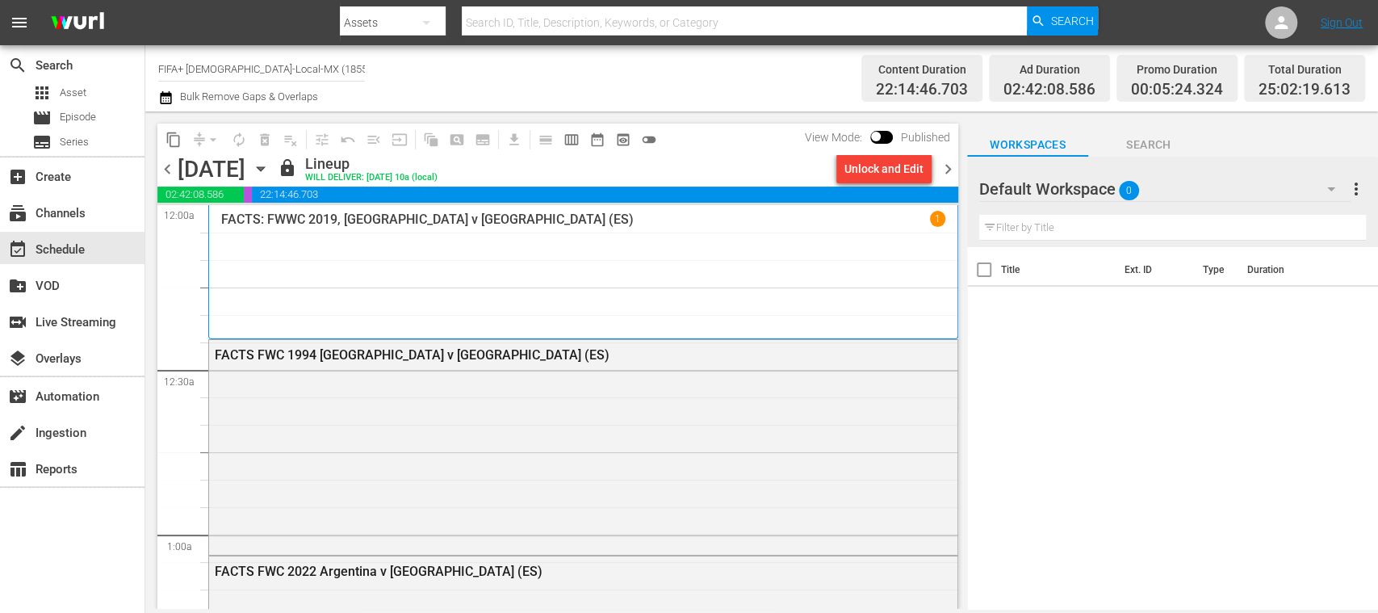
click at [894, 174] on div "Unlock and Edit" at bounding box center [883, 168] width 79 height 29
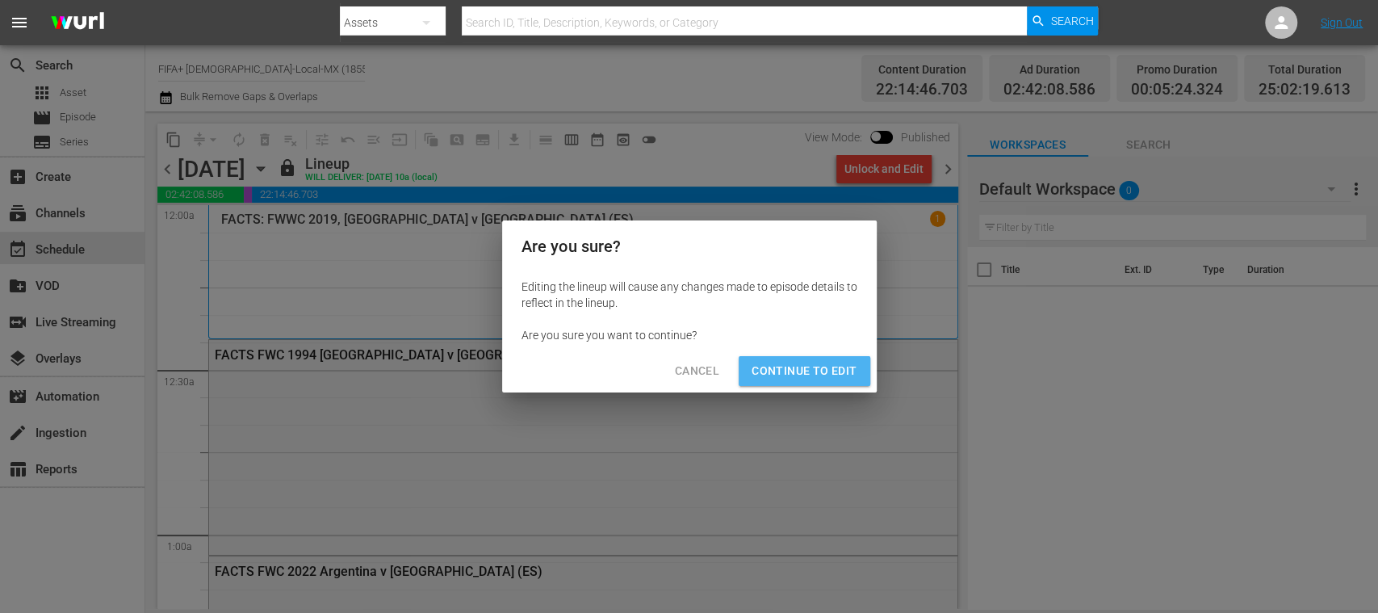
click at [827, 361] on span "Continue to Edit" at bounding box center [804, 371] width 105 height 20
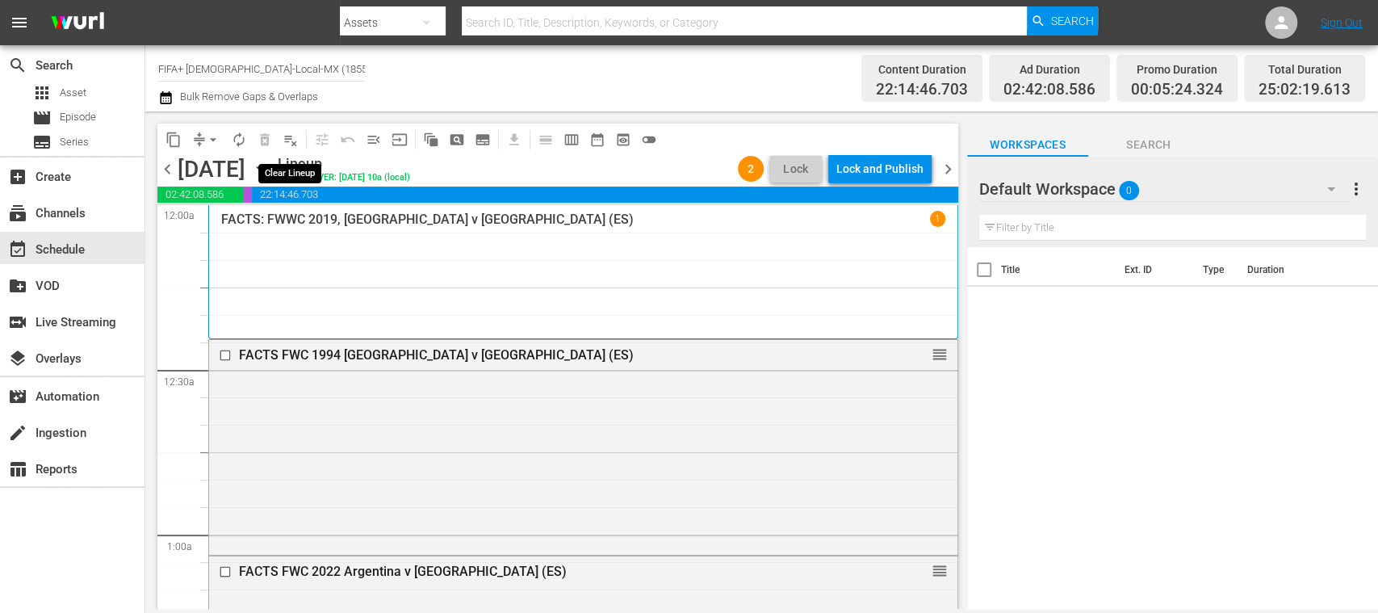
click at [296, 138] on span "playlist_remove_outlined" at bounding box center [291, 140] width 16 height 16
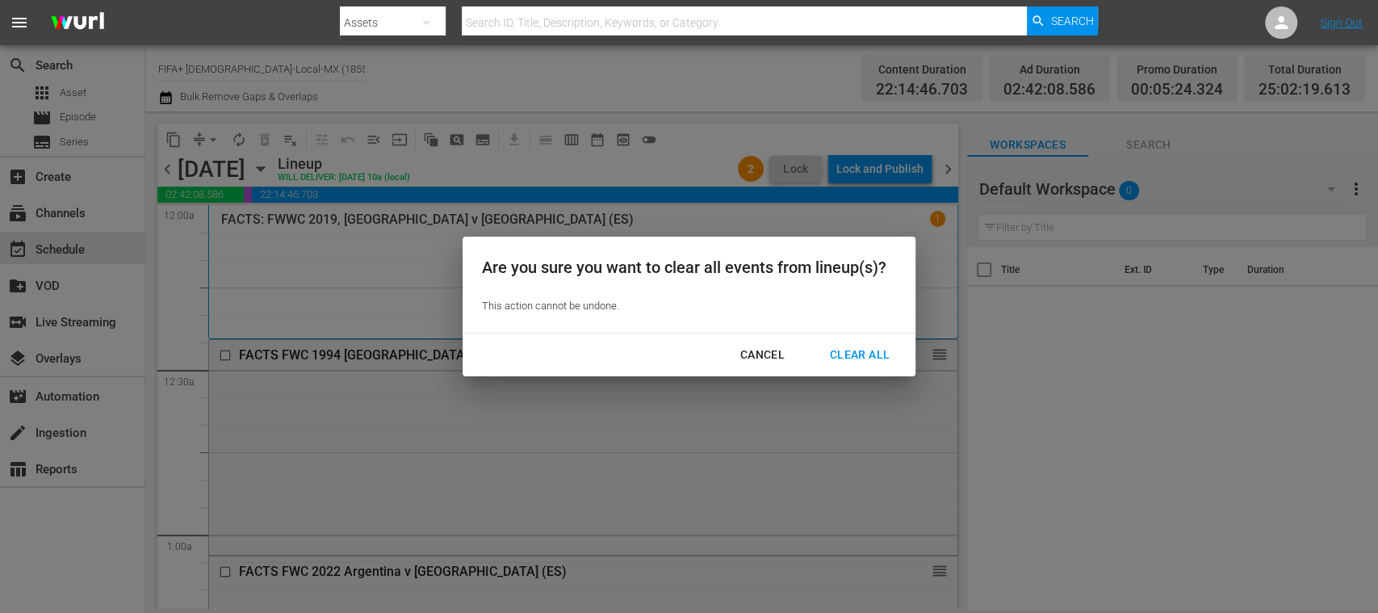
click at [873, 350] on div "Clear All" at bounding box center [860, 355] width 86 height 20
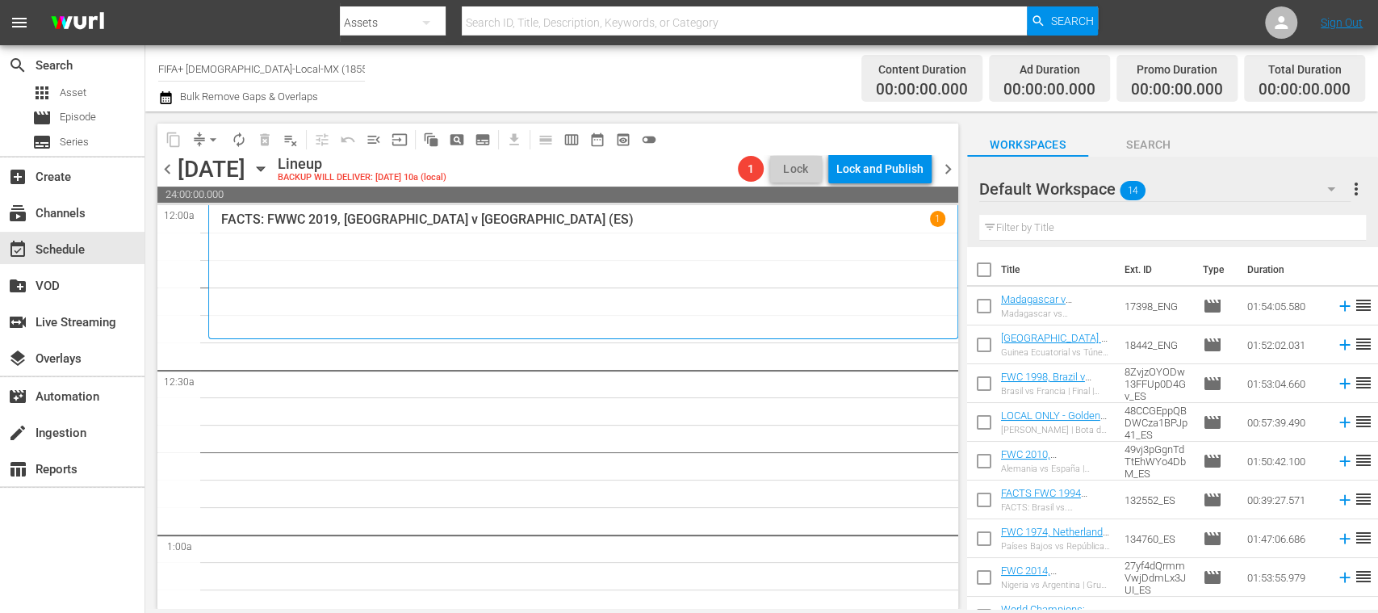
click at [985, 386] on input "checkbox" at bounding box center [984, 387] width 34 height 34
checkbox input "true"
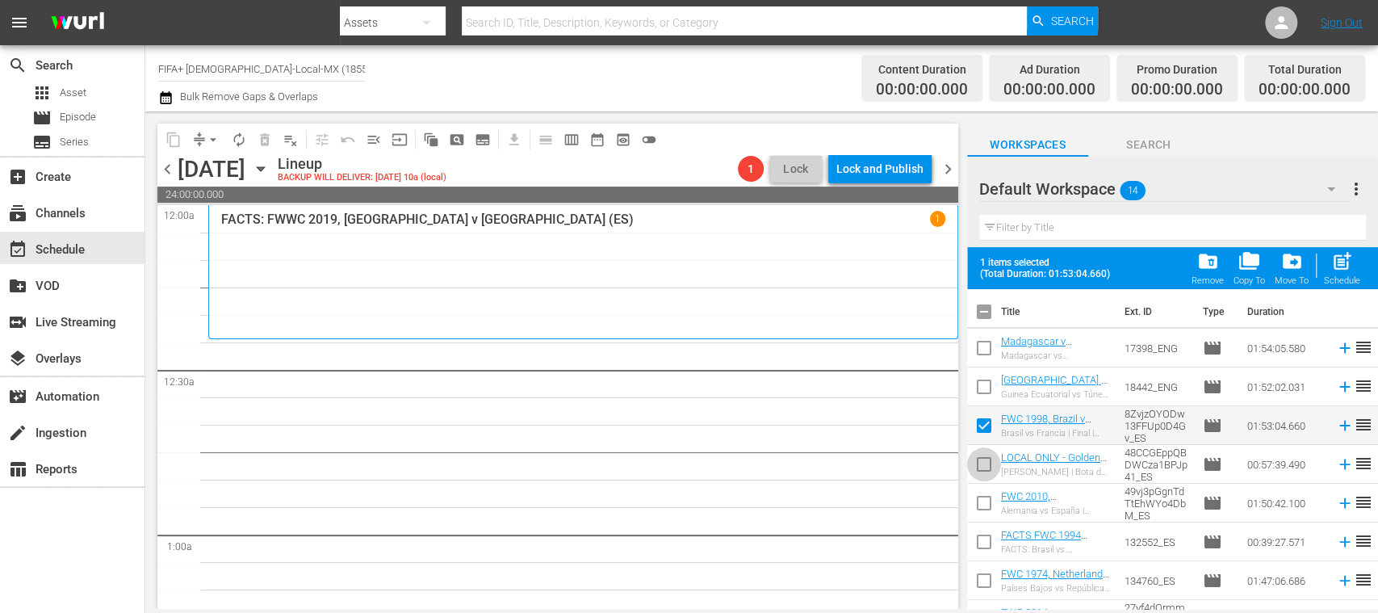
click at [983, 464] on input "checkbox" at bounding box center [984, 467] width 34 height 34
checkbox input "true"
click at [984, 504] on input "checkbox" at bounding box center [984, 506] width 34 height 34
checkbox input "true"
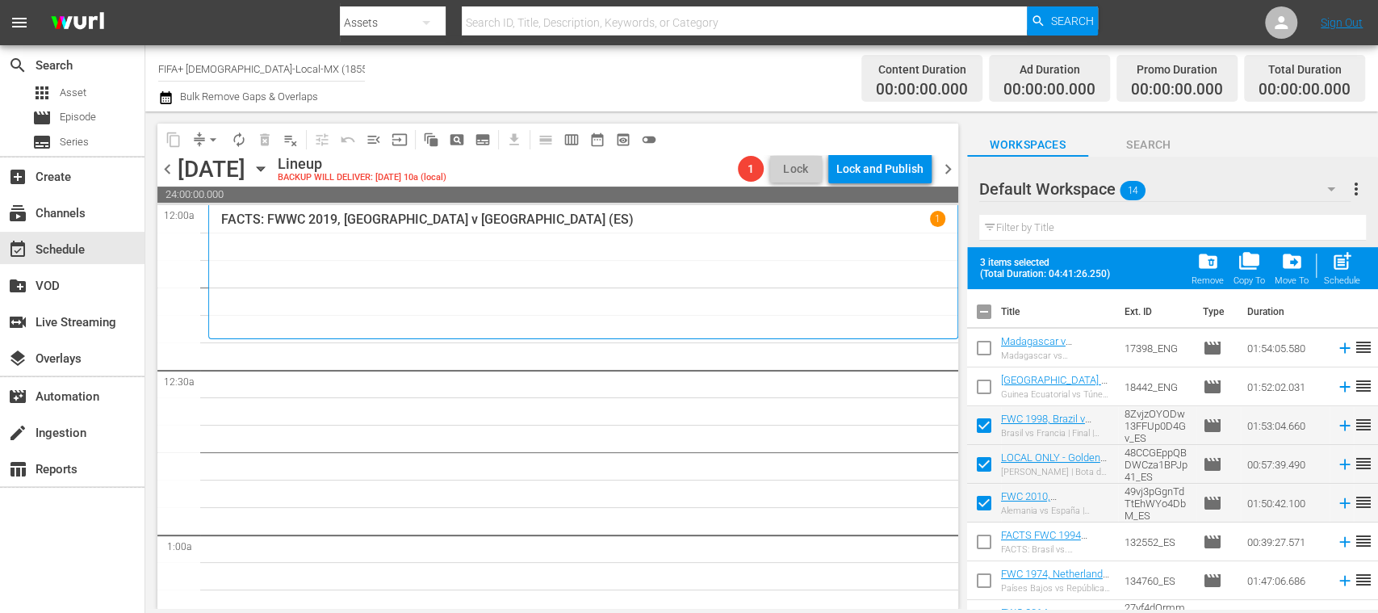
click at [989, 544] on input "checkbox" at bounding box center [984, 545] width 34 height 34
checkbox input "true"
click at [983, 572] on input "checkbox" at bounding box center [984, 584] width 34 height 34
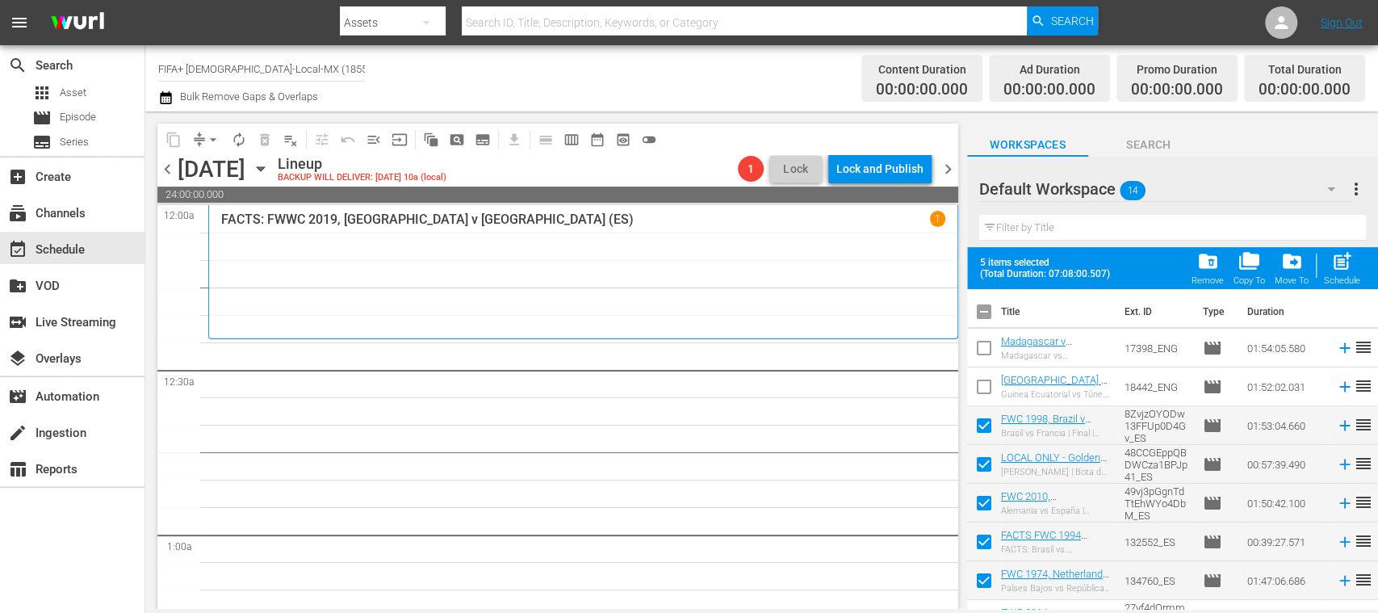
click at [985, 579] on input "checkbox" at bounding box center [984, 584] width 34 height 34
checkbox input "false"
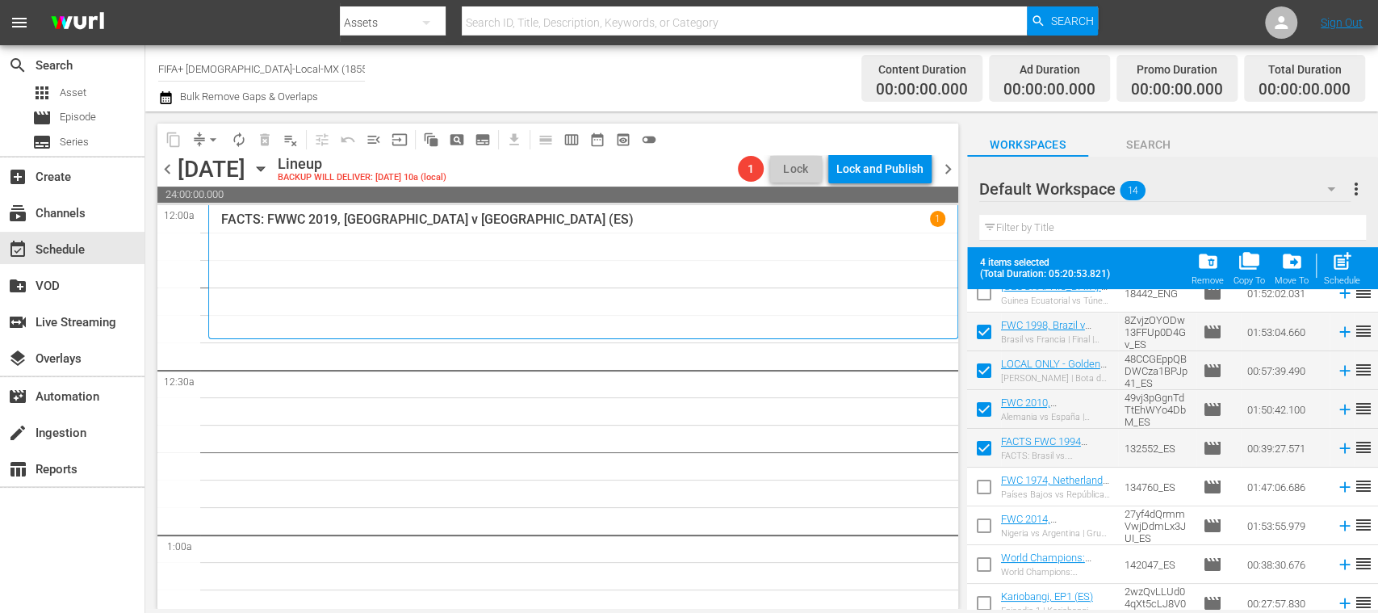
scroll to position [84, 0]
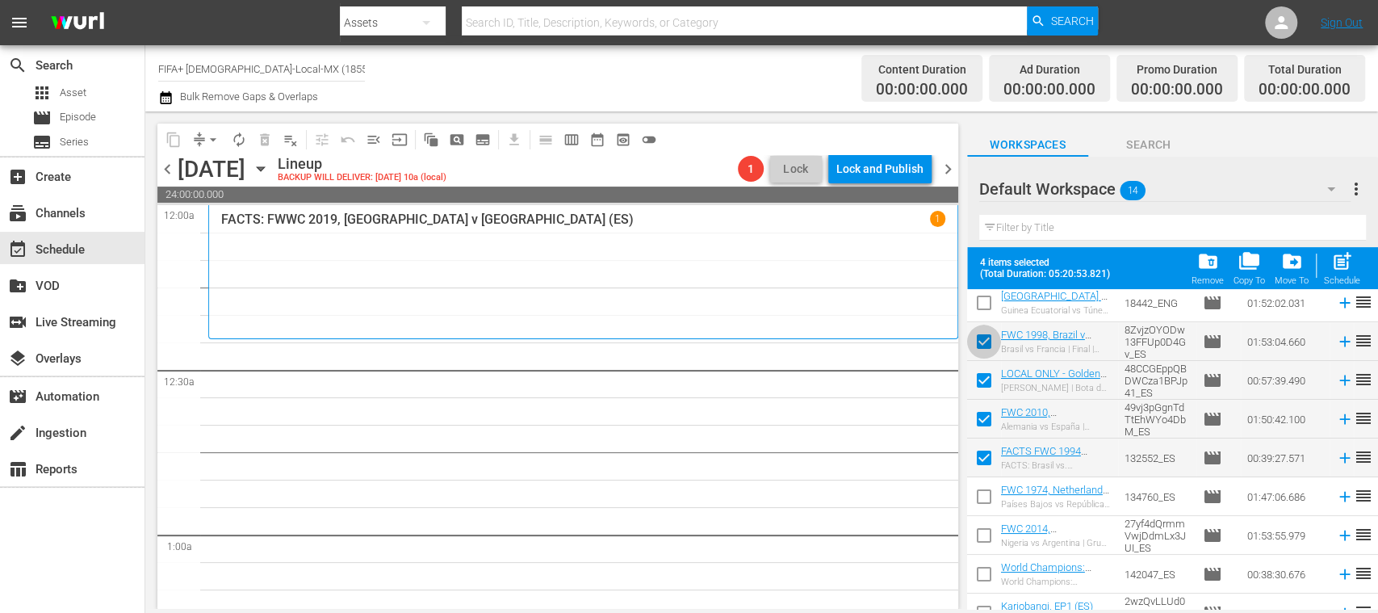
click at [986, 341] on input "checkbox" at bounding box center [984, 345] width 34 height 34
checkbox input "false"
click at [981, 533] on input "checkbox" at bounding box center [984, 538] width 34 height 34
checkbox input "true"
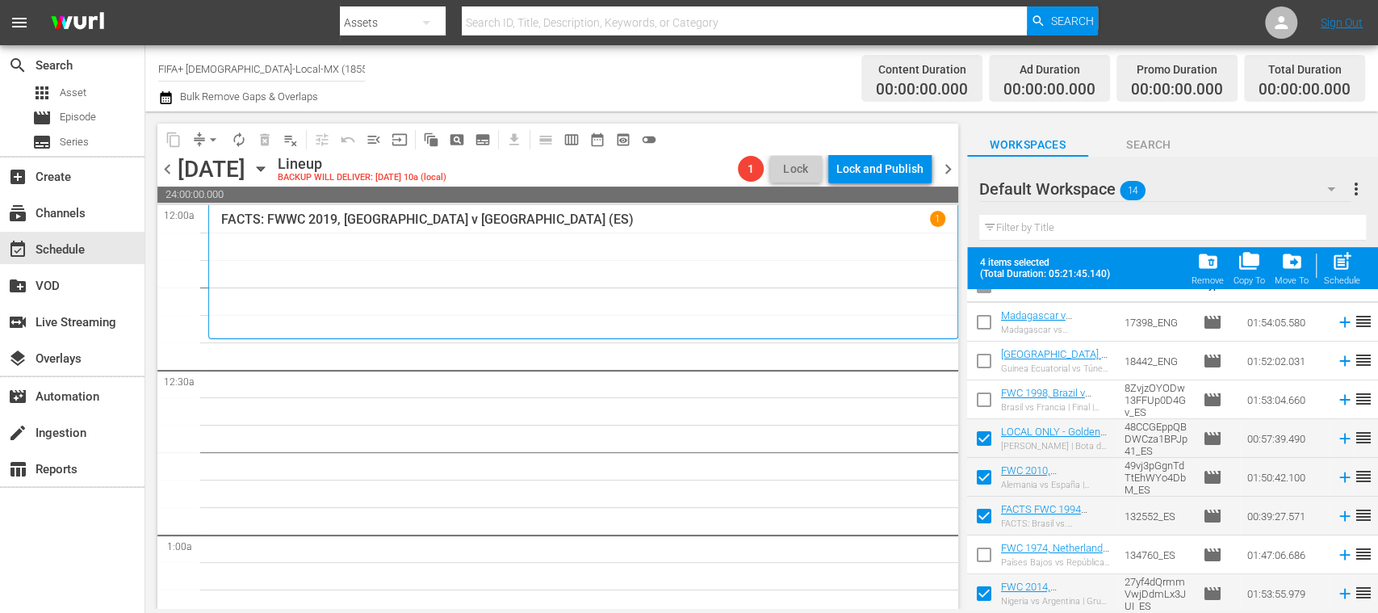
scroll to position [0, 0]
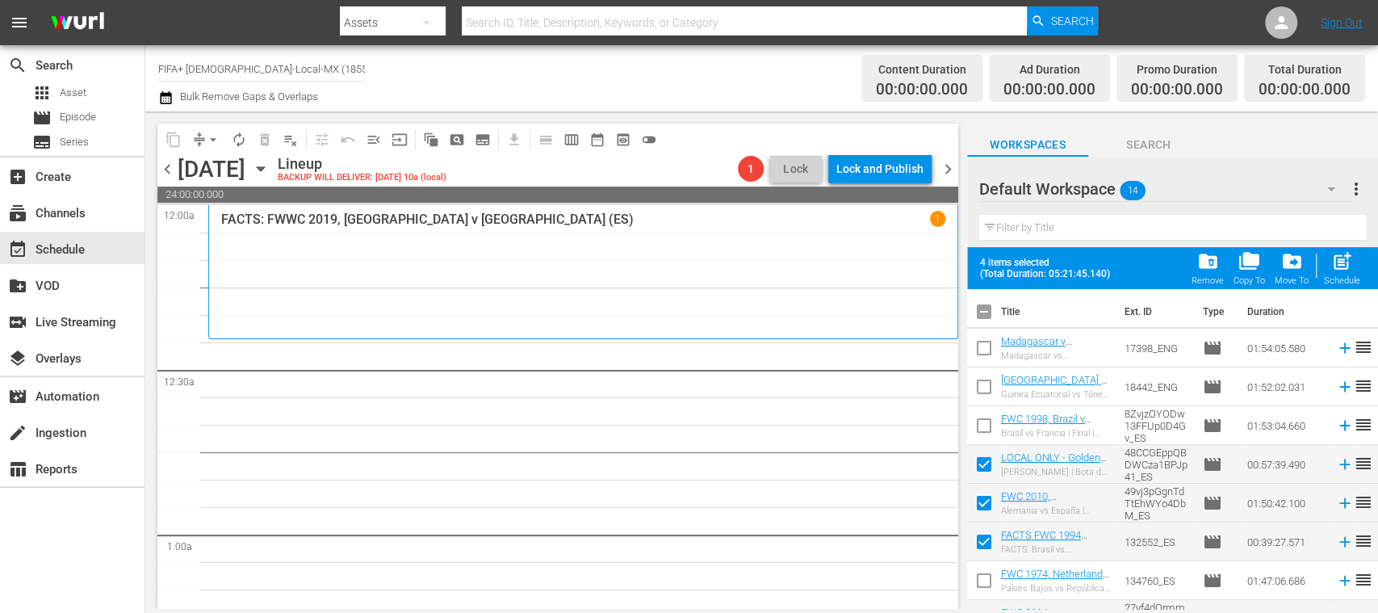
click at [986, 421] on input "checkbox" at bounding box center [984, 429] width 34 height 34
checkbox input "true"
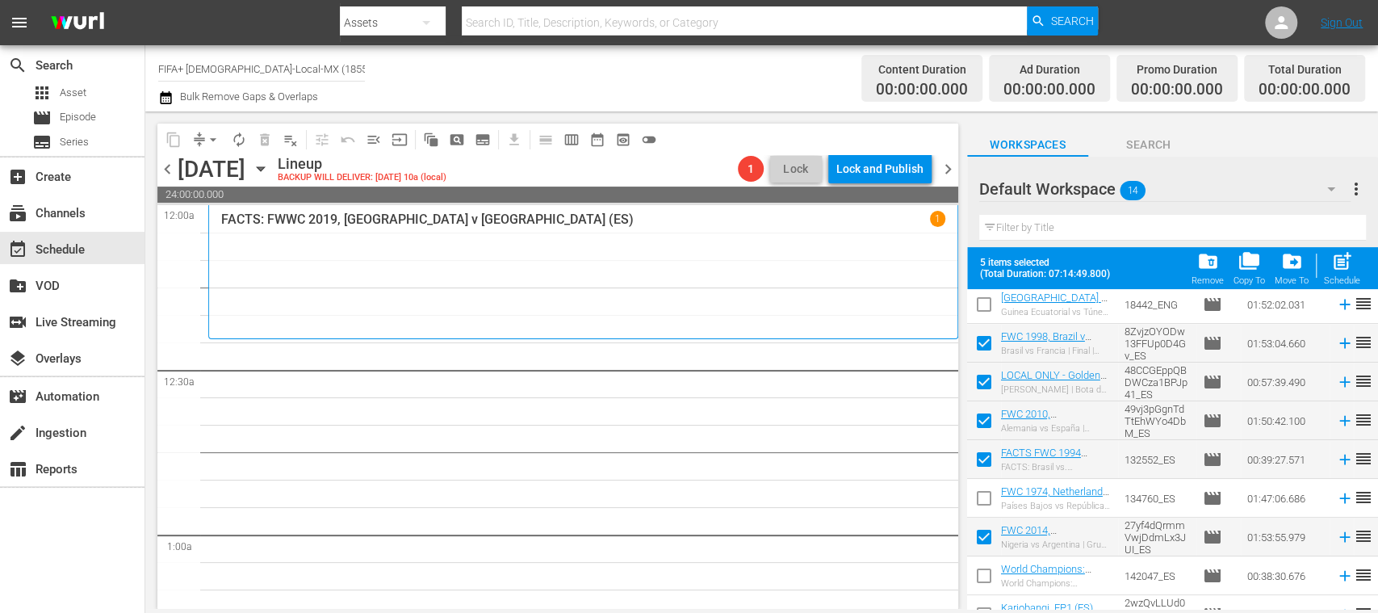
scroll to position [90, 0]
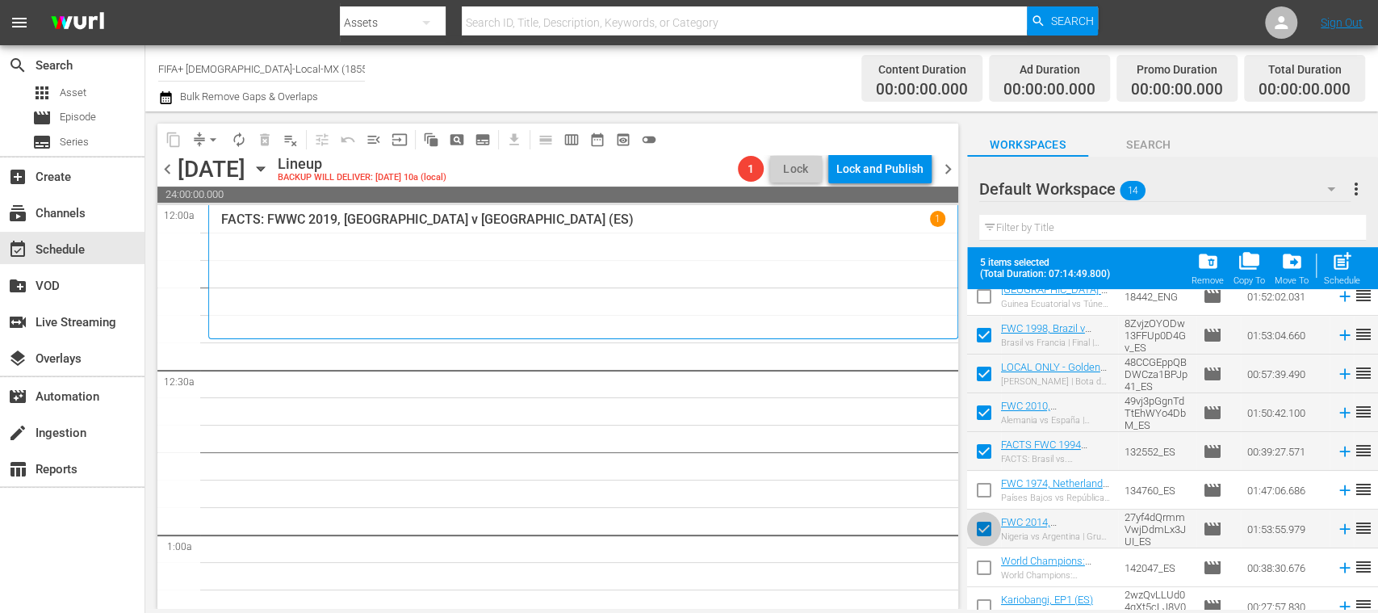
click at [986, 526] on input "checkbox" at bounding box center [984, 532] width 34 height 34
checkbox input "false"
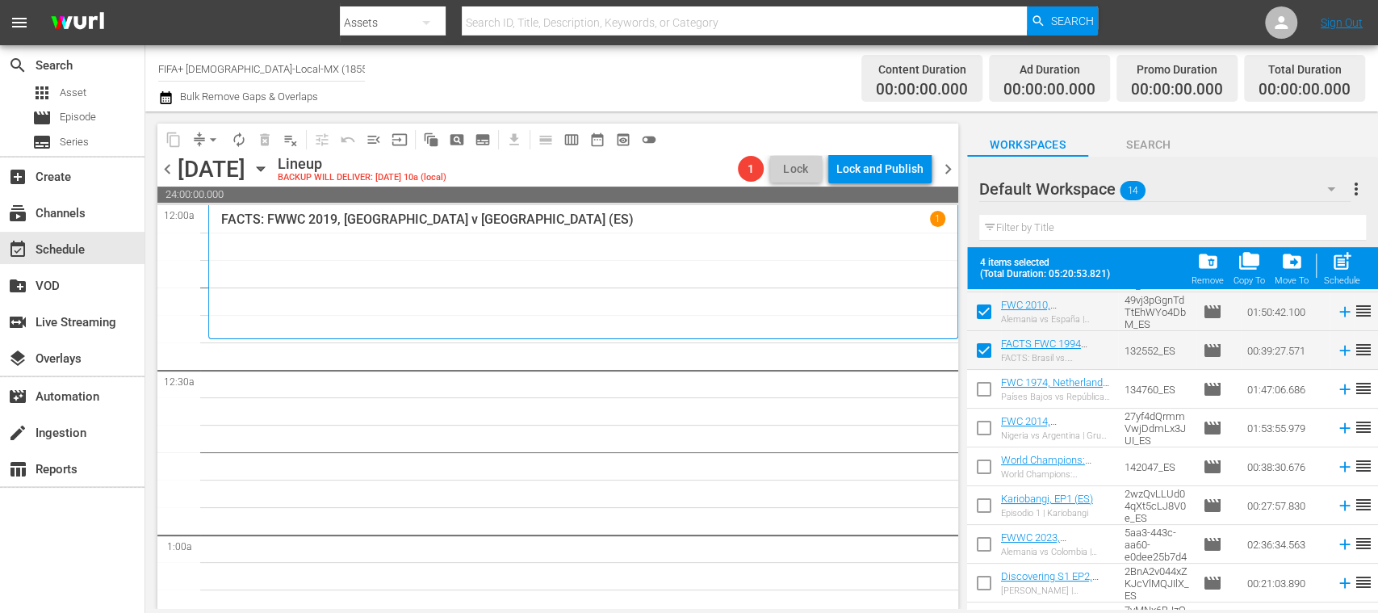
scroll to position [192, 0]
click at [986, 502] on input "checkbox" at bounding box center [984, 508] width 34 height 34
checkbox input "true"
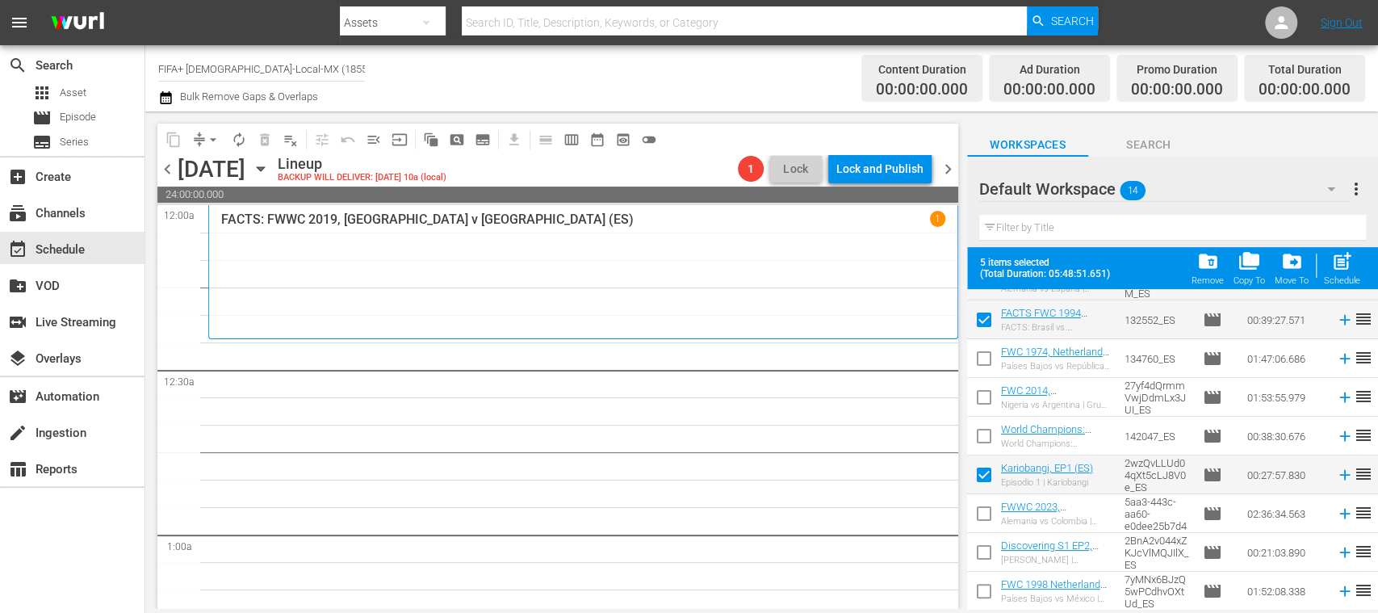
scroll to position [242, 0]
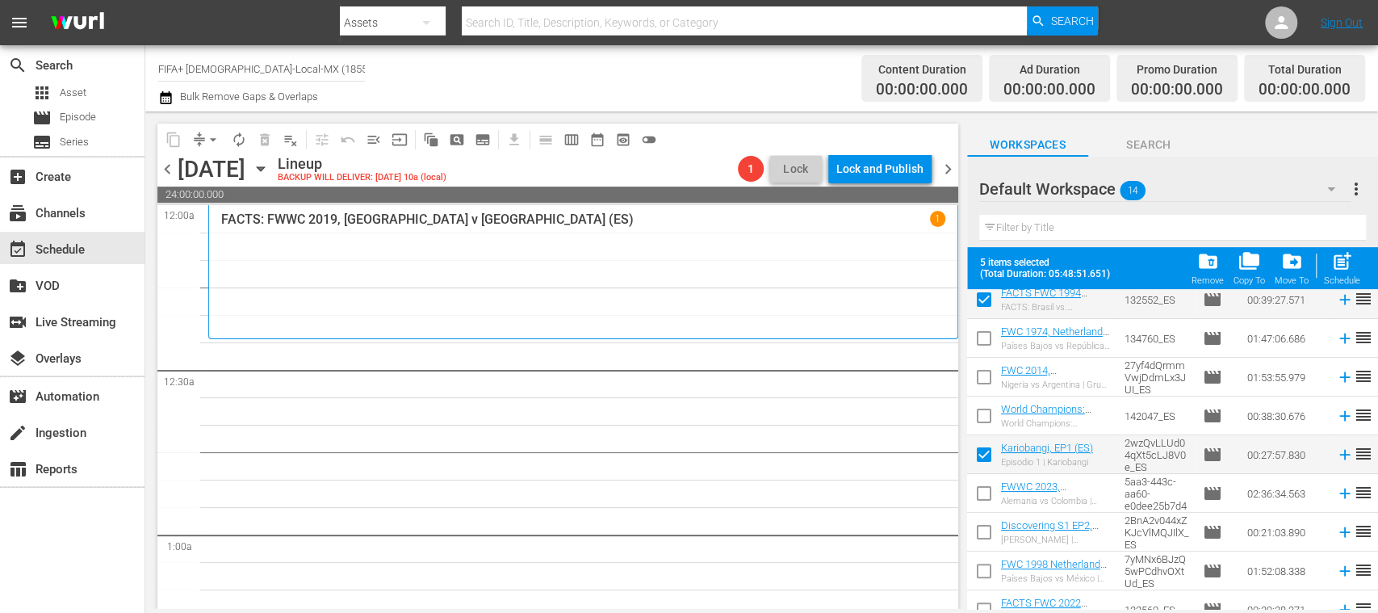
click at [985, 529] on input "checkbox" at bounding box center [984, 535] width 34 height 34
checkbox input "true"
click at [986, 451] on input "checkbox" at bounding box center [984, 458] width 34 height 34
checkbox input "false"
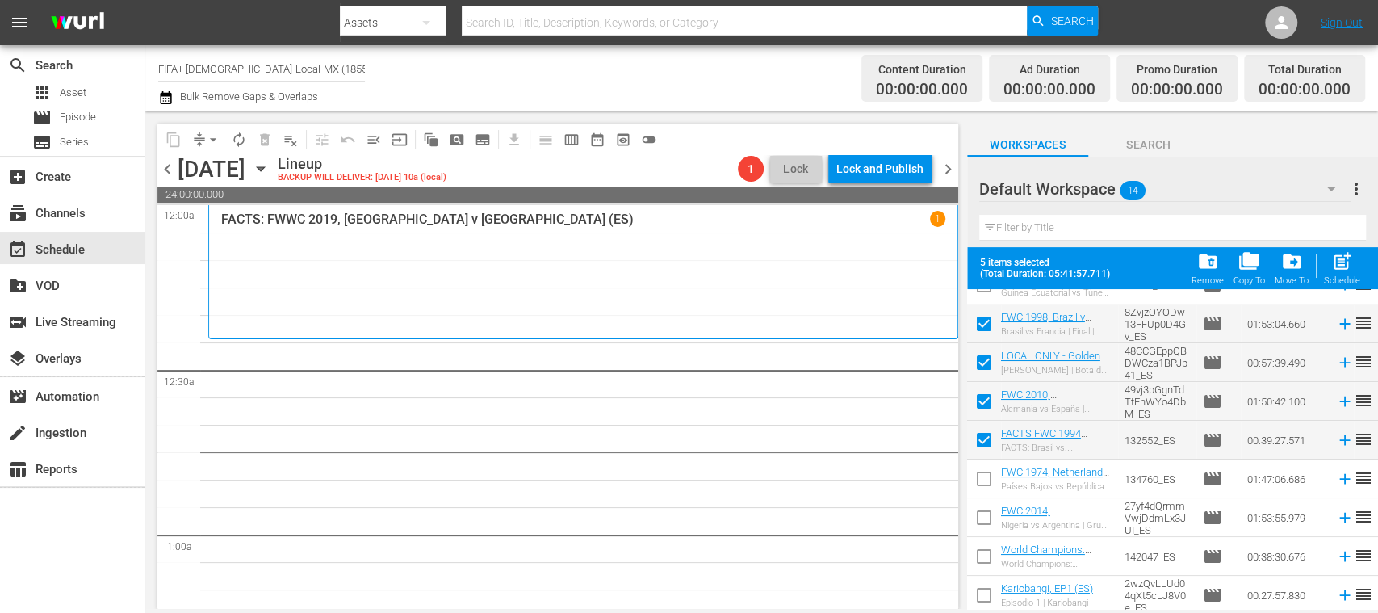
scroll to position [93, 0]
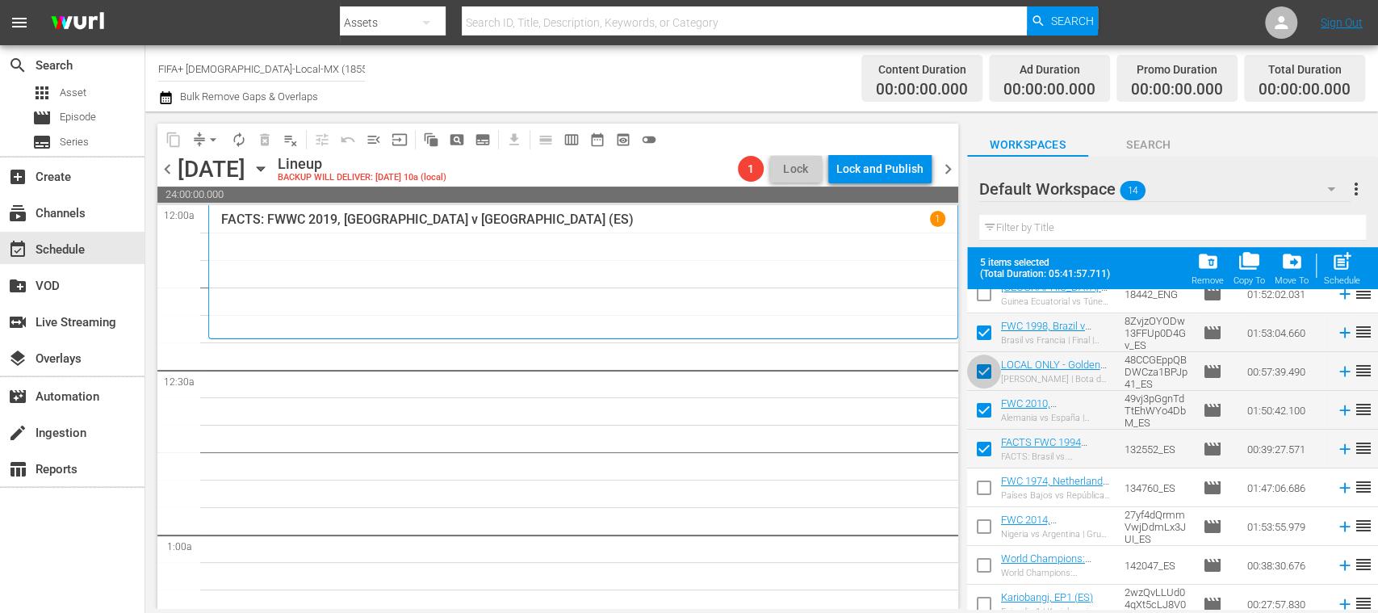
click at [993, 368] on input "checkbox" at bounding box center [984, 375] width 34 height 34
checkbox input "false"
click at [980, 438] on input "checkbox" at bounding box center [984, 452] width 34 height 34
checkbox input "false"
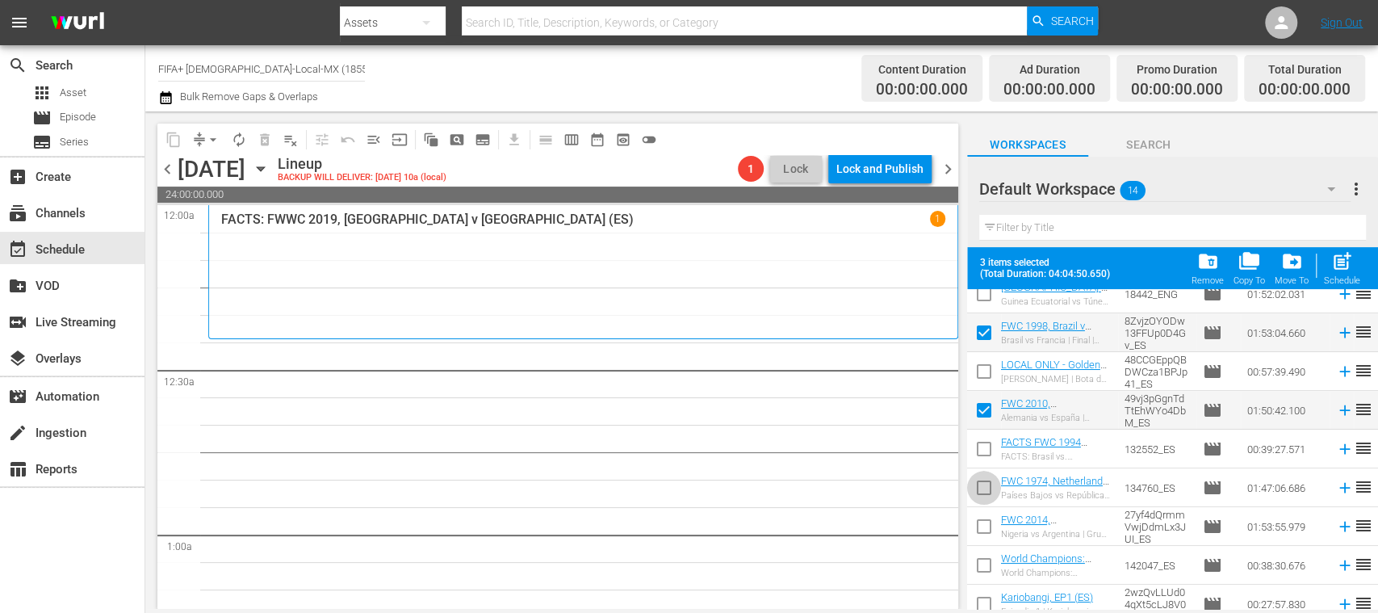
click at [983, 483] on input "checkbox" at bounding box center [984, 491] width 34 height 34
checkbox input "true"
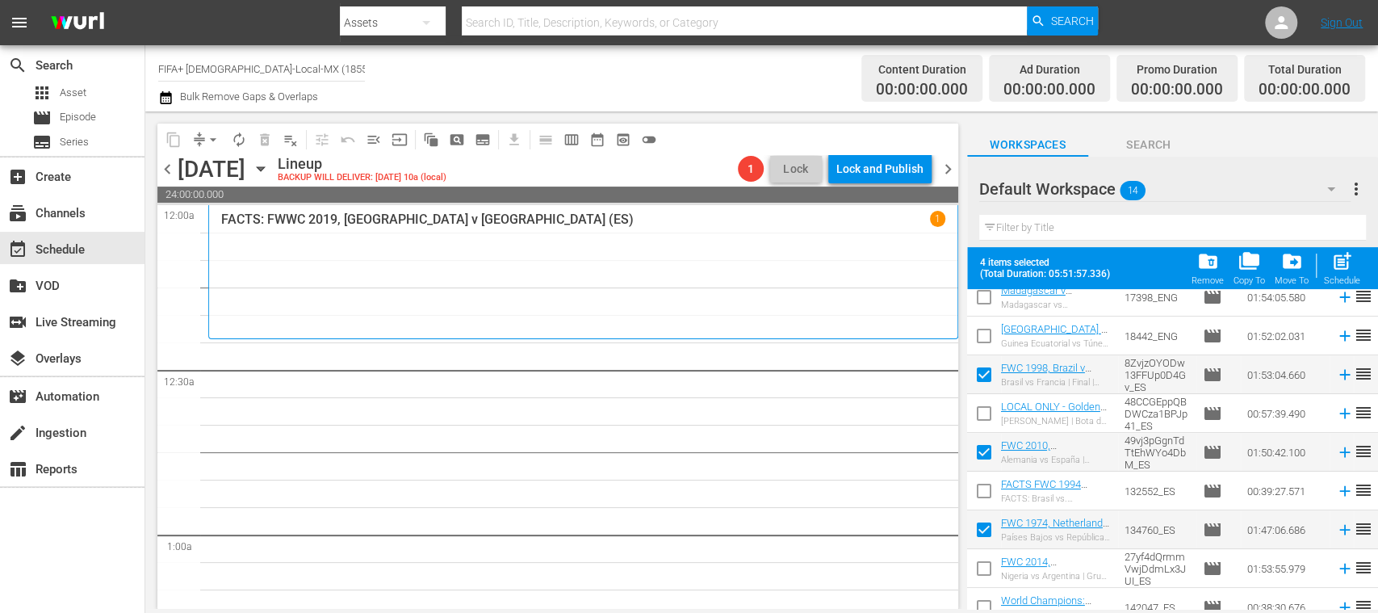
scroll to position [0, 0]
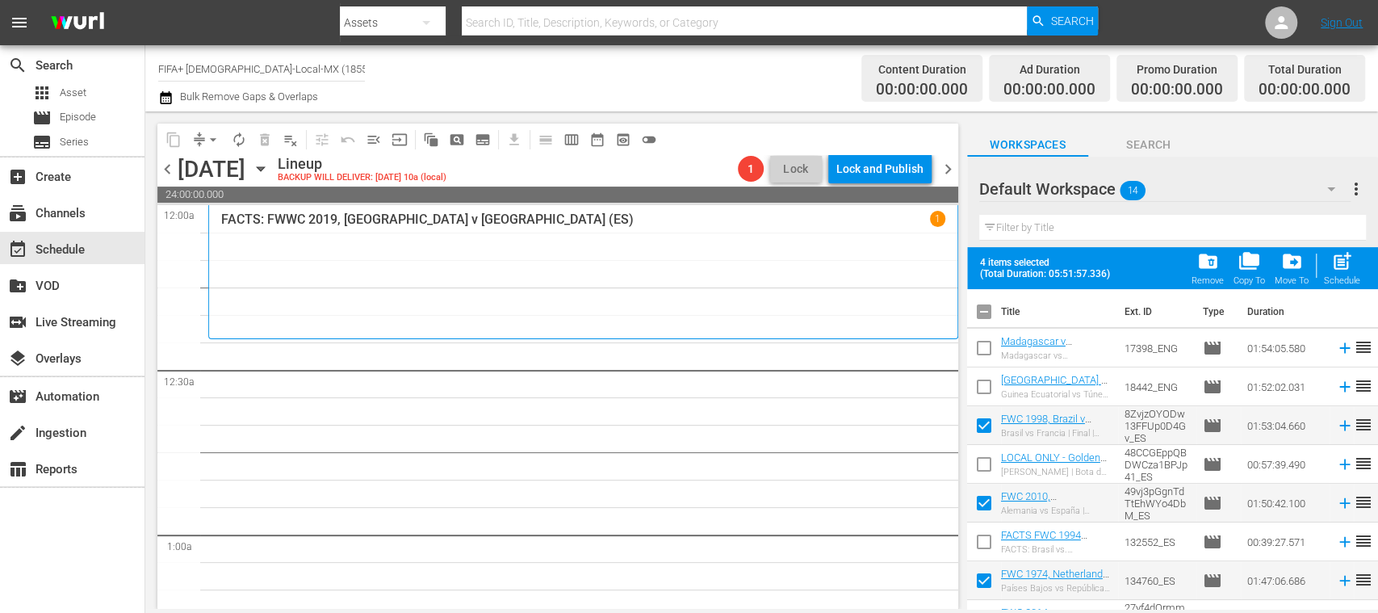
click at [990, 429] on input "checkbox" at bounding box center [984, 429] width 34 height 34
checkbox input "false"
click at [982, 492] on input "checkbox" at bounding box center [984, 506] width 34 height 34
checkbox input "false"
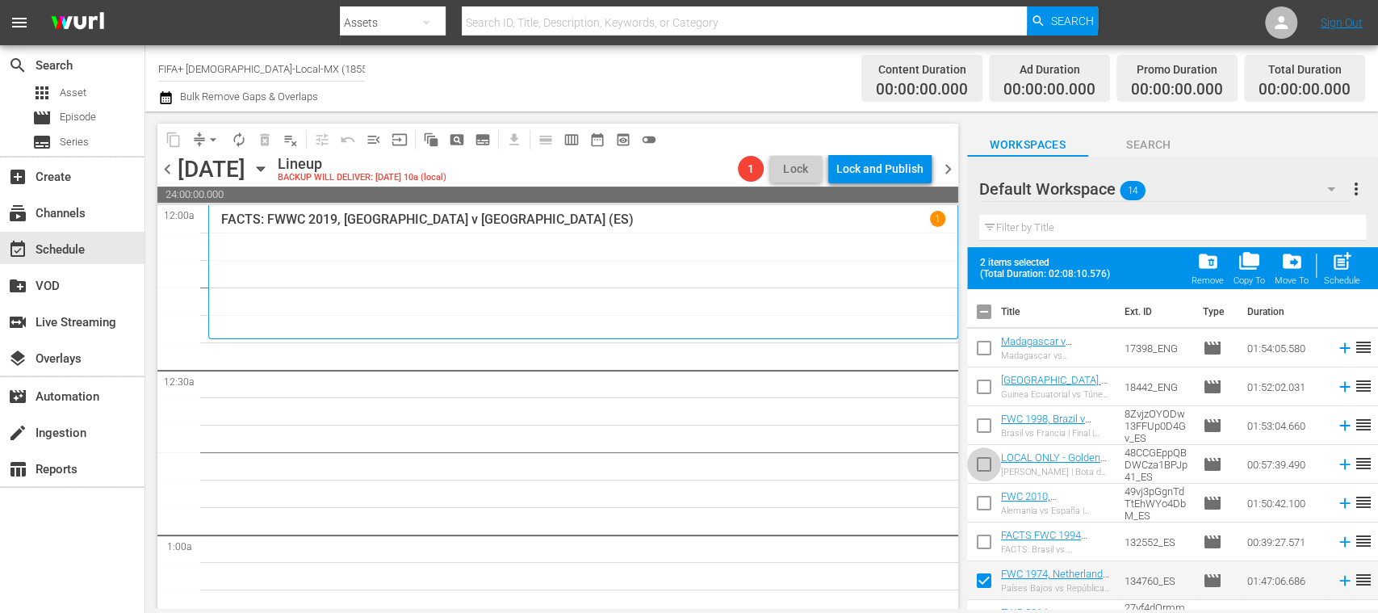
click at [986, 464] on input "checkbox" at bounding box center [984, 467] width 34 height 34
checkbox input "true"
click at [984, 507] on input "checkbox" at bounding box center [984, 506] width 34 height 34
checkbox input "true"
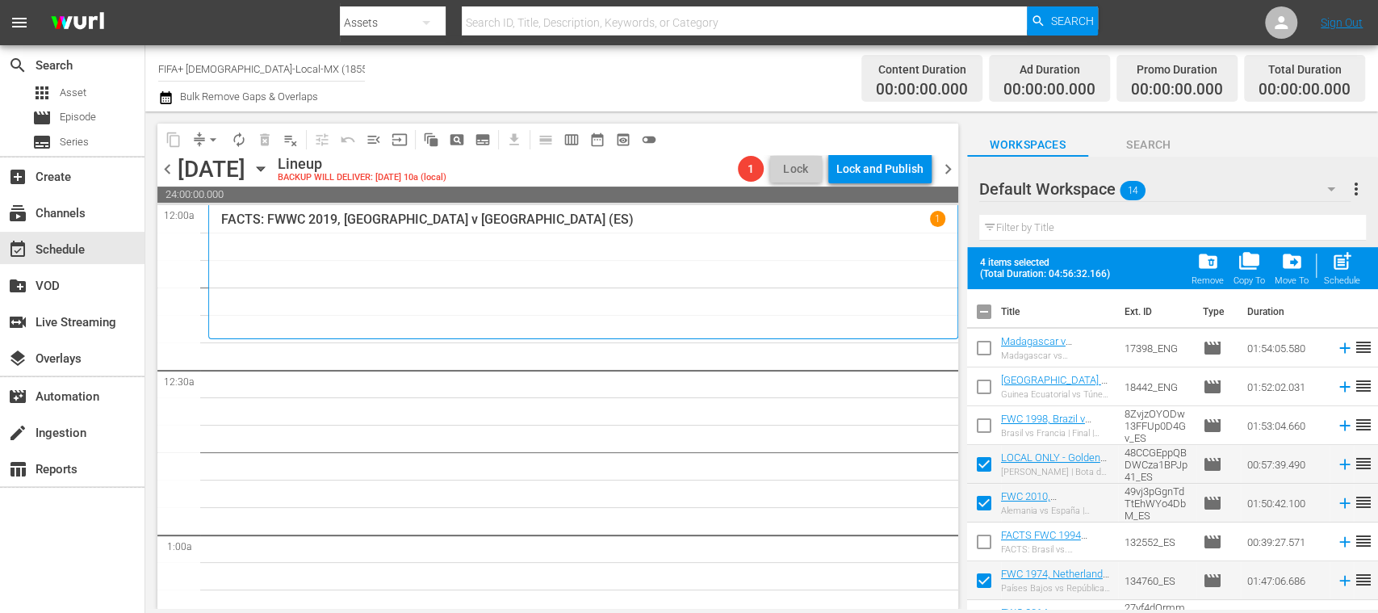
click at [984, 535] on input "checkbox" at bounding box center [984, 545] width 34 height 34
checkbox input "true"
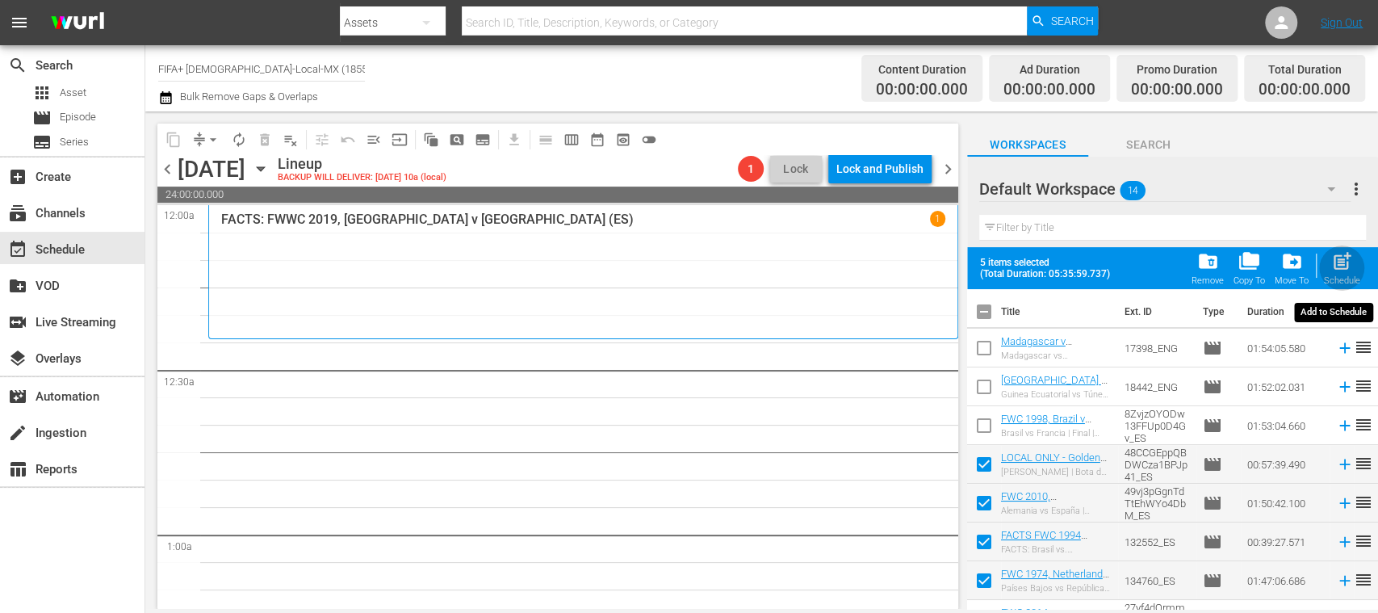
click at [1342, 263] on span "post_add" at bounding box center [1342, 261] width 22 height 22
checkbox input "false"
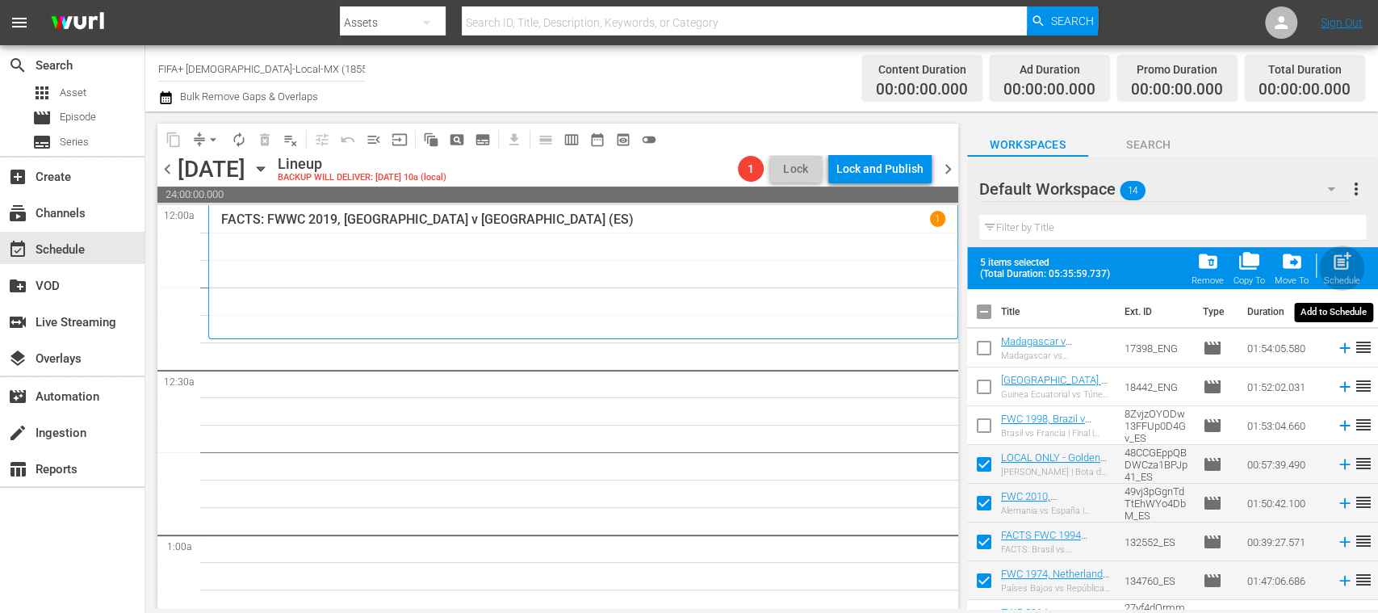
checkbox input "false"
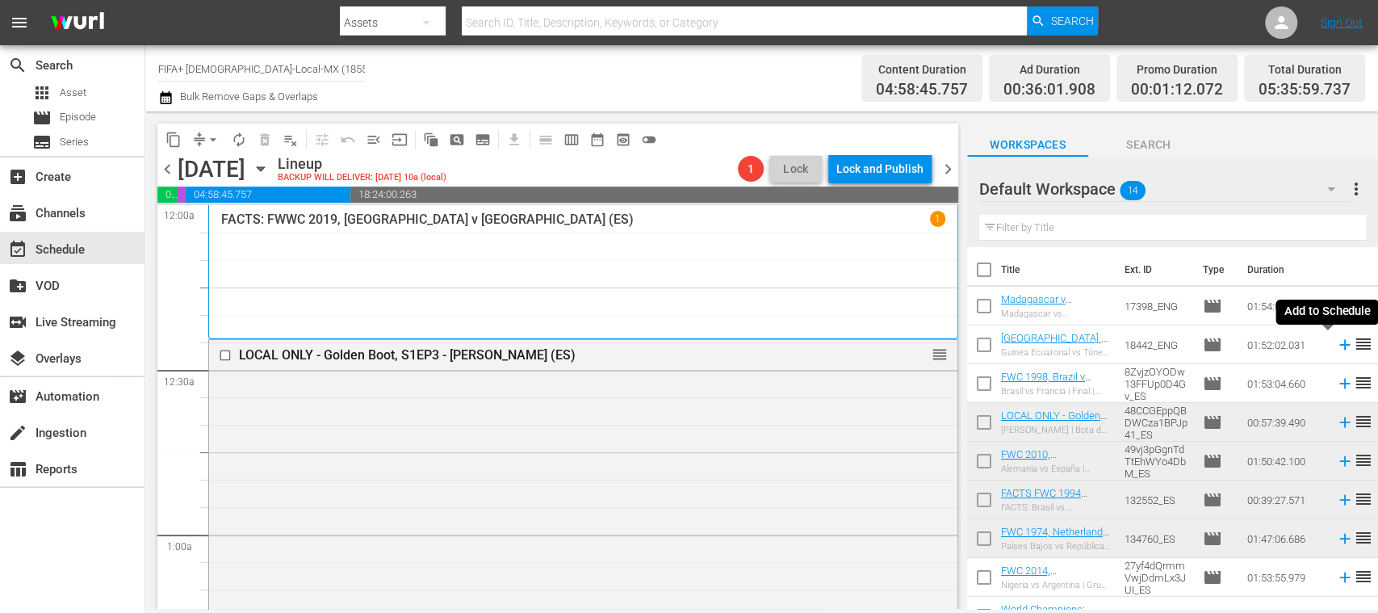
click at [1339, 349] on icon at bounding box center [1344, 345] width 10 height 10
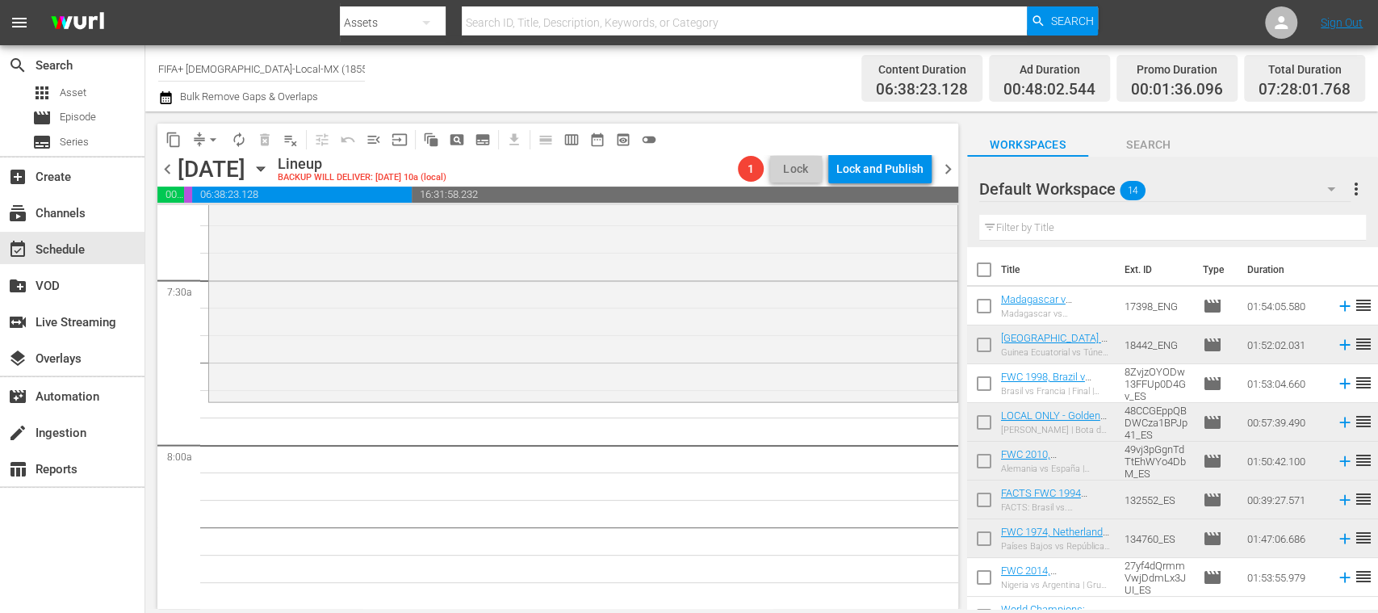
scroll to position [2407, 0]
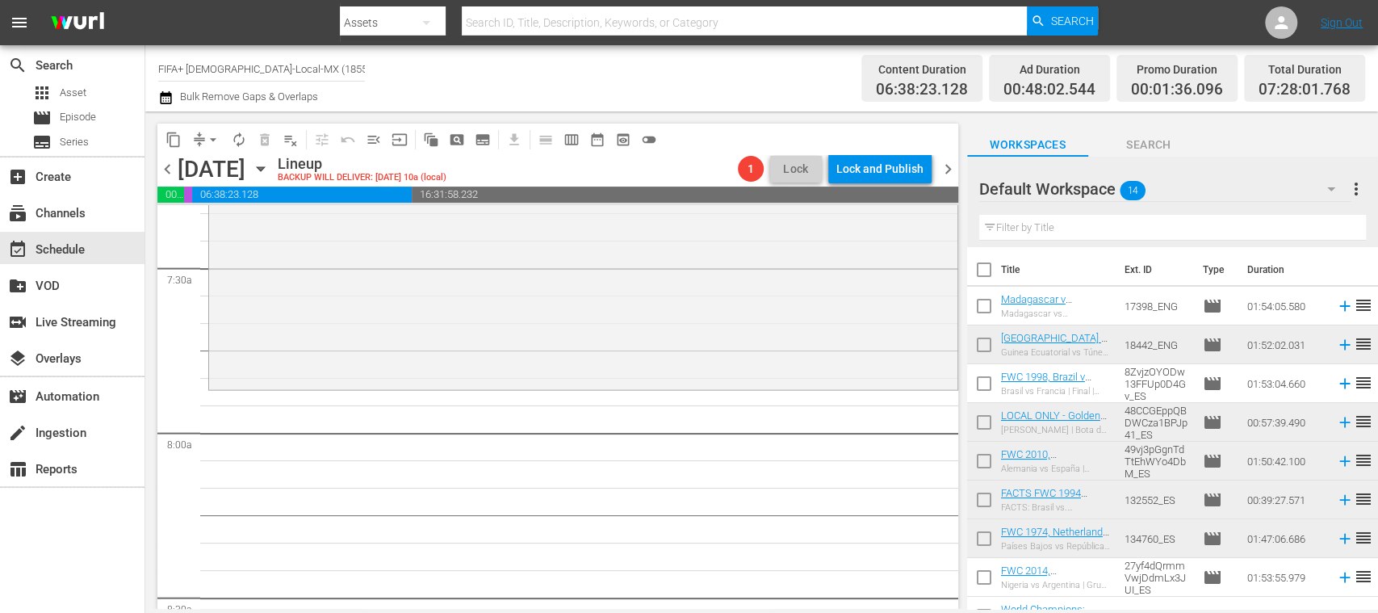
click at [980, 497] on input "checkbox" at bounding box center [984, 503] width 34 height 34
checkbox input "true"
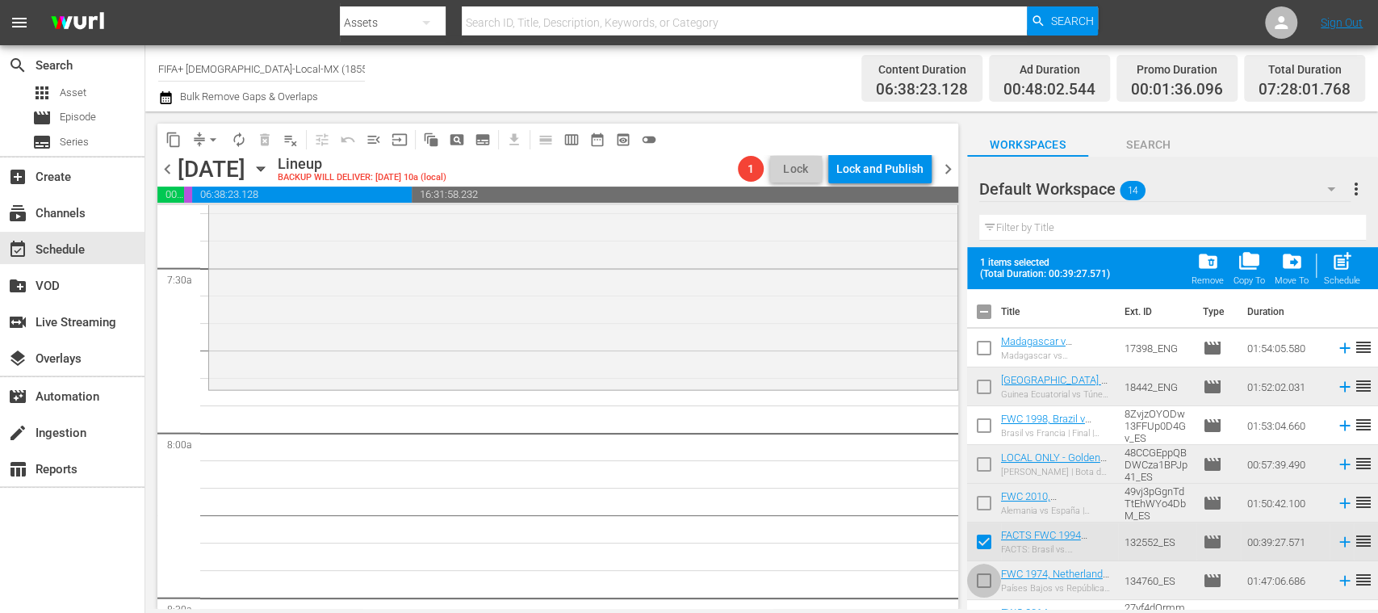
click at [983, 572] on input "checkbox" at bounding box center [984, 584] width 34 height 34
checkbox input "true"
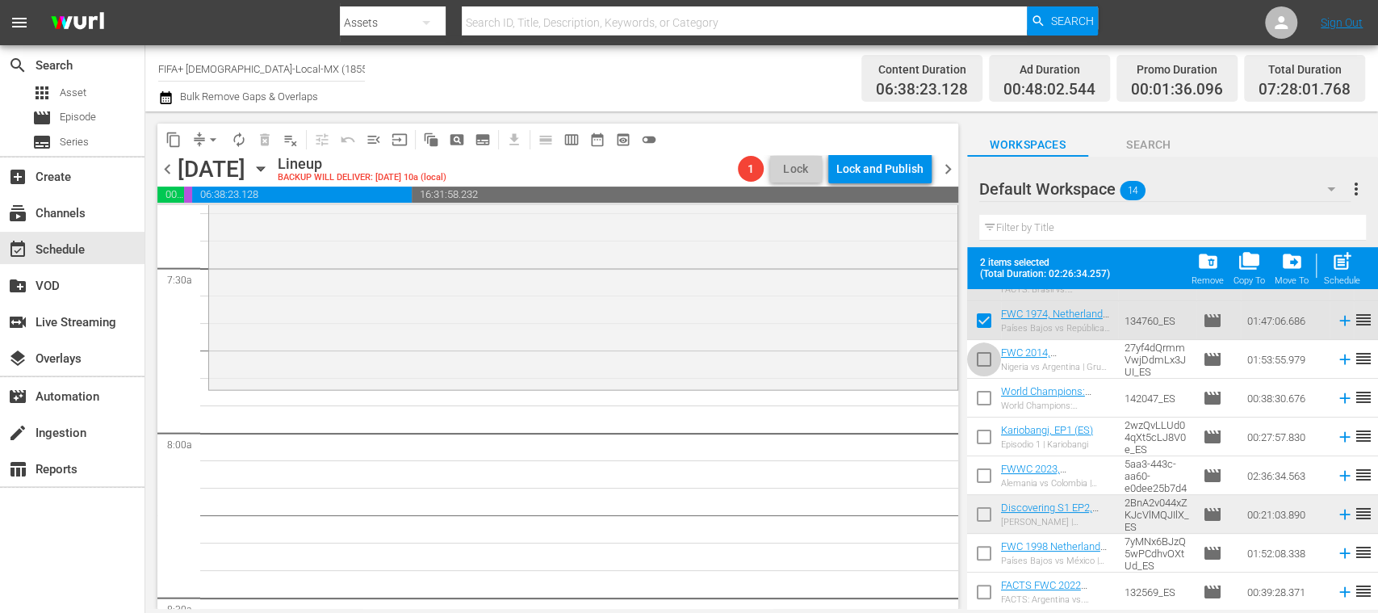
click at [980, 359] on input "checkbox" at bounding box center [984, 363] width 34 height 34
checkbox input "true"
click at [984, 400] on input "checkbox" at bounding box center [984, 401] width 34 height 34
checkbox input "true"
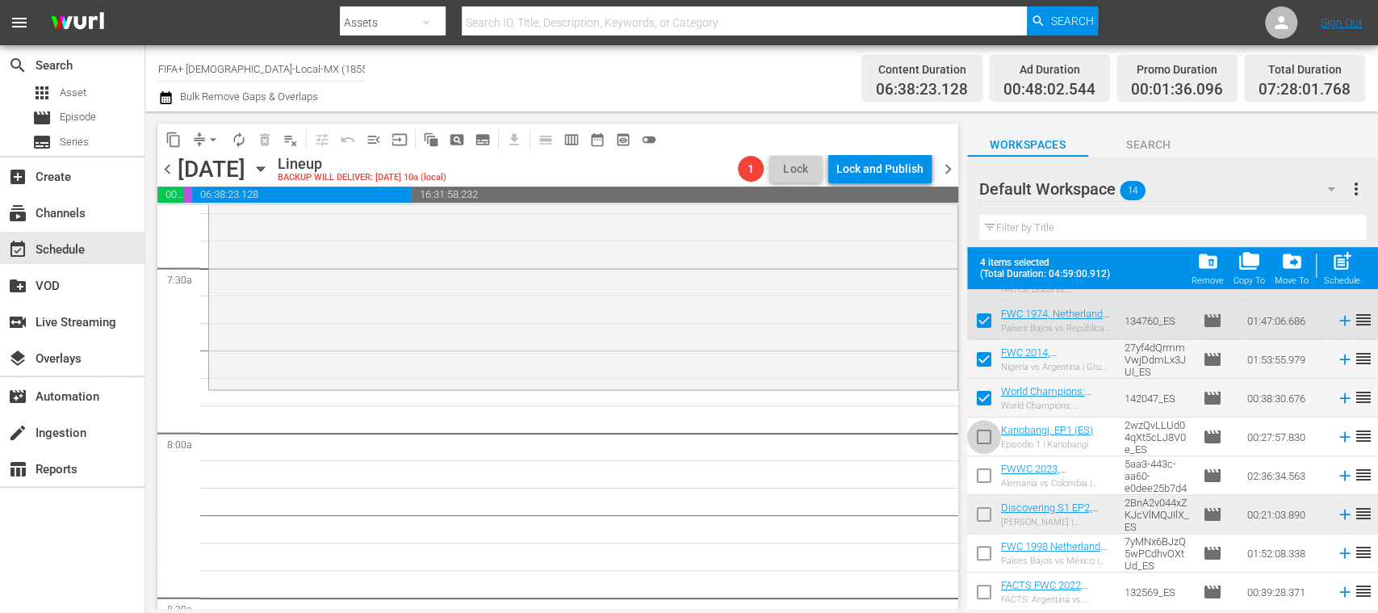
click at [983, 436] on input "checkbox" at bounding box center [984, 440] width 34 height 34
click at [989, 433] on input "checkbox" at bounding box center [984, 440] width 34 height 34
checkbox input "false"
click at [985, 396] on input "checkbox" at bounding box center [984, 401] width 34 height 34
checkbox input "false"
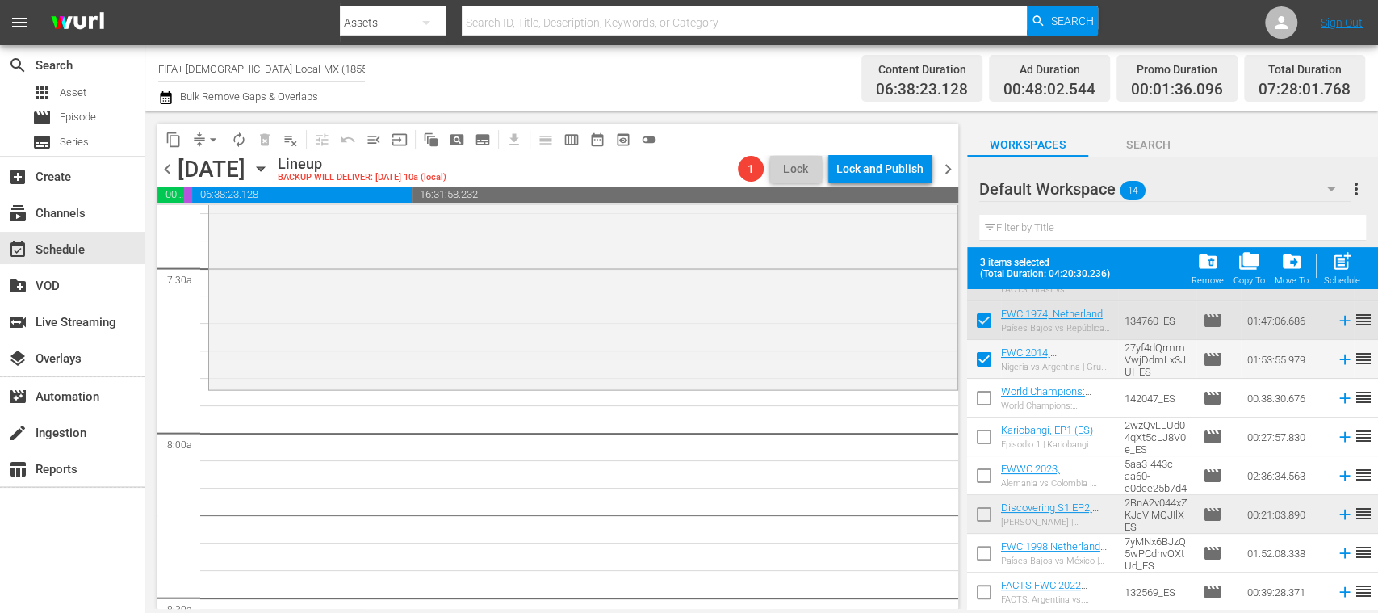
click at [985, 360] on input "checkbox" at bounding box center [984, 363] width 34 height 34
checkbox input "false"
click at [985, 324] on input "checkbox" at bounding box center [984, 324] width 34 height 34
checkbox input "false"
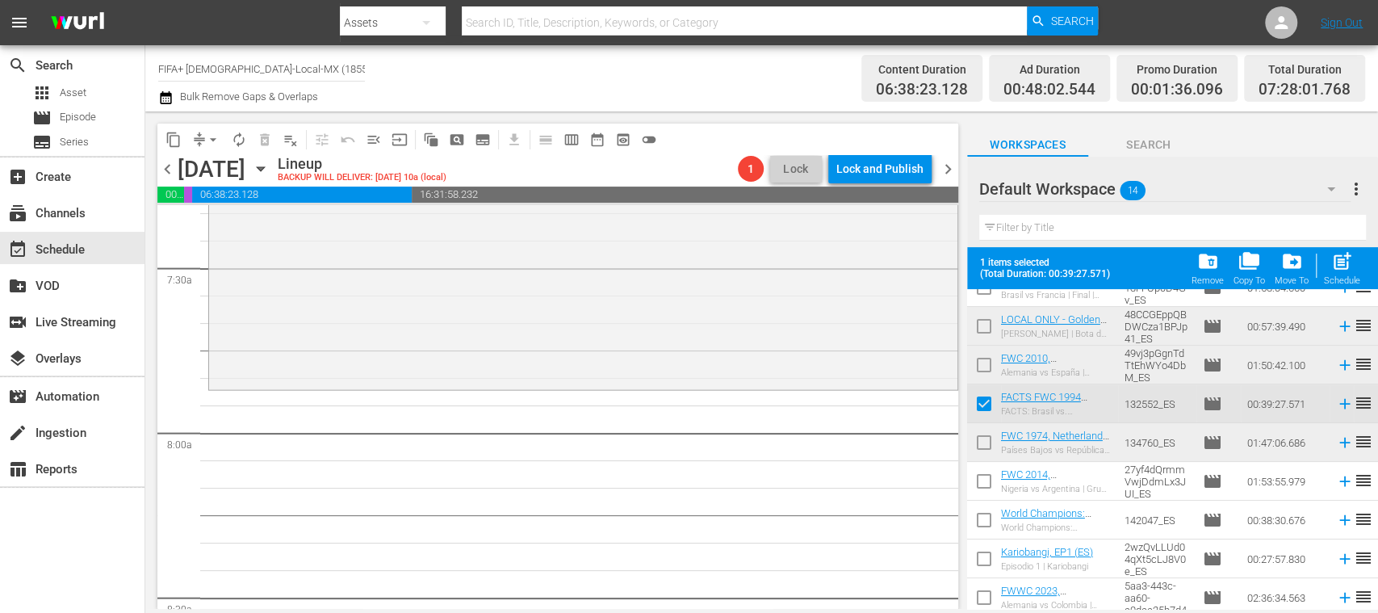
scroll to position [99, 0]
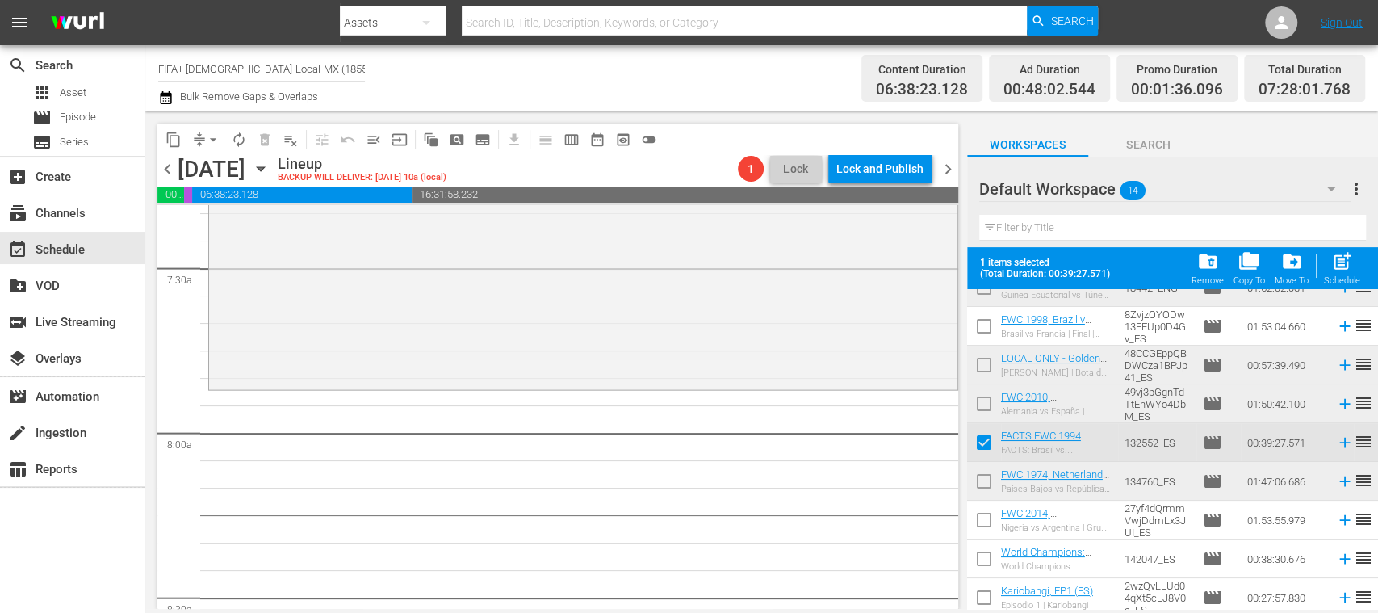
click at [999, 442] on input "checkbox" at bounding box center [984, 446] width 34 height 34
checkbox input "false"
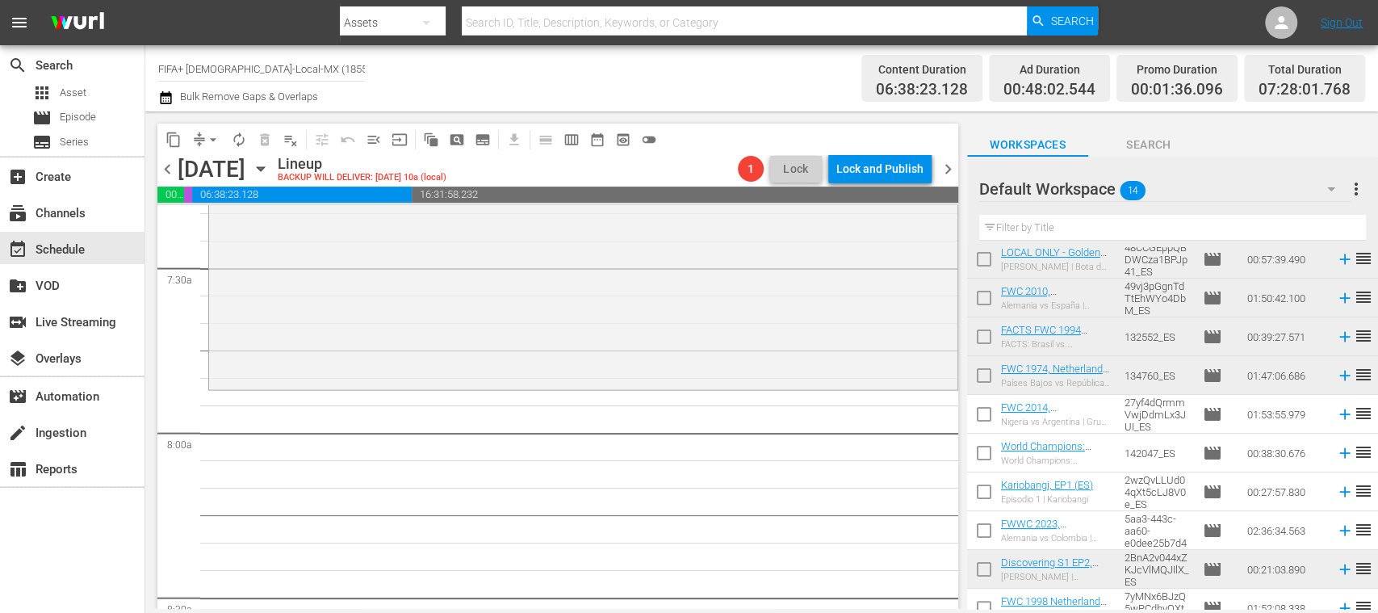
scroll to position [168, 0]
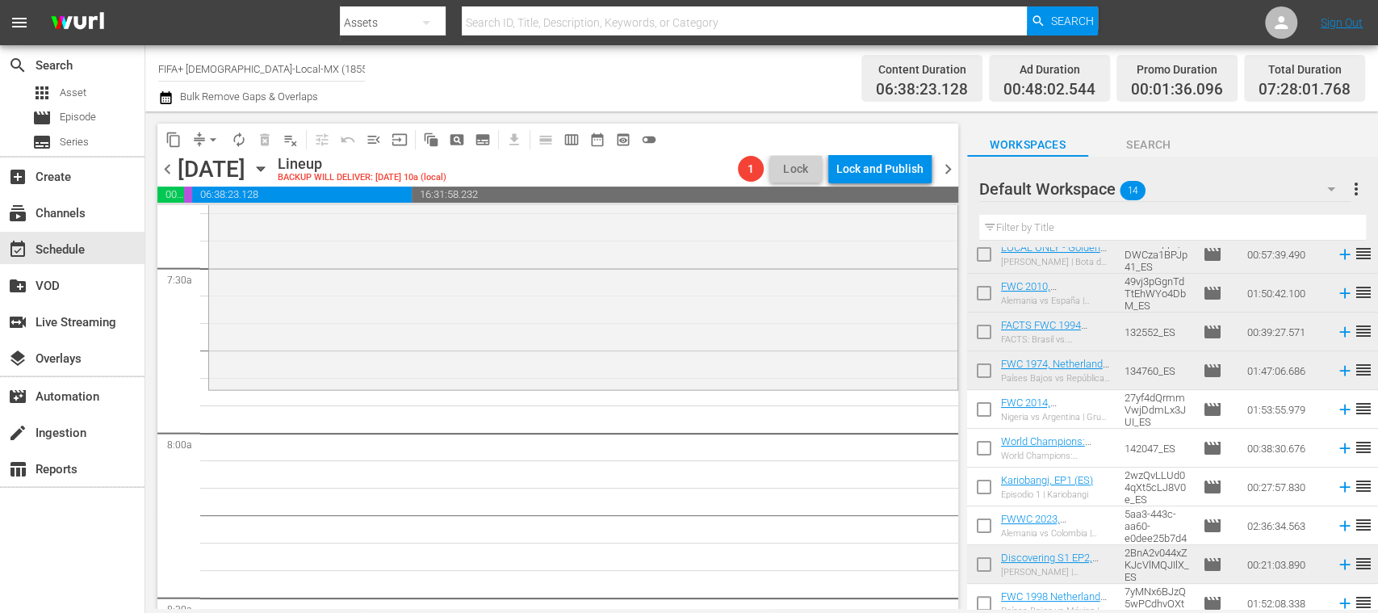
click at [985, 450] on input "checkbox" at bounding box center [984, 451] width 34 height 34
checkbox input "true"
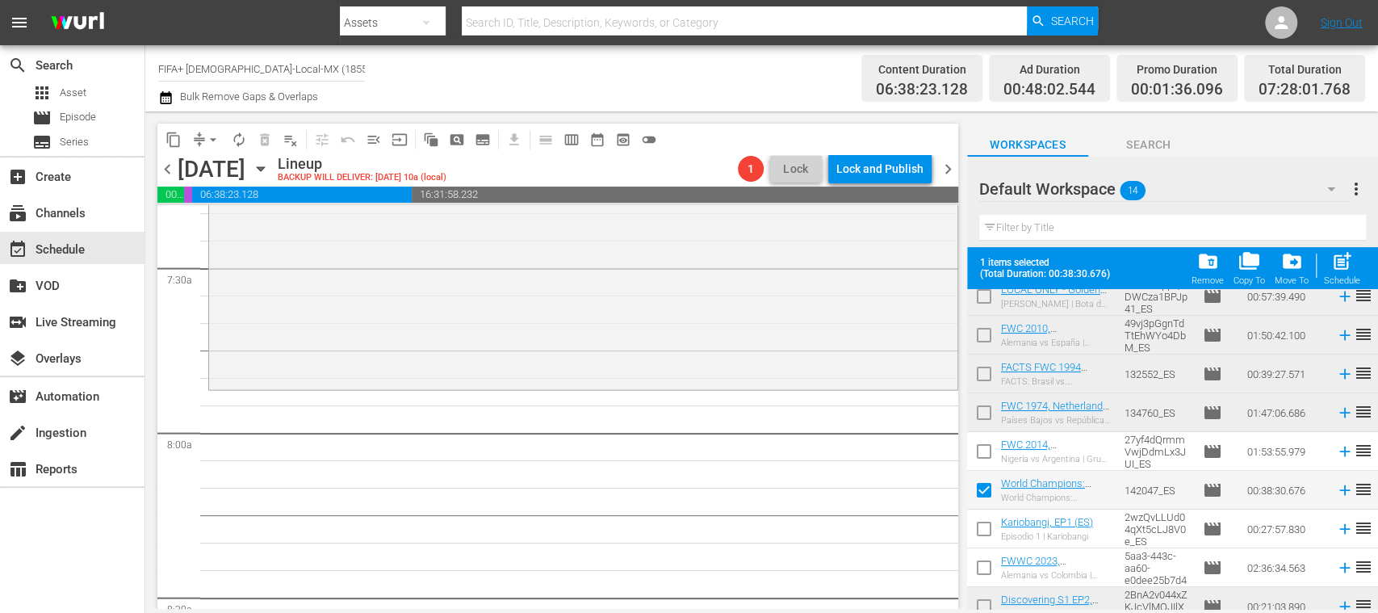
click at [983, 526] on input "checkbox" at bounding box center [984, 532] width 34 height 34
checkbox input "true"
click at [1346, 269] on span "post_add" at bounding box center [1342, 261] width 22 height 22
checkbox input "false"
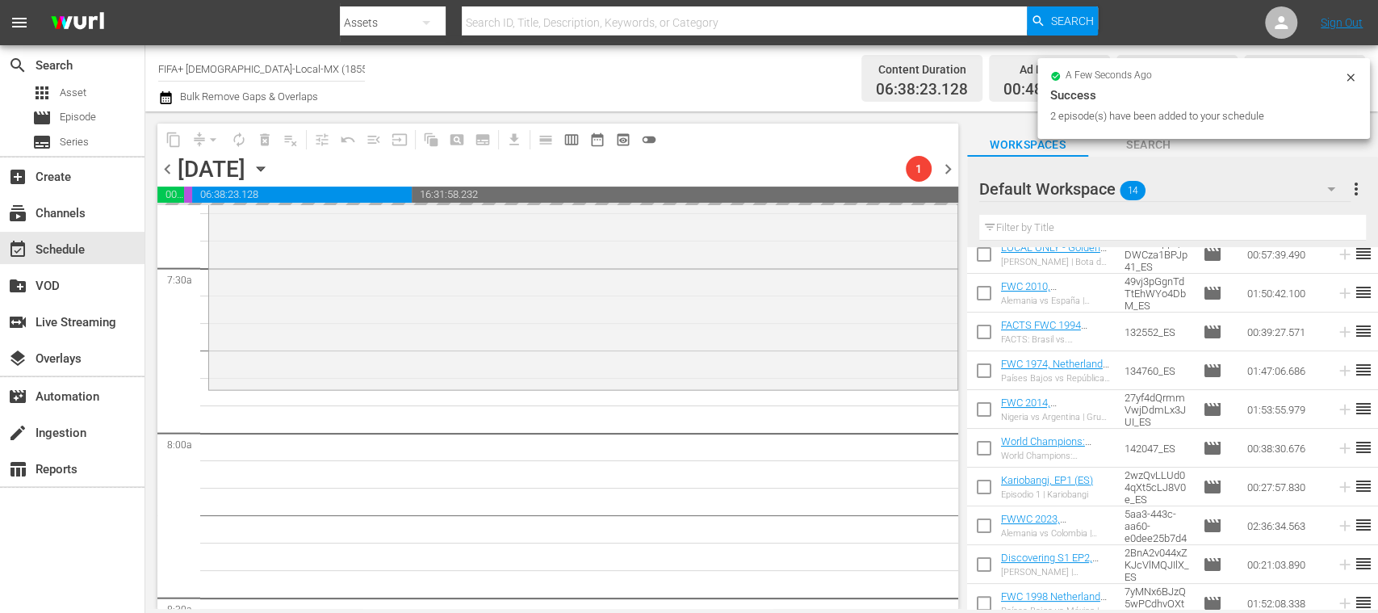
scroll to position [0, 0]
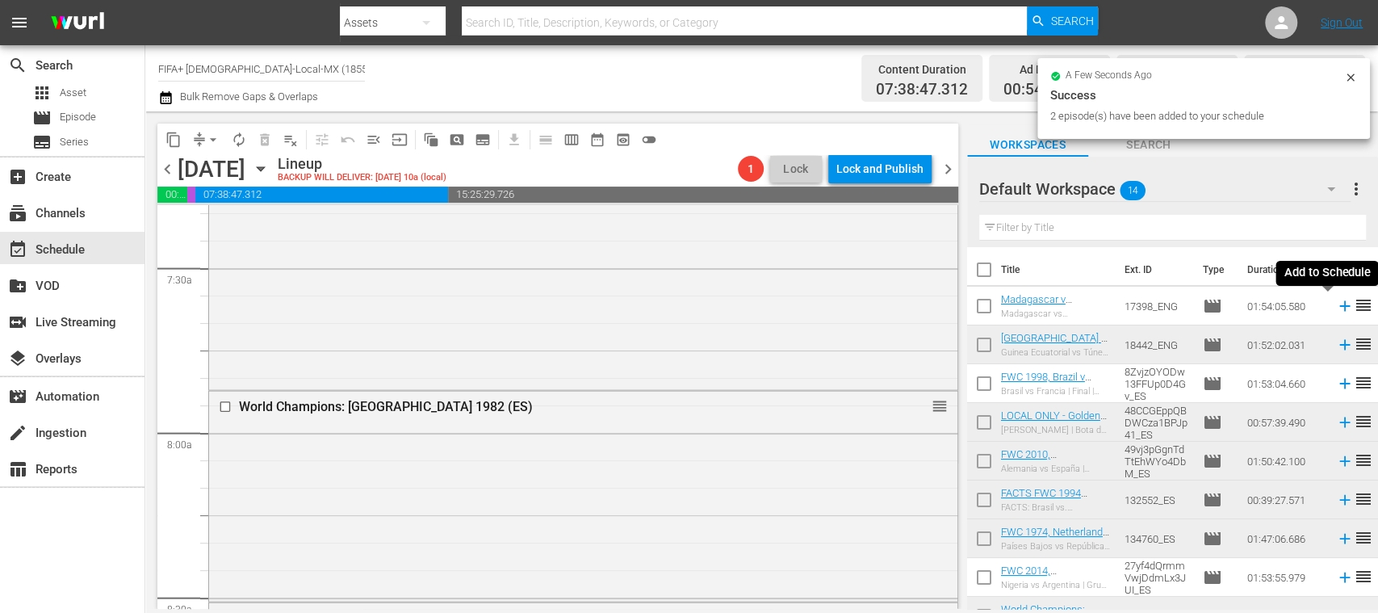
click at [1336, 307] on icon at bounding box center [1345, 306] width 18 height 18
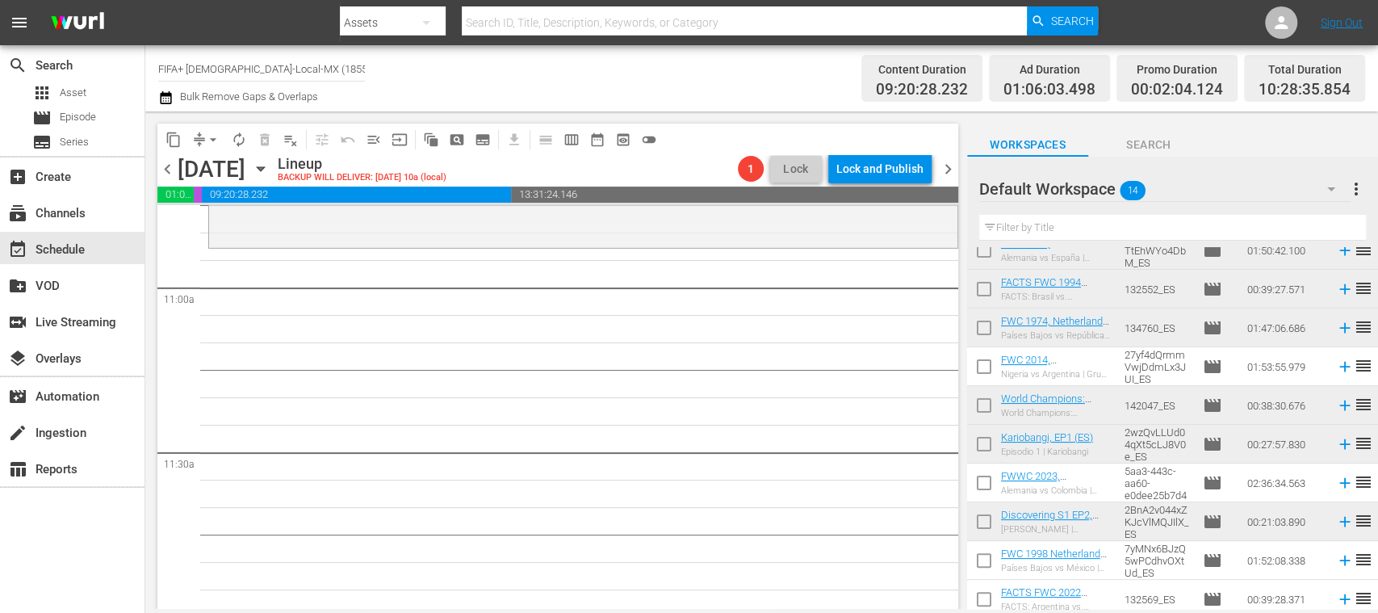
scroll to position [218, 0]
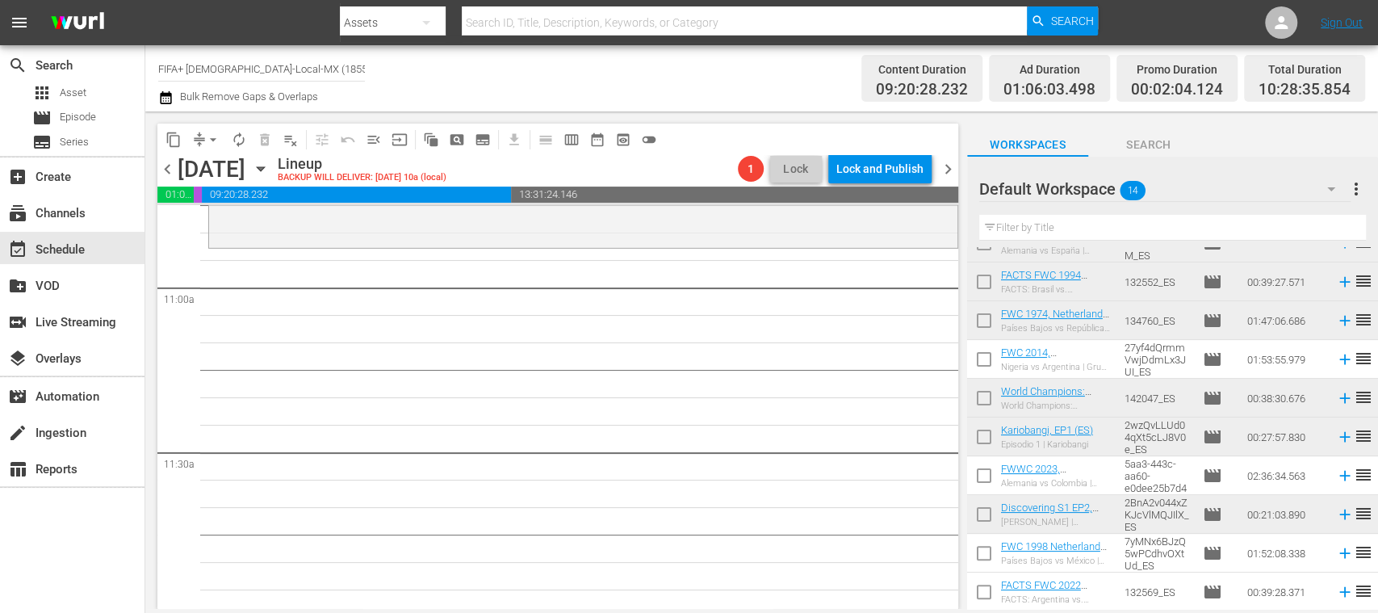
click at [982, 360] on input "checkbox" at bounding box center [984, 363] width 34 height 34
checkbox input "true"
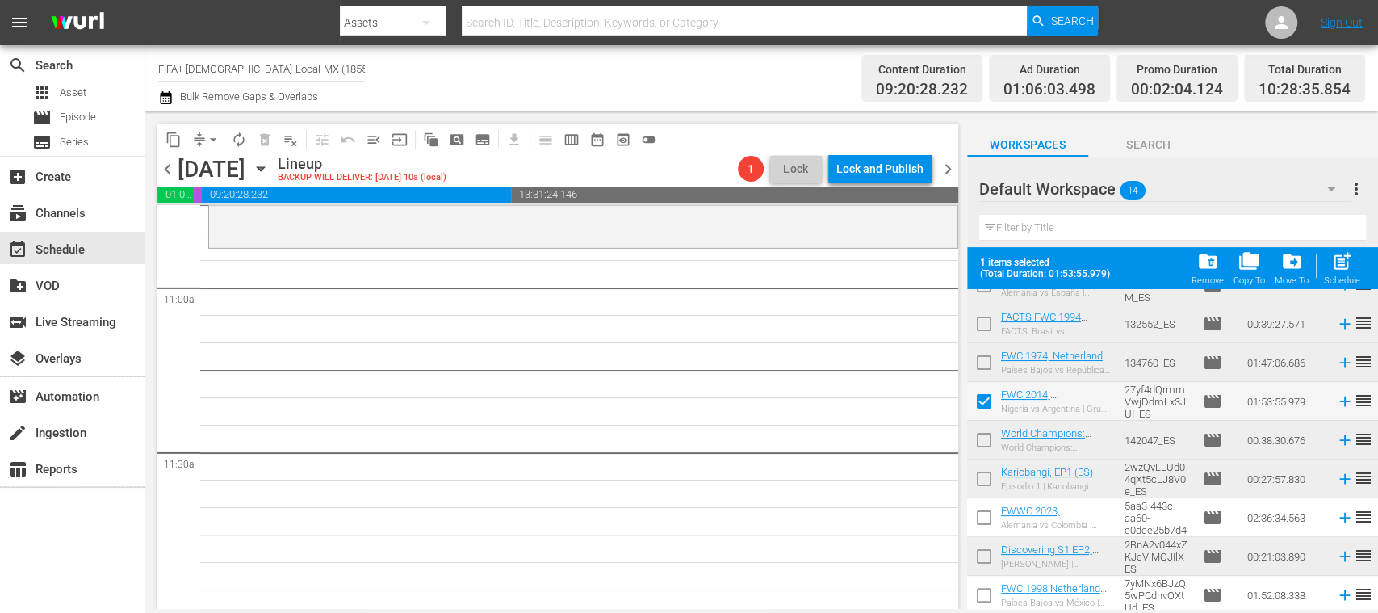
click at [983, 521] on input "checkbox" at bounding box center [984, 521] width 34 height 34
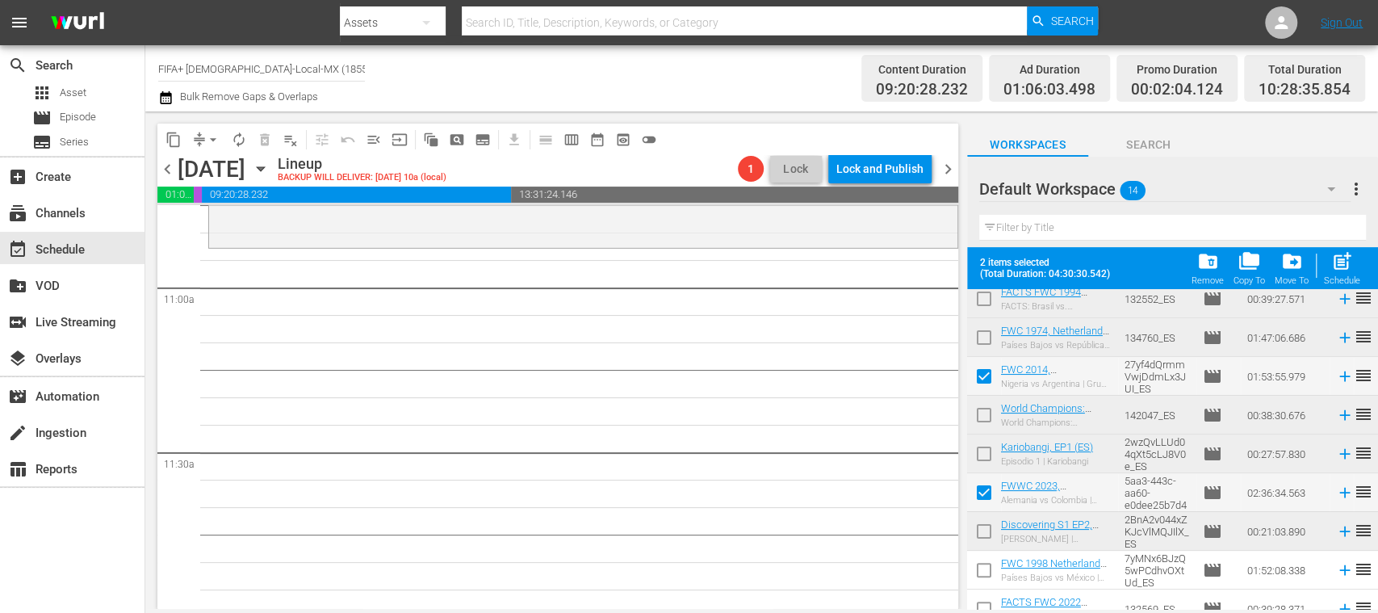
scroll to position [260, 0]
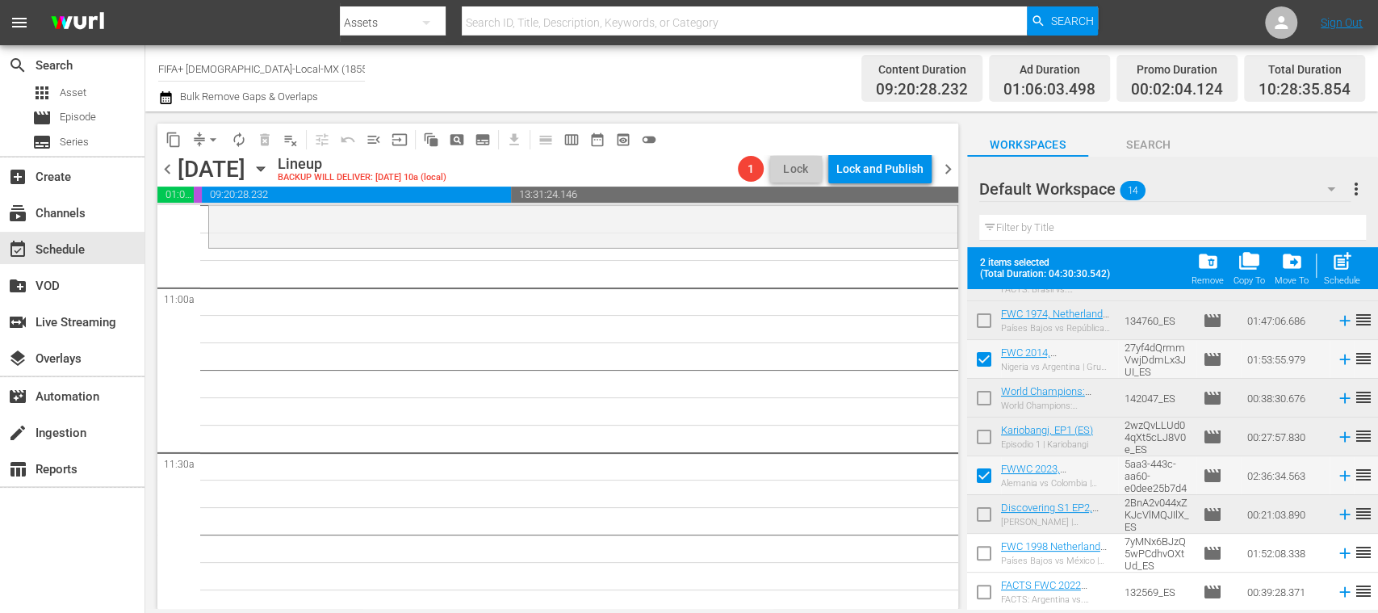
click at [985, 476] on input "checkbox" at bounding box center [984, 479] width 34 height 34
checkbox input "false"
click at [986, 359] on input "checkbox" at bounding box center [984, 363] width 34 height 34
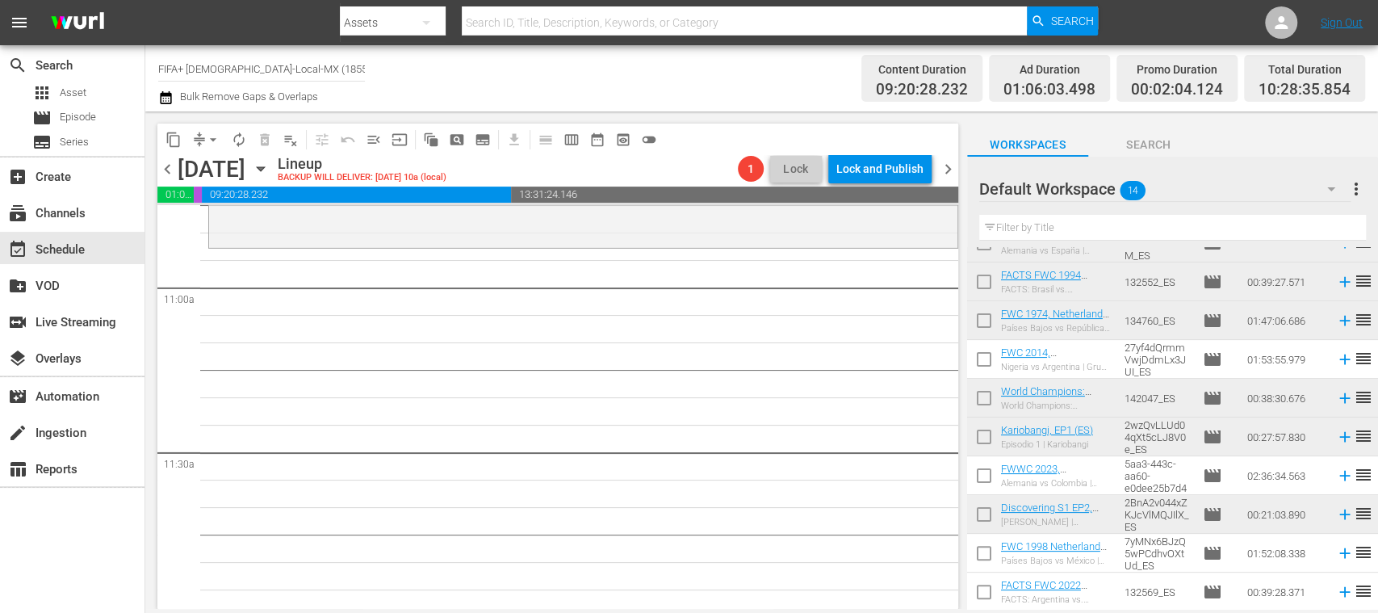
scroll to position [218, 0]
click at [1336, 597] on icon at bounding box center [1345, 592] width 18 height 18
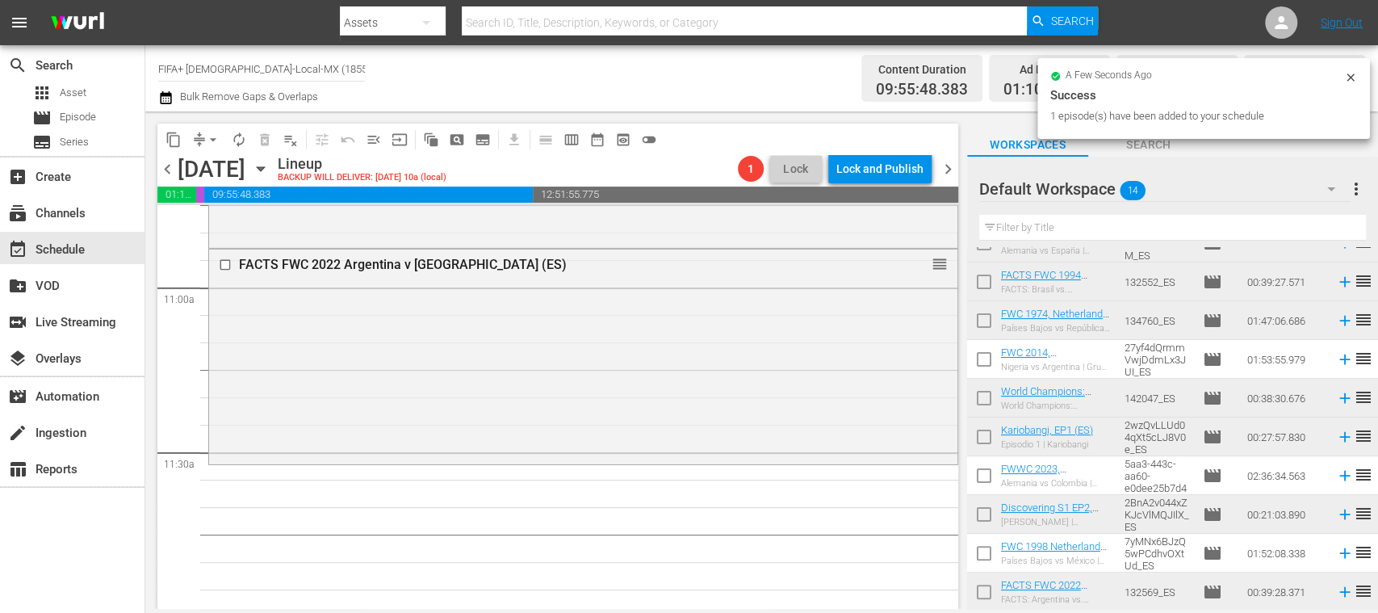
click at [986, 358] on input "checkbox" at bounding box center [984, 363] width 34 height 34
checkbox input "true"
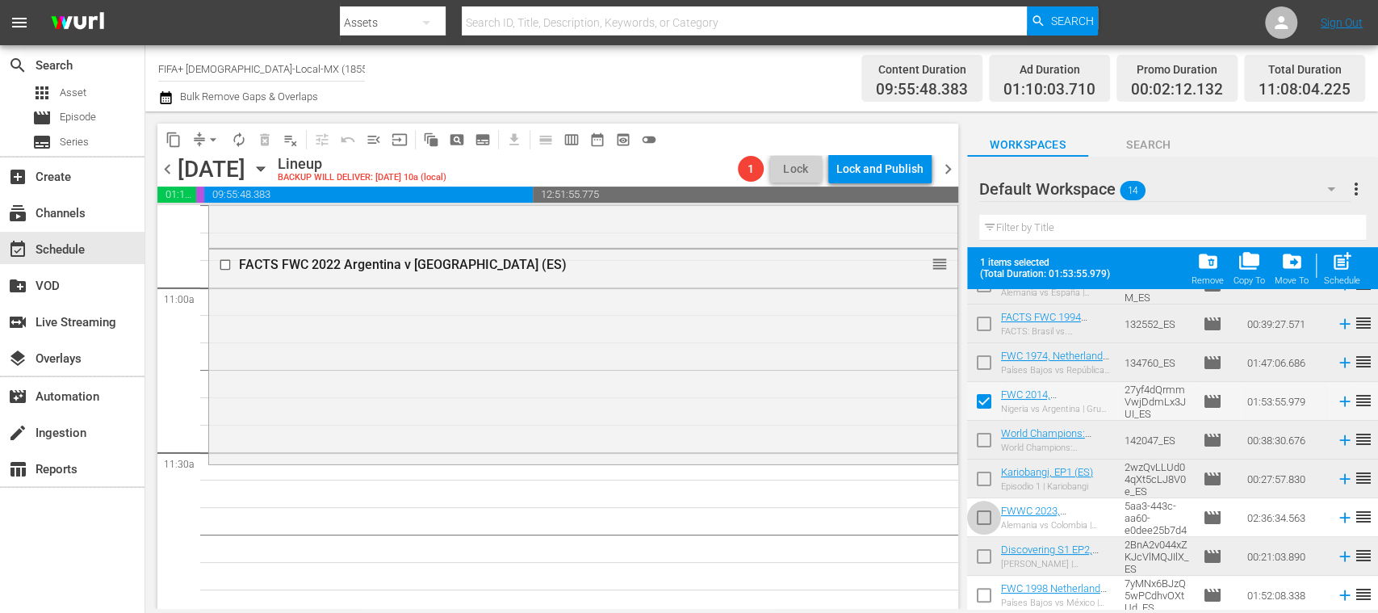
click at [988, 519] on input "checkbox" at bounding box center [984, 521] width 34 height 34
checkbox input "true"
click at [985, 589] on input "checkbox" at bounding box center [984, 598] width 34 height 34
checkbox input "true"
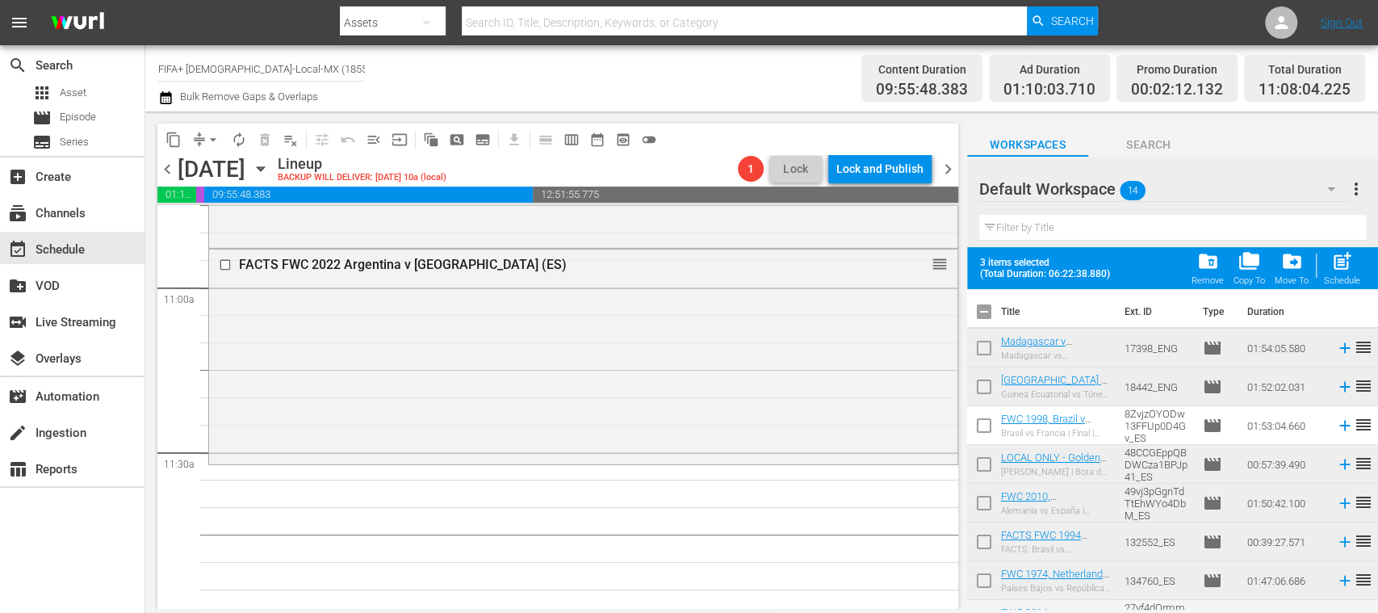
scroll to position [260, 0]
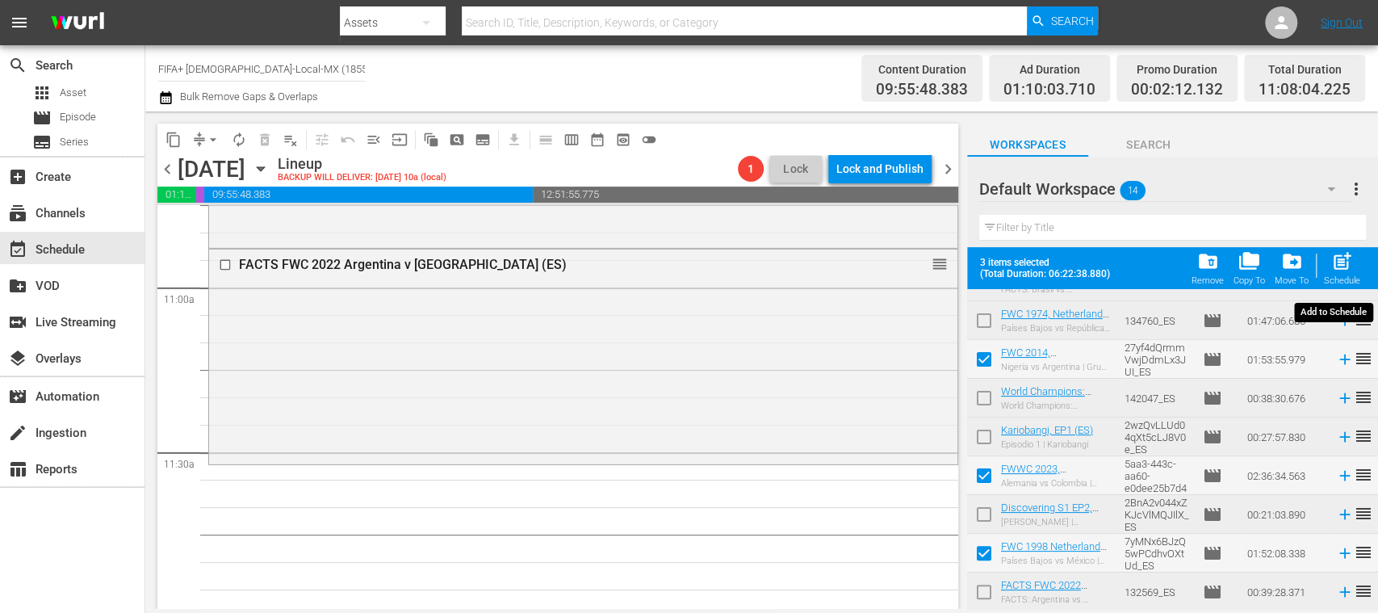
click at [1342, 268] on span "post_add" at bounding box center [1342, 261] width 22 height 22
checkbox input "false"
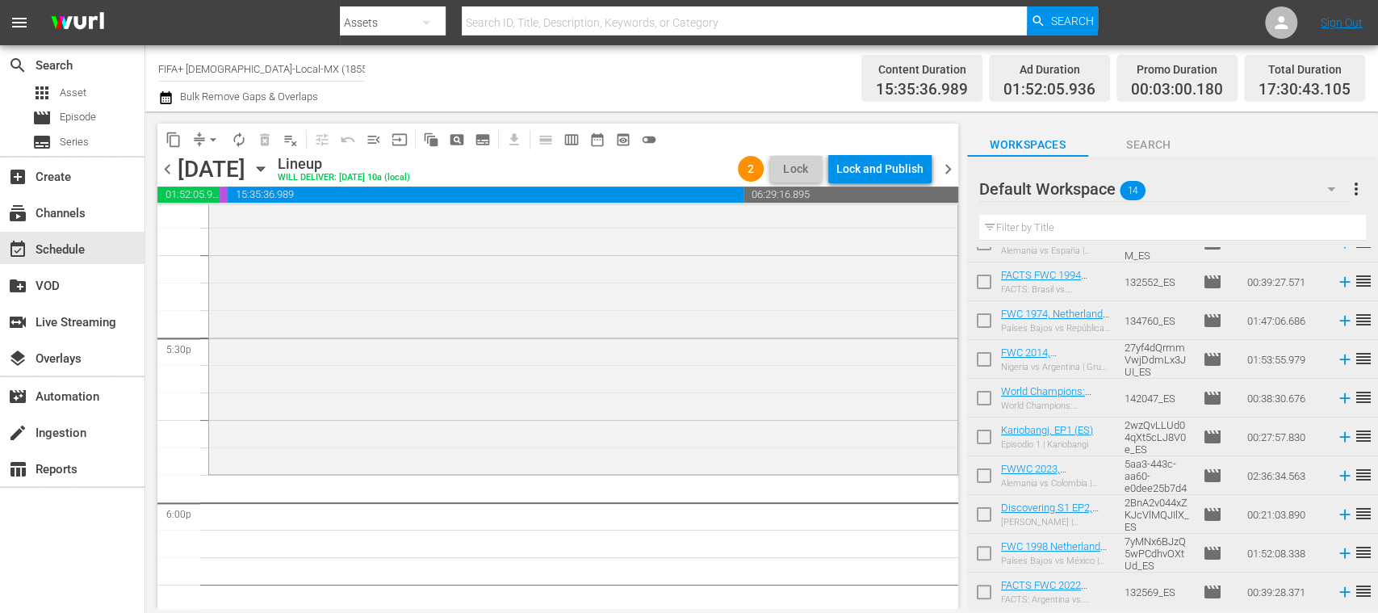
scroll to position [0, 0]
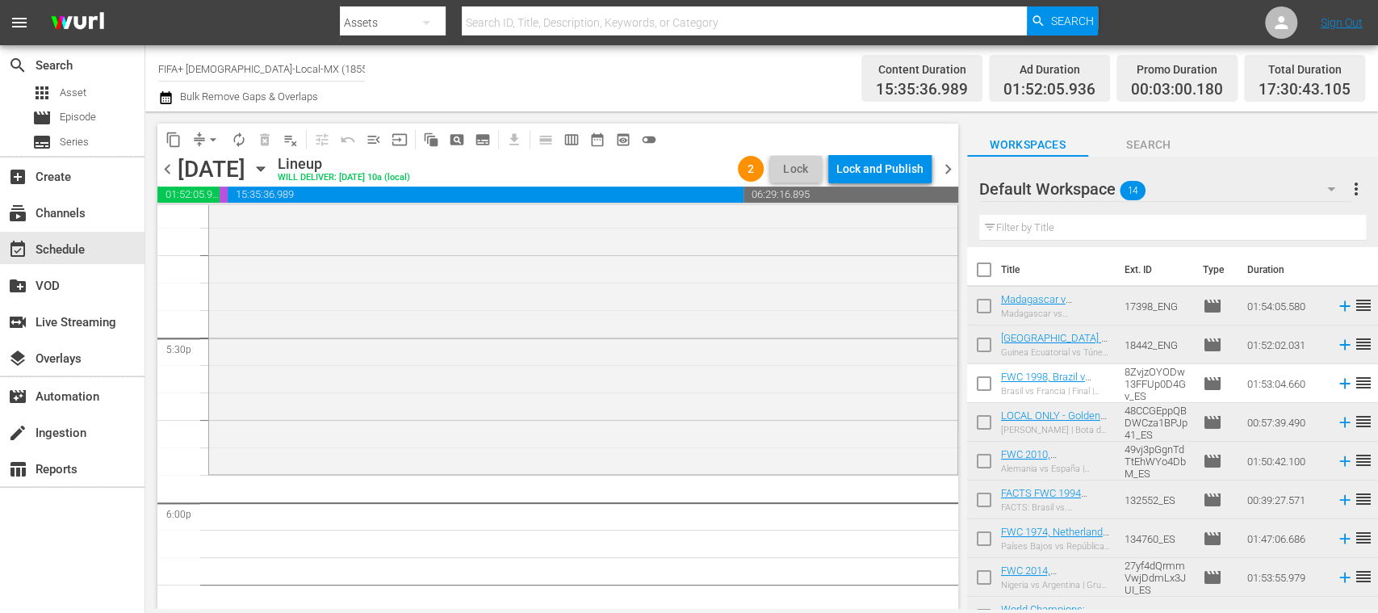
click at [983, 385] on input "checkbox" at bounding box center [984, 387] width 34 height 34
checkbox input "true"
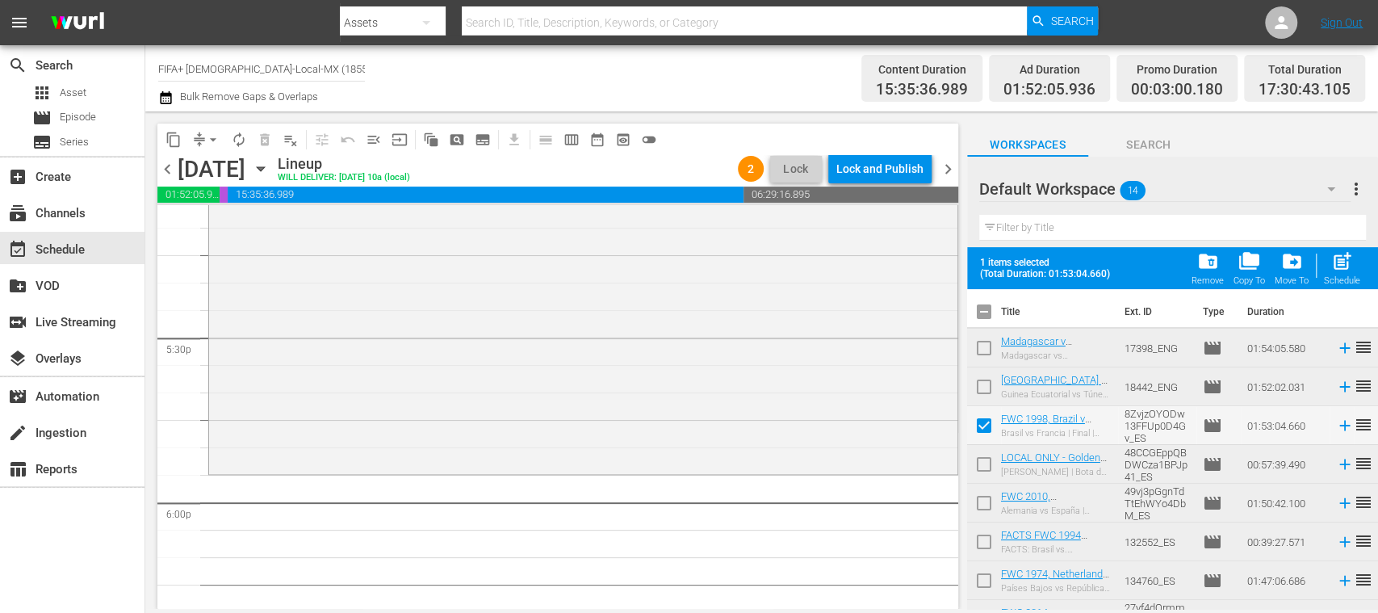
click at [984, 460] on input "checkbox" at bounding box center [984, 467] width 34 height 34
checkbox input "true"
click at [983, 501] on input "checkbox" at bounding box center [984, 506] width 34 height 34
checkbox input "true"
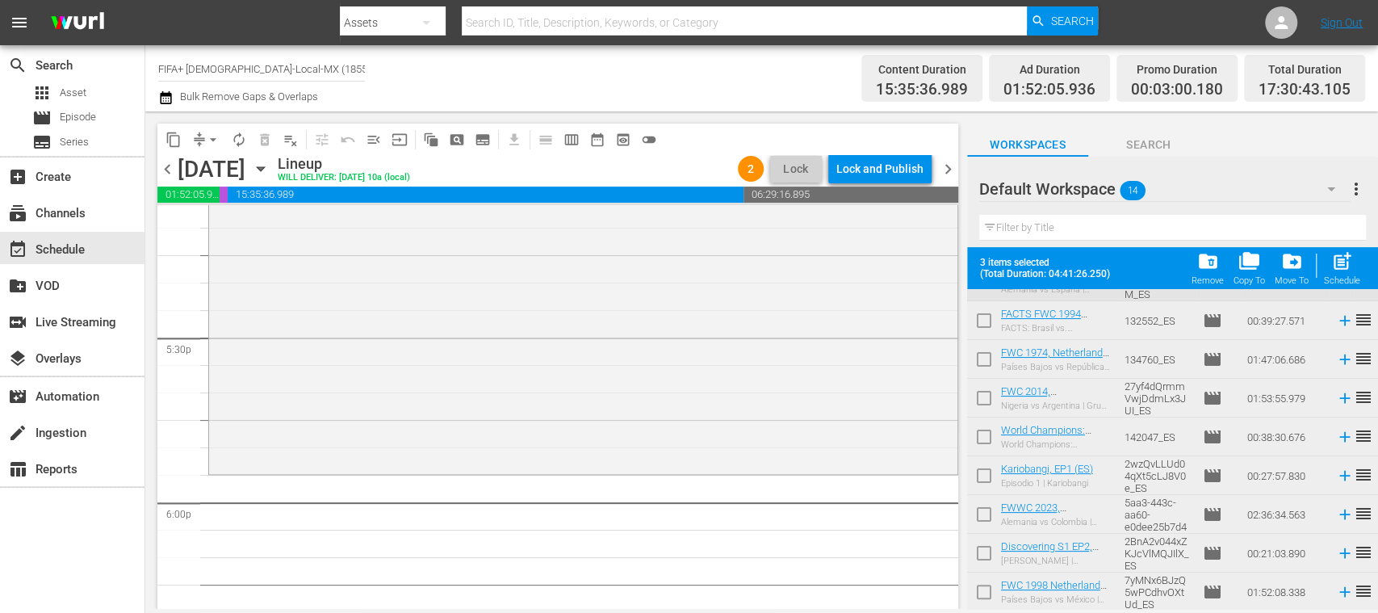
scroll to position [260, 0]
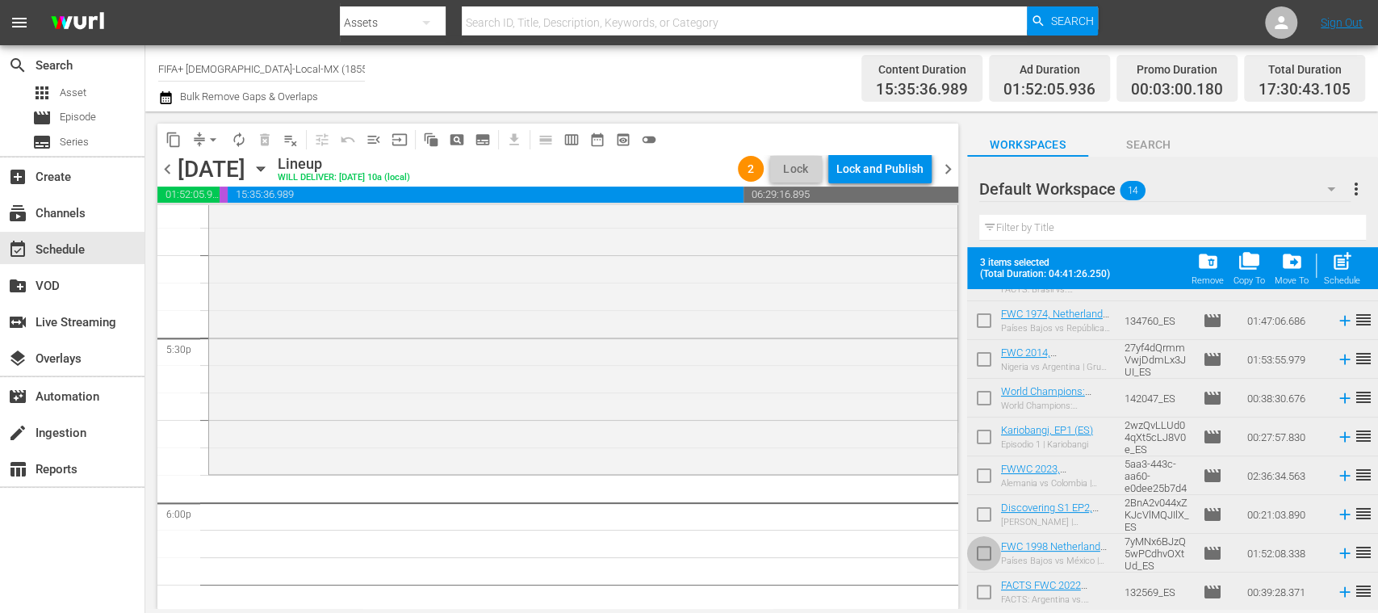
click at [986, 559] on input "checkbox" at bounding box center [984, 556] width 34 height 34
checkbox input "true"
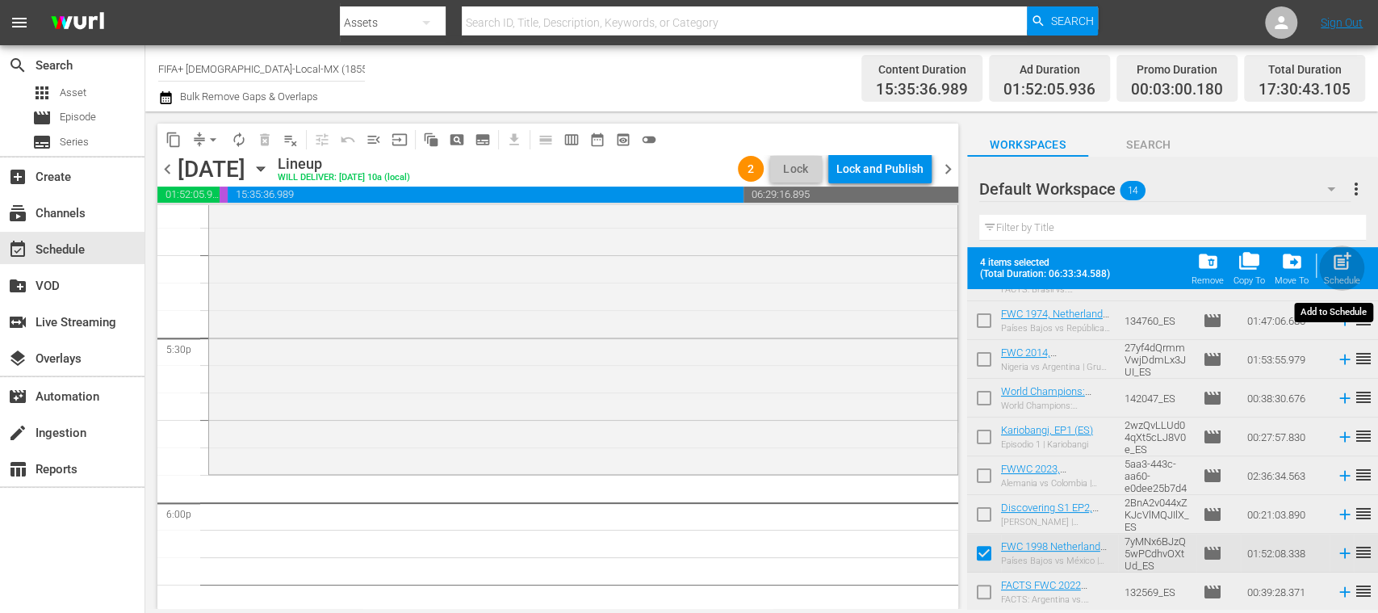
click at [1346, 275] on div "Schedule" at bounding box center [1342, 280] width 36 height 10
checkbox input "false"
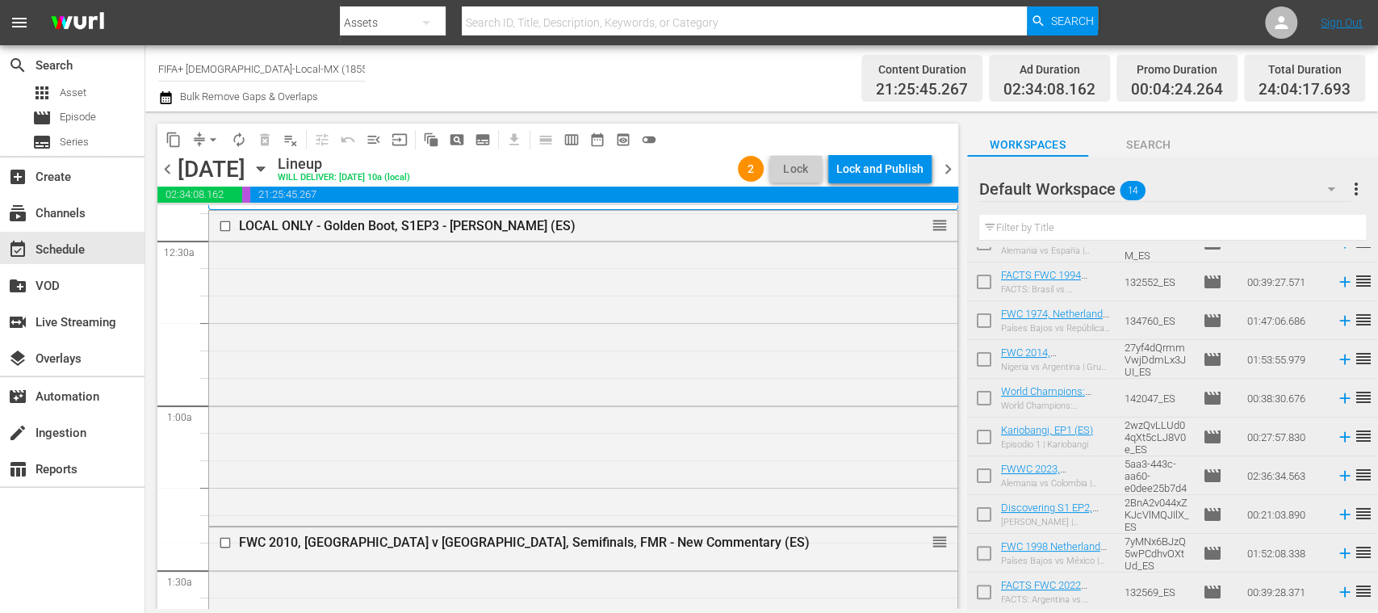
scroll to position [0, 0]
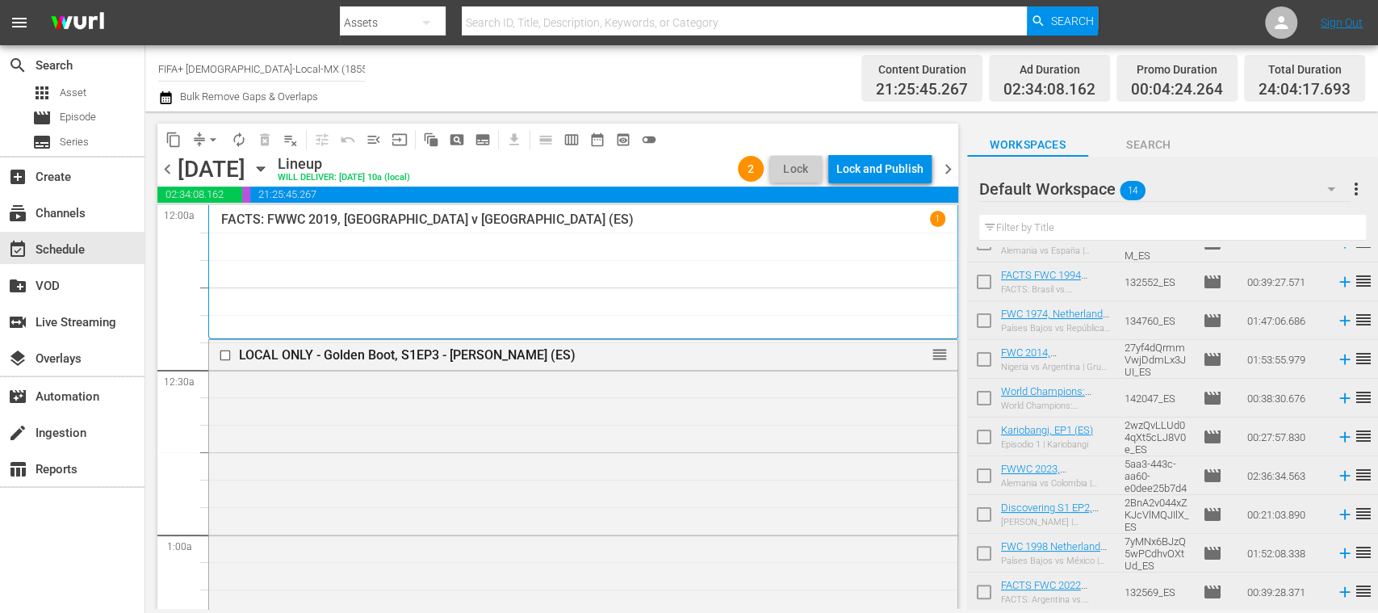
click at [374, 141] on span "menu_open" at bounding box center [374, 140] width 16 height 16
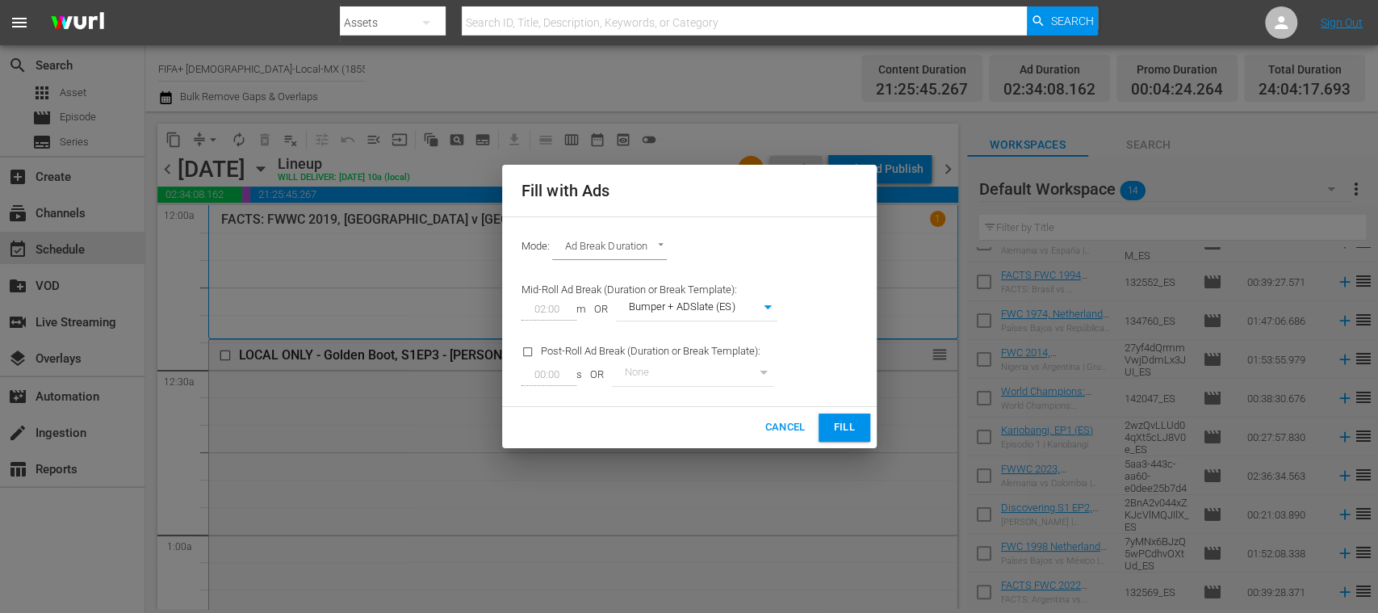
click at [833, 423] on span "Fill" at bounding box center [844, 427] width 26 height 19
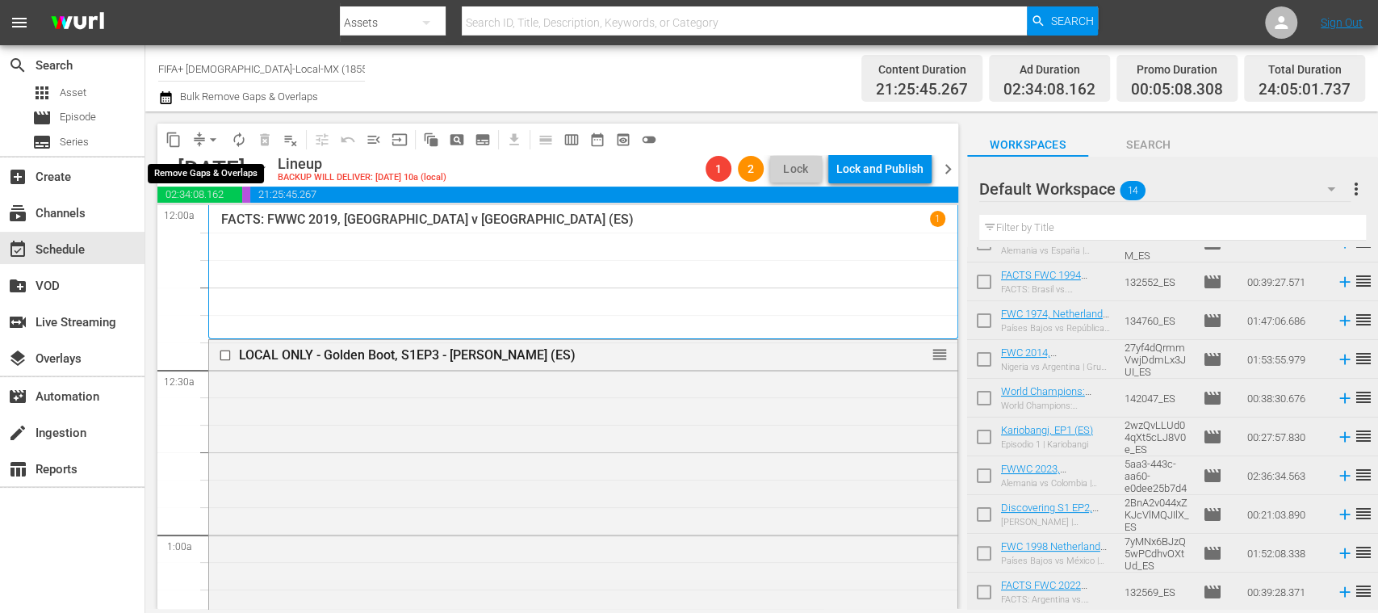
click at [213, 137] on span "arrow_drop_down" at bounding box center [213, 140] width 16 height 16
click at [234, 220] on li "Align to End of Previous Day" at bounding box center [214, 225] width 170 height 27
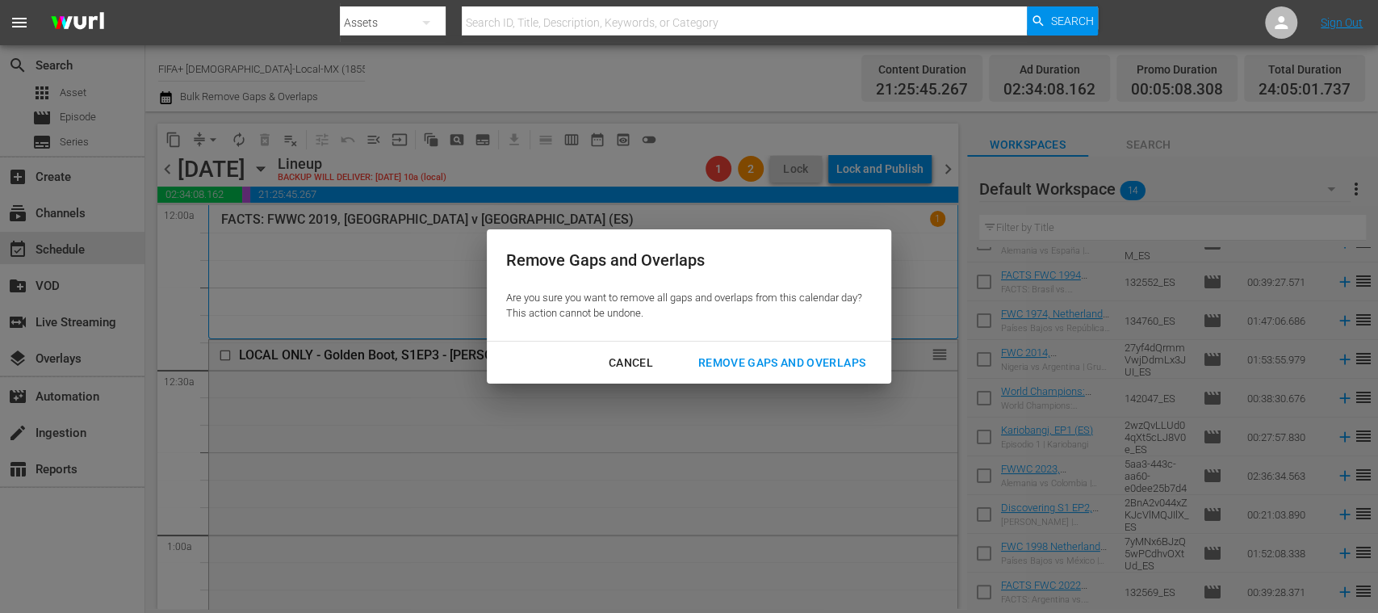
click at [769, 363] on div "Remove Gaps and Overlaps" at bounding box center [781, 363] width 193 height 20
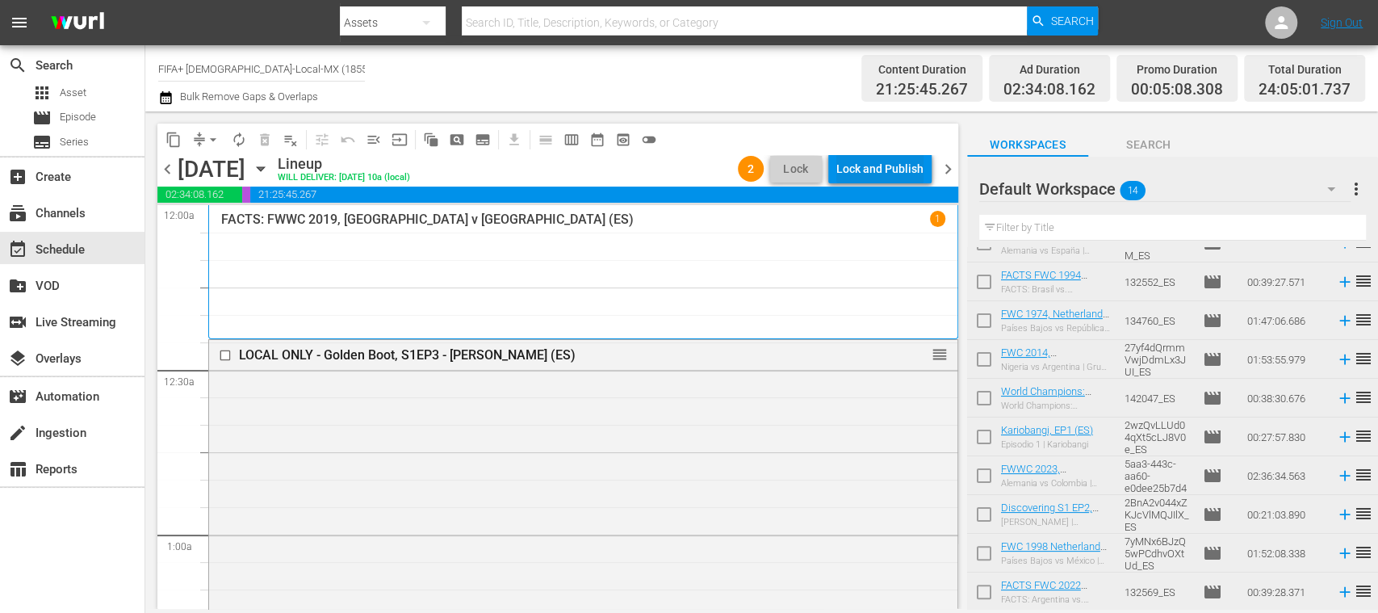
click at [895, 166] on div "Lock and Publish" at bounding box center [879, 168] width 87 height 29
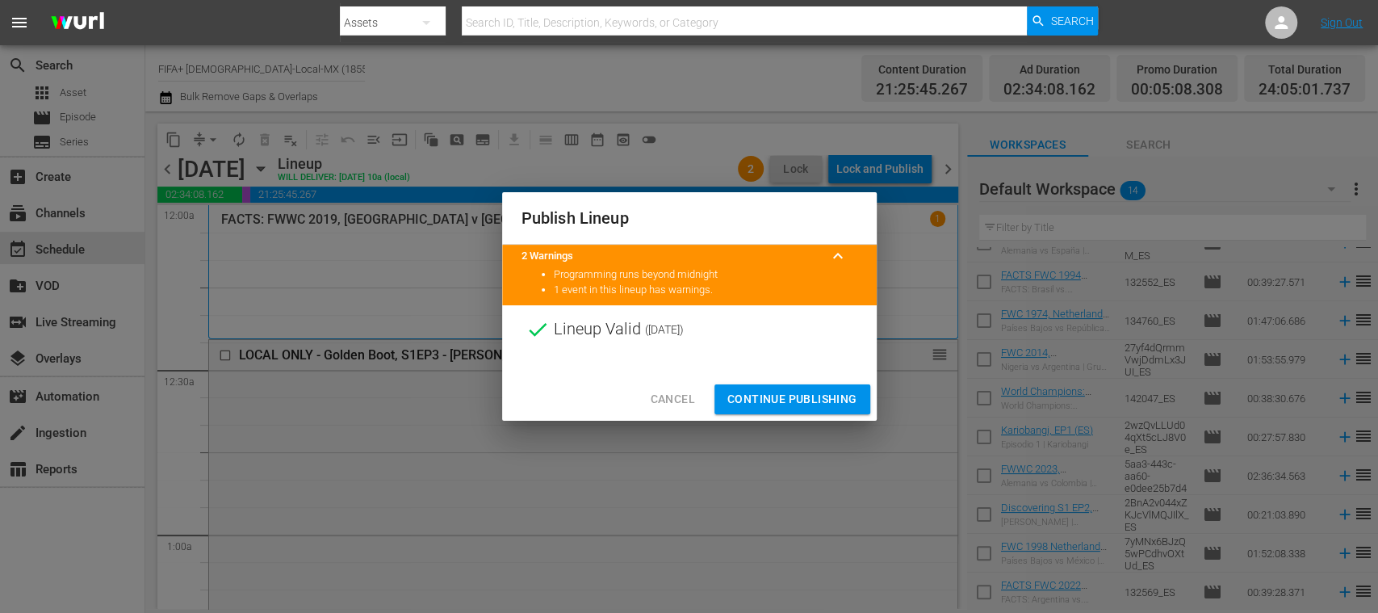
click at [825, 401] on span "Continue Publishing" at bounding box center [792, 399] width 130 height 20
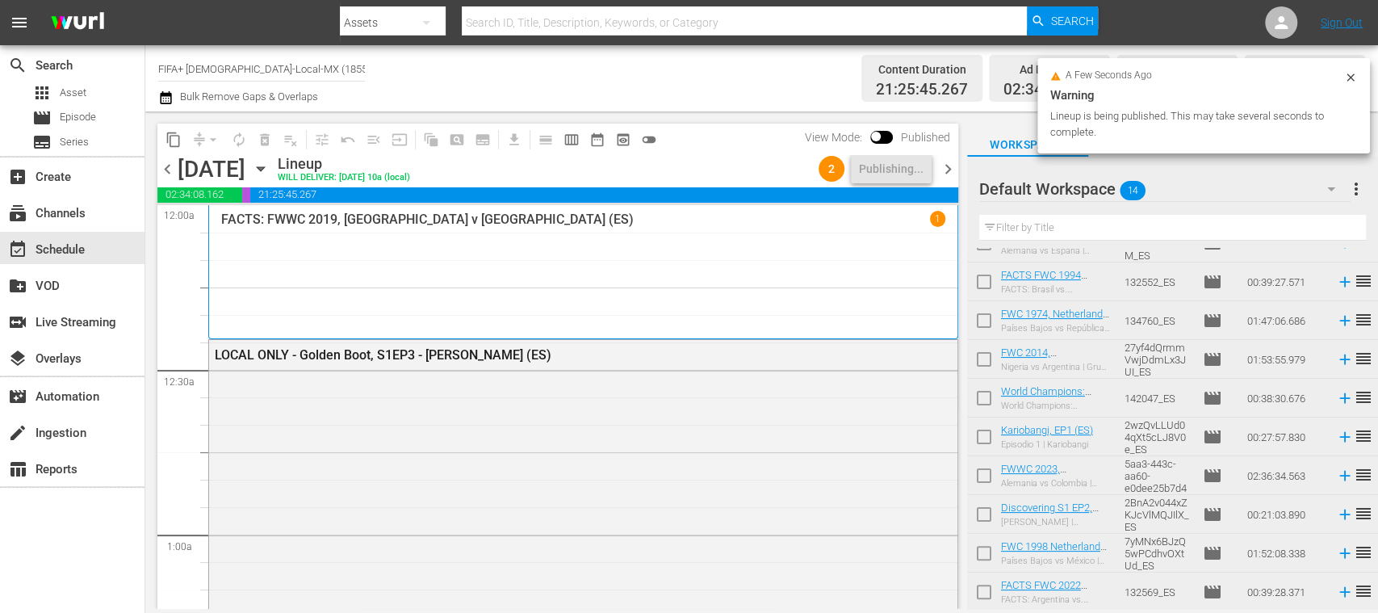
click at [949, 166] on span "chevron_right" at bounding box center [948, 169] width 20 height 20
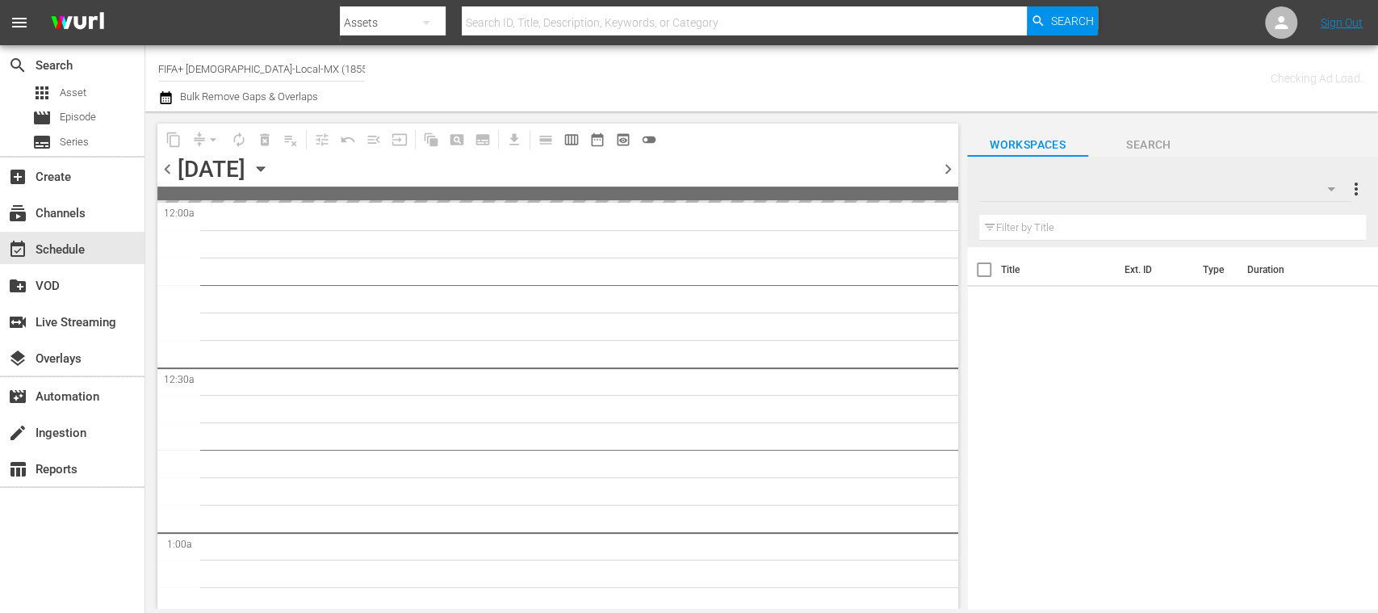
type input "FIFA+ [DEMOGRAPHIC_DATA]-Local-MX (1855)"
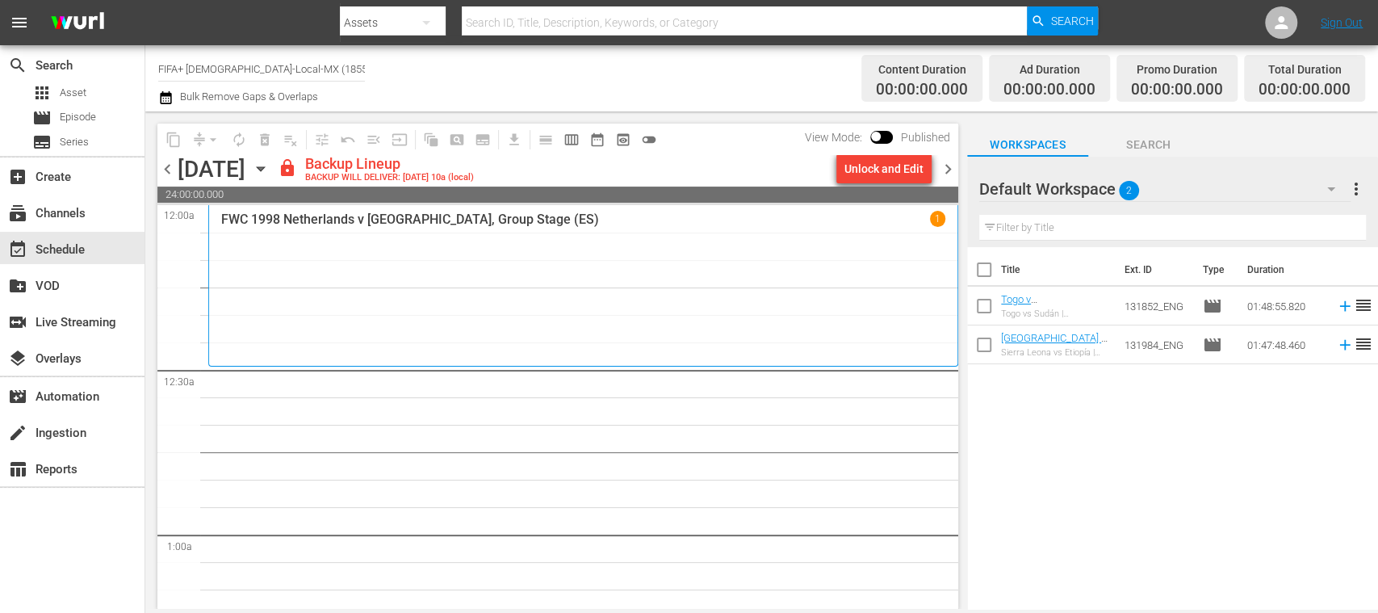
click at [877, 167] on div "Unlock and Edit" at bounding box center [883, 168] width 79 height 29
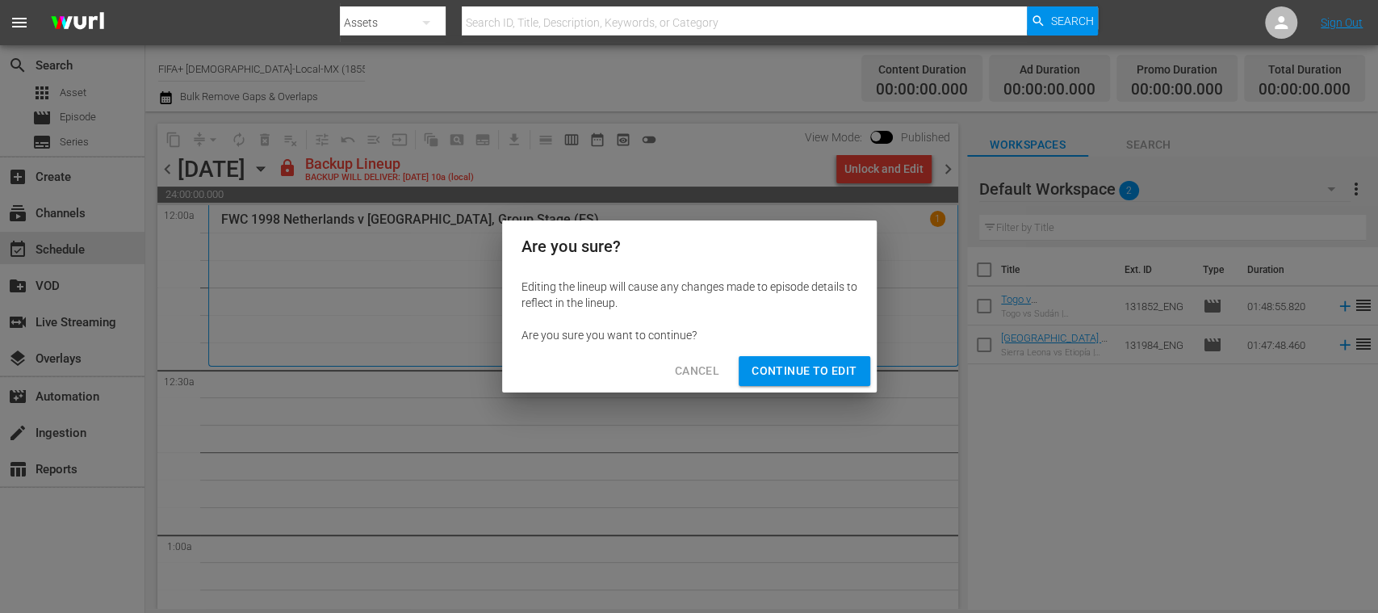
drag, startPoint x: 841, startPoint y: 365, endPoint x: 648, endPoint y: 481, distance: 225.2
click at [840, 365] on span "Continue to Edit" at bounding box center [804, 371] width 105 height 20
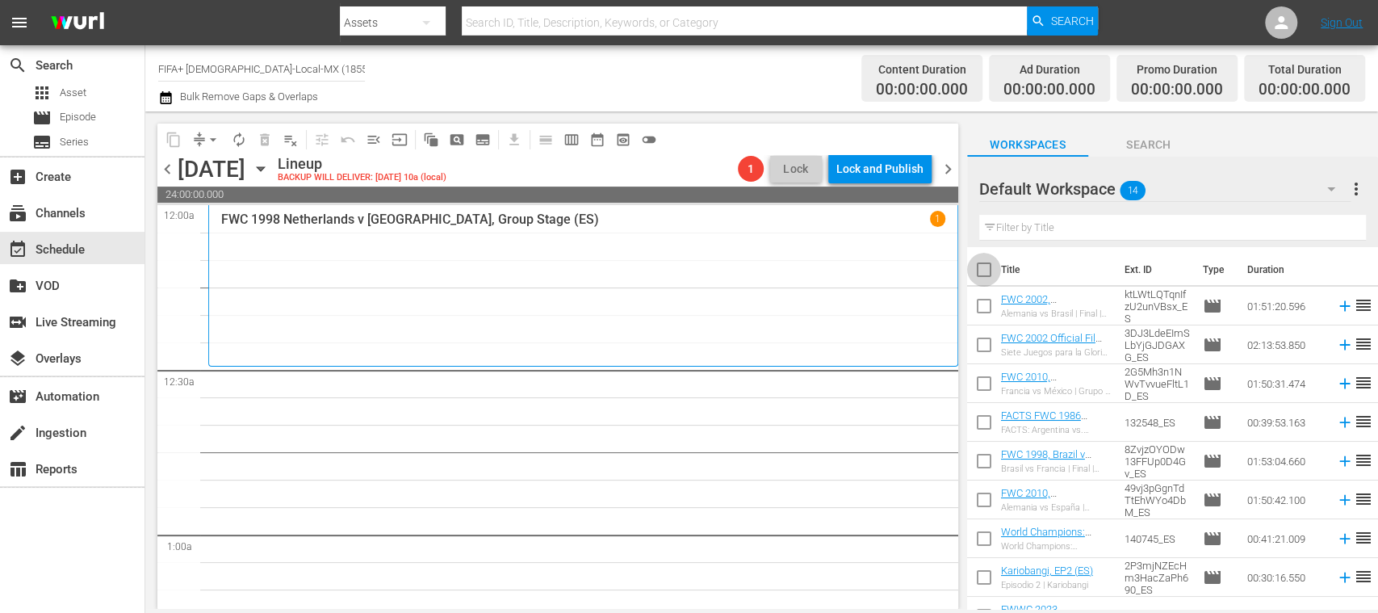
drag, startPoint x: 984, startPoint y: 267, endPoint x: 1025, endPoint y: 392, distance: 131.0
click at [985, 267] on input "checkbox" at bounding box center [984, 273] width 34 height 34
checkbox input "true"
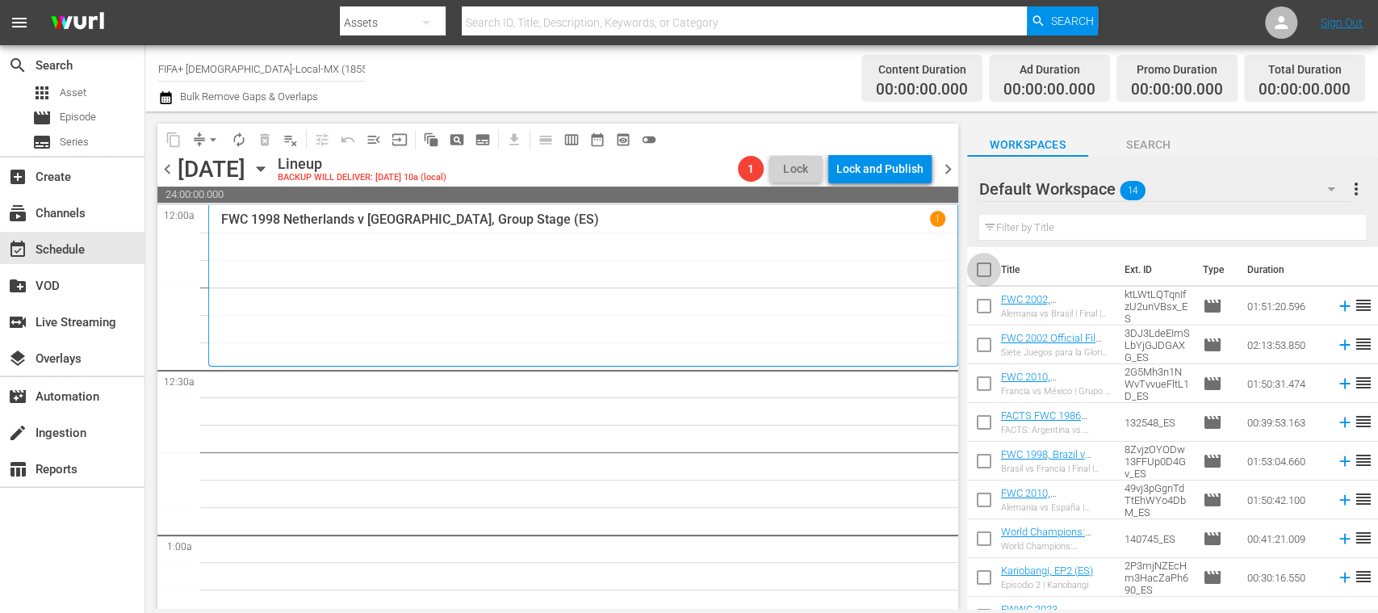
checkbox input "true"
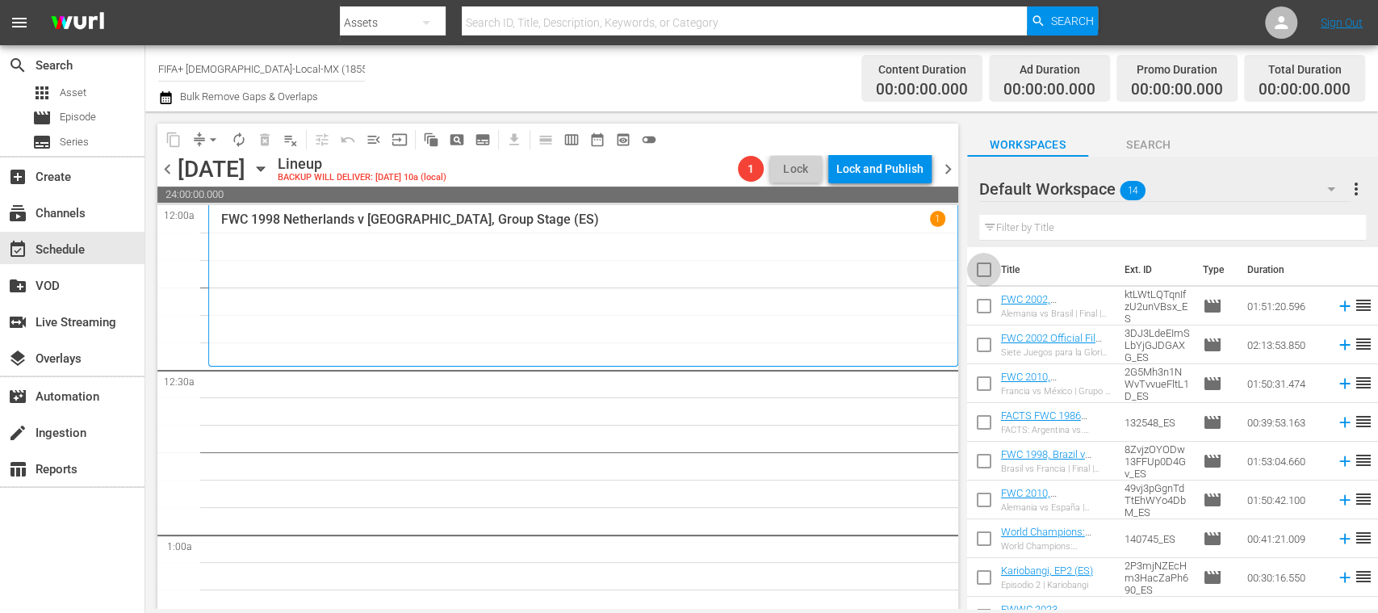
checkbox input "true"
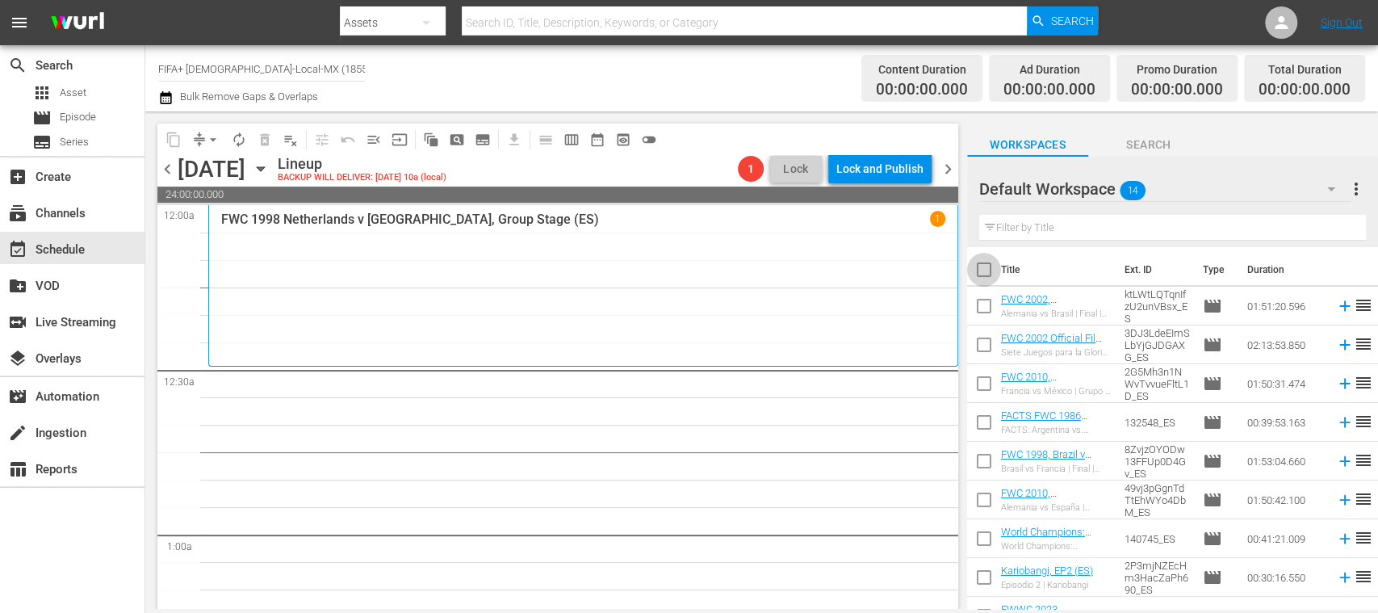
checkbox input "true"
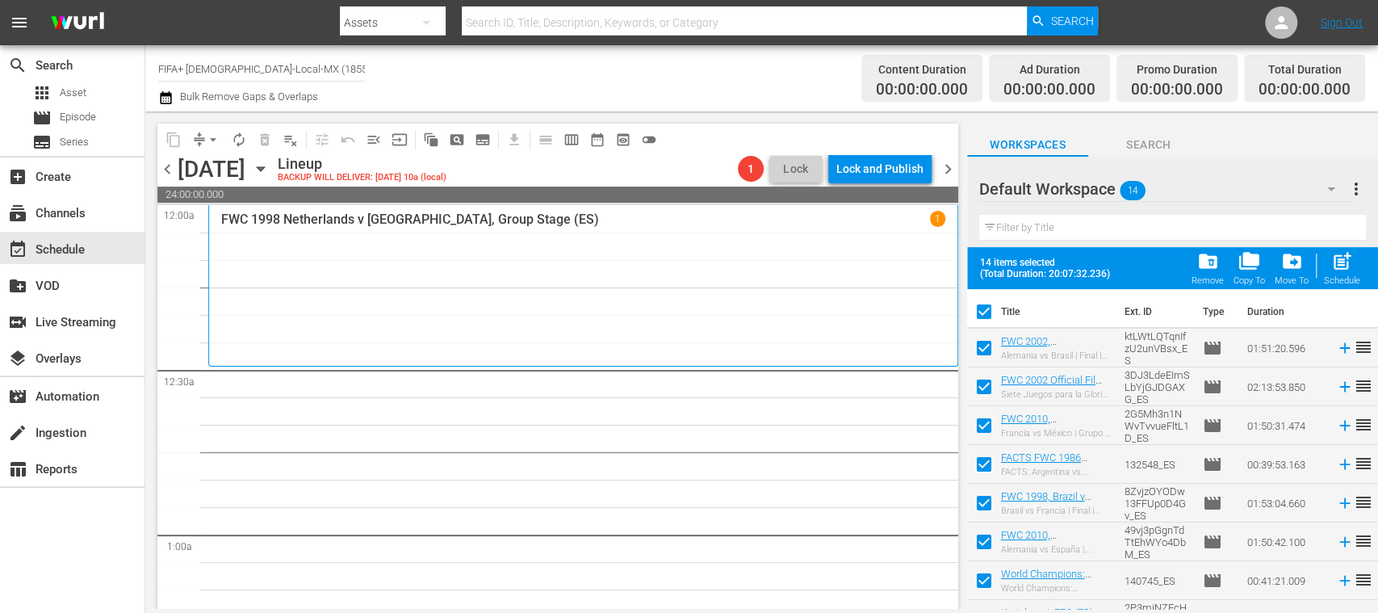
scroll to position [260, 0]
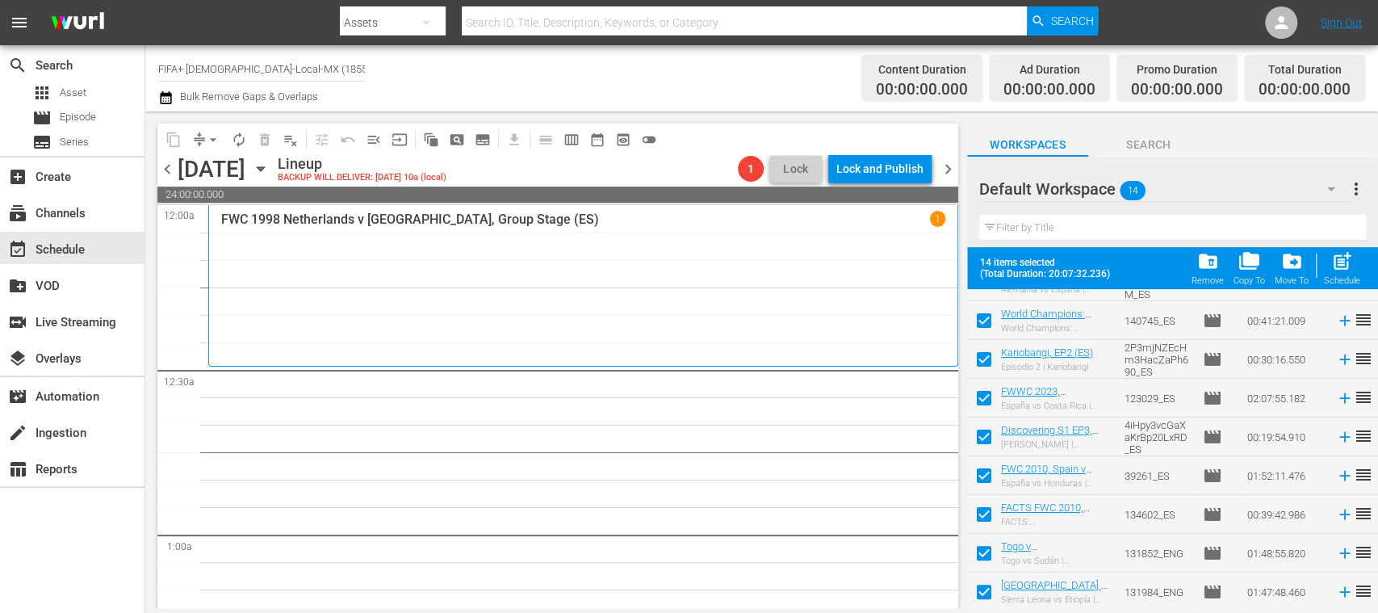
click at [986, 594] on input "checkbox" at bounding box center [984, 595] width 34 height 34
checkbox input "false"
click at [989, 553] on input "checkbox" at bounding box center [984, 556] width 34 height 34
checkbox input "false"
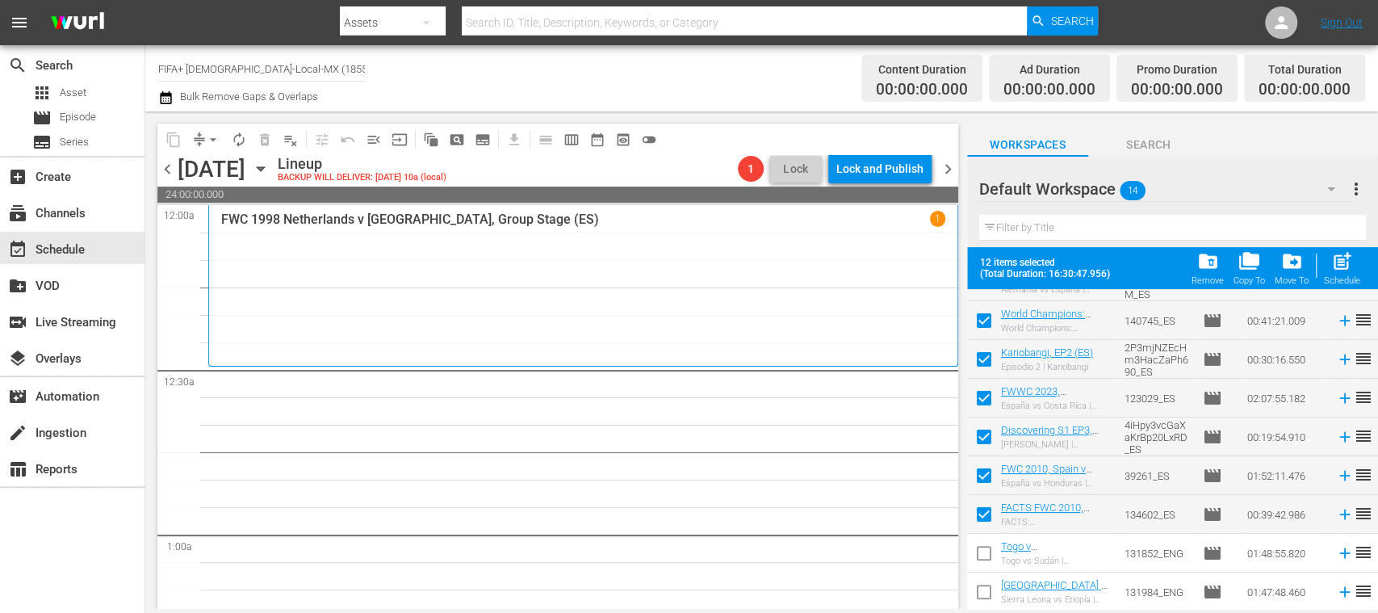
click at [982, 512] on input "checkbox" at bounding box center [984, 517] width 34 height 34
checkbox input "false"
click at [982, 471] on input "checkbox" at bounding box center [984, 479] width 34 height 34
checkbox input "false"
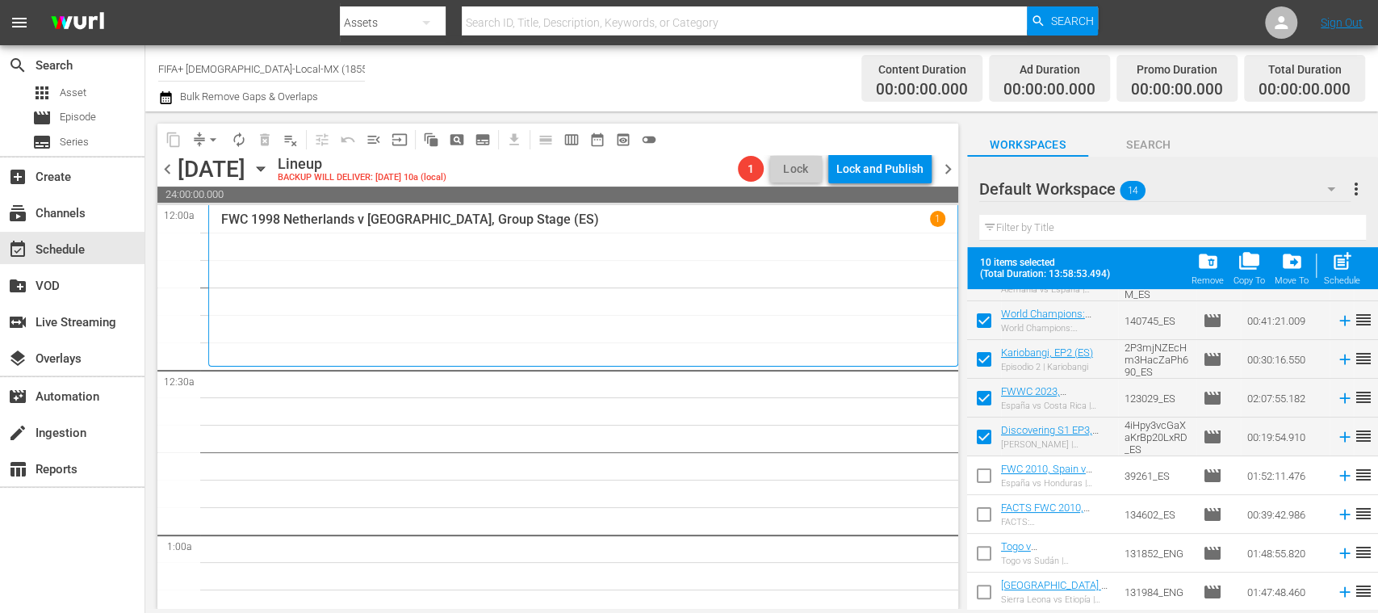
drag, startPoint x: 980, startPoint y: 434, endPoint x: 982, endPoint y: 426, distance: 8.2
click at [980, 433] on input "checkbox" at bounding box center [984, 440] width 34 height 34
checkbox input "false"
click at [980, 400] on input "checkbox" at bounding box center [984, 401] width 34 height 34
checkbox input "false"
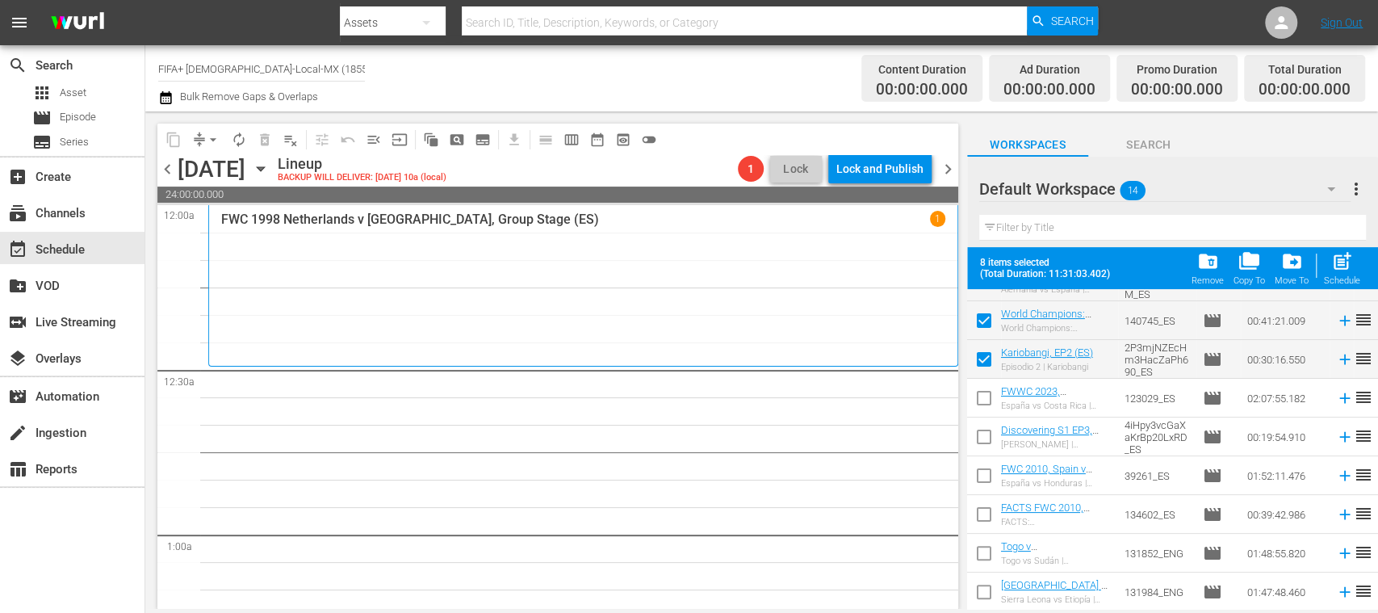
click at [984, 442] on input "checkbox" at bounding box center [984, 440] width 34 height 34
checkbox input "true"
click at [985, 511] on input "checkbox" at bounding box center [984, 517] width 34 height 34
checkbox input "true"
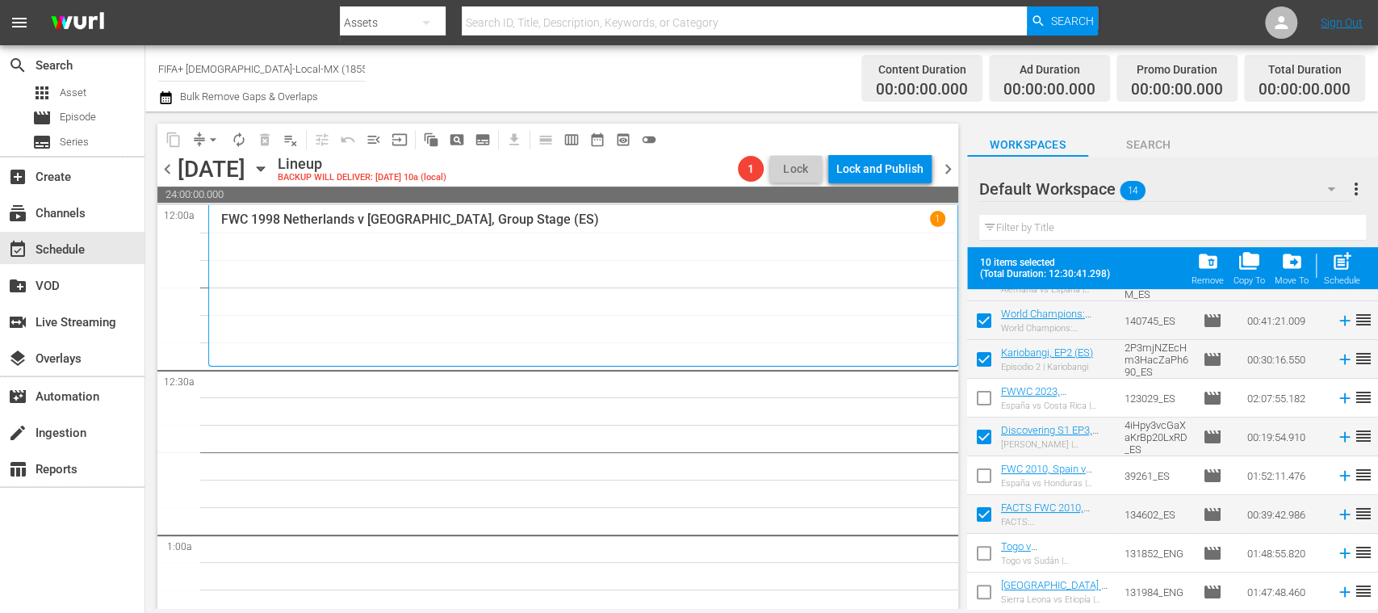
click at [986, 592] on input "checkbox" at bounding box center [984, 595] width 34 height 34
checkbox input "true"
click at [1346, 270] on span "post_add" at bounding box center [1342, 261] width 22 height 22
checkbox input "false"
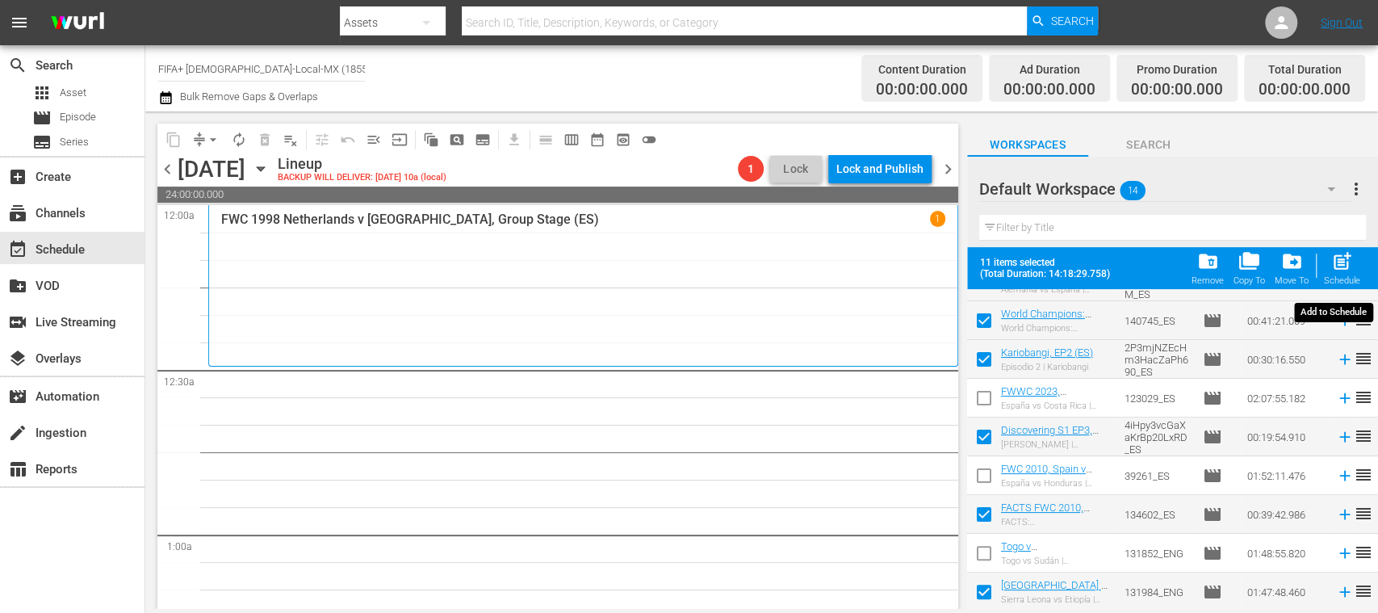
checkbox input "false"
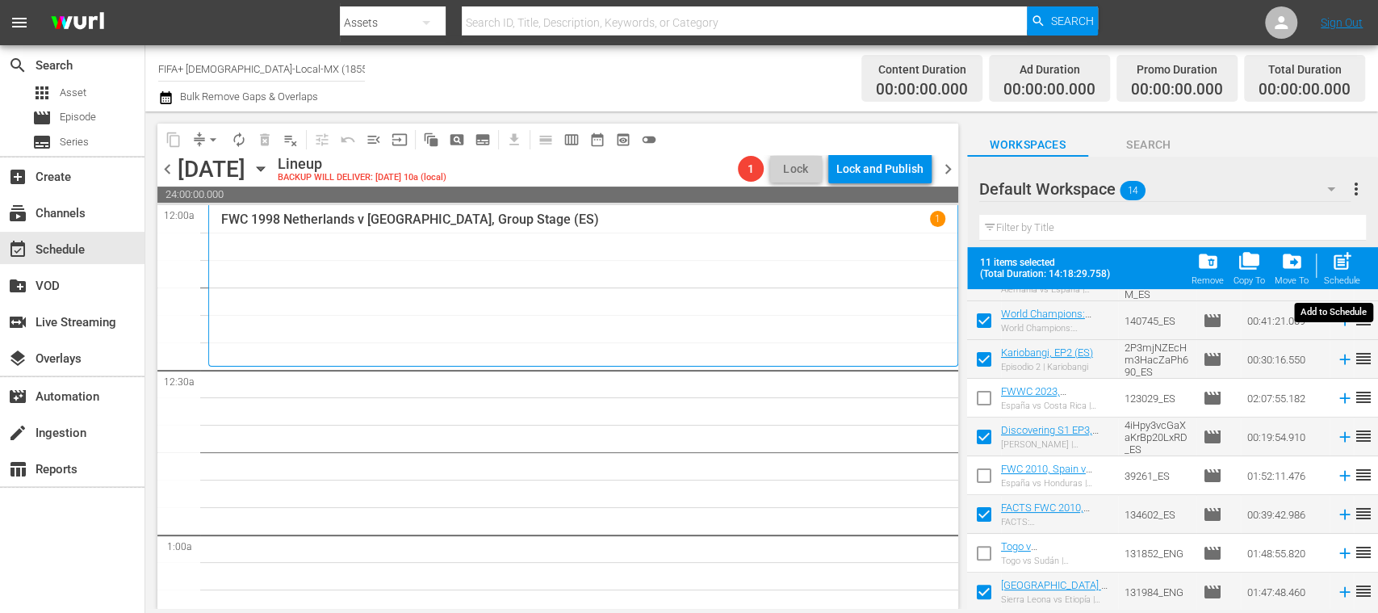
checkbox input "false"
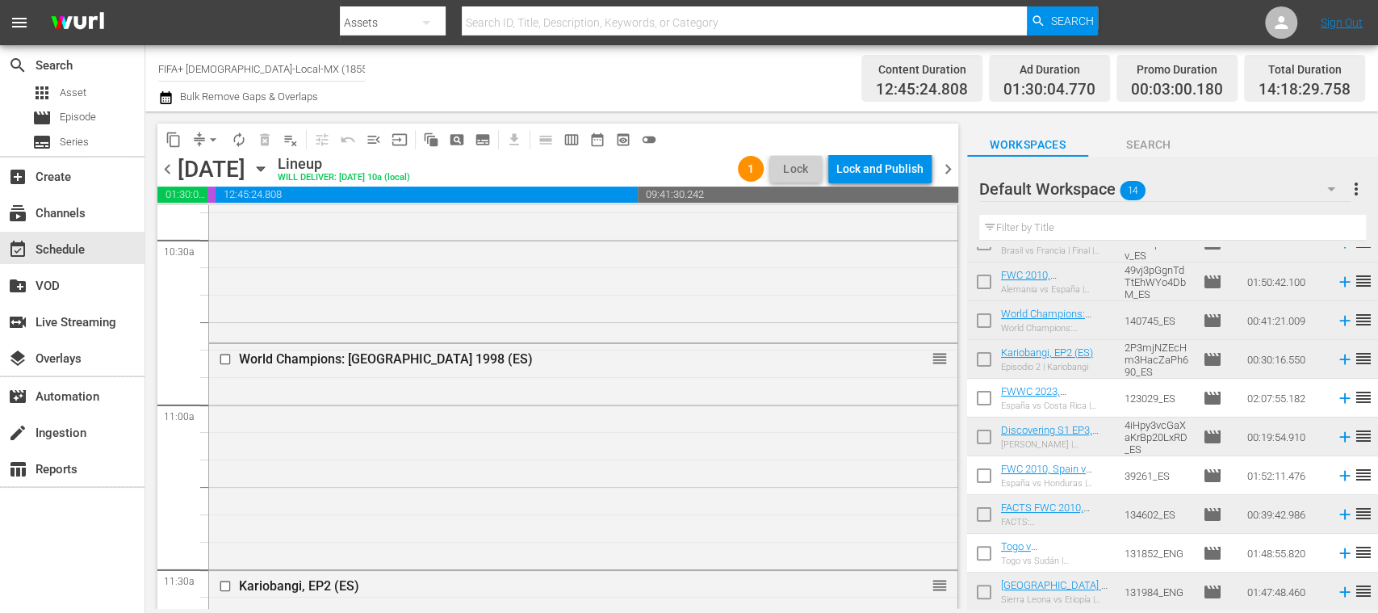
scroll to position [3447, 0]
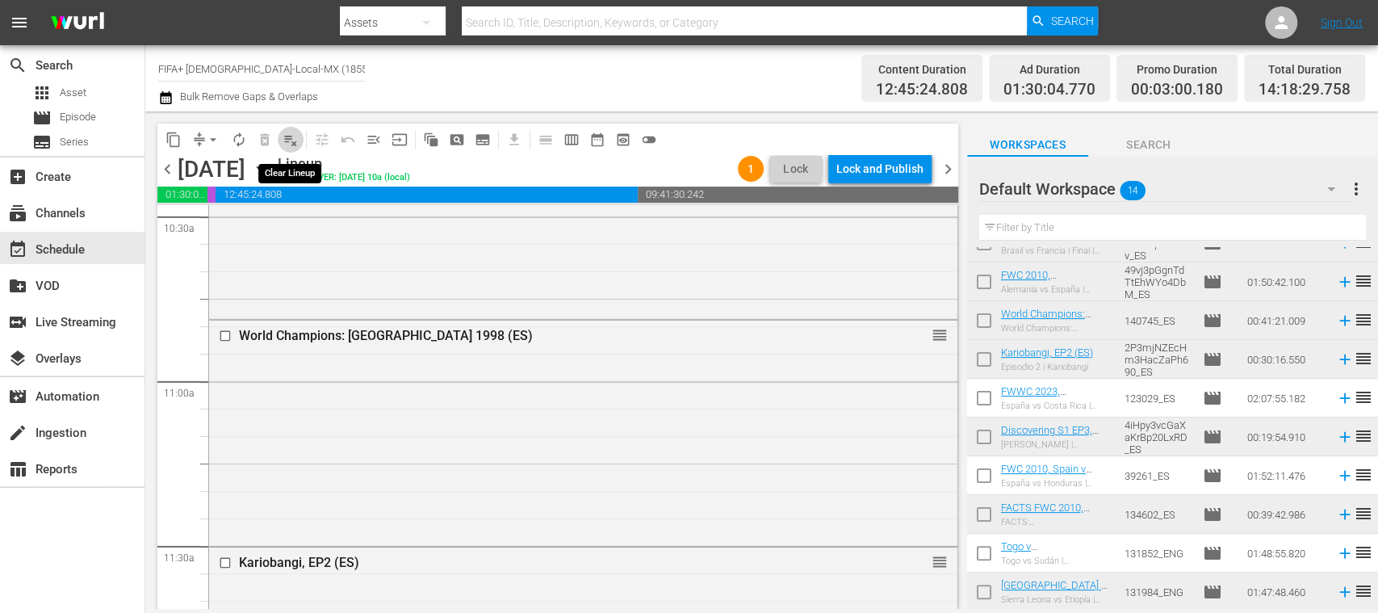
click at [288, 142] on span "playlist_remove_outlined" at bounding box center [291, 140] width 16 height 16
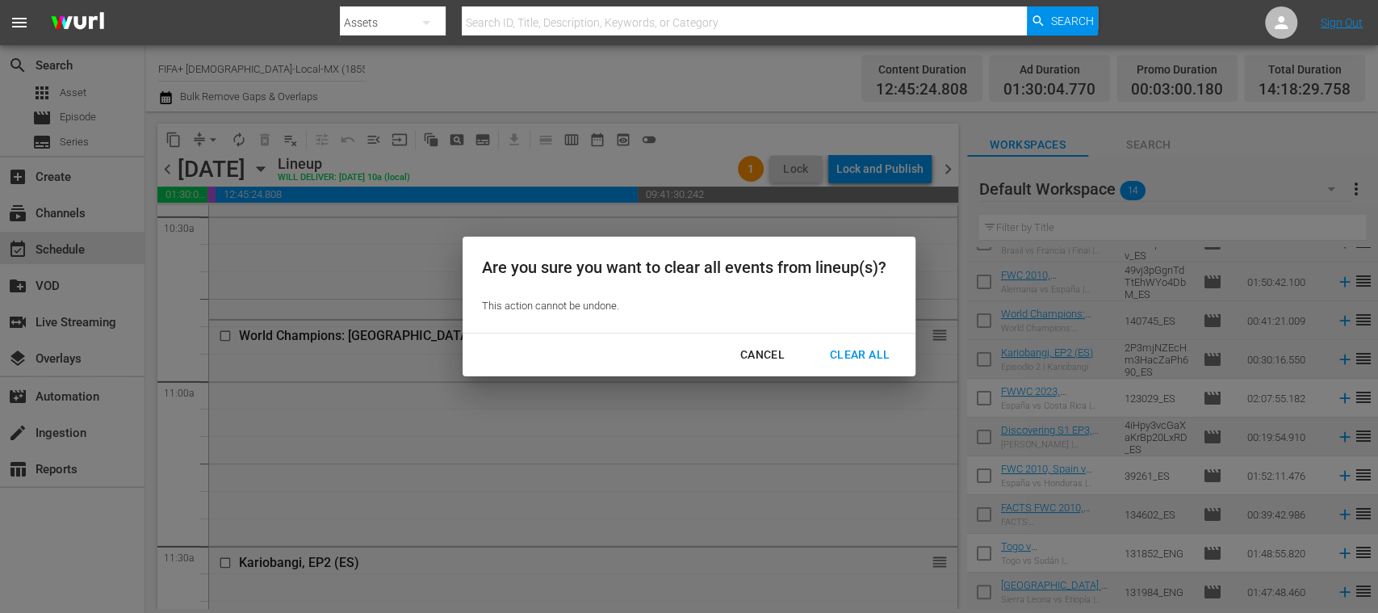
click at [846, 346] on div "Clear All" at bounding box center [860, 355] width 86 height 20
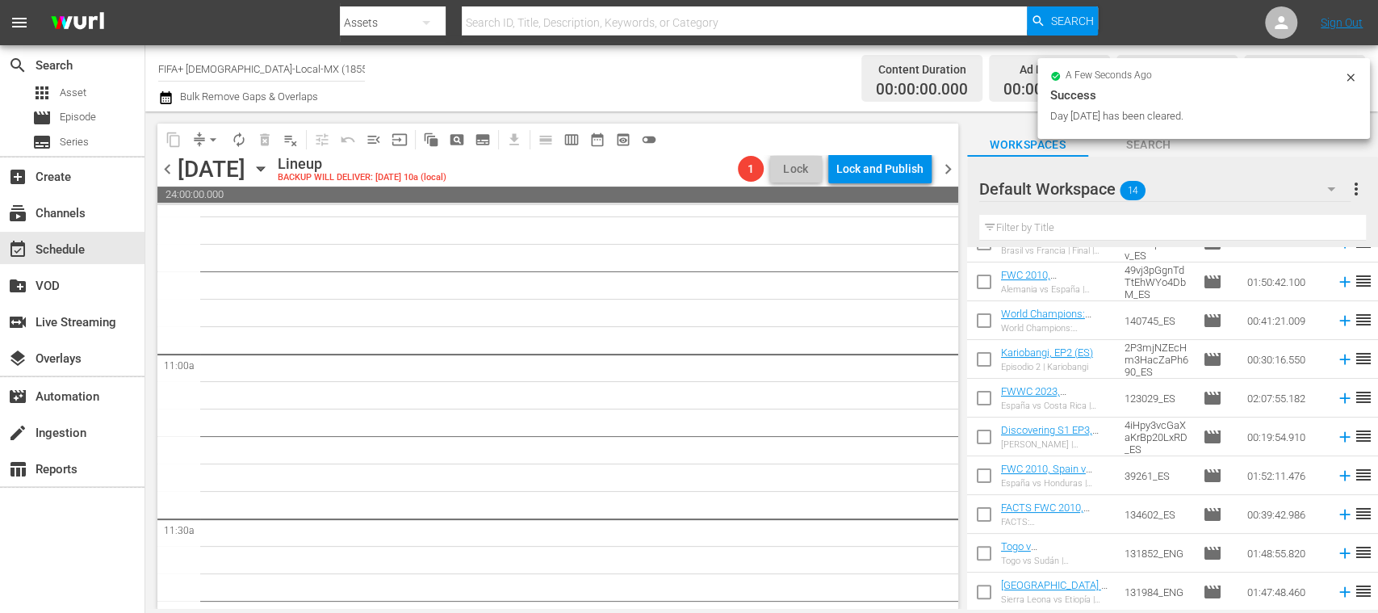
scroll to position [0, 0]
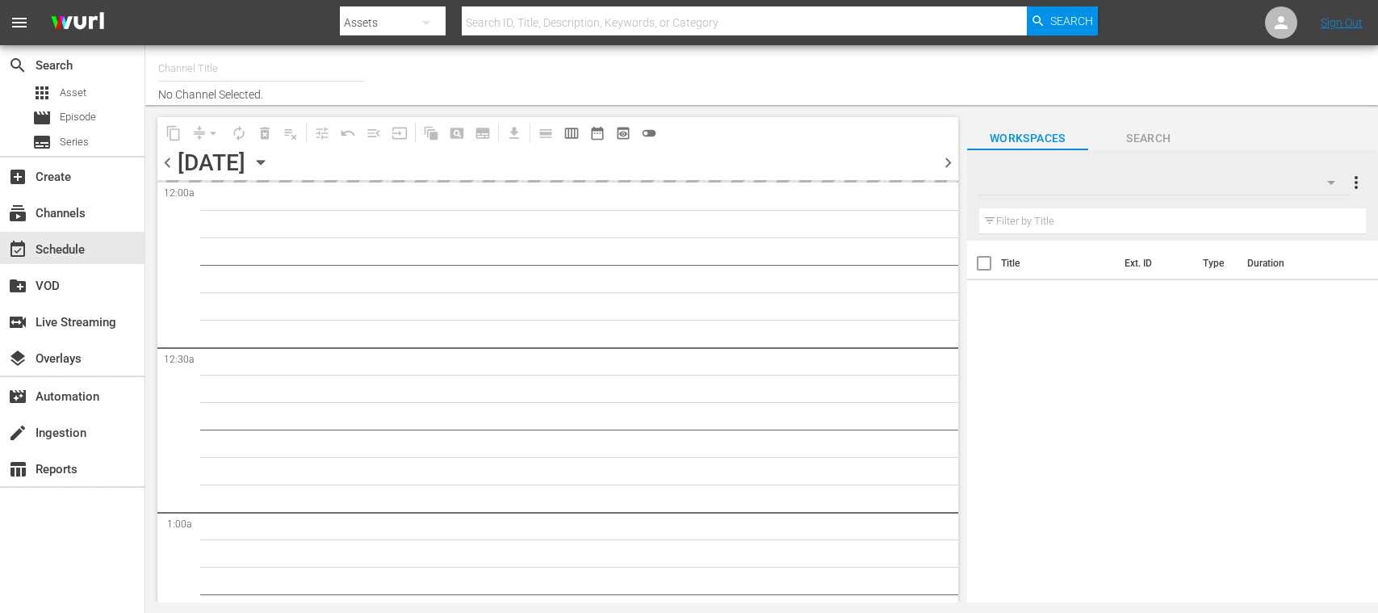
type input "FIFA+ [DEMOGRAPHIC_DATA]-Local-MX (1855)"
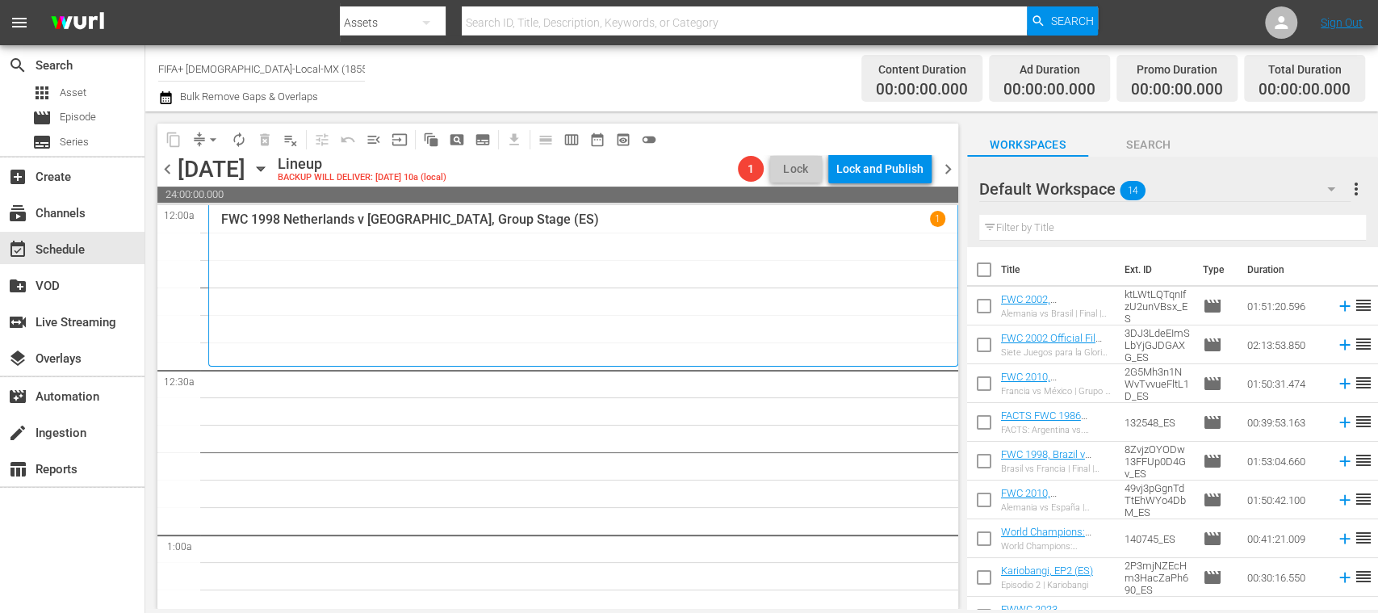
click at [985, 266] on input "checkbox" at bounding box center [984, 273] width 34 height 34
checkbox input "true"
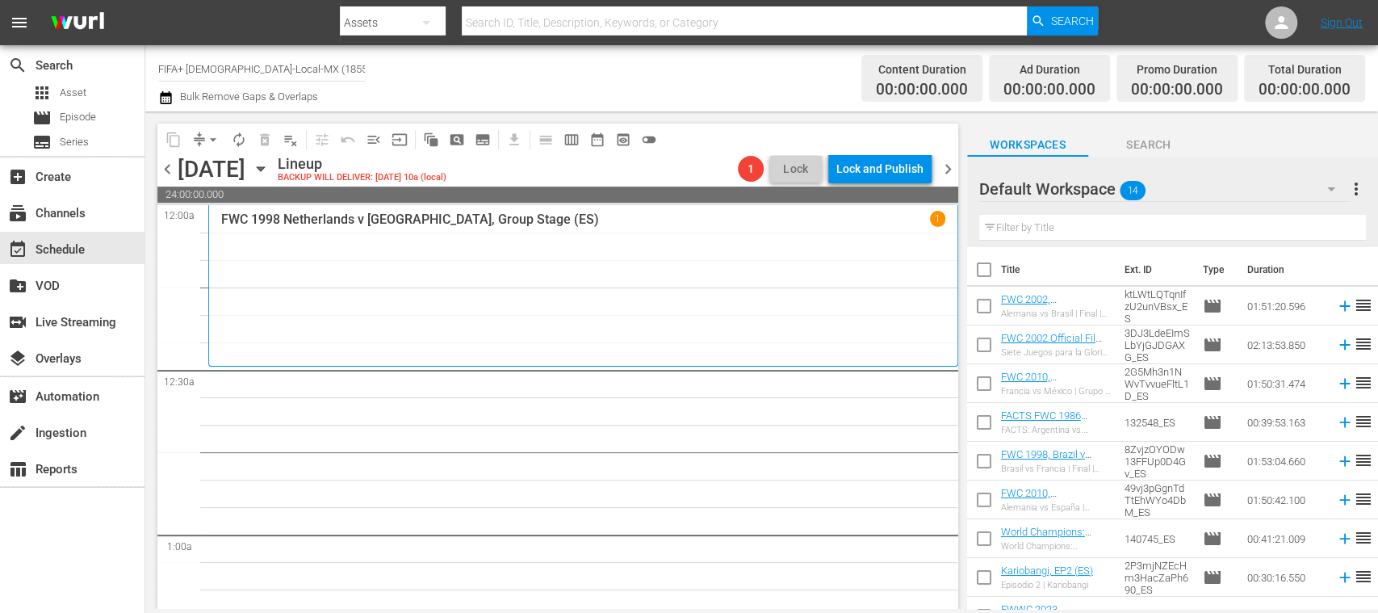
checkbox input "true"
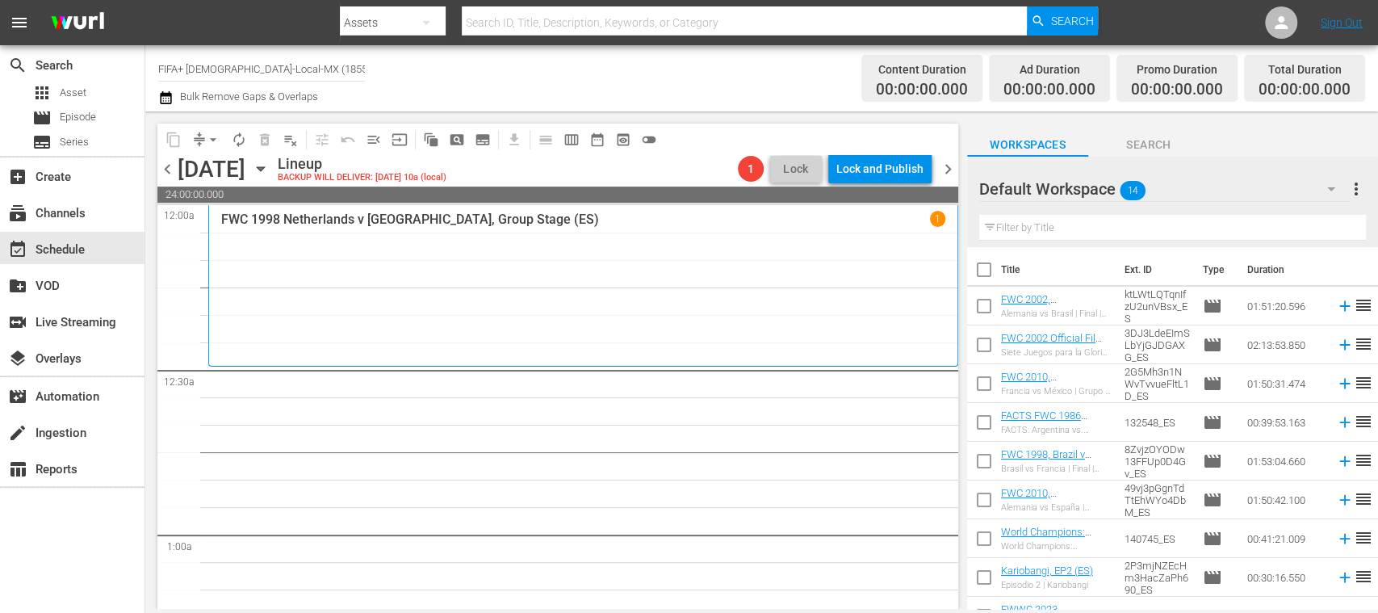
checkbox input "true"
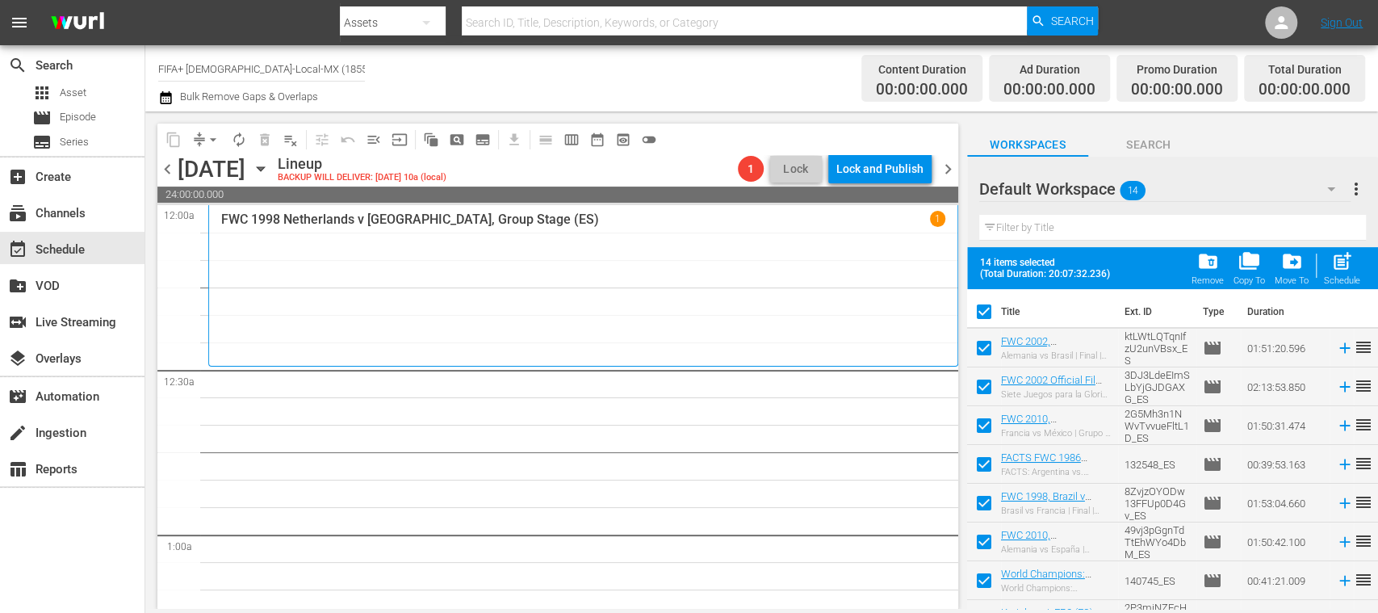
scroll to position [260, 0]
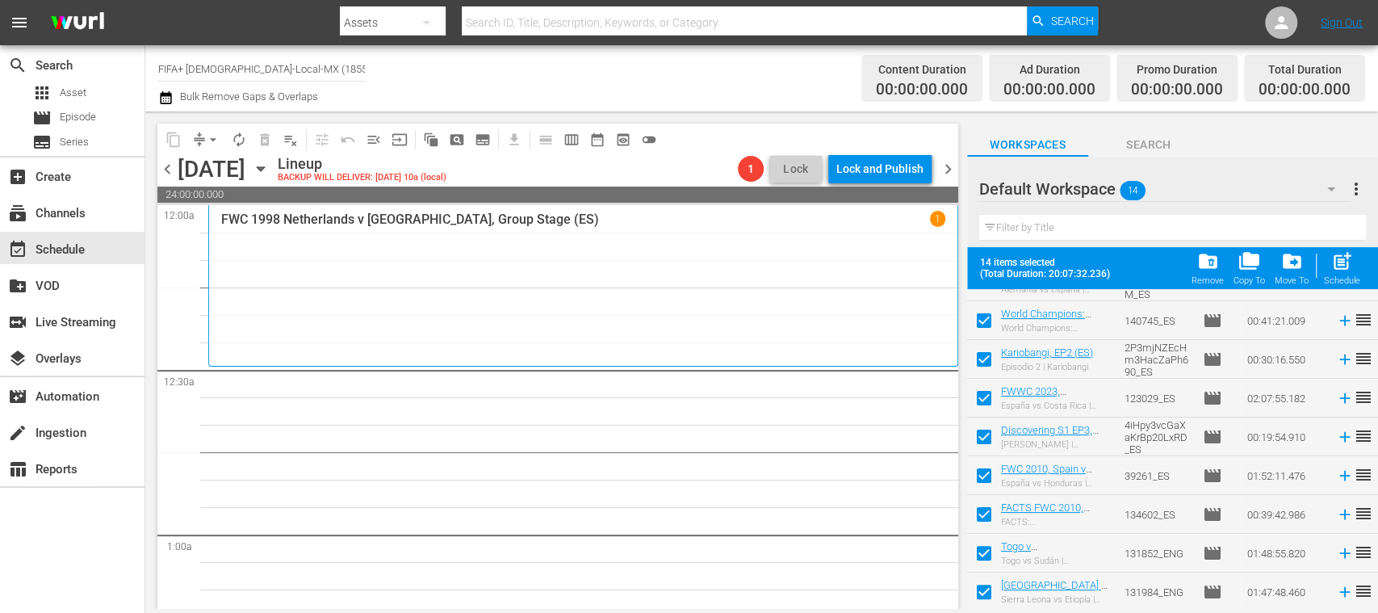
click at [981, 586] on input "checkbox" at bounding box center [984, 595] width 34 height 34
checkbox input "false"
click at [981, 551] on input "checkbox" at bounding box center [984, 556] width 34 height 34
checkbox input "false"
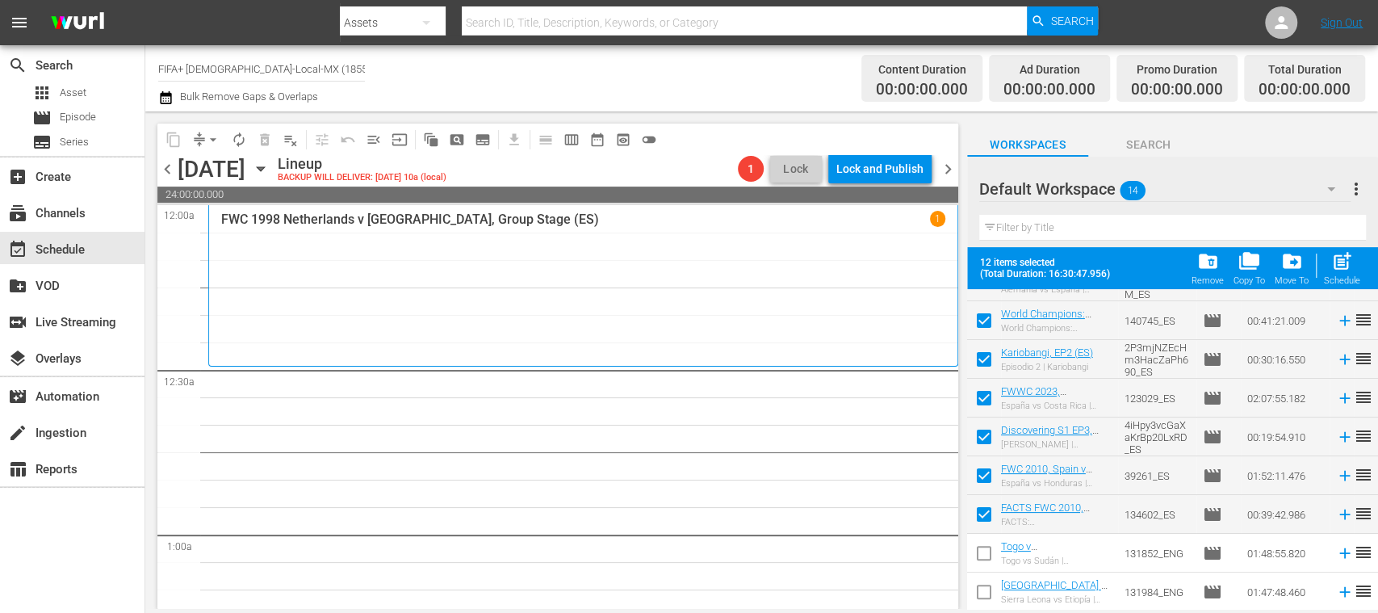
click at [986, 510] on input "checkbox" at bounding box center [984, 517] width 34 height 34
checkbox input "false"
click at [983, 474] on input "checkbox" at bounding box center [984, 479] width 34 height 34
checkbox input "false"
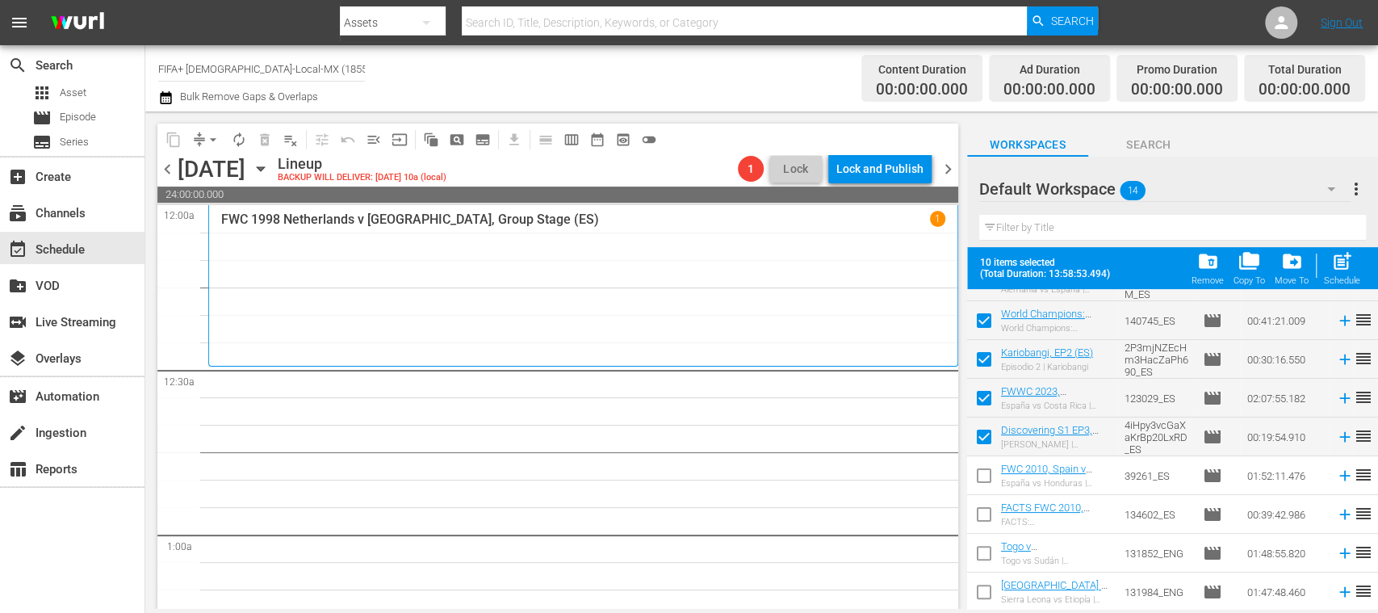
click at [985, 429] on input "checkbox" at bounding box center [984, 440] width 34 height 34
checkbox input "false"
click at [987, 395] on input "checkbox" at bounding box center [984, 401] width 34 height 34
checkbox input "false"
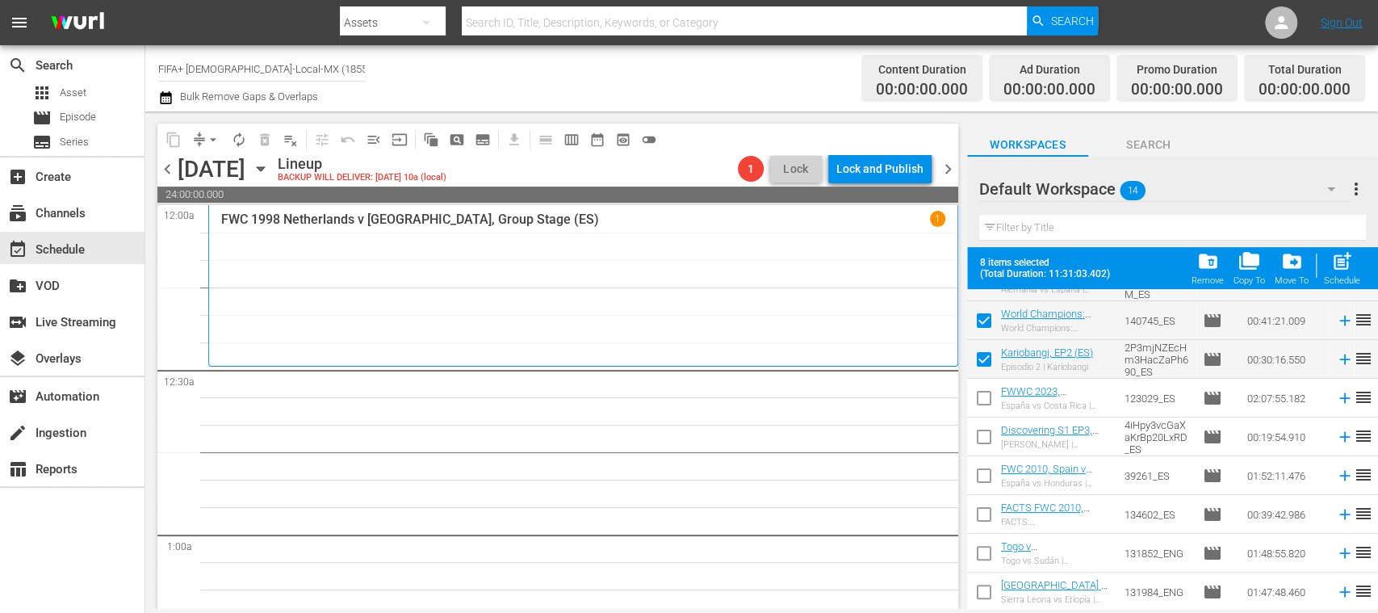
click at [986, 355] on input "checkbox" at bounding box center [984, 363] width 34 height 34
checkbox input "false"
click at [991, 320] on input "checkbox" at bounding box center [984, 324] width 34 height 34
checkbox input "false"
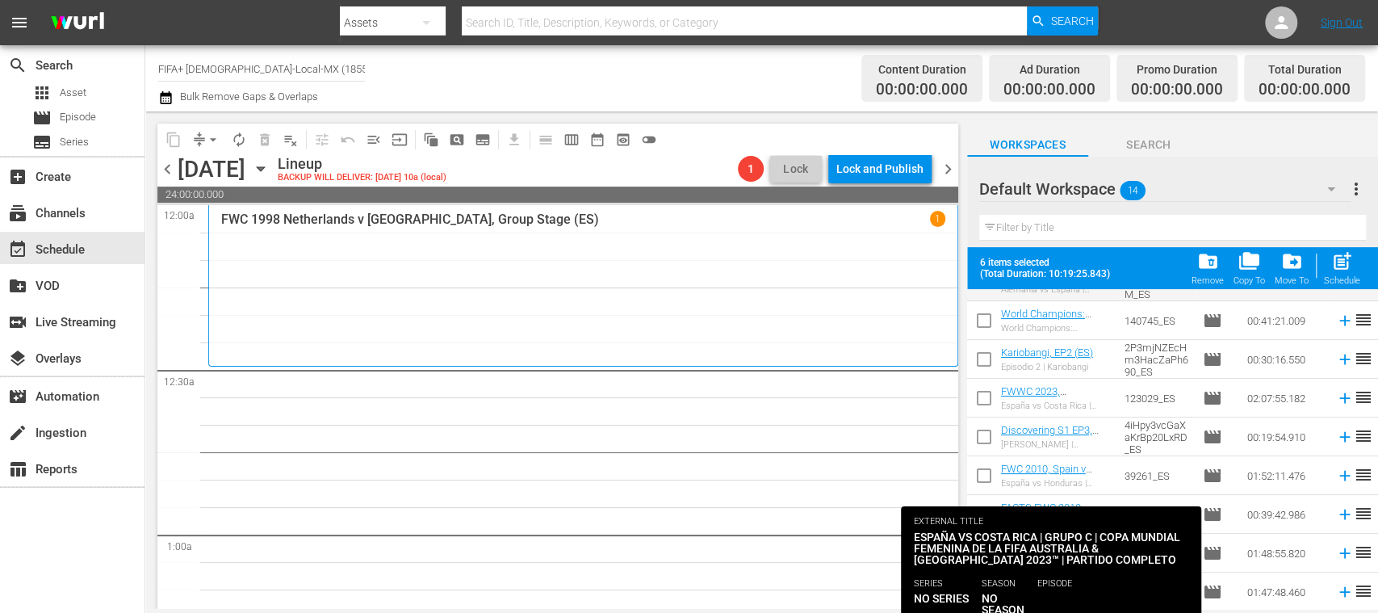
scroll to position [0, 0]
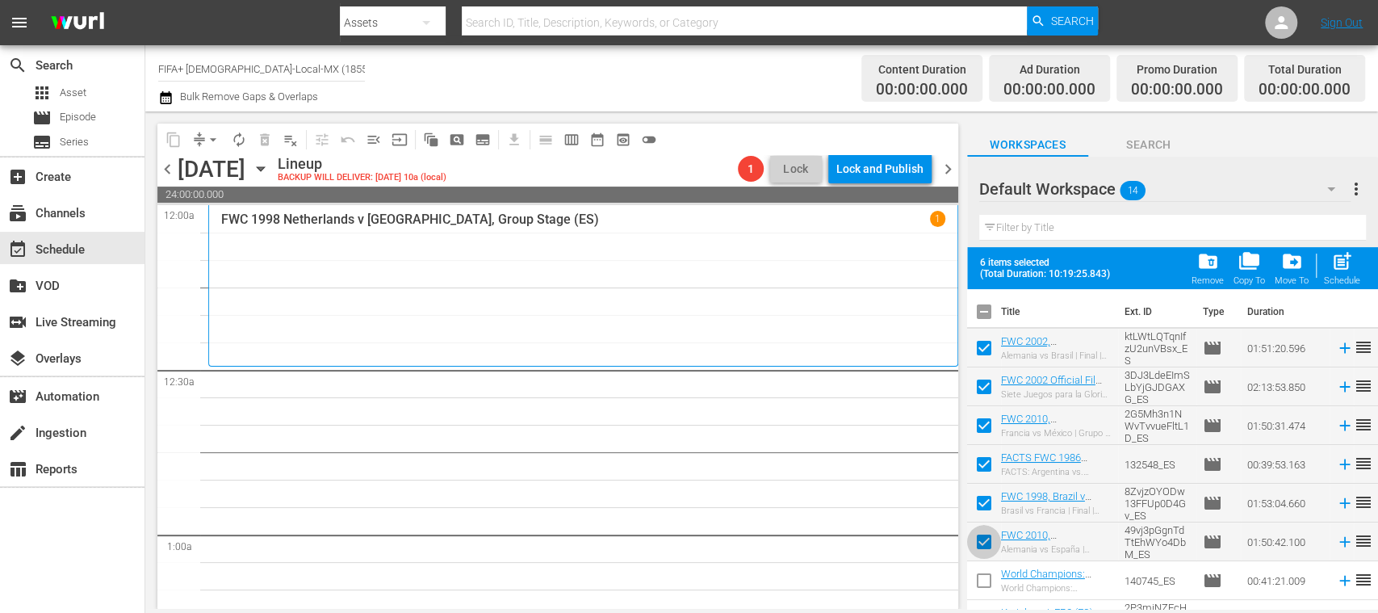
click at [982, 542] on input "checkbox" at bounding box center [984, 545] width 34 height 34
checkbox input "false"
click at [986, 500] on input "checkbox" at bounding box center [984, 506] width 34 height 34
checkbox input "false"
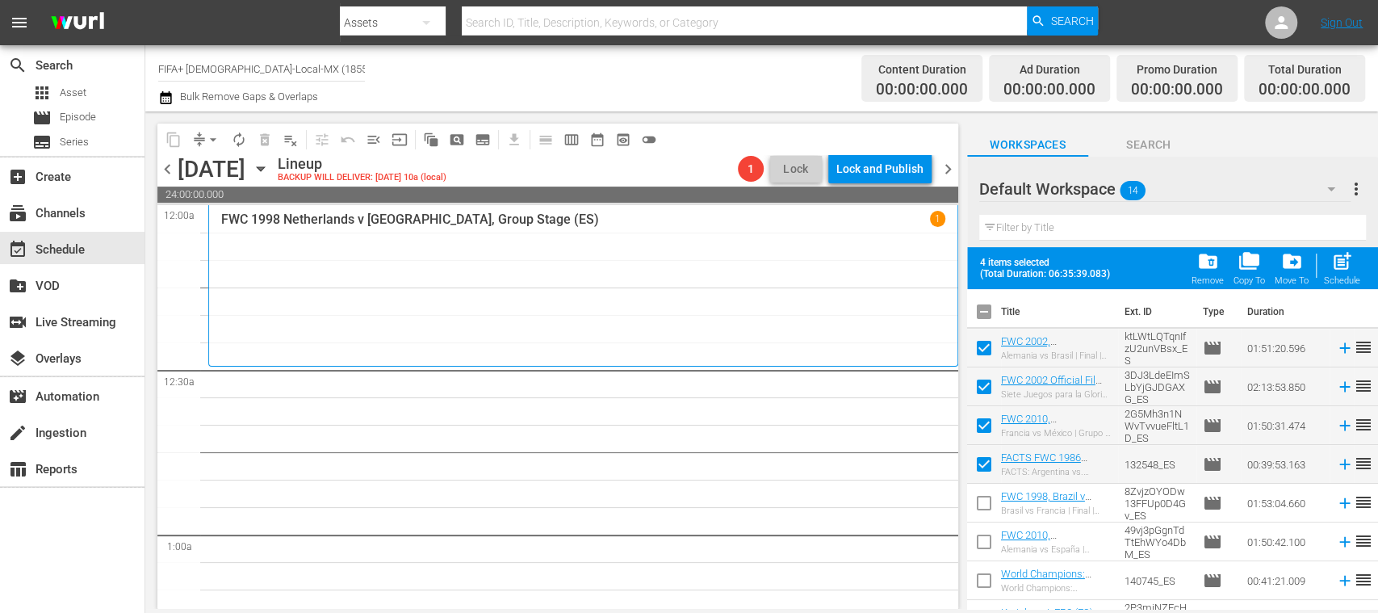
click at [990, 463] on input "checkbox" at bounding box center [984, 467] width 34 height 34
checkbox input "false"
click at [992, 389] on input "checkbox" at bounding box center [984, 390] width 34 height 34
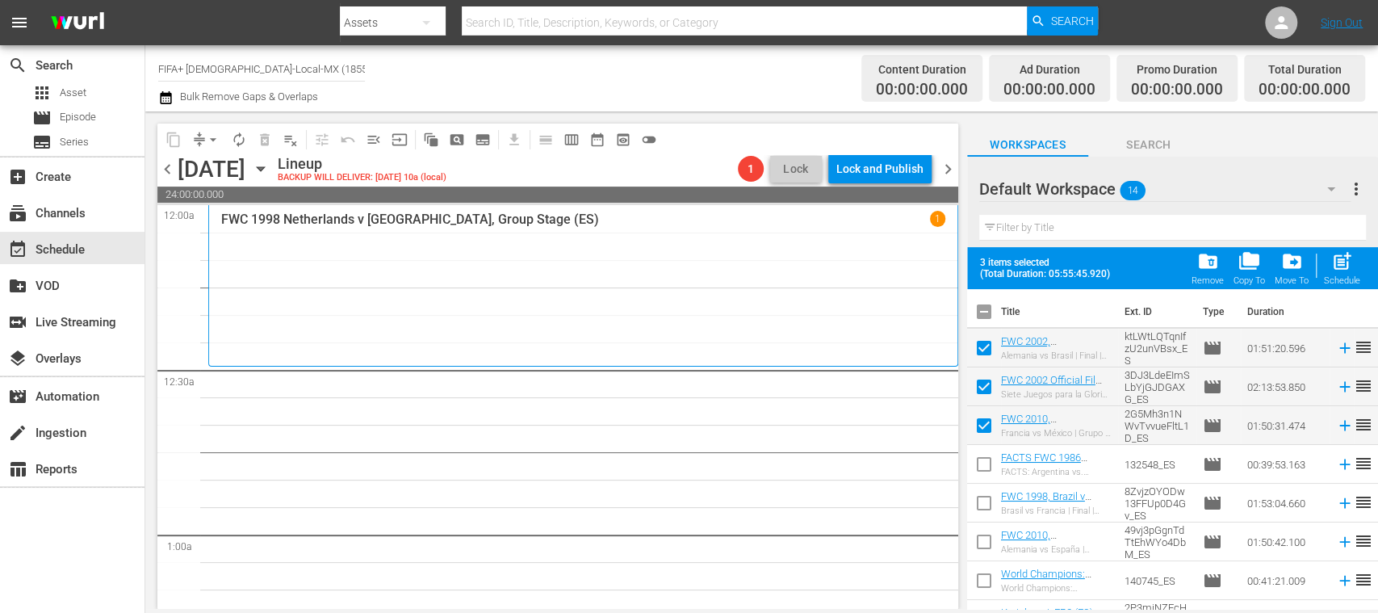
checkbox input "false"
click at [975, 500] on input "checkbox" at bounding box center [984, 506] width 34 height 34
checkbox input "true"
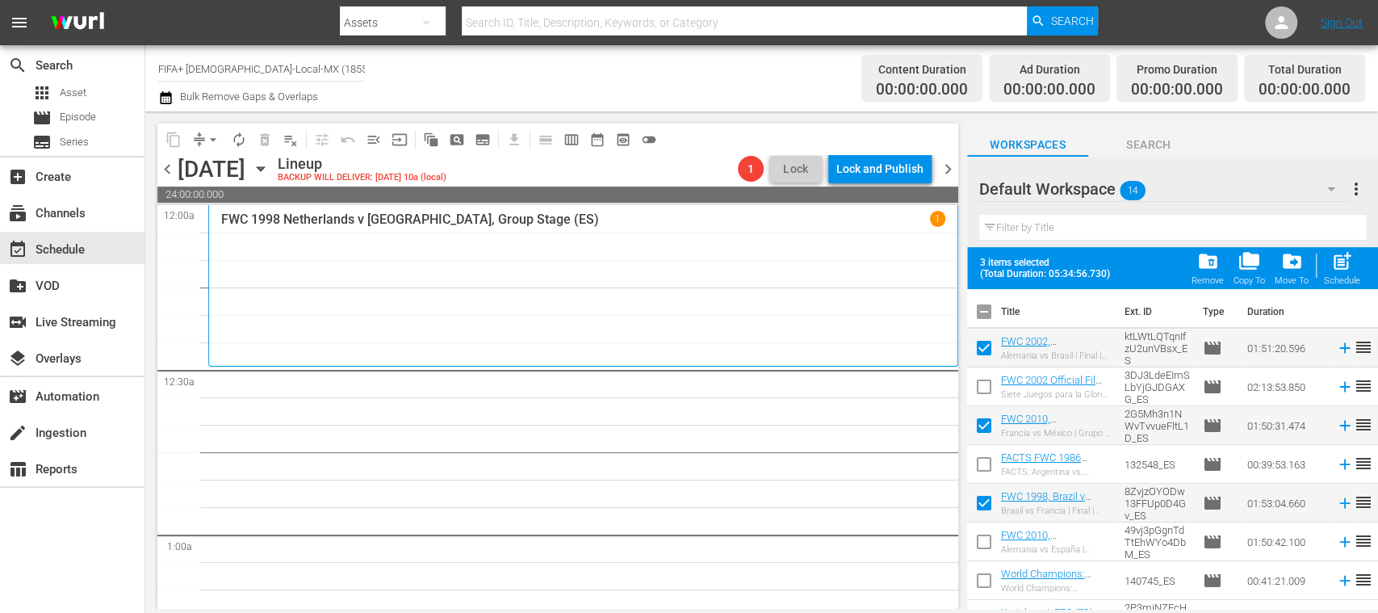
click at [983, 537] on input "checkbox" at bounding box center [984, 545] width 34 height 34
checkbox input "true"
click at [981, 502] on input "checkbox" at bounding box center [984, 506] width 34 height 34
checkbox input "false"
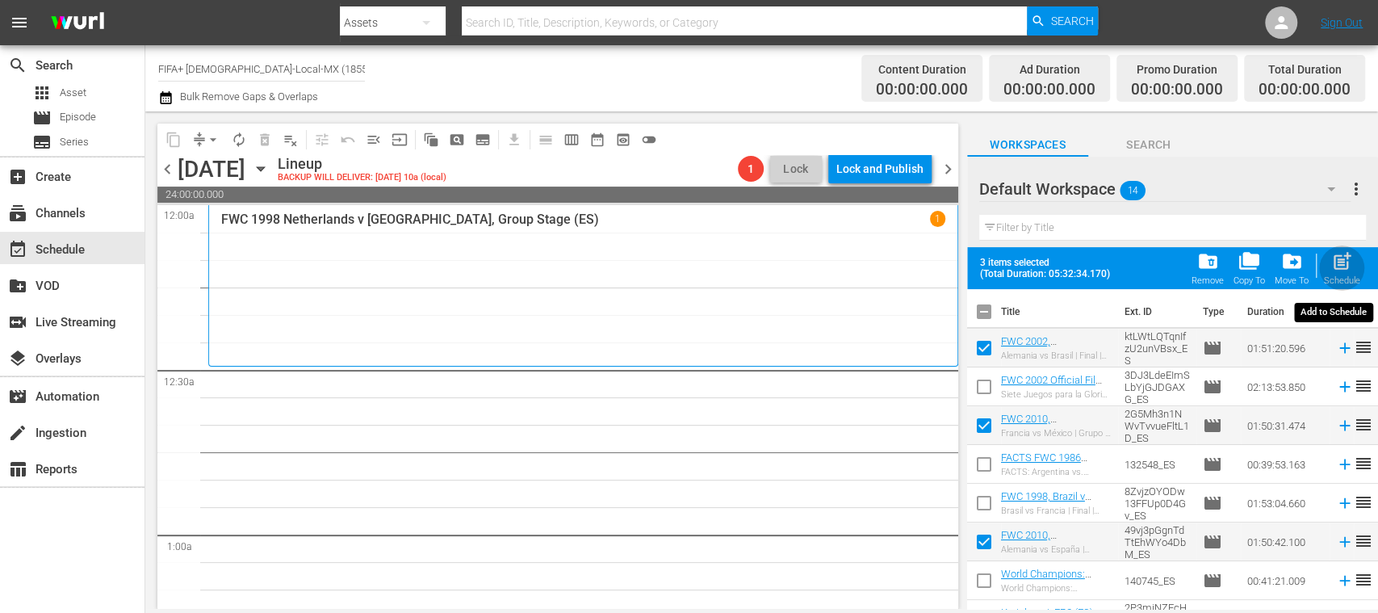
click at [1345, 267] on span "post_add" at bounding box center [1342, 261] width 22 height 22
checkbox input "false"
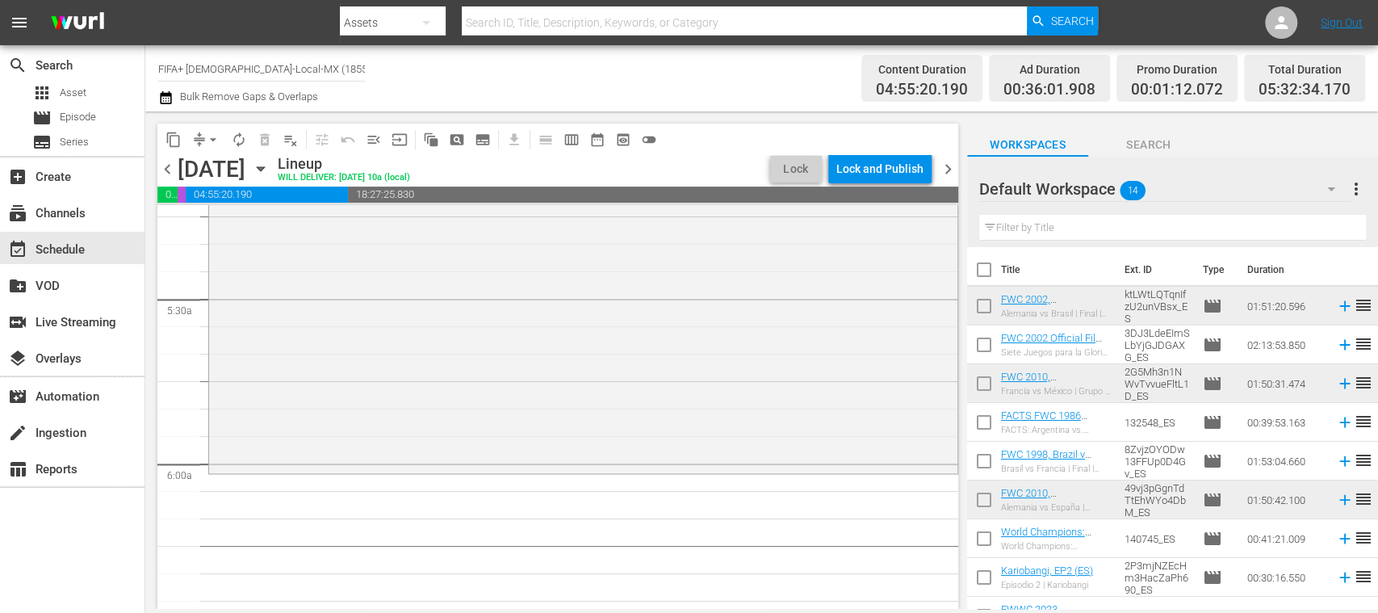
scroll to position [218, 0]
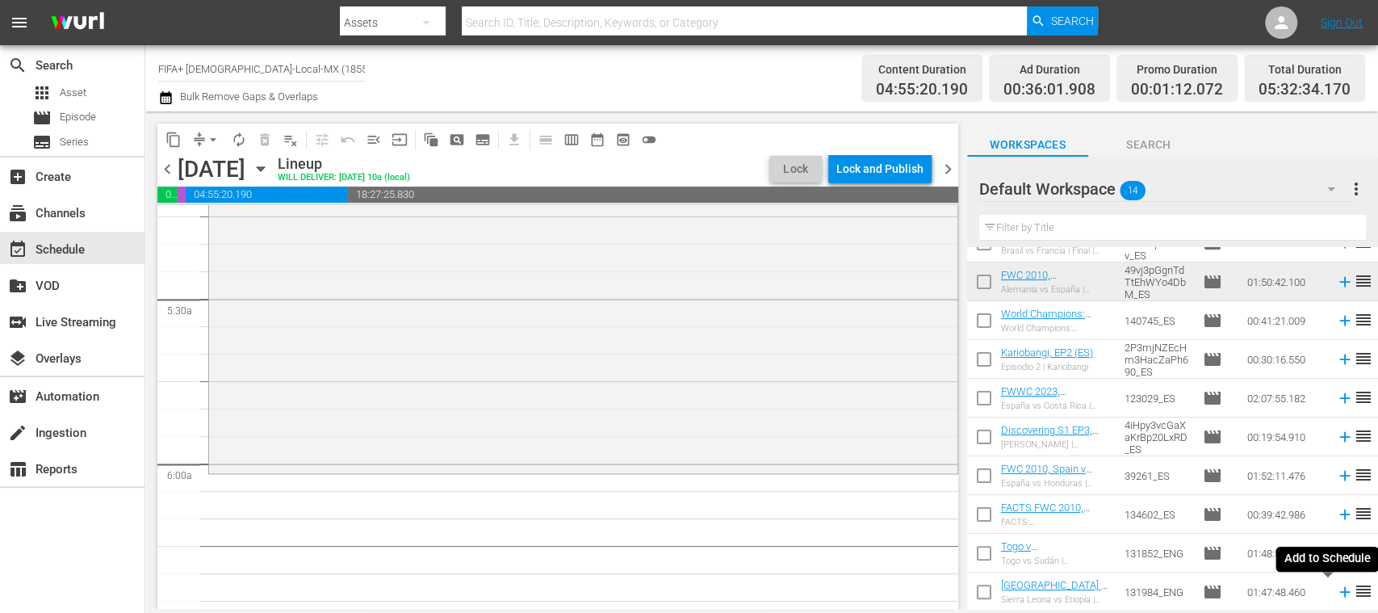
click at [1336, 596] on icon at bounding box center [1345, 592] width 18 height 18
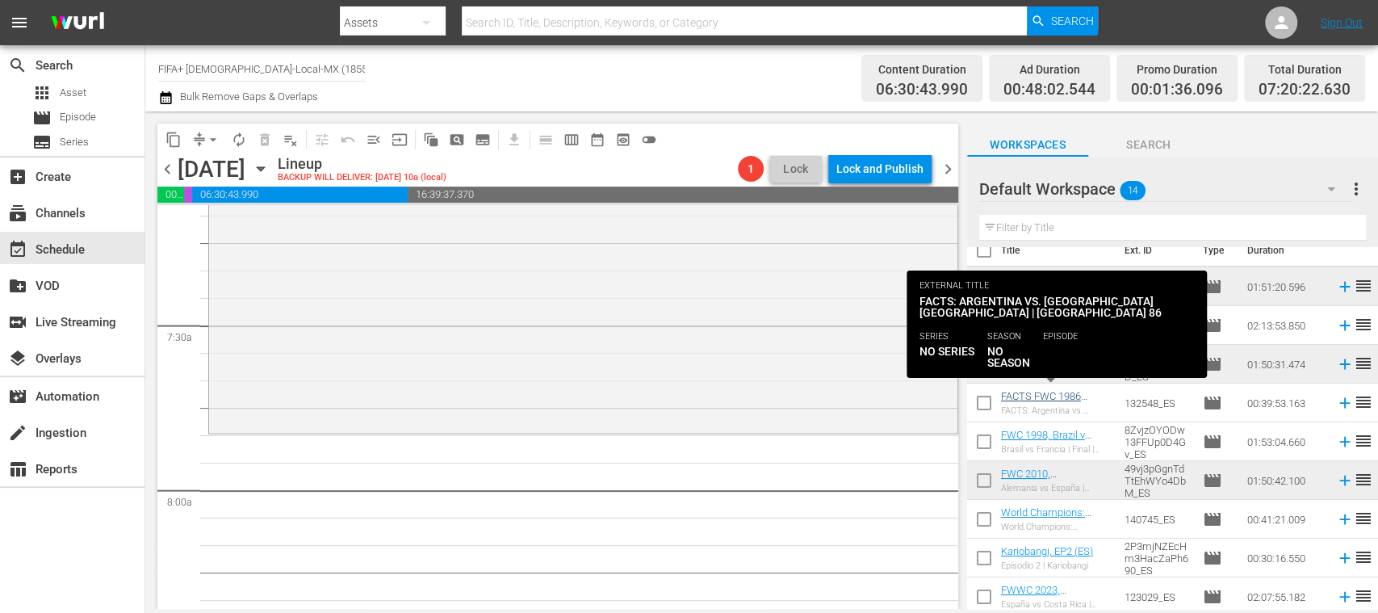
scroll to position [0, 0]
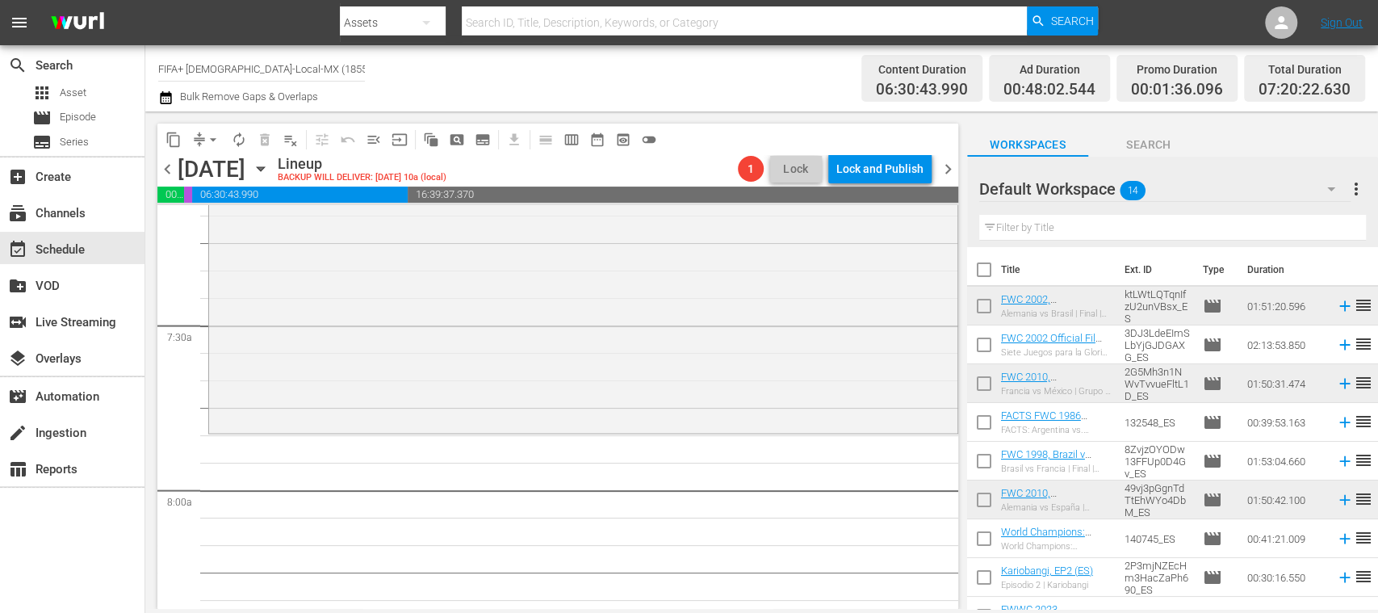
click at [984, 421] on input "checkbox" at bounding box center [984, 425] width 34 height 34
checkbox input "true"
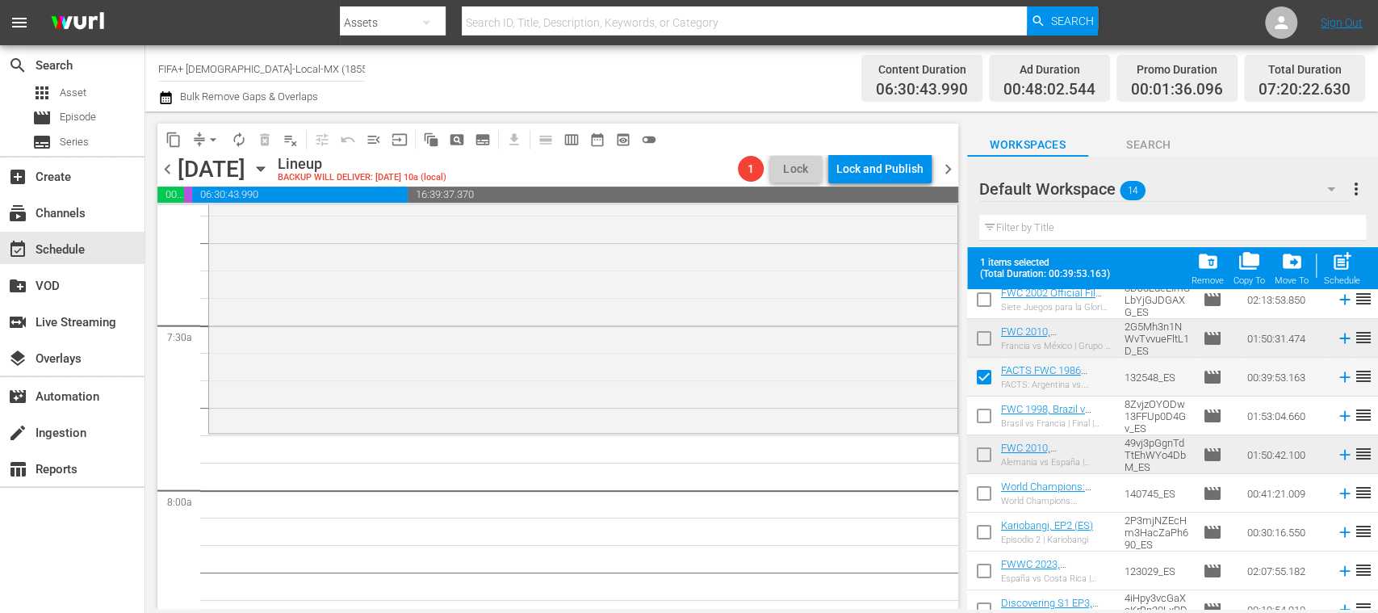
scroll to position [111, 0]
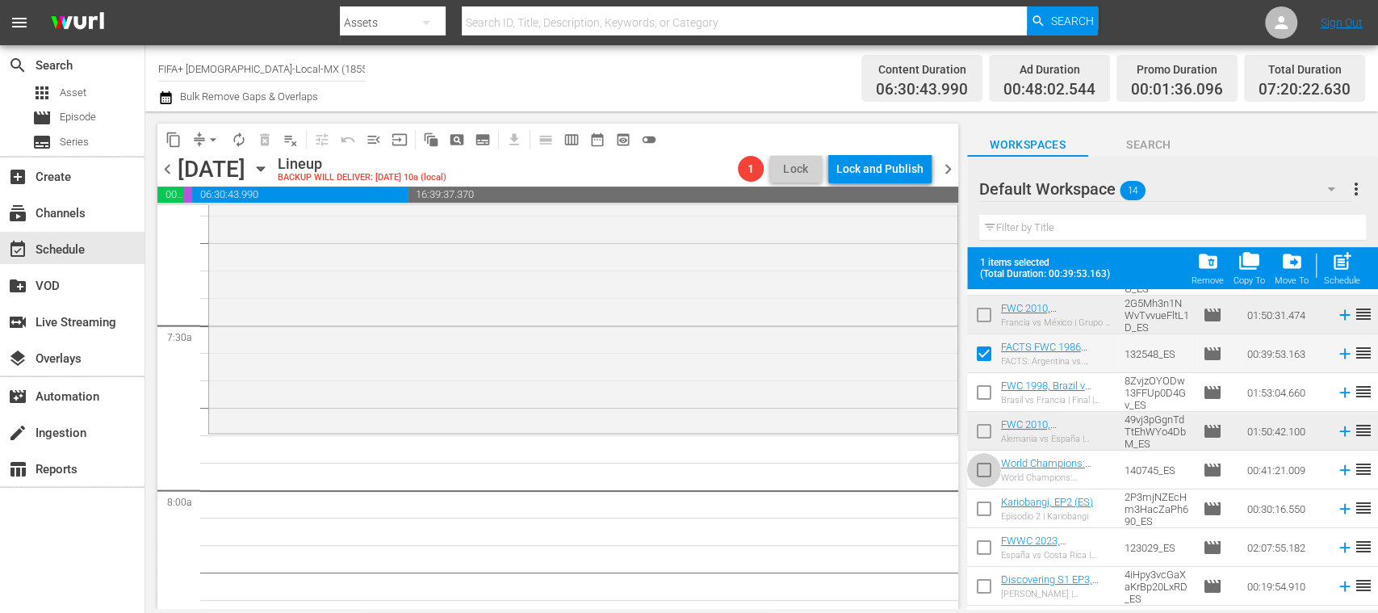
click at [986, 471] on input "checkbox" at bounding box center [984, 473] width 34 height 34
checkbox input "false"
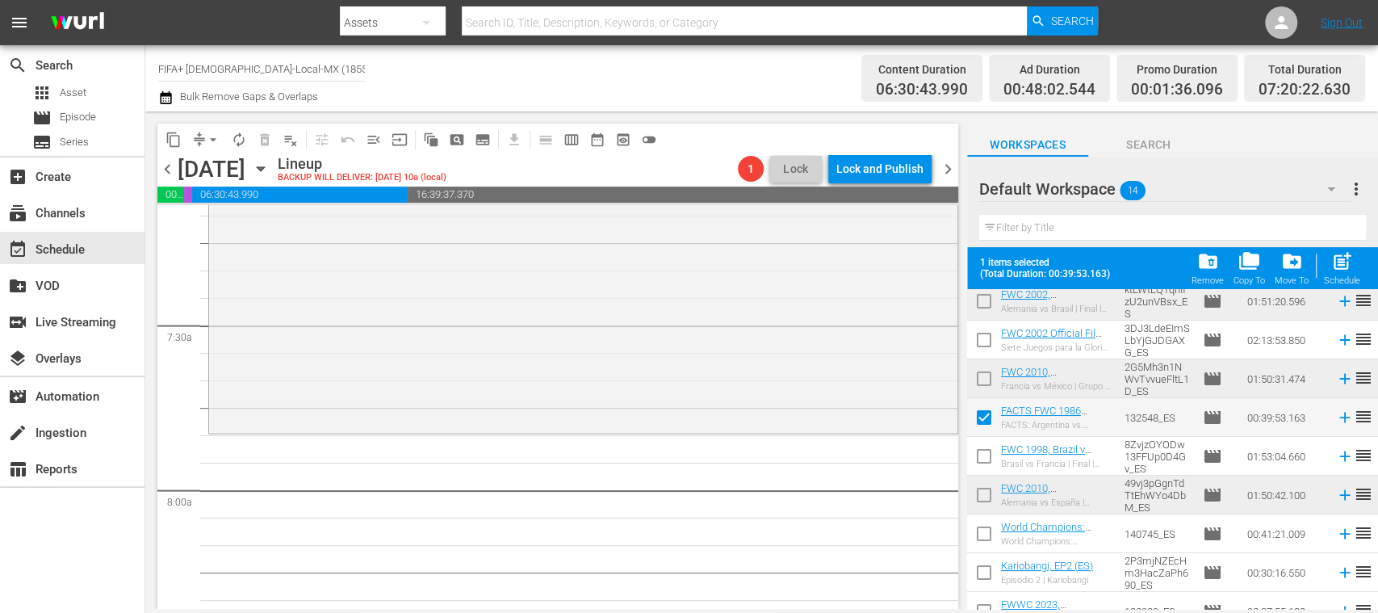
scroll to position [76, 0]
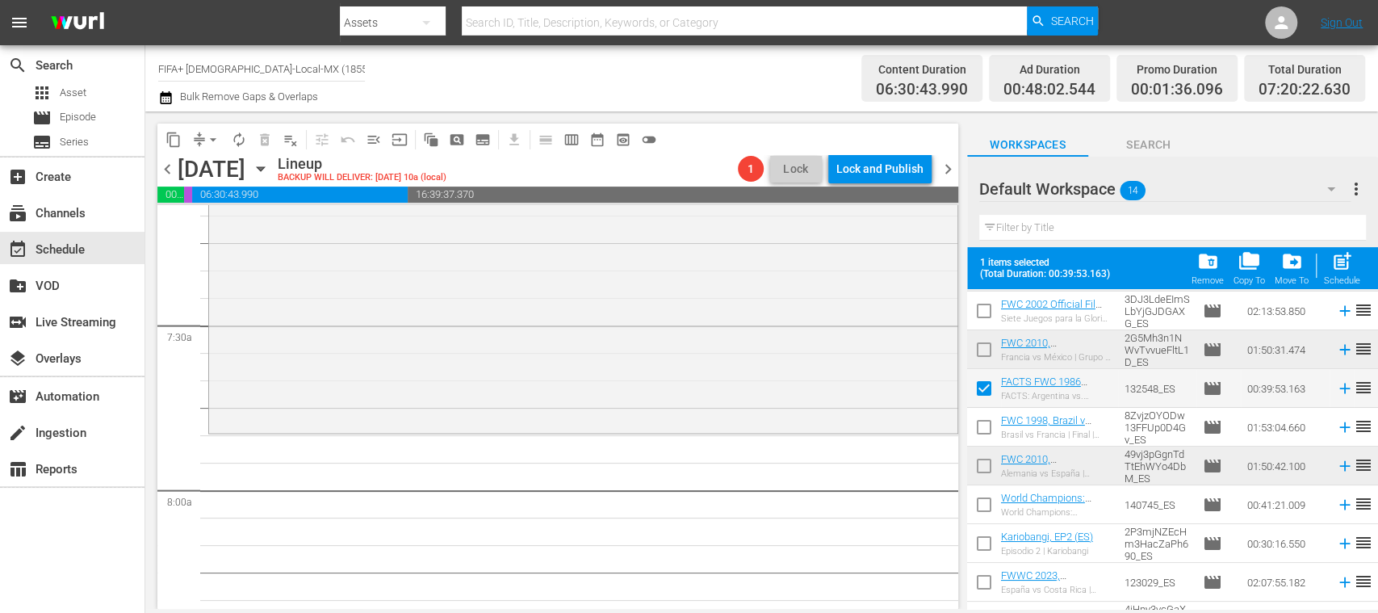
click at [981, 539] on input "checkbox" at bounding box center [984, 547] width 34 height 34
checkbox input "true"
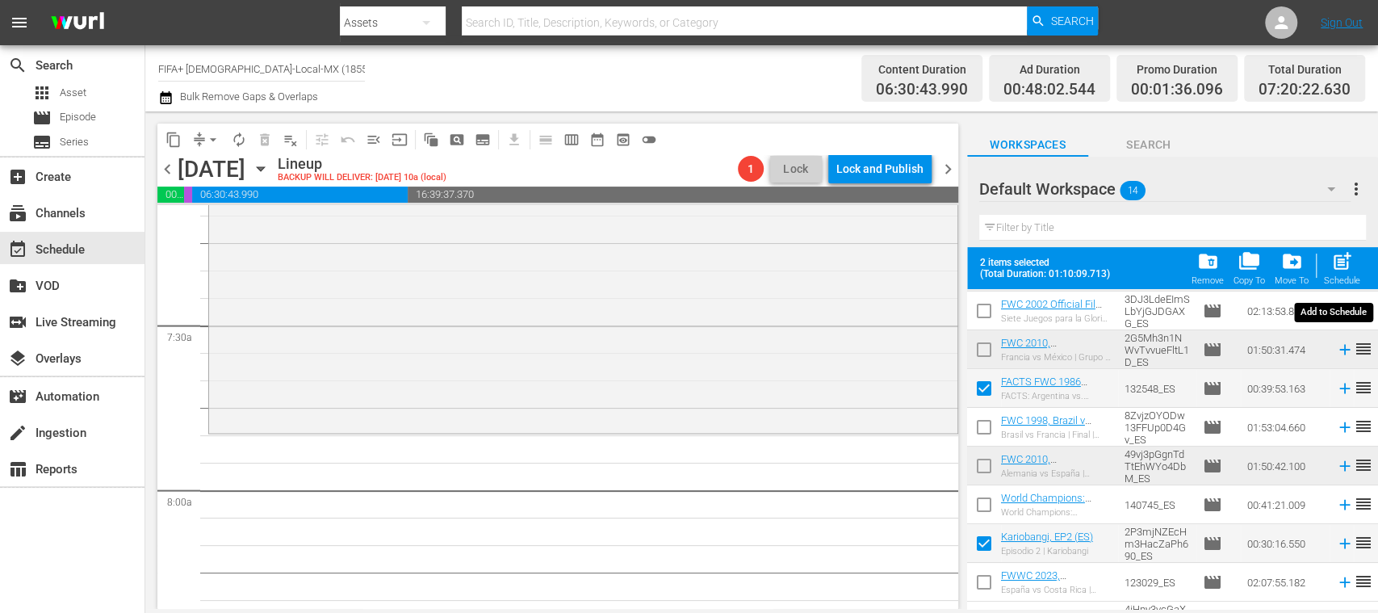
click at [1338, 266] on span "post_add" at bounding box center [1342, 261] width 22 height 22
checkbox input "false"
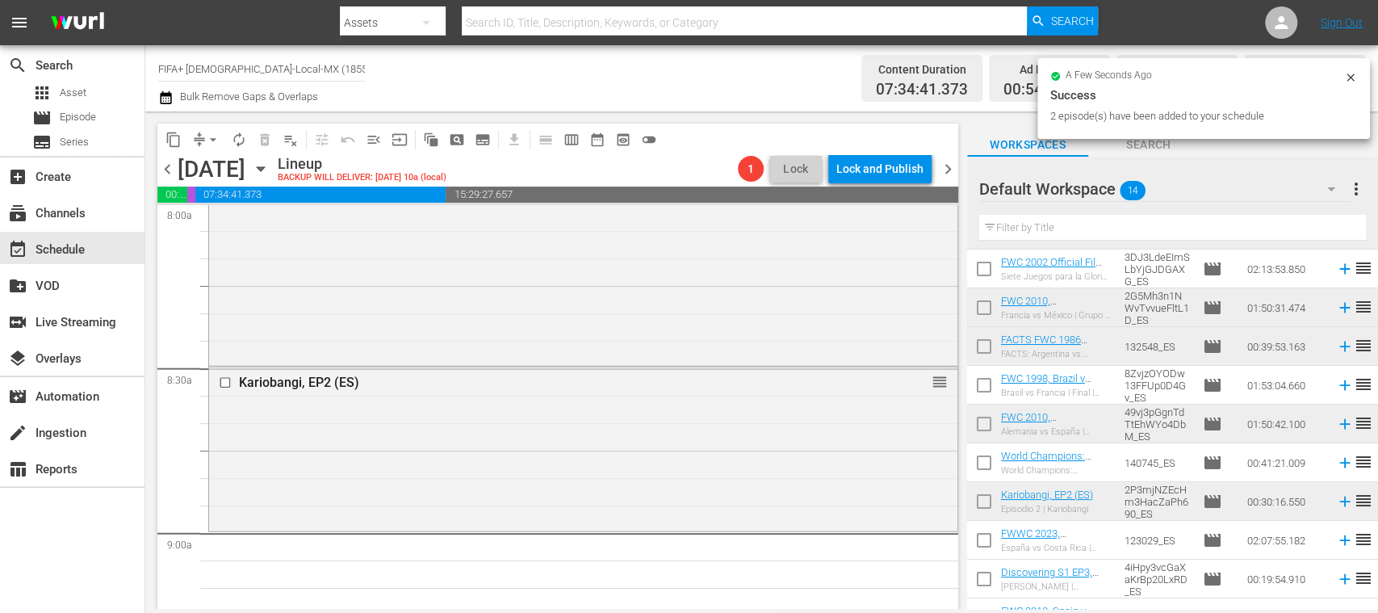
scroll to position [218, 0]
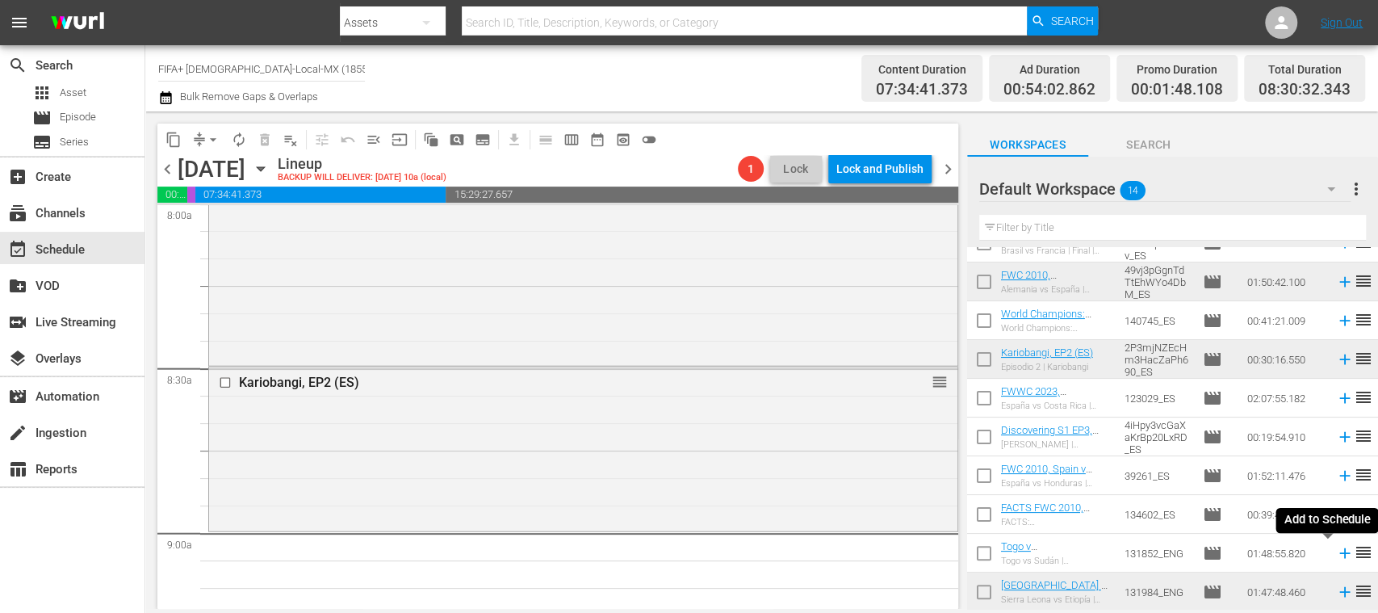
click at [1336, 555] on icon at bounding box center [1345, 553] width 18 height 18
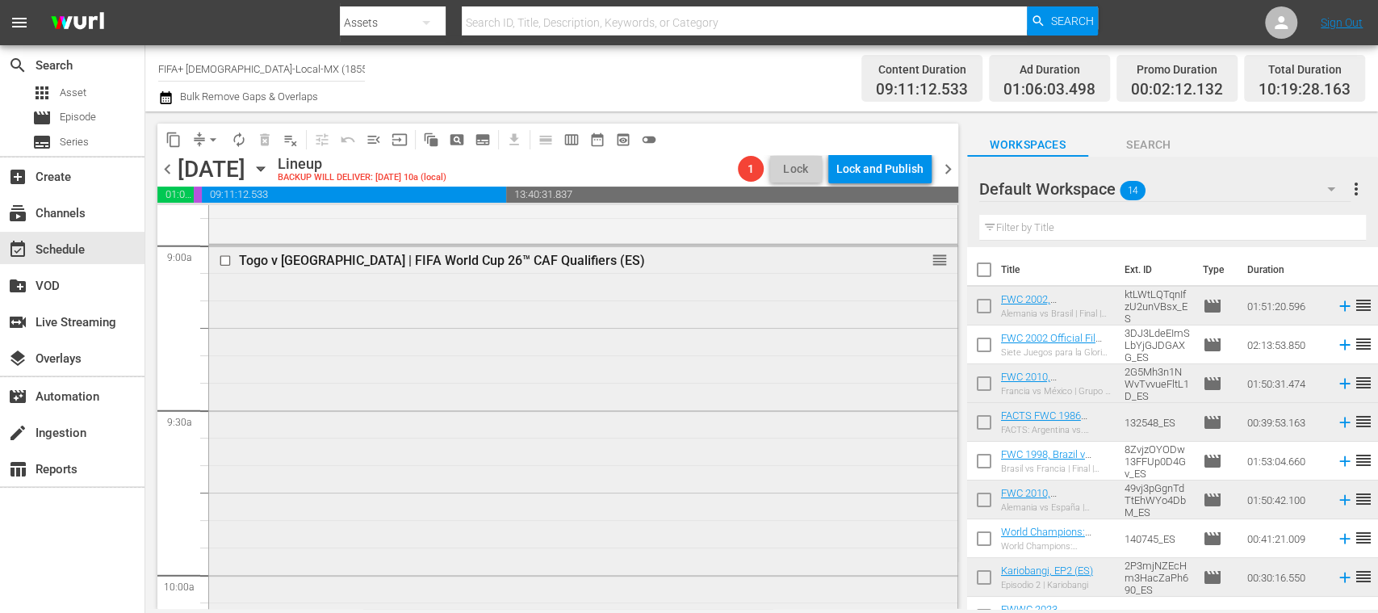
scroll to position [3211, 0]
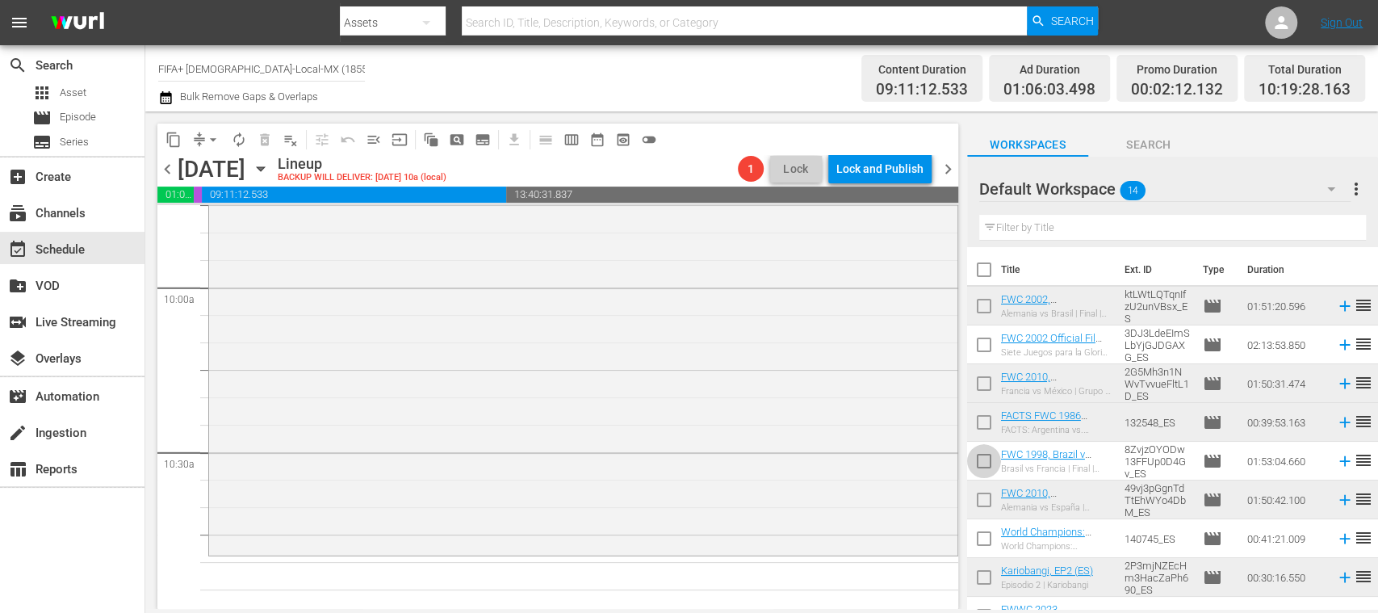
click at [984, 459] on input "checkbox" at bounding box center [984, 464] width 34 height 34
checkbox input "true"
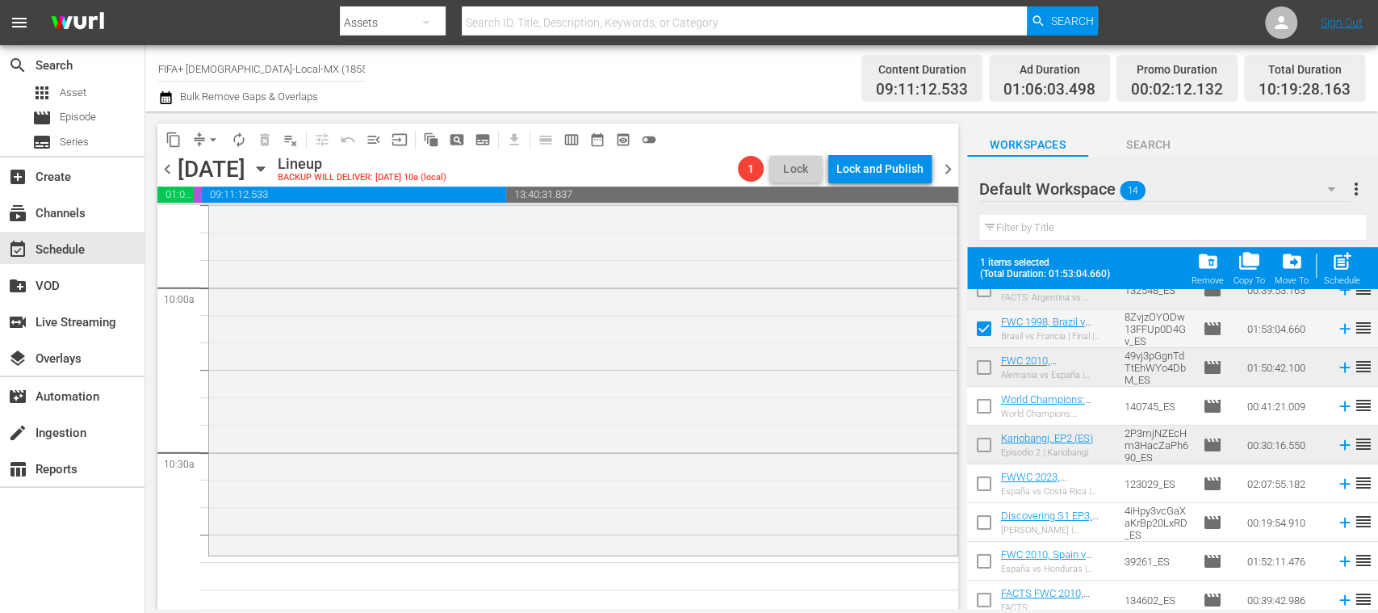
scroll to position [162, 0]
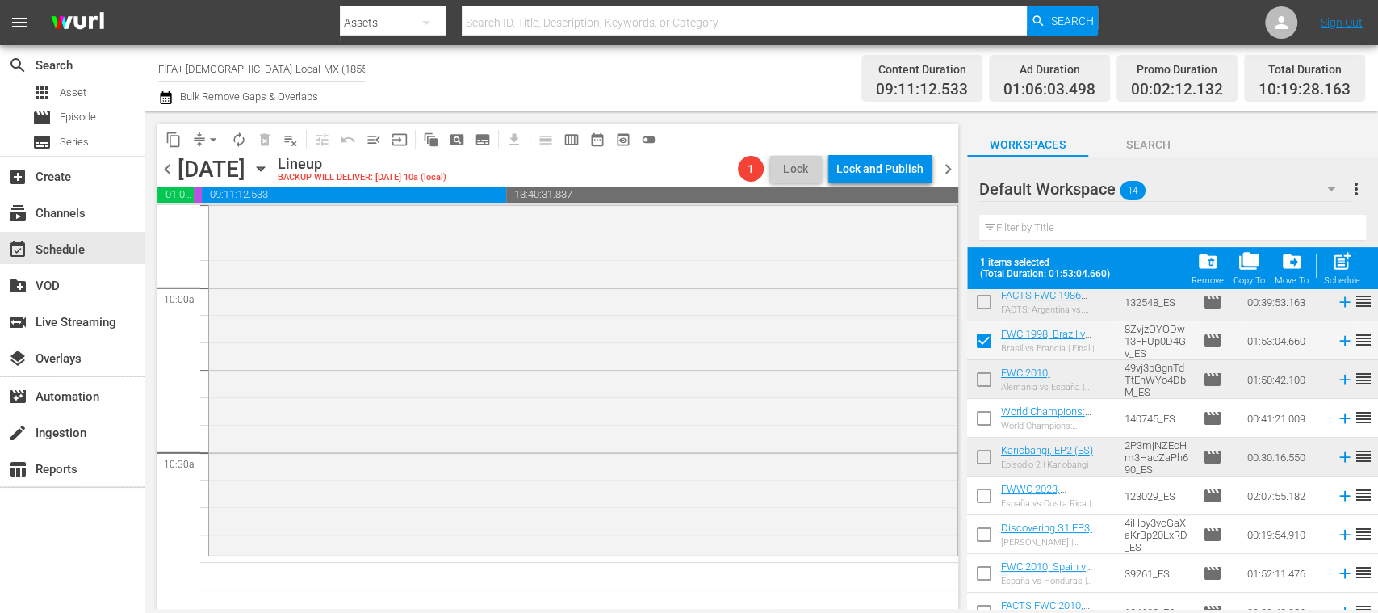
drag, startPoint x: 988, startPoint y: 417, endPoint x: 977, endPoint y: 438, distance: 24.6
click at [986, 418] on input "checkbox" at bounding box center [984, 421] width 34 height 34
checkbox input "true"
click at [983, 496] on input "checkbox" at bounding box center [984, 499] width 34 height 34
checkbox input "true"
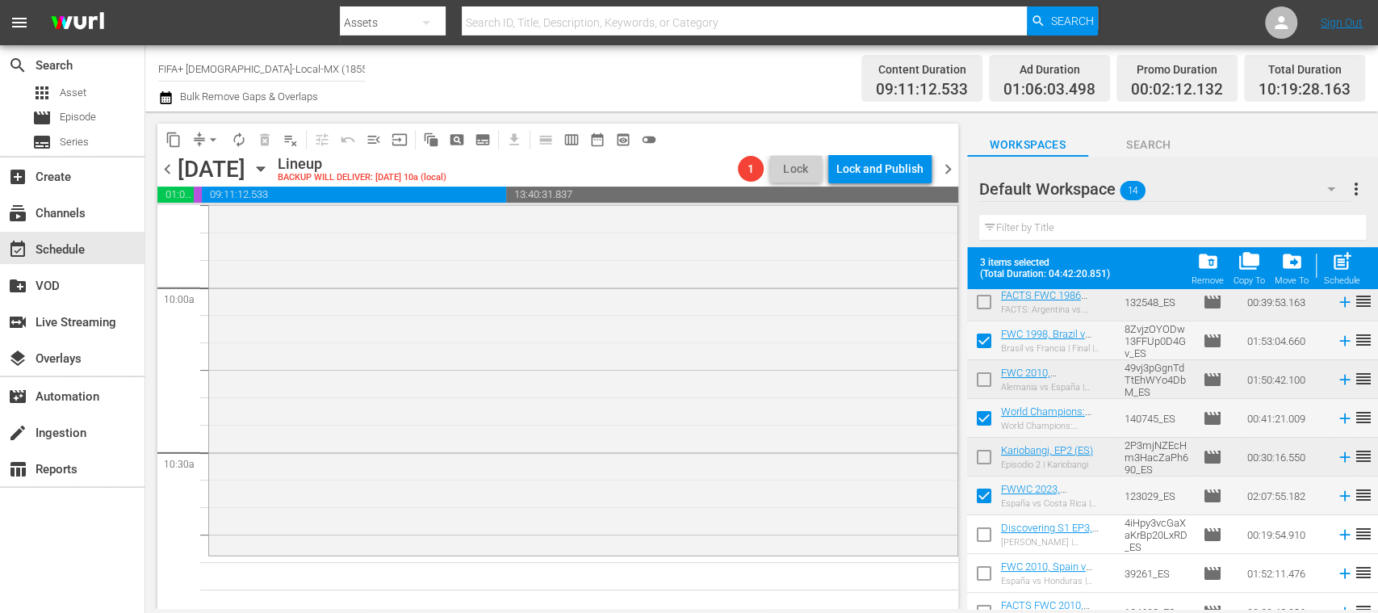
click at [983, 531] on input "checkbox" at bounding box center [984, 538] width 34 height 34
checkbox input "true"
click at [986, 567] on input "checkbox" at bounding box center [984, 576] width 34 height 34
checkbox input "true"
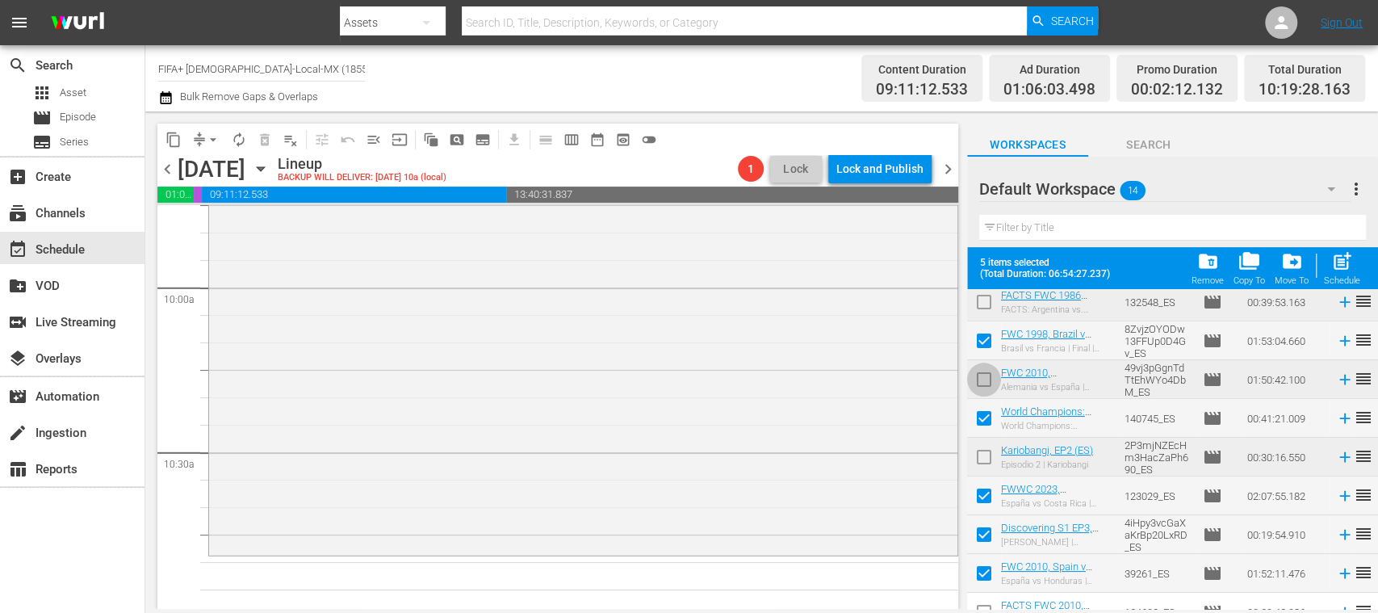
click at [982, 379] on input "checkbox" at bounding box center [984, 383] width 34 height 34
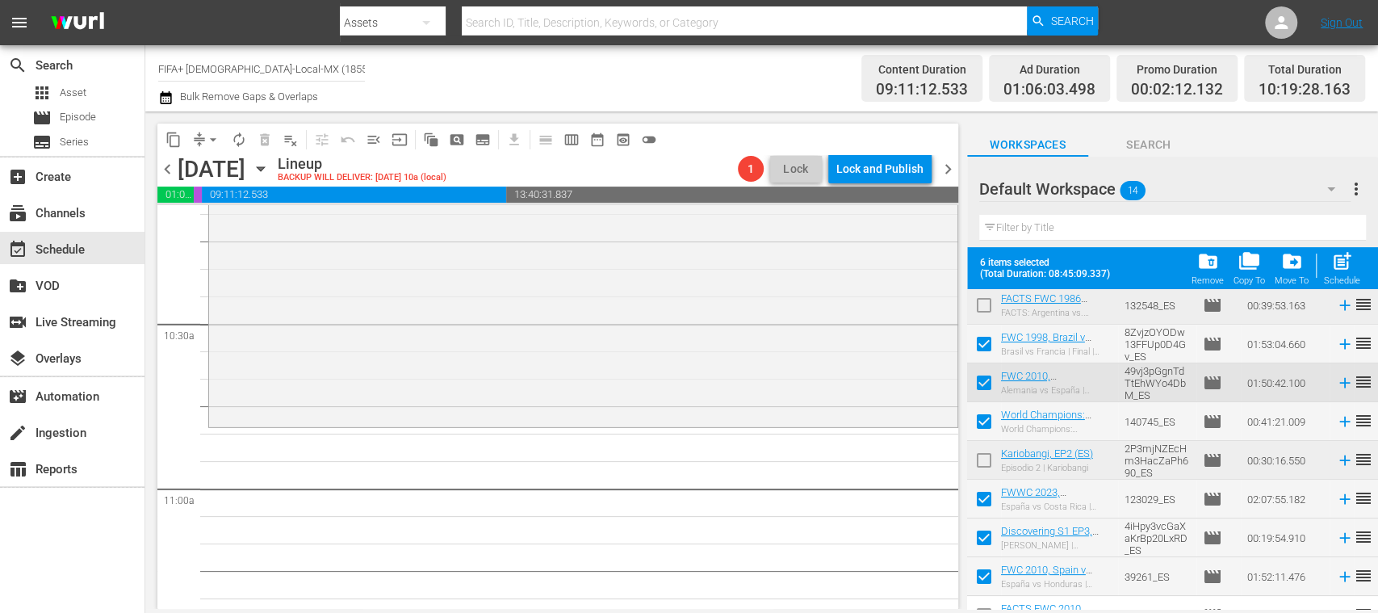
scroll to position [144, 0]
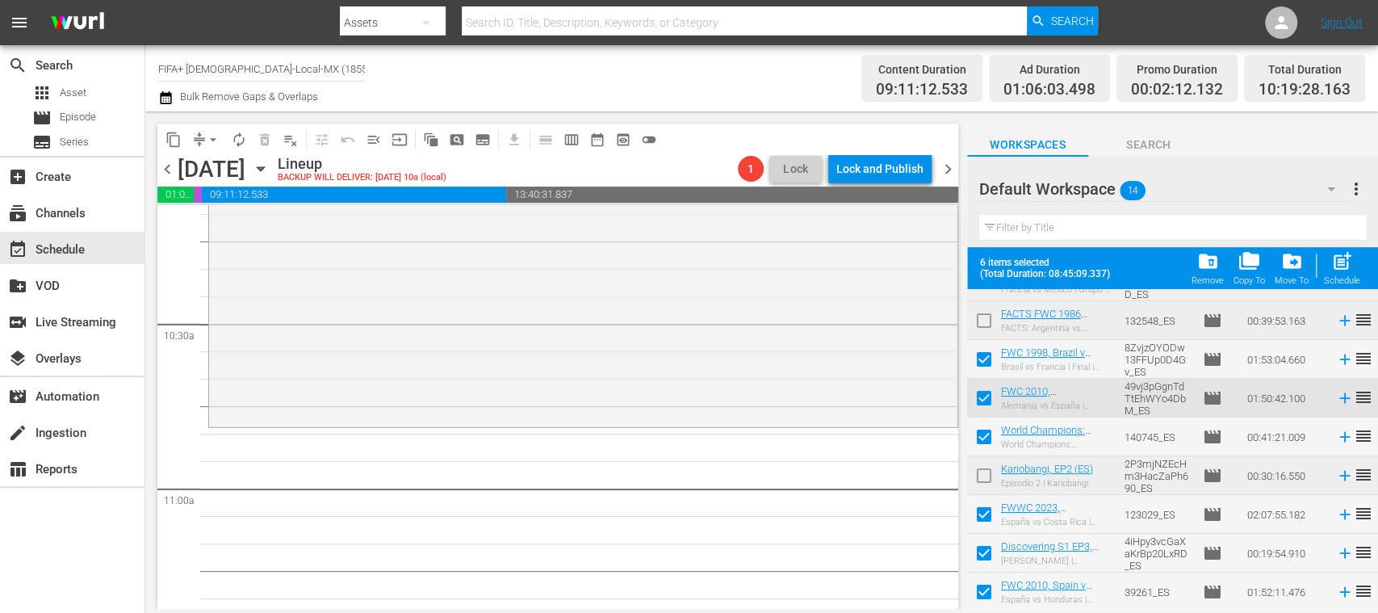
click at [984, 396] on input "checkbox" at bounding box center [984, 401] width 34 height 34
checkbox input "false"
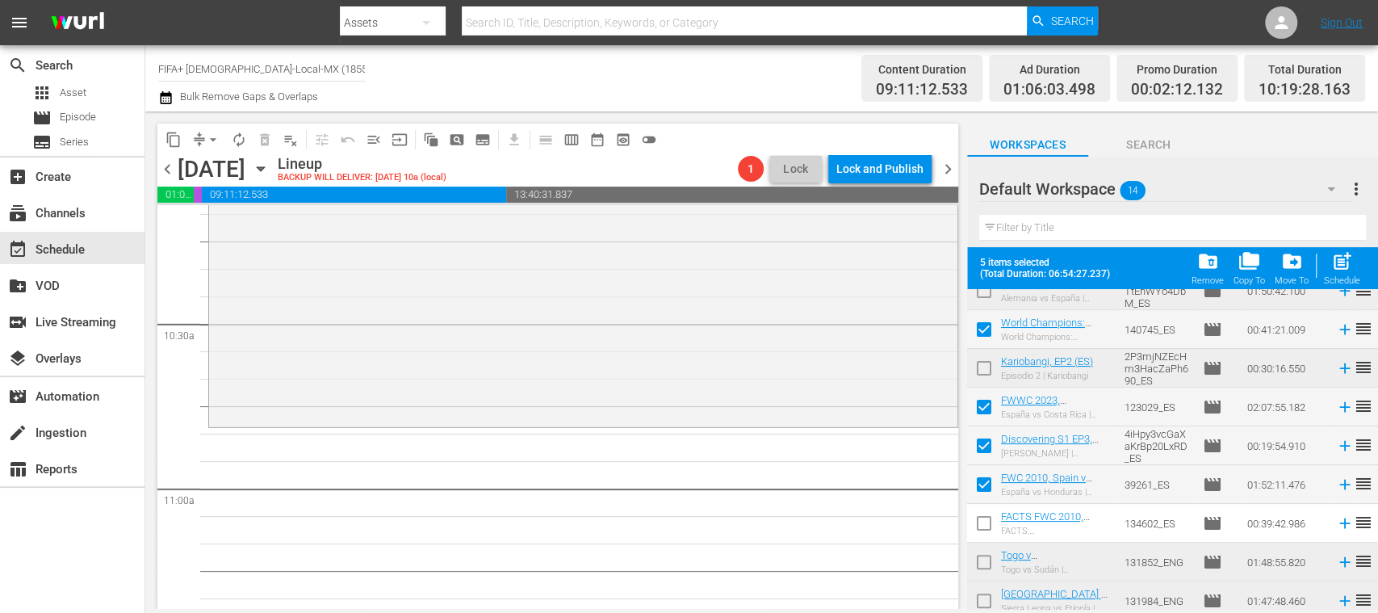
scroll to position [260, 0]
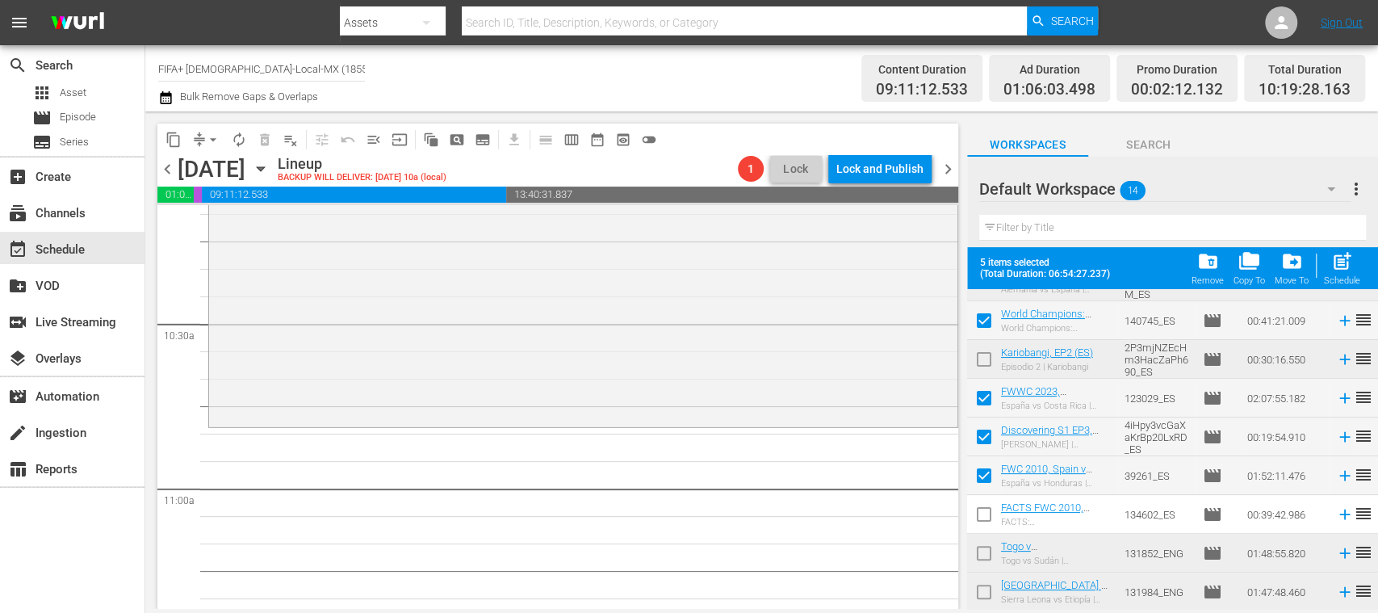
click at [982, 513] on input "checkbox" at bounding box center [984, 517] width 34 height 34
checkbox input "true"
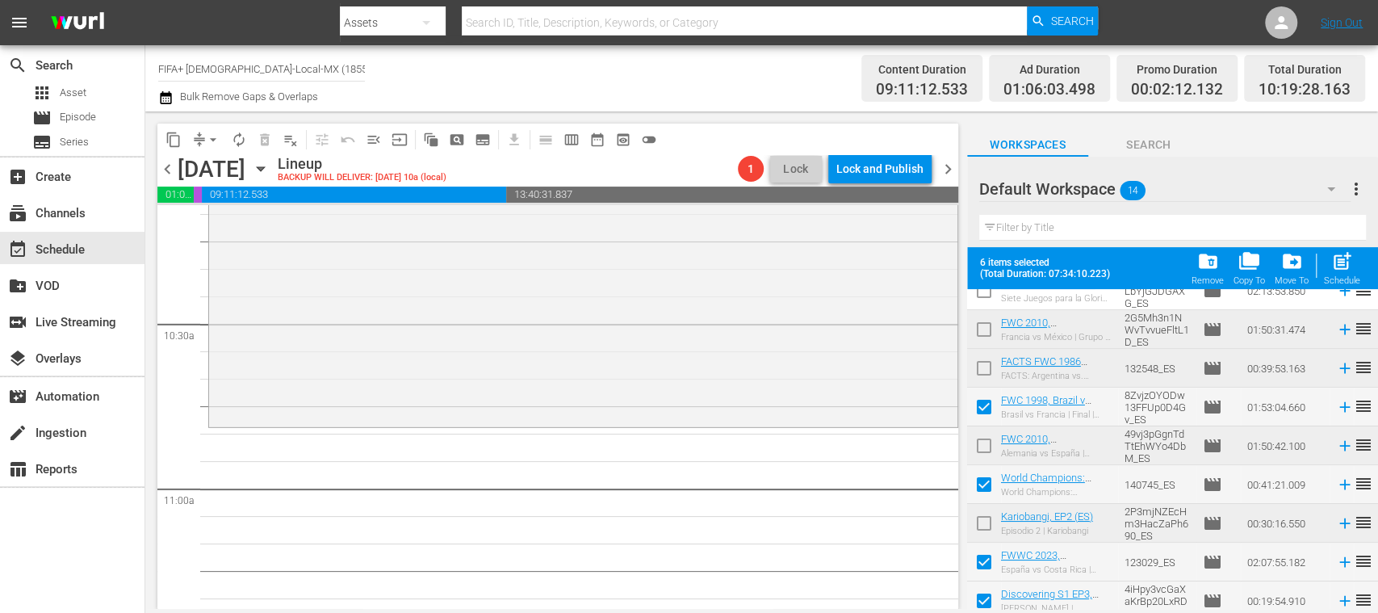
scroll to position [95, 0]
click at [985, 368] on input "checkbox" at bounding box center [984, 372] width 34 height 34
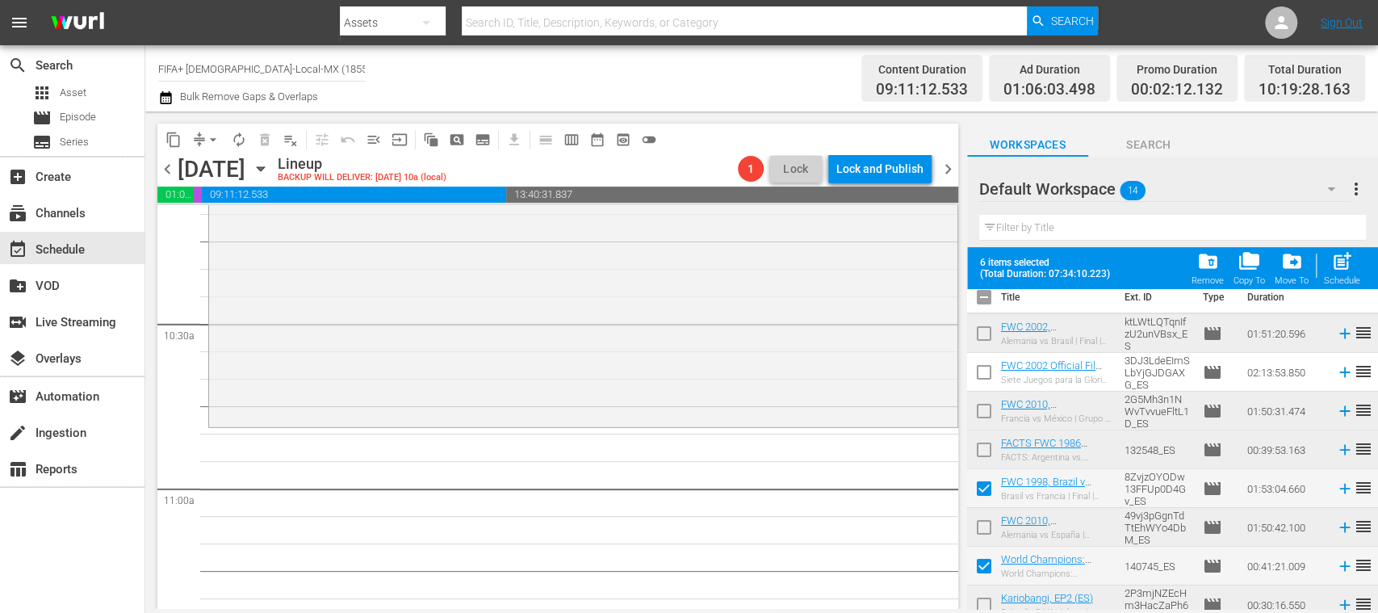
scroll to position [0, 0]
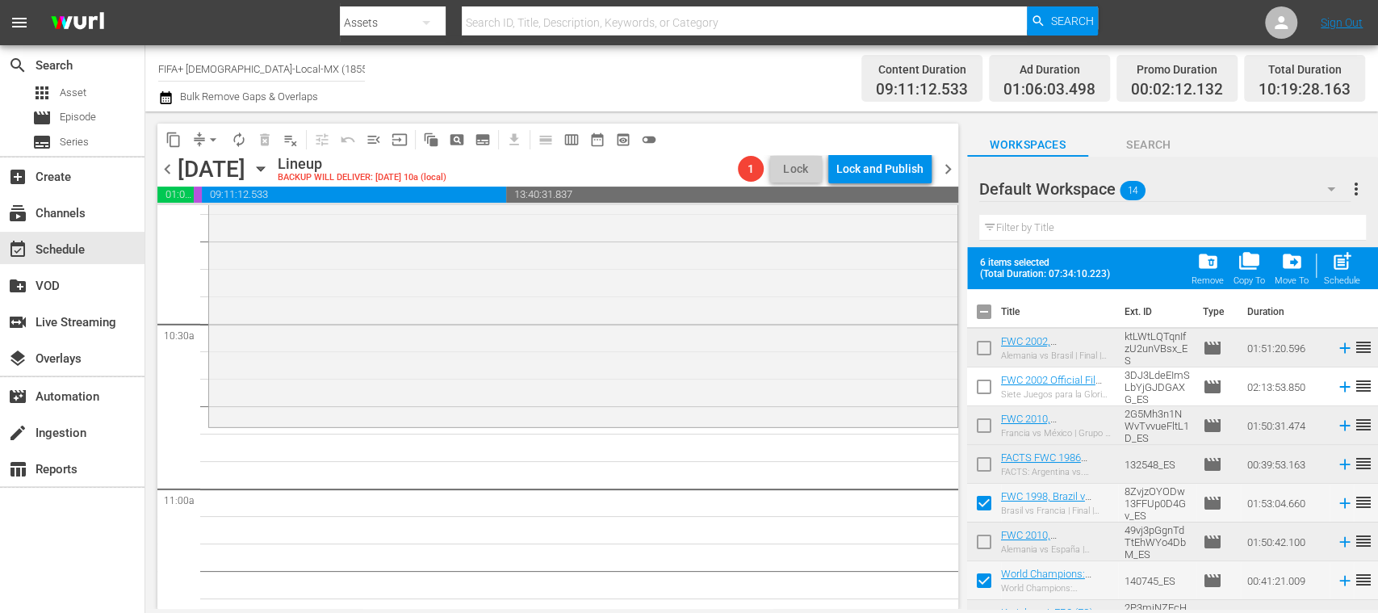
click at [984, 460] on input "checkbox" at bounding box center [984, 467] width 34 height 34
click at [1347, 263] on span "post_add" at bounding box center [1342, 261] width 22 height 22
checkbox input "false"
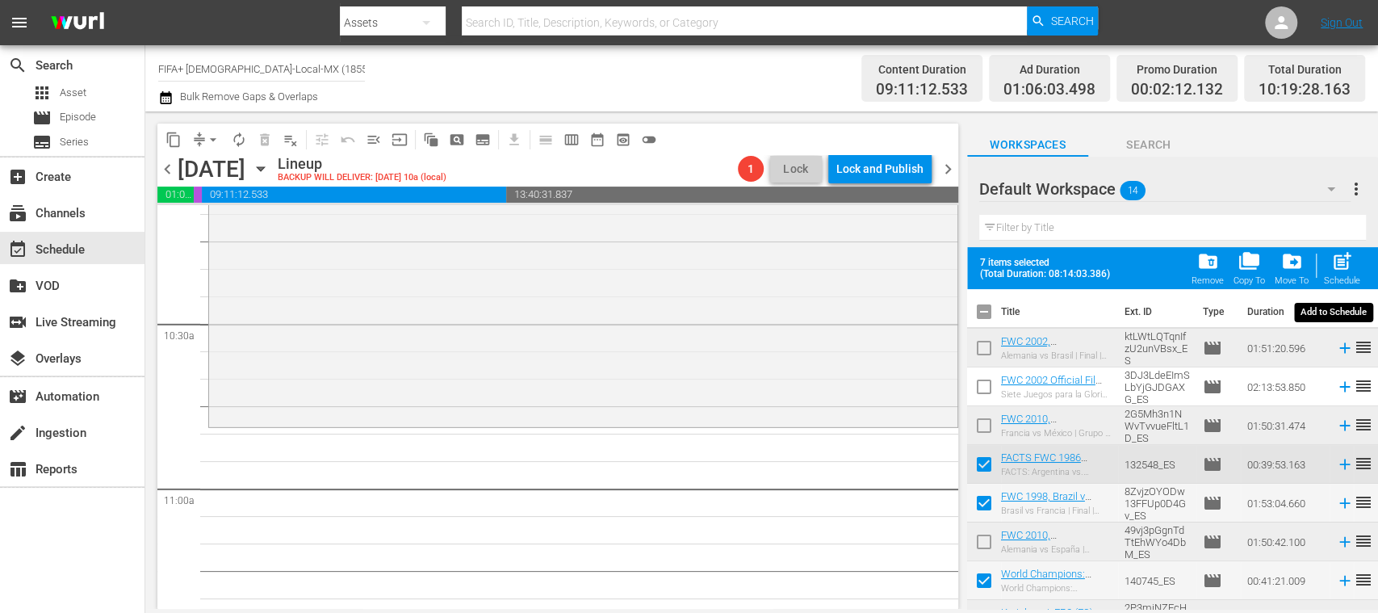
checkbox input "false"
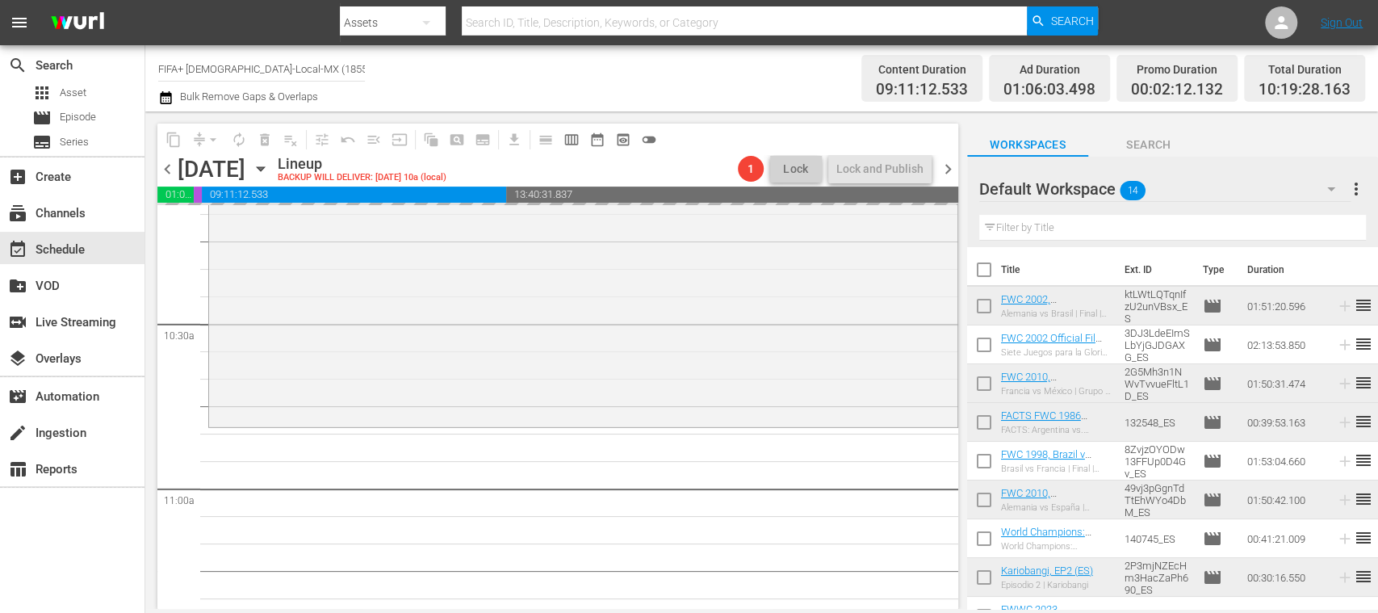
click at [986, 308] on input "checkbox" at bounding box center [984, 309] width 34 height 34
checkbox input "true"
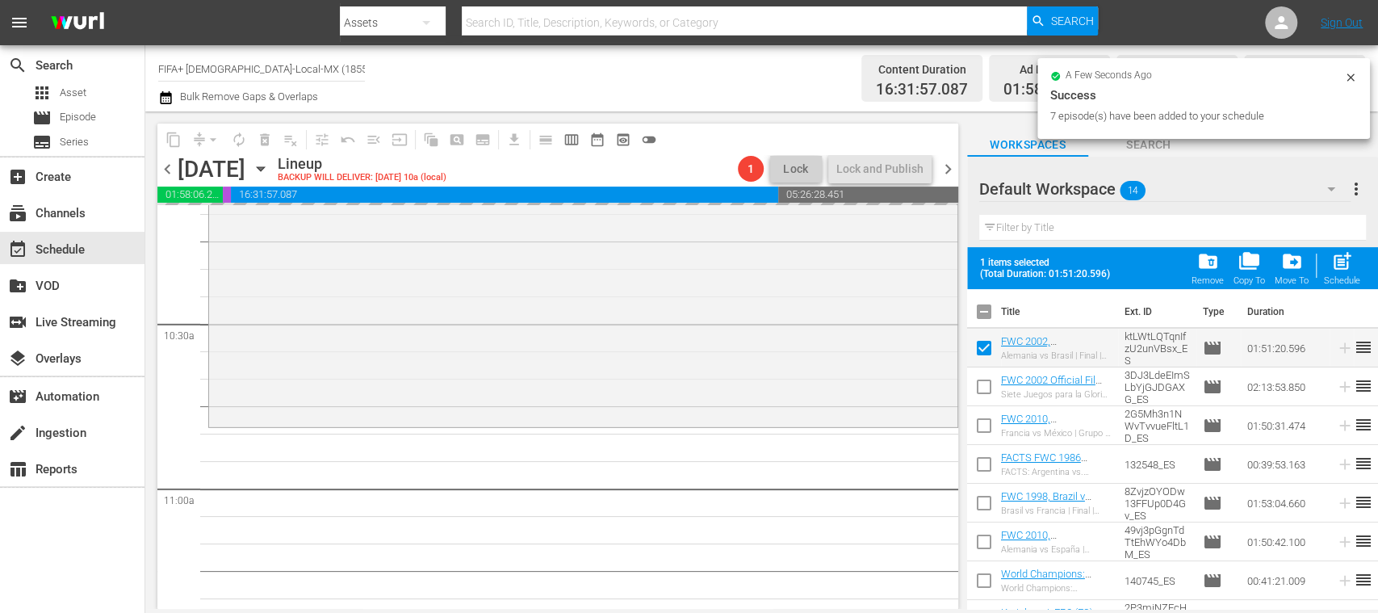
click at [987, 388] on input "checkbox" at bounding box center [984, 390] width 34 height 34
checkbox input "true"
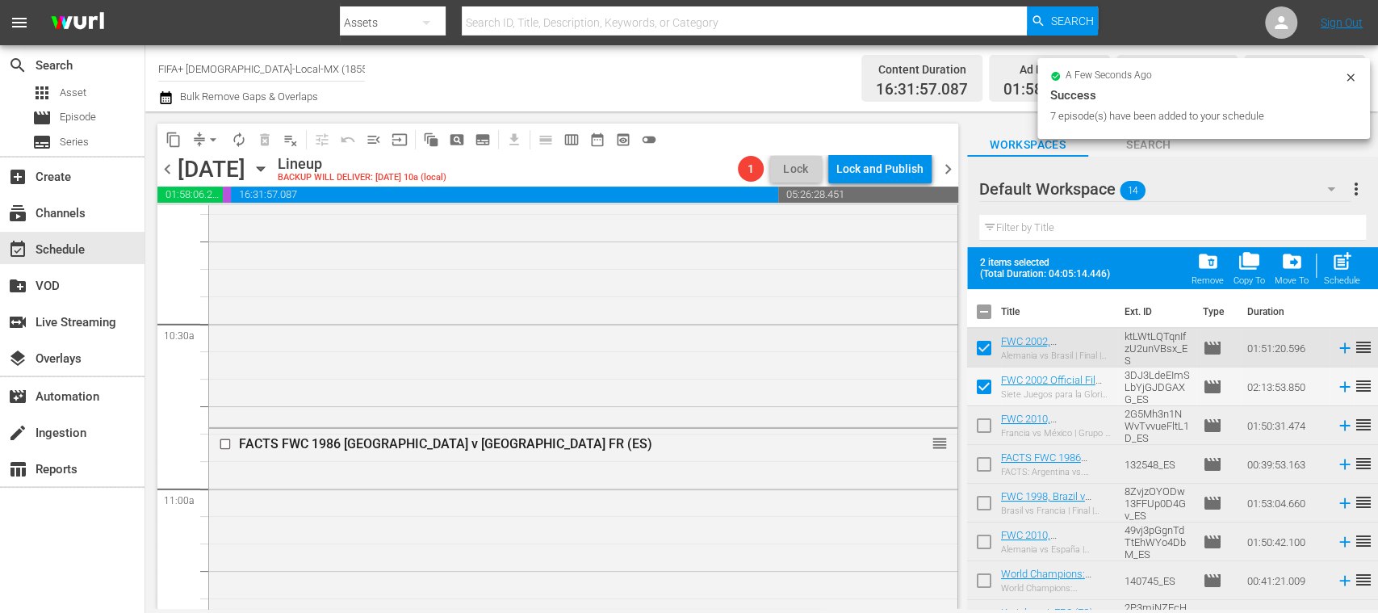
click at [985, 423] on input "checkbox" at bounding box center [984, 429] width 34 height 34
checkbox input "true"
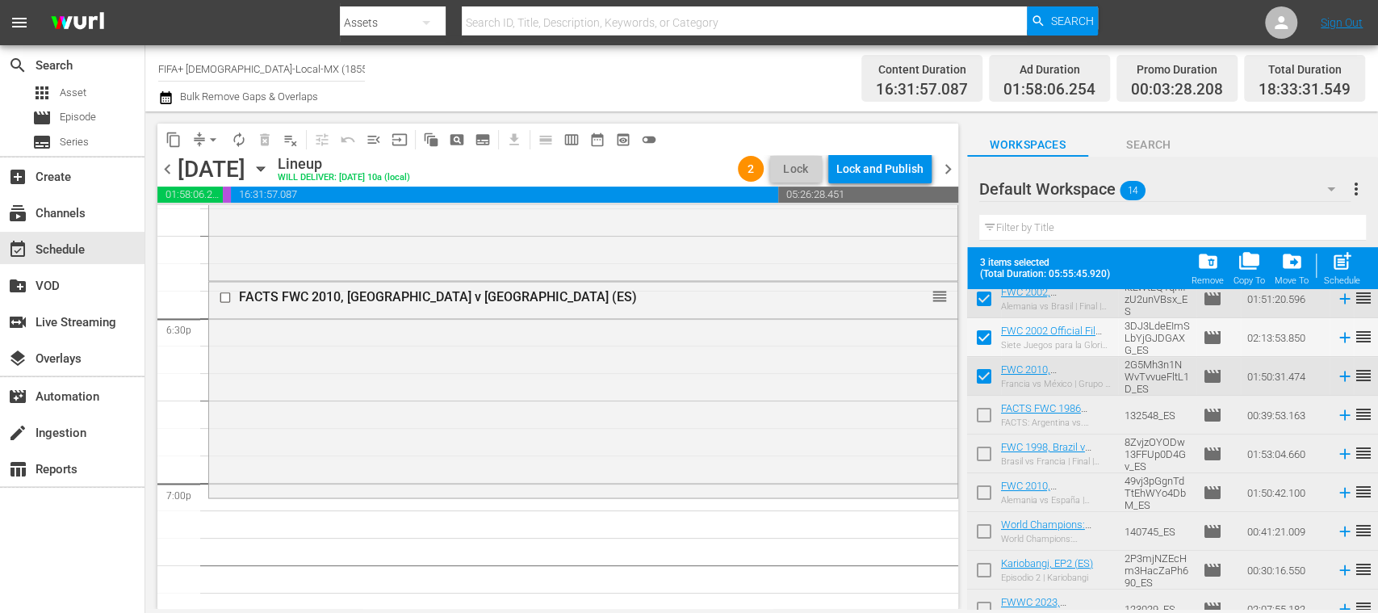
scroll to position [40, 0]
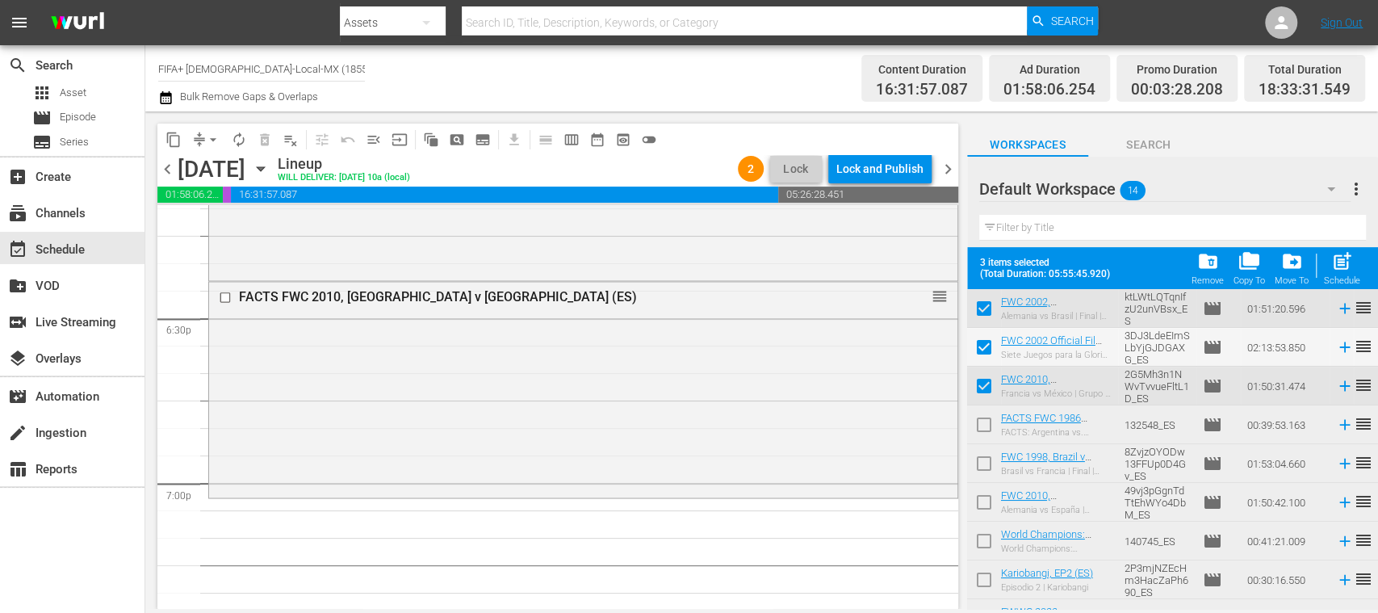
click at [986, 463] on input "checkbox" at bounding box center [984, 467] width 34 height 34
checkbox input "true"
click at [1347, 266] on span "post_add" at bounding box center [1342, 261] width 22 height 22
checkbox input "false"
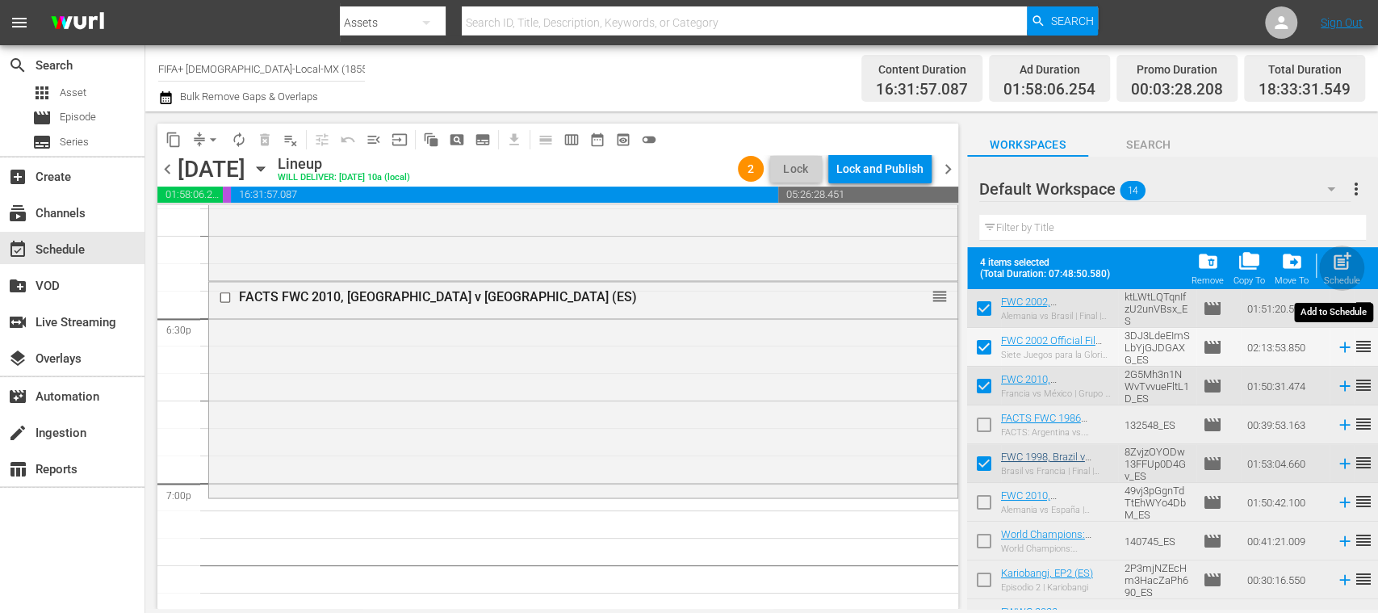
checkbox input "false"
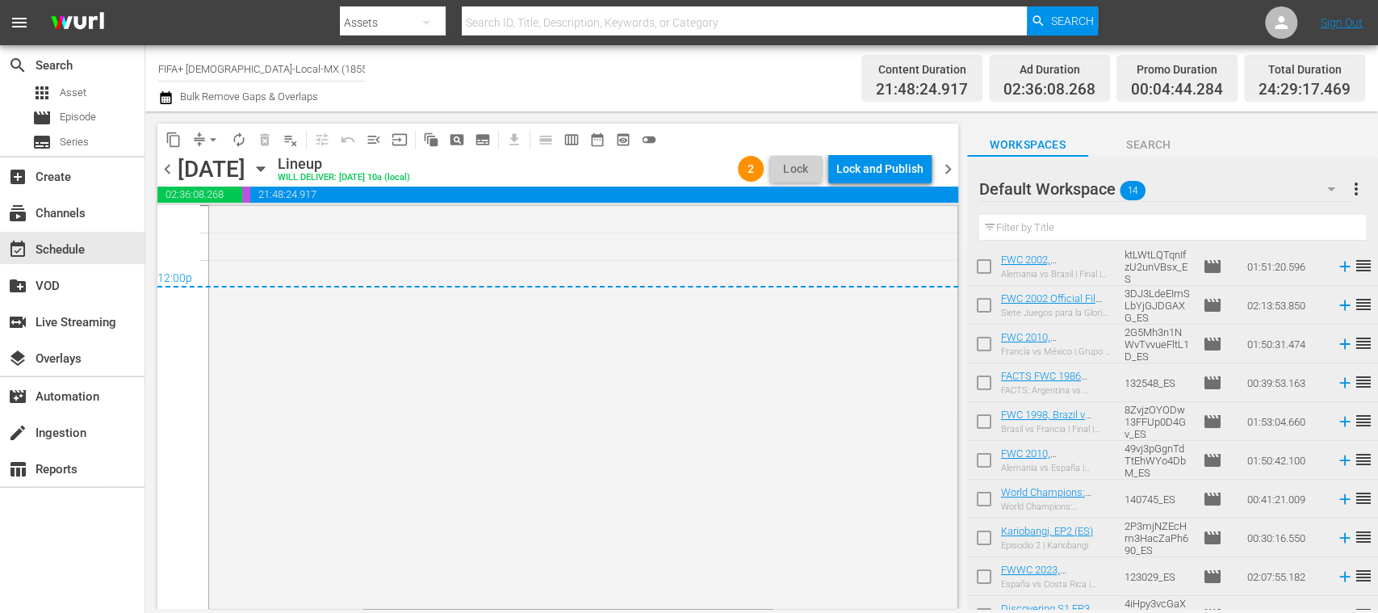
scroll to position [0, 0]
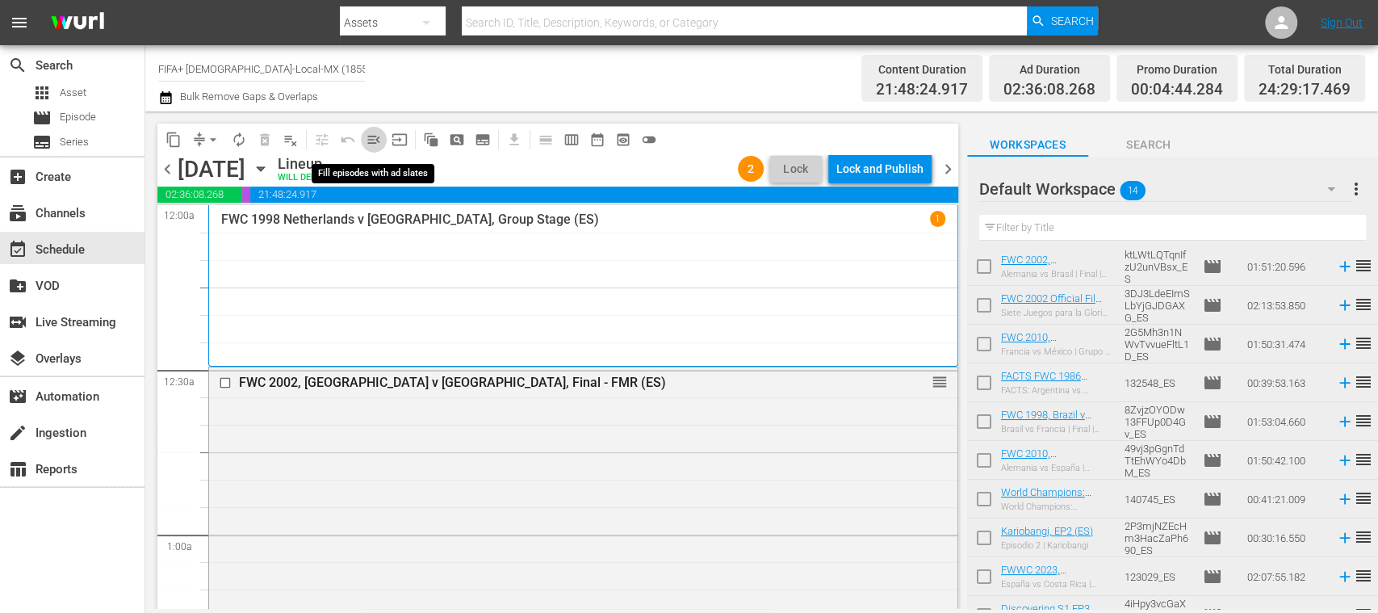
click at [375, 141] on span "menu_open" at bounding box center [374, 140] width 16 height 16
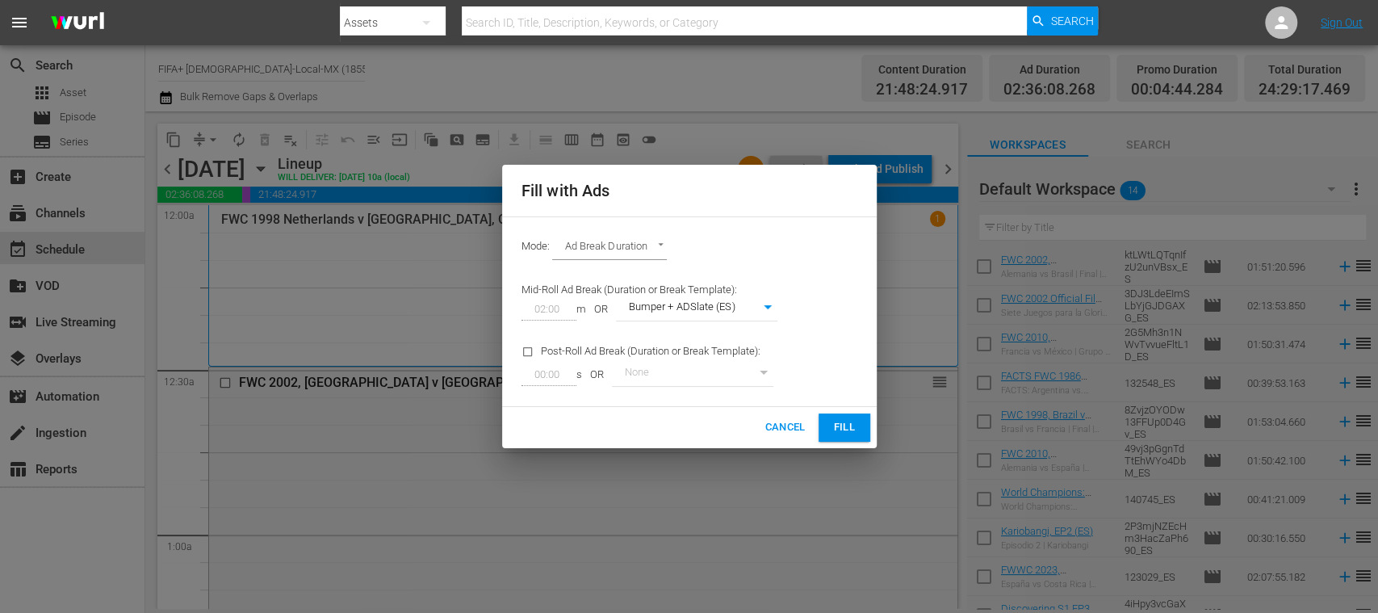
click at [815, 419] on div "Cancel Fill" at bounding box center [689, 427] width 375 height 41
click at [839, 425] on span "Fill" at bounding box center [844, 427] width 26 height 19
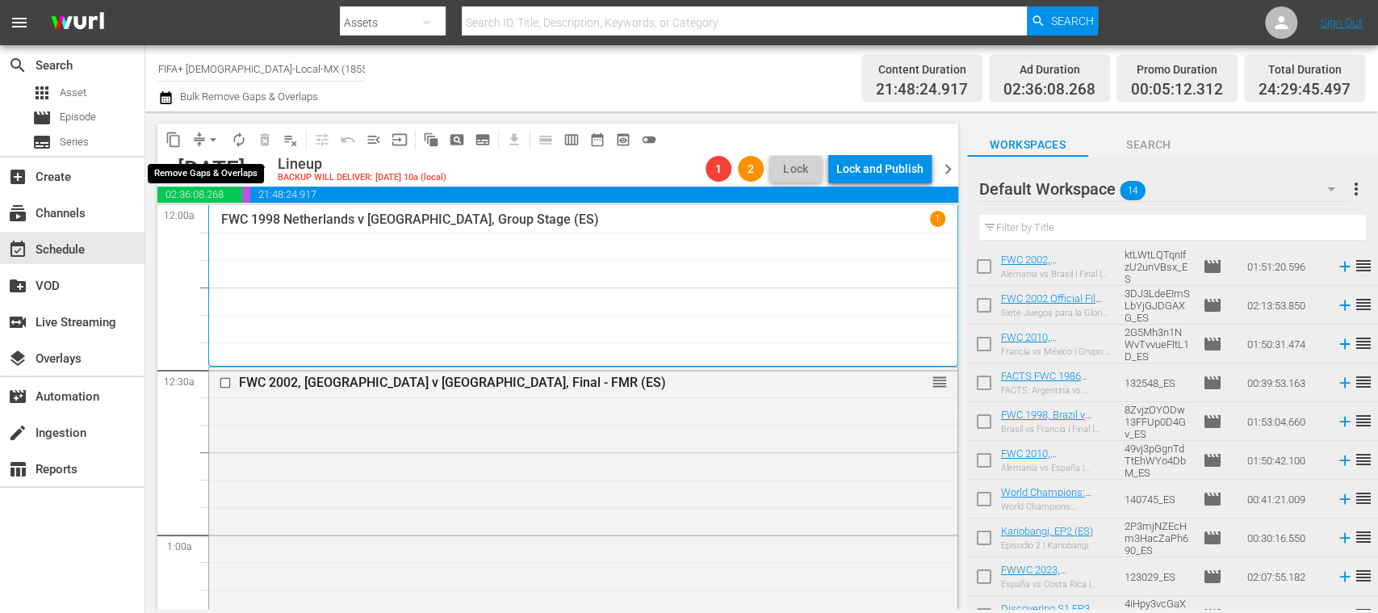
click at [212, 138] on span "arrow_drop_down" at bounding box center [213, 140] width 16 height 16
click at [240, 228] on li "Align to End of Previous Day" at bounding box center [214, 225] width 170 height 27
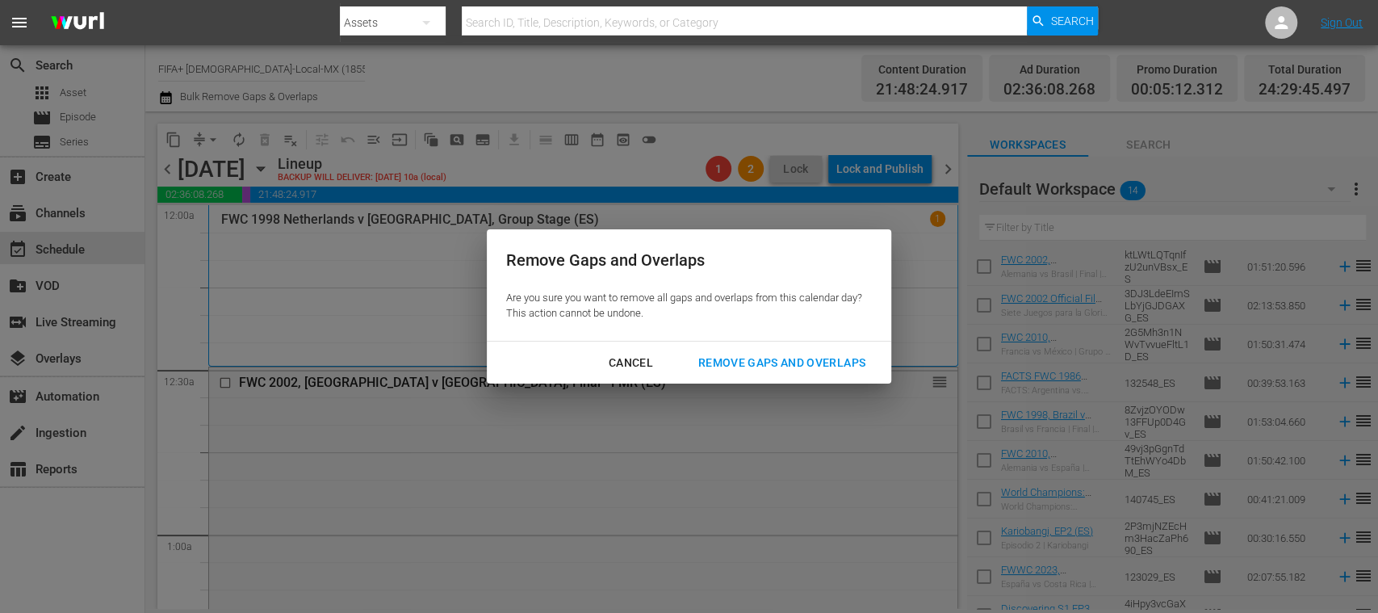
click at [802, 359] on div "Remove Gaps and Overlaps" at bounding box center [781, 363] width 193 height 20
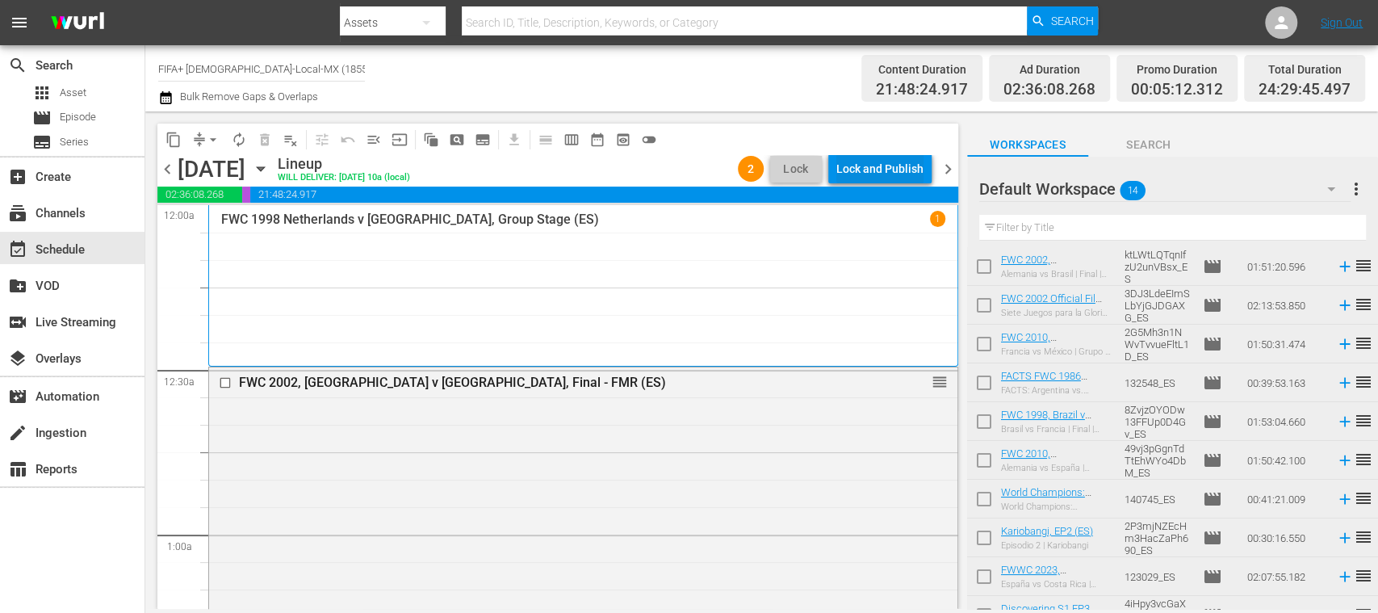
click at [873, 170] on div "Lock and Publish" at bounding box center [879, 168] width 87 height 29
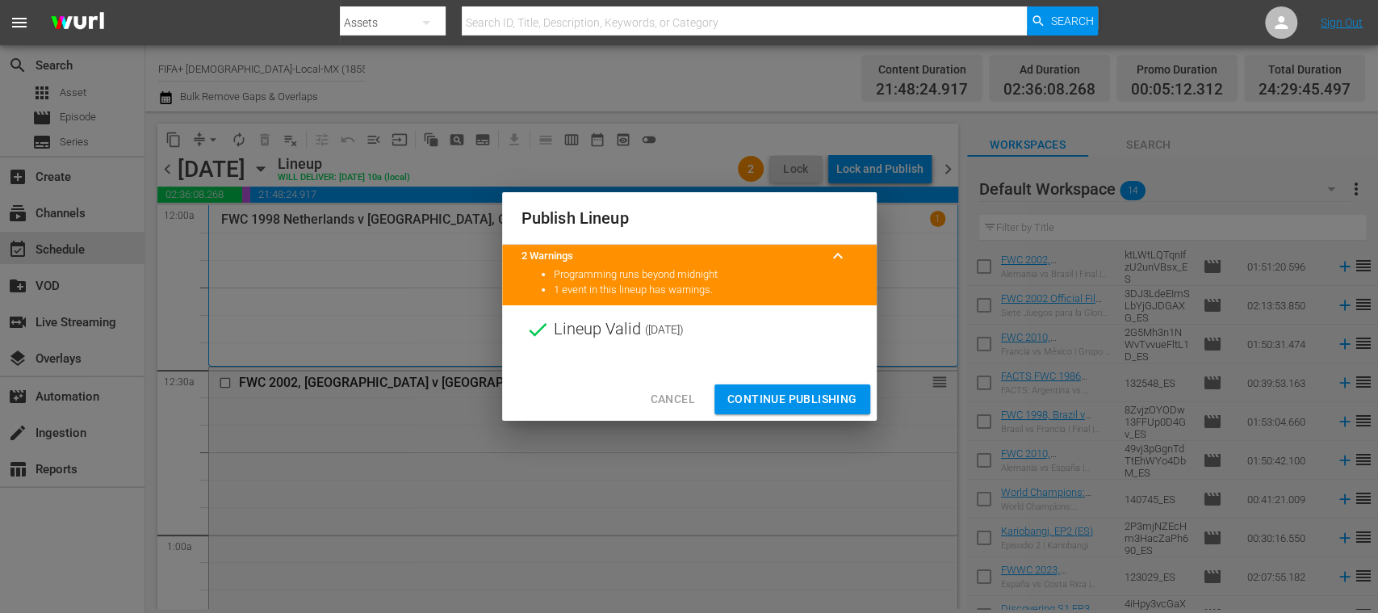
click at [816, 391] on span "Continue Publishing" at bounding box center [792, 399] width 130 height 20
